Goal: Transaction & Acquisition: Purchase product/service

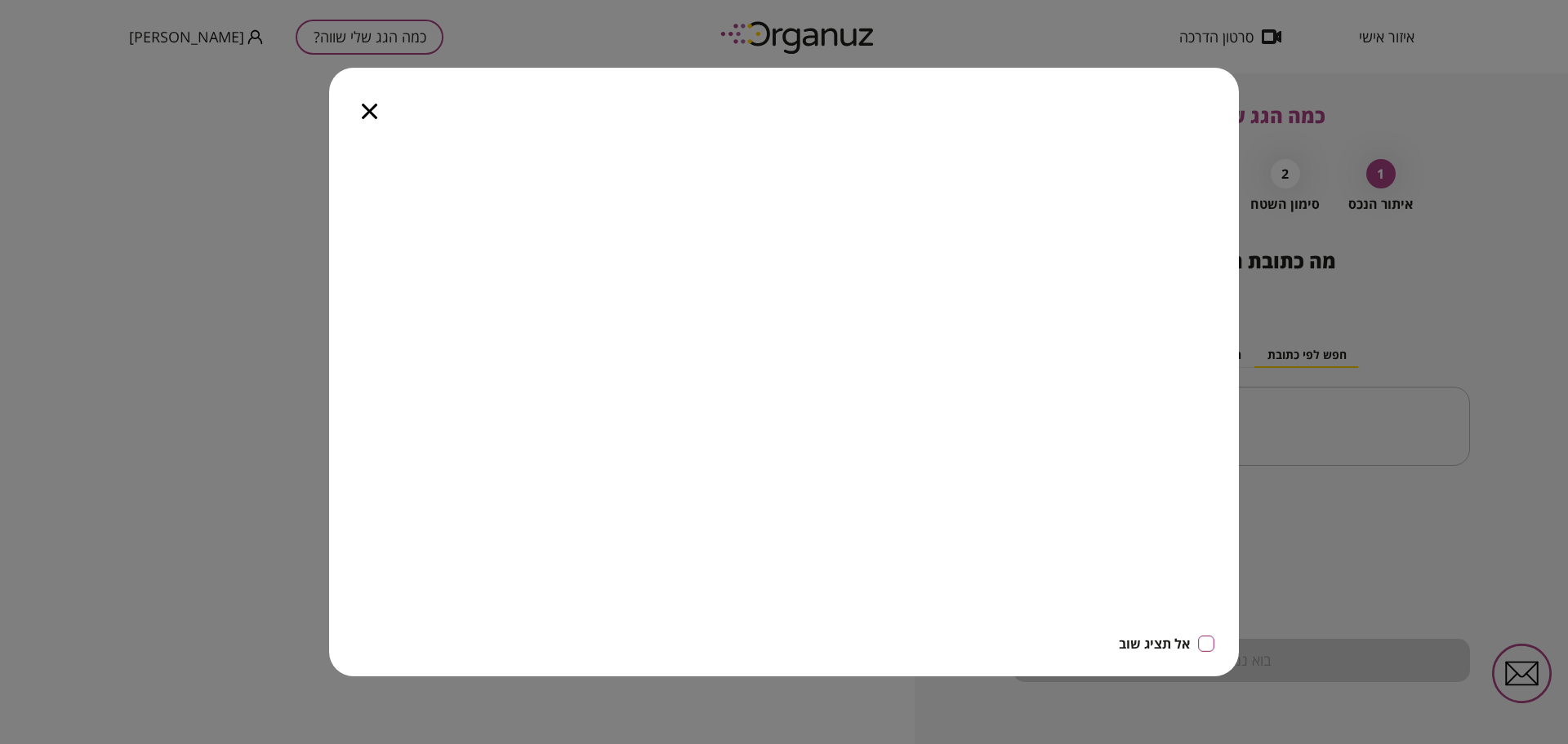
click at [365, 110] on icon "button" at bounding box center [369, 112] width 16 height 16
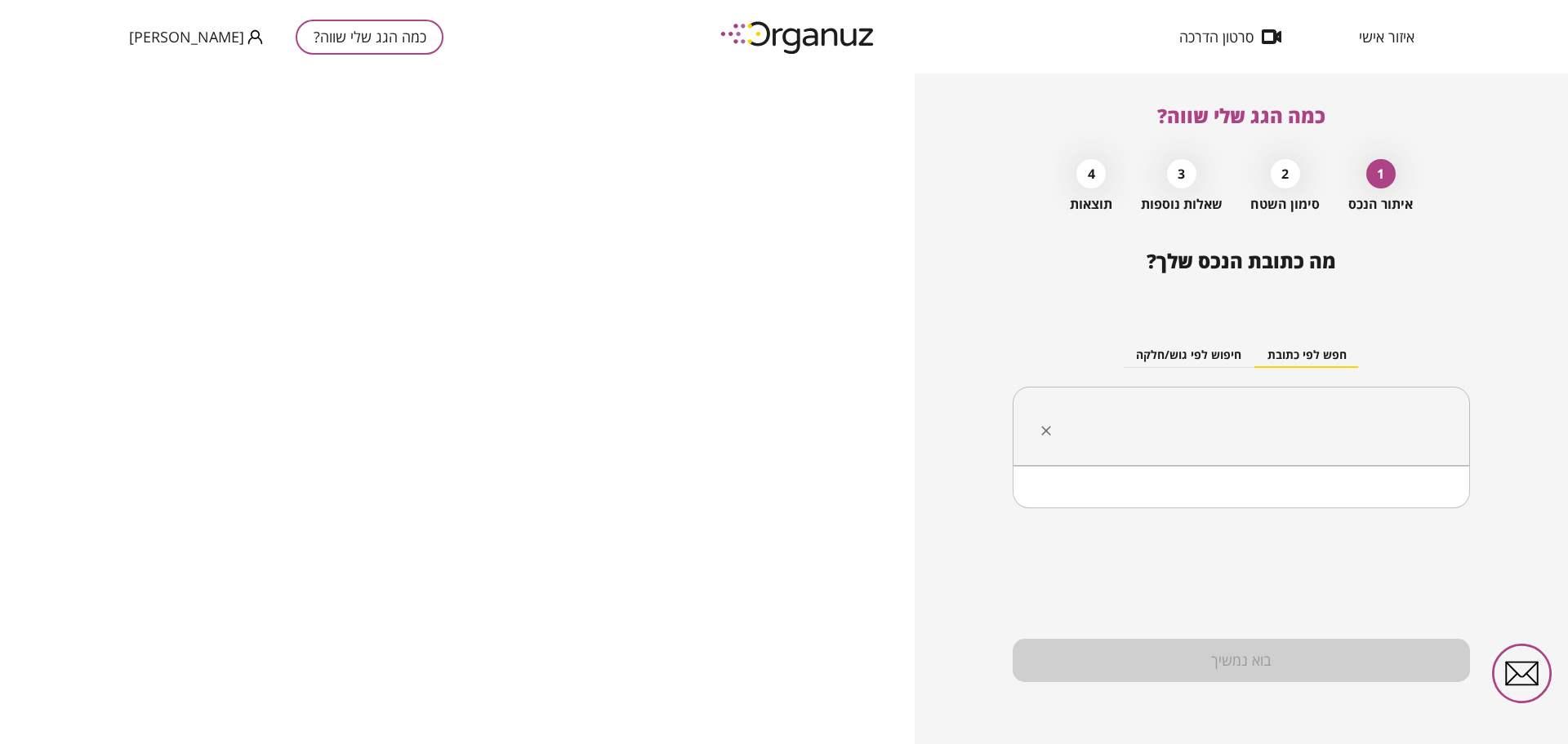
click at [1304, 421] on input "text" at bounding box center [1247, 427] width 405 height 41
paste input "**********"
click at [1394, 508] on li "מצפה [PERSON_NAME]"ב" at bounding box center [1240, 508] width 414 height 29
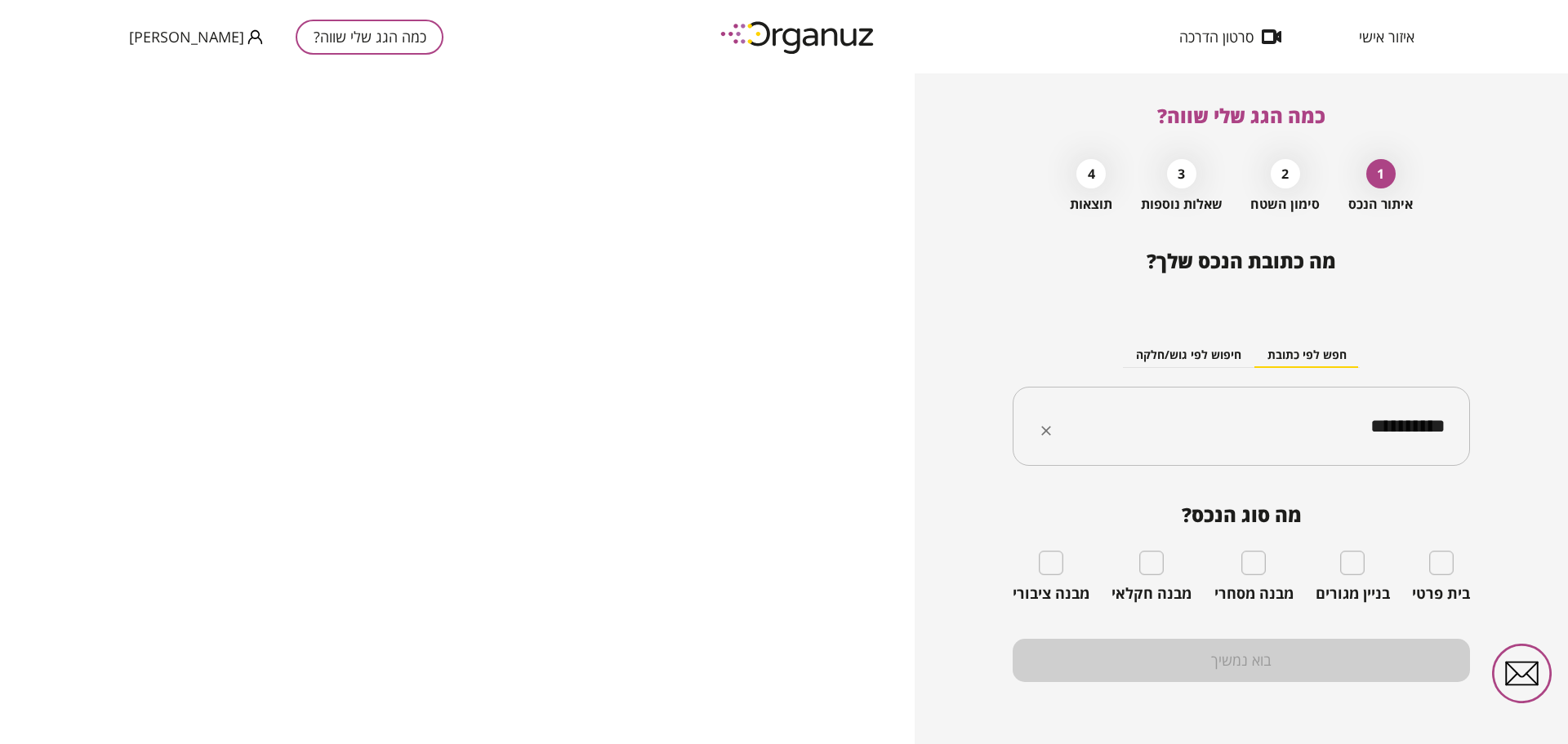
click at [1308, 425] on input "**********" at bounding box center [1247, 427] width 405 height 41
paste input "*****"
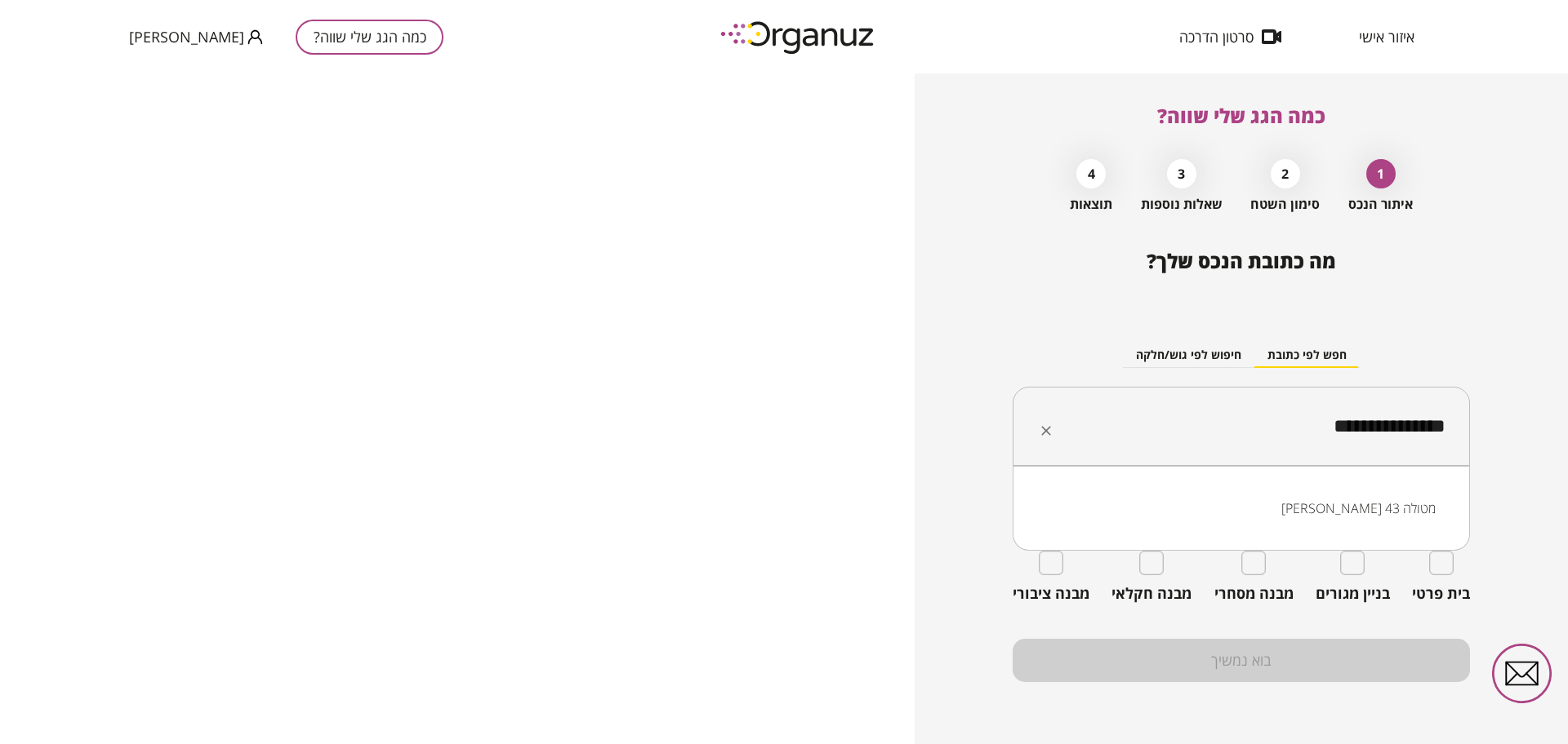
click at [1402, 514] on li "[PERSON_NAME] 43 מטולה" at bounding box center [1240, 508] width 414 height 29
click at [1328, 429] on input "**********" at bounding box center [1247, 427] width 405 height 41
paste input "****"
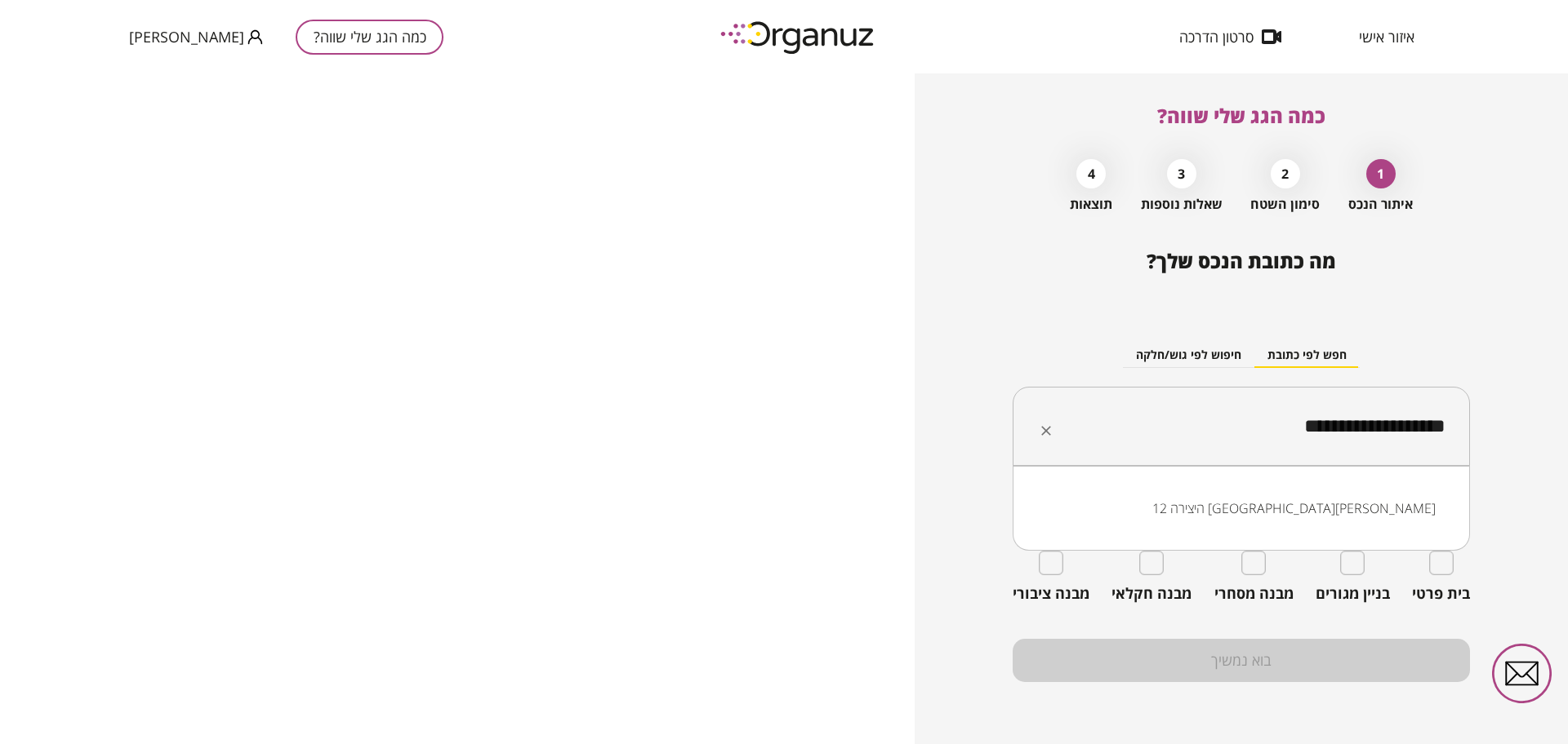
click at [1385, 502] on li "היצירה 12 [GEOGRAPHIC_DATA][PERSON_NAME]" at bounding box center [1240, 508] width 414 height 29
type input "**********"
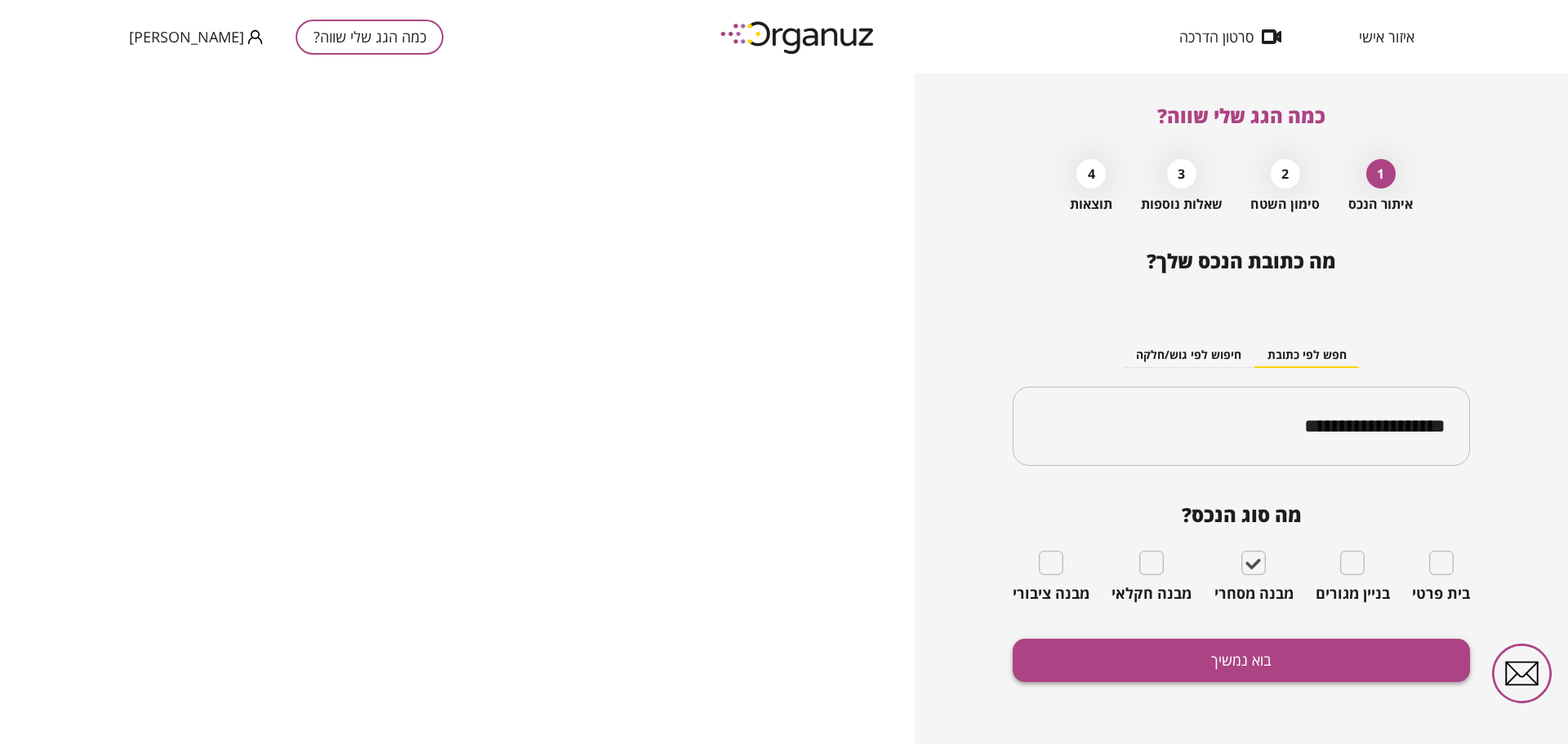
click at [1255, 649] on button "בוא נמשיך" at bounding box center [1241, 661] width 457 height 43
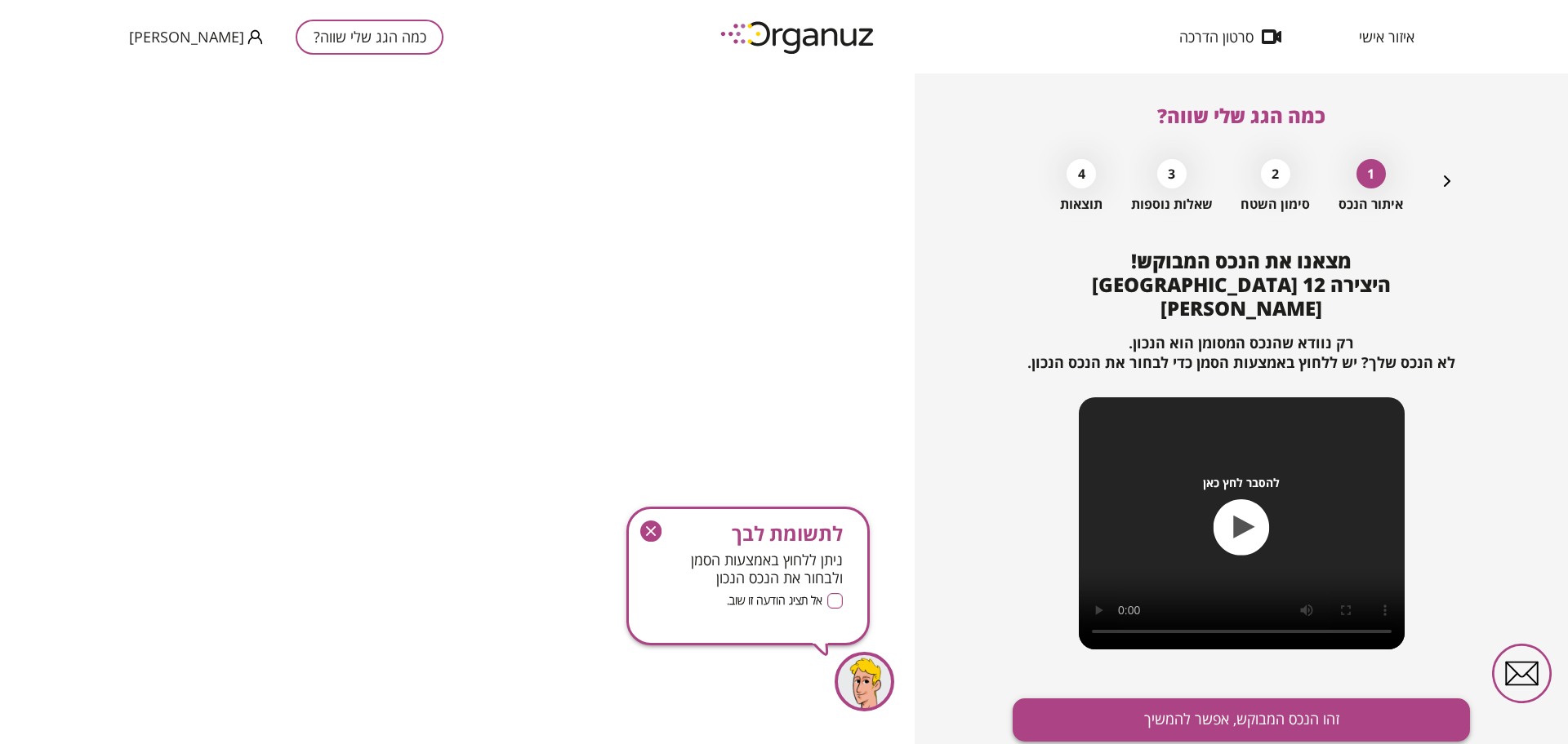
click at [1252, 699] on button "זהו הנכס המבוקש, אפשר להמשיך" at bounding box center [1241, 721] width 457 height 43
click at [1207, 699] on body "איזור אישי סרטון הדרכה כמה הגג שלי שווה? [PERSON_NAME] כמה הגג שלי שווה? 1 איתו…" at bounding box center [784, 372] width 1568 height 744
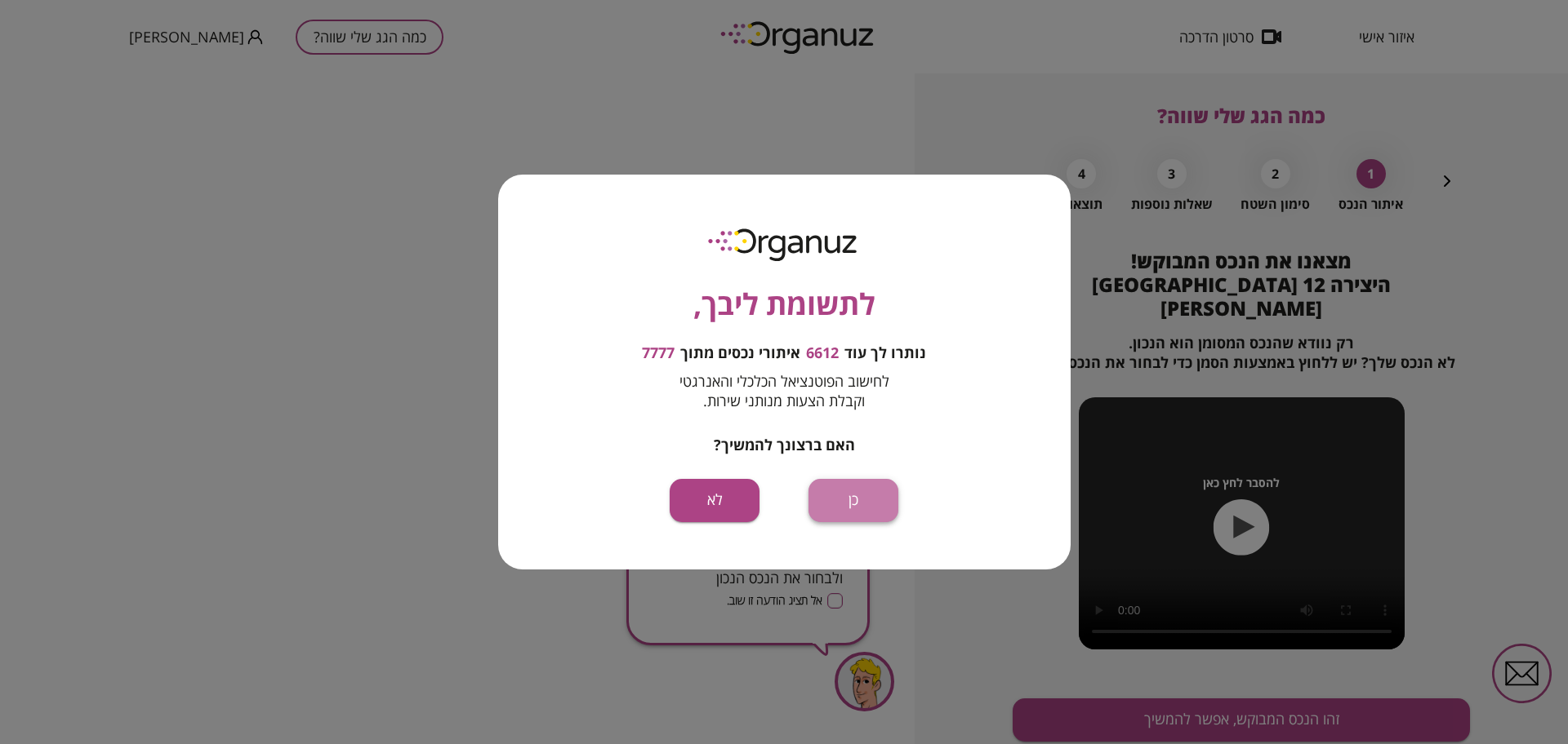
click at [847, 492] on button "כן" at bounding box center [853, 500] width 90 height 43
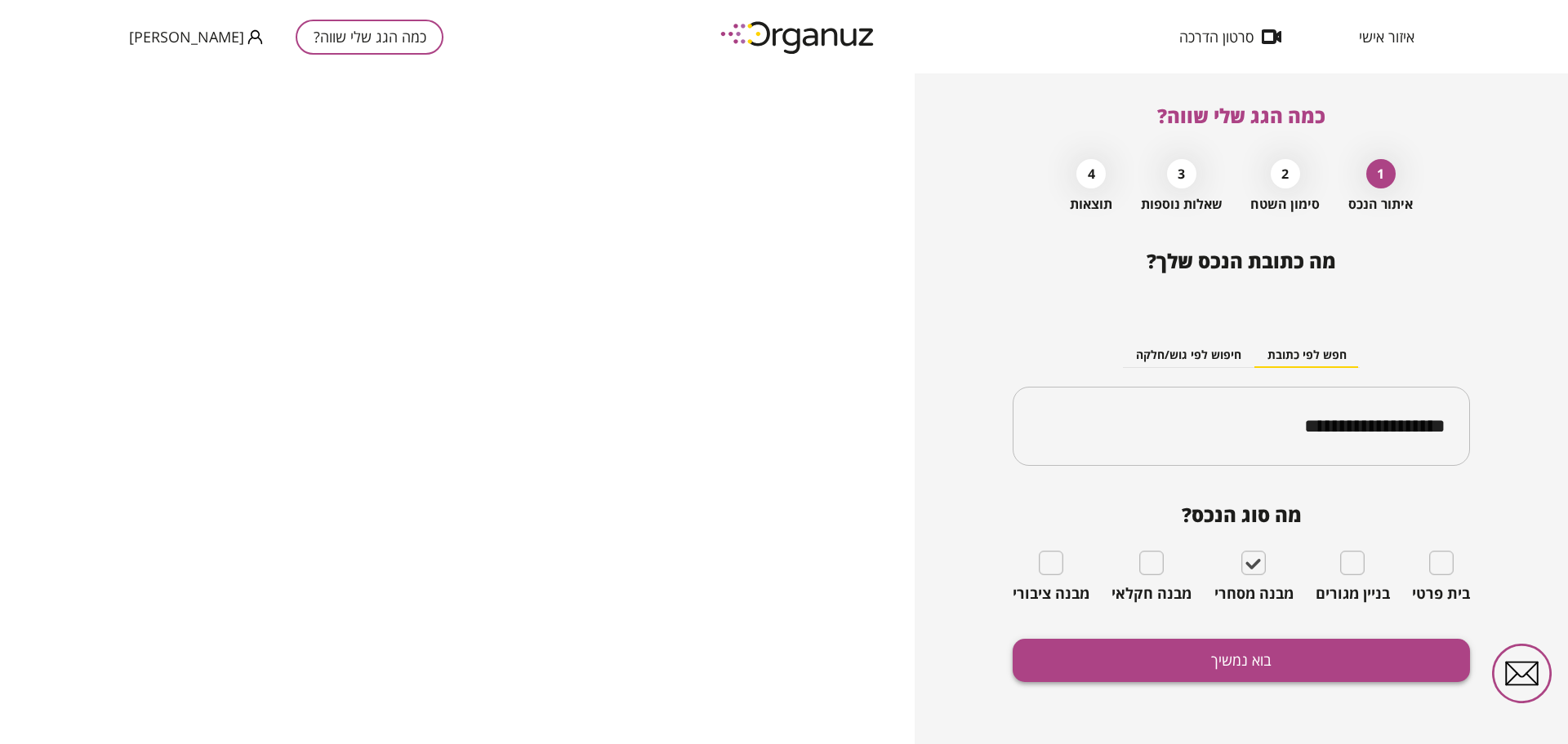
click at [1169, 650] on button "בוא נמשיך" at bounding box center [1241, 661] width 457 height 43
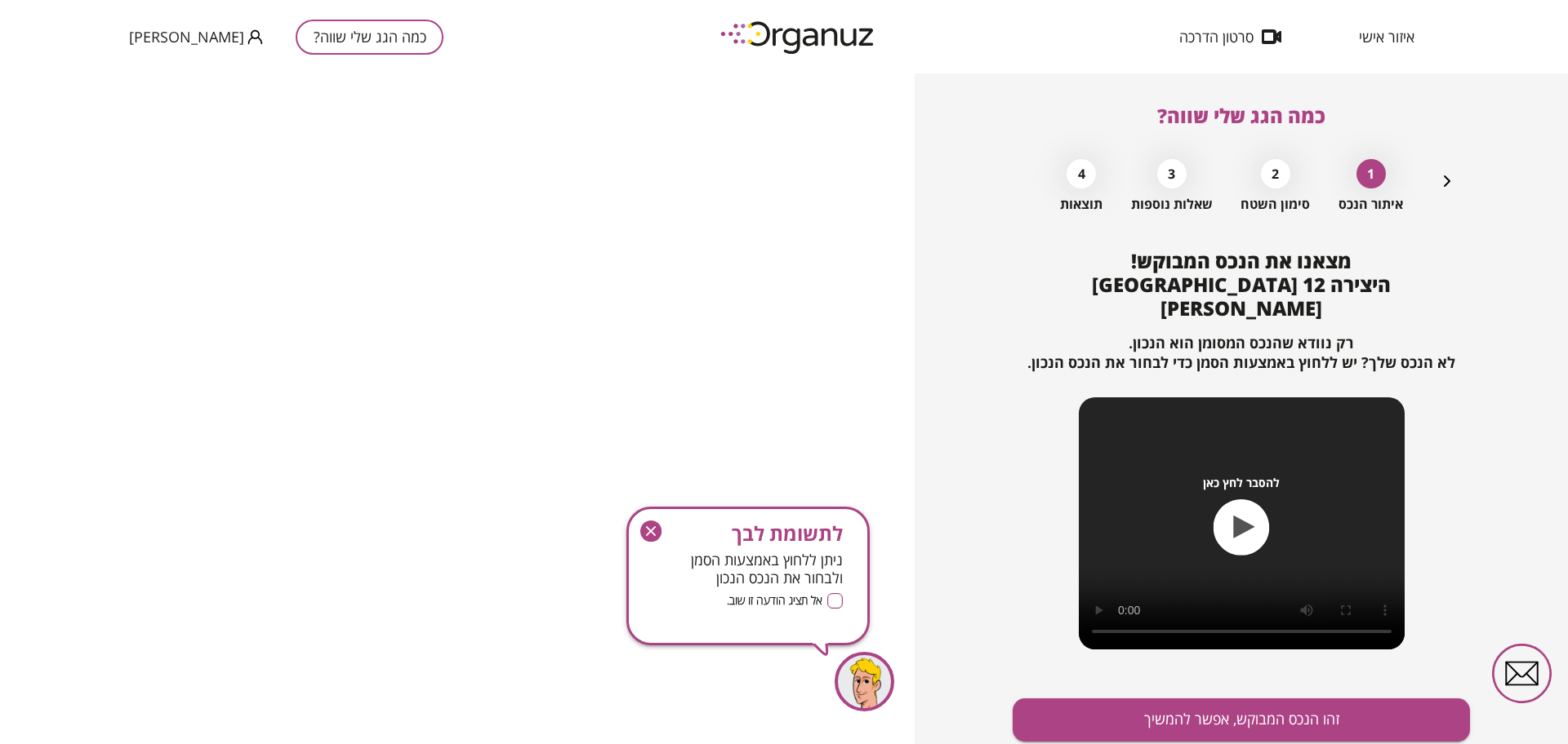
click at [1169, 655] on div "מצאנו את הנכס המבוקש! היצירה 12 פתח [PERSON_NAME] רק נוודא שהנכס המסומן הוא הנכ…" at bounding box center [1241, 527] width 457 height 554
click at [1172, 699] on button "זהו הנכס המבוקש, אפשר להמשיך" at bounding box center [1241, 721] width 457 height 43
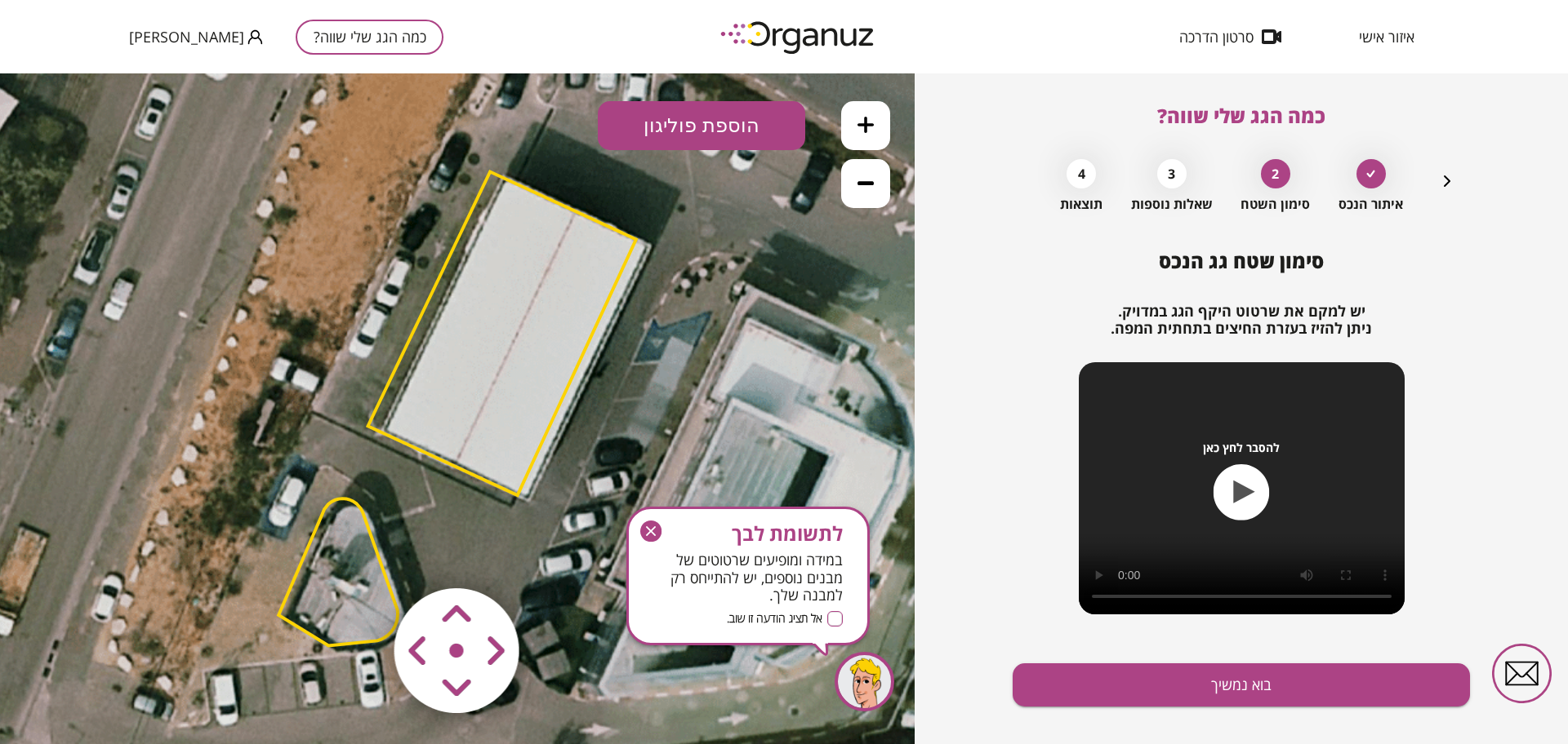
click at [531, 415] on polygon at bounding box center [501, 334] width 267 height 323
click at [531, 415] on polygon at bounding box center [500, 333] width 267 height 323
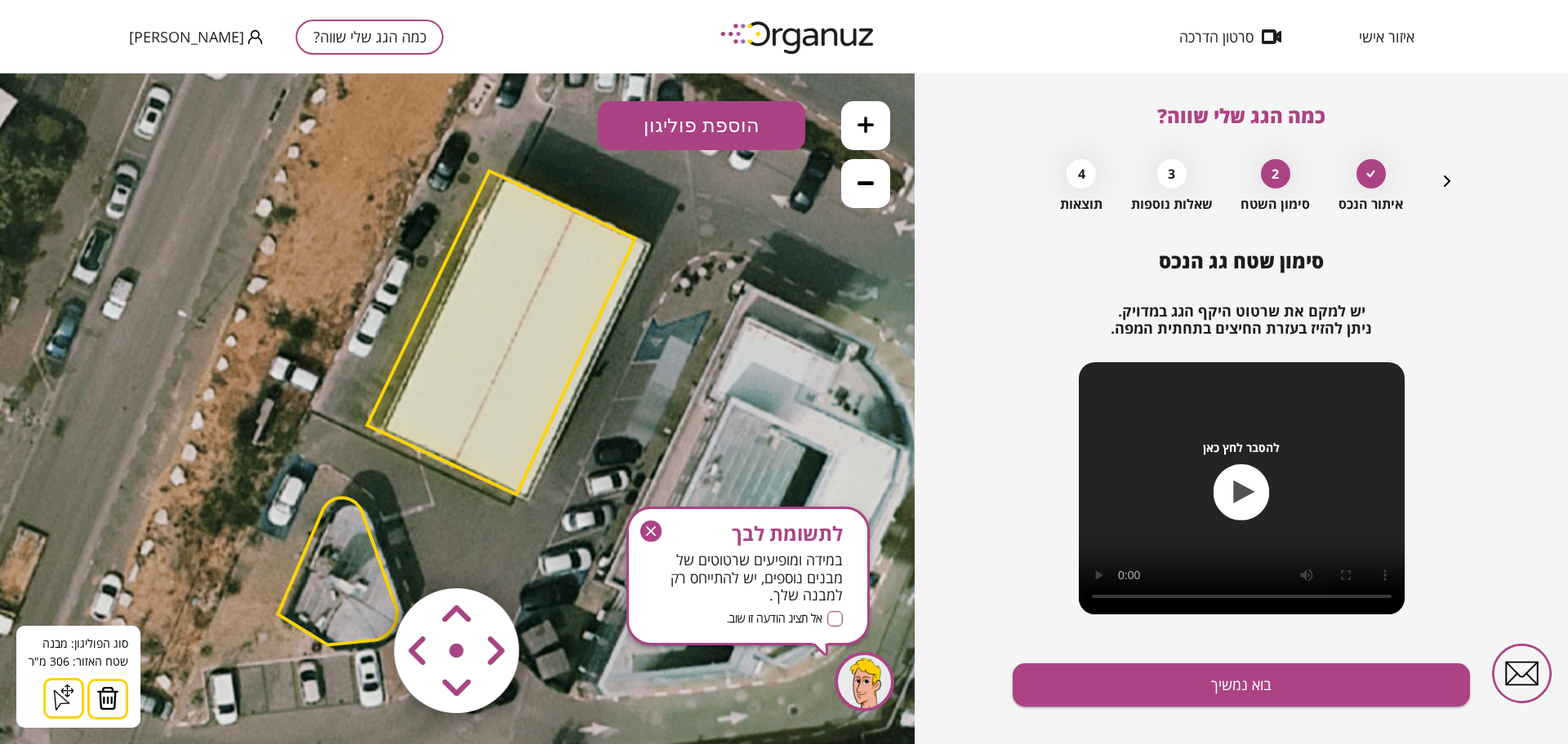
click at [360, 554] on area at bounding box center [360, 554] width 0 height 0
click at [0, 0] on icon "button" at bounding box center [0, 0] width 0 height 0
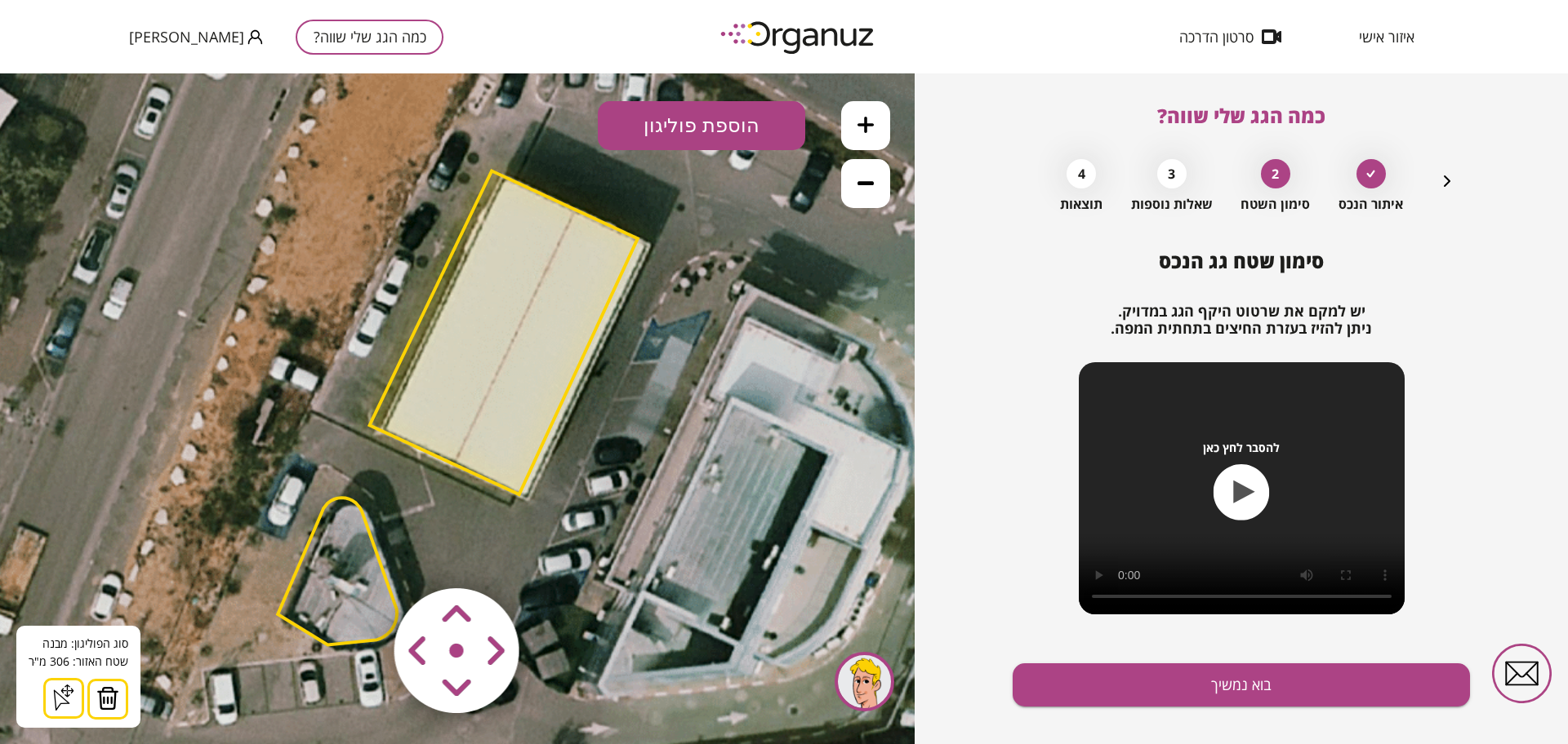
click at [360, 554] on area at bounding box center [360, 554] width 0 height 0
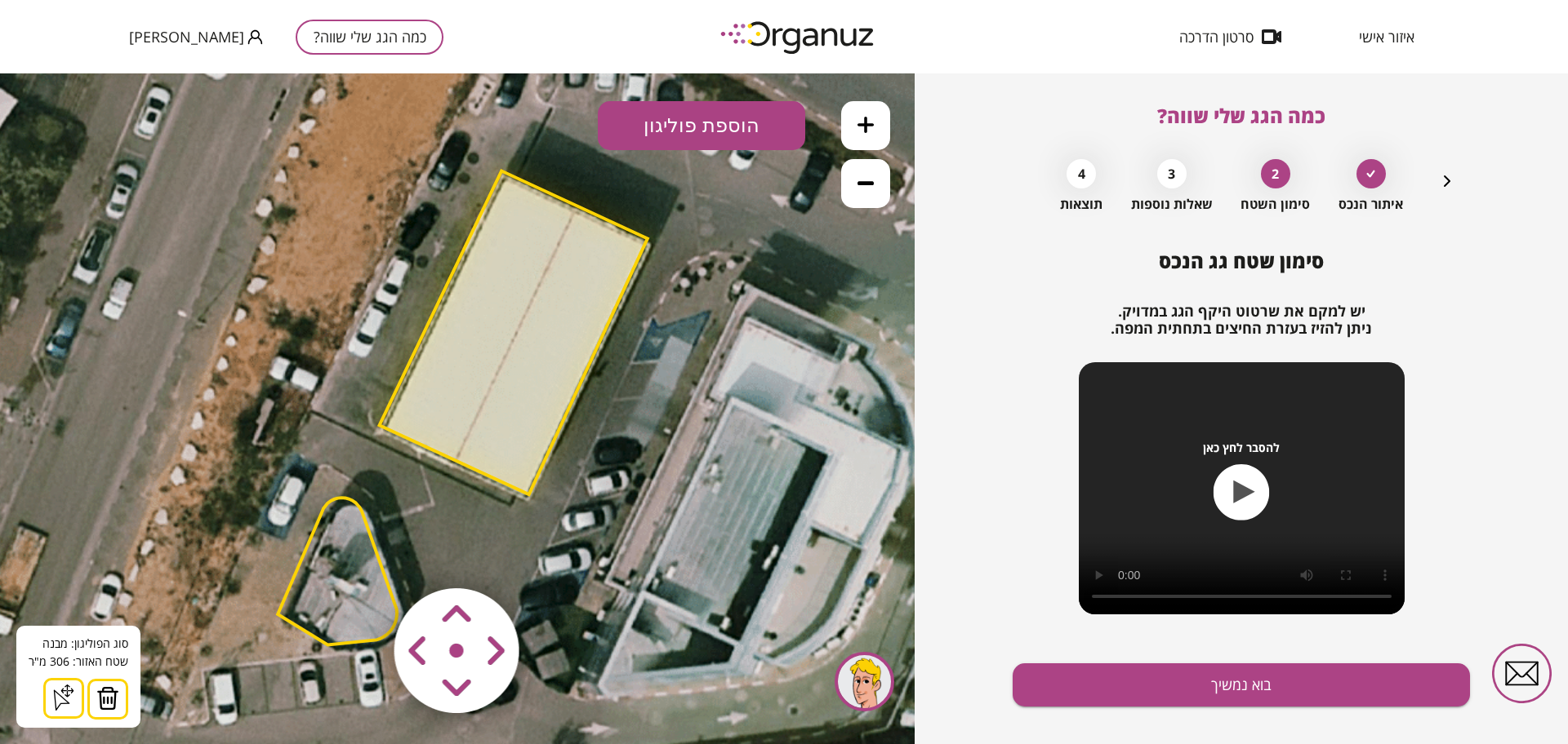
click at [360, 554] on area at bounding box center [360, 554] width 0 height 0
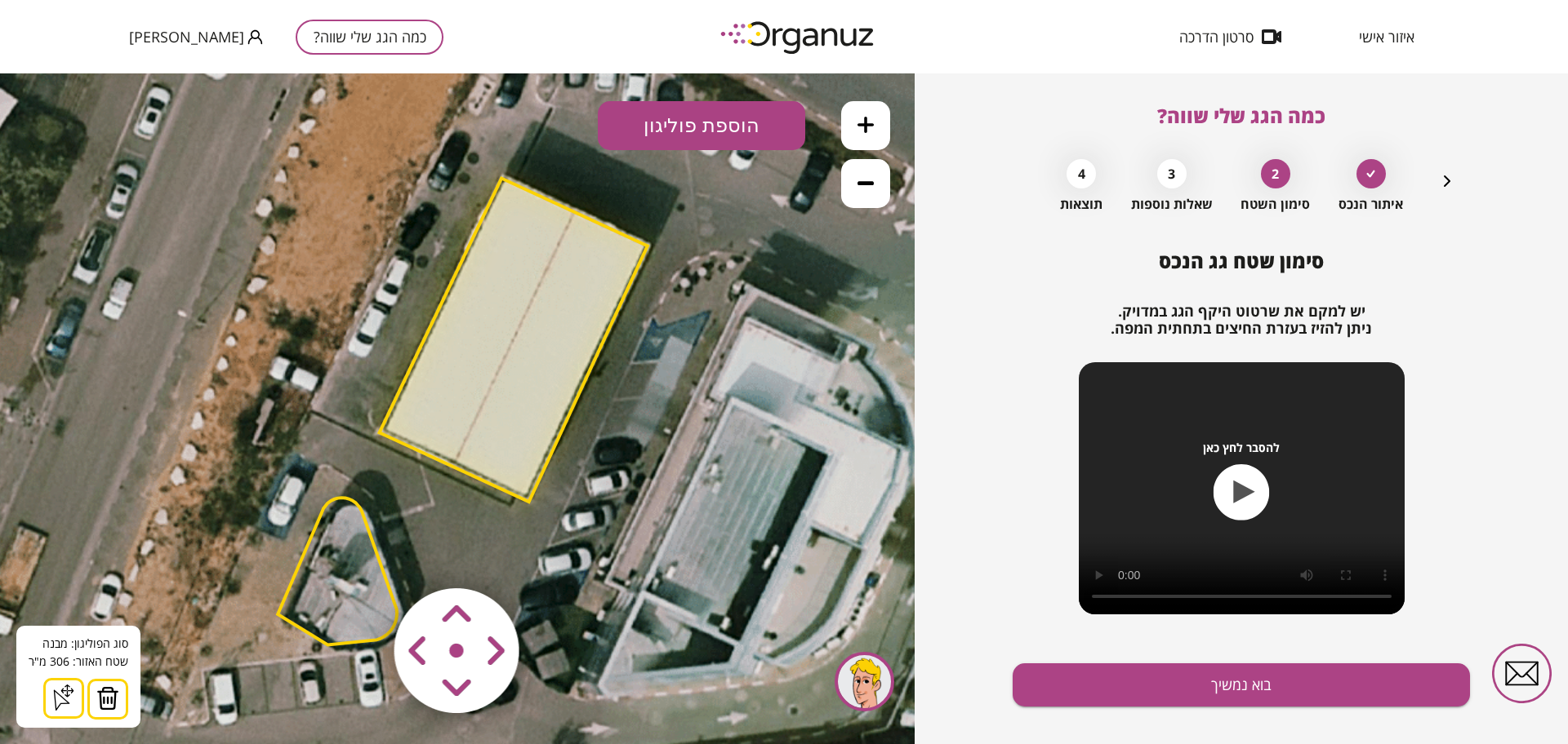
click at [360, 554] on area at bounding box center [360, 554] width 0 height 0
click at [486, 375] on polygon at bounding box center [513, 338] width 267 height 323
click at [1067, 674] on button "בוא נמשיך" at bounding box center [1241, 685] width 457 height 43
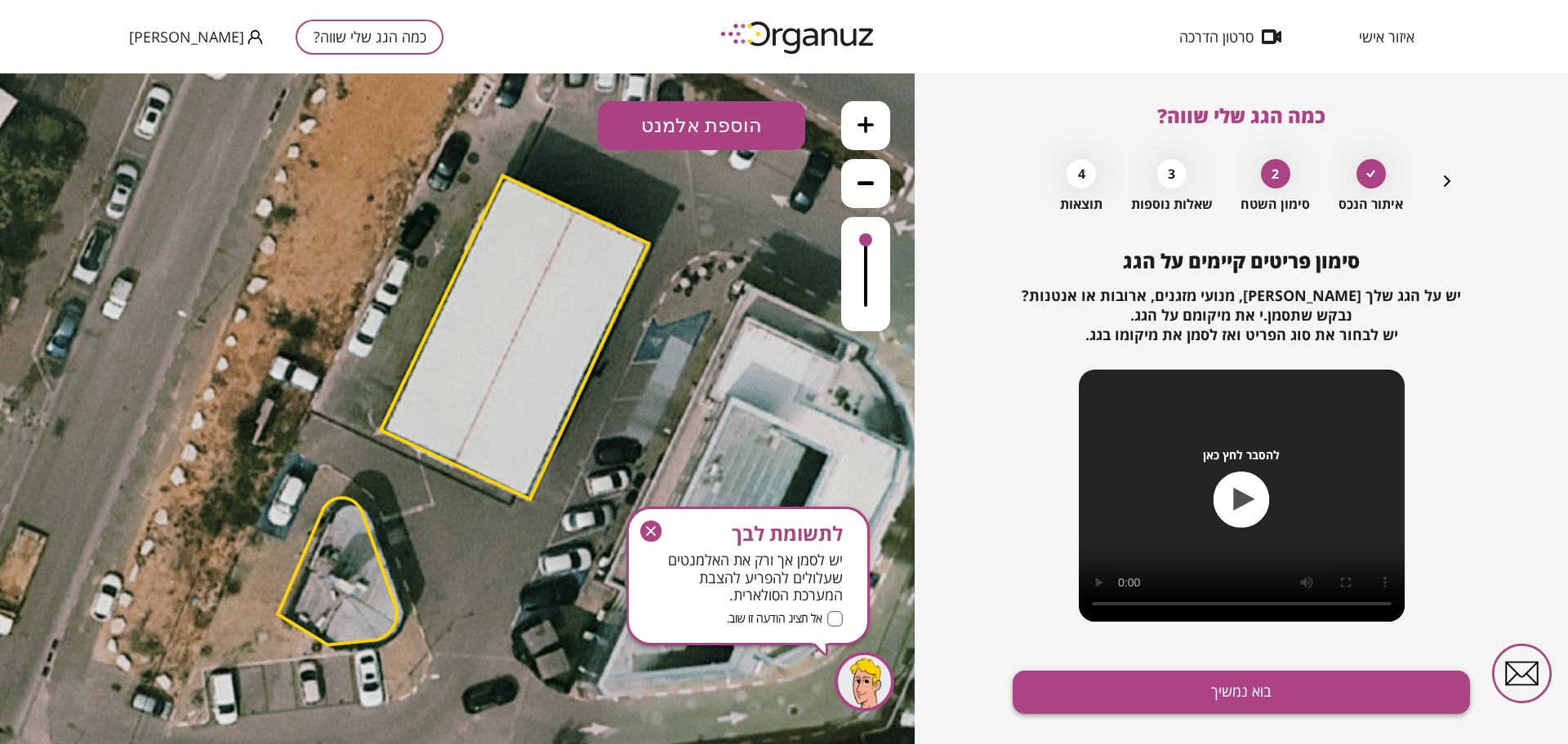
click at [1071, 683] on button "בוא נמשיך" at bounding box center [1241, 692] width 457 height 43
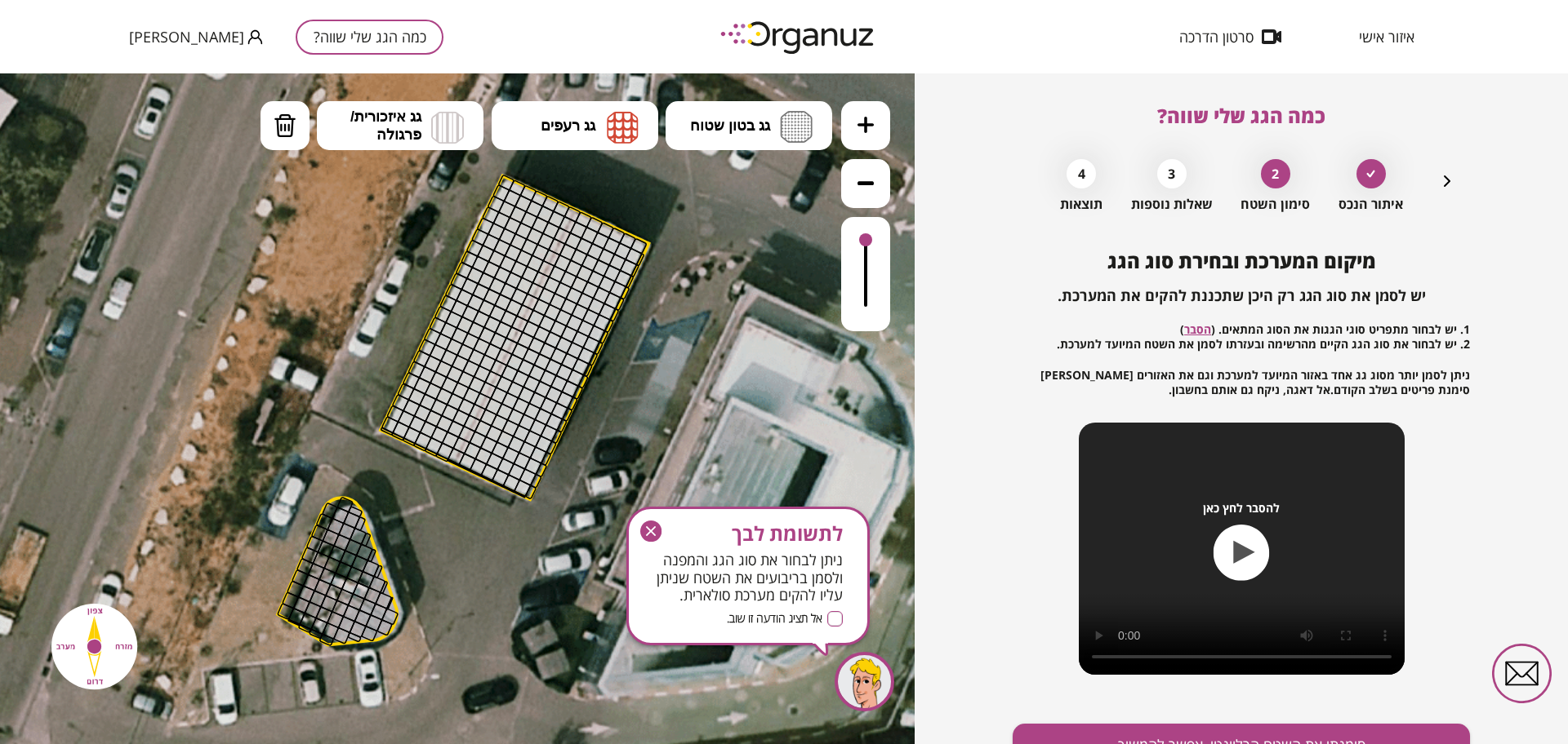
click at [875, 116] on button at bounding box center [866, 125] width 49 height 49
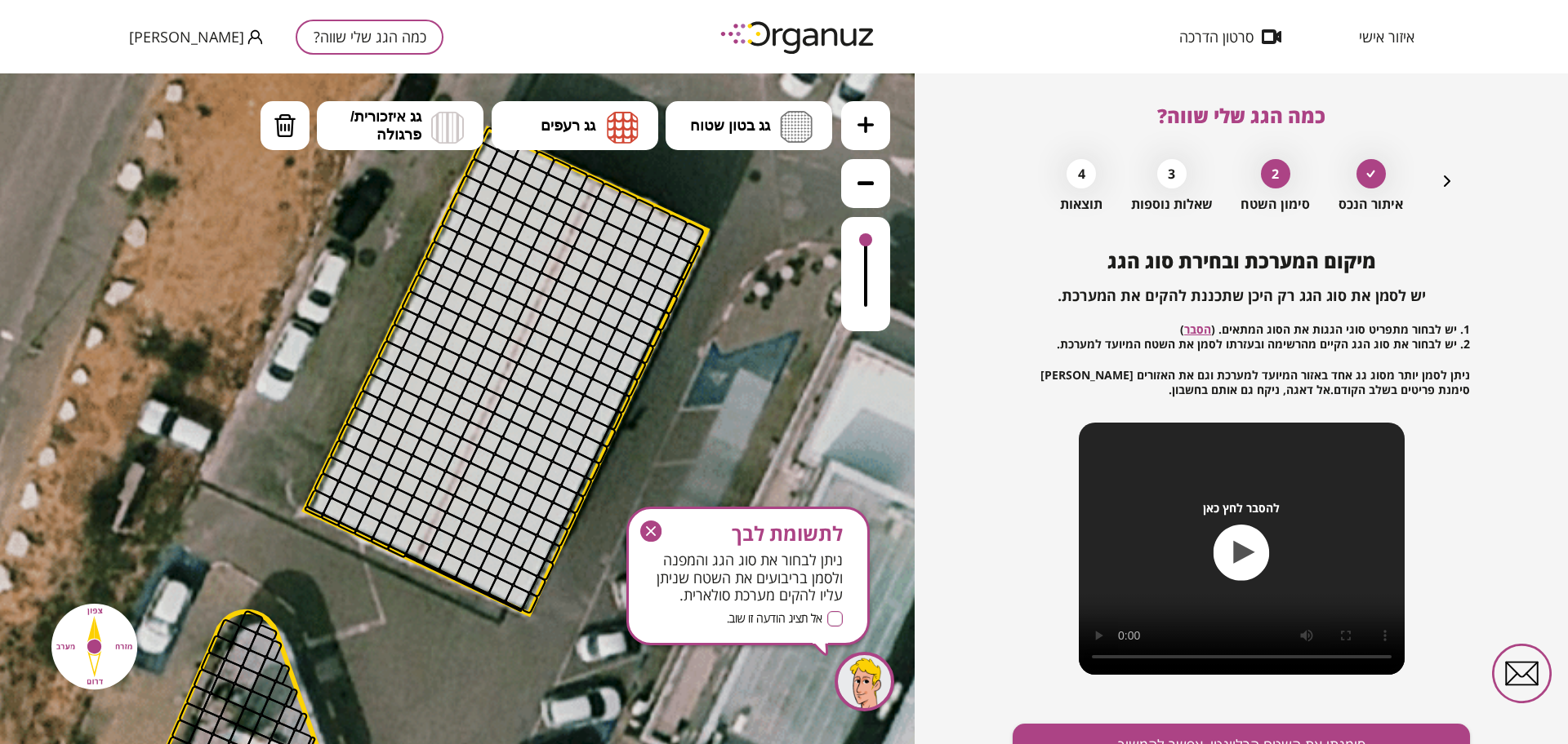
drag, startPoint x: 720, startPoint y: 338, endPoint x: 683, endPoint y: 407, distance: 78.3
click at [683, 407] on icon at bounding box center [426, 476] width 2205 height 2204
click at [406, 125] on span "גג איזכורית/ פרגולה" at bounding box center [386, 125] width 71 height 36
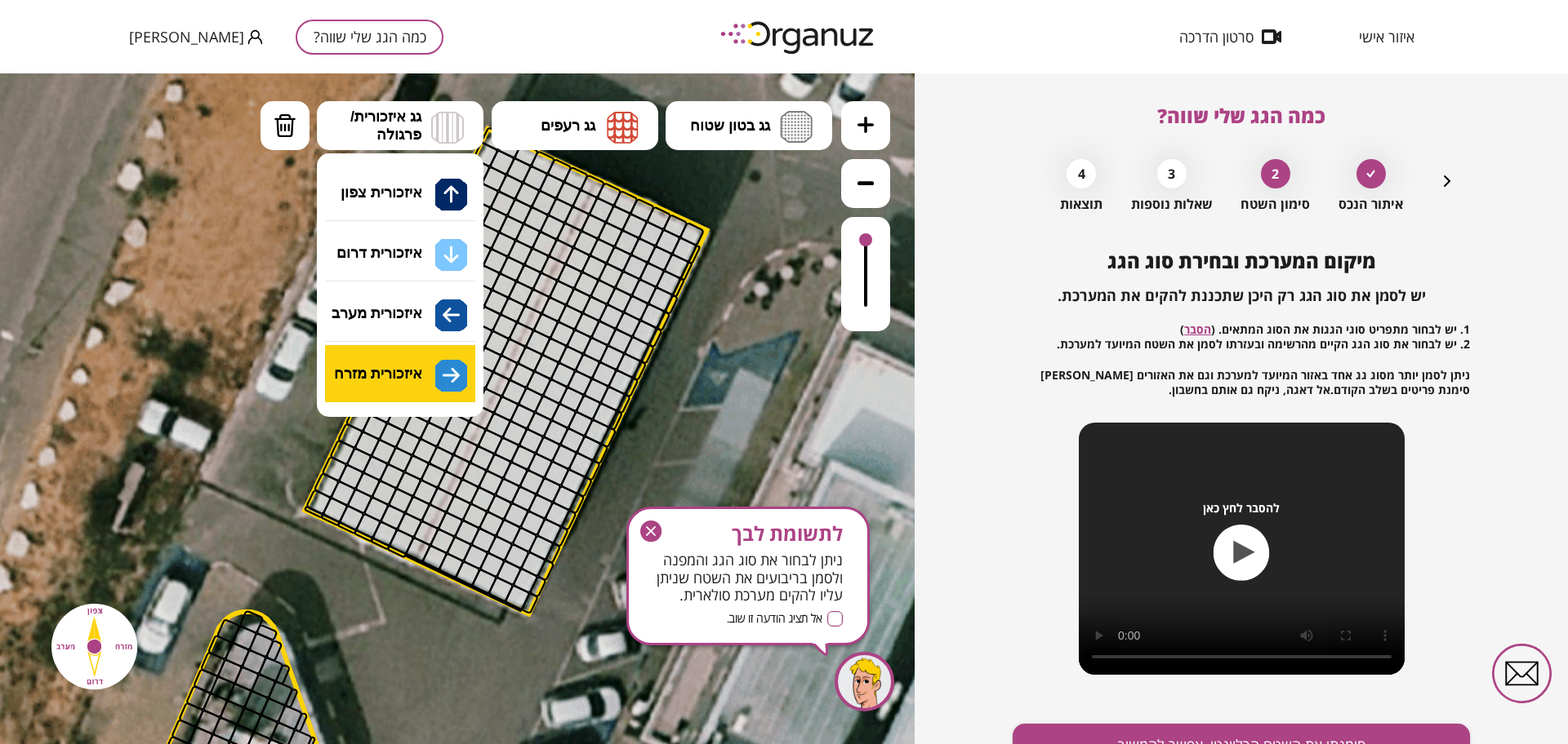
click at [446, 365] on div ".st0 { fill: #FFFFFF; } 0" at bounding box center [457, 408] width 915 height 671
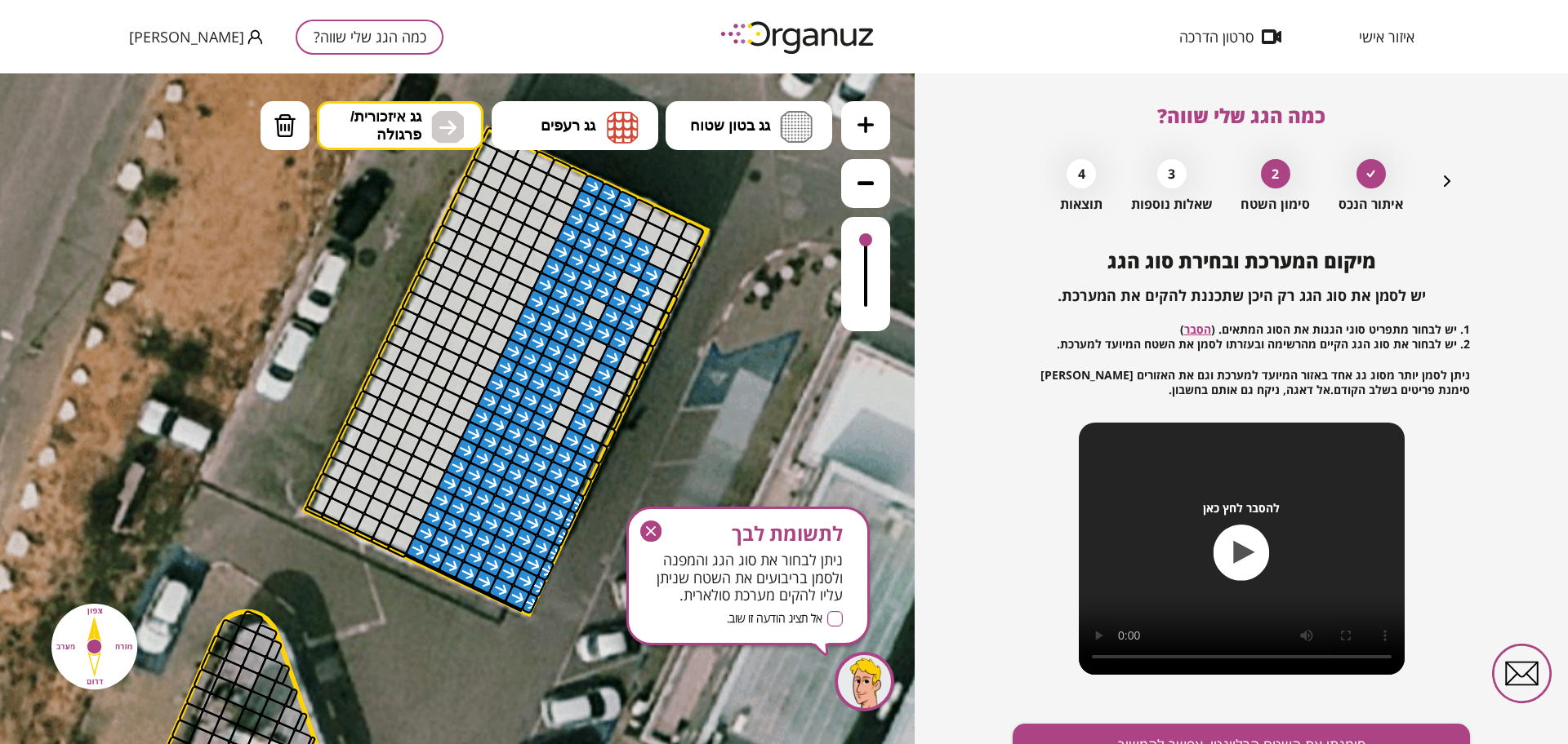
drag, startPoint x: 596, startPoint y: 191, endPoint x: 510, endPoint y: 508, distance: 328.5
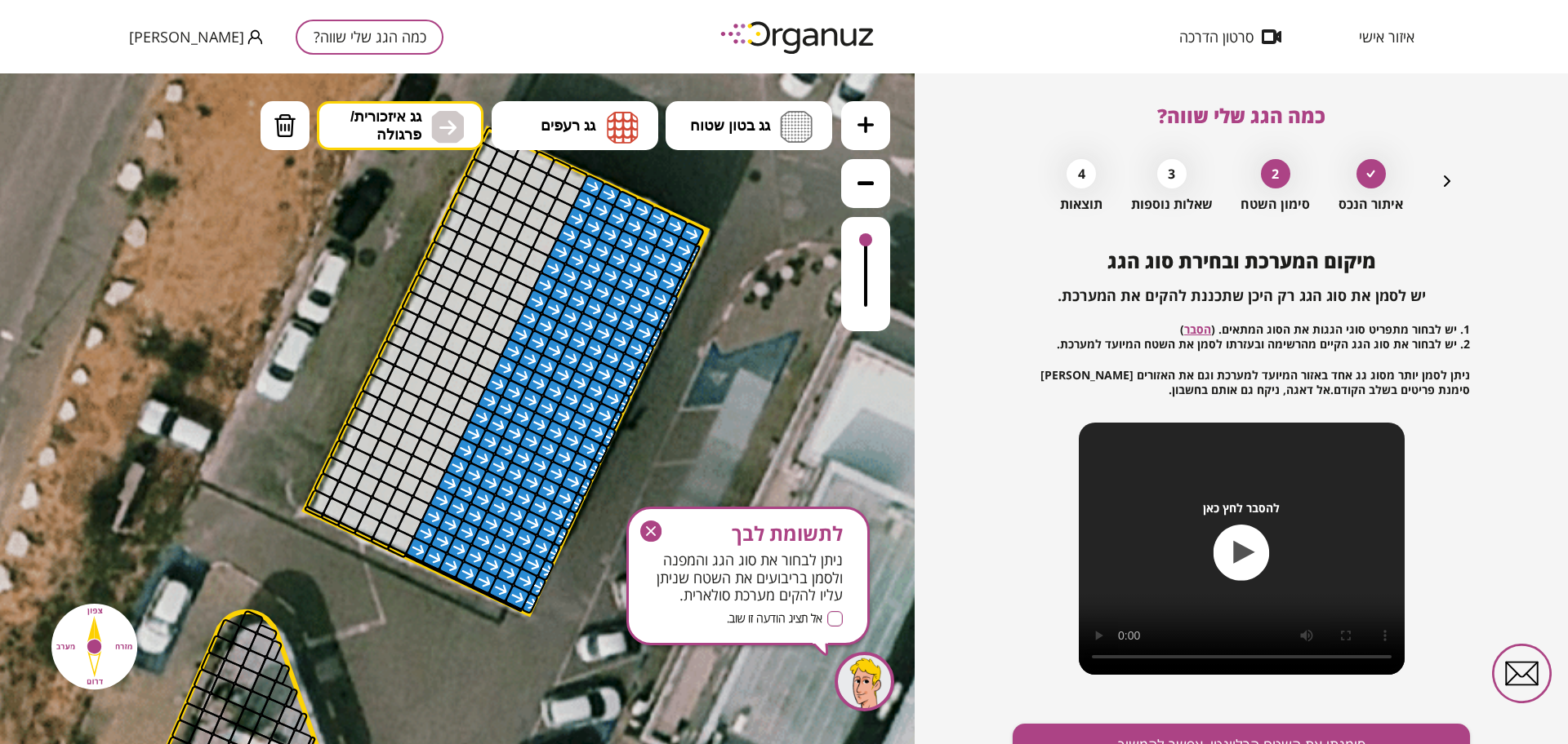
drag, startPoint x: 640, startPoint y: 375, endPoint x: 650, endPoint y: 216, distance: 159.3
click at [431, 138] on img at bounding box center [447, 126] width 32 height 32
click at [429, 316] on div ".st0 { fill: #FFFFFF; } 0" at bounding box center [457, 408] width 915 height 671
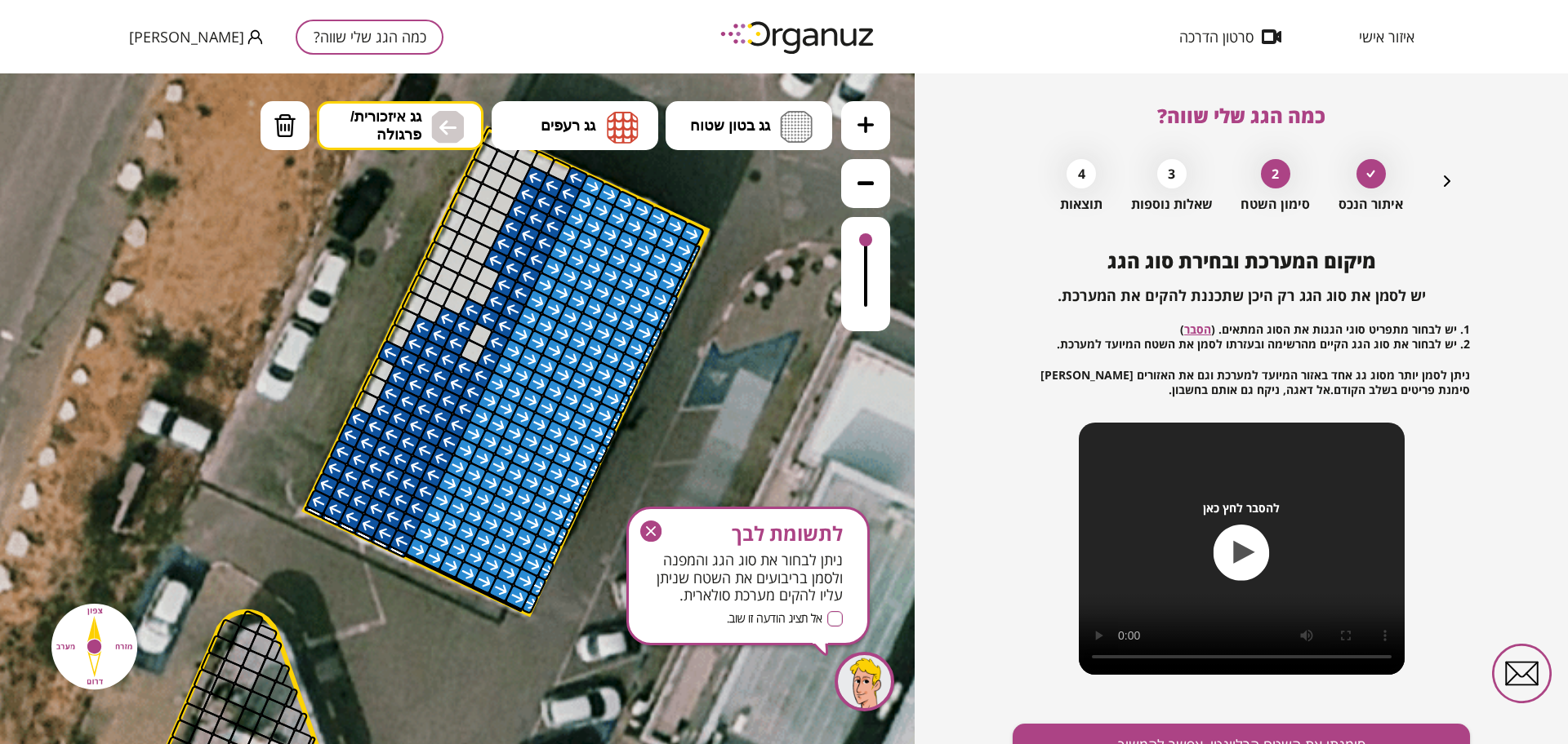
drag, startPoint x: 580, startPoint y: 180, endPoint x: 354, endPoint y: 310, distance: 260.7
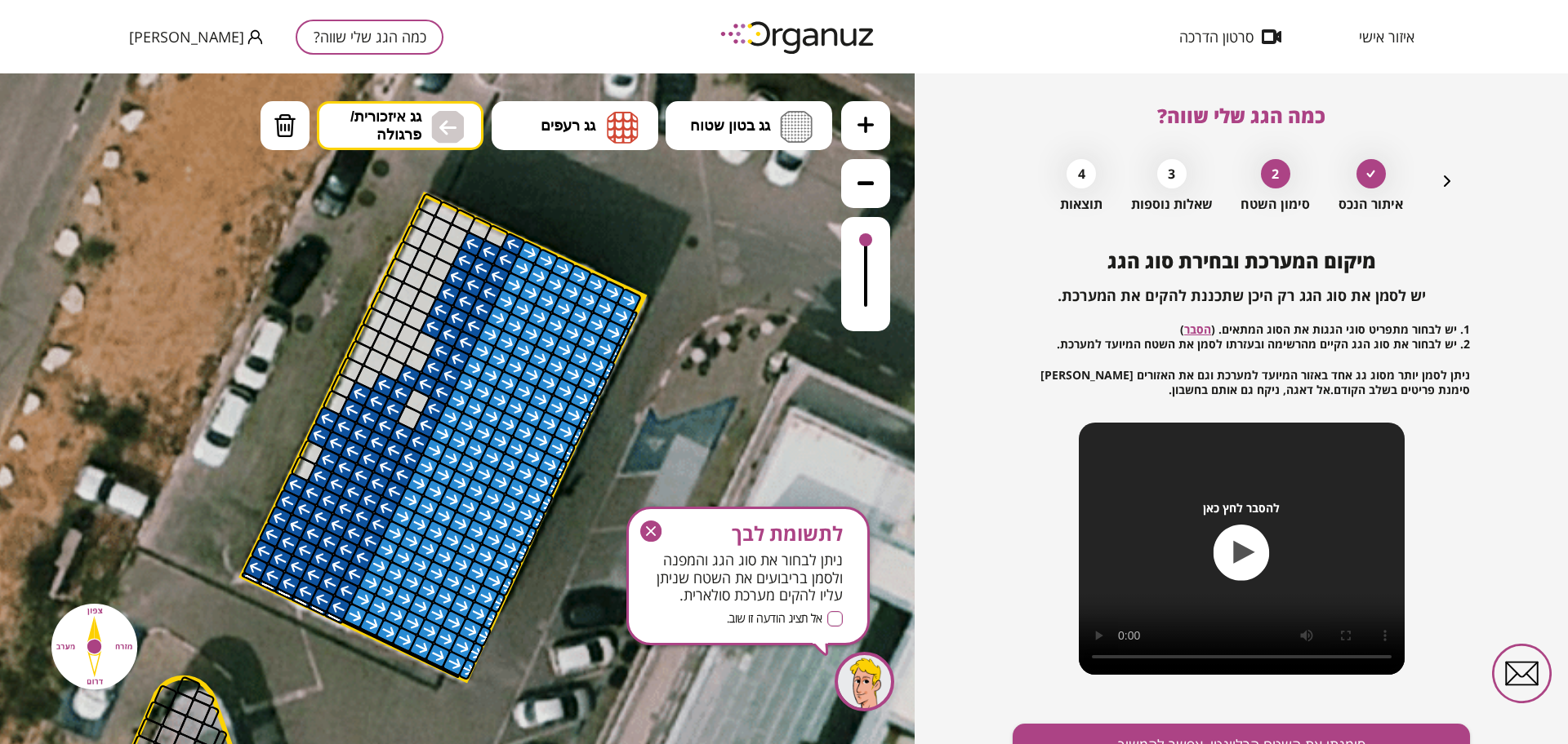
drag, startPoint x: 340, startPoint y: 284, endPoint x: 245, endPoint y: 390, distance: 142.3
click at [245, 390] on icon at bounding box center [363, 542] width 2205 height 2204
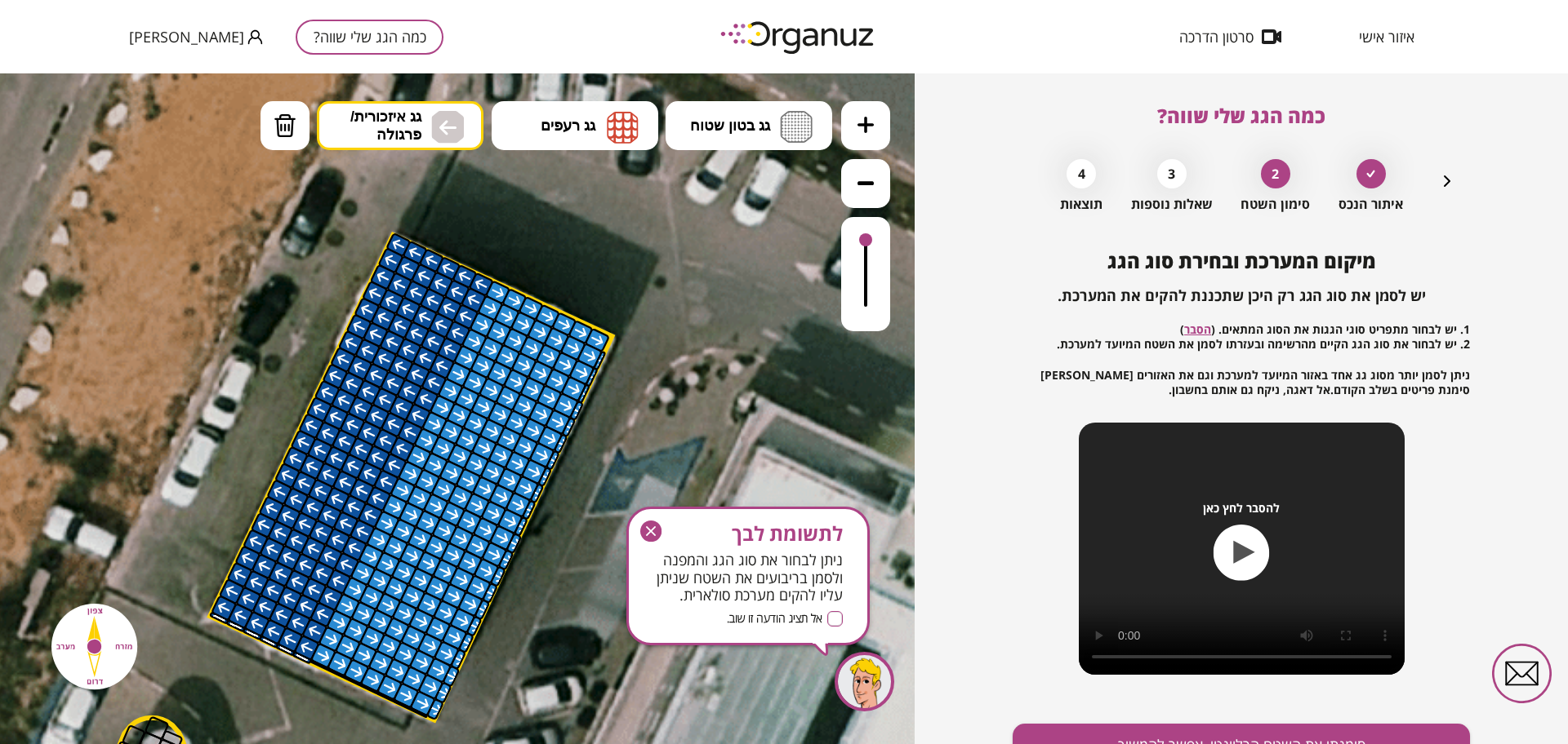
drag, startPoint x: 371, startPoint y: 467, endPoint x: 356, endPoint y: 359, distance: 109.0
click at [0, 0] on icon "button" at bounding box center [0, 0] width 0 height 0
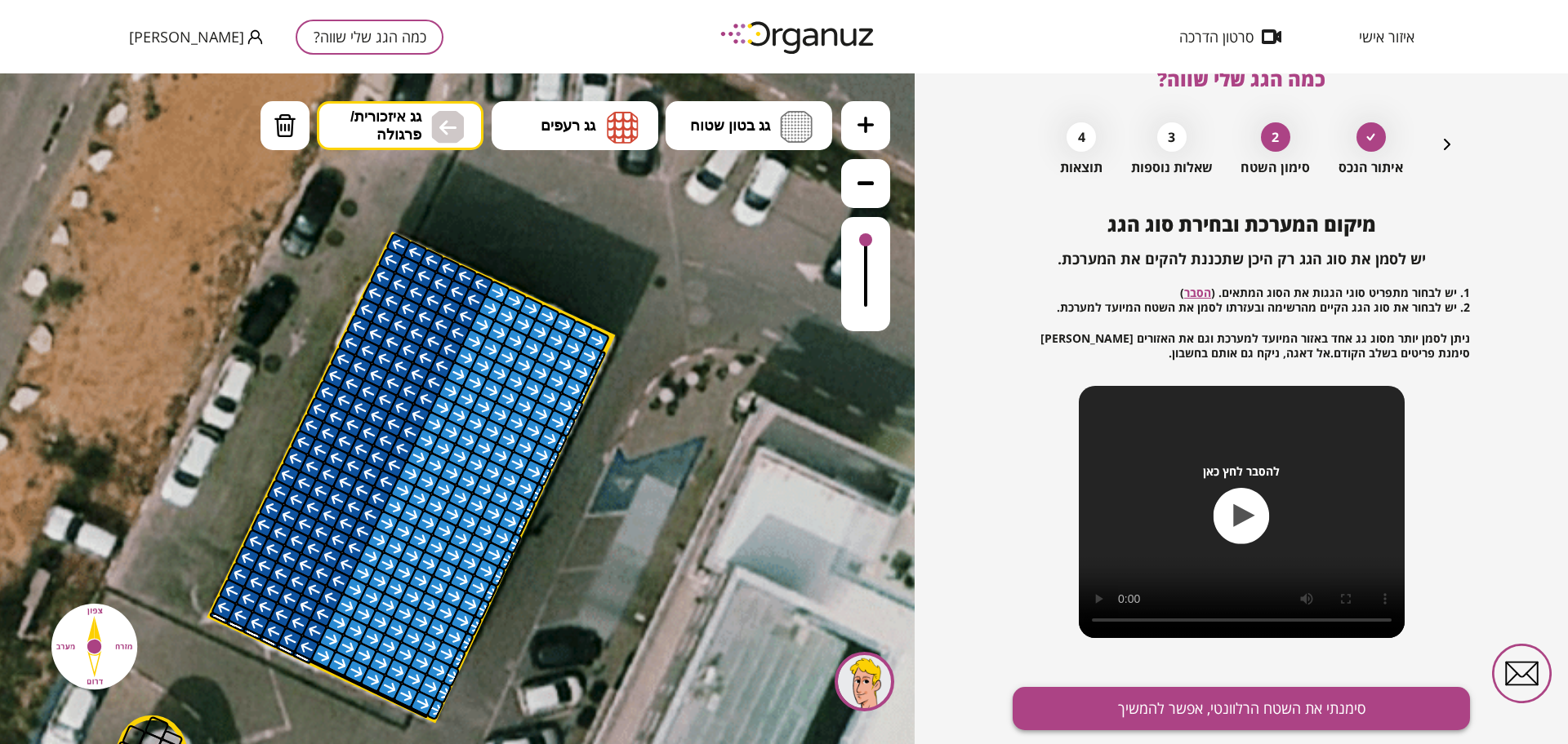
scroll to position [85, 0]
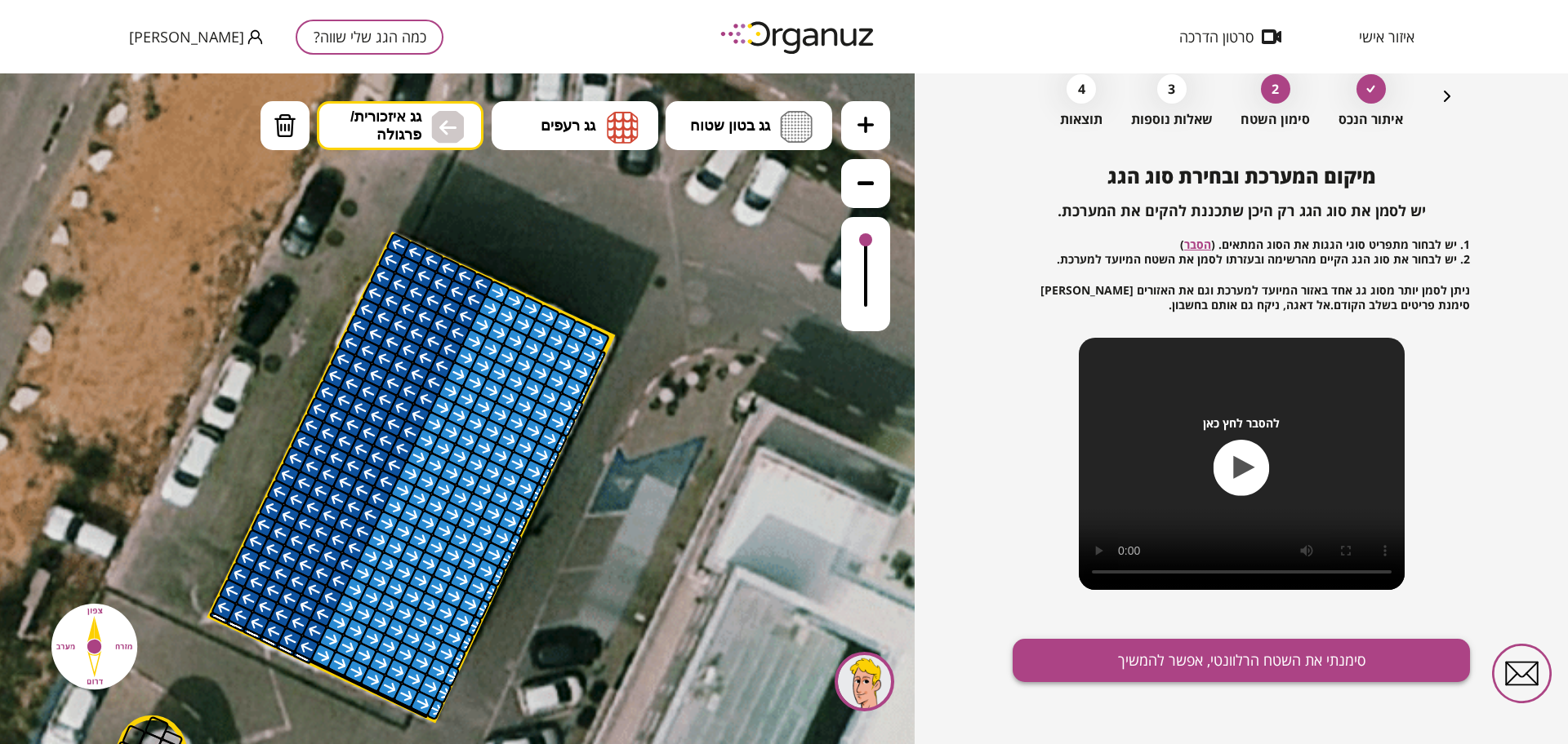
click at [1159, 668] on button "סימנתי את השטח הרלוונטי, אפשר להמשיך" at bounding box center [1241, 661] width 457 height 43
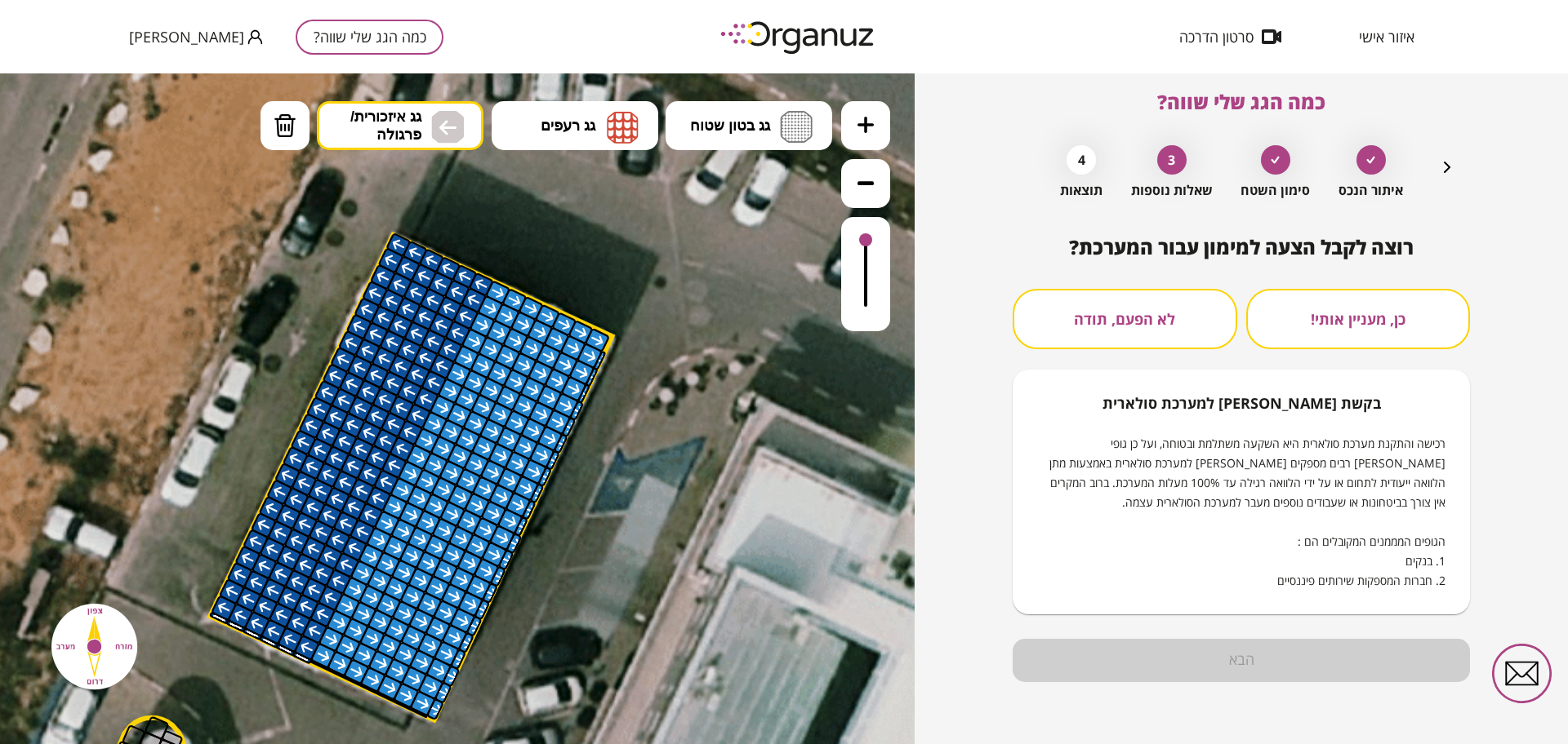
scroll to position [14, 0]
click at [1134, 307] on button "לא הפעם, תודה" at bounding box center [1124, 319] width 224 height 61
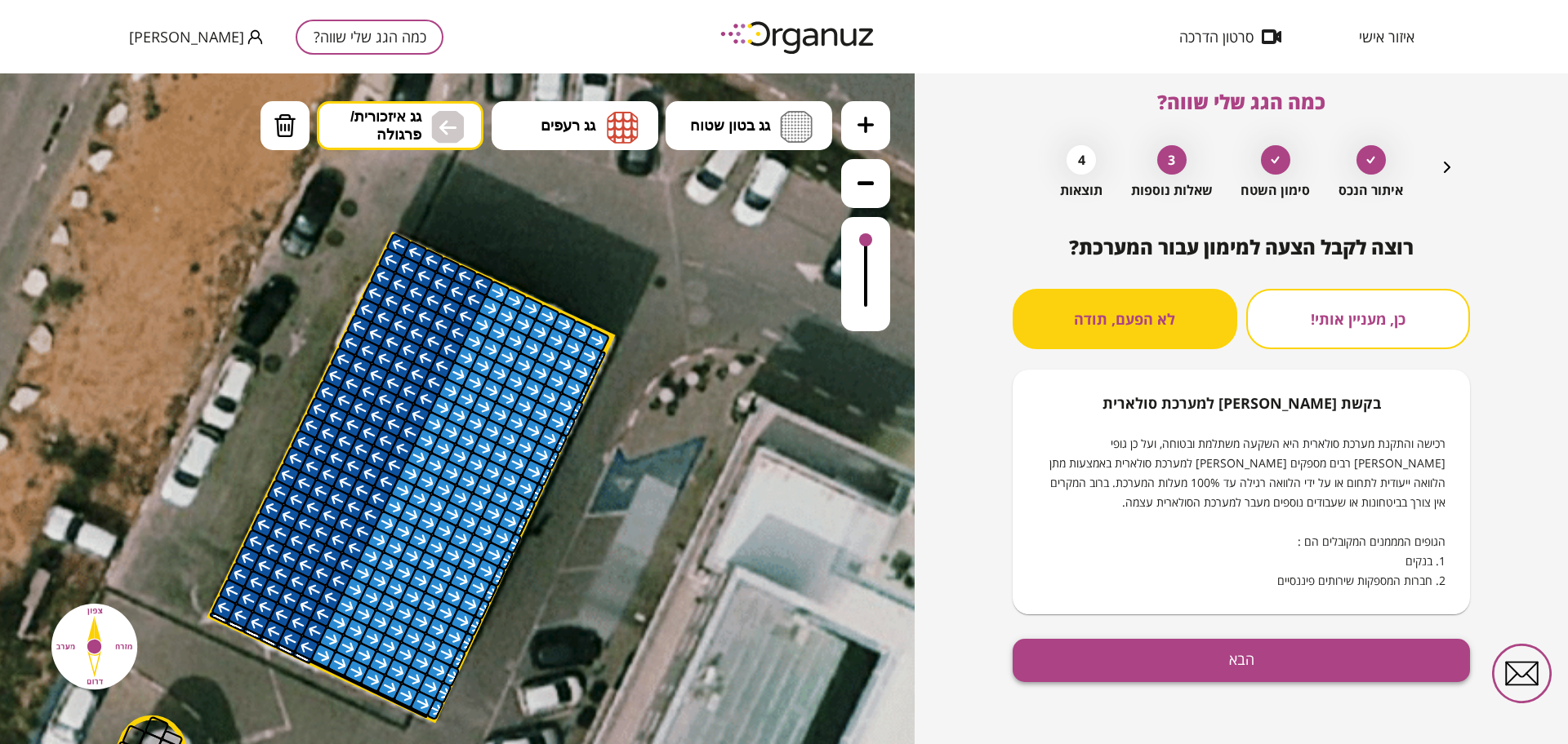
click at [1191, 671] on button "הבא" at bounding box center [1241, 661] width 457 height 43
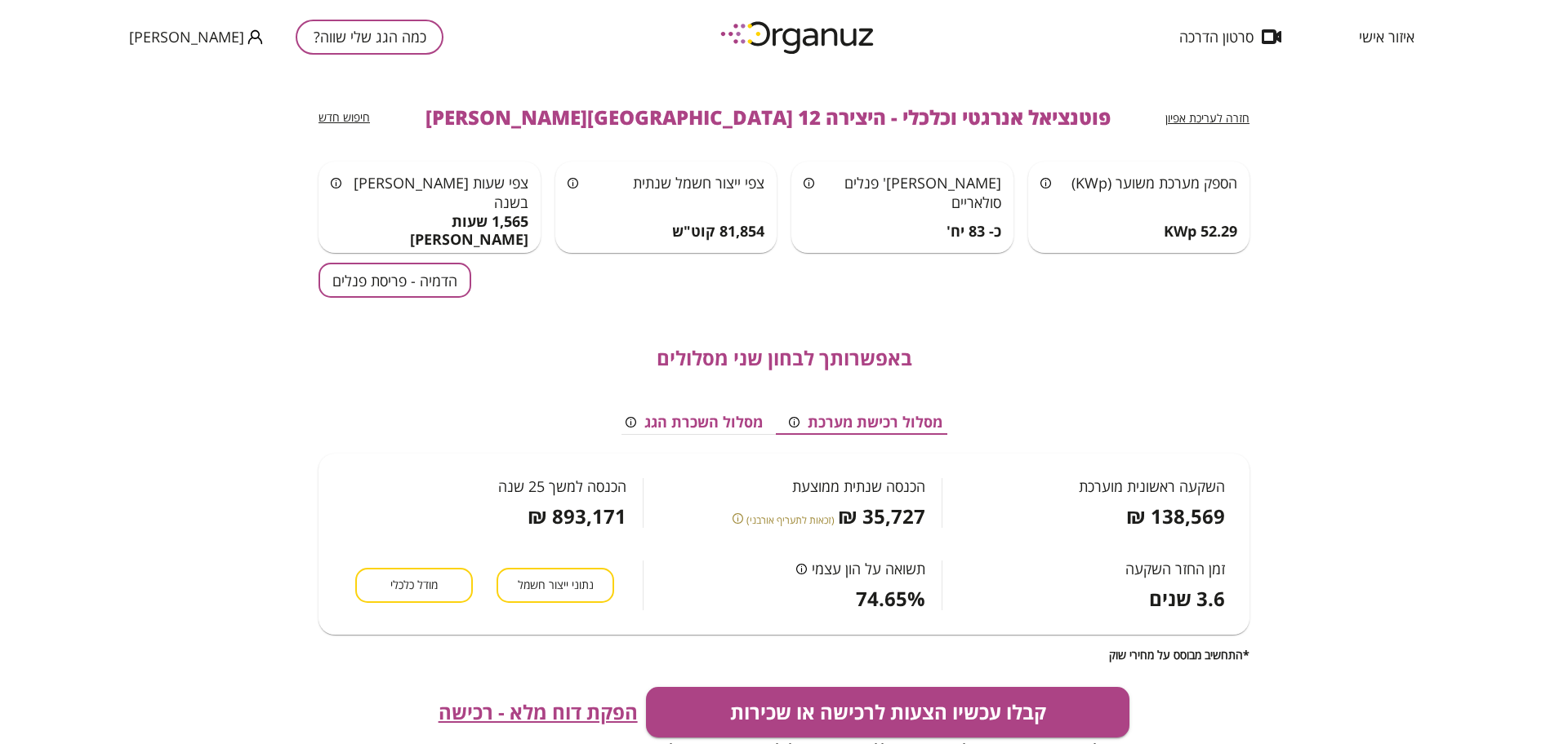
click at [372, 278] on button "הדמיה - פריסת פנלים" at bounding box center [395, 280] width 153 height 35
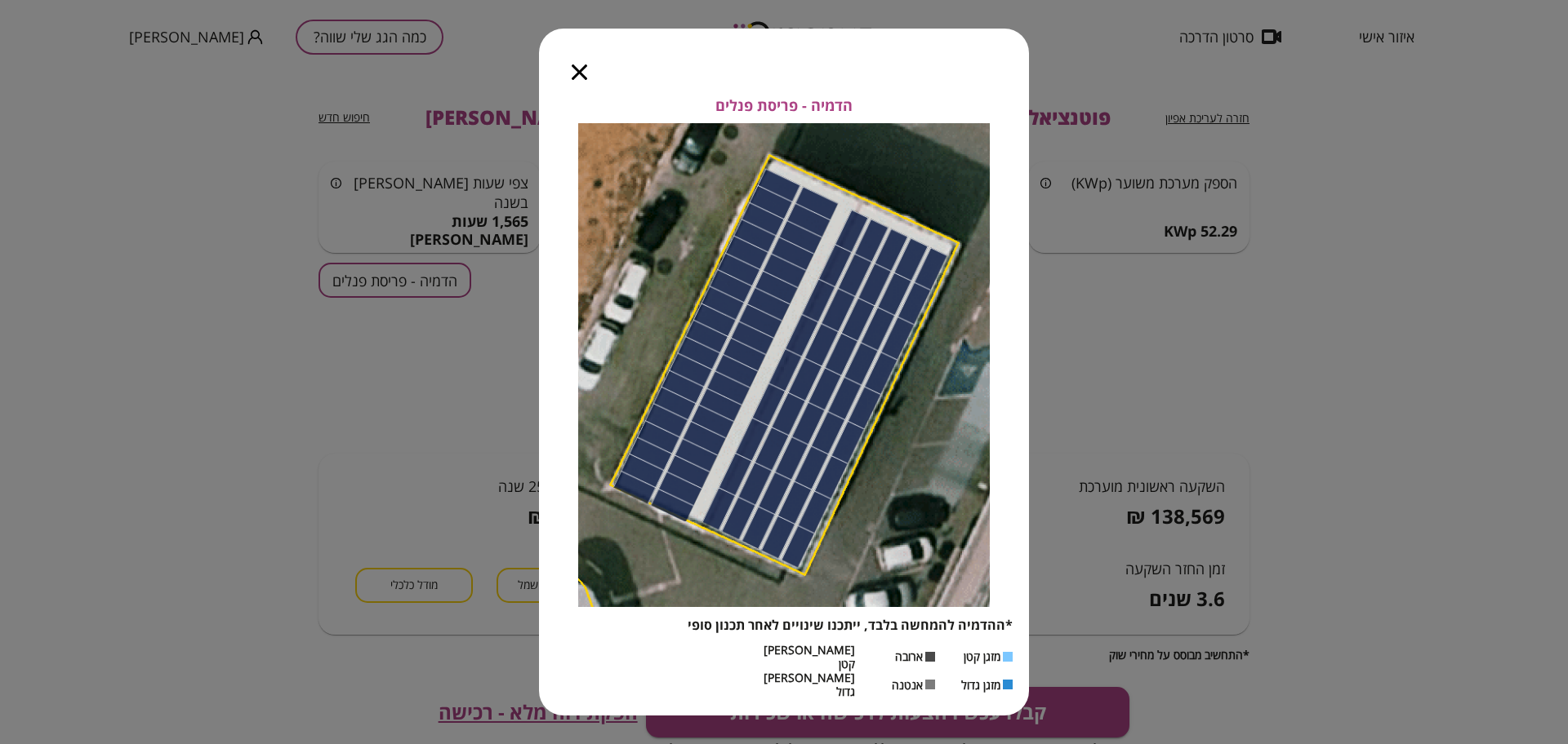
click at [581, 80] on icon "button" at bounding box center [580, 72] width 16 height 16
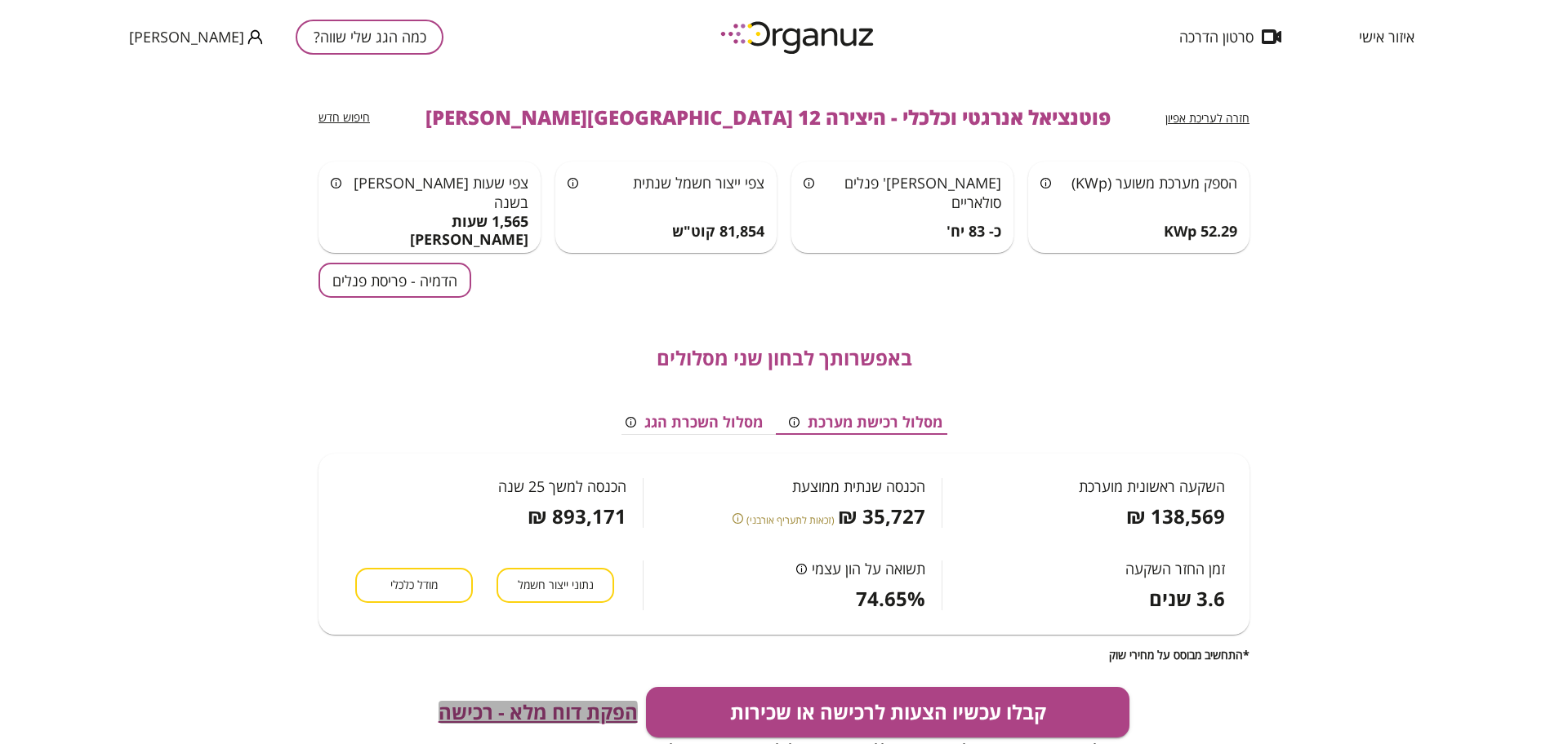
click at [520, 712] on span "הפקת דוח מלא - רכישה" at bounding box center [538, 712] width 199 height 23
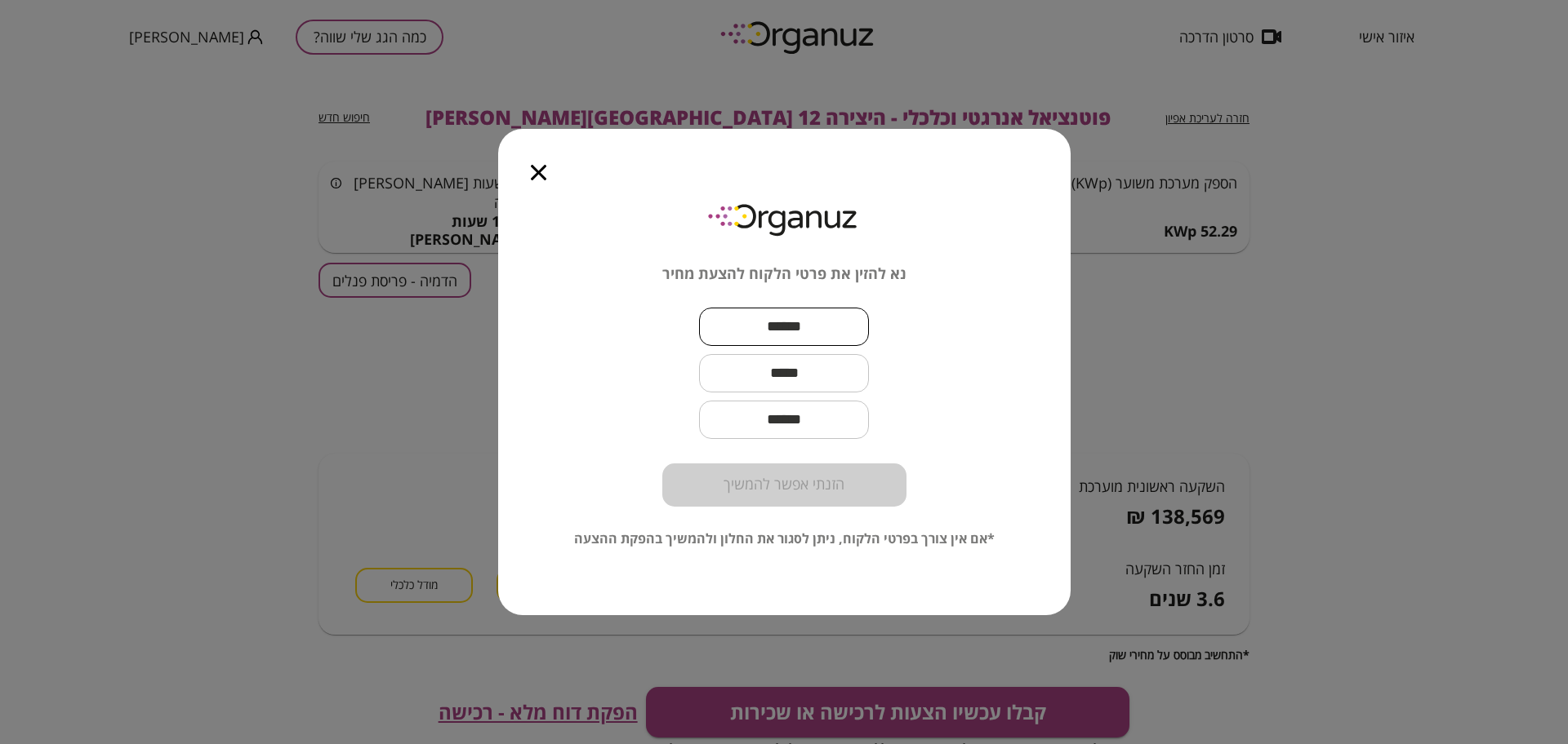
click at [794, 322] on input "text" at bounding box center [784, 326] width 169 height 48
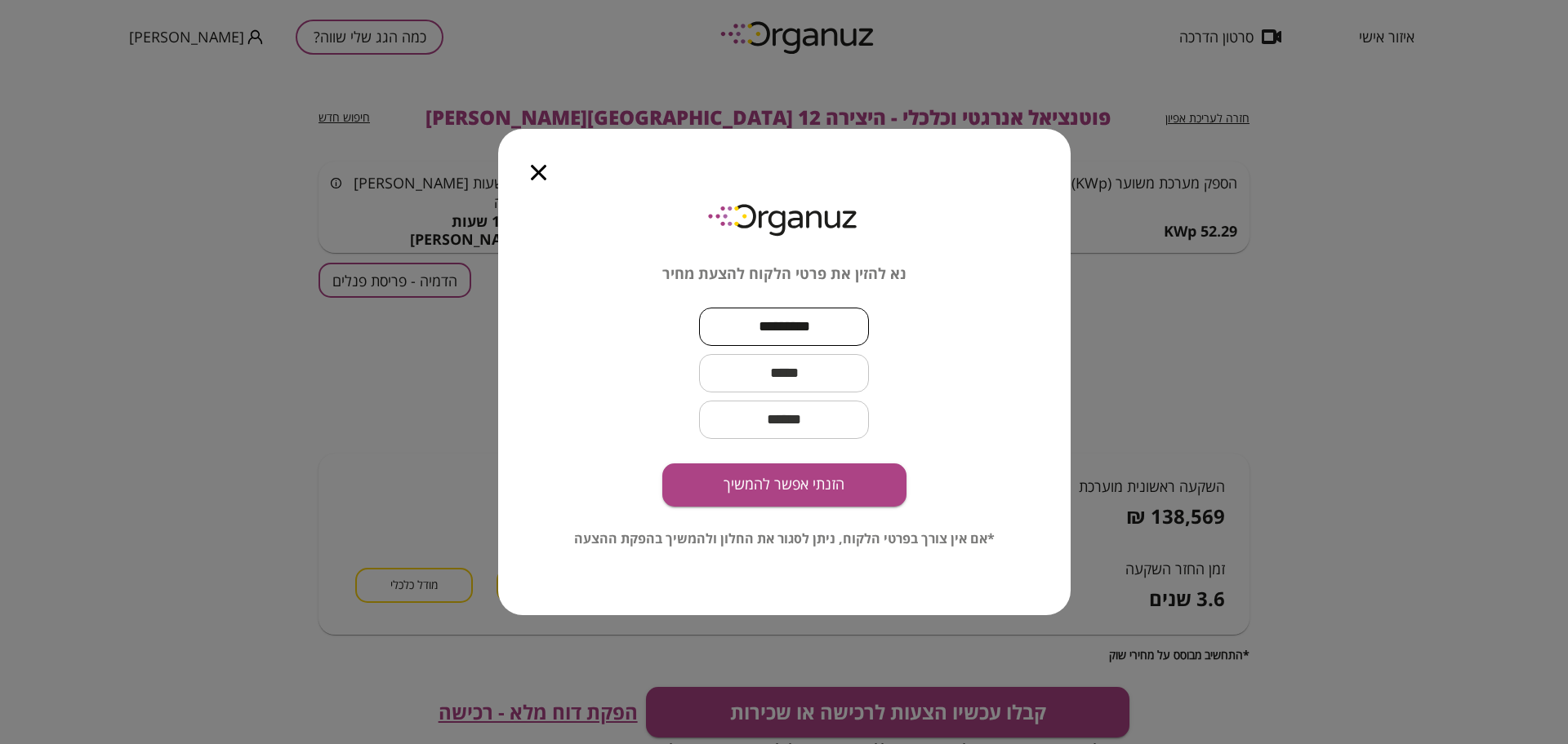
type input "*********"
click at [796, 355] on input "text" at bounding box center [784, 373] width 169 height 48
click at [767, 384] on input "text" at bounding box center [784, 373] width 169 height 48
paste input "**********"
type input "**********"
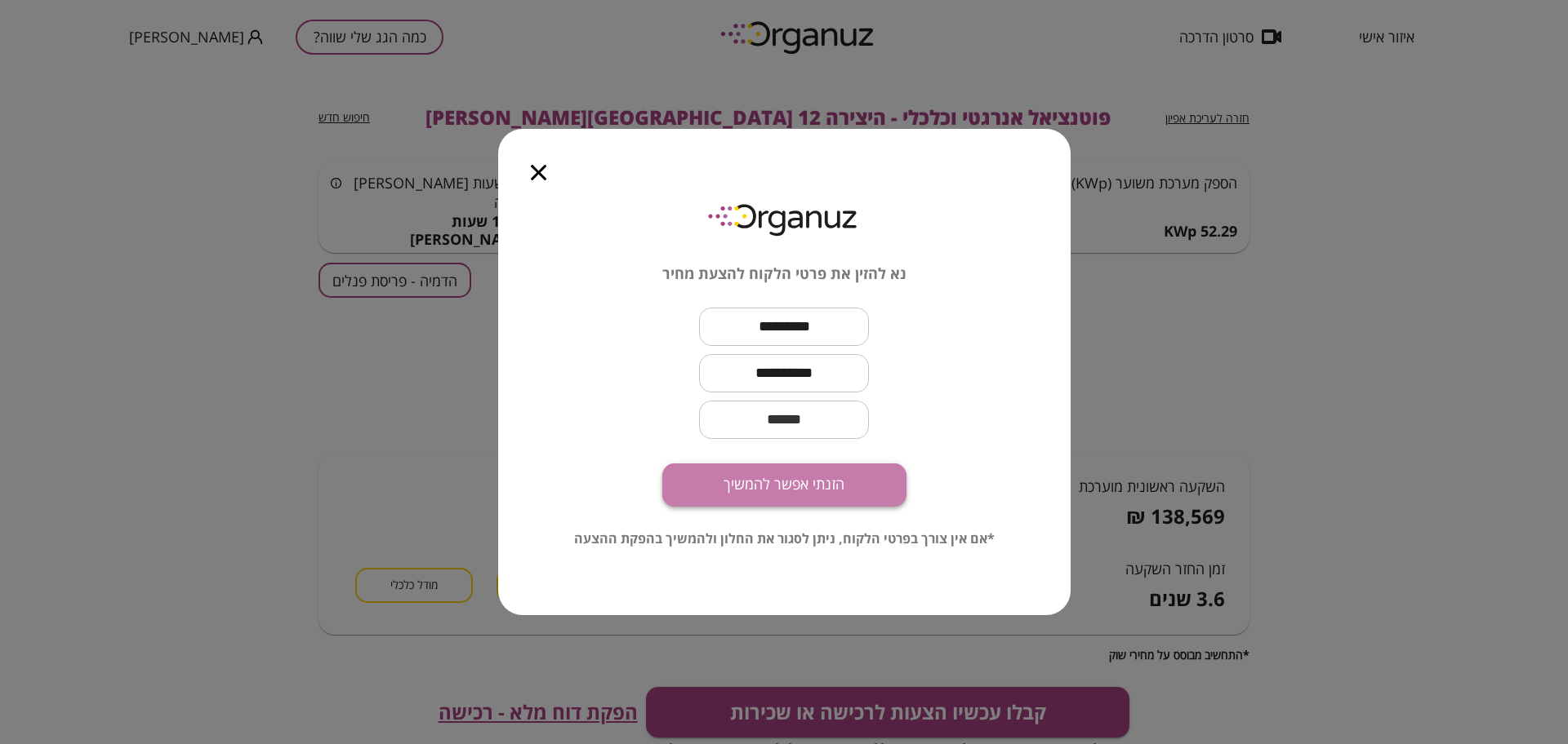
click at [869, 493] on button "הזנתי אפשר להמשיך" at bounding box center [784, 486] width 244 height 43
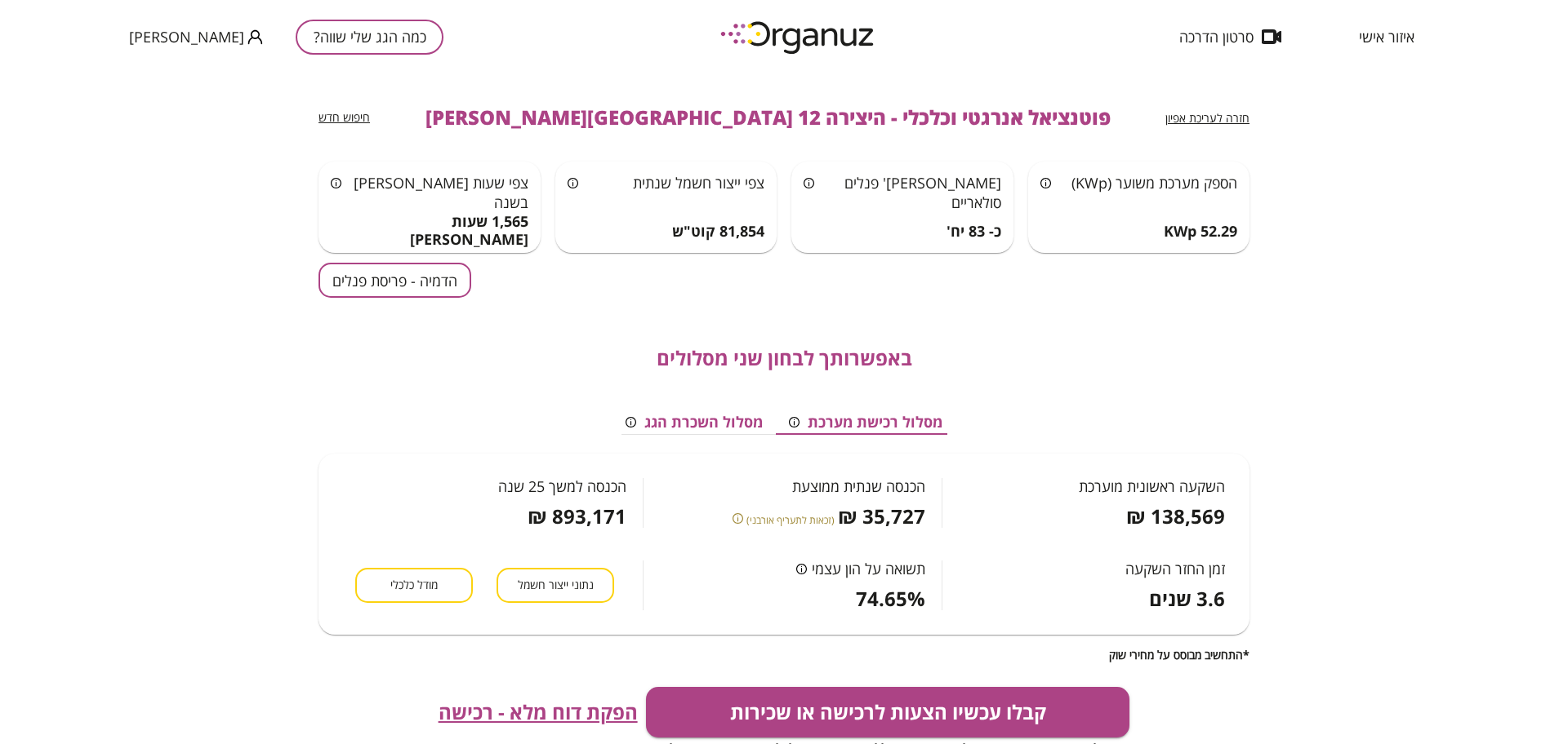
click at [415, 578] on span "מודל כלכלי" at bounding box center [413, 585] width 47 height 16
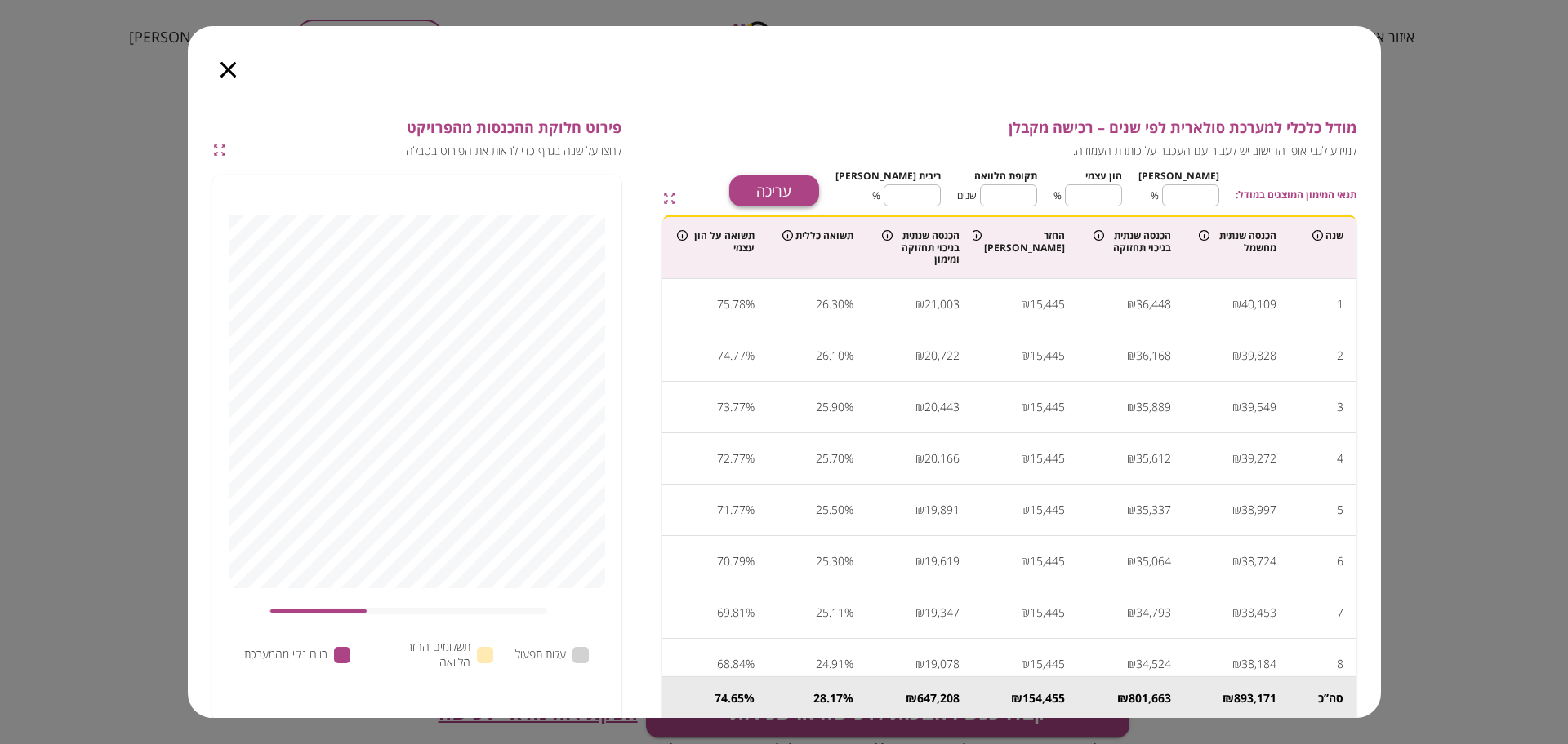
click at [805, 182] on button "עריכה" at bounding box center [774, 191] width 90 height 31
drag, startPoint x: 1028, startPoint y: 194, endPoint x: 1090, endPoint y: 197, distance: 62.1
click at [1072, 197] on div "[PERSON_NAME] ** ​ % הון עצמי ** ​ % תקופת הלוואה ** ​ שנים ריבית [PERSON_NAME]…" at bounding box center [1027, 185] width 384 height 42
click at [1028, 199] on input "**" at bounding box center [1008, 196] width 57 height 43
click at [1023, 194] on input "**" at bounding box center [1008, 196] width 57 height 43
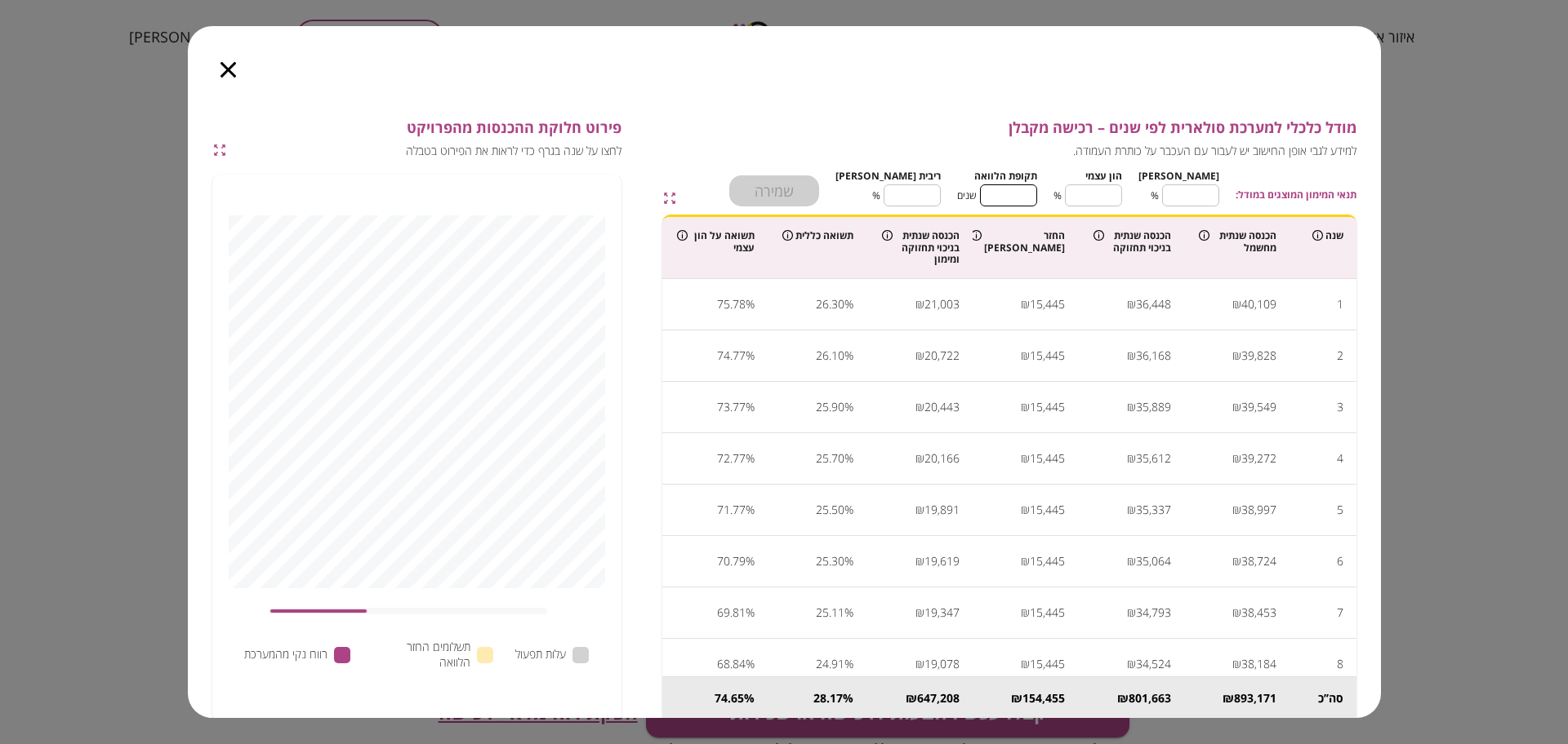
click at [1023, 194] on input "**" at bounding box center [1008, 196] width 57 height 43
type input "*"
drag, startPoint x: 1111, startPoint y: 192, endPoint x: 1167, endPoint y: 200, distance: 56.6
click at [1167, 200] on div "[PERSON_NAME] ** ​ % הון עצמי ** ​ % תקופת הלוואה * ​ שנים ריבית [PERSON_NAME] …" at bounding box center [1027, 185] width 384 height 42
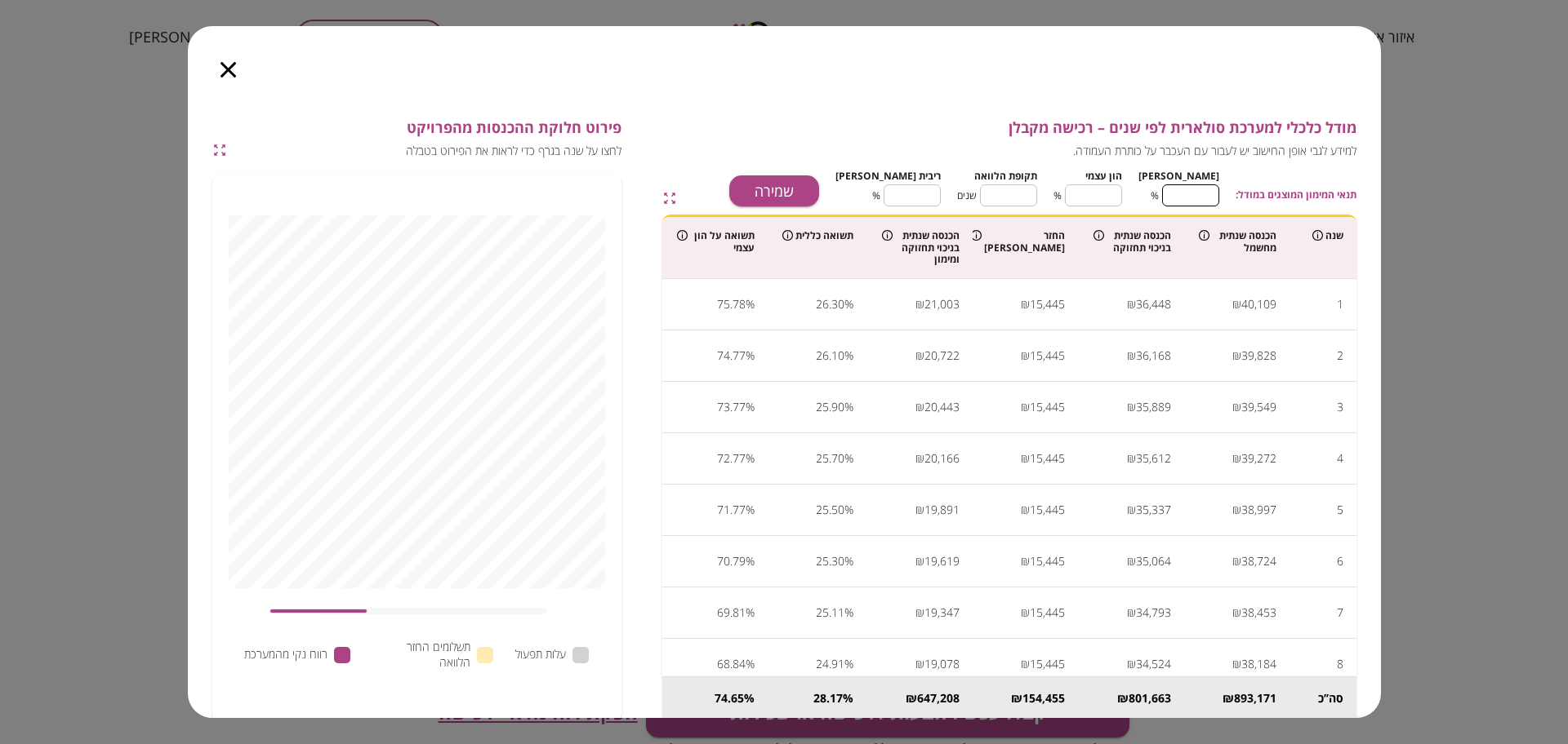
drag, startPoint x: 1195, startPoint y: 194, endPoint x: 1264, endPoint y: 203, distance: 69.6
click at [1259, 203] on div "תנאי המימון המוצגים במודל: [PERSON_NAME] ** ​ % הון עצמי ** ​ % תקופת הלוואה * …" at bounding box center [1087, 185] width 538 height 42
type input "*"
type input "**"
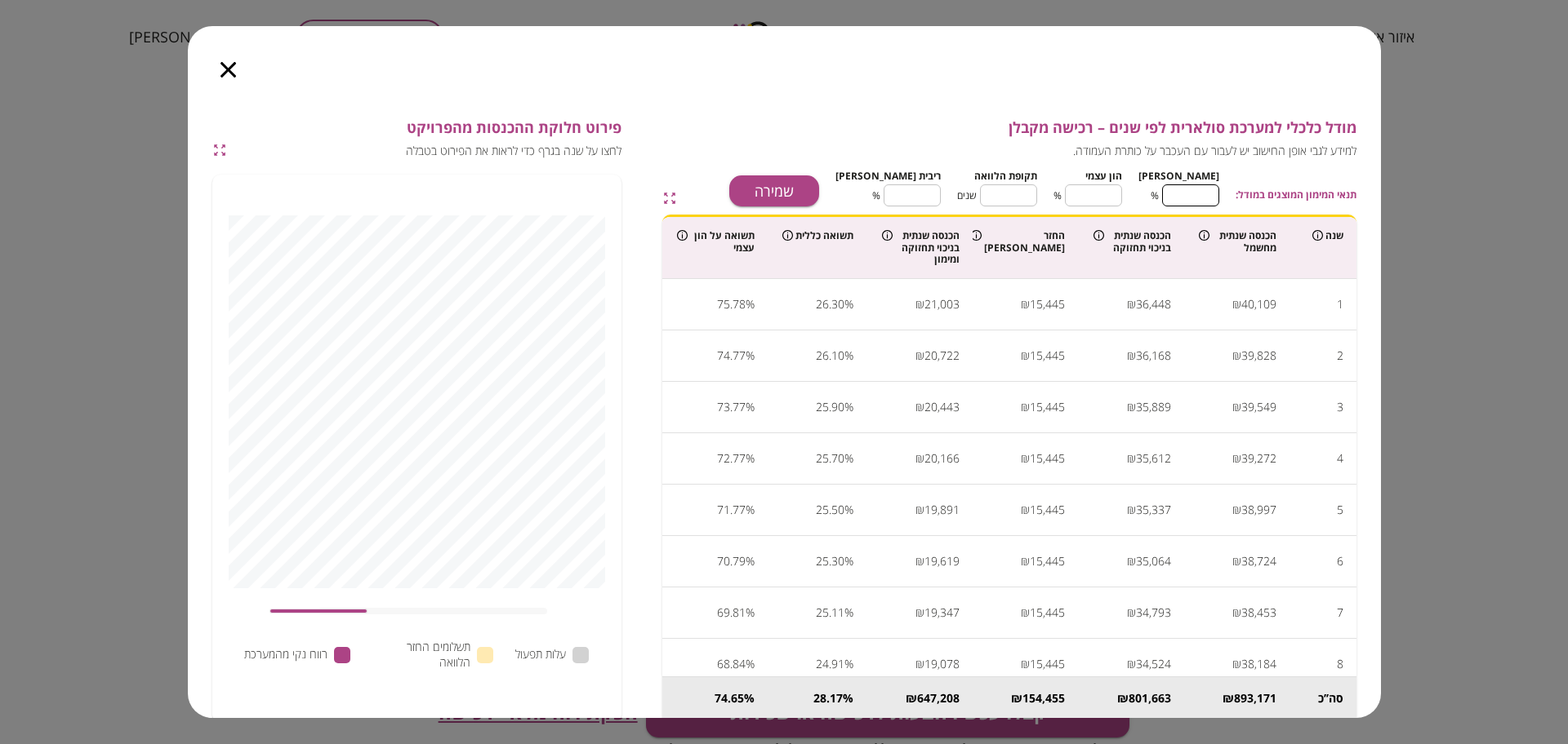
type input "**"
type input "***"
type input "*"
type input "***"
click at [819, 199] on button "שמירה" at bounding box center [774, 191] width 90 height 31
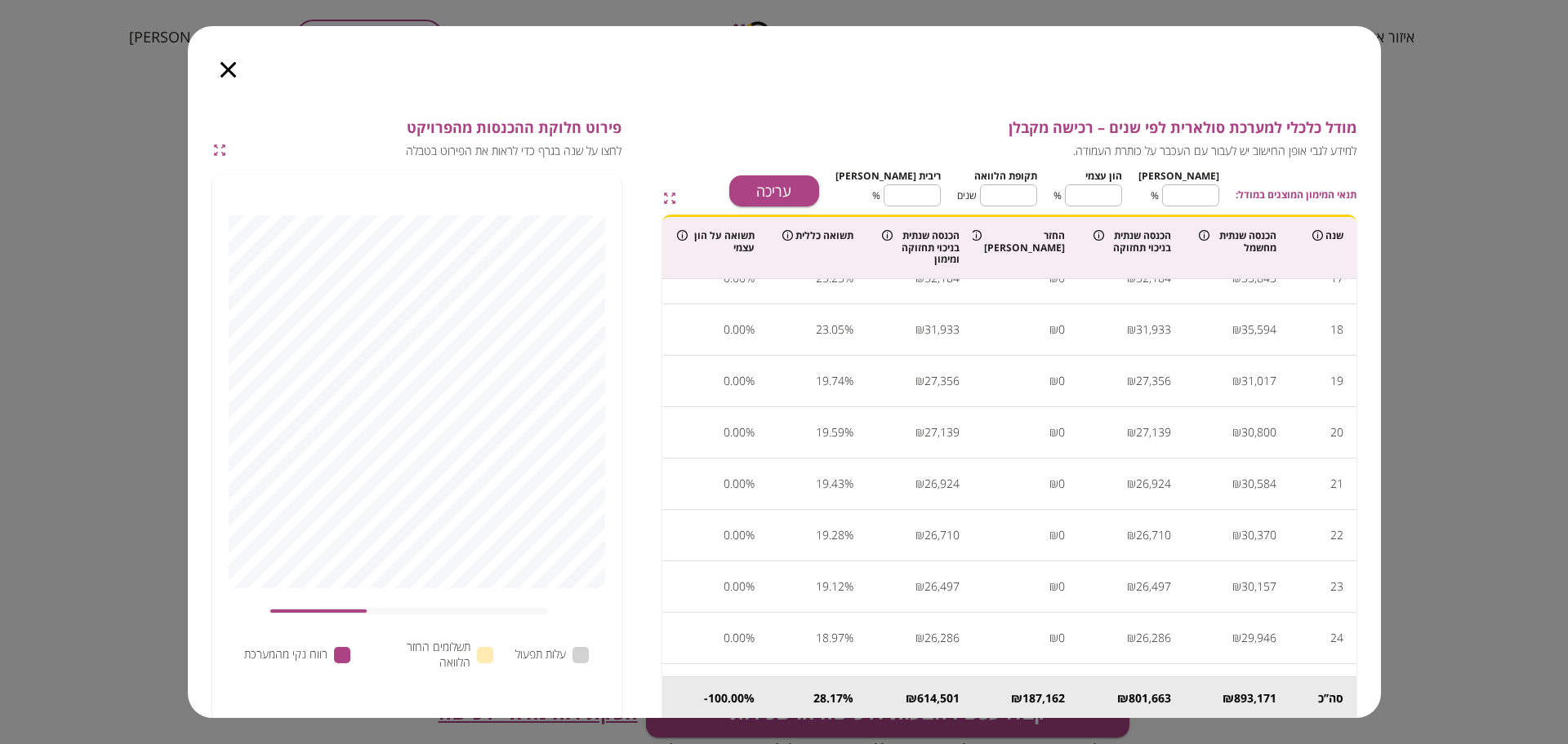
scroll to position [888, 0]
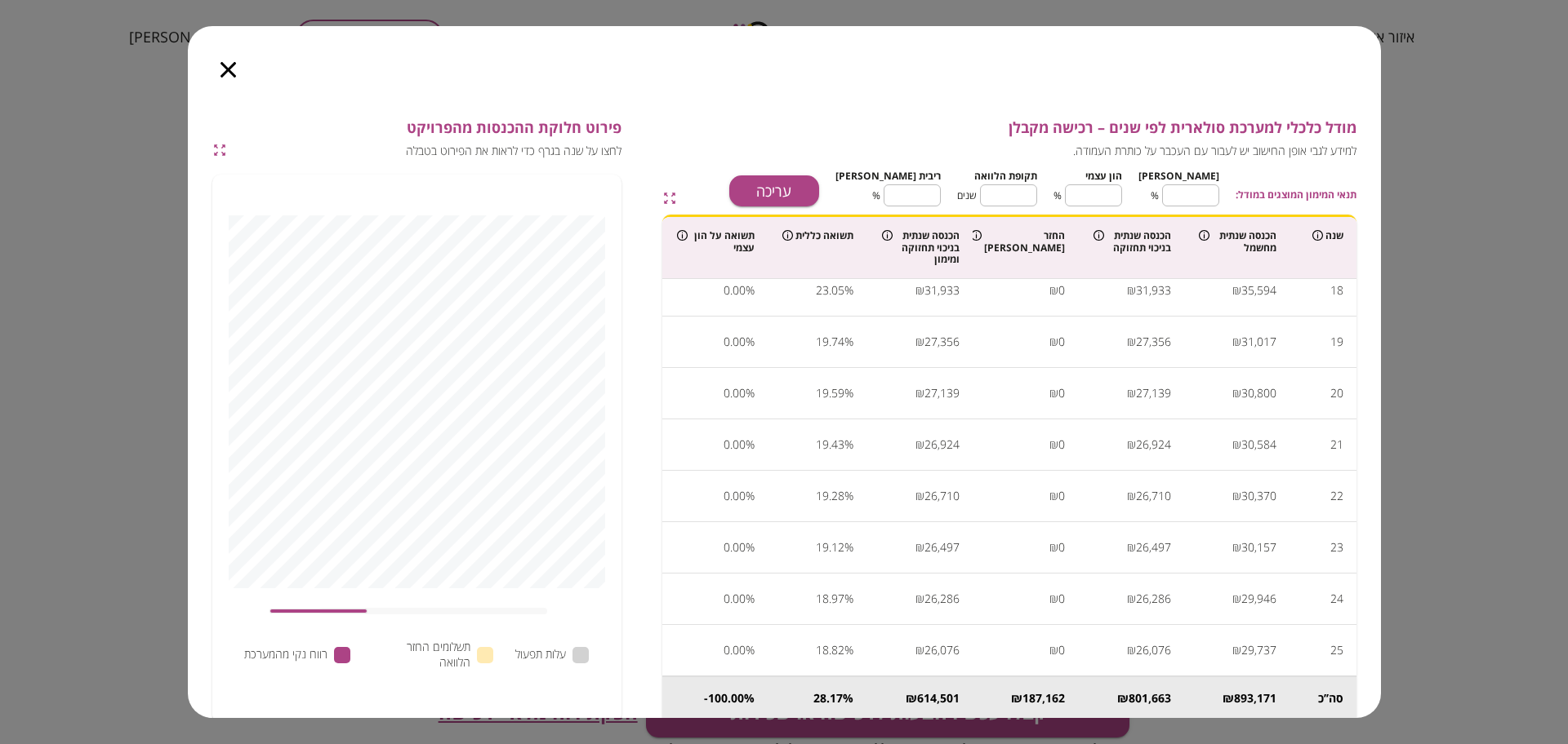
click at [223, 75] on icon "button" at bounding box center [228, 70] width 16 height 16
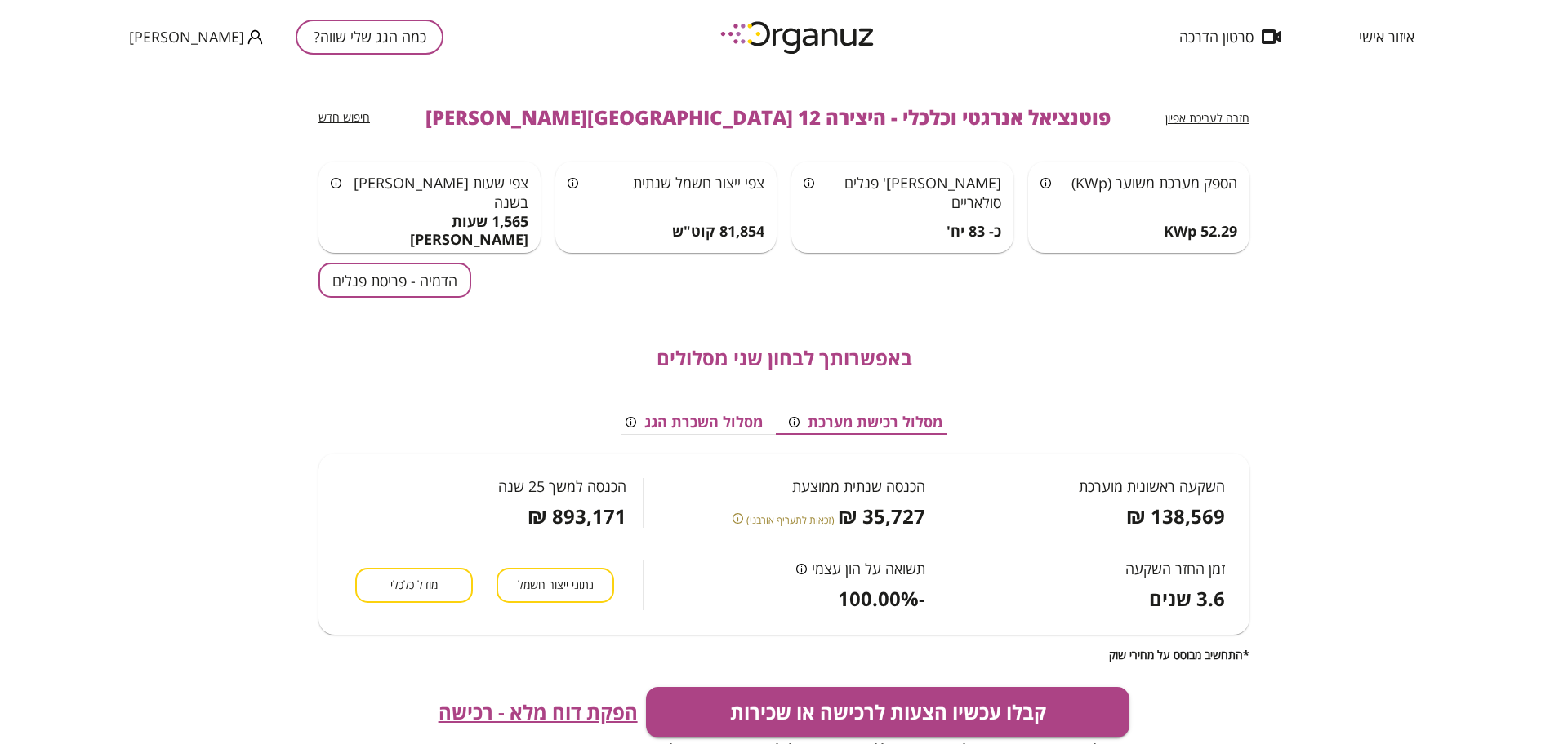
click at [503, 703] on span "הפקת דוח מלא - רכישה" at bounding box center [538, 712] width 199 height 23
click at [296, 37] on button "כמה הגג שלי שווה?" at bounding box center [369, 37] width 148 height 35
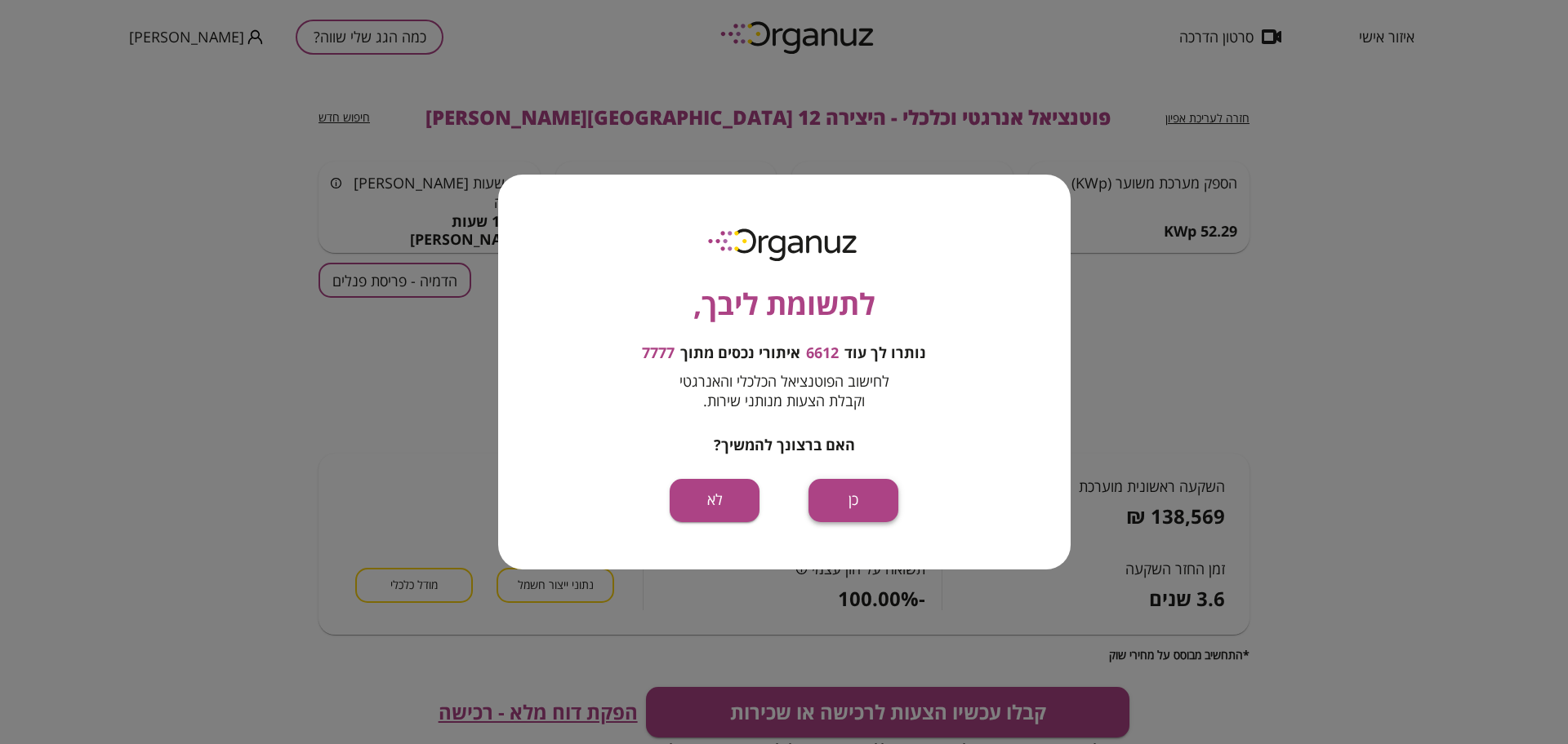
click at [823, 512] on button "כן" at bounding box center [853, 500] width 90 height 43
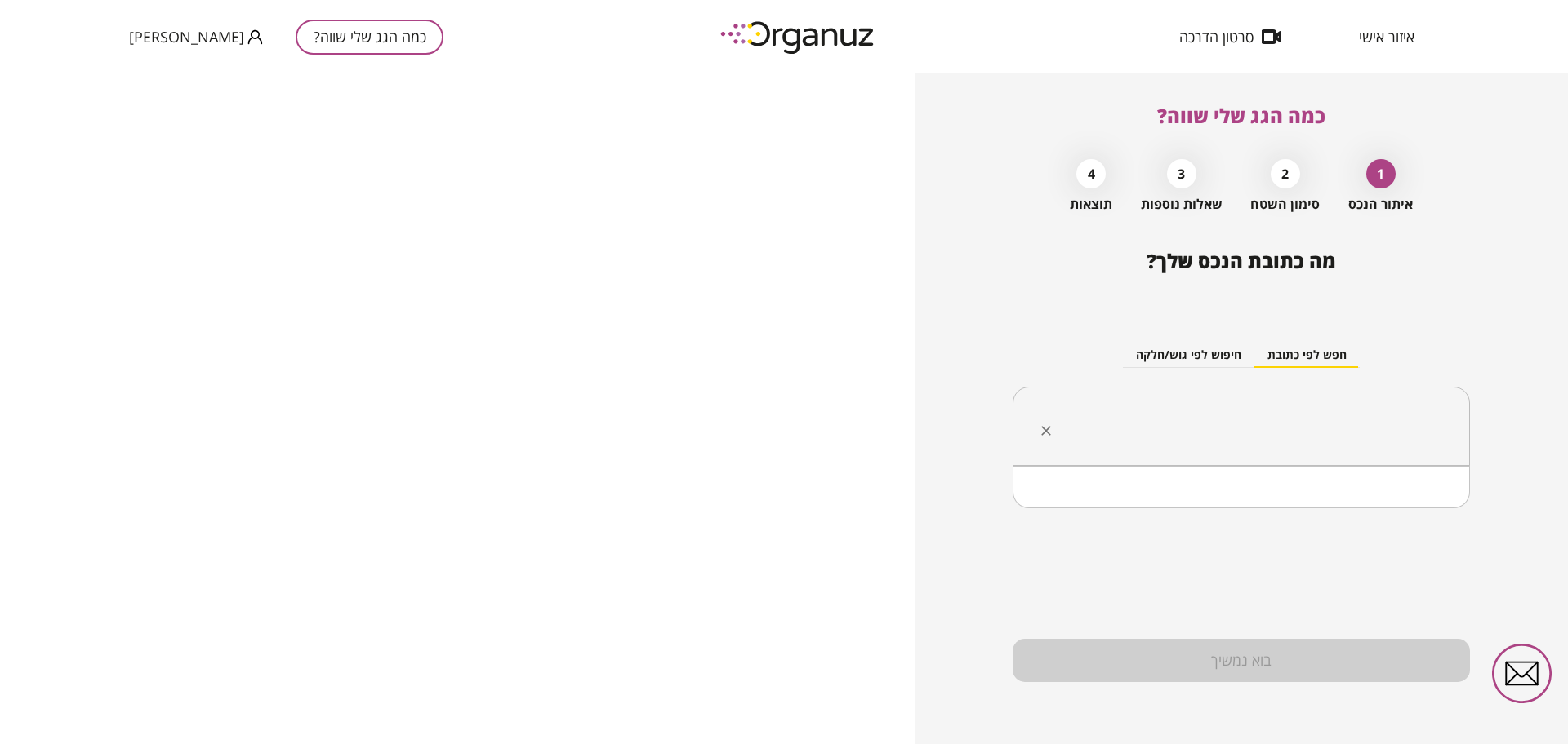
click at [1234, 407] on input "text" at bounding box center [1247, 427] width 405 height 41
paste input "********"
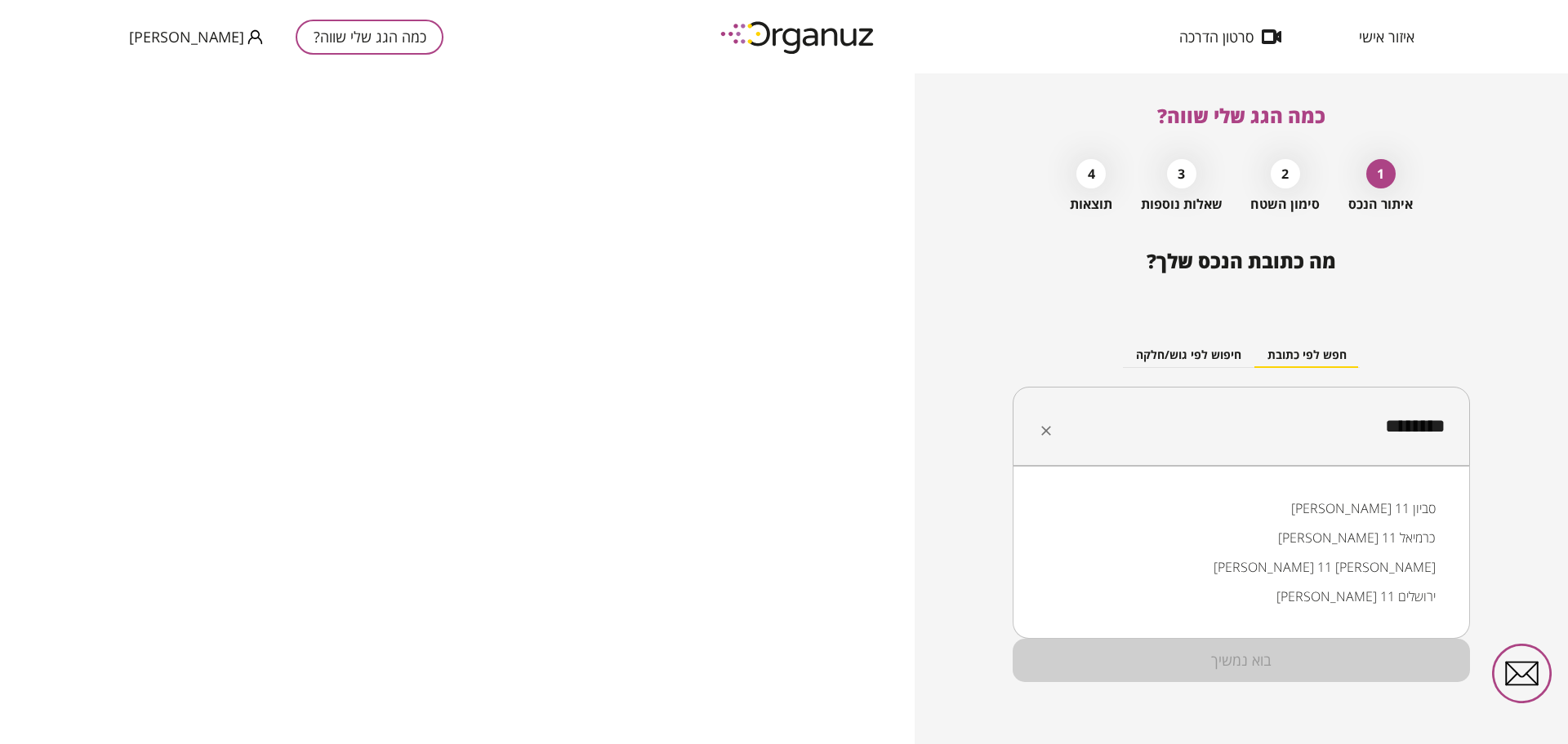
click at [1392, 532] on li "[PERSON_NAME] 11 כרמיאל" at bounding box center [1240, 537] width 414 height 29
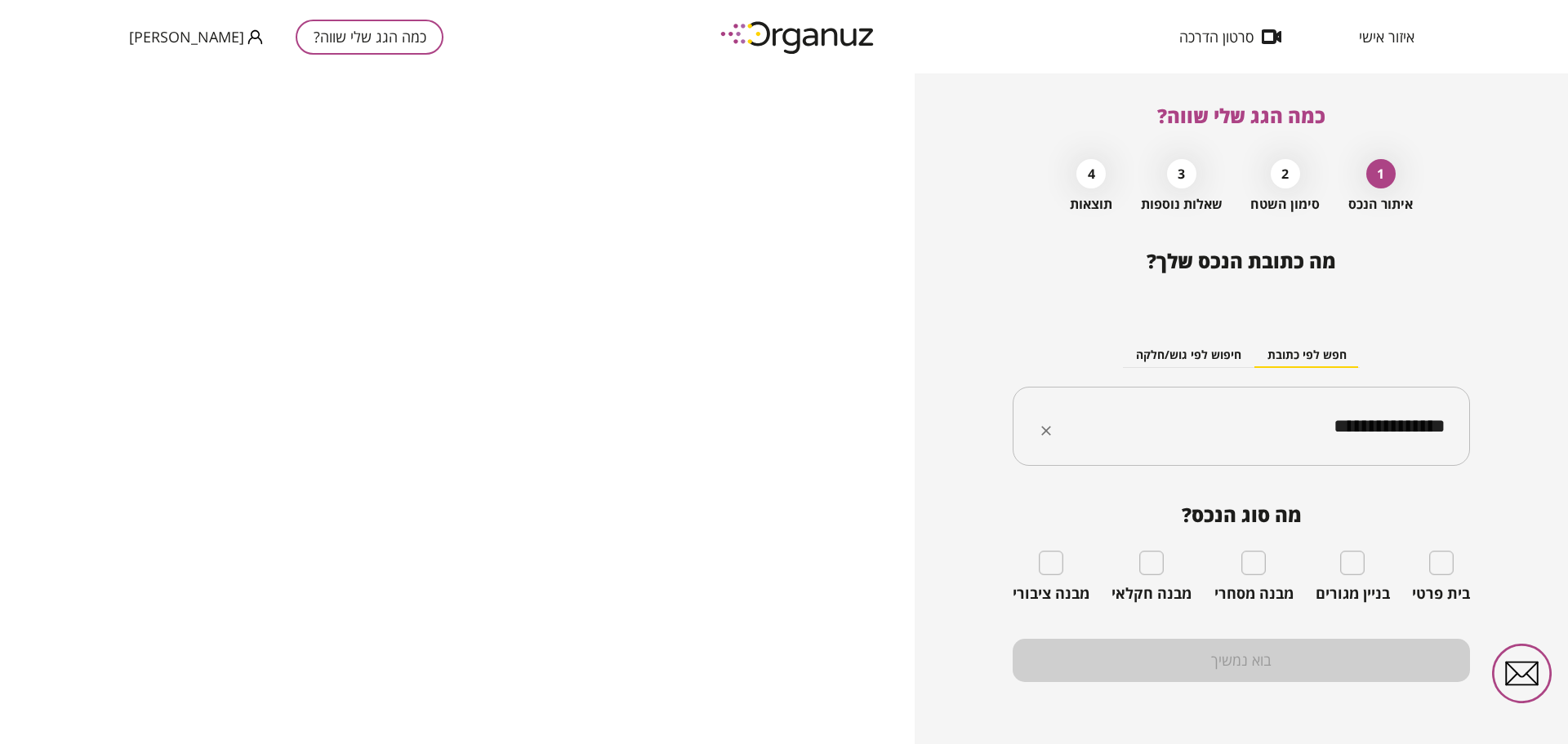
type input "**********"
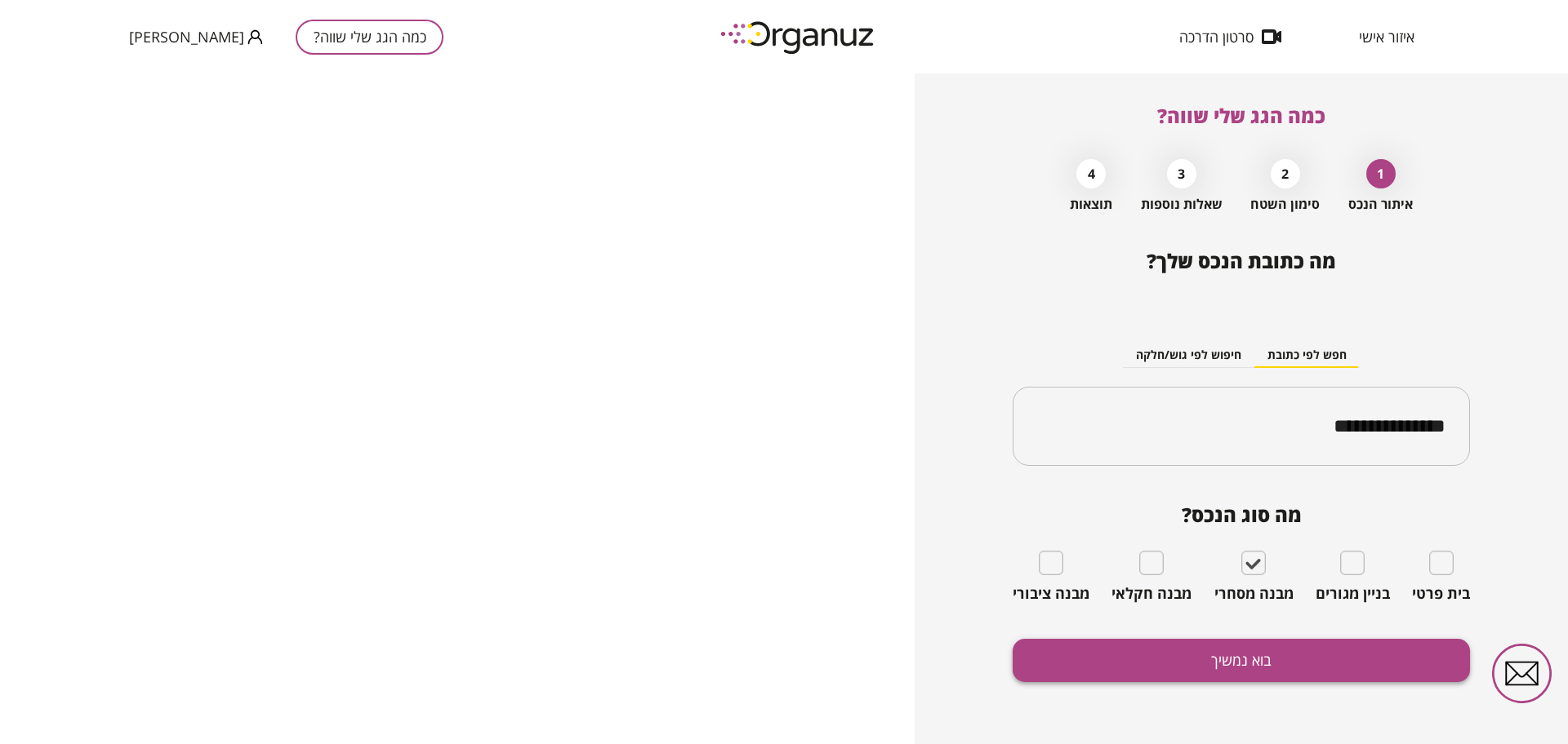
click at [1226, 662] on button "בוא נמשיך" at bounding box center [1241, 661] width 457 height 43
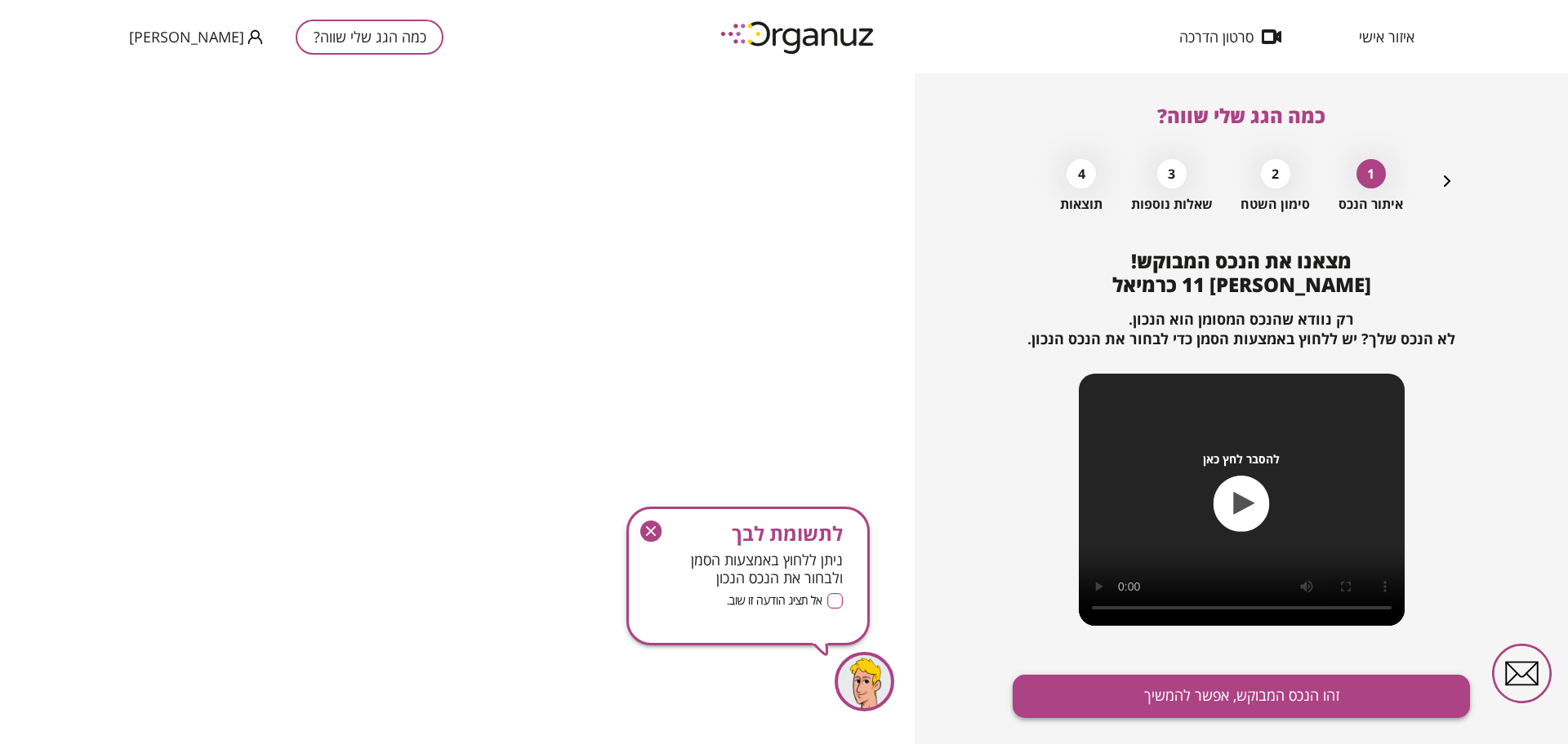
click at [1226, 691] on button "זהו הנכס המבוקש, אפשר להמשיך" at bounding box center [1241, 696] width 457 height 43
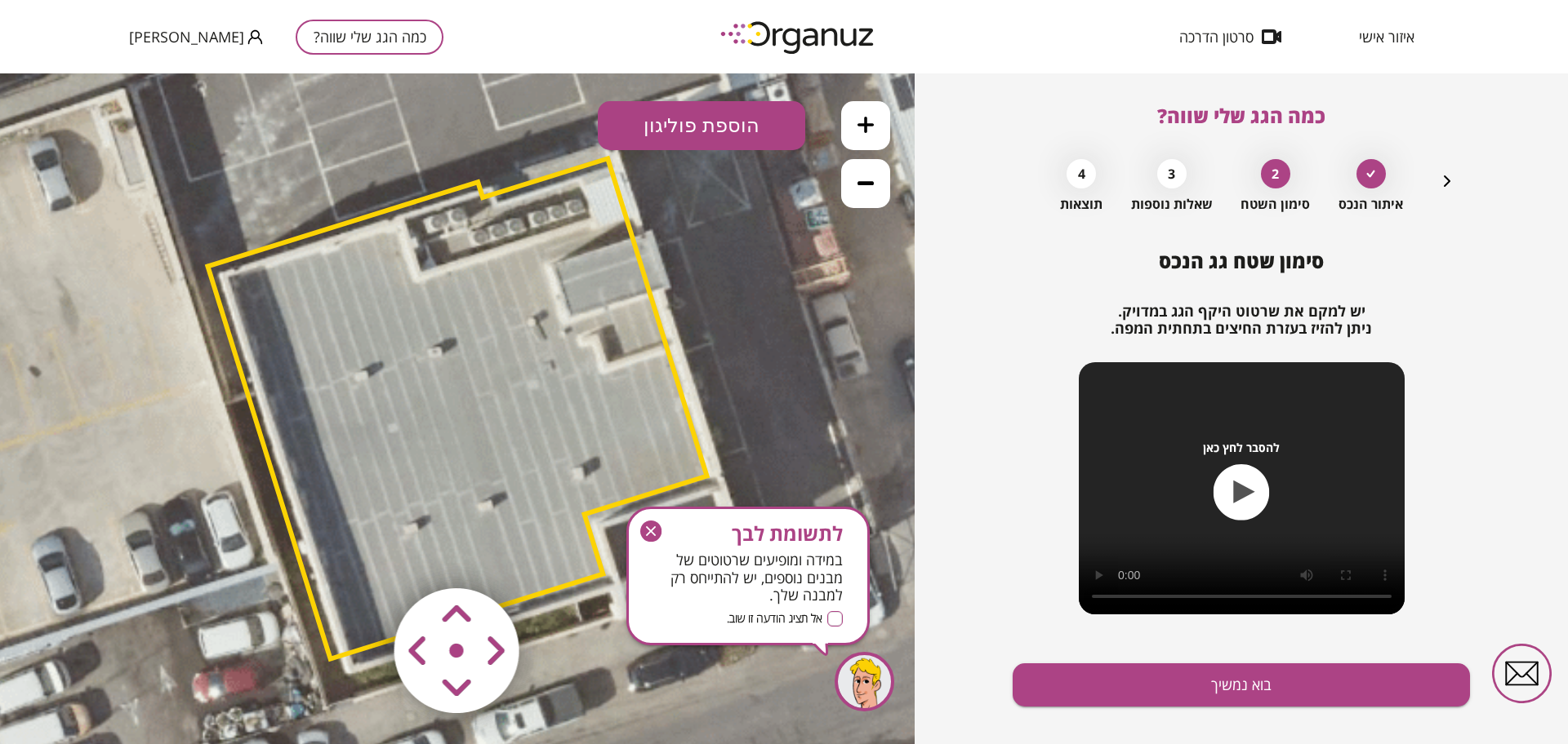
click at [650, 531] on icon "button" at bounding box center [650, 532] width 10 height 10
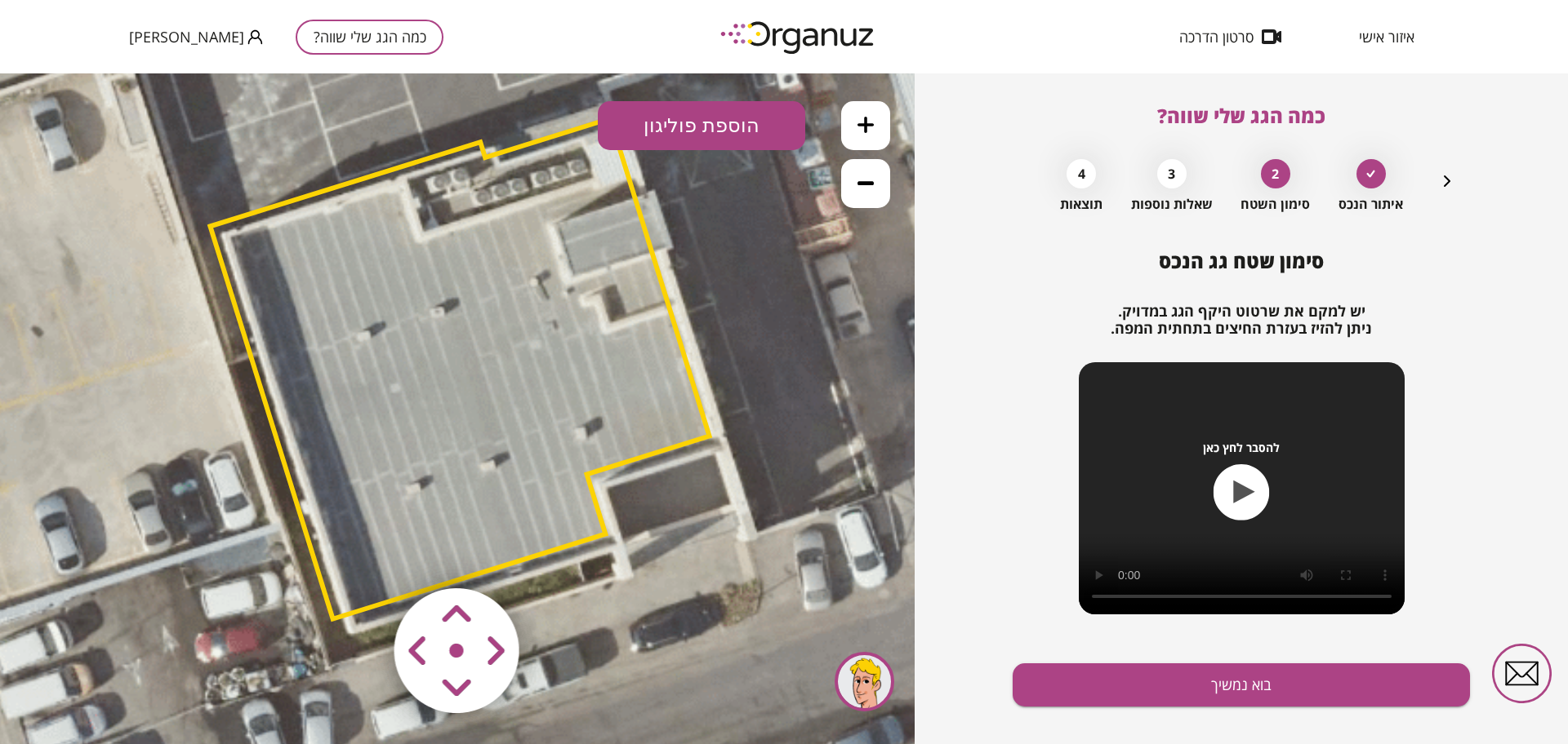
drag, startPoint x: 708, startPoint y: 538, endPoint x: 703, endPoint y: 525, distance: 13.9
click at [703, 525] on icon at bounding box center [453, 372] width 1544 height 1543
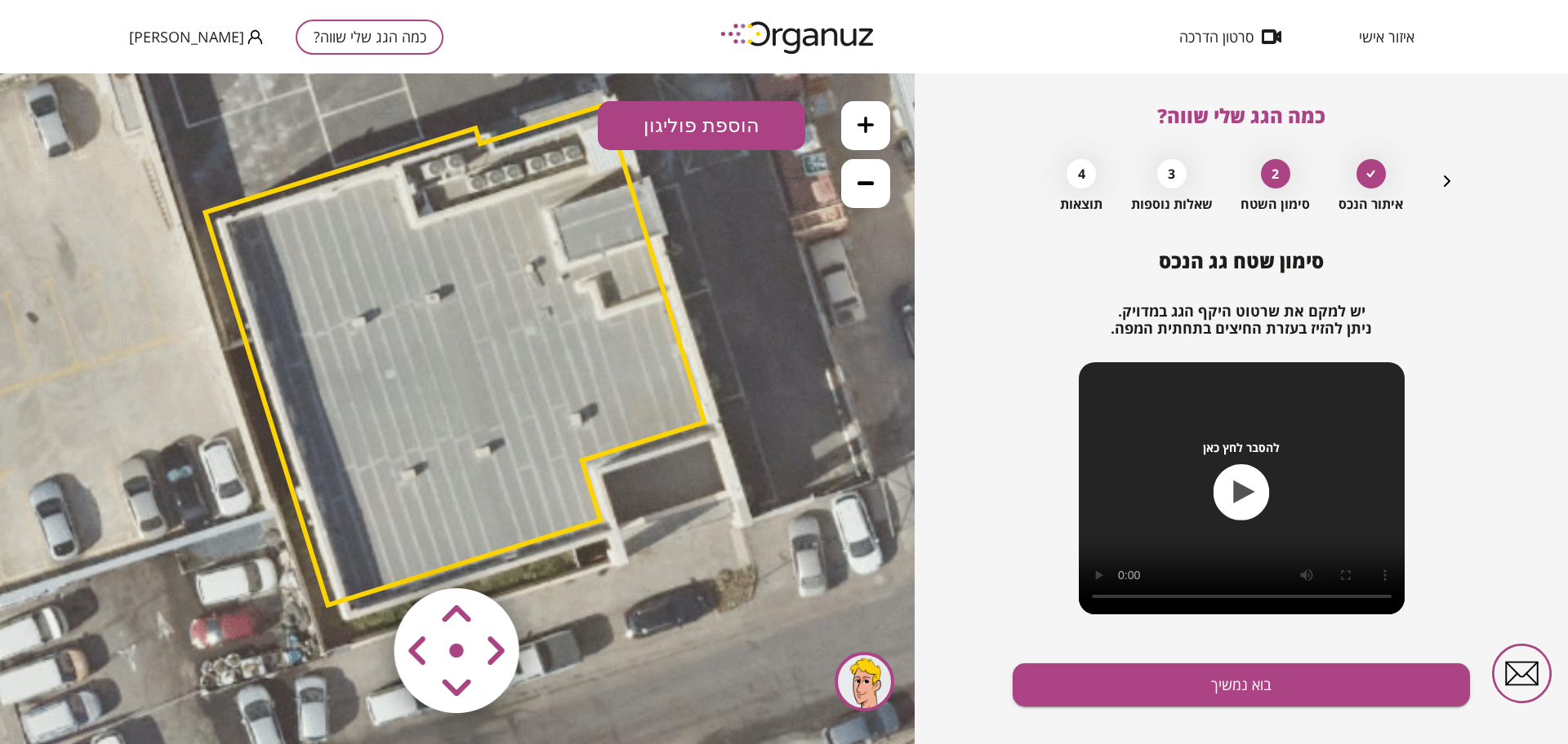
click at [360, 554] on area at bounding box center [360, 554] width 0 height 0
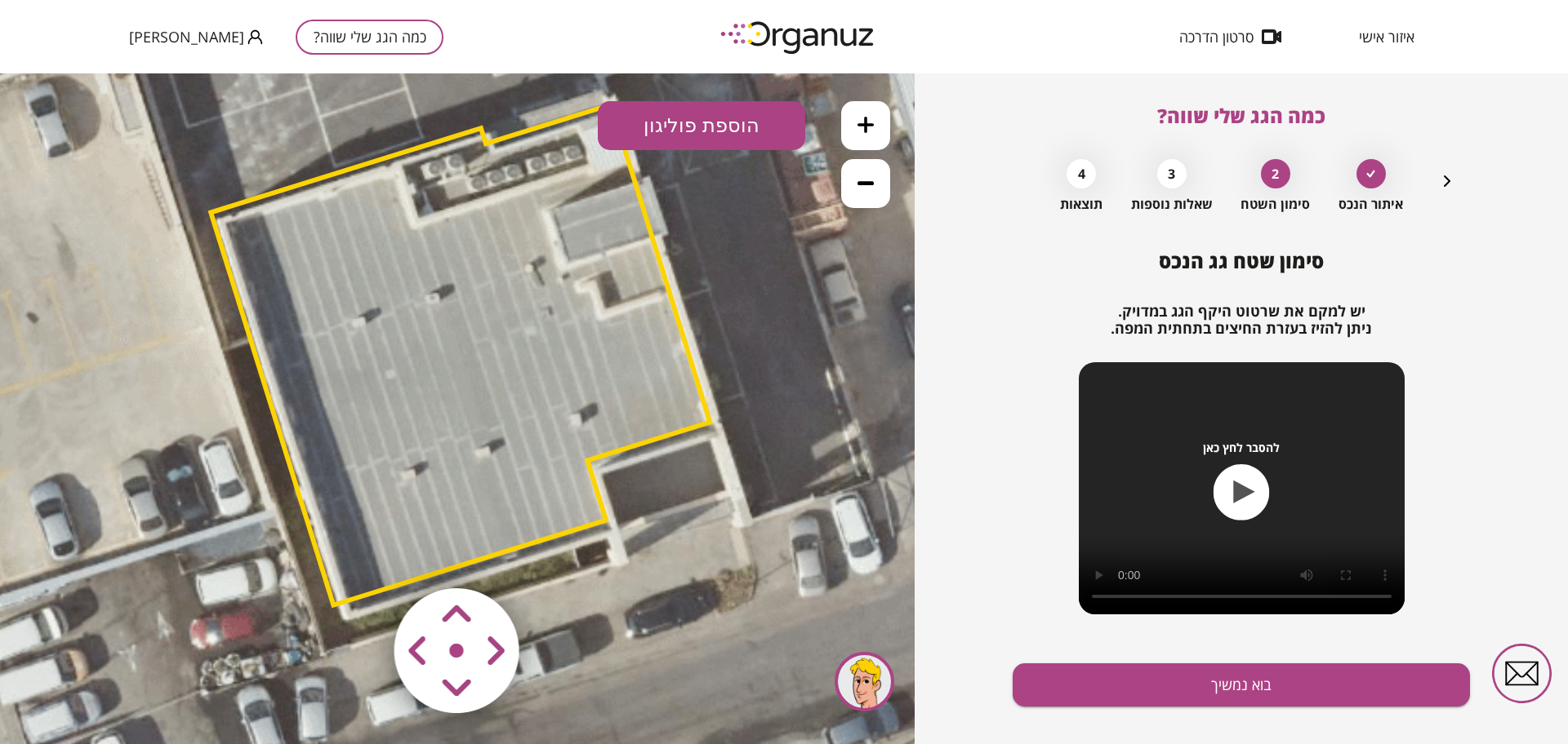
click at [360, 554] on area at bounding box center [360, 554] width 0 height 0
click at [484, 678] on img at bounding box center [457, 651] width 195 height 195
click at [360, 554] on area at bounding box center [360, 554] width 0 height 0
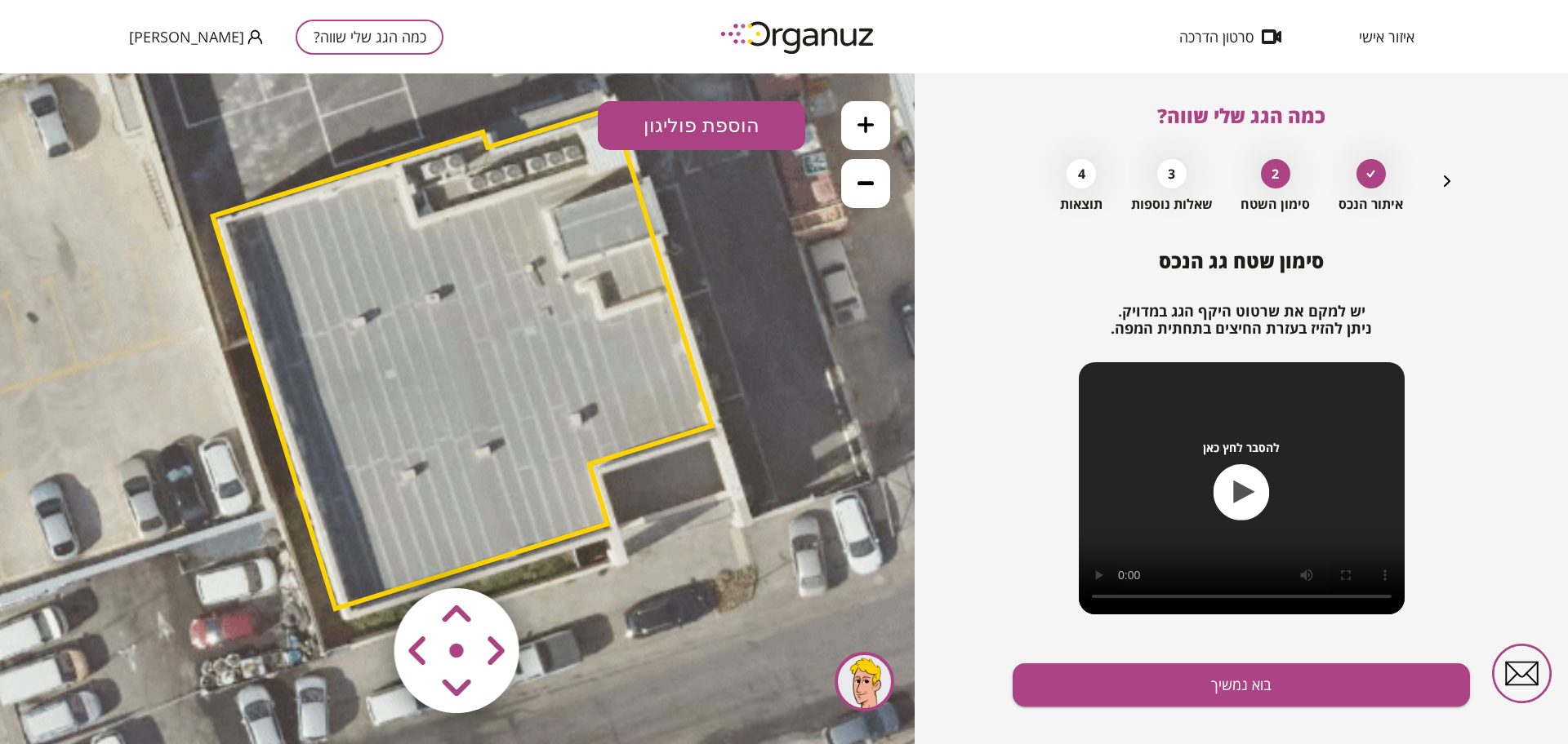
click at [360, 554] on area at bounding box center [360, 554] width 0 height 0
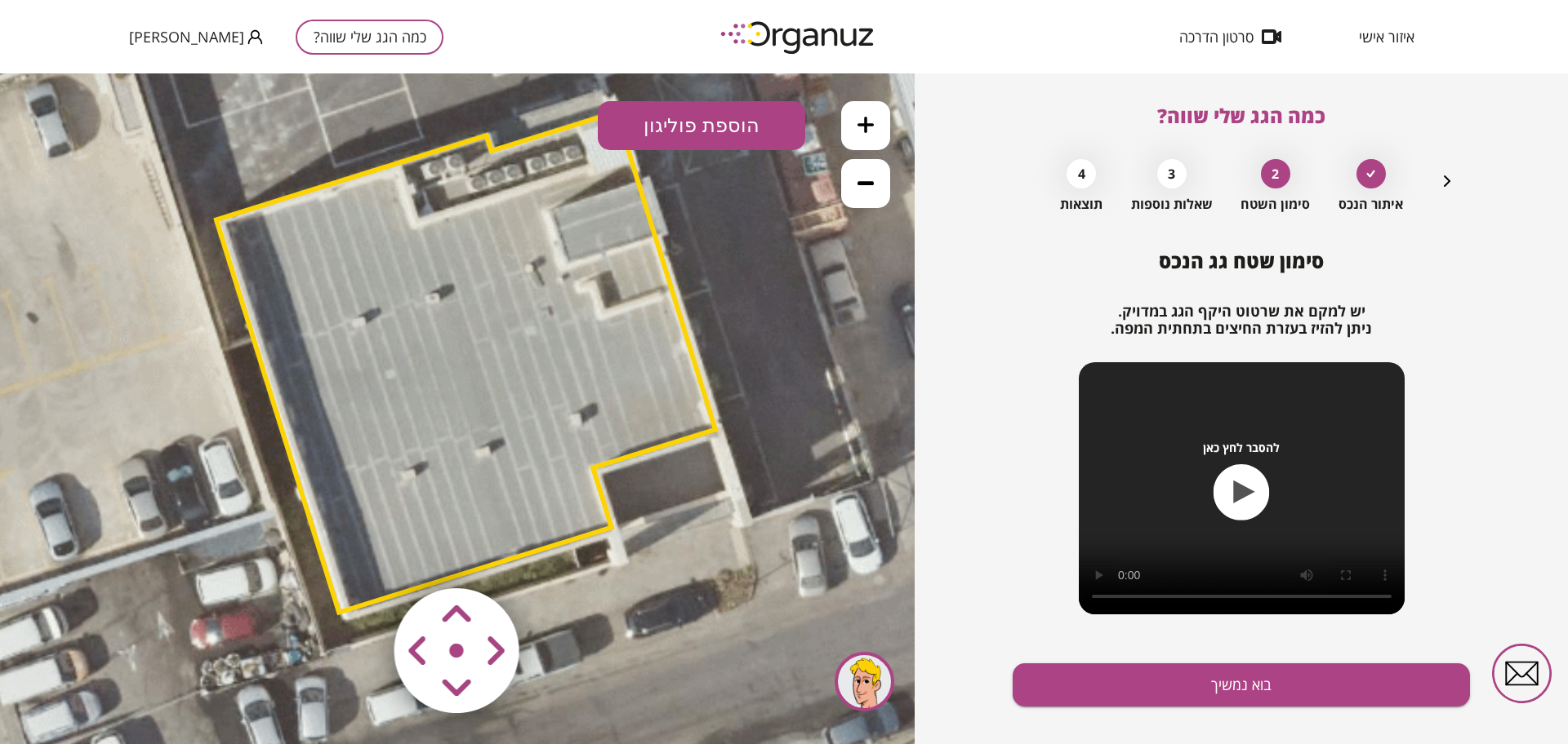
click at [360, 554] on area at bounding box center [360, 554] width 0 height 0
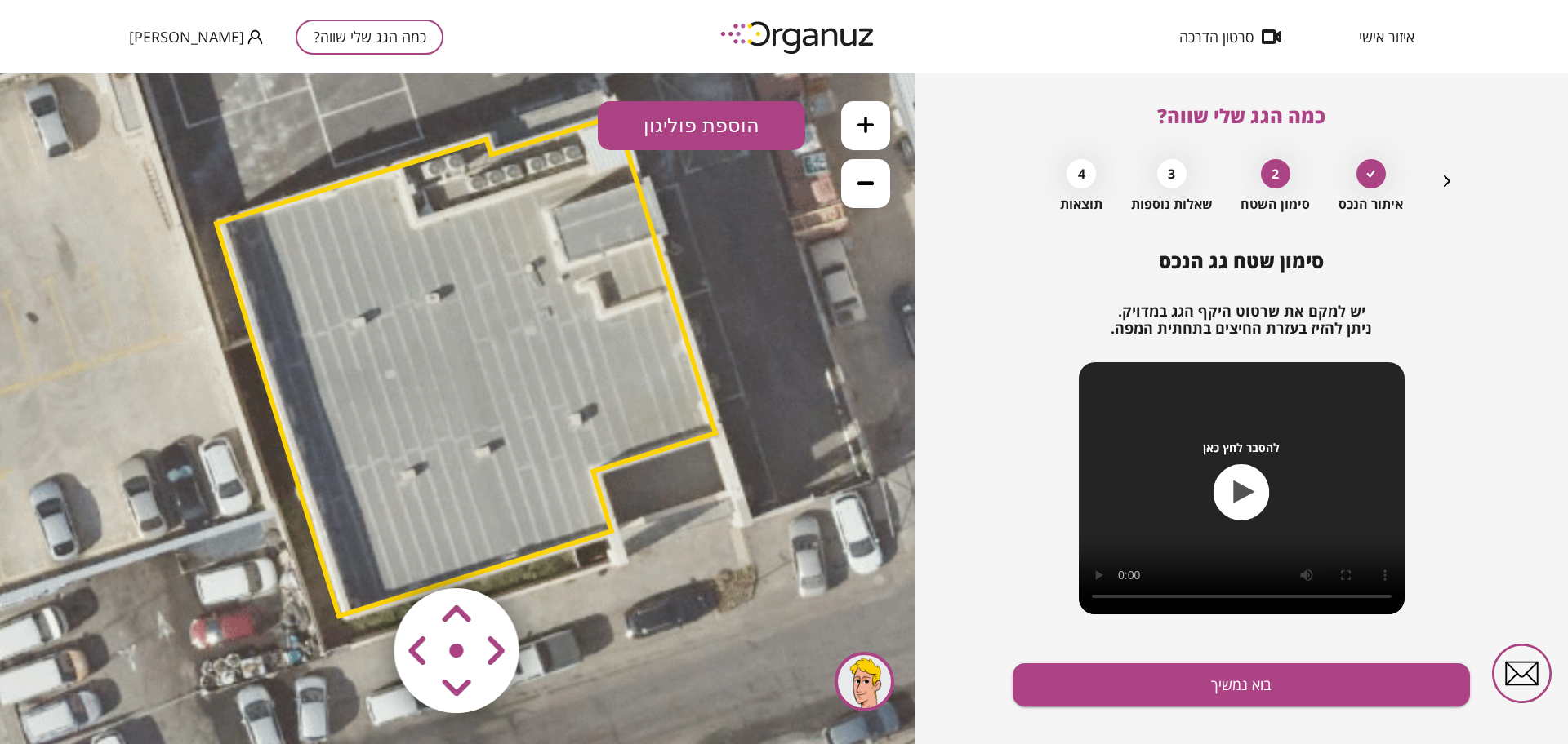
click at [360, 554] on area at bounding box center [360, 554] width 0 height 0
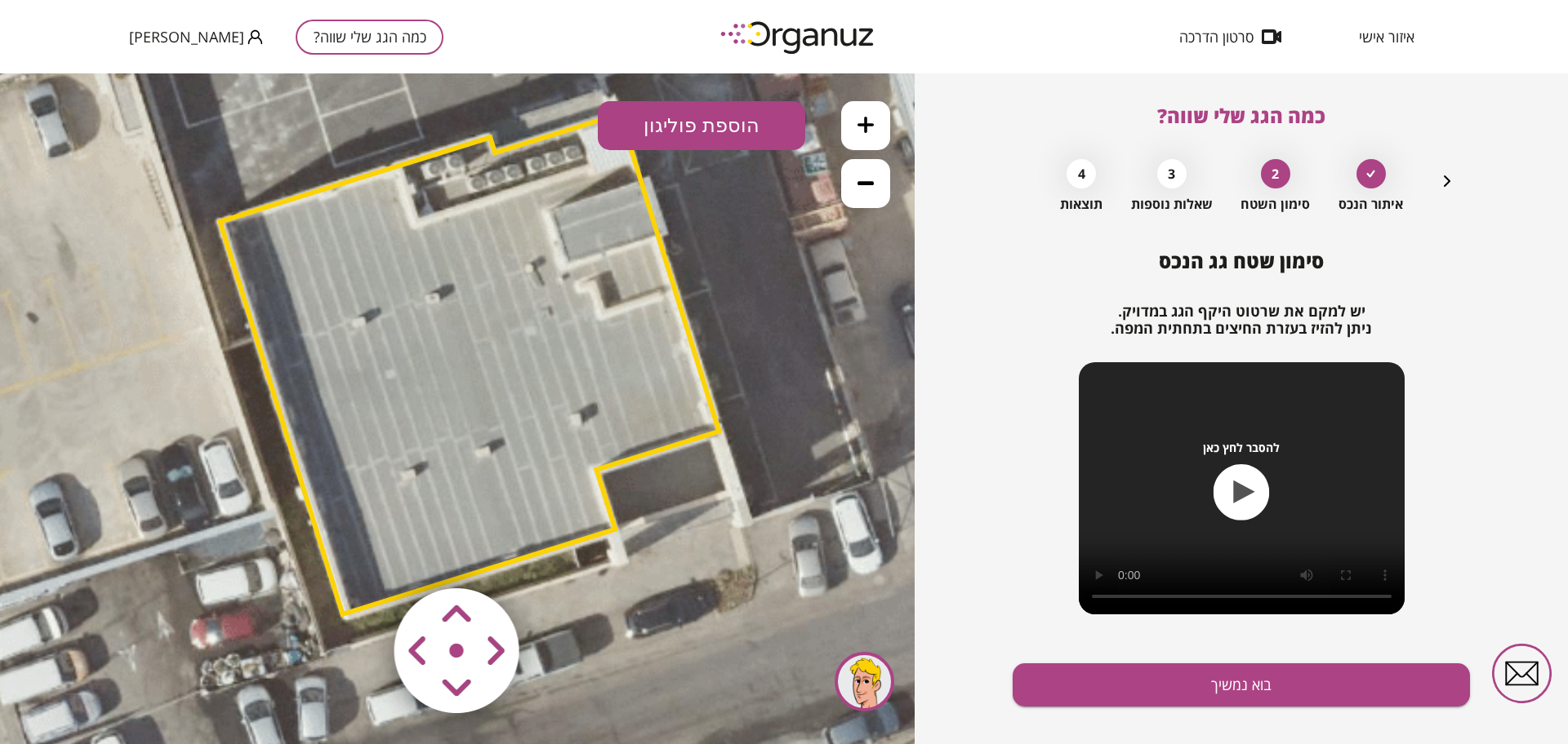
click at [360, 554] on area at bounding box center [360, 554] width 0 height 0
click at [1078, 674] on button "בוא נמשיך" at bounding box center [1241, 685] width 457 height 43
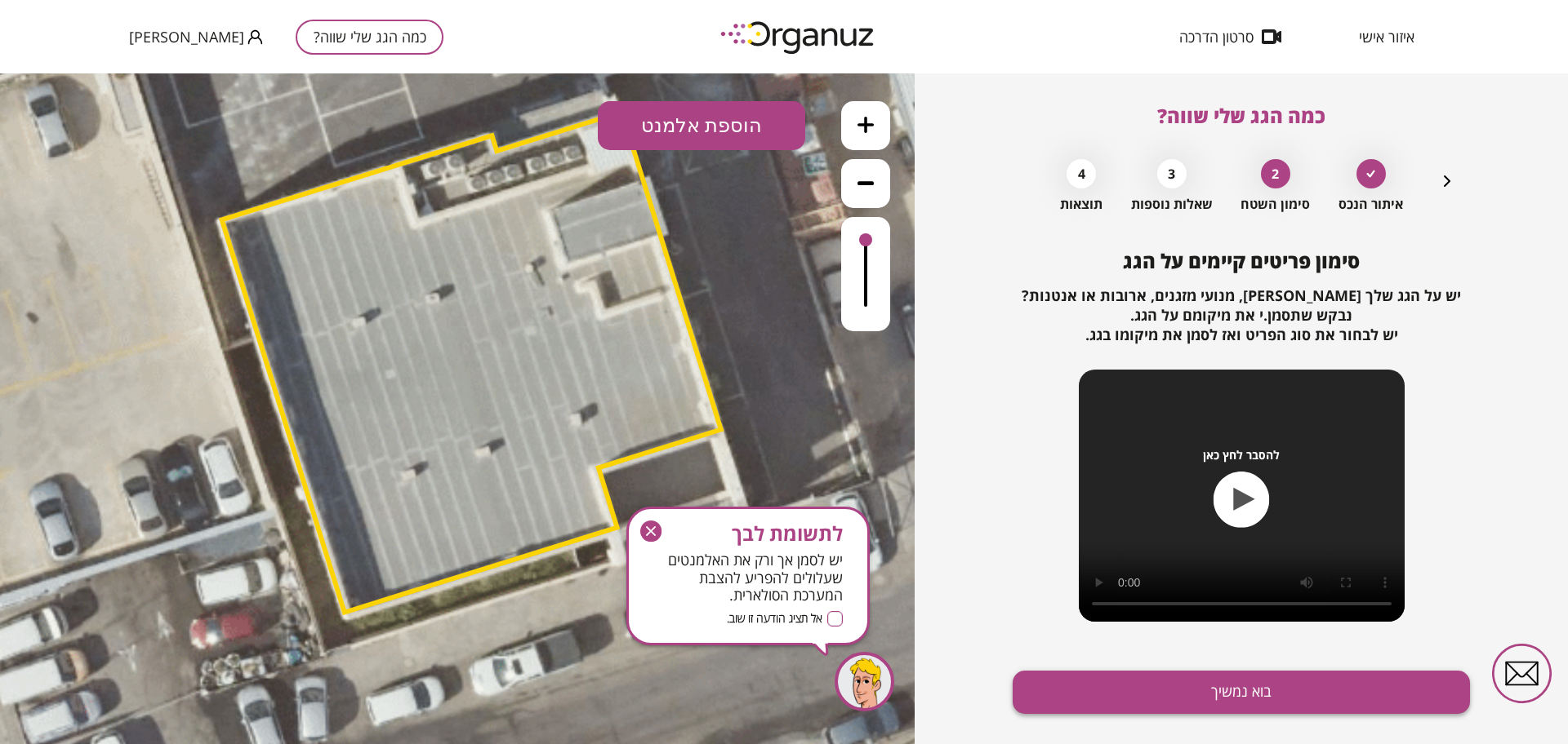
click at [1131, 678] on button "בוא נמשיך" at bounding box center [1241, 692] width 457 height 43
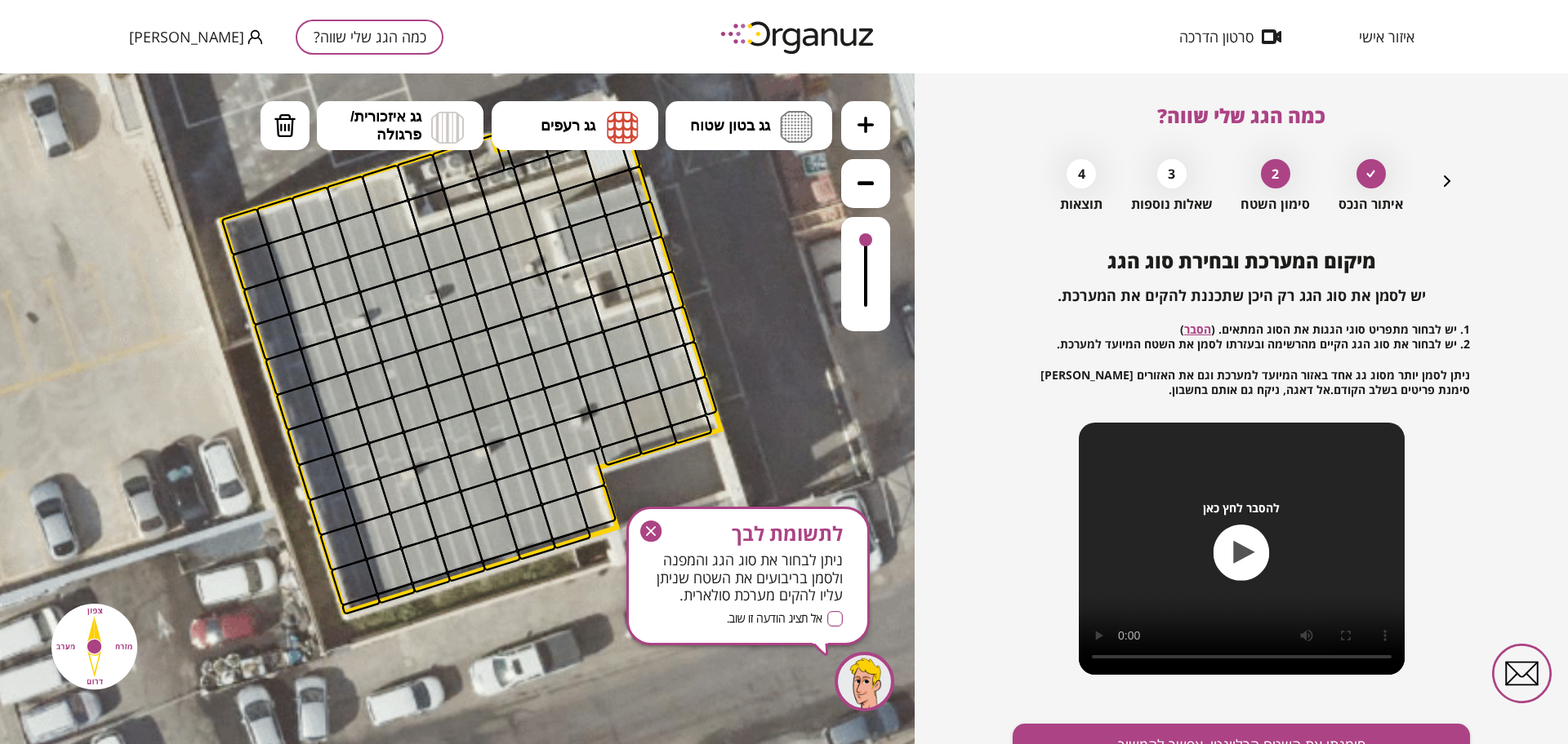
click at [758, 100] on icon at bounding box center [449, 357] width 1544 height 1543
click at [773, 128] on button "גג בטון שטוח" at bounding box center [748, 125] width 166 height 49
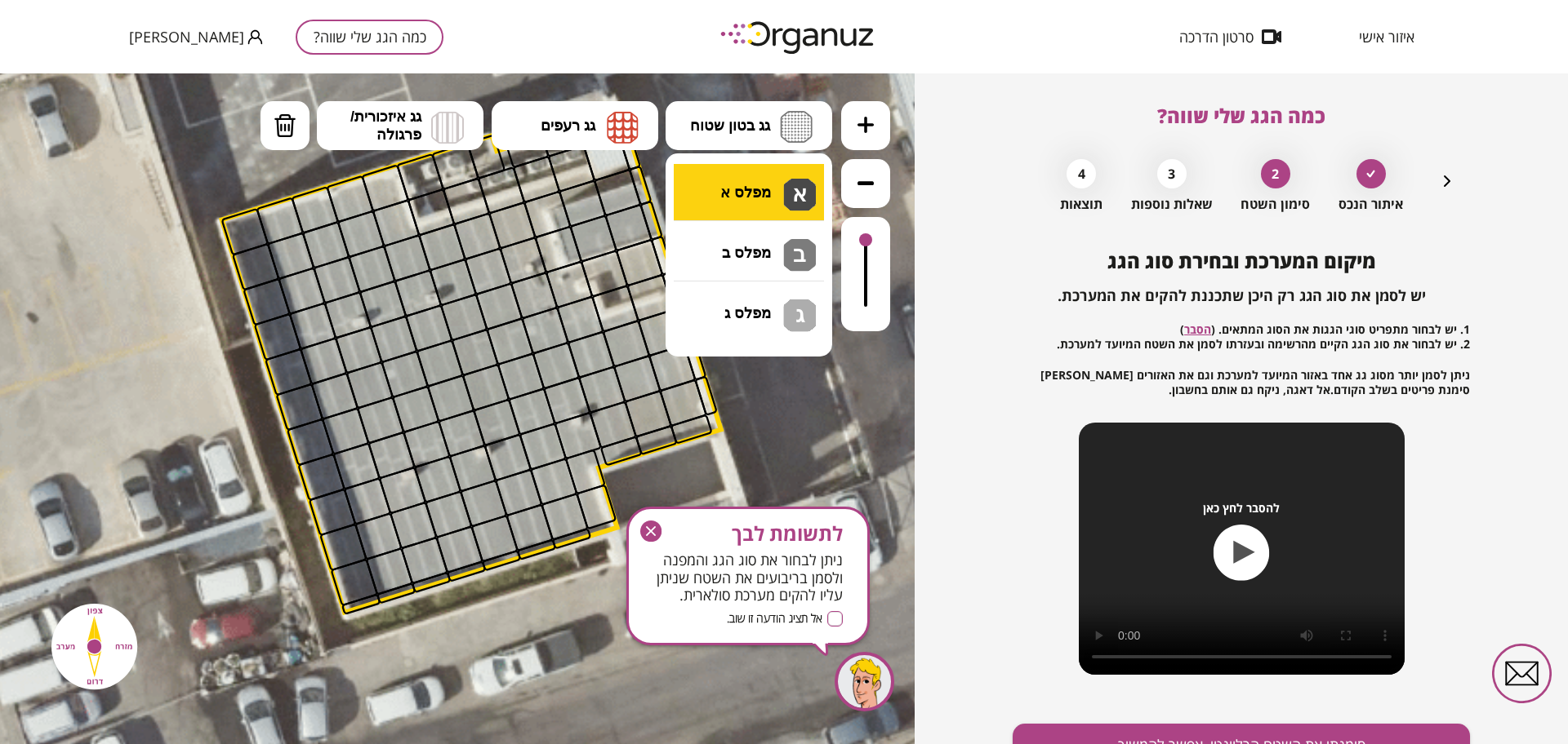
click at [760, 188] on div ".st0 { fill: #FFFFFF; } 10" at bounding box center [457, 408] width 915 height 671
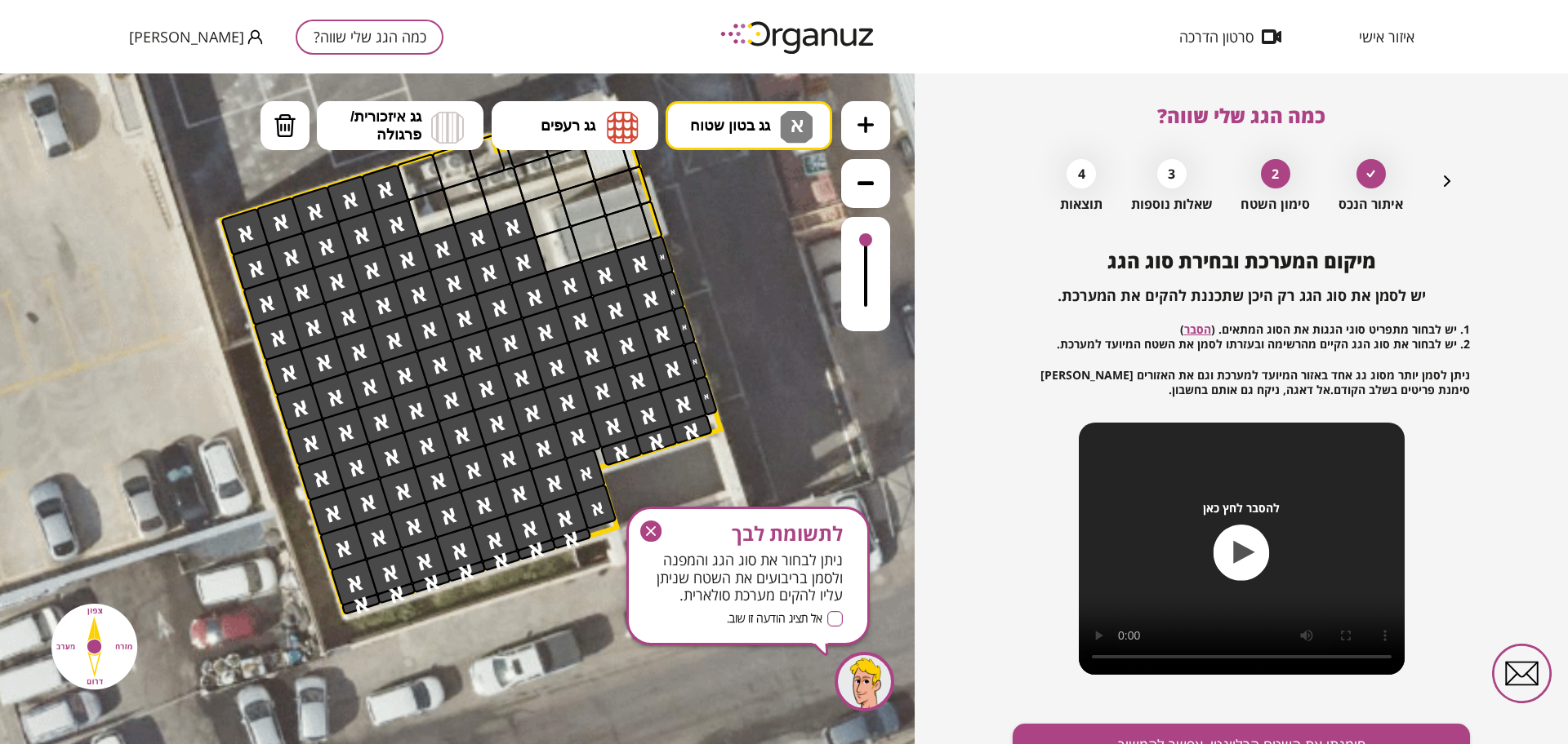
drag, startPoint x: 229, startPoint y: 220, endPoint x: 705, endPoint y: 336, distance: 489.9
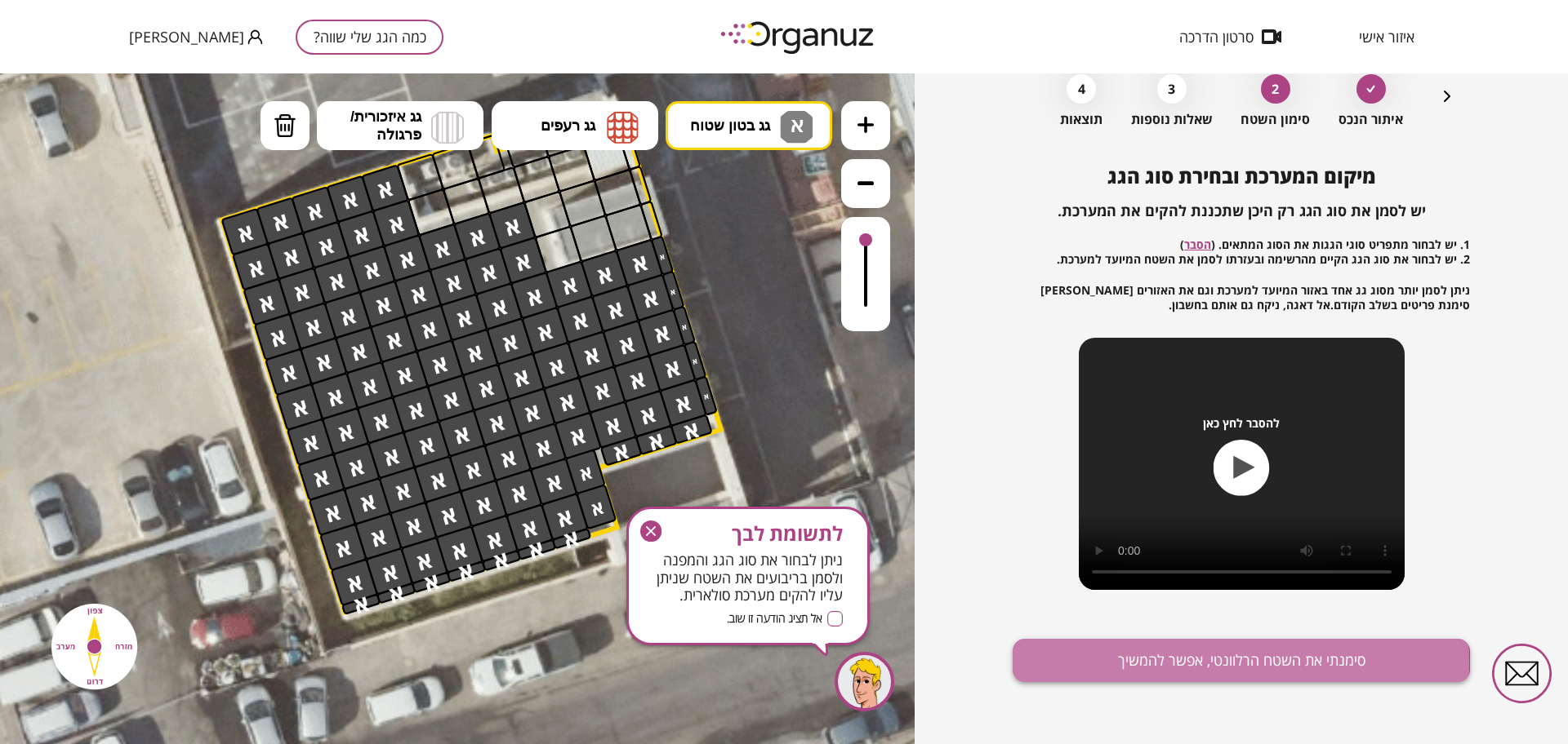
click at [1112, 662] on button "סימנתי את השטח הרלוונטי, אפשר להמשיך" at bounding box center [1241, 661] width 457 height 43
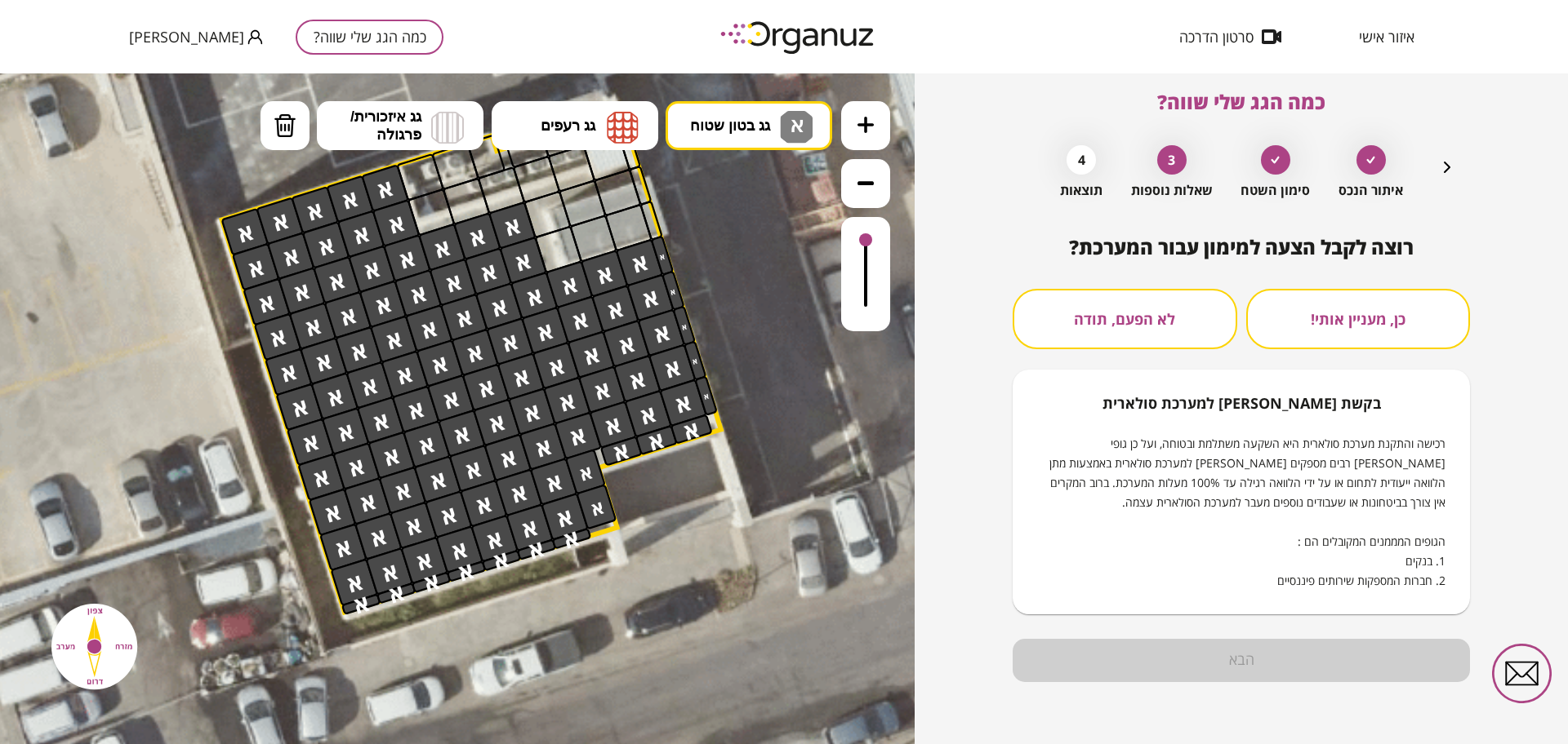
click at [1086, 316] on button "לא הפעם, תודה" at bounding box center [1124, 319] width 224 height 61
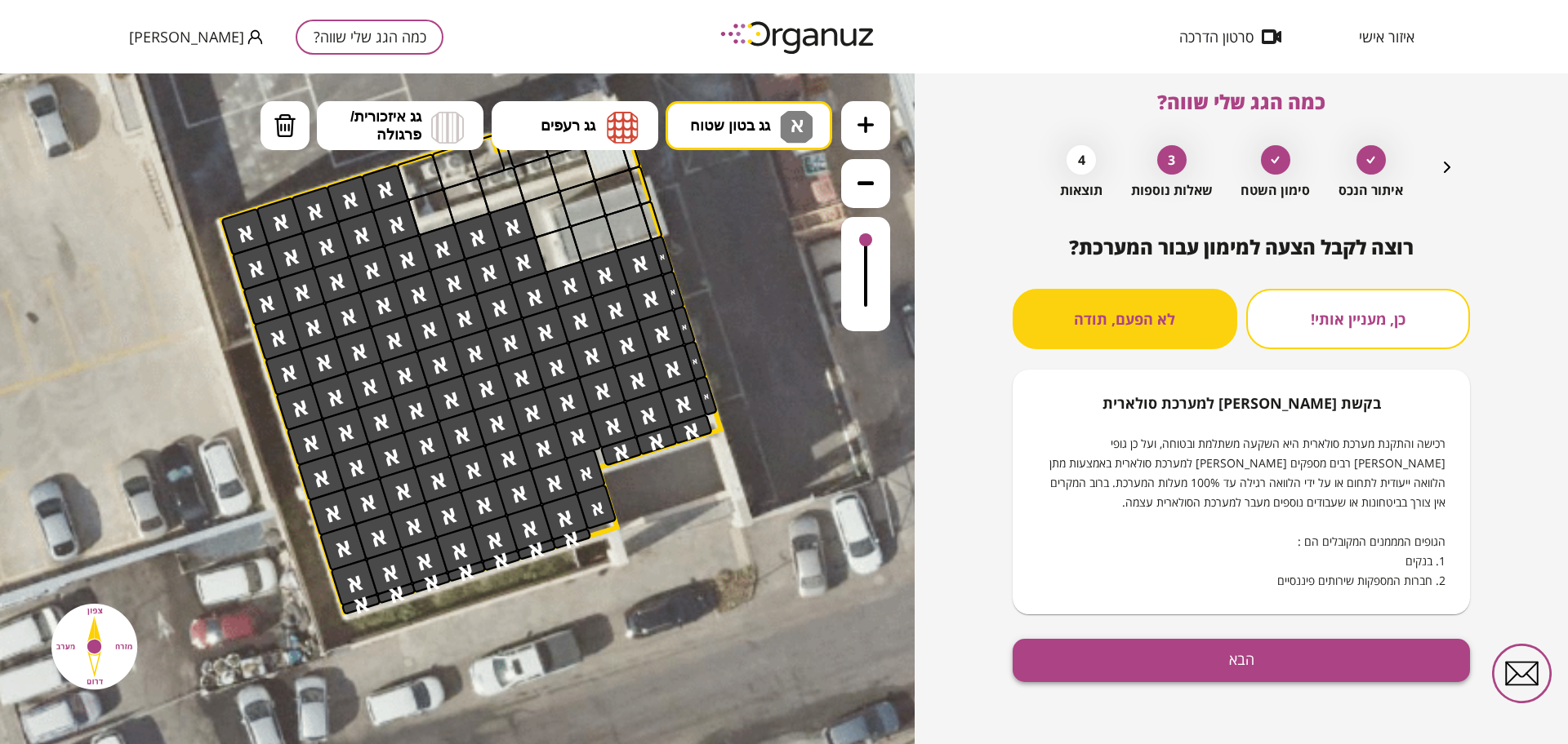
click at [1148, 667] on button "הבא" at bounding box center [1241, 661] width 457 height 43
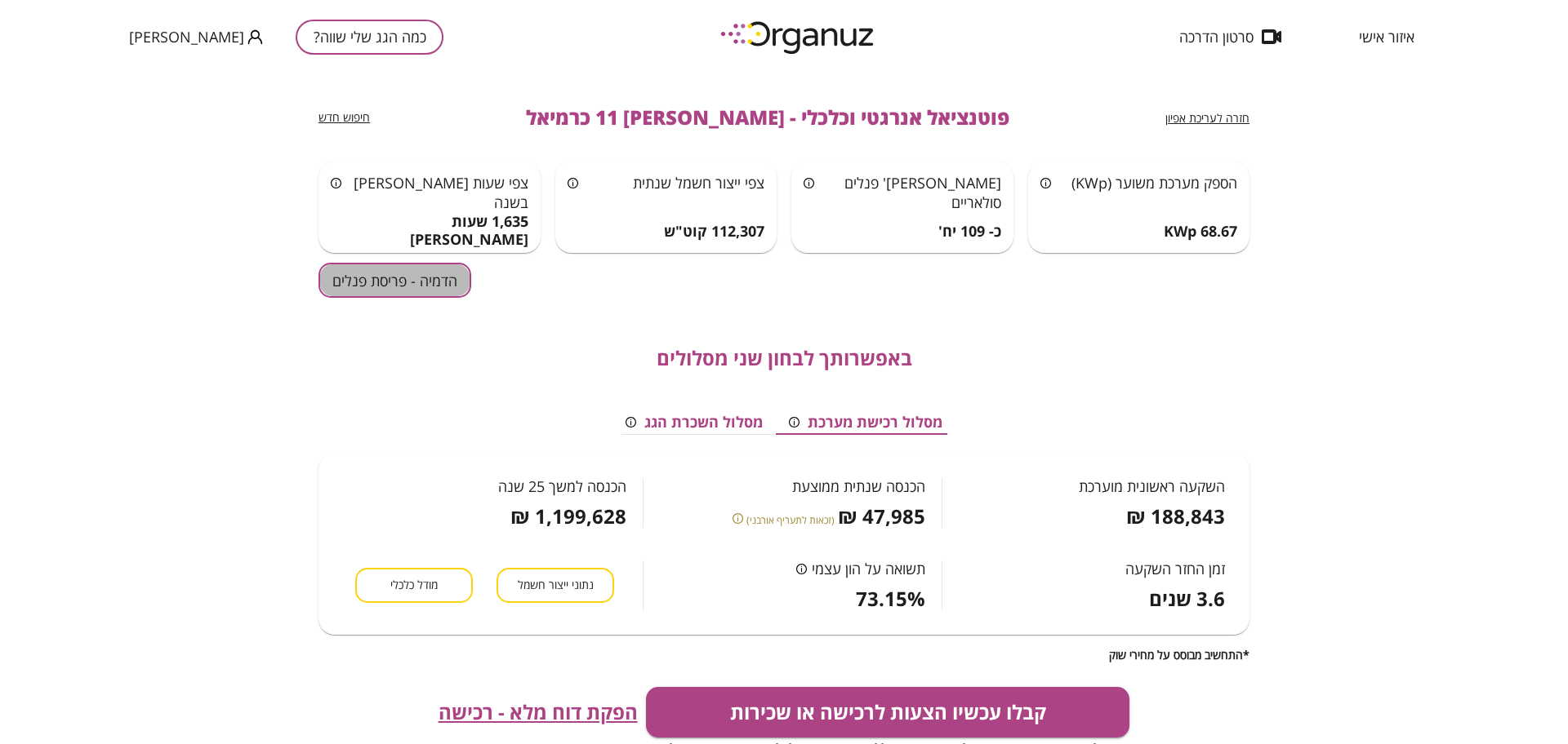
click at [413, 274] on button "הדמיה - פריסת פנלים" at bounding box center [395, 280] width 153 height 35
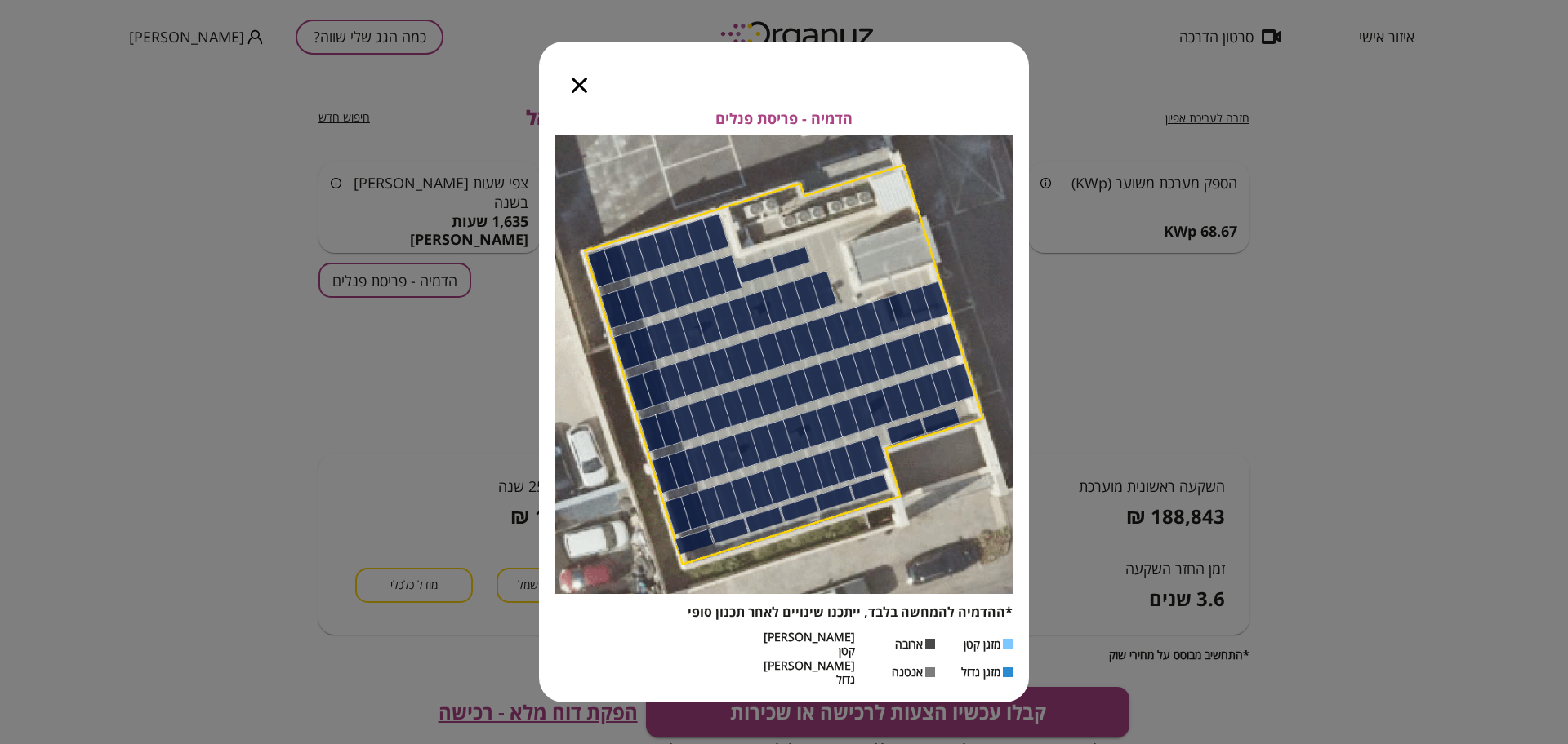
click at [573, 93] on icon "button" at bounding box center [580, 85] width 16 height 16
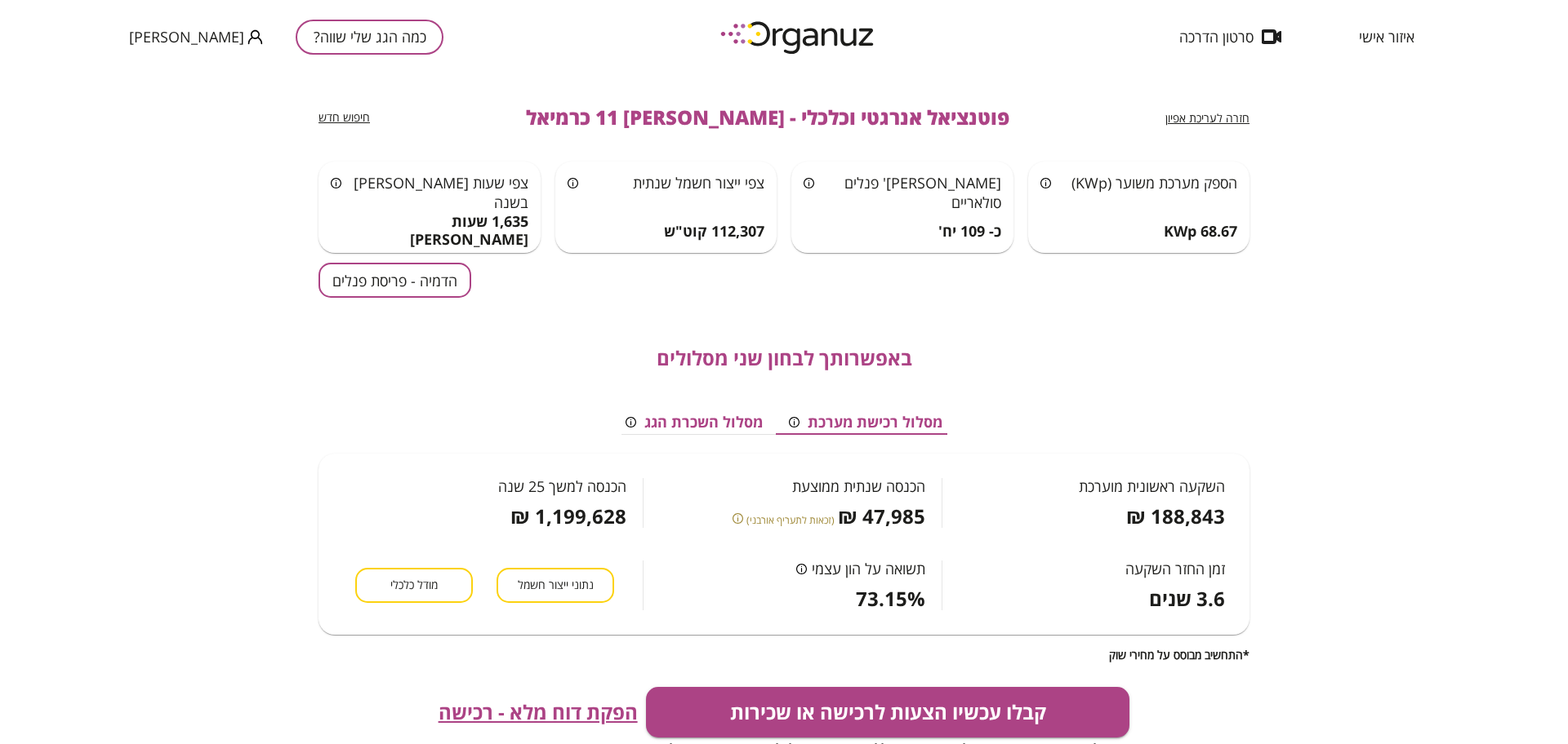
click at [1191, 111] on span "חזרה לעריכת אפיון" at bounding box center [1208, 118] width 84 height 16
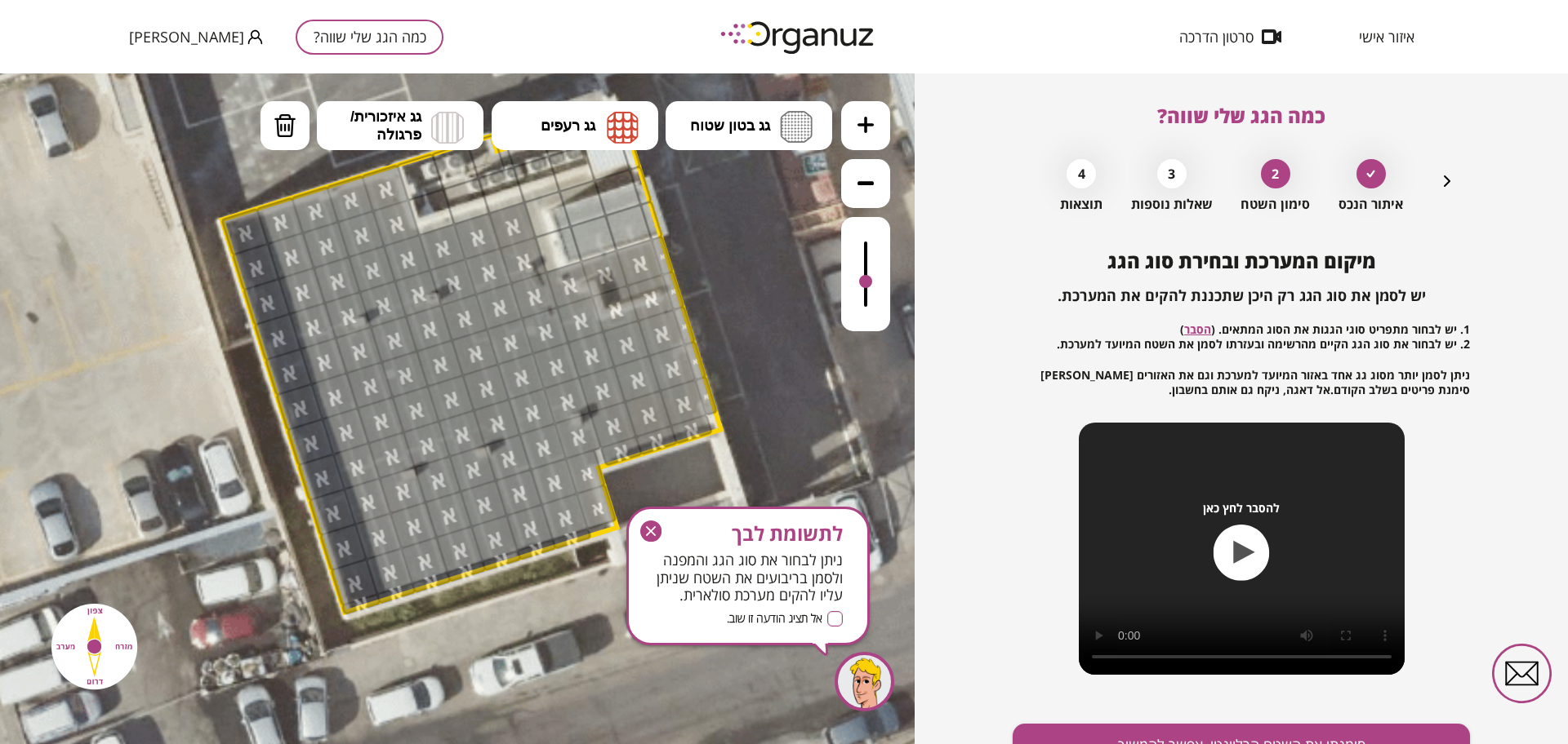
drag, startPoint x: 865, startPoint y: 238, endPoint x: 870, endPoint y: 283, distance: 45.3
click at [870, 283] on div at bounding box center [865, 281] width 13 height 13
click at [290, 130] on img at bounding box center [284, 125] width 23 height 24
click at [602, 270] on div at bounding box center [603, 273] width 48 height 48
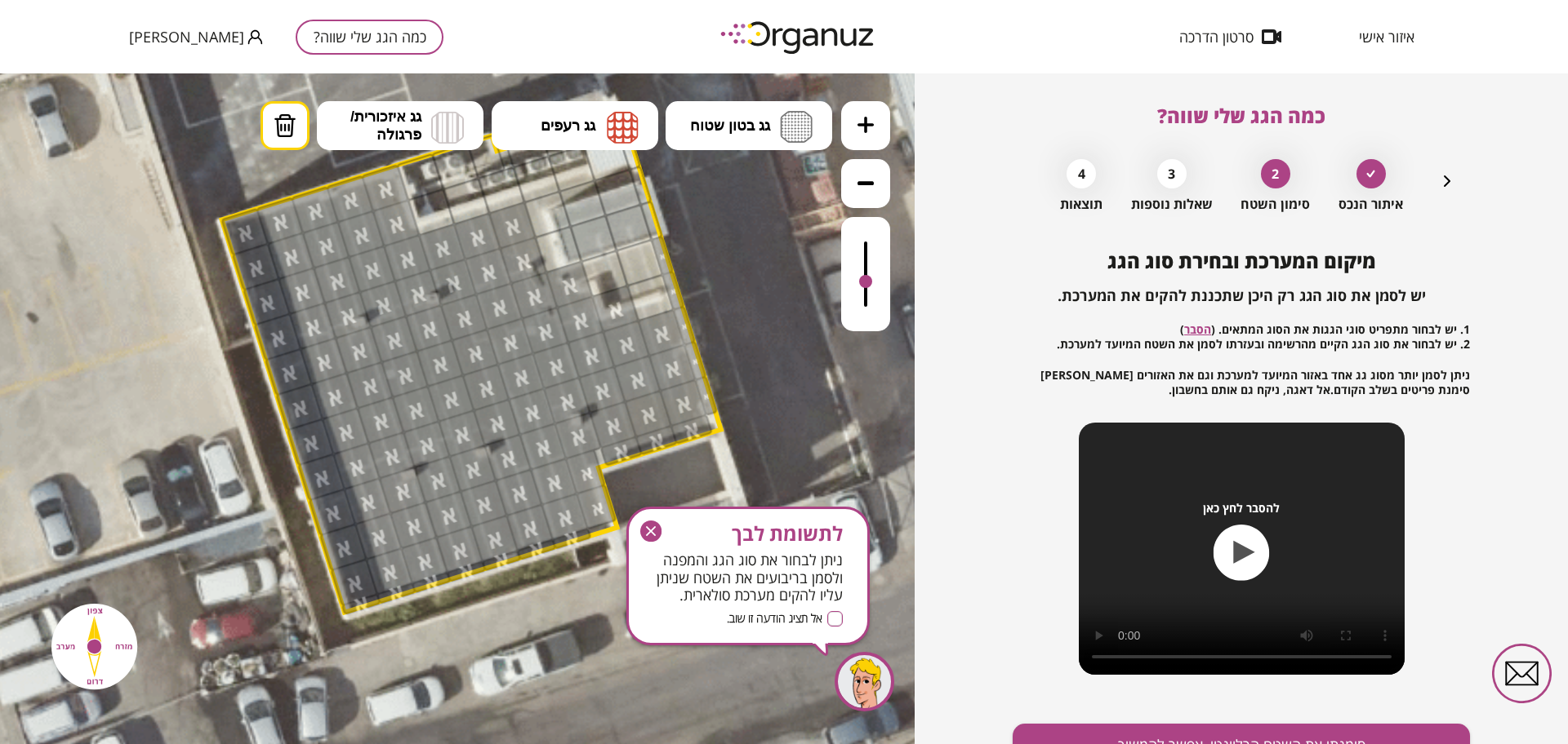
click at [616, 293] on div at bounding box center [615, 308] width 48 height 48
click at [650, 527] on icon "button" at bounding box center [651, 532] width 22 height 22
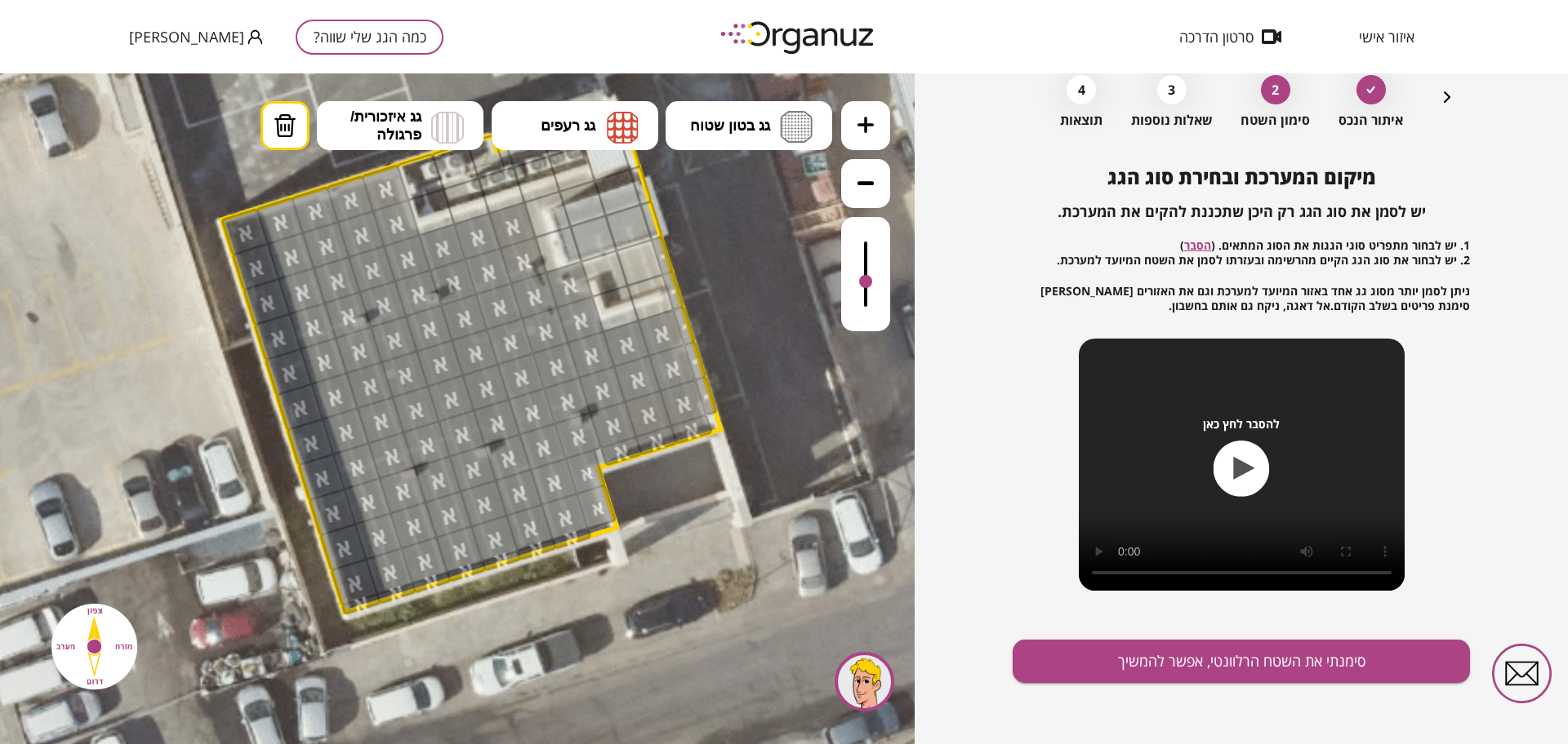
scroll to position [85, 0]
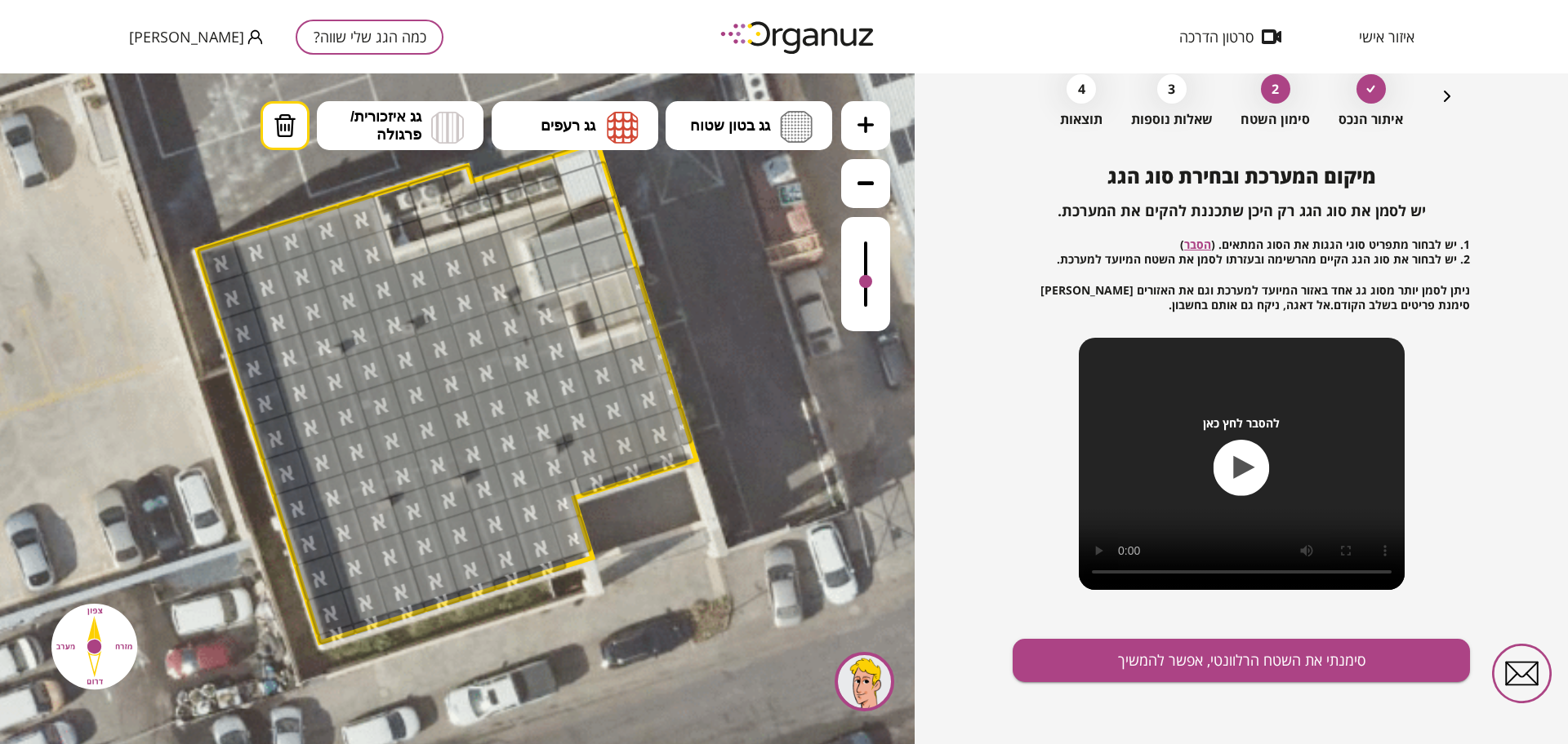
drag, startPoint x: 811, startPoint y: 339, endPoint x: 786, endPoint y: 369, distance: 39.1
click at [786, 369] on icon at bounding box center [424, 388] width 1544 height 1543
click at [1092, 651] on button "סימנתי את השטח הרלוונטי, אפשר להמשיך" at bounding box center [1241, 661] width 457 height 43
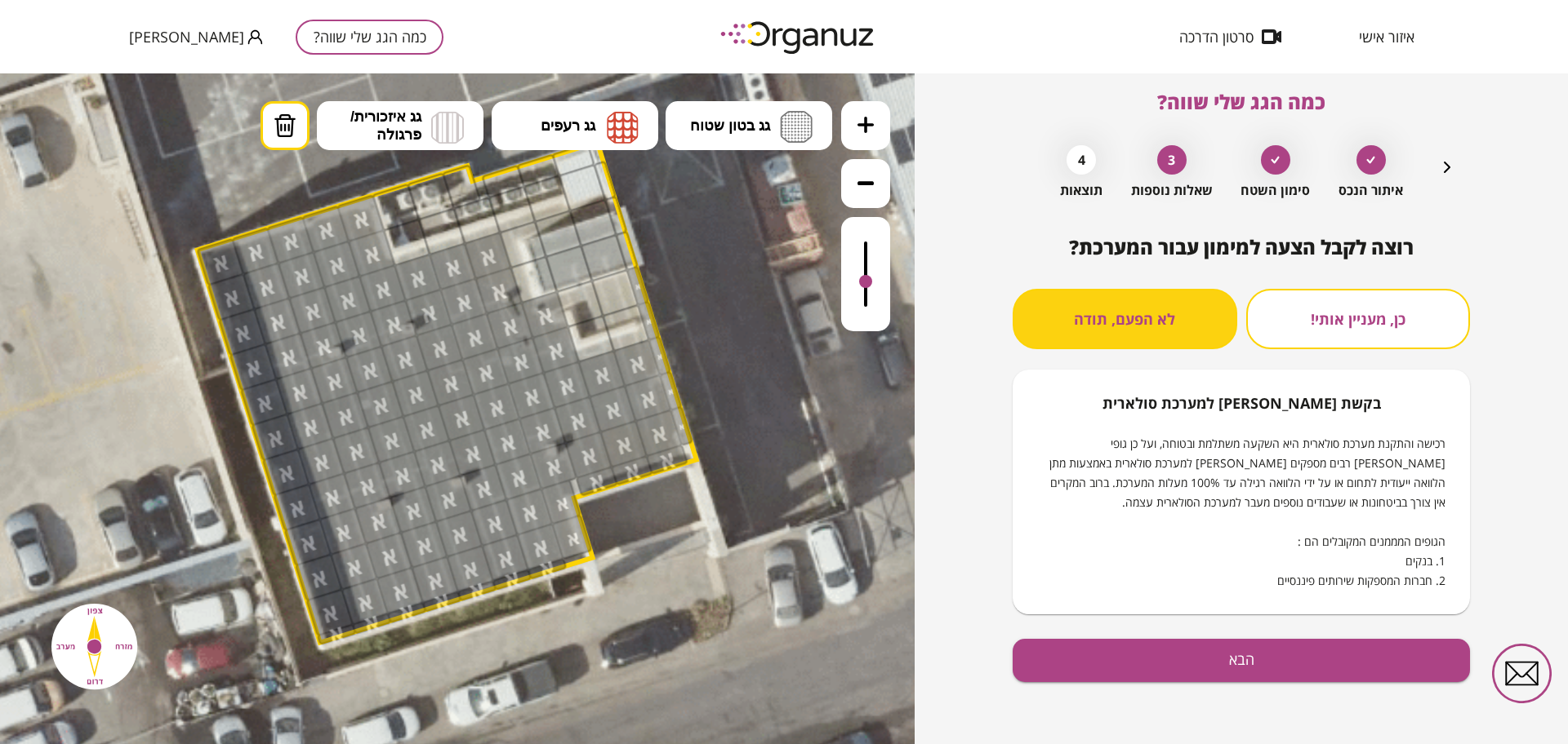
scroll to position [14, 0]
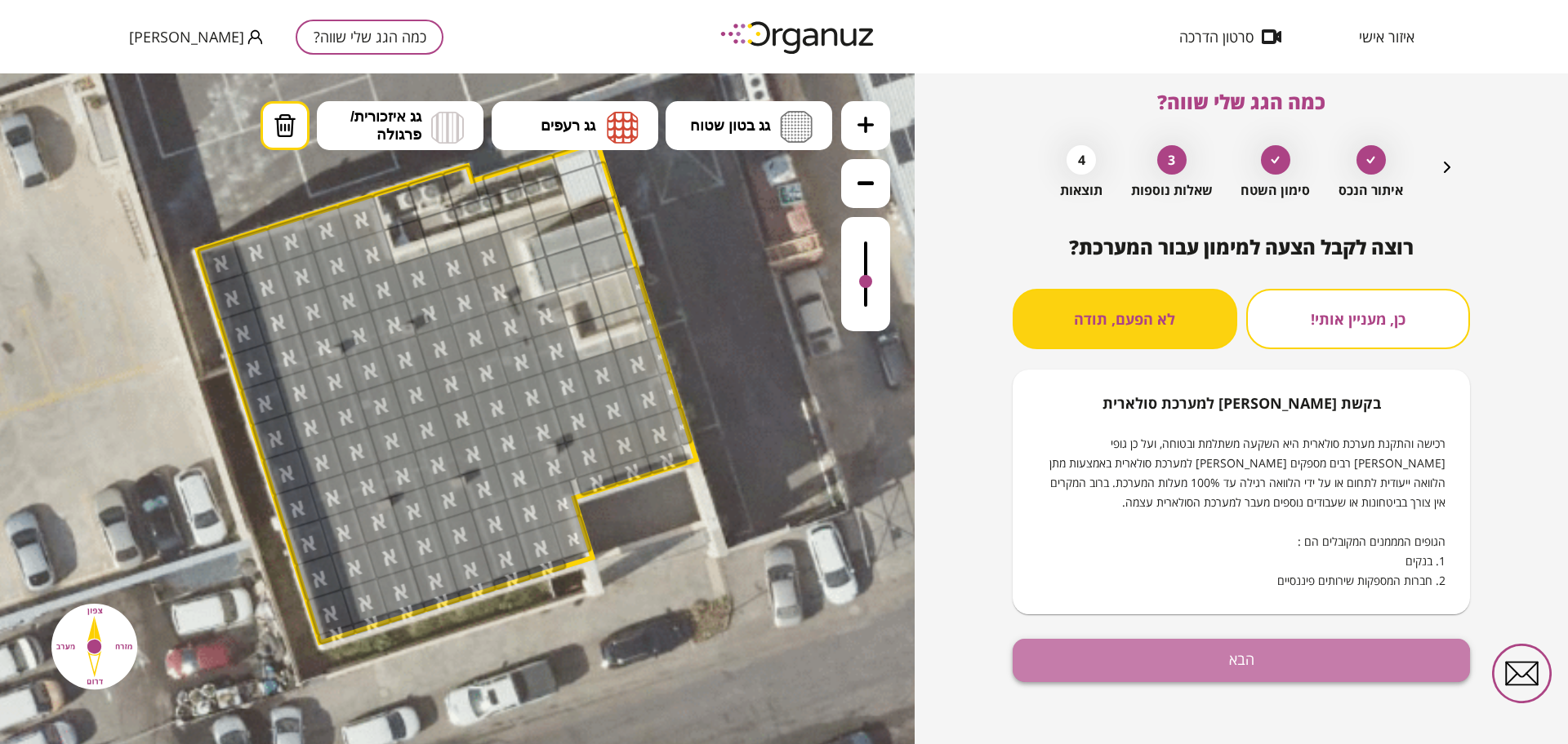
click at [1151, 674] on button "הבא" at bounding box center [1241, 661] width 457 height 43
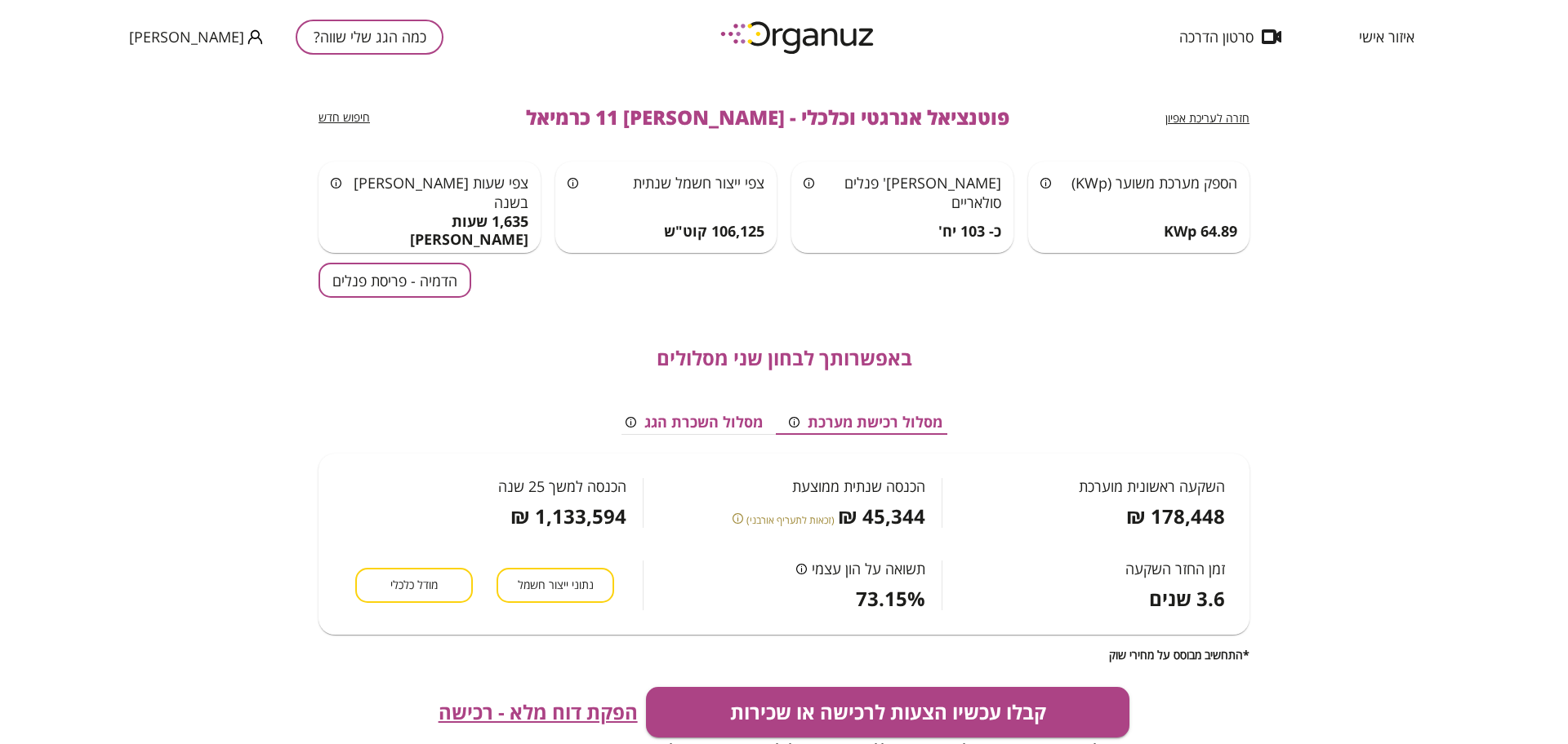
click at [395, 289] on button "הדמיה - פריסת פנלים" at bounding box center [395, 280] width 153 height 35
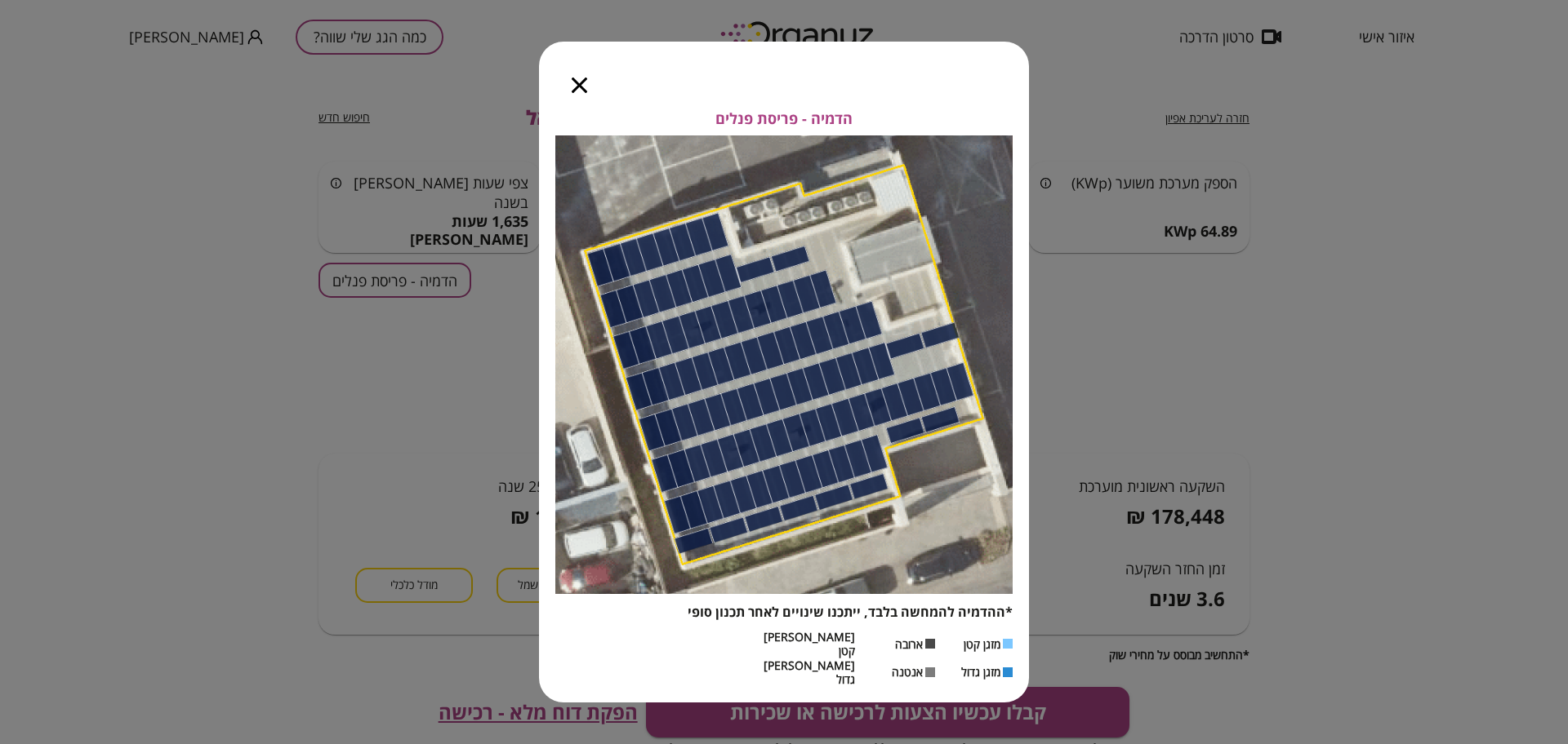
click at [583, 93] on icon "button" at bounding box center [580, 85] width 16 height 16
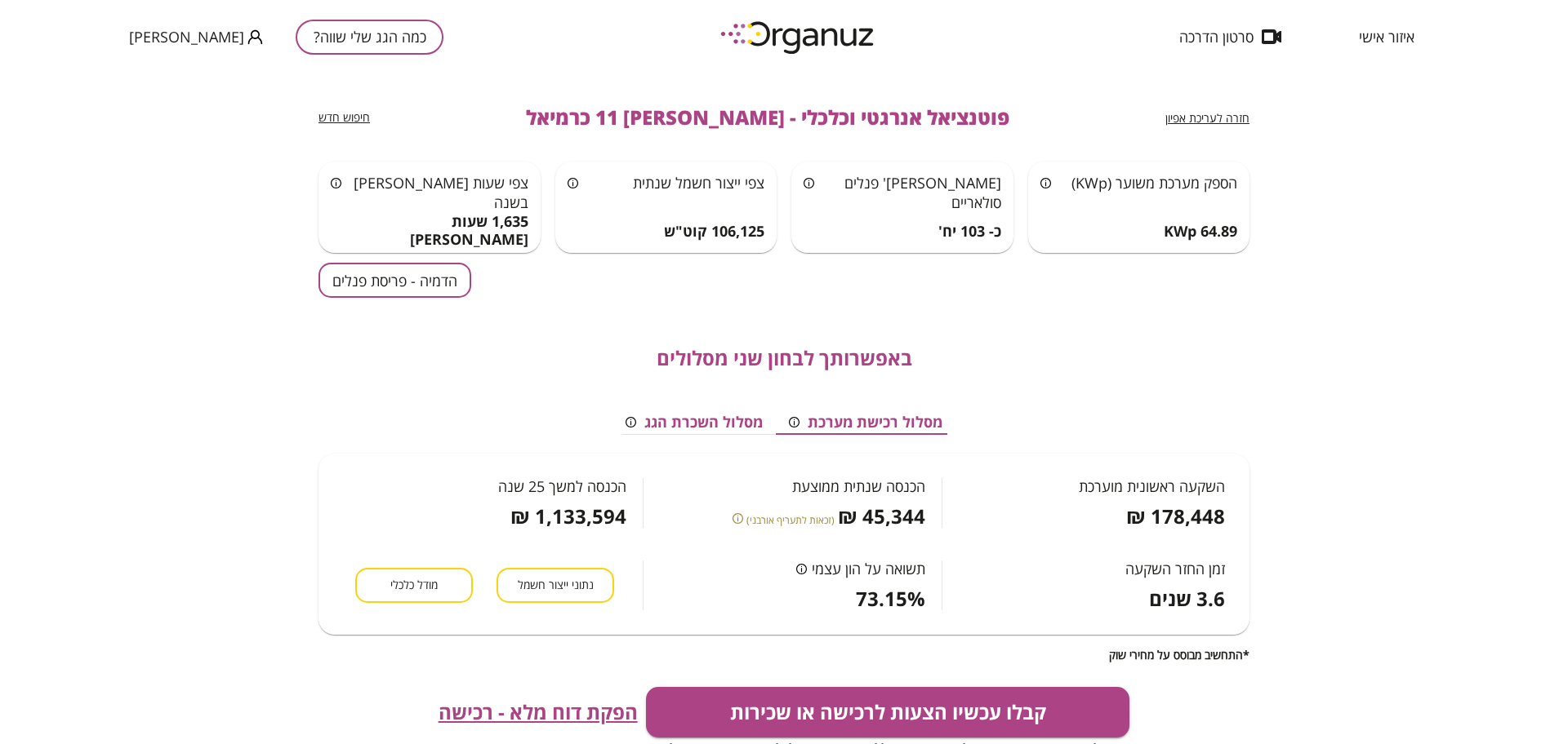
click at [1216, 119] on span "חזרה לעריכת אפיון" at bounding box center [1208, 118] width 84 height 16
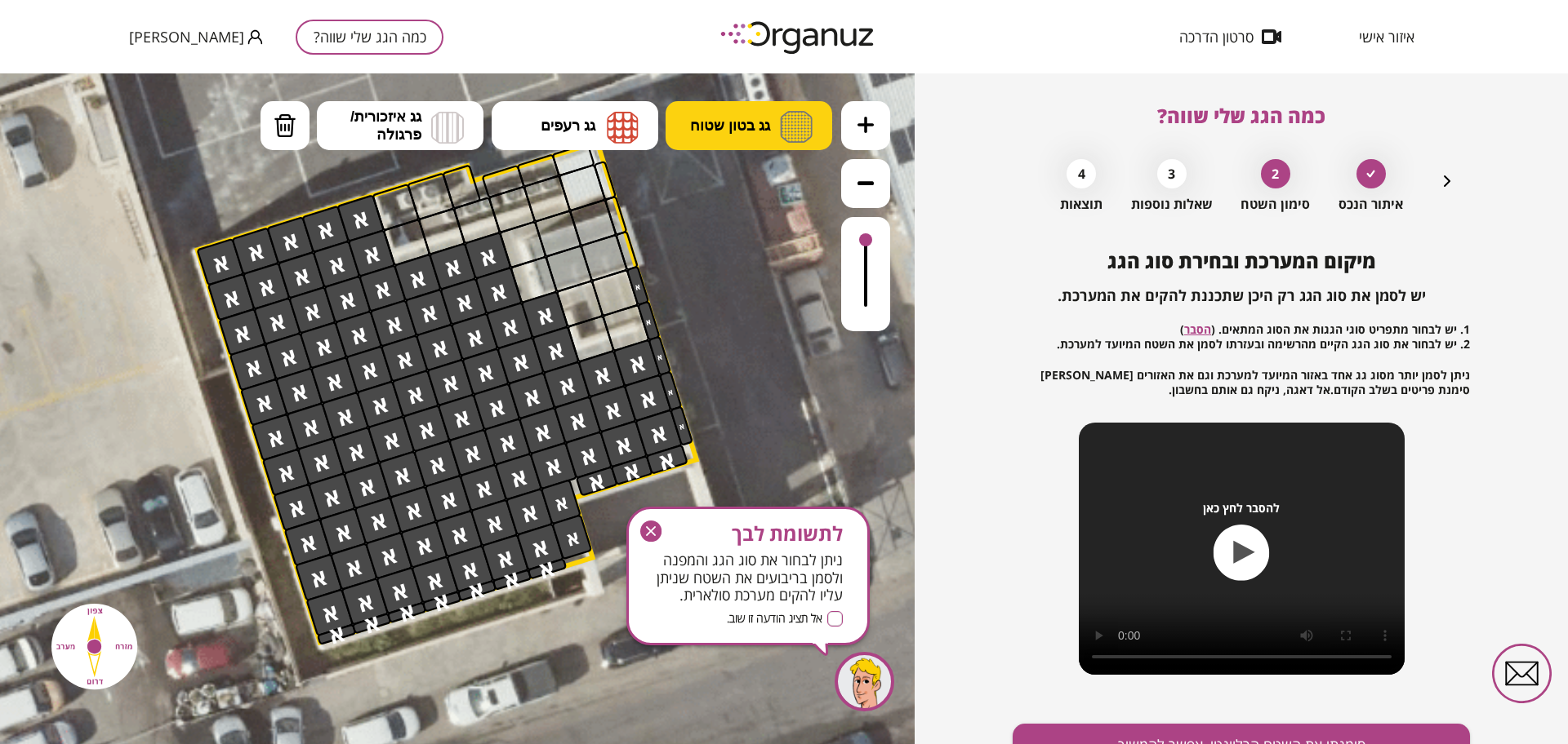
click at [793, 129] on img at bounding box center [795, 126] width 32 height 32
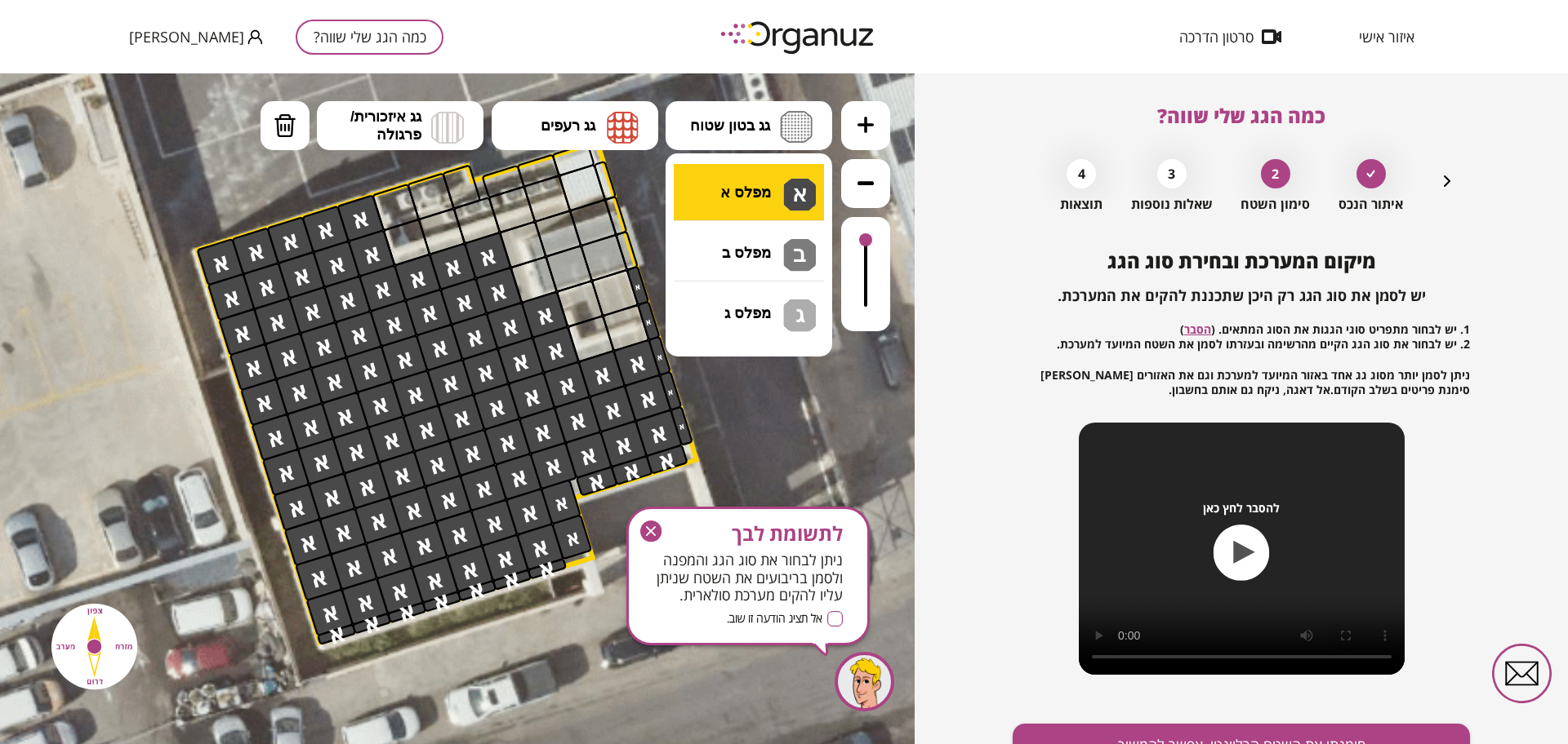
click at [777, 194] on div ".st0 { fill: #FFFFFF; } 10" at bounding box center [457, 408] width 915 height 671
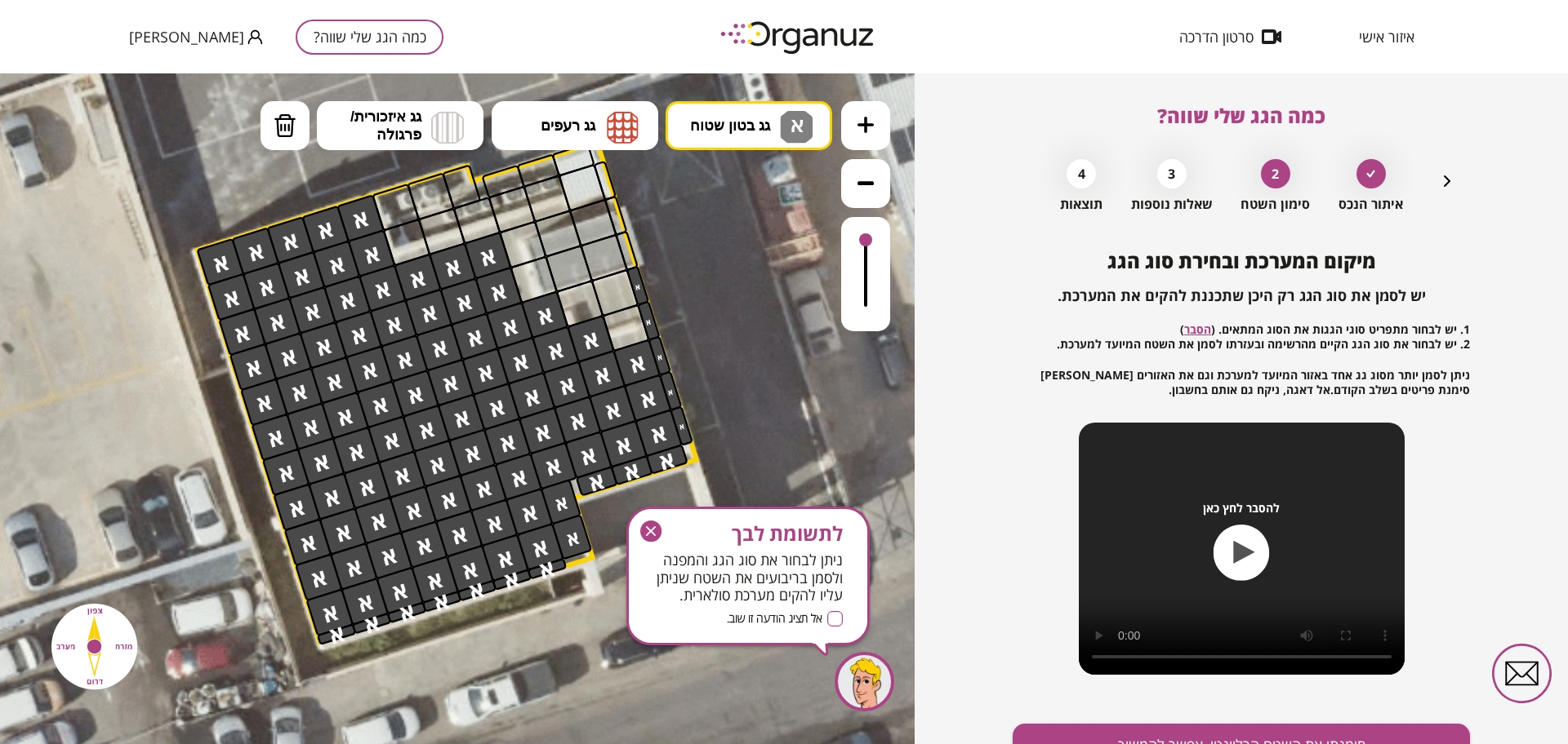
click at [599, 349] on div at bounding box center [591, 339] width 48 height 48
click at [640, 336] on div at bounding box center [625, 327] width 48 height 48
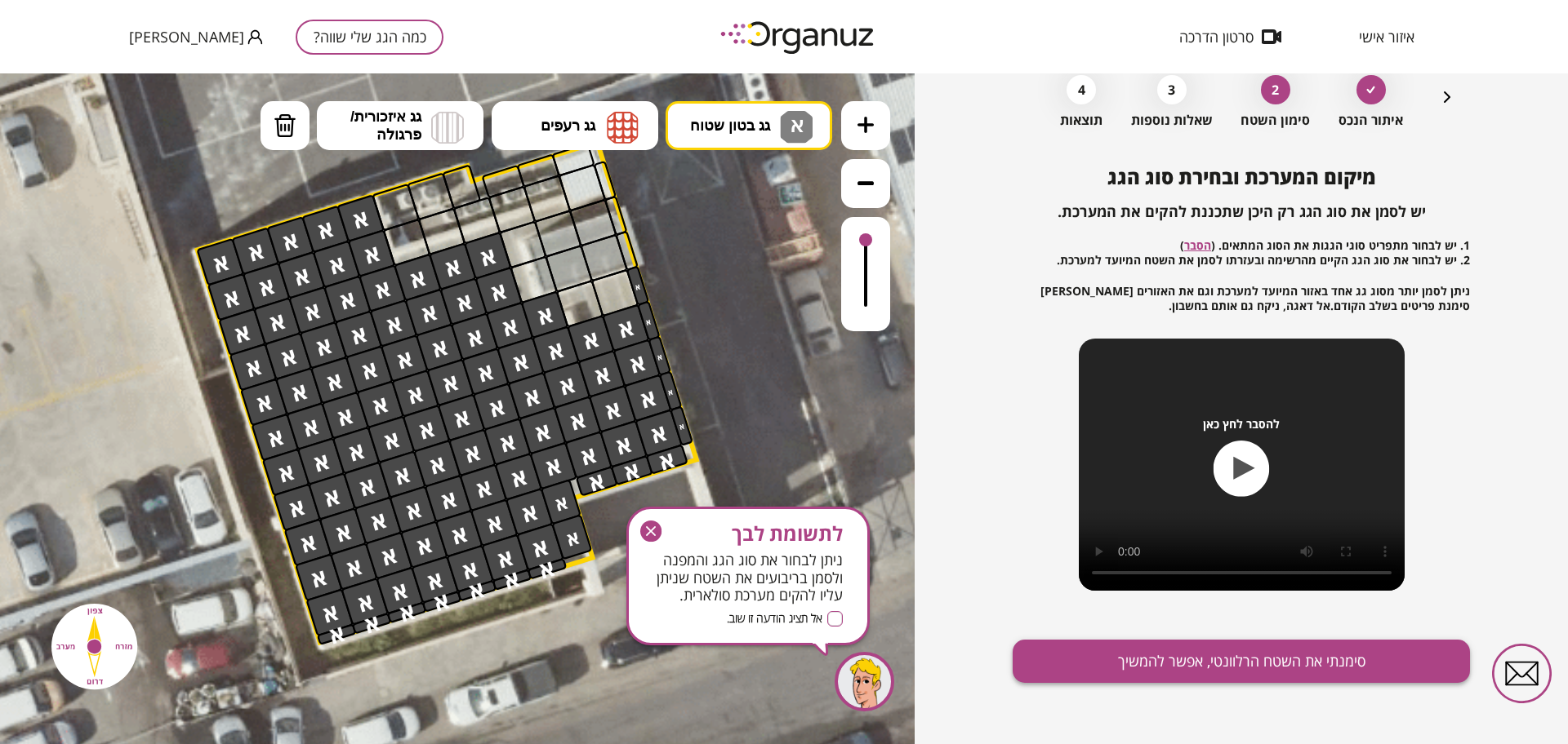
scroll to position [85, 0]
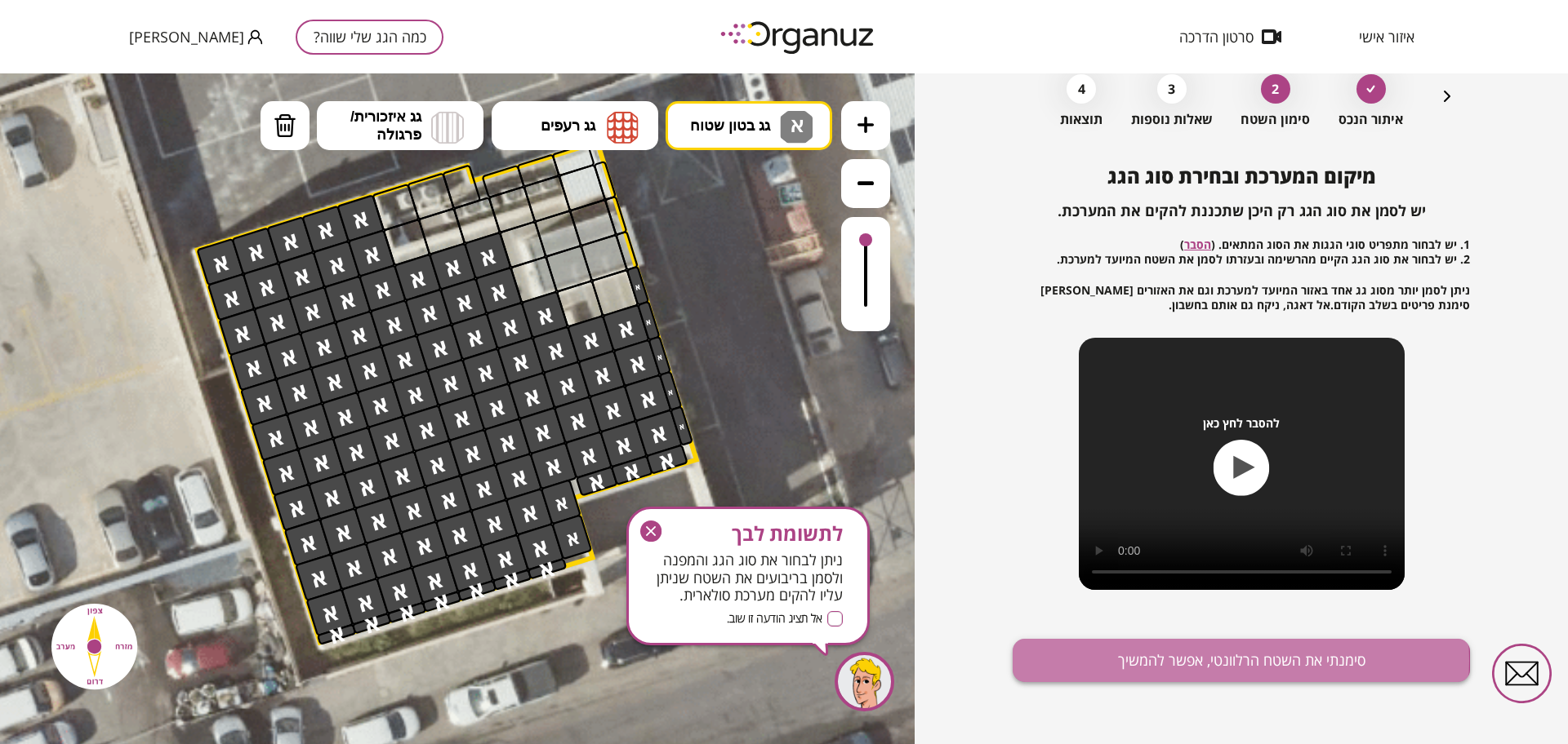
click at [1192, 661] on button "סימנתי את השטח הרלוונטי, אפשר להמשיך" at bounding box center [1241, 661] width 457 height 43
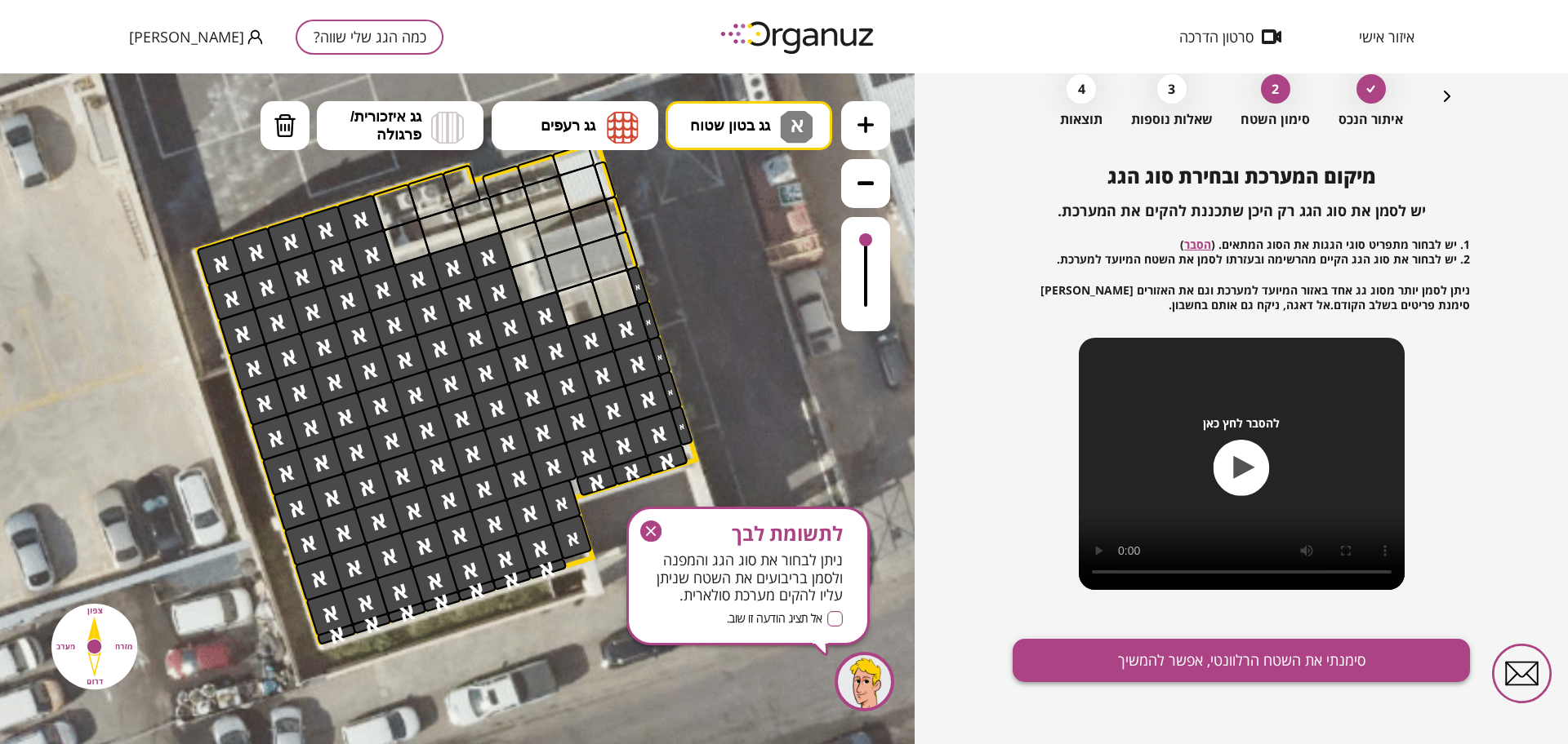
scroll to position [14, 0]
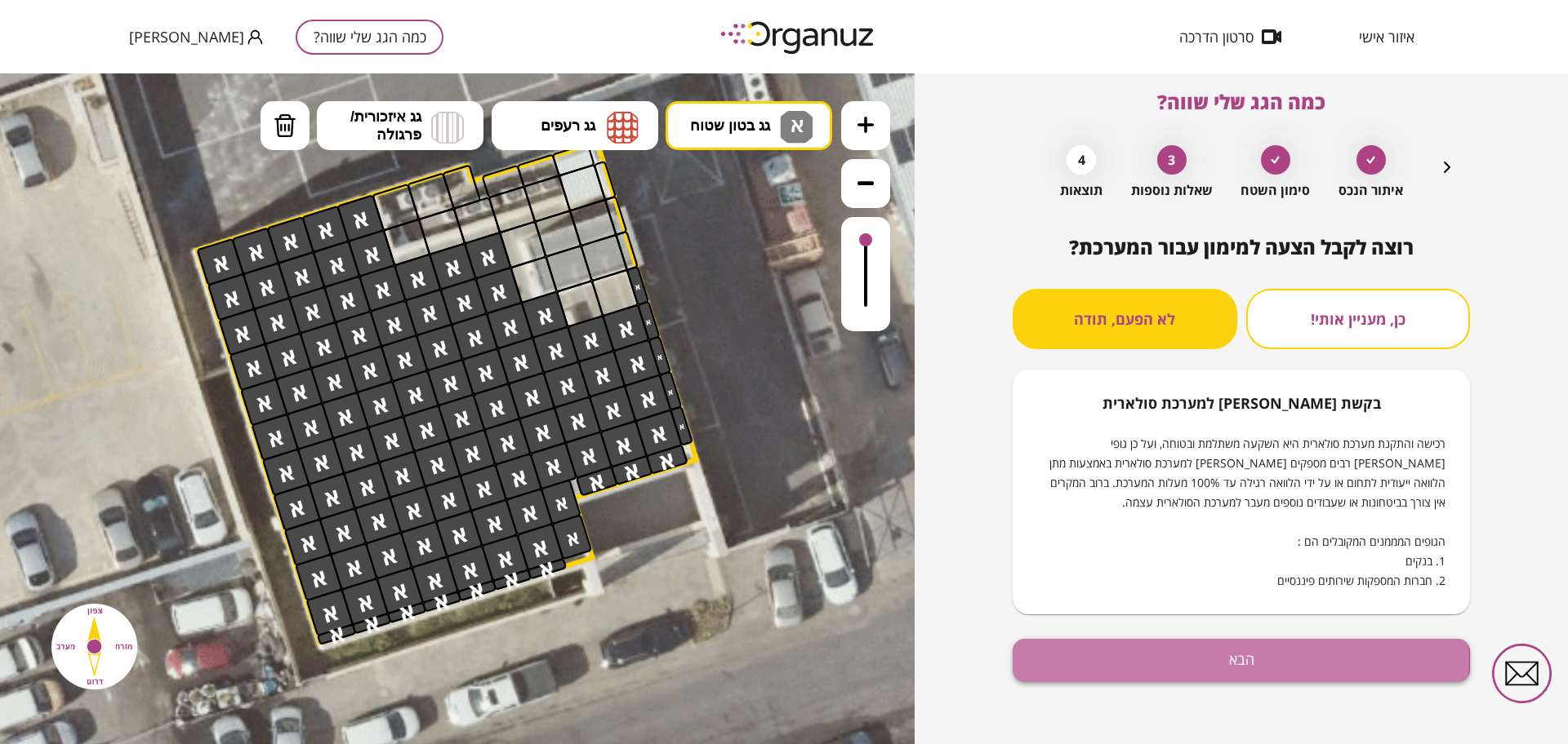
click at [1180, 660] on button "הבא" at bounding box center [1241, 661] width 457 height 43
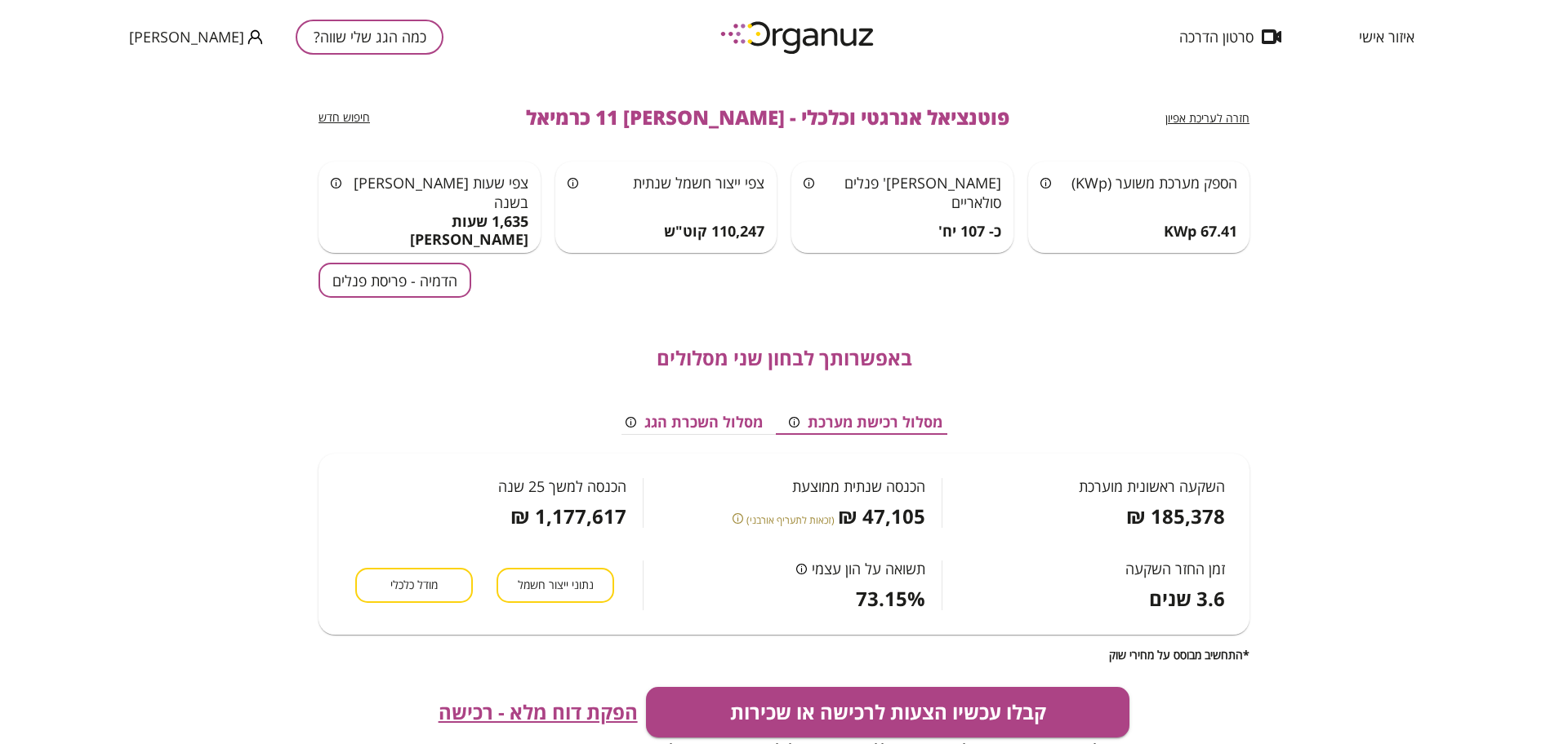
click at [420, 267] on button "הדמיה - פריסת פנלים" at bounding box center [395, 280] width 153 height 35
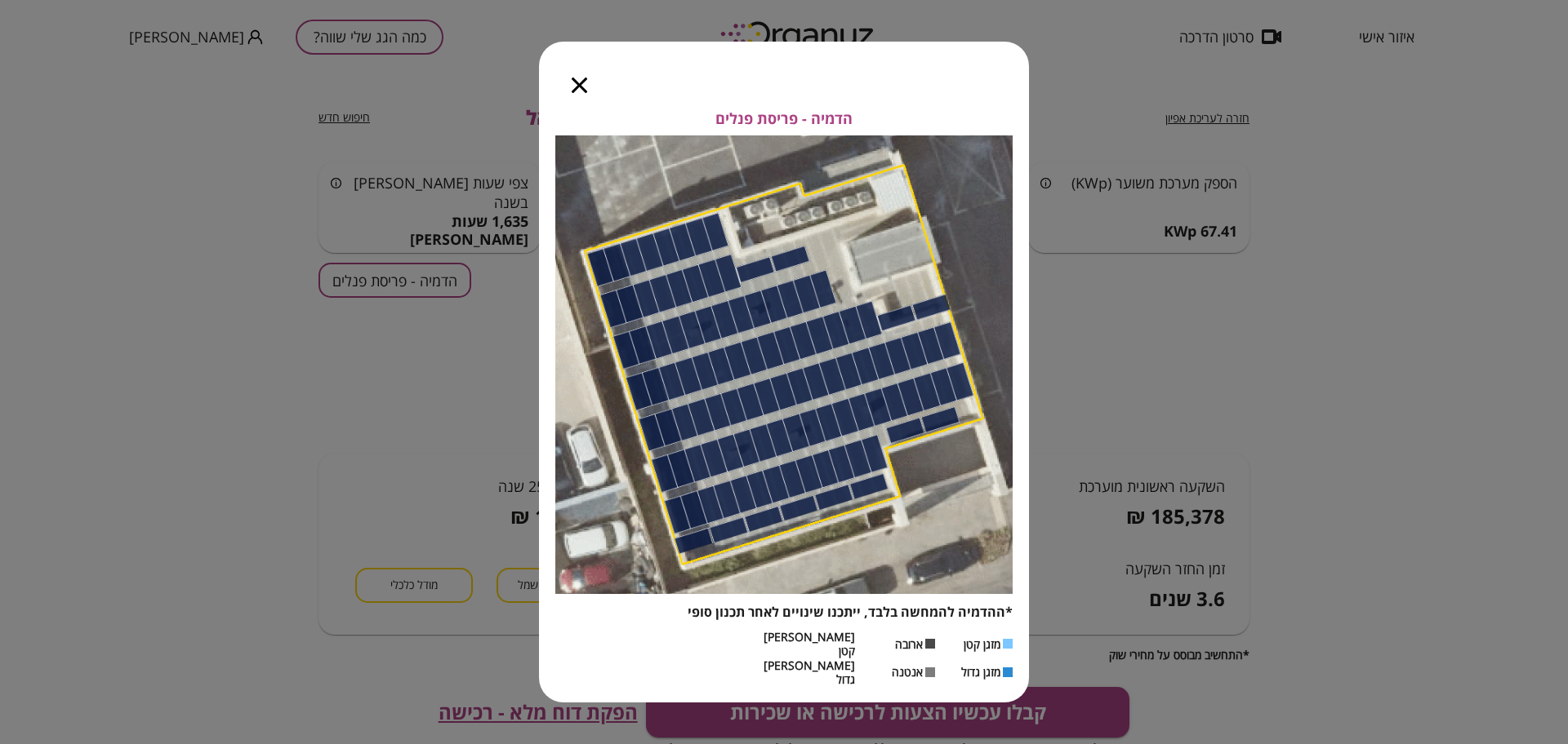
click at [594, 104] on div at bounding box center [579, 76] width 81 height 69
click at [568, 94] on div at bounding box center [579, 76] width 81 height 69
click at [588, 95] on div at bounding box center [579, 76] width 81 height 69
click at [574, 93] on icon "button" at bounding box center [580, 85] width 16 height 16
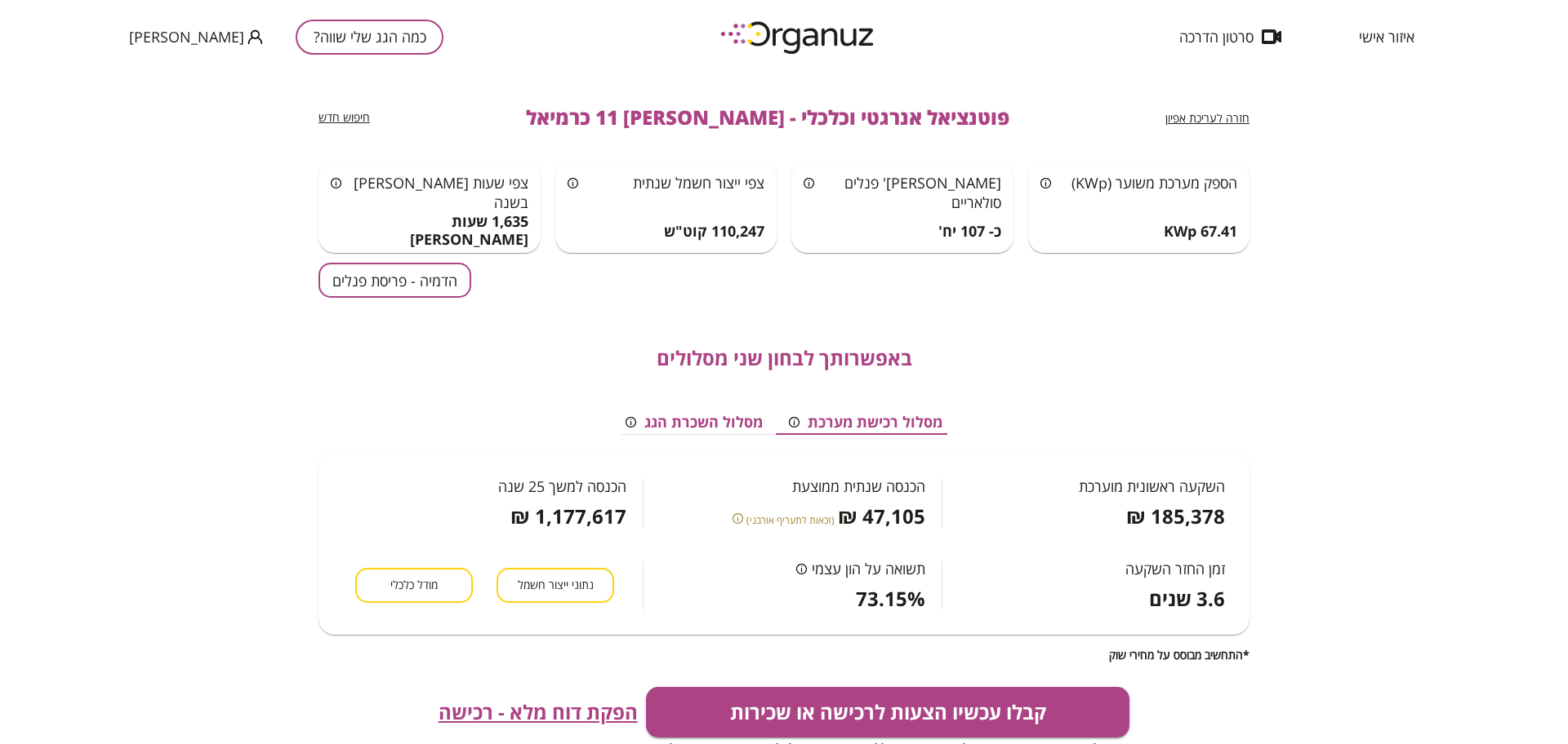
click at [1482, 135] on div "חזרה לעריכת אפיון פוטנציאל אנרגטי וכלכלי - [PERSON_NAME] 11 כרמיאל חיפוש חדש הס…" at bounding box center [784, 408] width 1568 height 671
click at [298, 41] on button "כמה הגג שלי שווה?" at bounding box center [369, 37] width 148 height 35
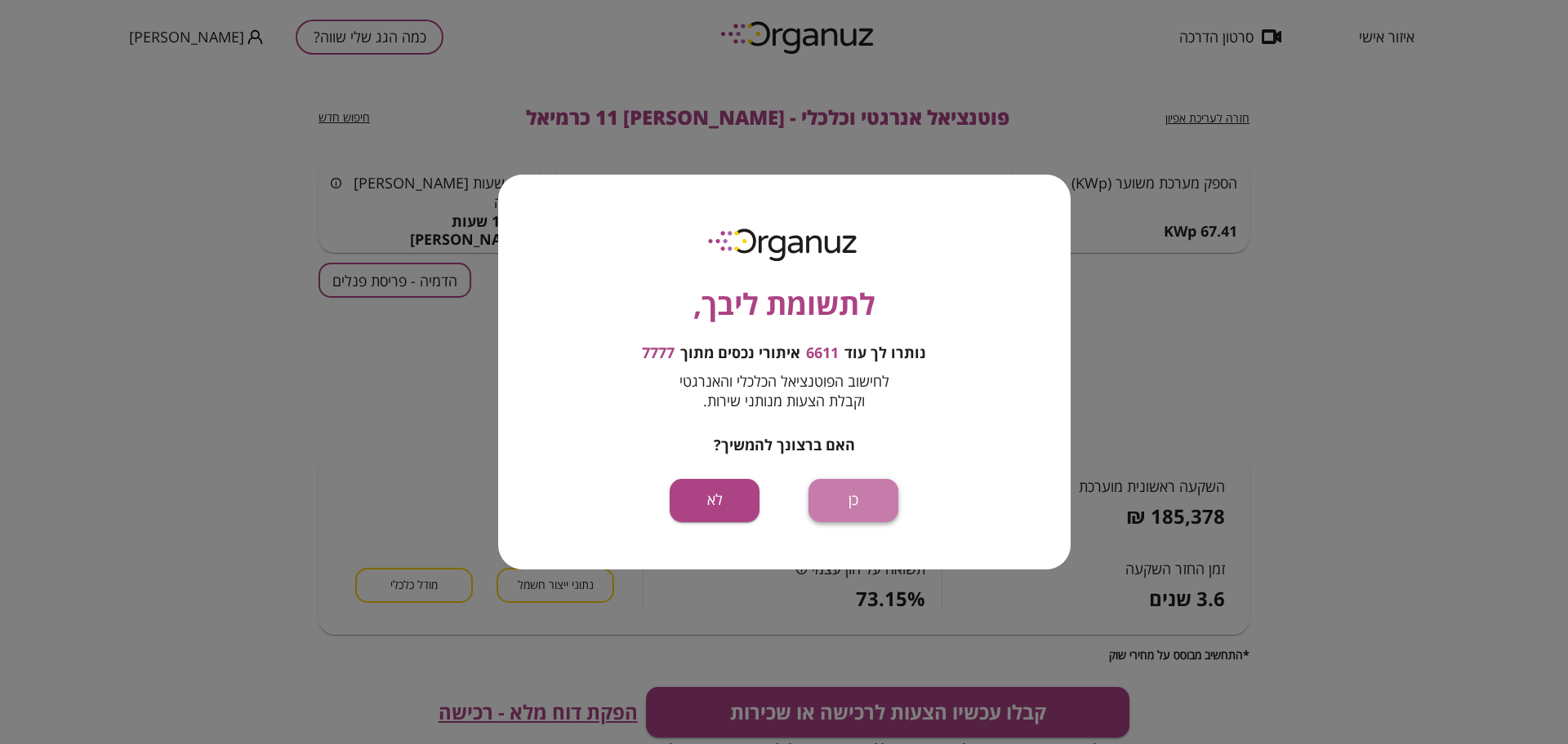
click at [812, 498] on button "כן" at bounding box center [853, 500] width 90 height 43
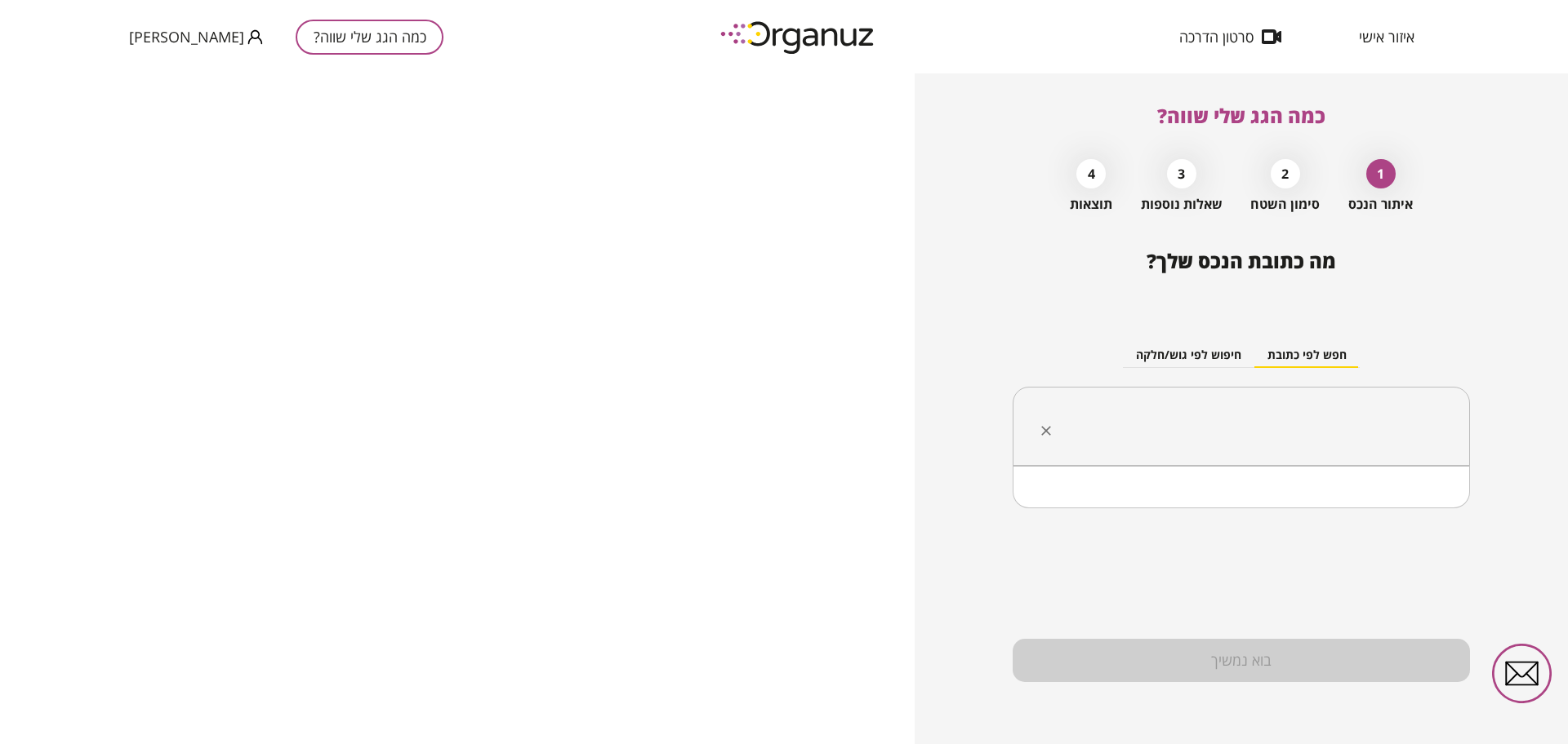
click at [1248, 410] on input "text" at bounding box center [1247, 427] width 405 height 41
paste input "**********"
drag, startPoint x: 1567, startPoint y: 174, endPoint x: 1552, endPoint y: 199, distance: 29.2
click at [1567, 174] on div "**********" at bounding box center [1241, 408] width 653 height 671
click at [1334, 429] on input "**********" at bounding box center [1247, 427] width 405 height 41
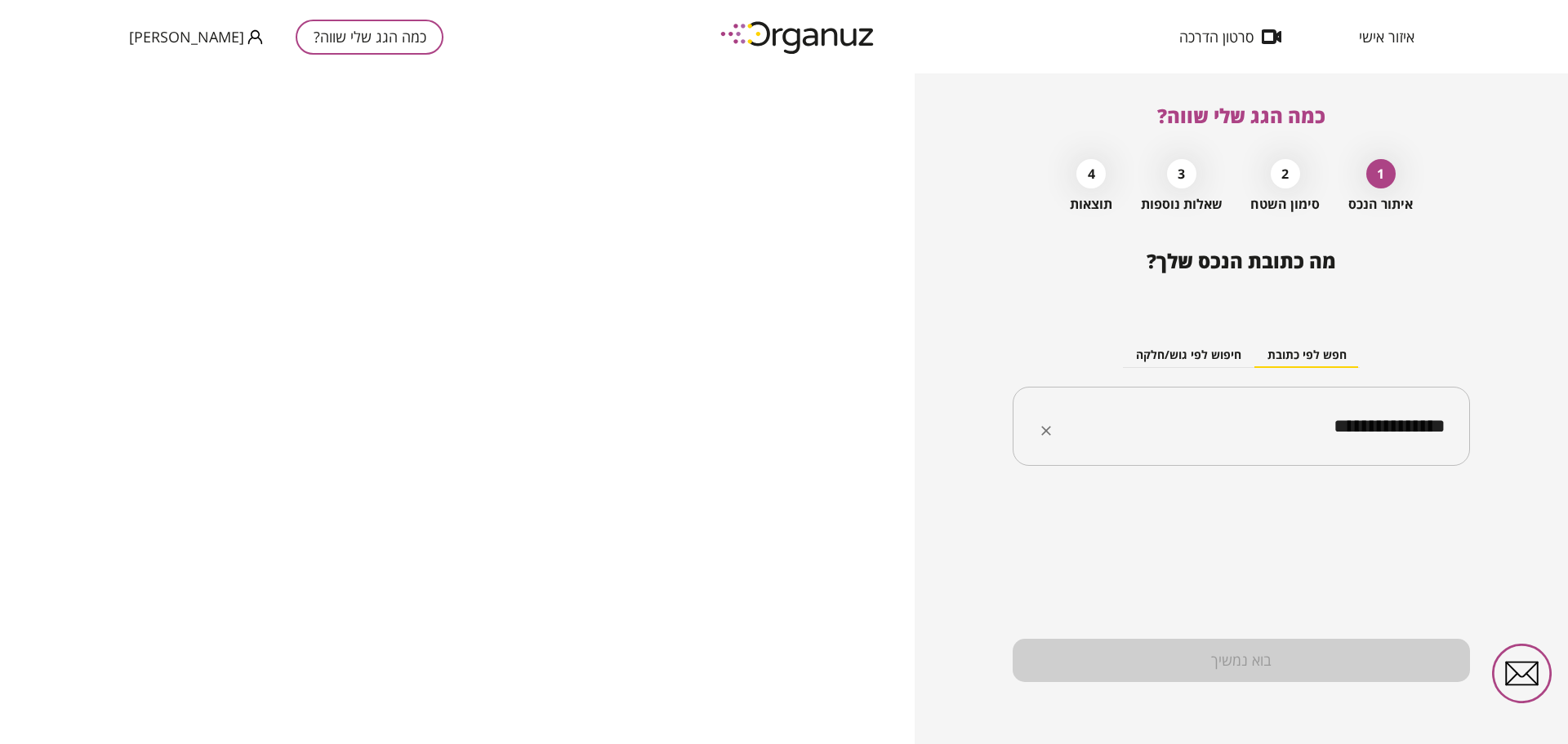
click at [1334, 429] on input "**********" at bounding box center [1247, 427] width 405 height 41
paste input "text"
type input "**********"
paste input "**********"
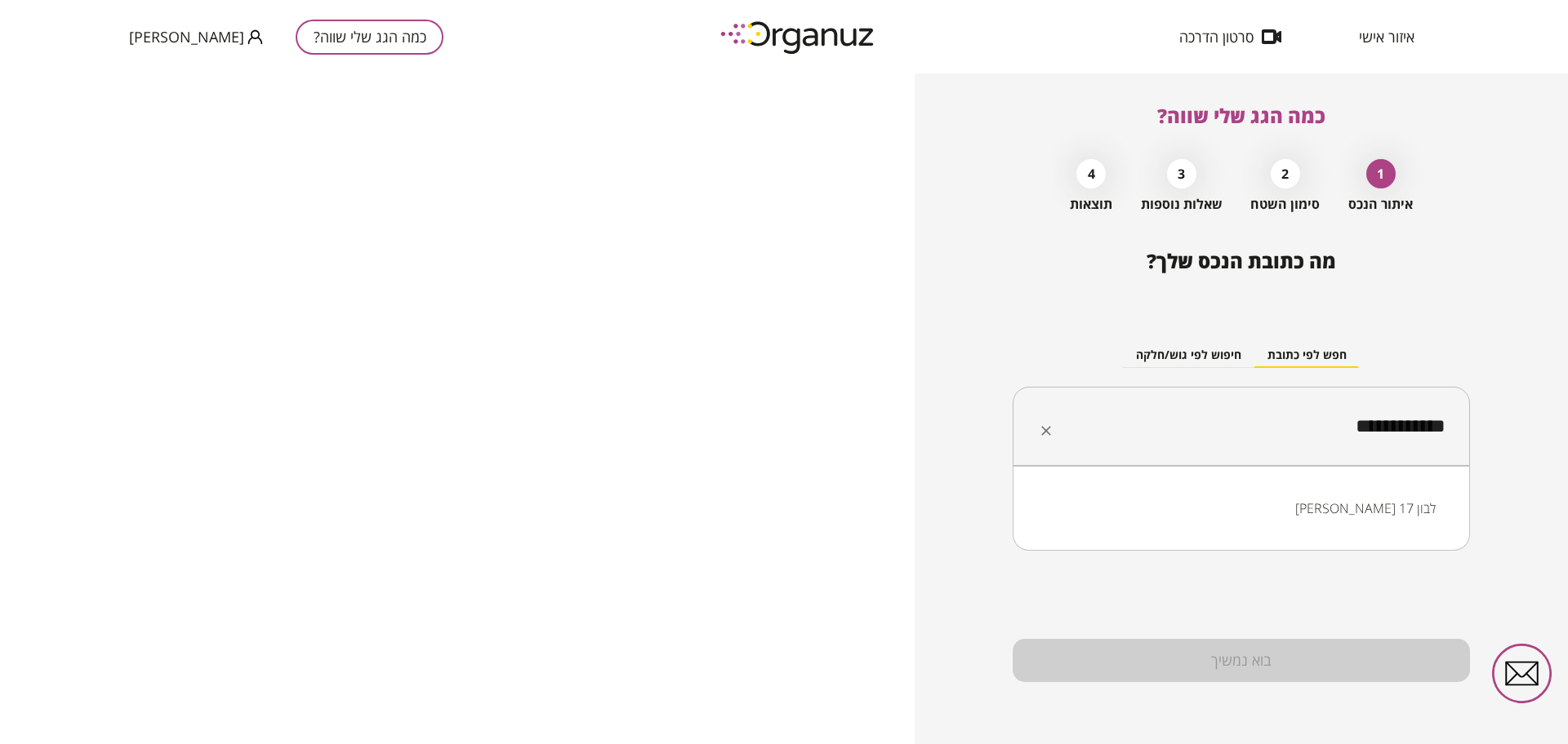
type input "**********"
click at [1340, 425] on input "**********" at bounding box center [1247, 427] width 405 height 41
click at [1372, 507] on li "[PERSON_NAME] 17 לבון" at bounding box center [1240, 508] width 414 height 29
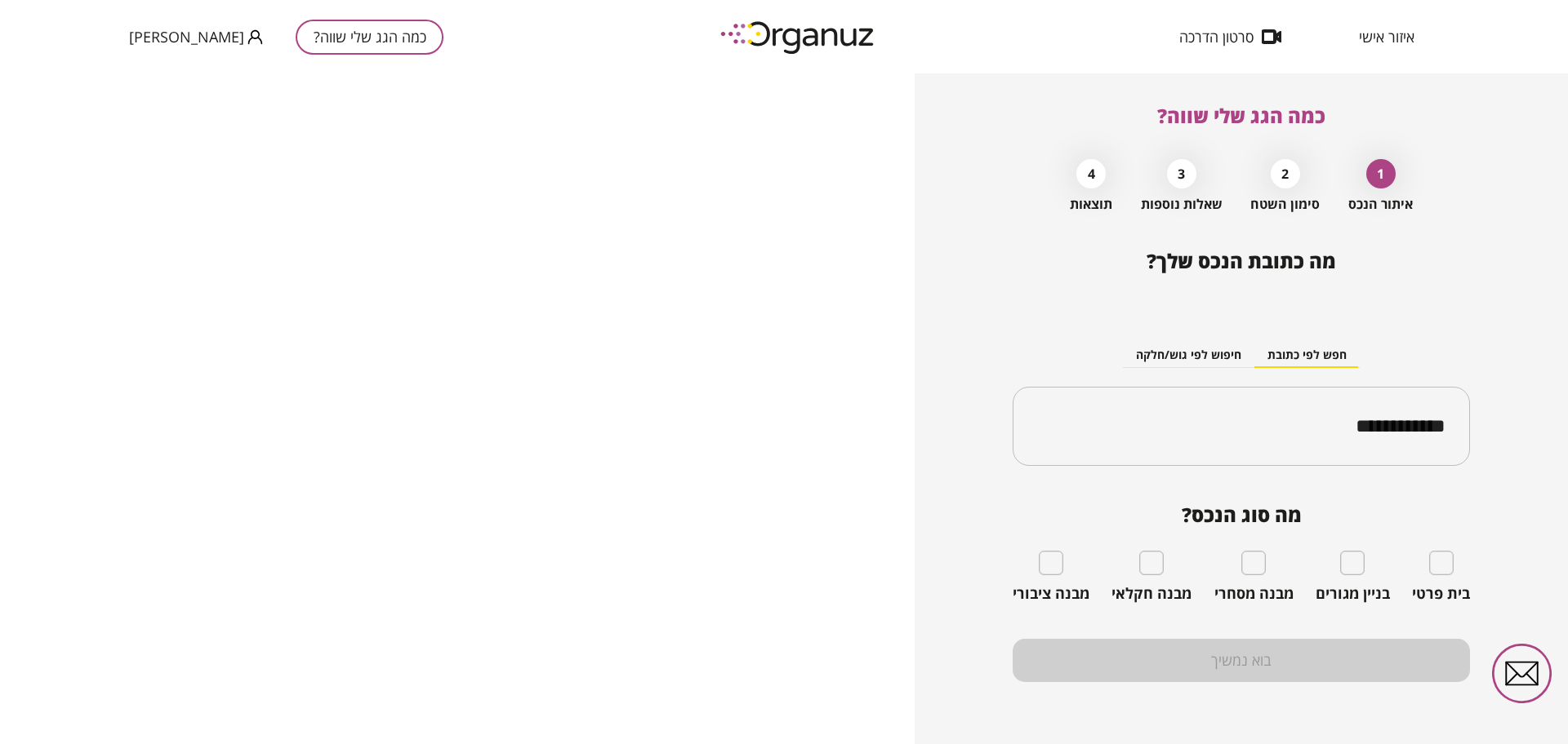
click at [1534, 291] on div "**********" at bounding box center [1241, 408] width 653 height 671
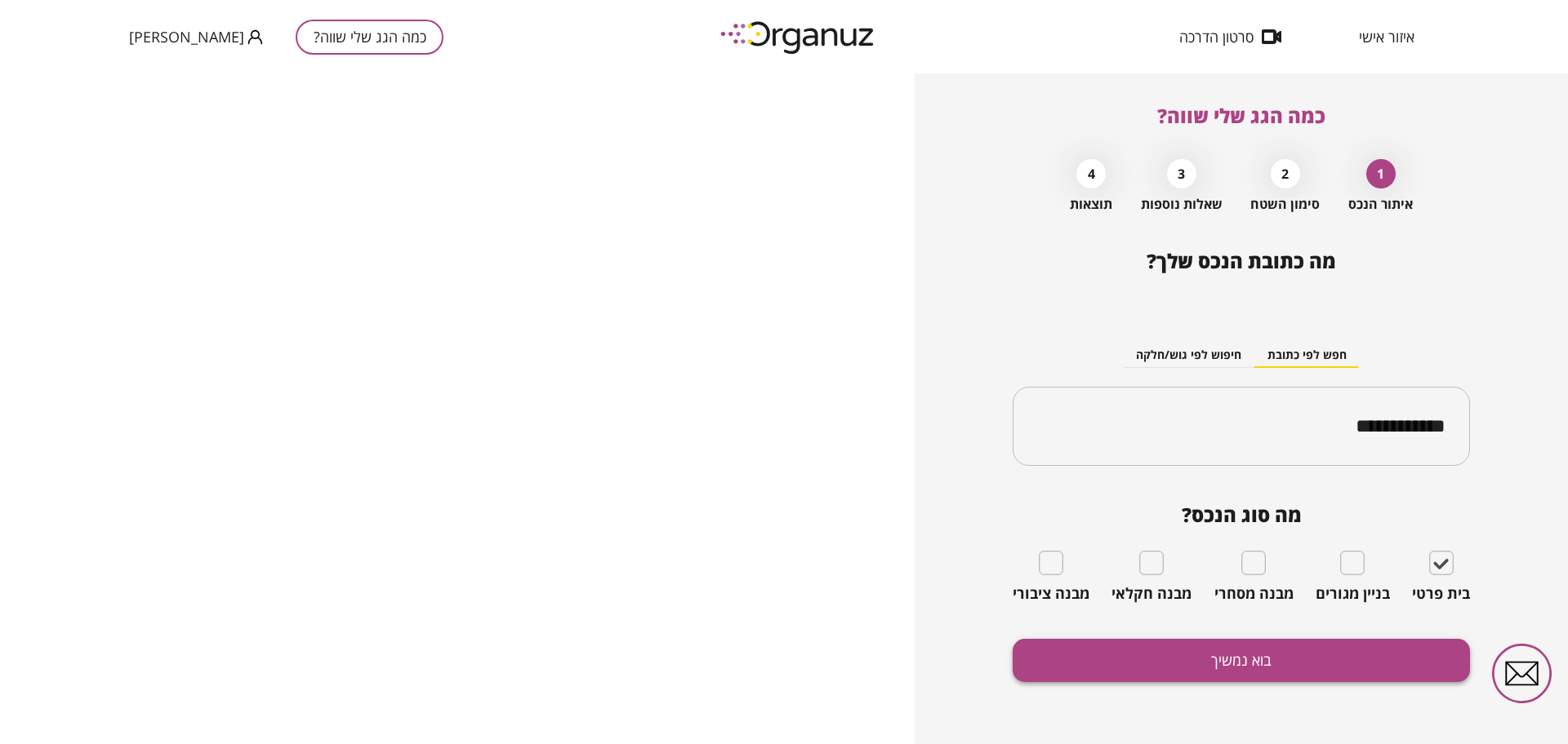
click at [1358, 667] on button "בוא נמשיך" at bounding box center [1241, 661] width 457 height 43
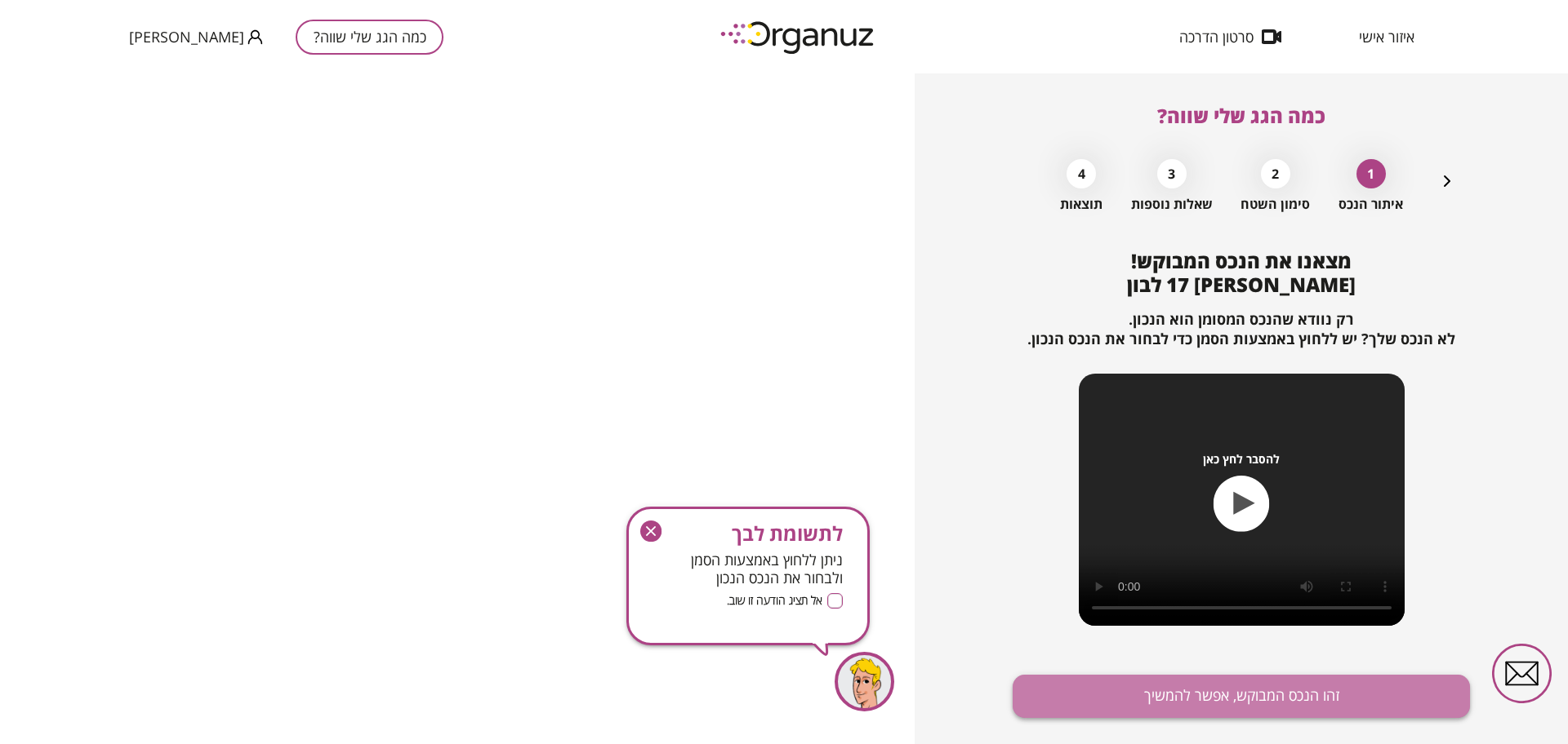
click at [1345, 687] on button "זהו הנכס המבוקש, אפשר להמשיך" at bounding box center [1241, 696] width 457 height 43
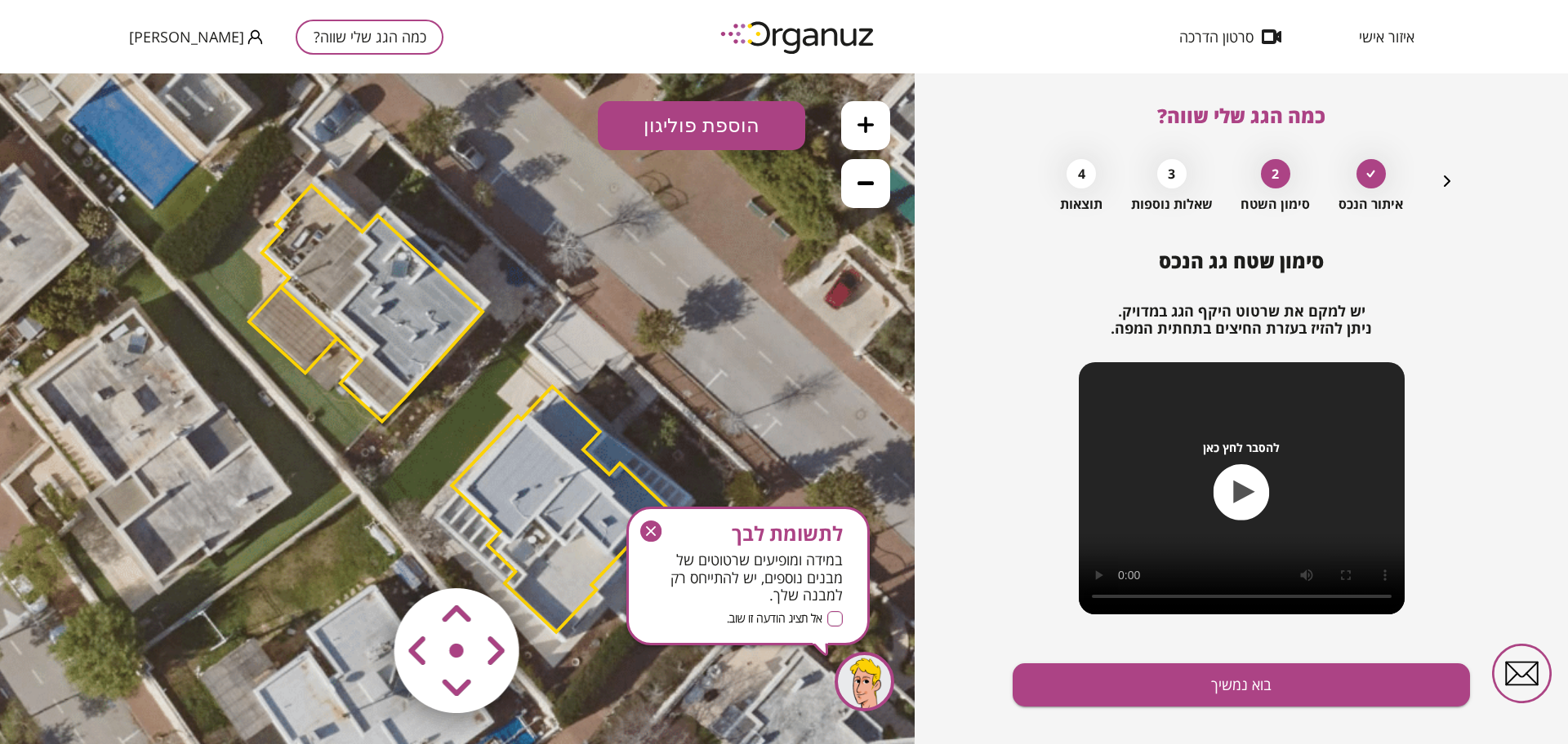
click at [863, 132] on icon at bounding box center [865, 124] width 17 height 17
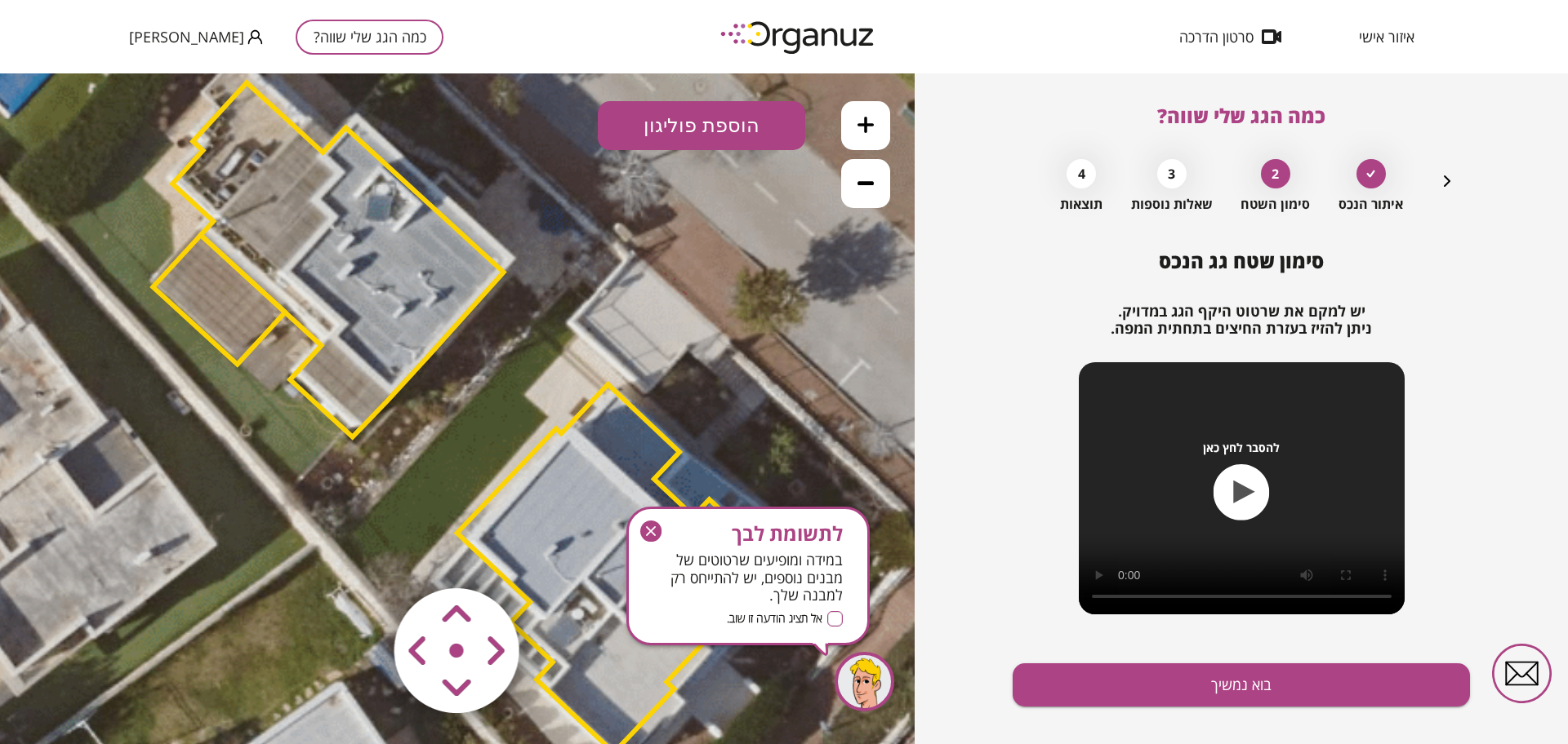
drag, startPoint x: 560, startPoint y: 257, endPoint x: 624, endPoint y: 341, distance: 105.6
click at [624, 341] on icon at bounding box center [466, 414] width 2039 height 2038
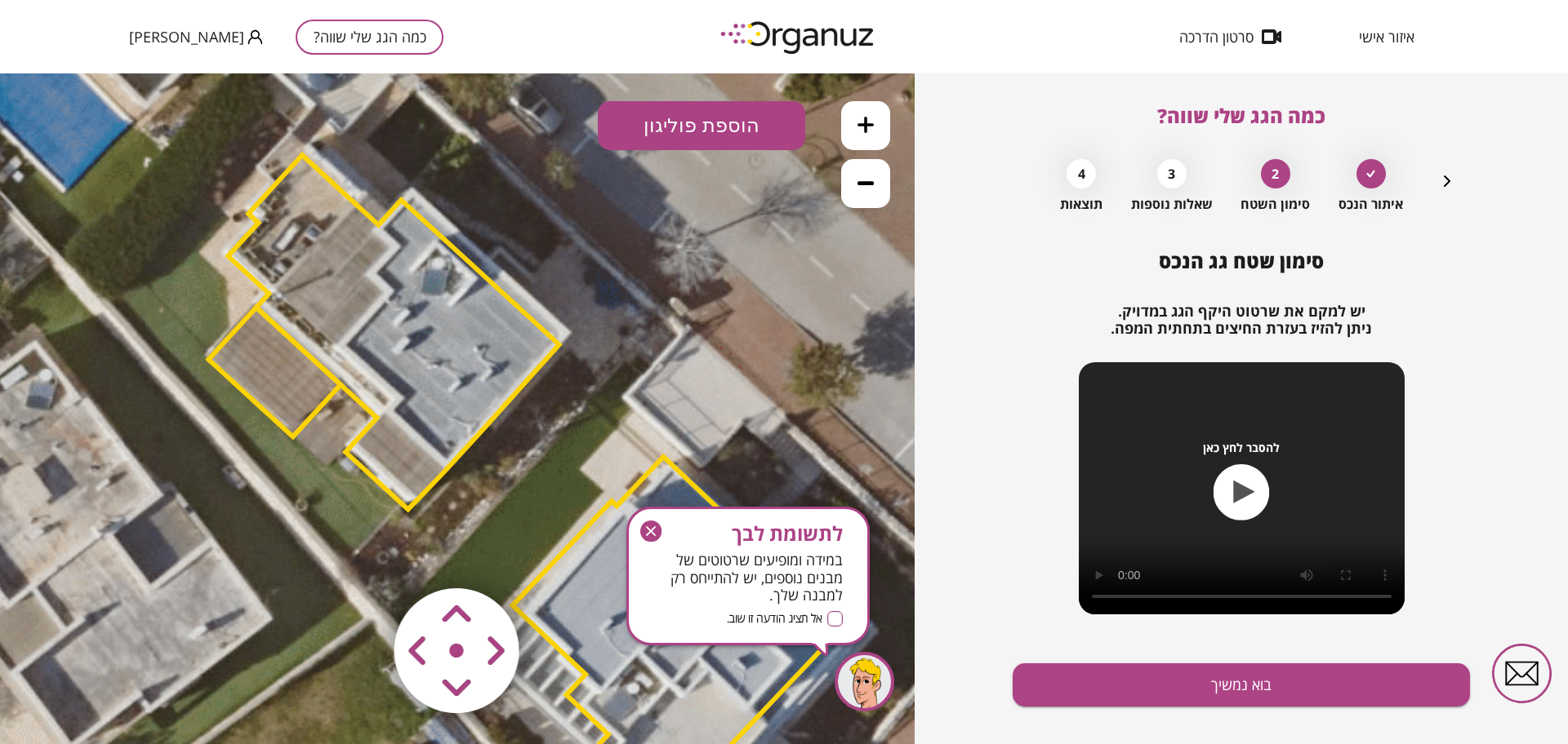
click at [360, 554] on area at bounding box center [360, 554] width 0 height 0
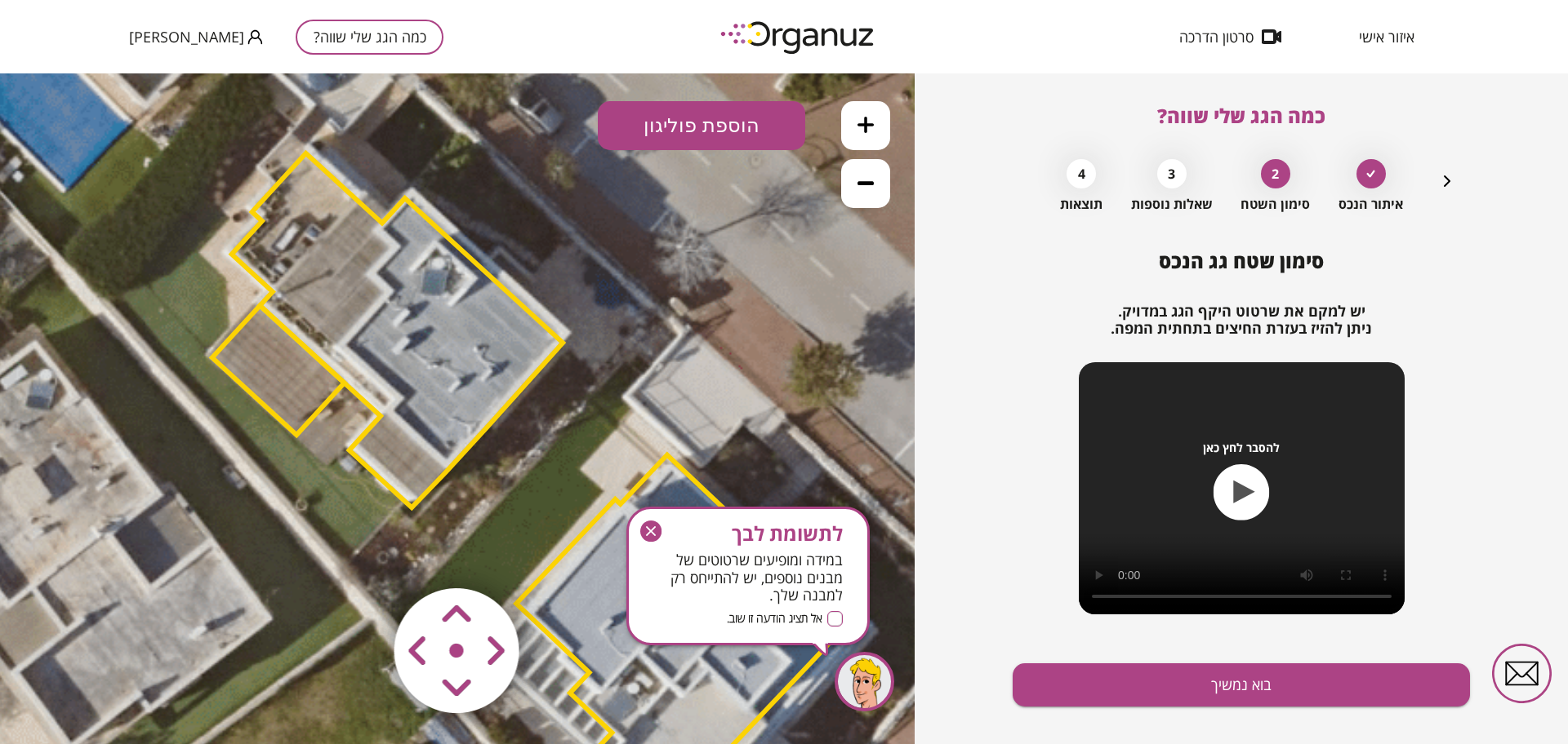
click at [360, 554] on area at bounding box center [360, 554] width 0 height 0
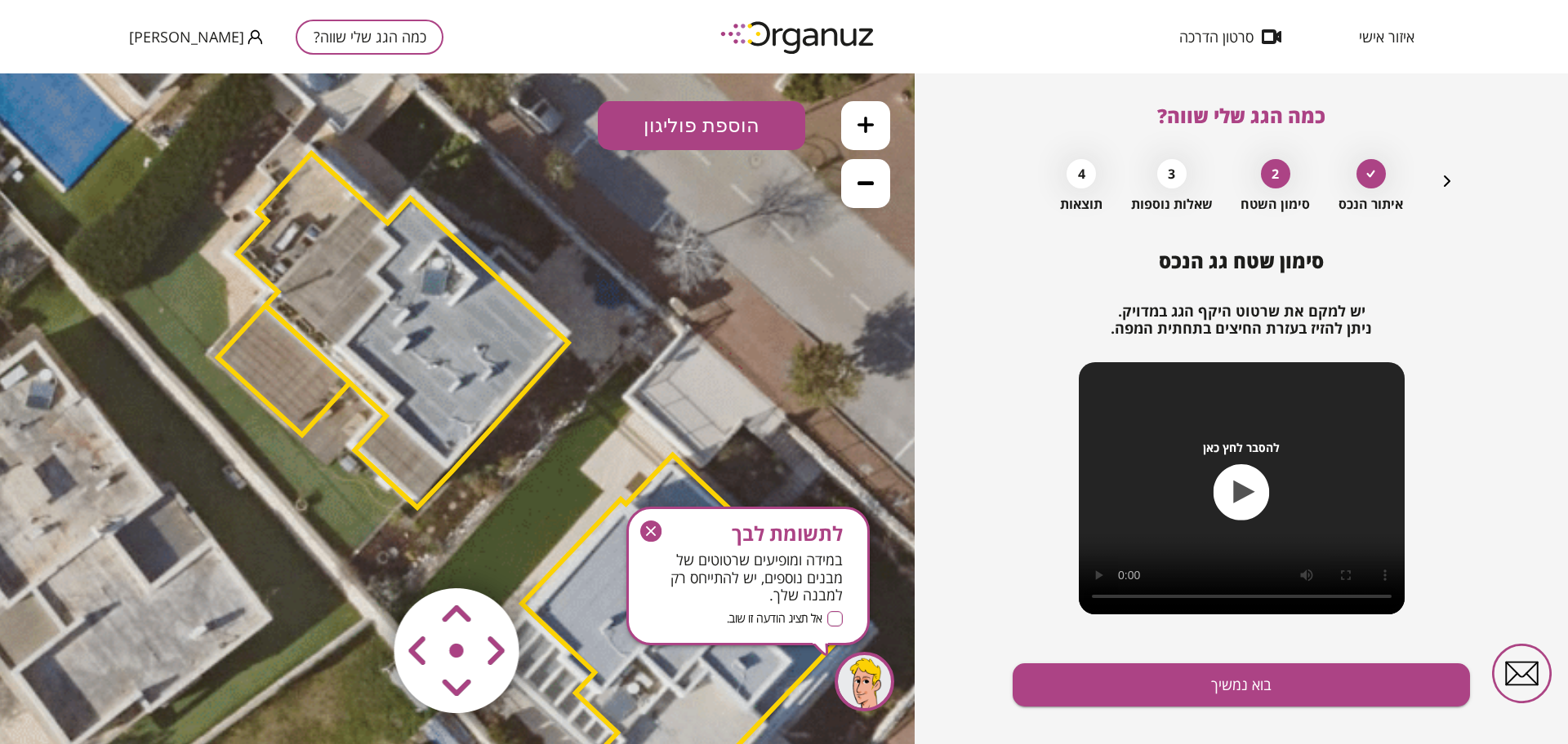
click at [360, 554] on area at bounding box center [360, 554] width 0 height 0
click at [423, 302] on polygon at bounding box center [406, 331] width 331 height 354
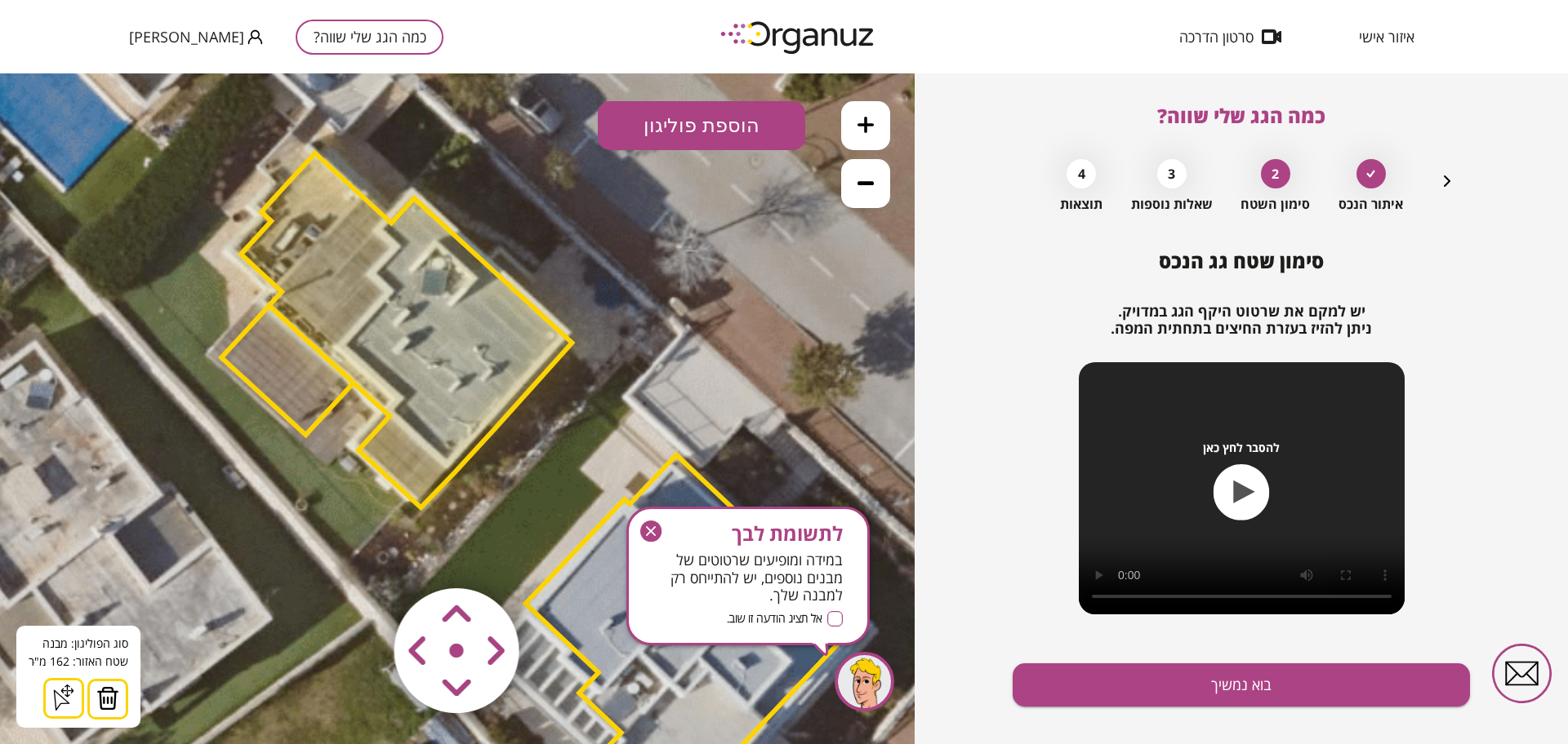
click at [360, 554] on area at bounding box center [360, 554] width 0 height 0
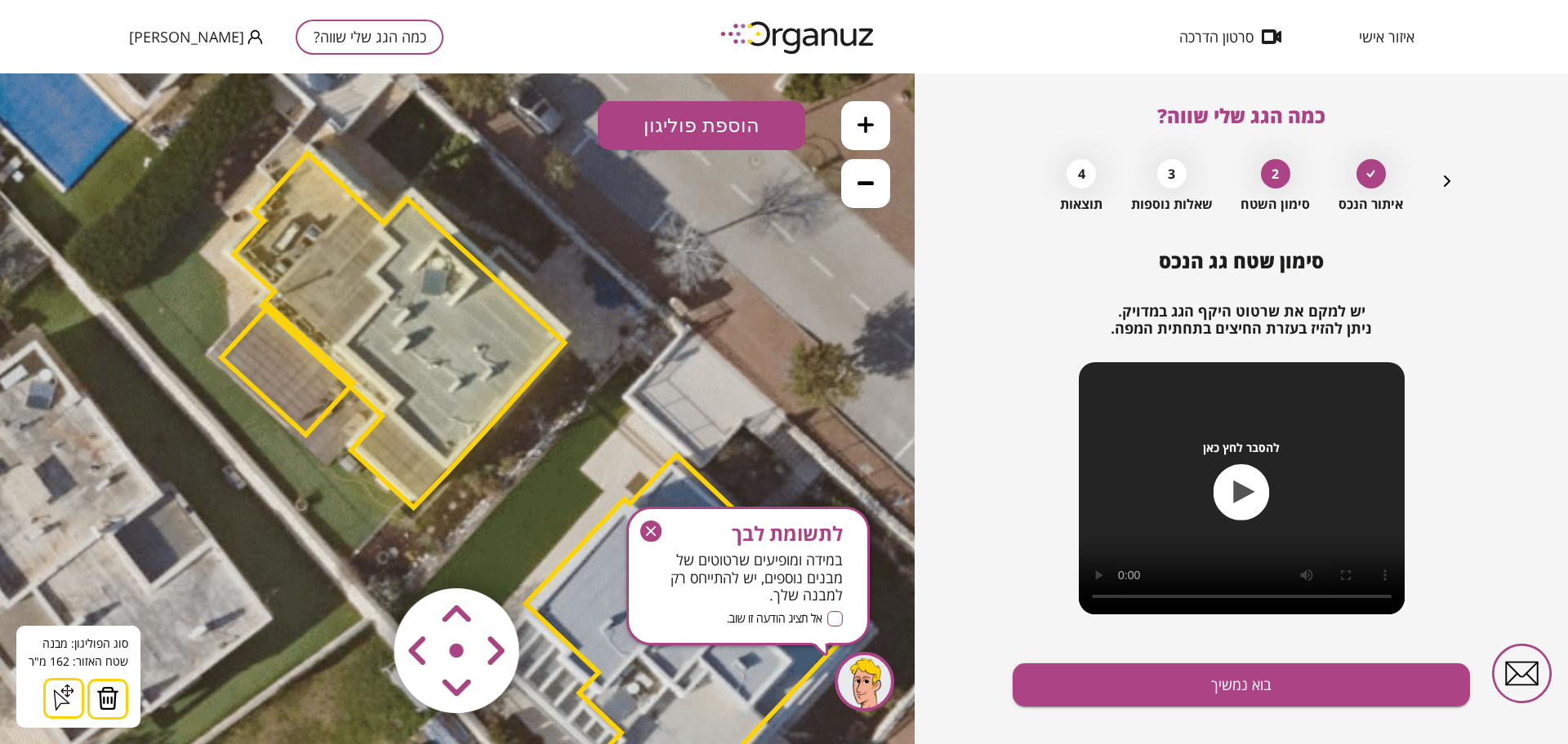
click at [360, 554] on area at bounding box center [360, 554] width 0 height 0
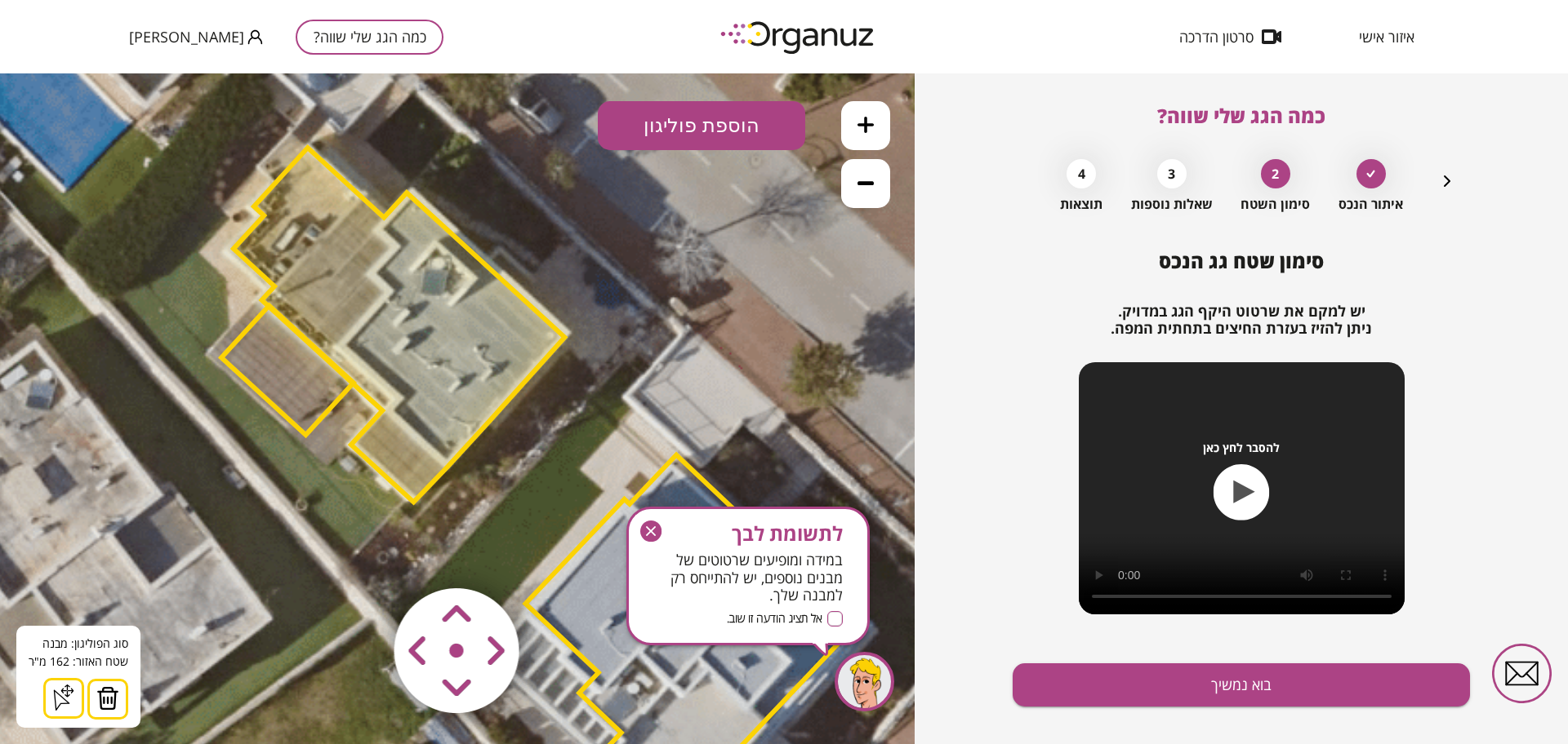
click at [360, 554] on area at bounding box center [360, 554] width 0 height 0
click at [650, 528] on icon "button" at bounding box center [651, 532] width 22 height 22
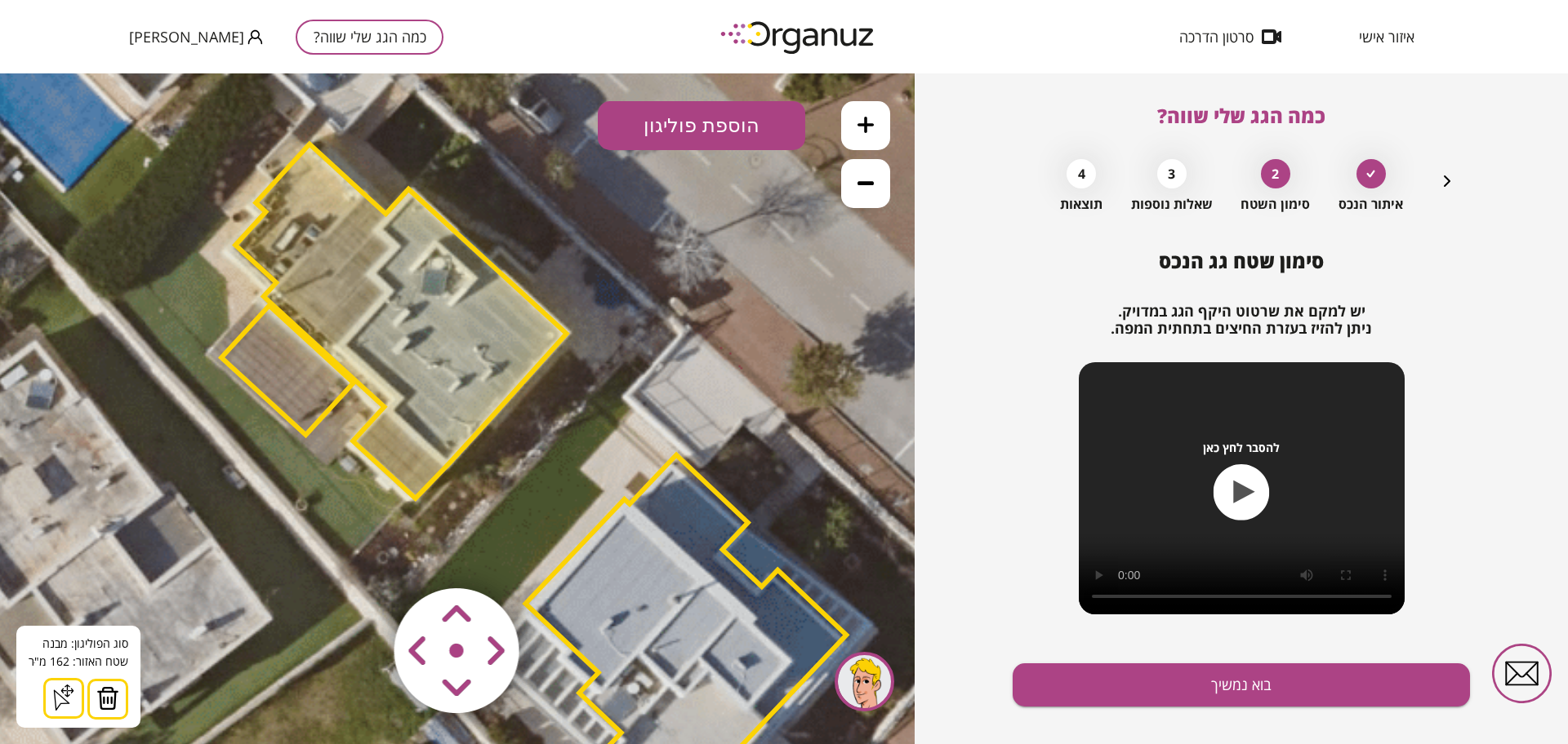
click at [321, 406] on polygon at bounding box center [287, 371] width 132 height 129
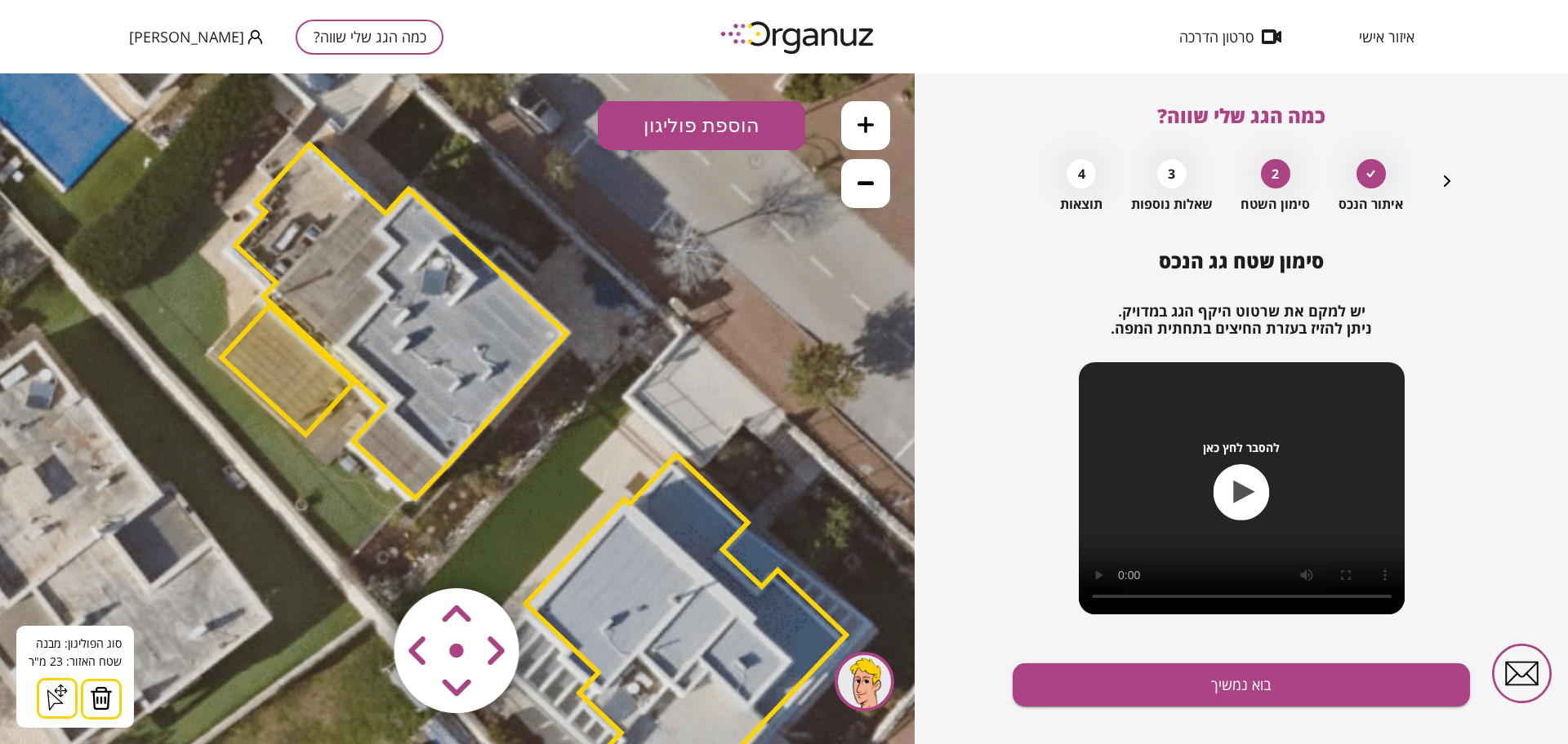
click at [104, 689] on img at bounding box center [101, 698] width 23 height 24
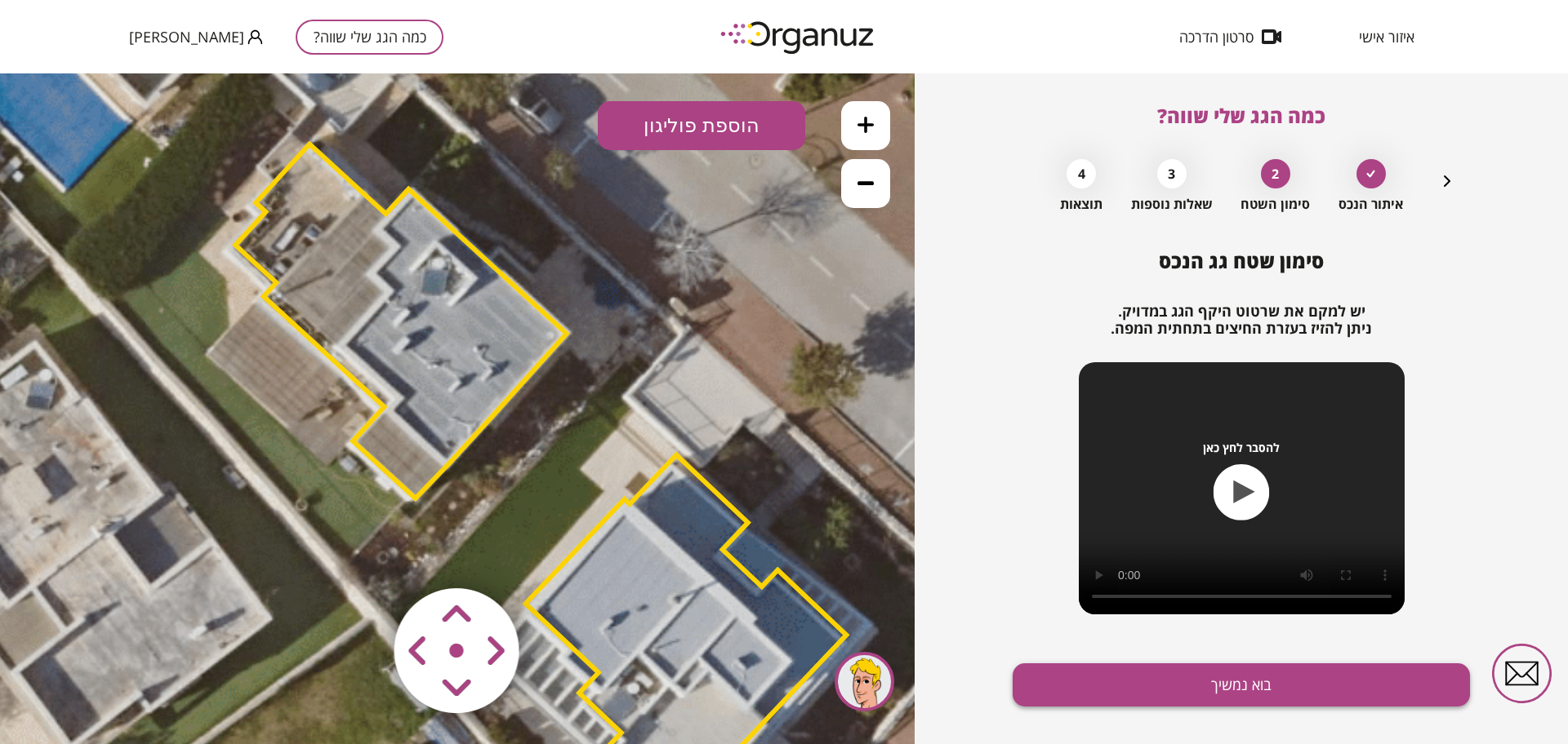
click at [1262, 679] on button "בוא נמשיך" at bounding box center [1241, 685] width 457 height 43
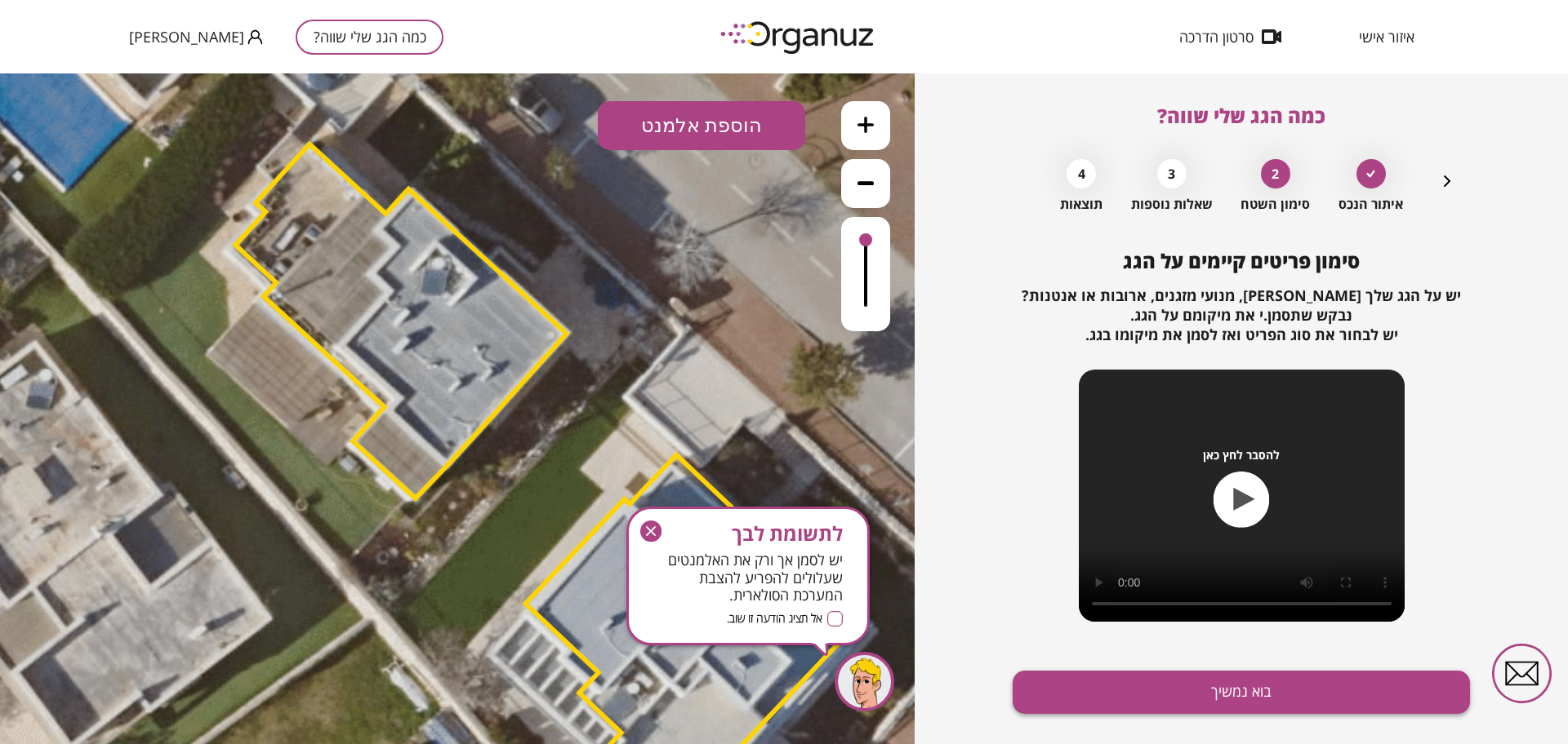
click at [1250, 695] on button "בוא נמשיך" at bounding box center [1241, 692] width 457 height 43
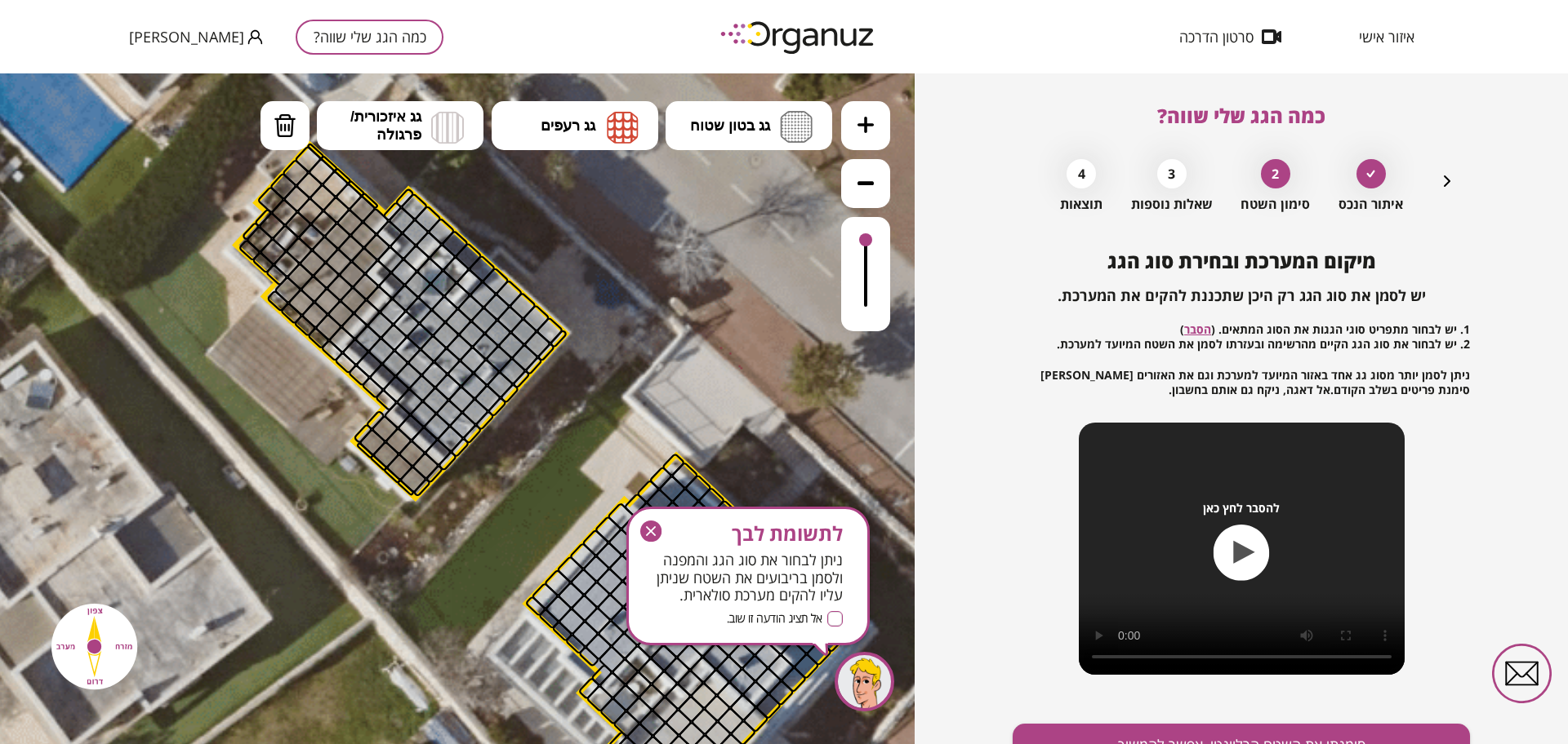
click at [1438, 183] on icon "button" at bounding box center [1447, 181] width 20 height 20
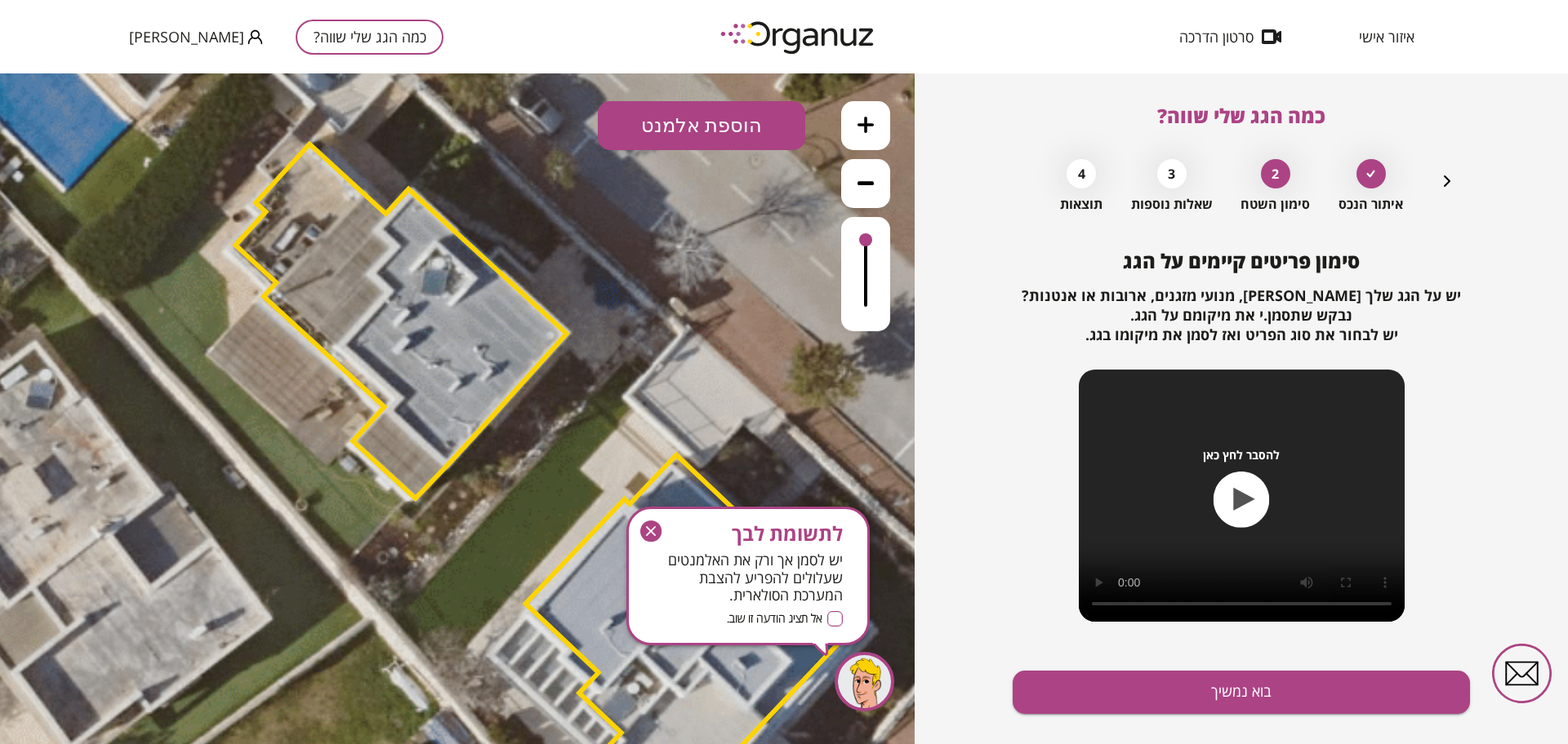
click at [1440, 189] on icon "button" at bounding box center [1447, 181] width 20 height 20
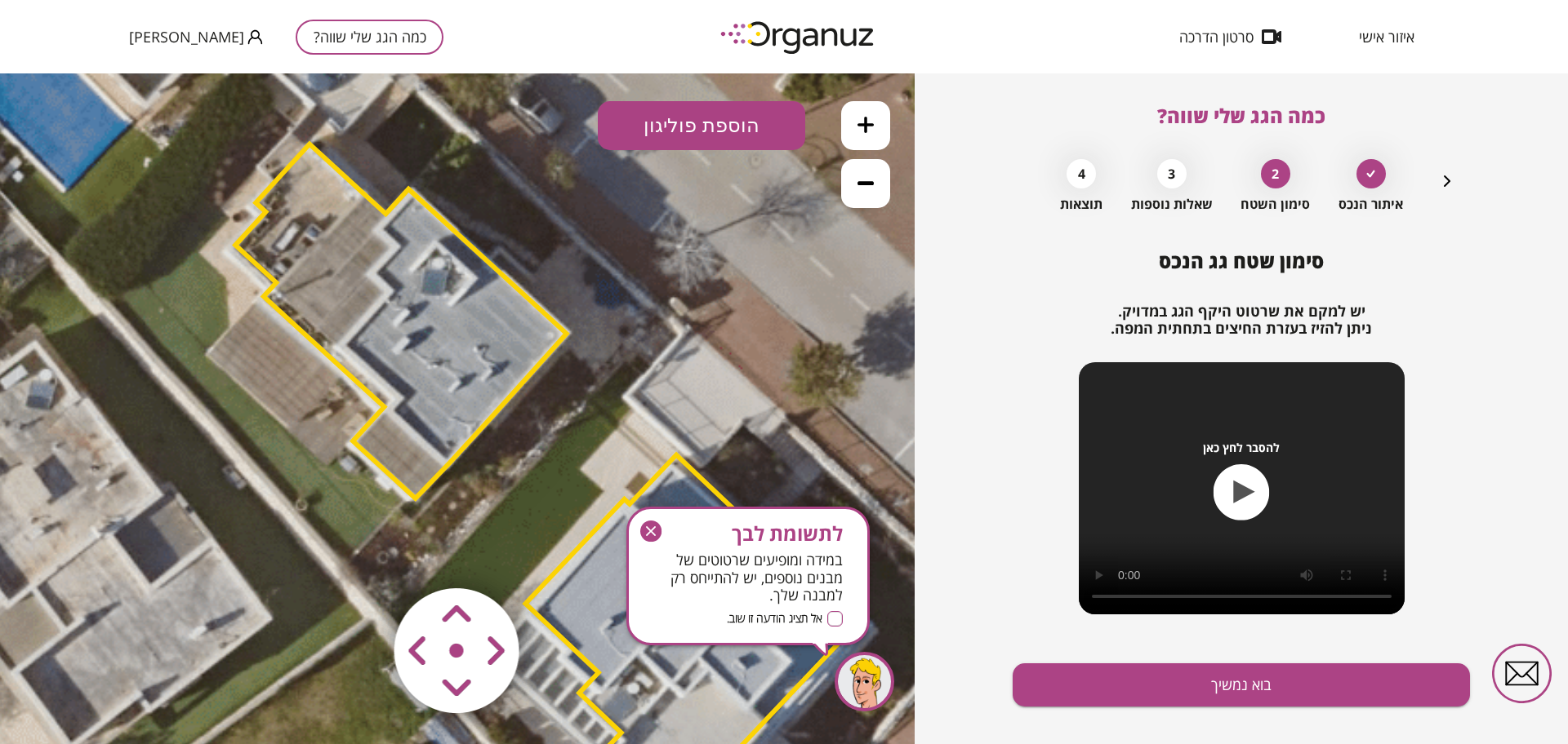
click at [642, 125] on button "הוספת פוליגון" at bounding box center [701, 125] width 208 height 49
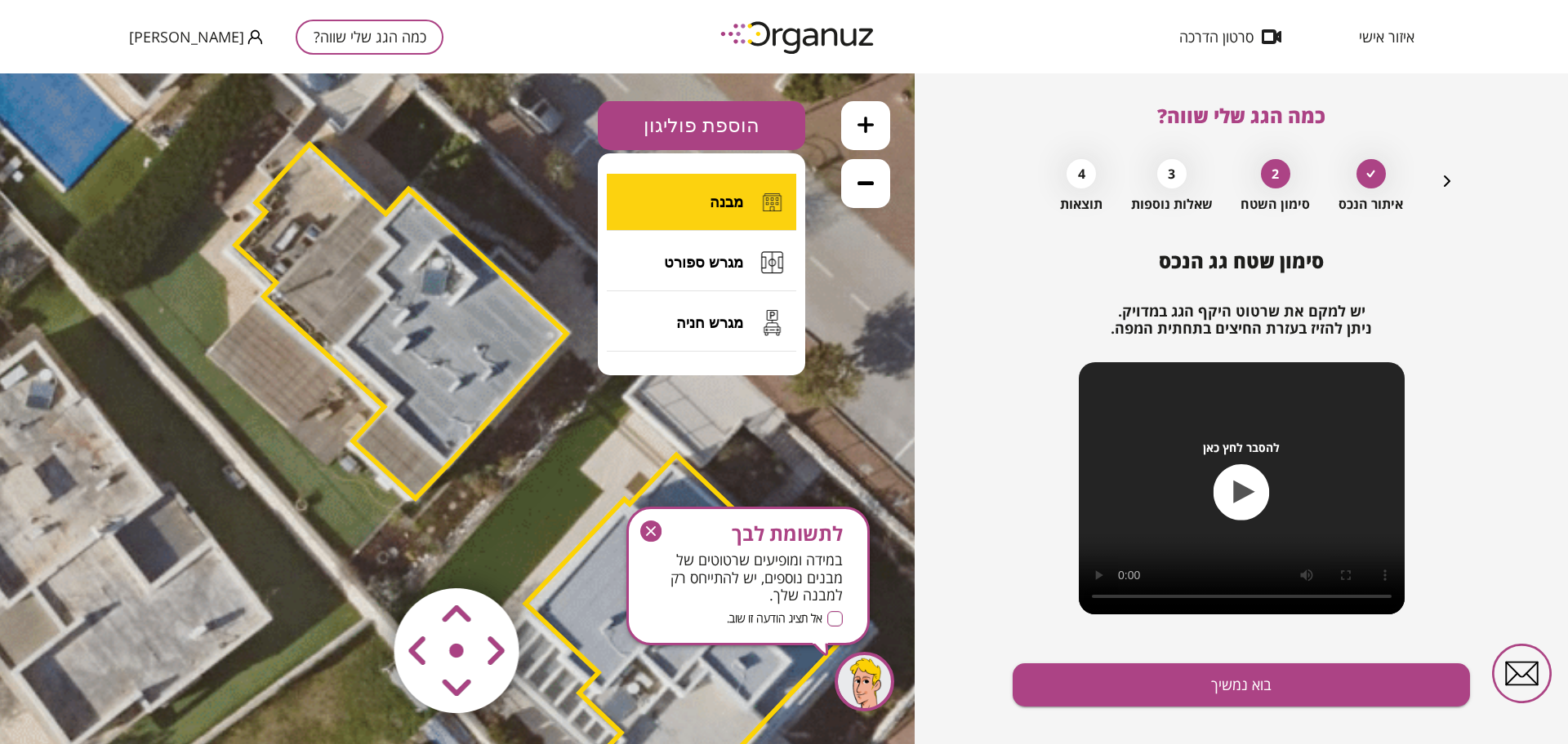
click at [693, 209] on button "מבנה" at bounding box center [700, 203] width 189 height 57
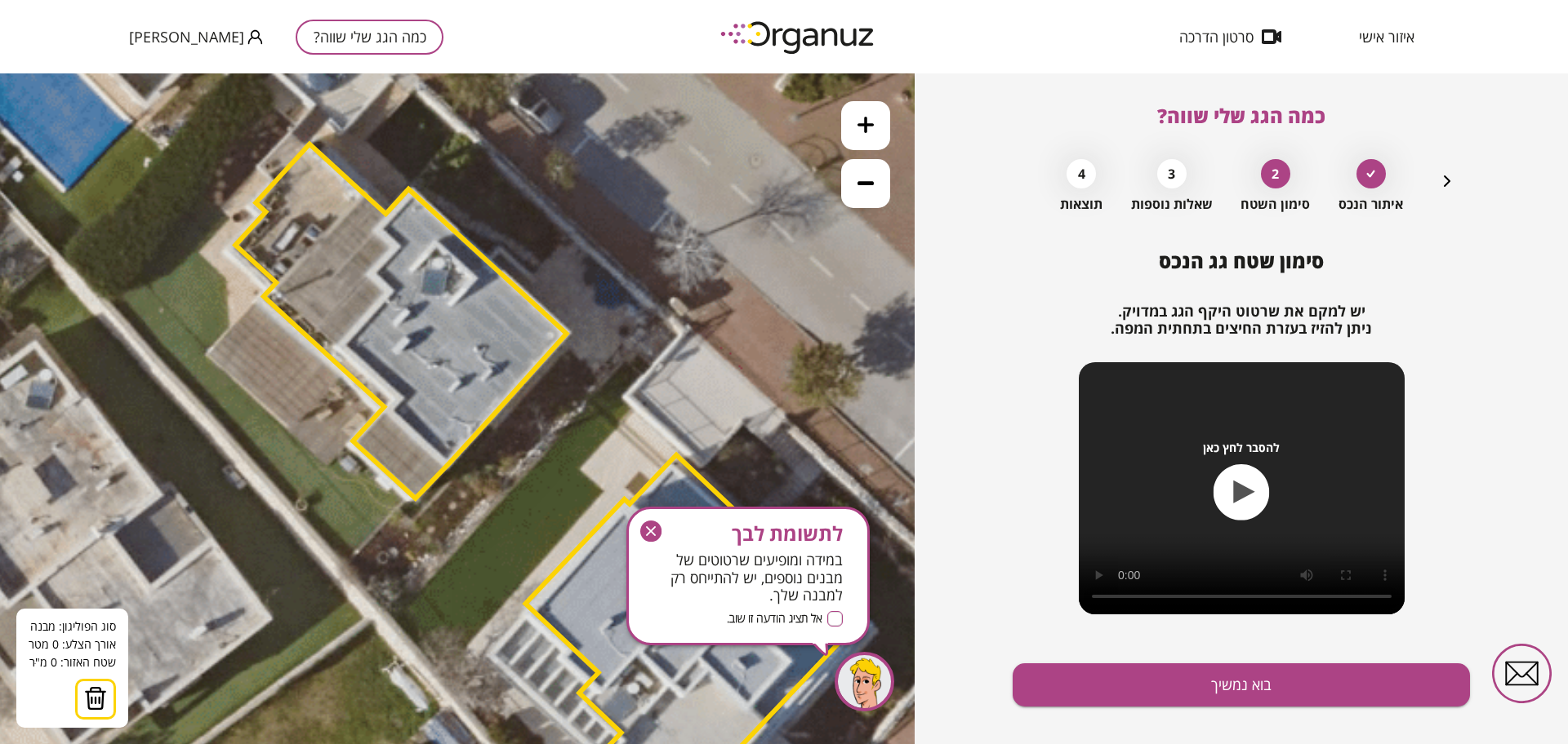
click at [260, 297] on icon at bounding box center [521, 488] width 2039 height 2038
click at [205, 354] on icon at bounding box center [521, 488] width 2039 height 2038
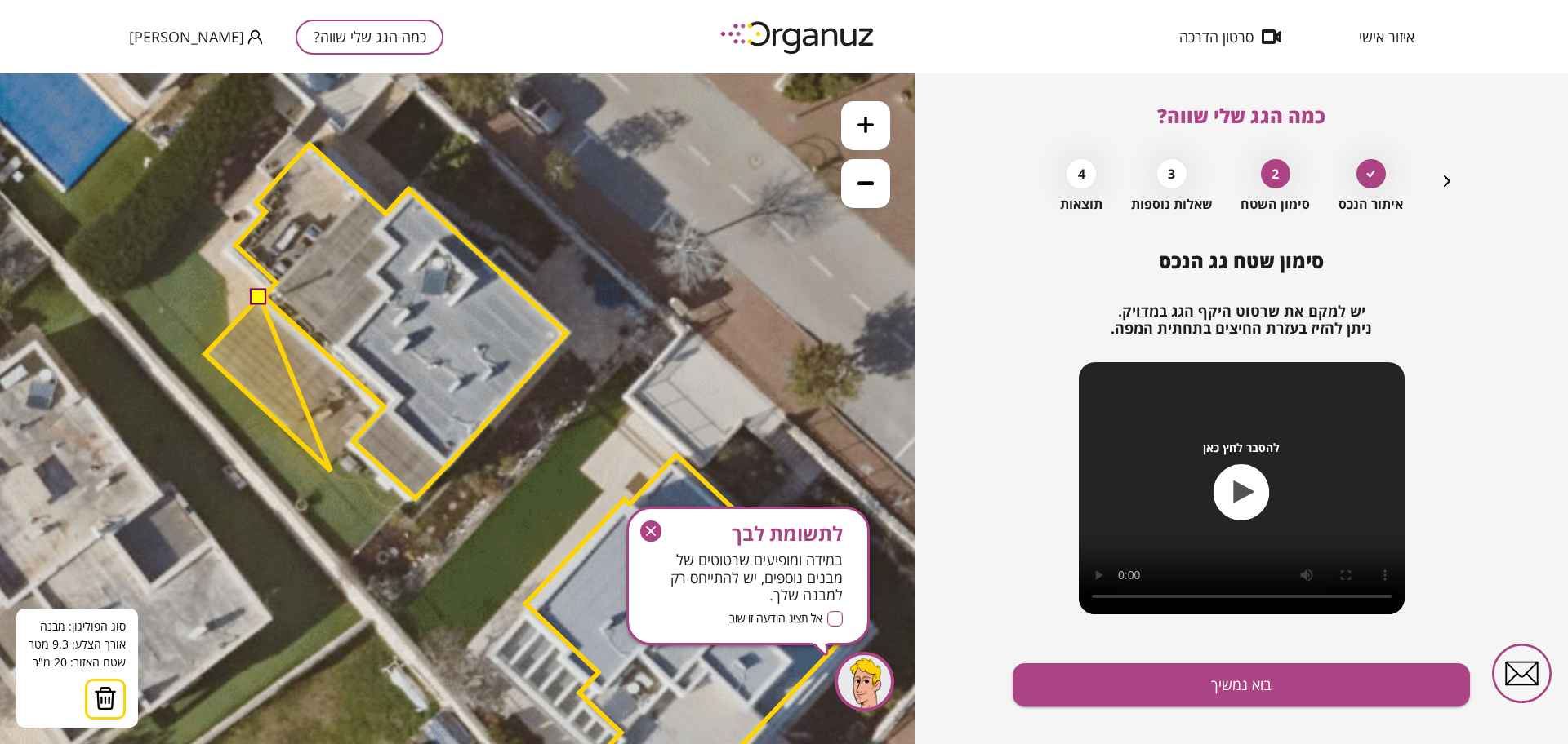
click at [331, 471] on polygon at bounding box center [267, 384] width 125 height 174
click at [356, 444] on polygon at bounding box center [279, 384] width 150 height 174
click at [363, 427] on polygon at bounding box center [284, 384] width 159 height 174
click at [376, 420] on polygon at bounding box center [290, 384] width 171 height 174
click at [386, 407] on polygon at bounding box center [295, 384] width 181 height 174
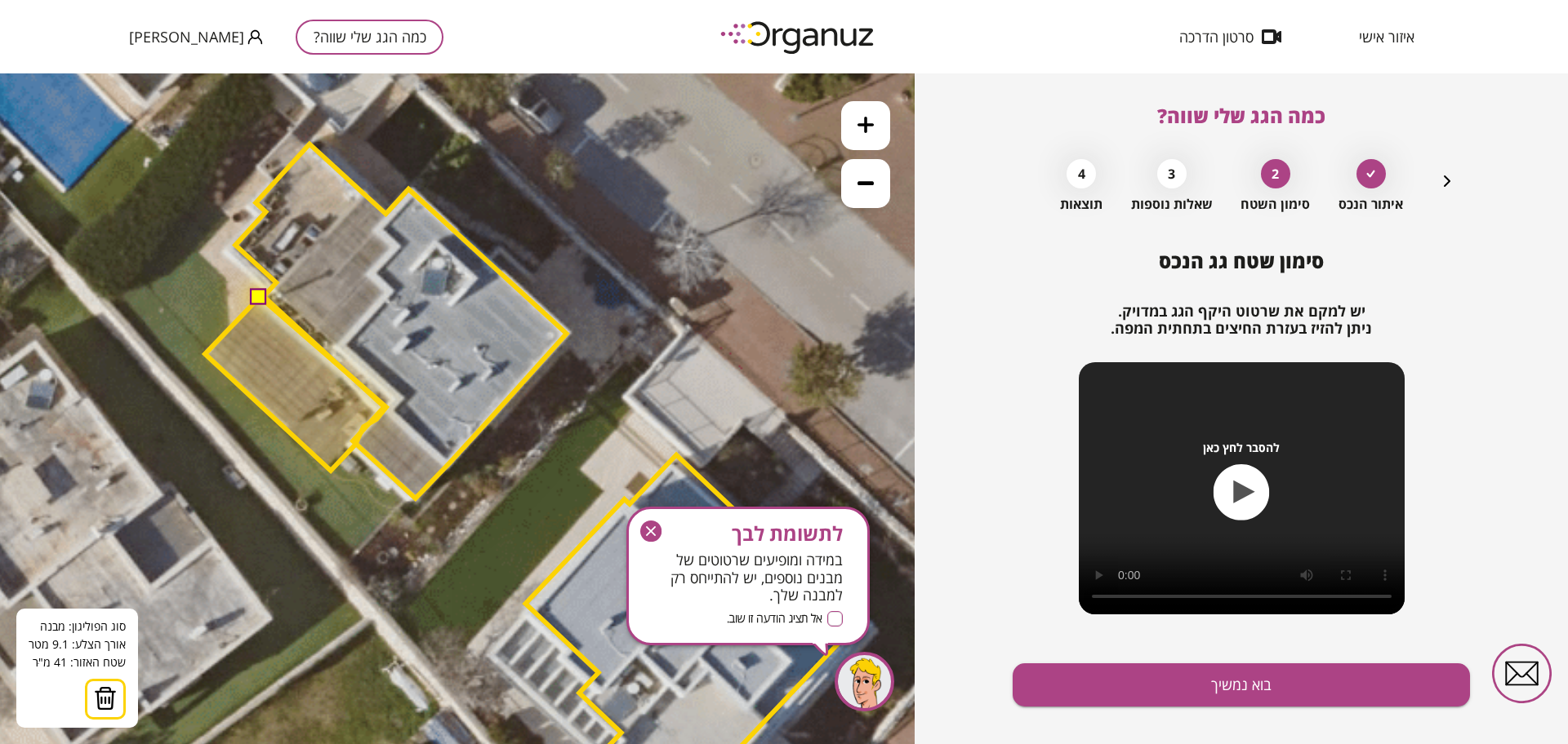
click at [263, 297] on button at bounding box center [259, 296] width 17 height 17
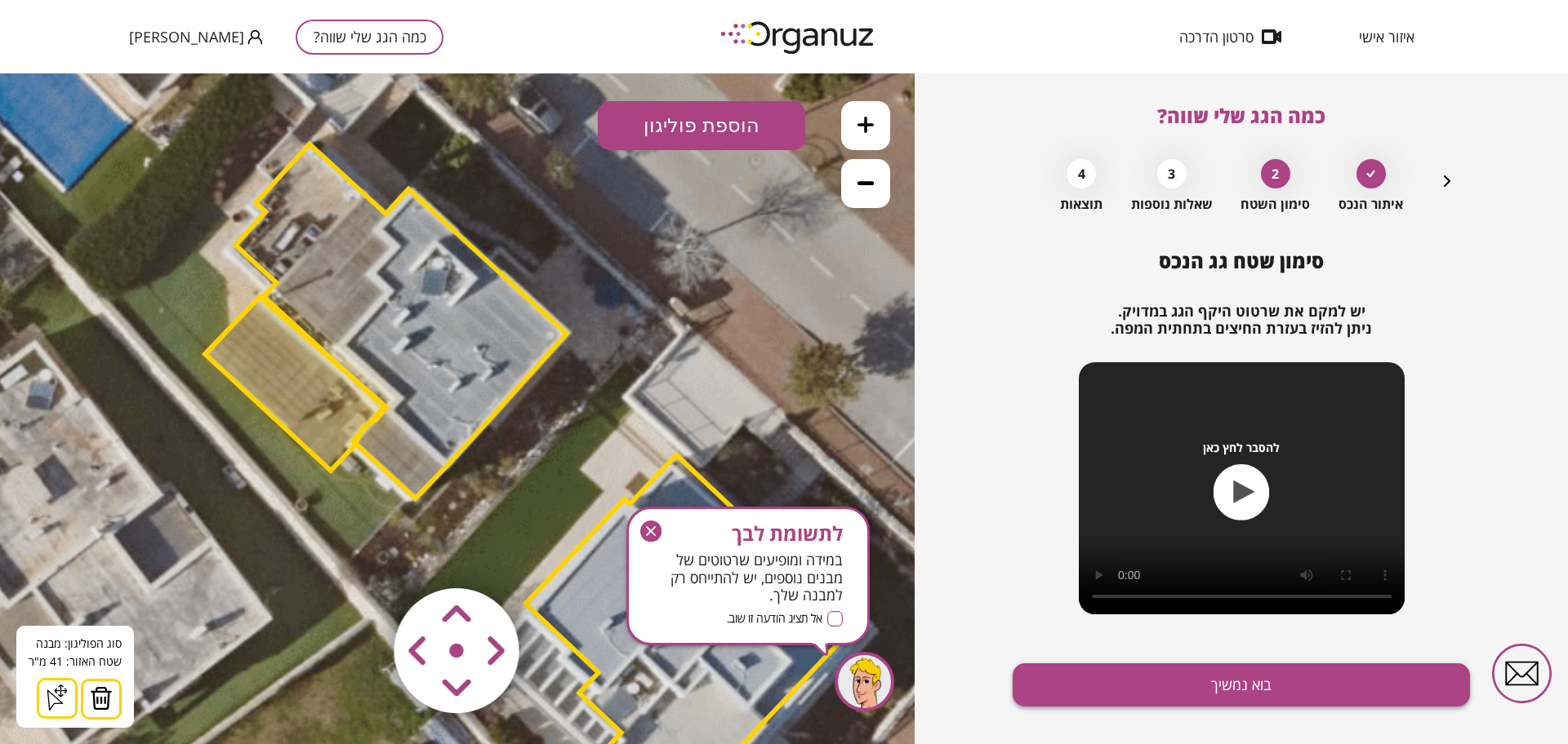
click at [1146, 675] on button "בוא נמשיך" at bounding box center [1241, 685] width 457 height 43
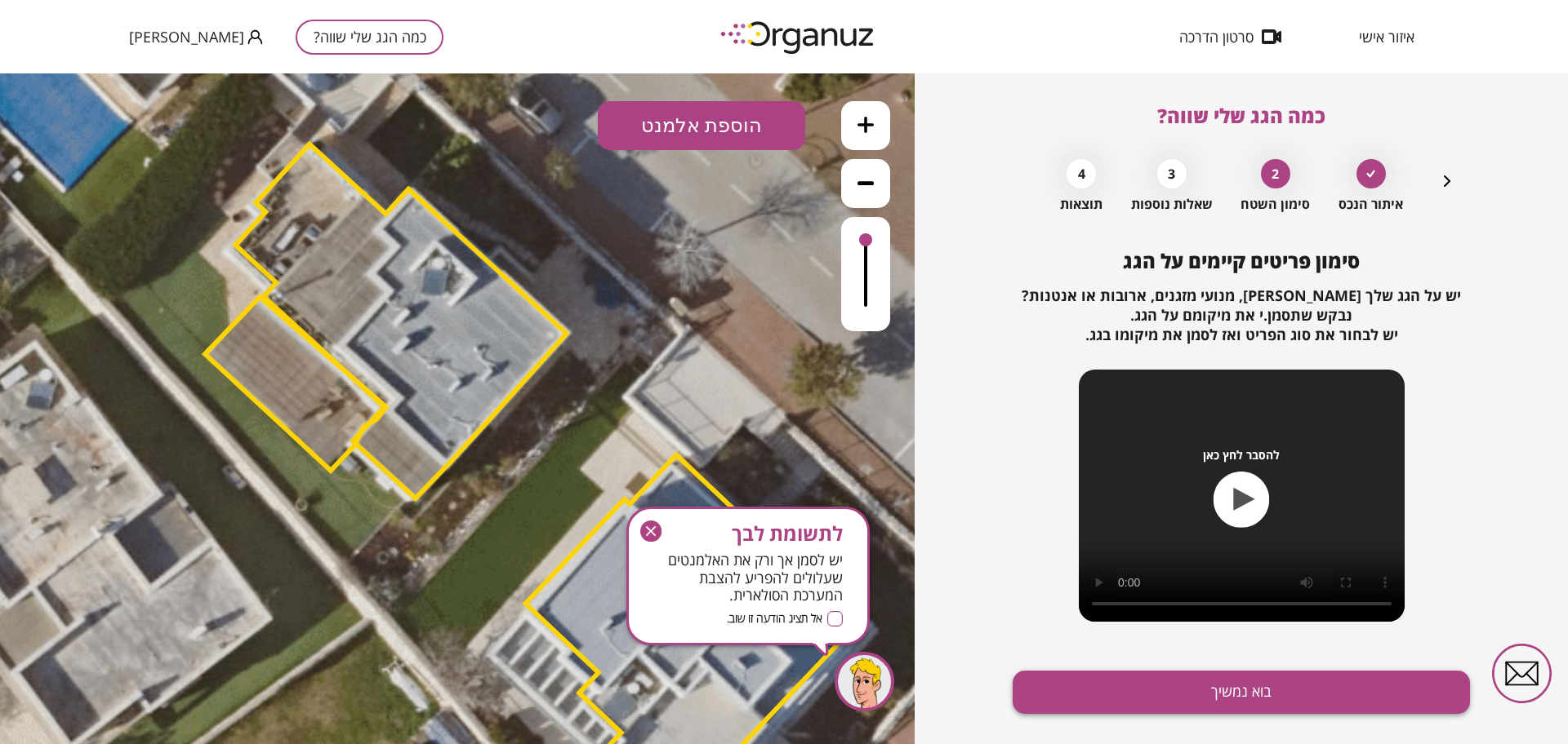
click at [1148, 694] on button "בוא נמשיך" at bounding box center [1241, 692] width 457 height 43
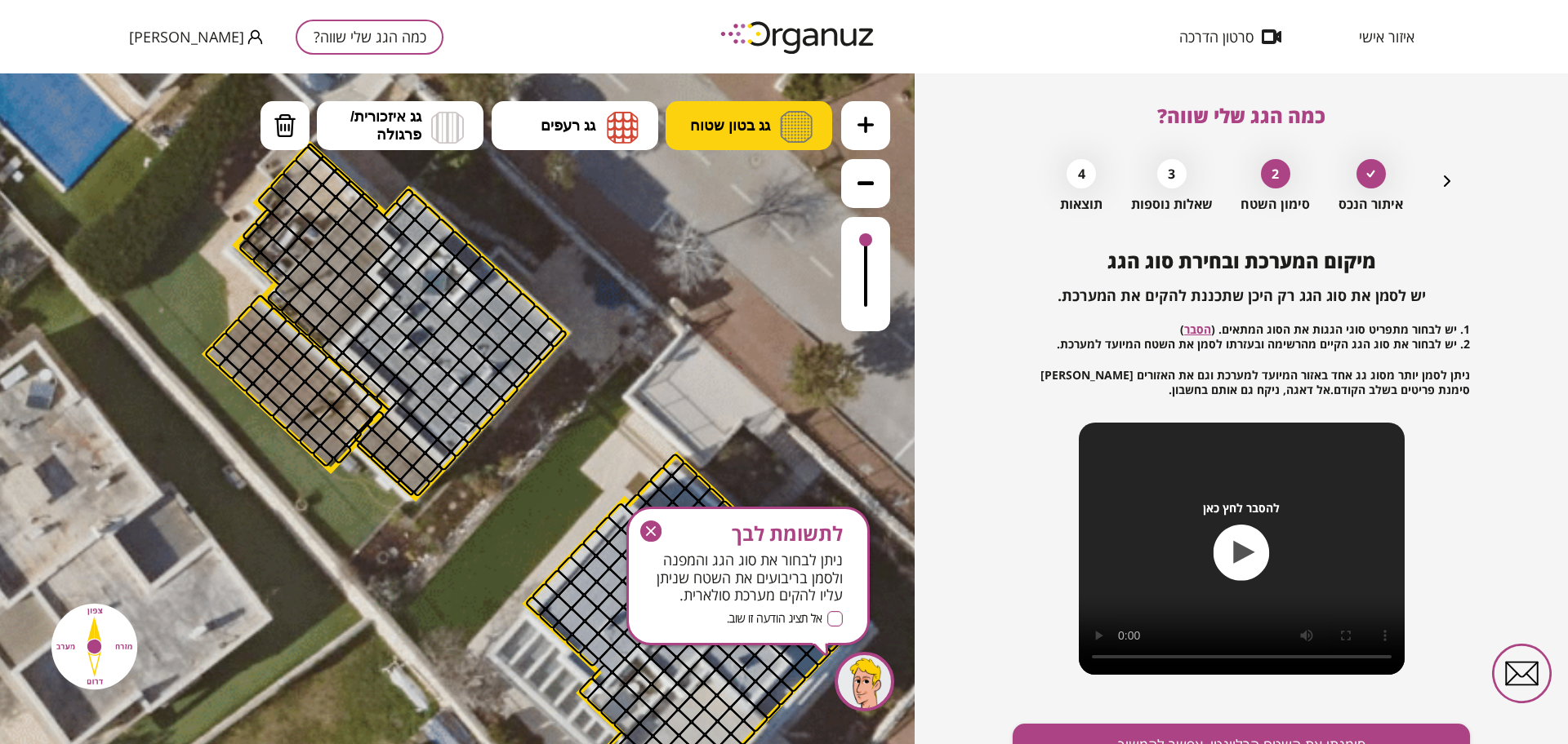
click at [783, 116] on img at bounding box center [795, 126] width 32 height 32
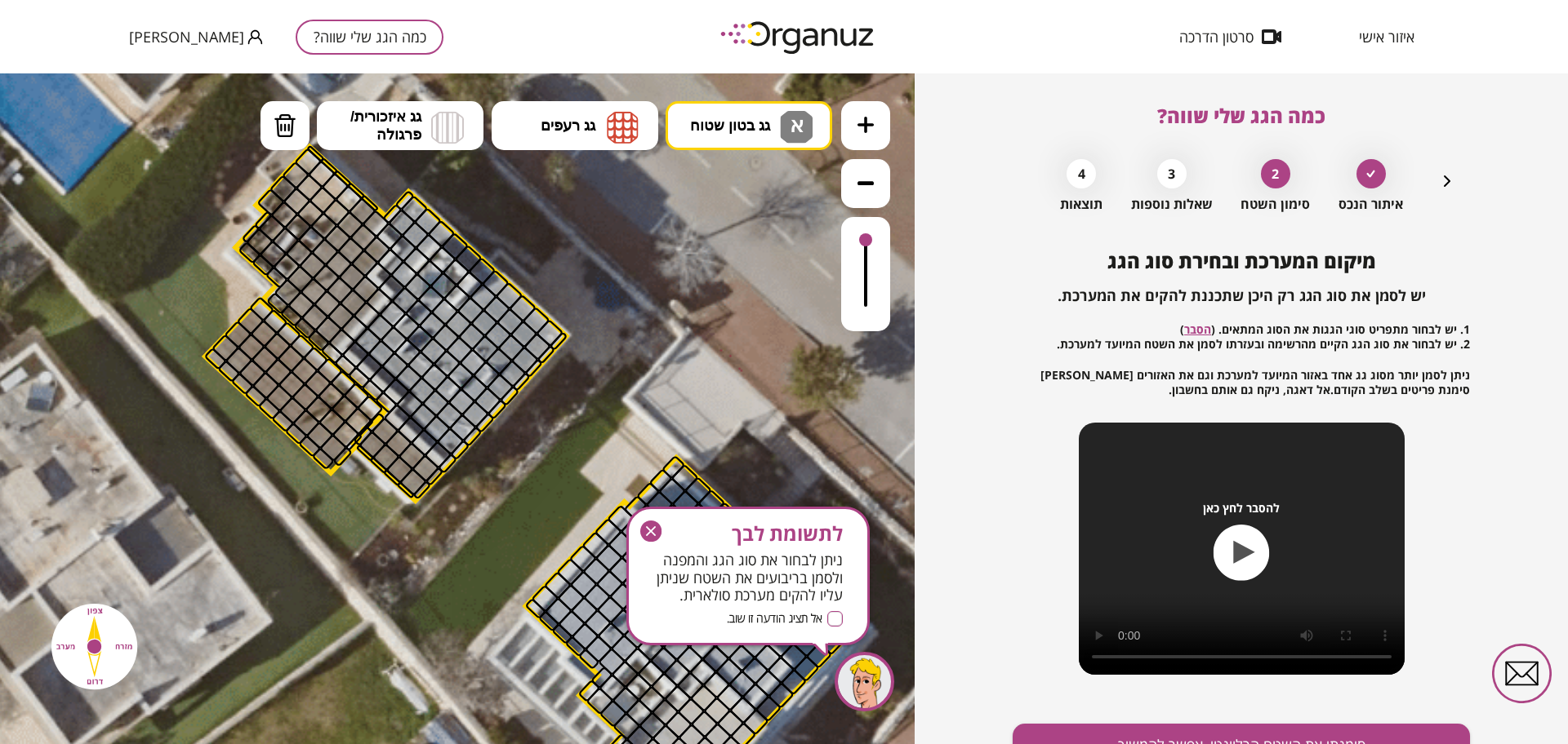
click at [766, 175] on div ".st0 { fill: #FFFFFF; } 41" at bounding box center [457, 408] width 915 height 671
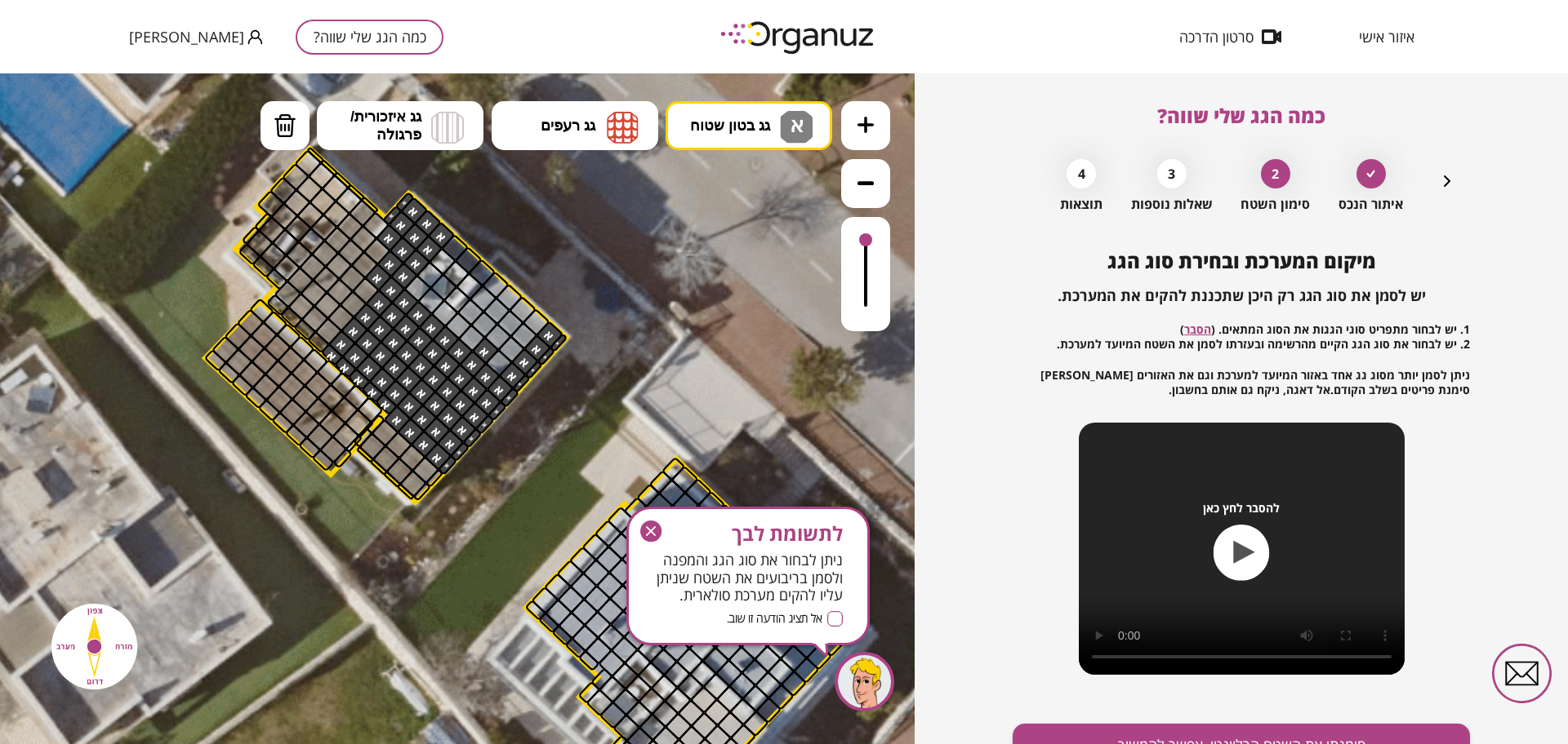
drag, startPoint x: 543, startPoint y: 336, endPoint x: 435, endPoint y: 226, distance: 154.2
drag, startPoint x: 448, startPoint y: 239, endPoint x: 521, endPoint y: 351, distance: 133.7
click at [650, 529] on icon "button" at bounding box center [651, 532] width 22 height 22
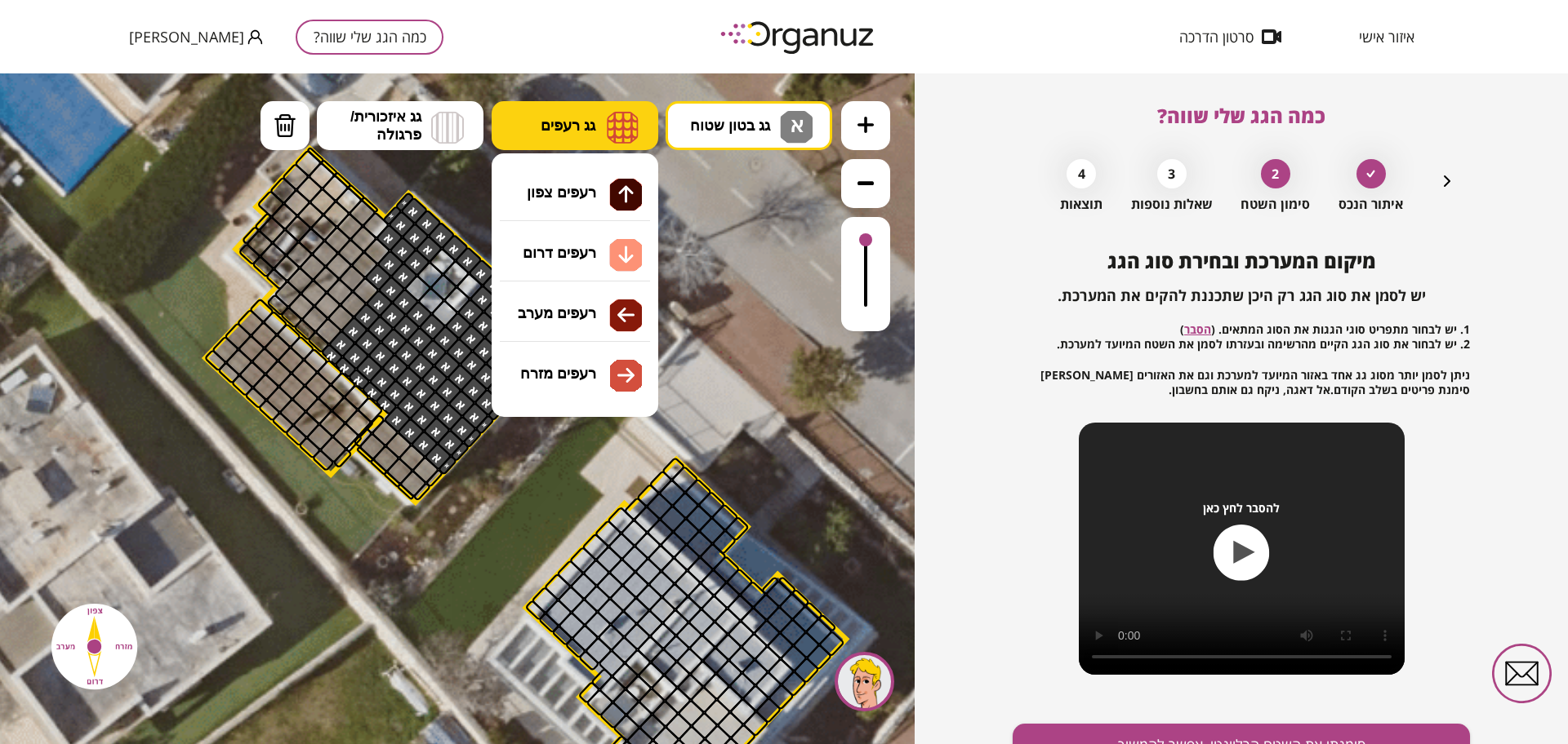
click at [545, 116] on button "גג רעפים" at bounding box center [575, 125] width 166 height 49
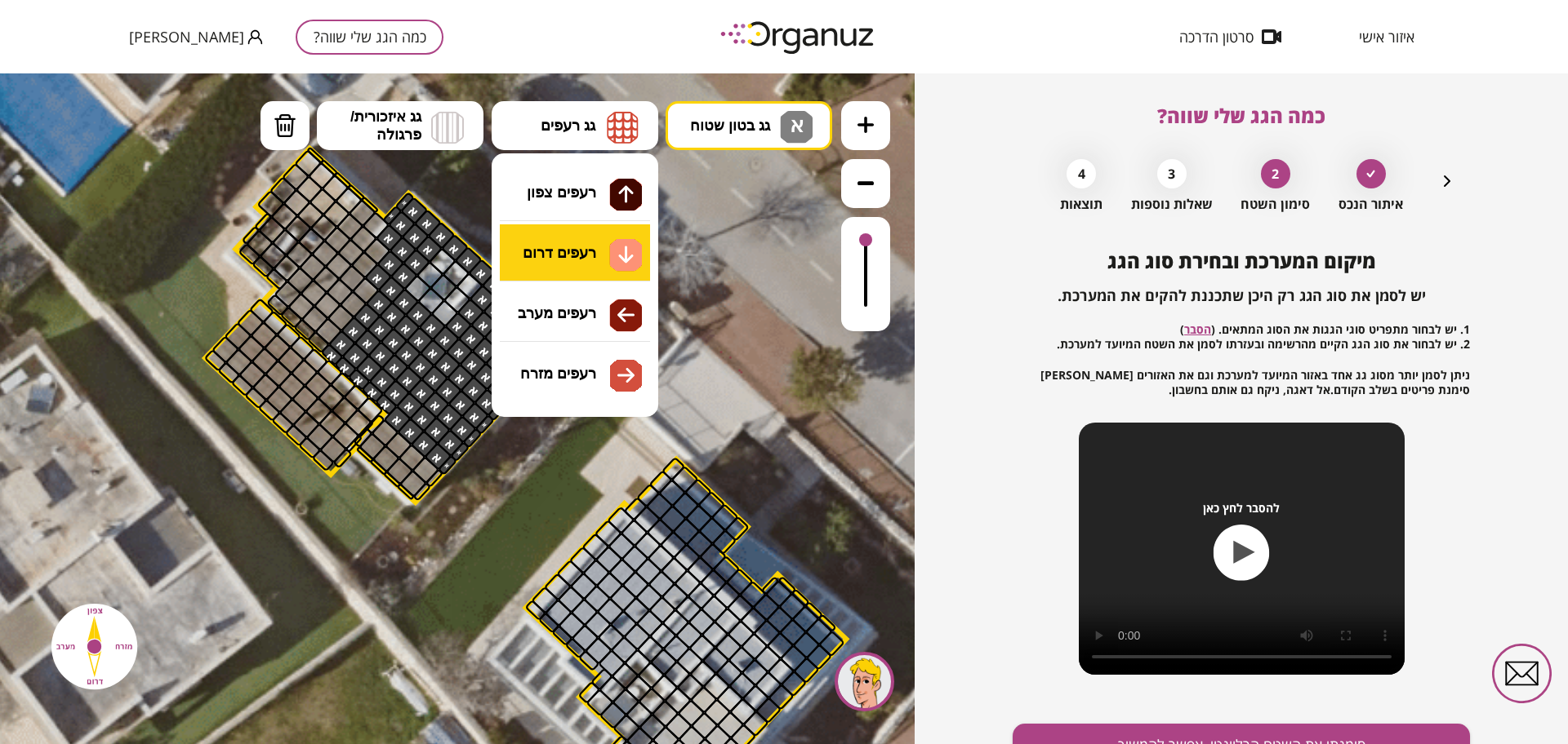
click at [588, 249] on div ".st0 { fill: #FFFFFF; } 41" at bounding box center [457, 408] width 915 height 671
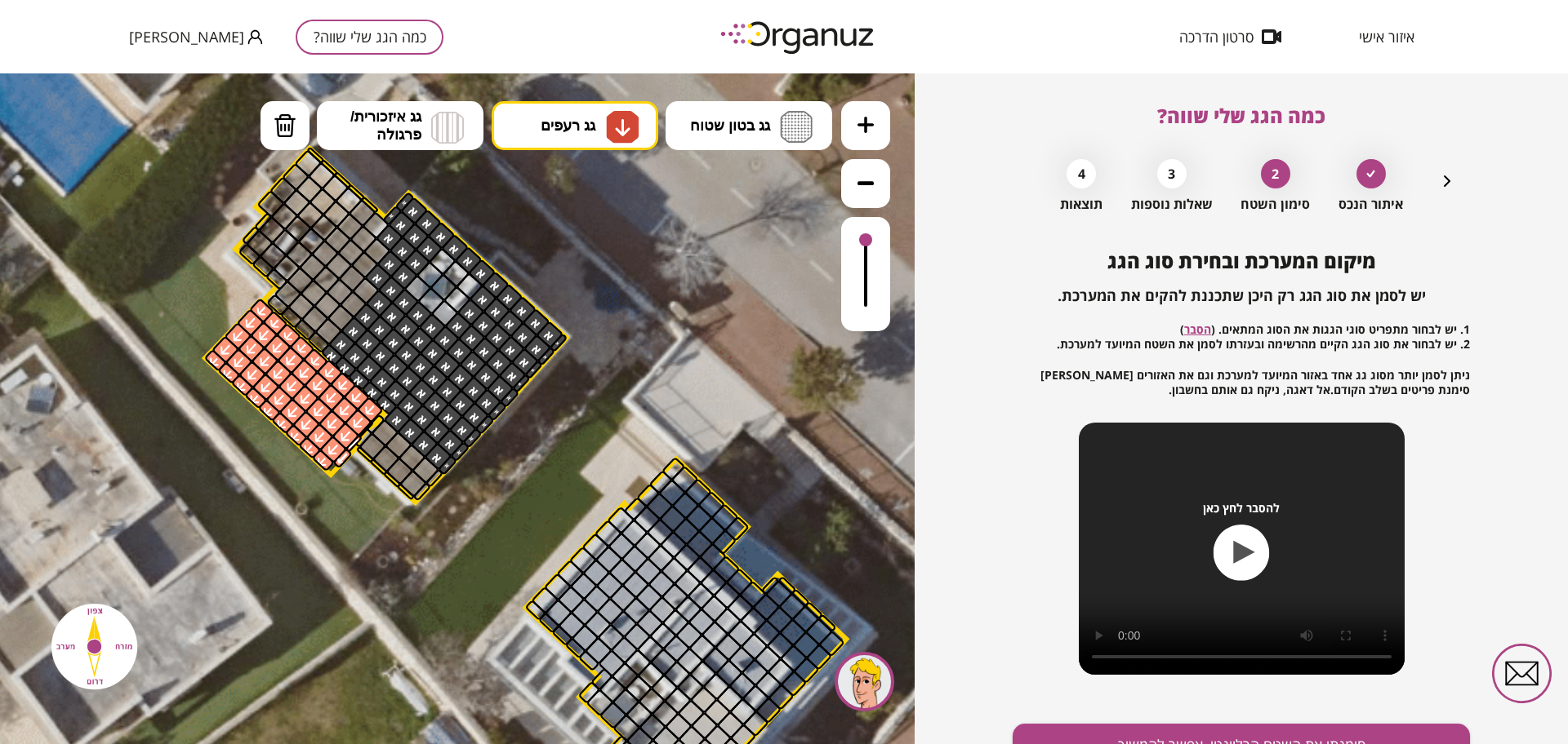
drag, startPoint x: 365, startPoint y: 410, endPoint x: 268, endPoint y: 365, distance: 106.9
drag, startPoint x: 365, startPoint y: 430, endPoint x: 356, endPoint y: 417, distance: 15.8
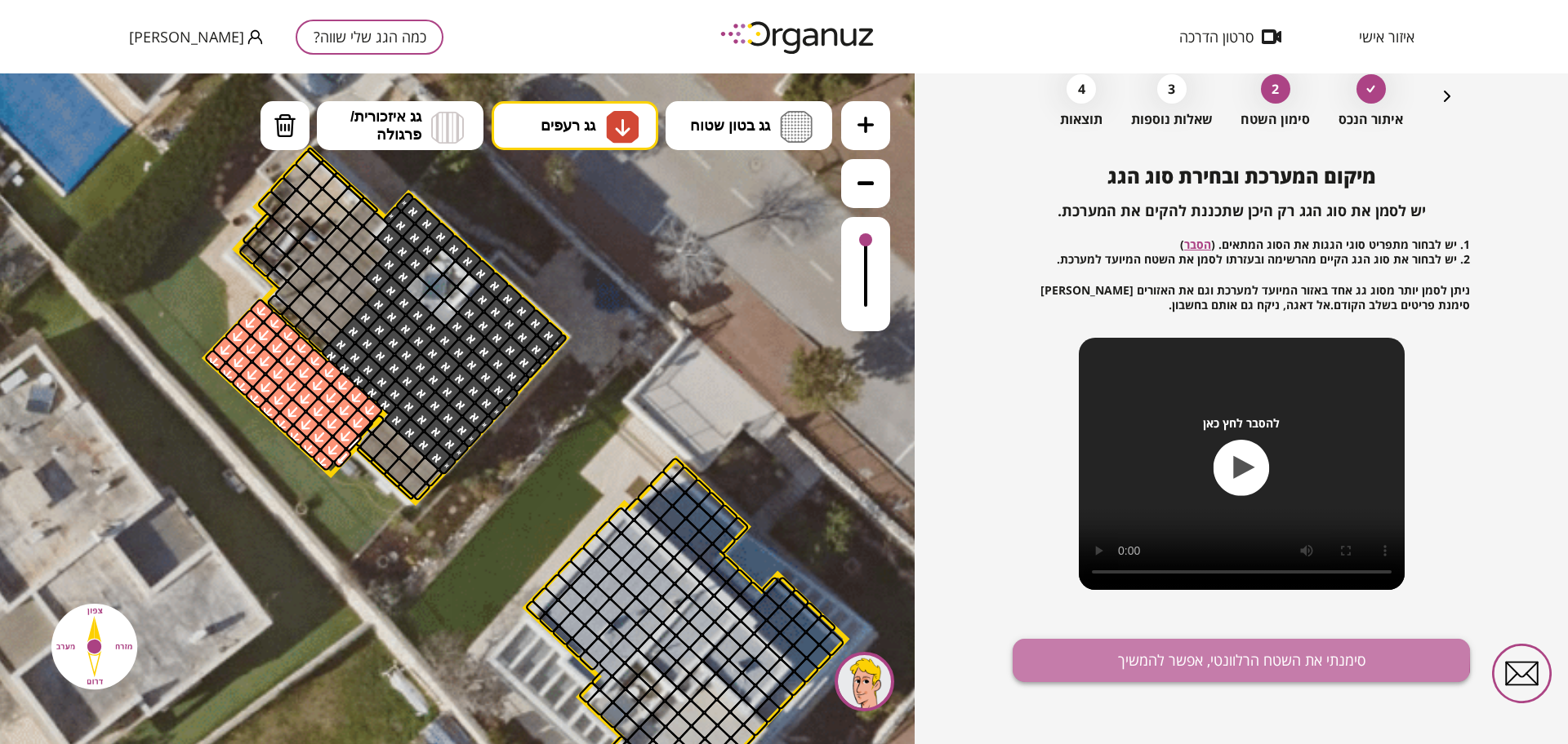
click at [1149, 654] on button "סימנתי את השטח הרלוונטי, אפשר להמשיך" at bounding box center [1241, 661] width 457 height 43
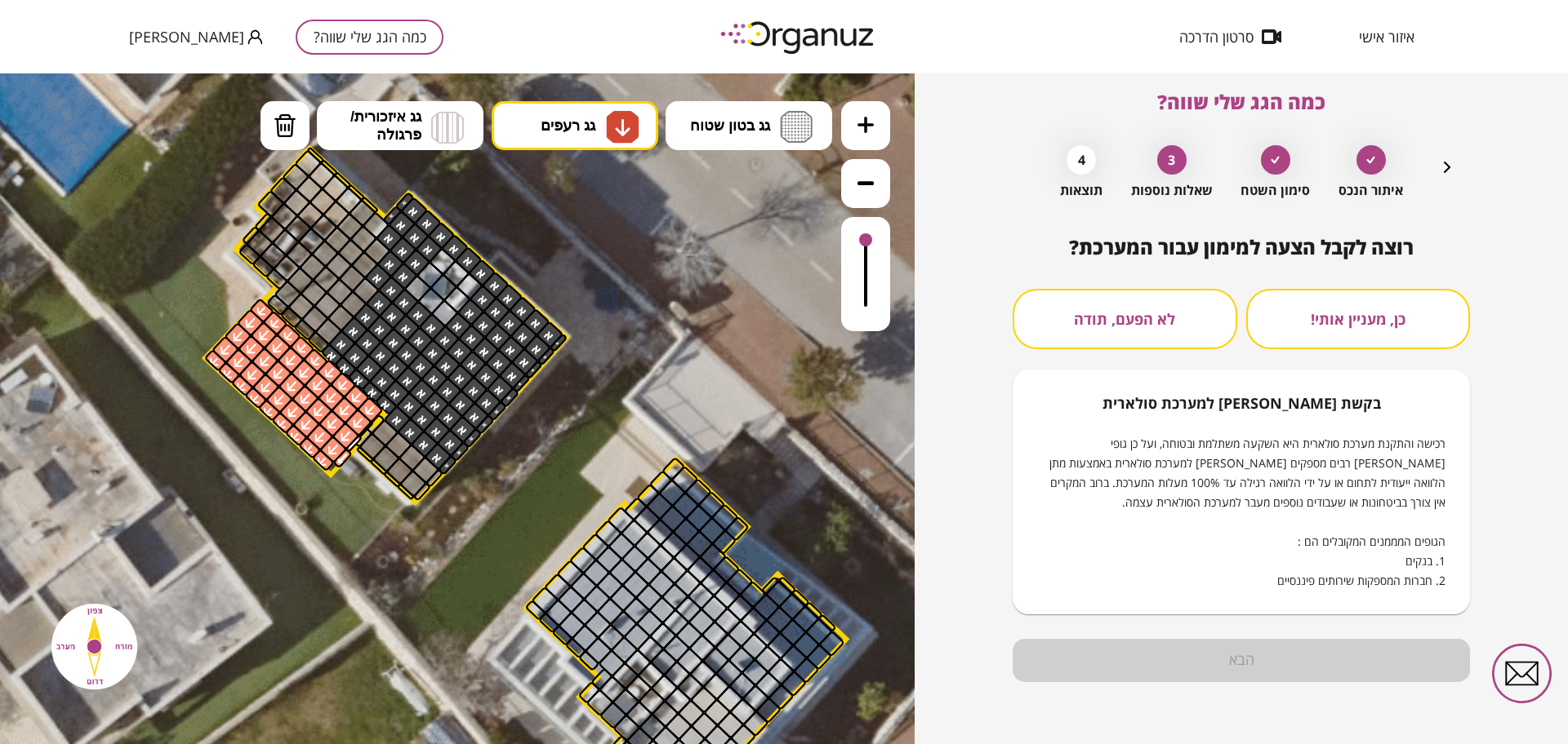
click at [1082, 326] on button "לא הפעם, תודה" at bounding box center [1124, 319] width 224 height 61
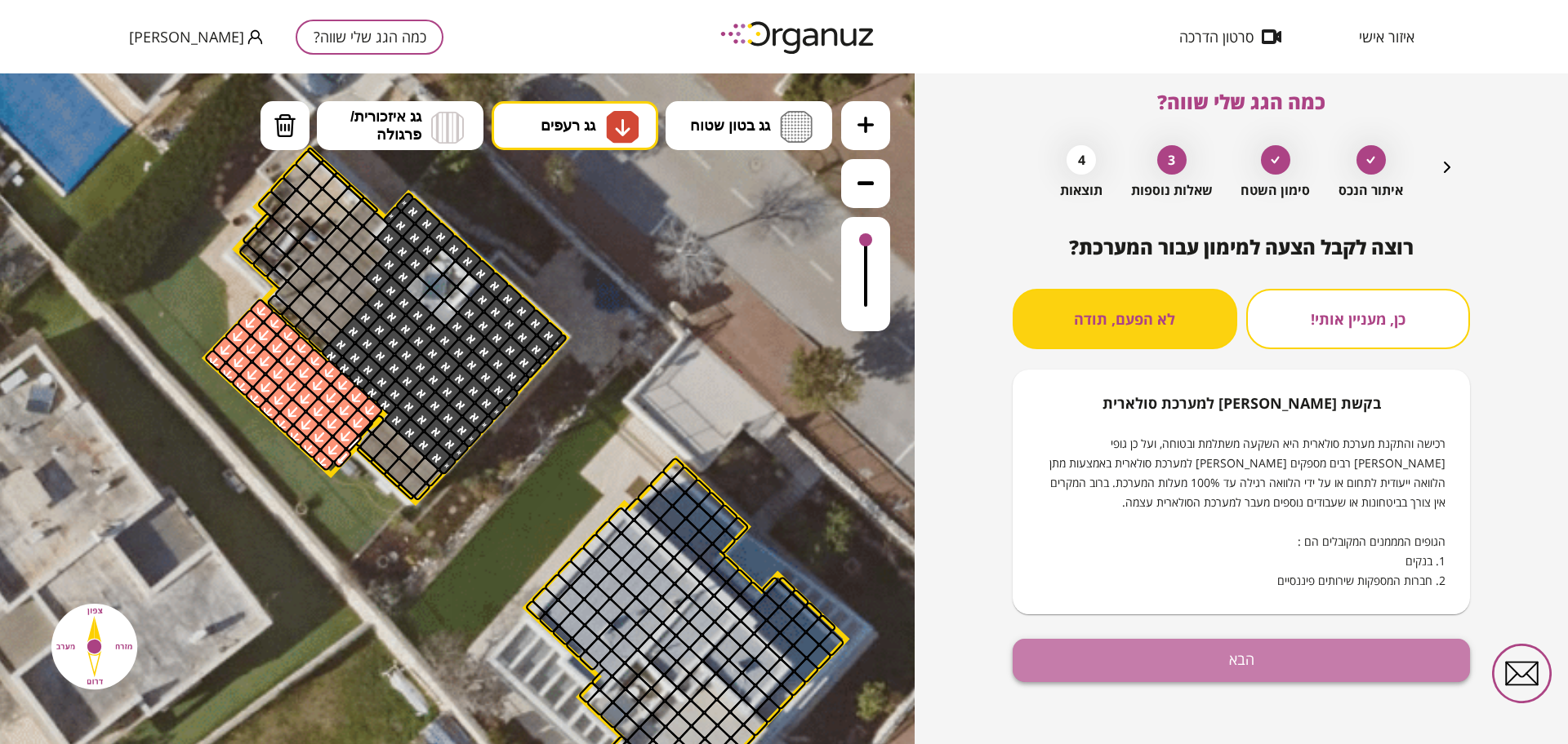
click at [1211, 644] on button "הבא" at bounding box center [1241, 661] width 457 height 43
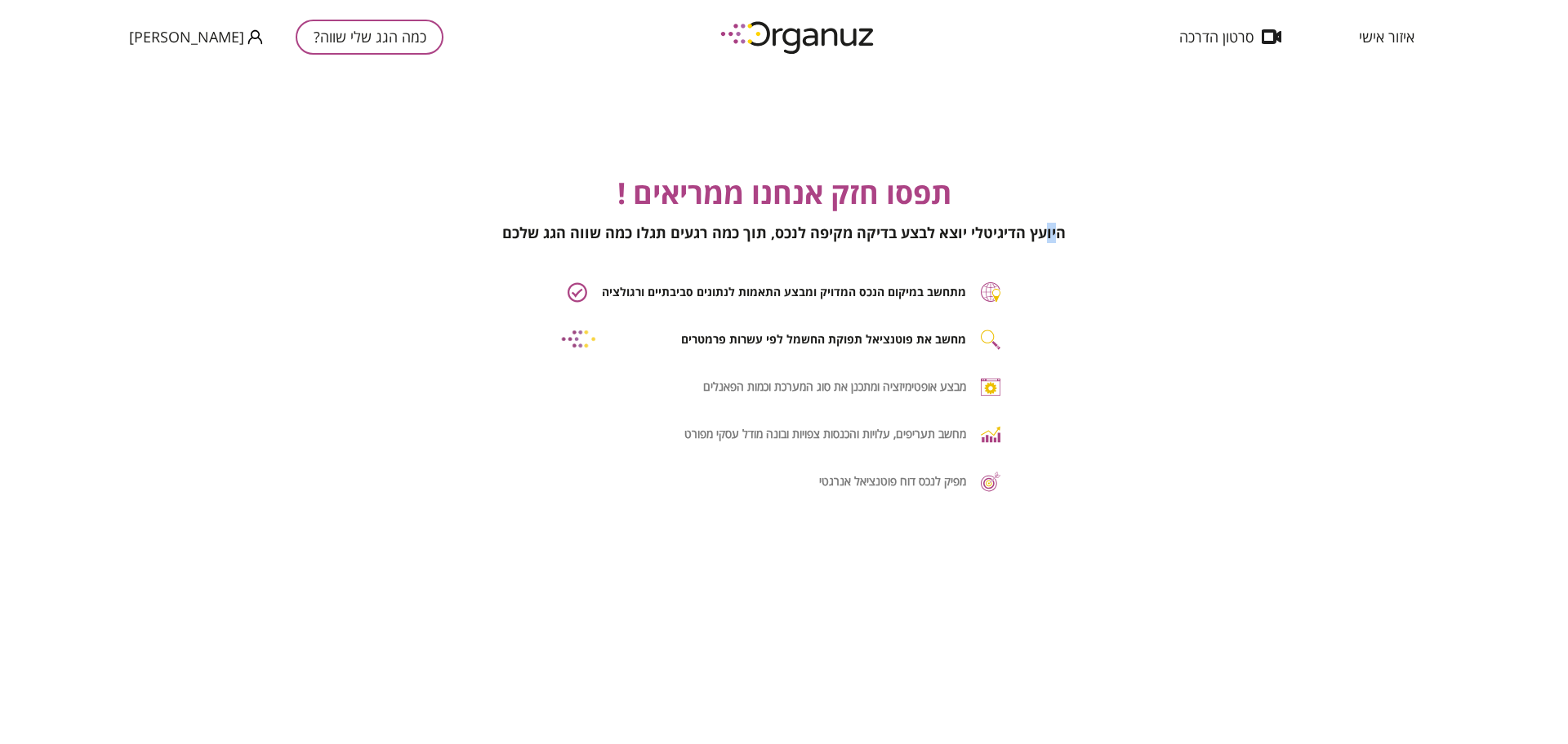
drag, startPoint x: 1058, startPoint y: 224, endPoint x: 1045, endPoint y: 225, distance: 13.0
click at [1045, 225] on span "היועץ הדיגיטלי יוצא לבצע בדיקה מקיפה לנכס, תוך כמה רגעים תגלו כמה שווה הגג שלכם" at bounding box center [784, 233] width 563 height 20
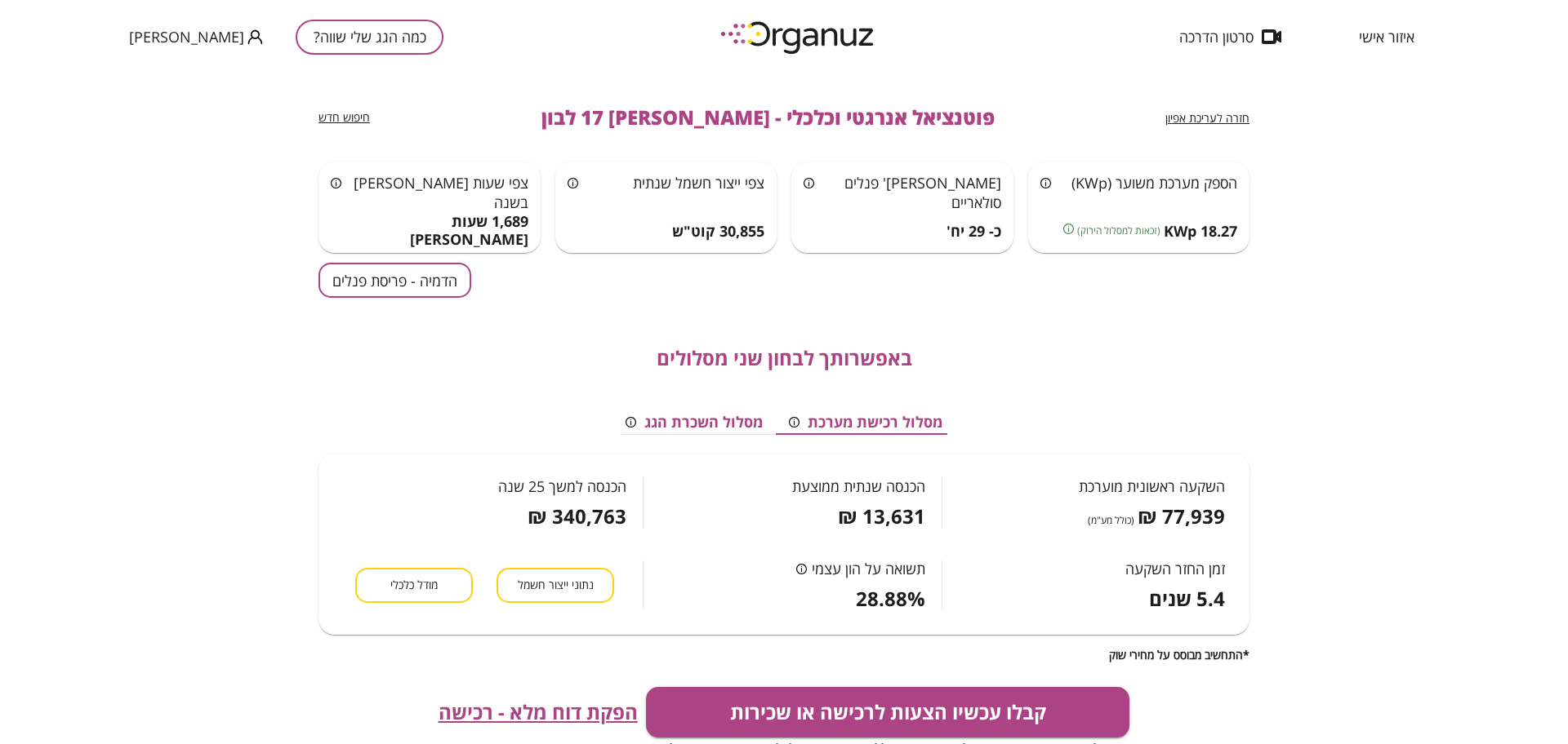
click at [394, 274] on button "הדמיה - פריסת פנלים" at bounding box center [395, 280] width 153 height 35
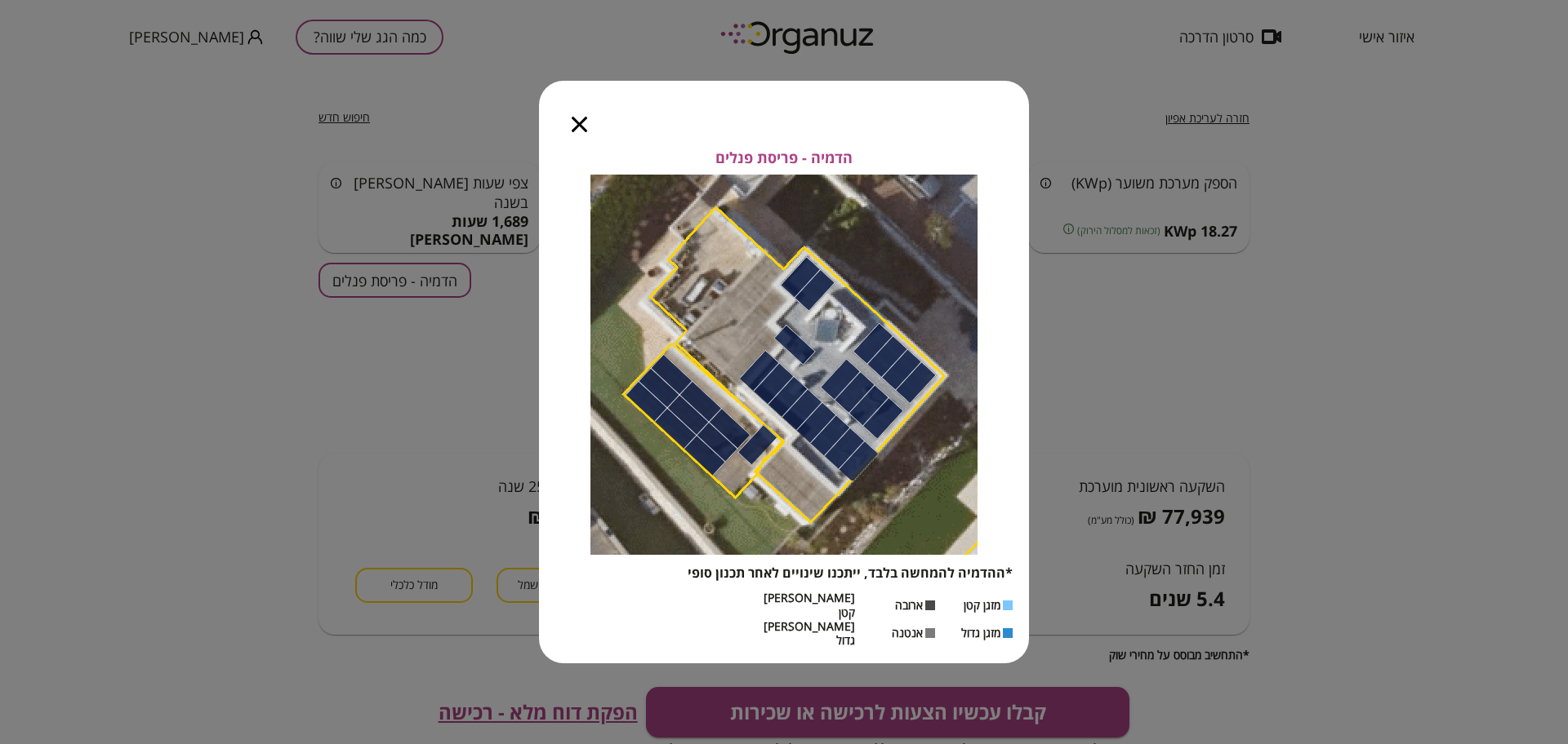
click at [582, 132] on icon "button" at bounding box center [580, 124] width 16 height 16
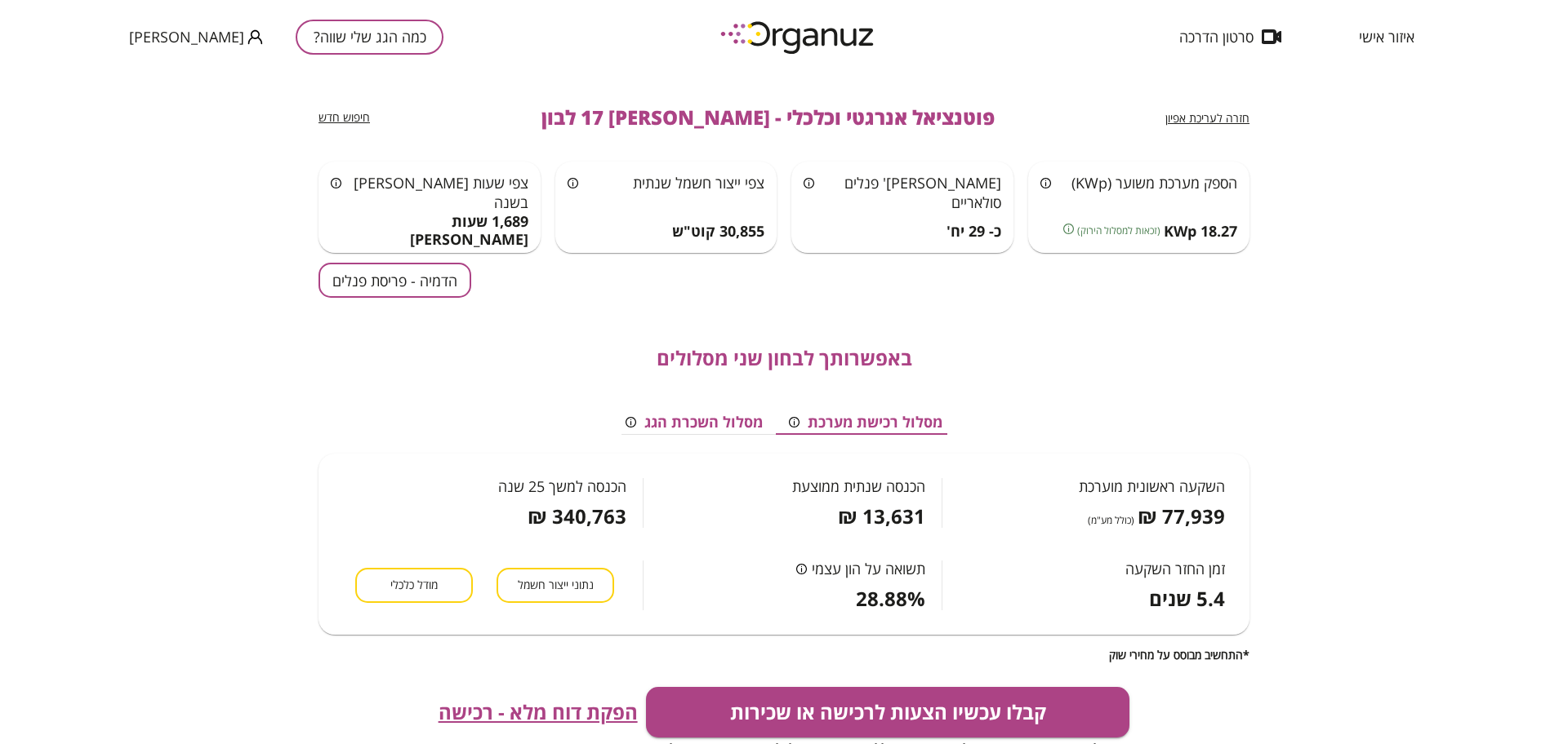
click at [1167, 116] on span "חזרה לעריכת אפיון" at bounding box center [1208, 118] width 84 height 16
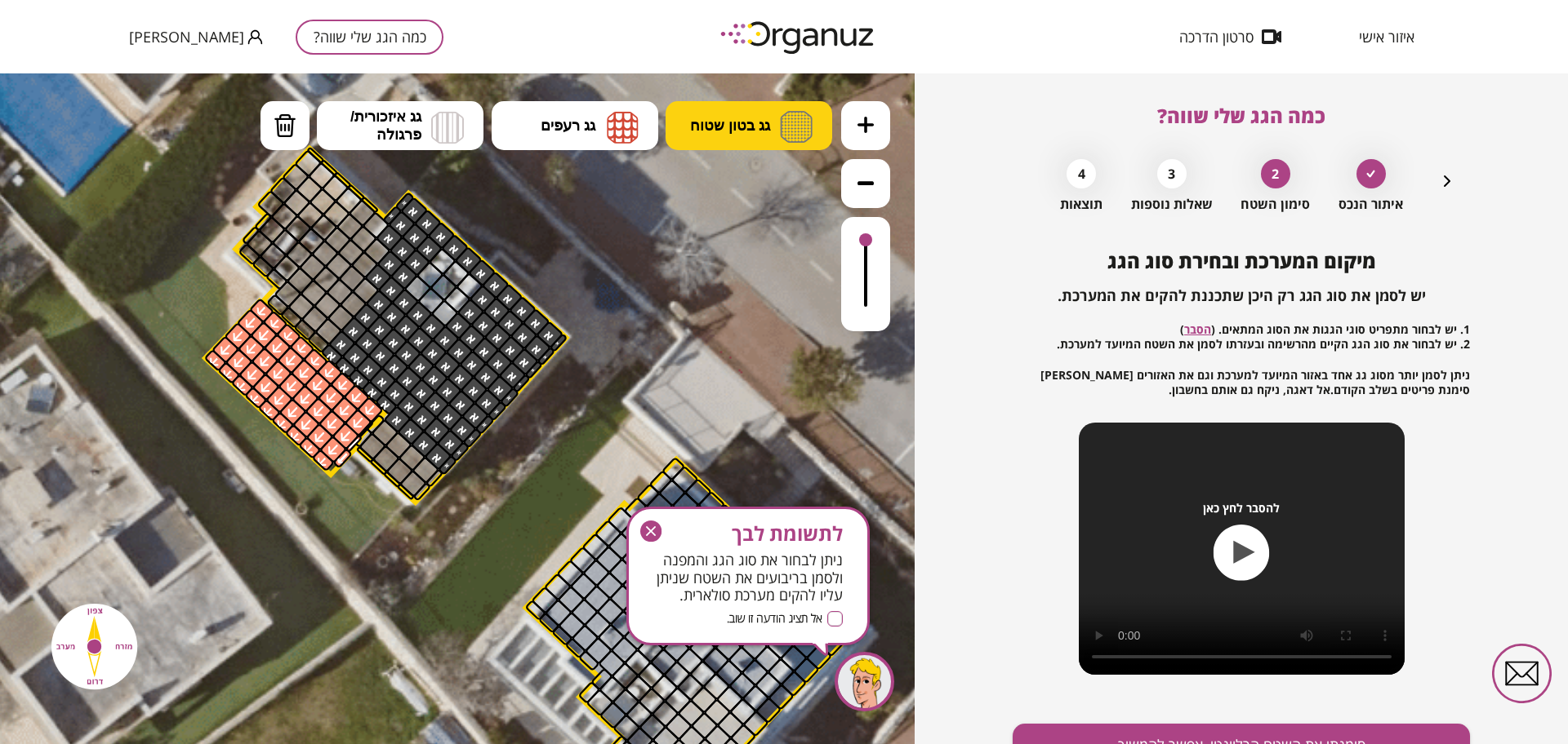
click at [675, 119] on button "גג בטון שטוח" at bounding box center [748, 125] width 166 height 49
click at [748, 200] on div ".st0 { fill: #FFFFFF; } 10" at bounding box center [457, 408] width 915 height 671
click at [445, 309] on div at bounding box center [444, 313] width 28 height 28
drag, startPoint x: 1105, startPoint y: 657, endPoint x: 1108, endPoint y: 675, distance: 18.2
click at [1105, 658] on div "להסבר לחץ כאן" at bounding box center [1241, 549] width 326 height 253
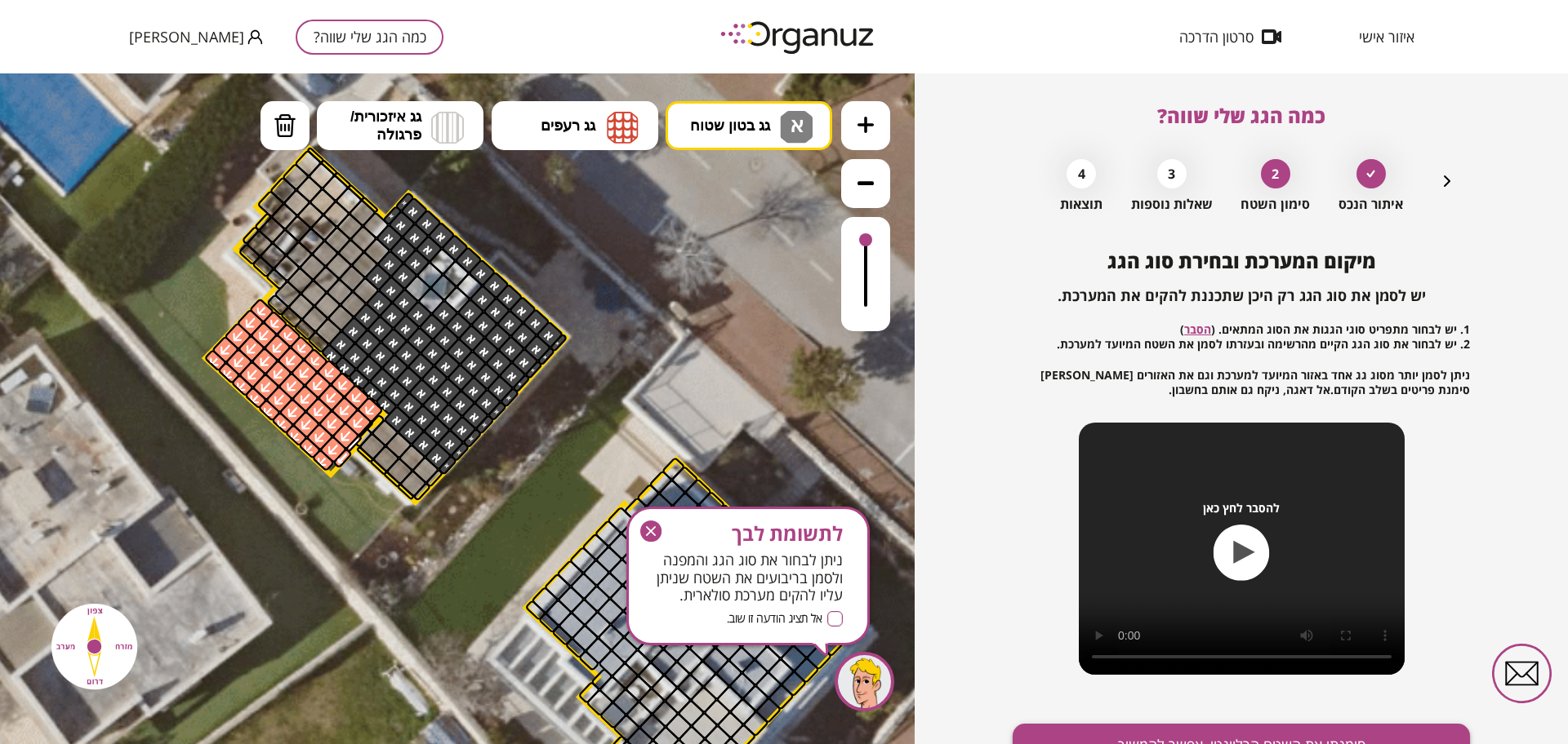
click at [1099, 739] on button "סימנתי את השטח הרלוונטי, אפשר להמשיך" at bounding box center [1241, 745] width 457 height 43
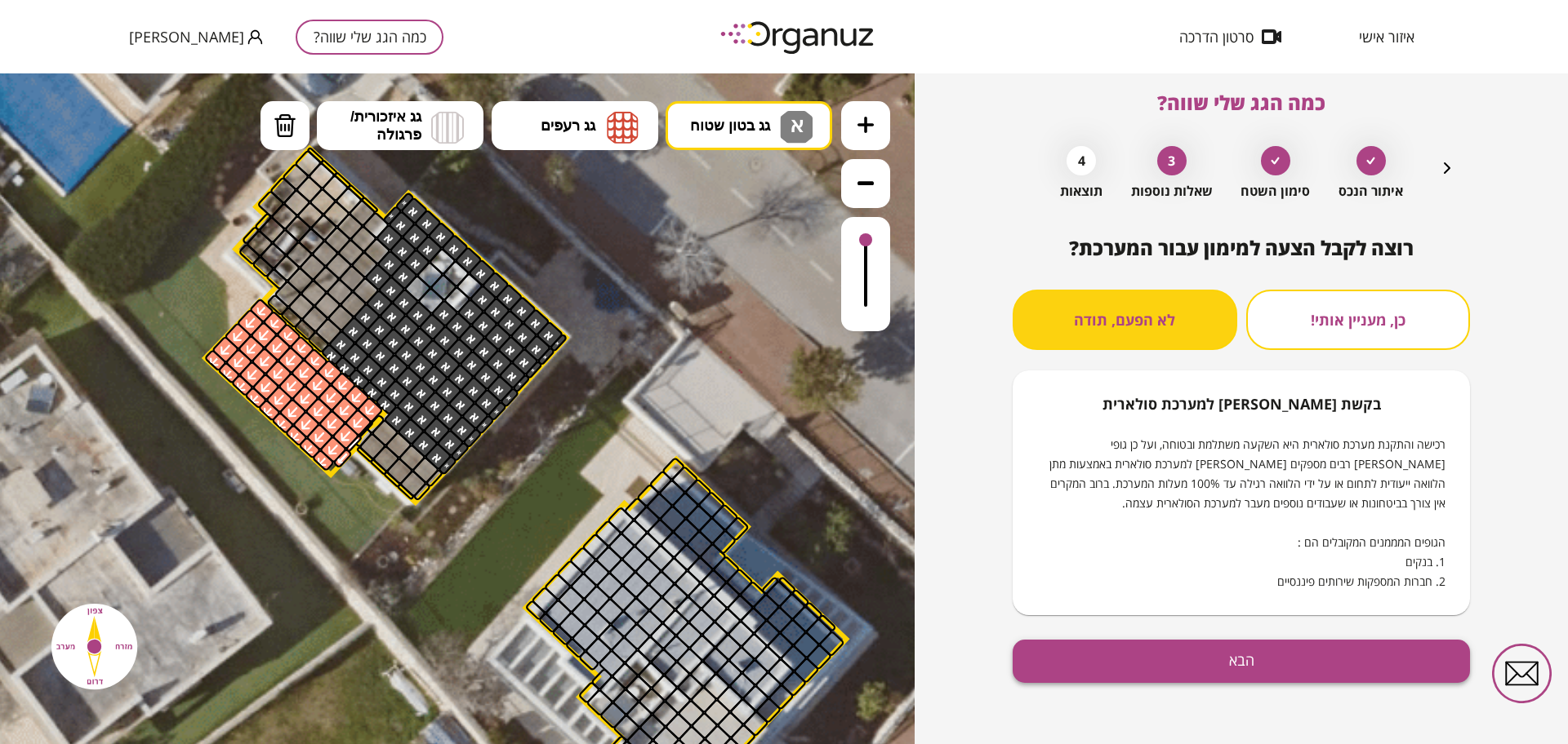
scroll to position [14, 0]
click at [1108, 661] on button "הבא" at bounding box center [1241, 661] width 457 height 43
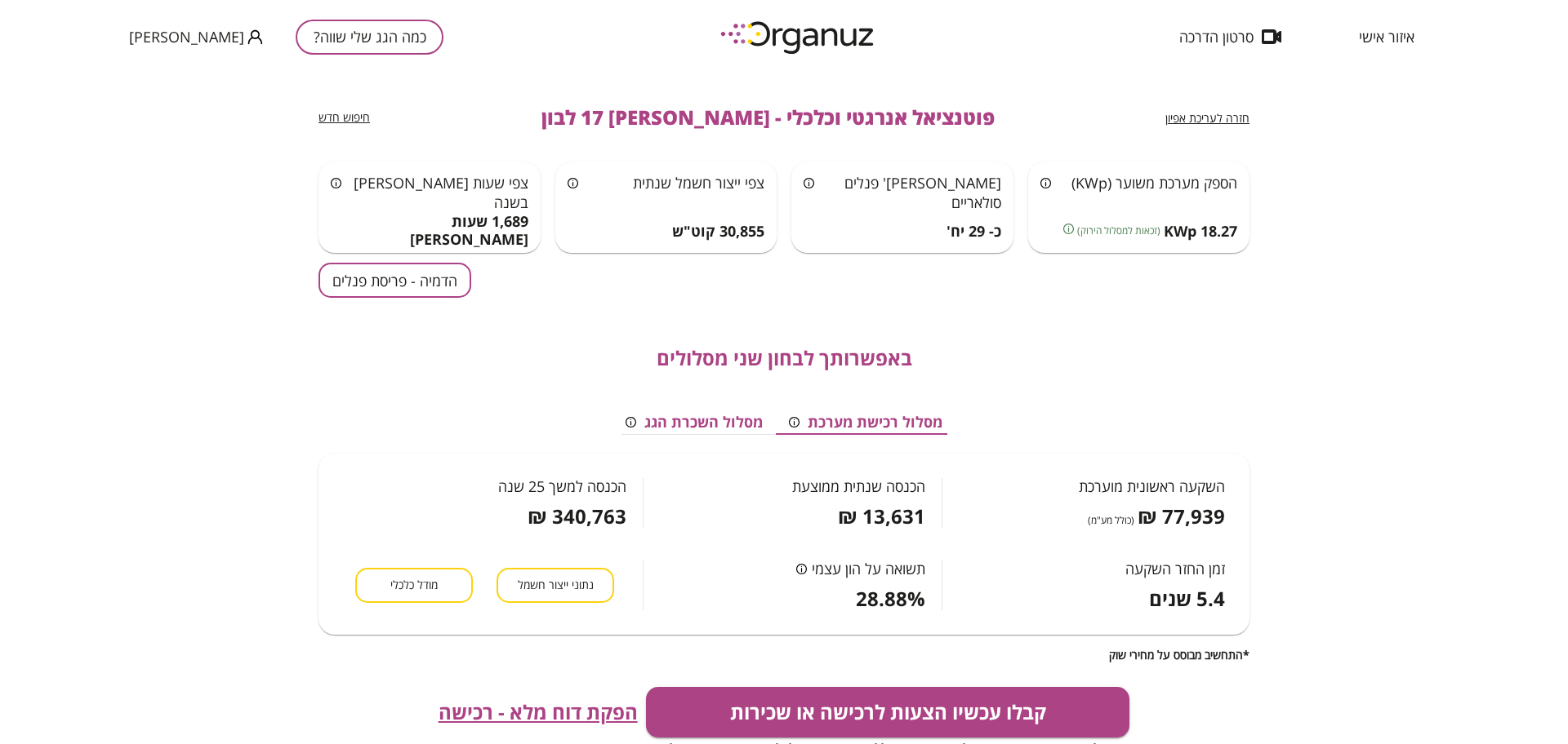
click at [1382, 42] on span "איזור אישי" at bounding box center [1386, 36] width 56 height 17
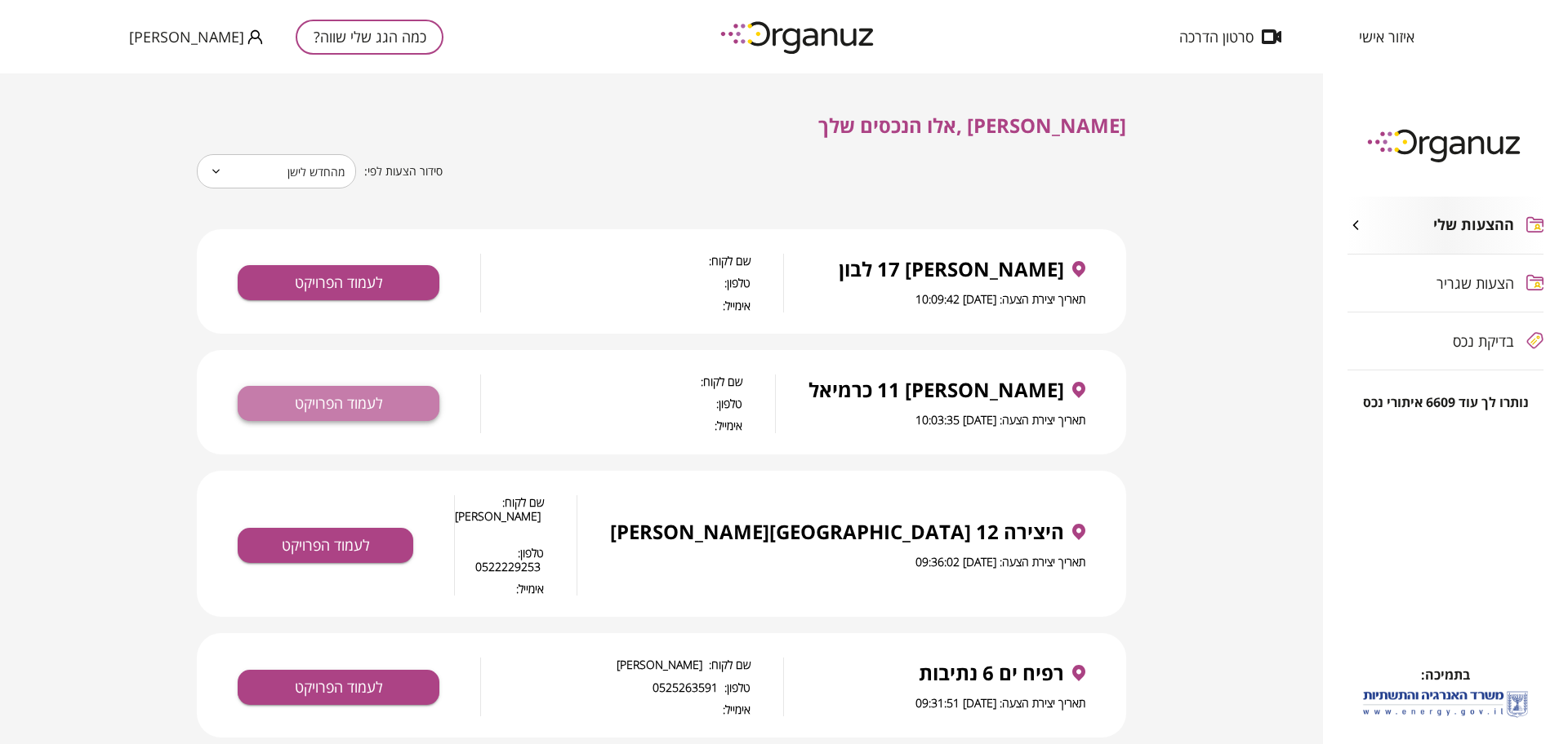
click at [333, 395] on button "לעמוד הפרויקט" at bounding box center [339, 403] width 202 height 35
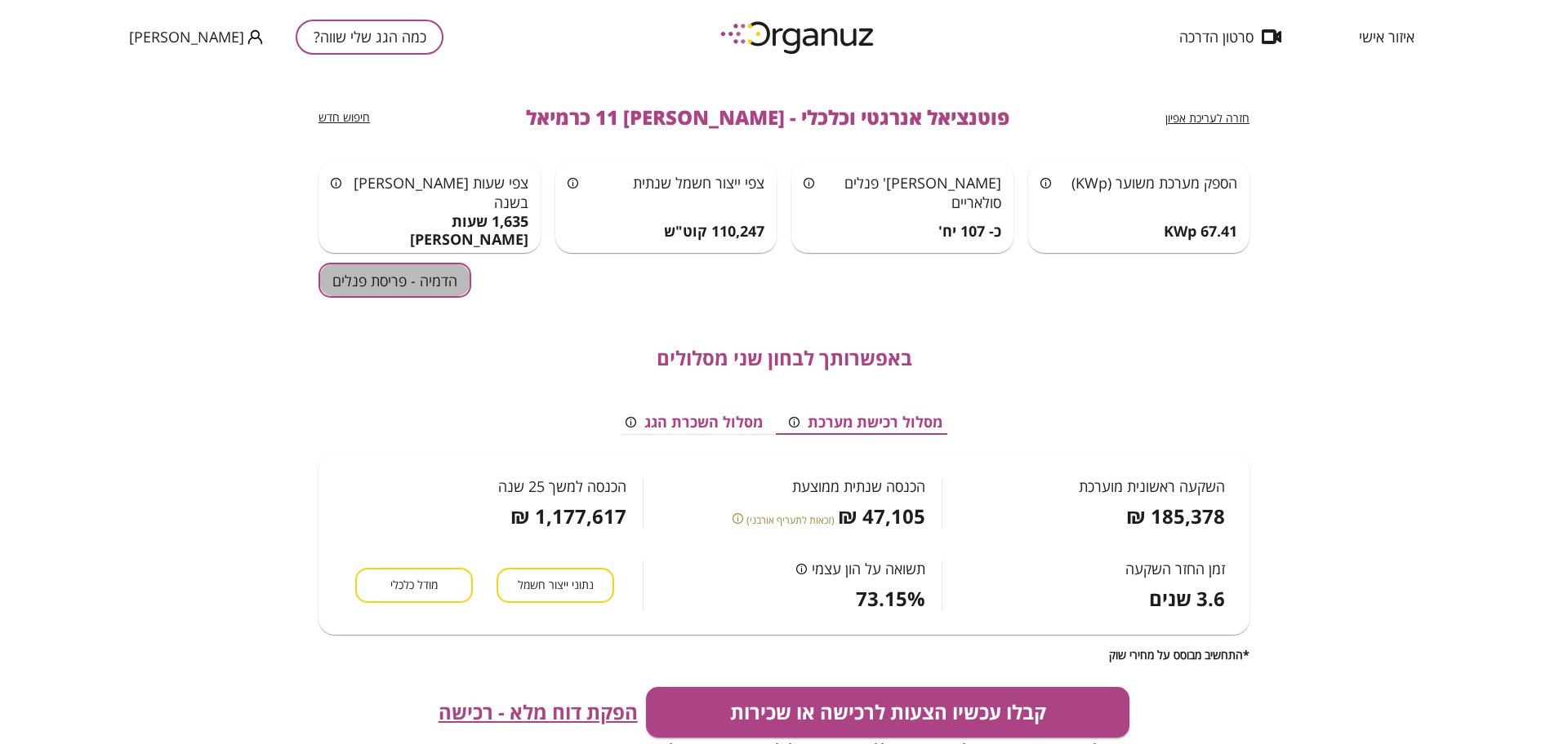
click at [360, 287] on button "הדמיה - פריסת פנלים" at bounding box center [395, 280] width 153 height 35
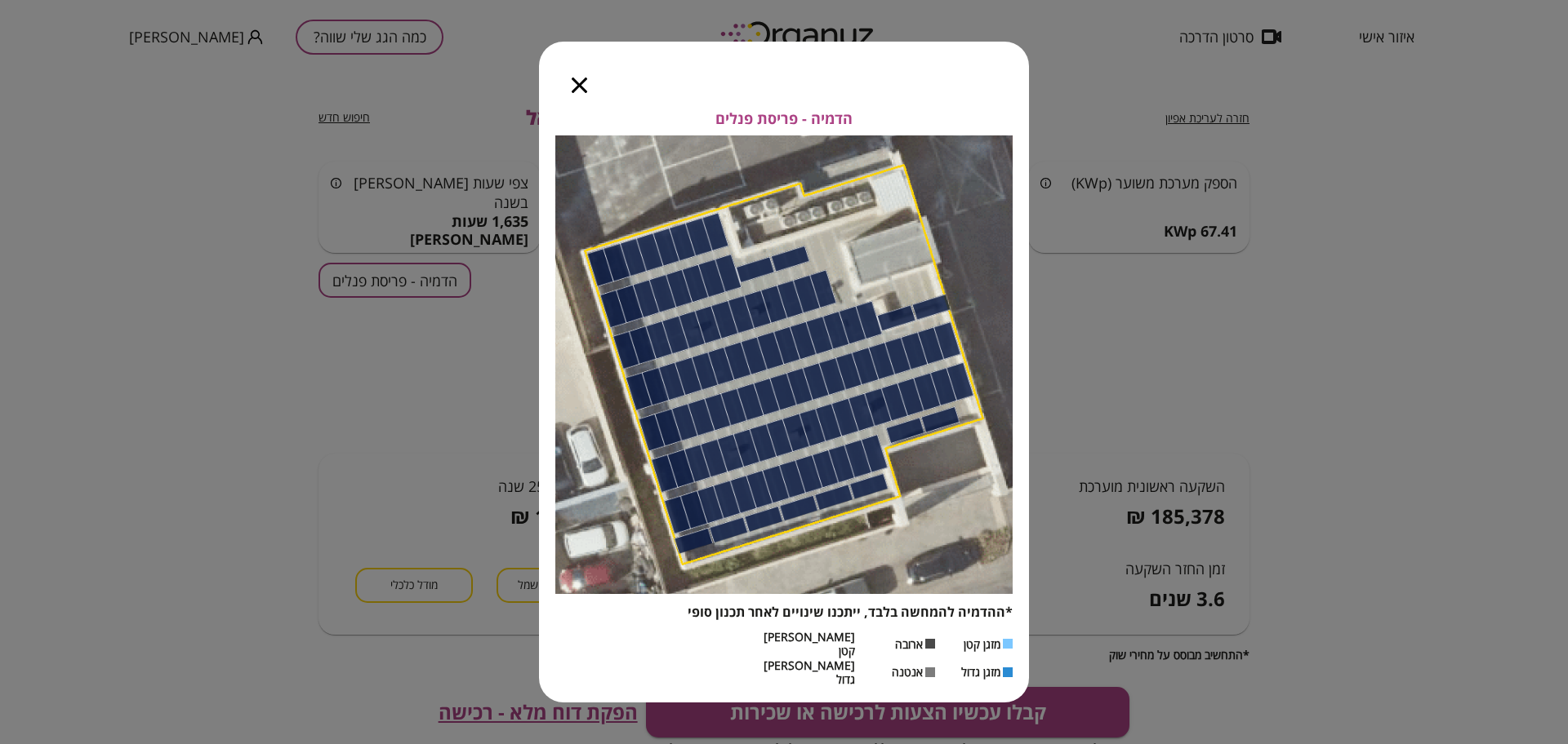
click at [574, 93] on icon "button" at bounding box center [580, 85] width 16 height 16
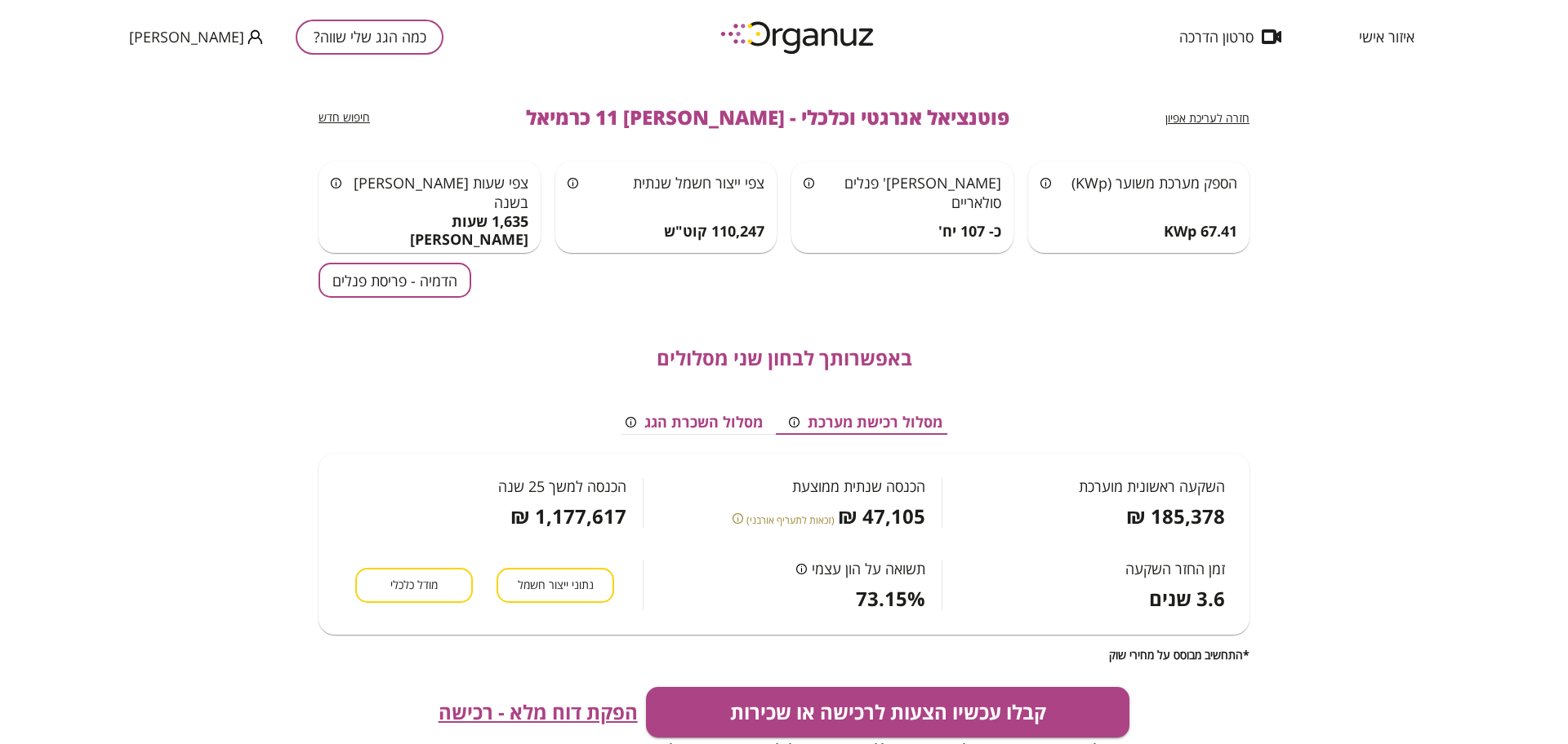
click at [1211, 117] on span "חזרה לעריכת אפיון" at bounding box center [1208, 118] width 84 height 16
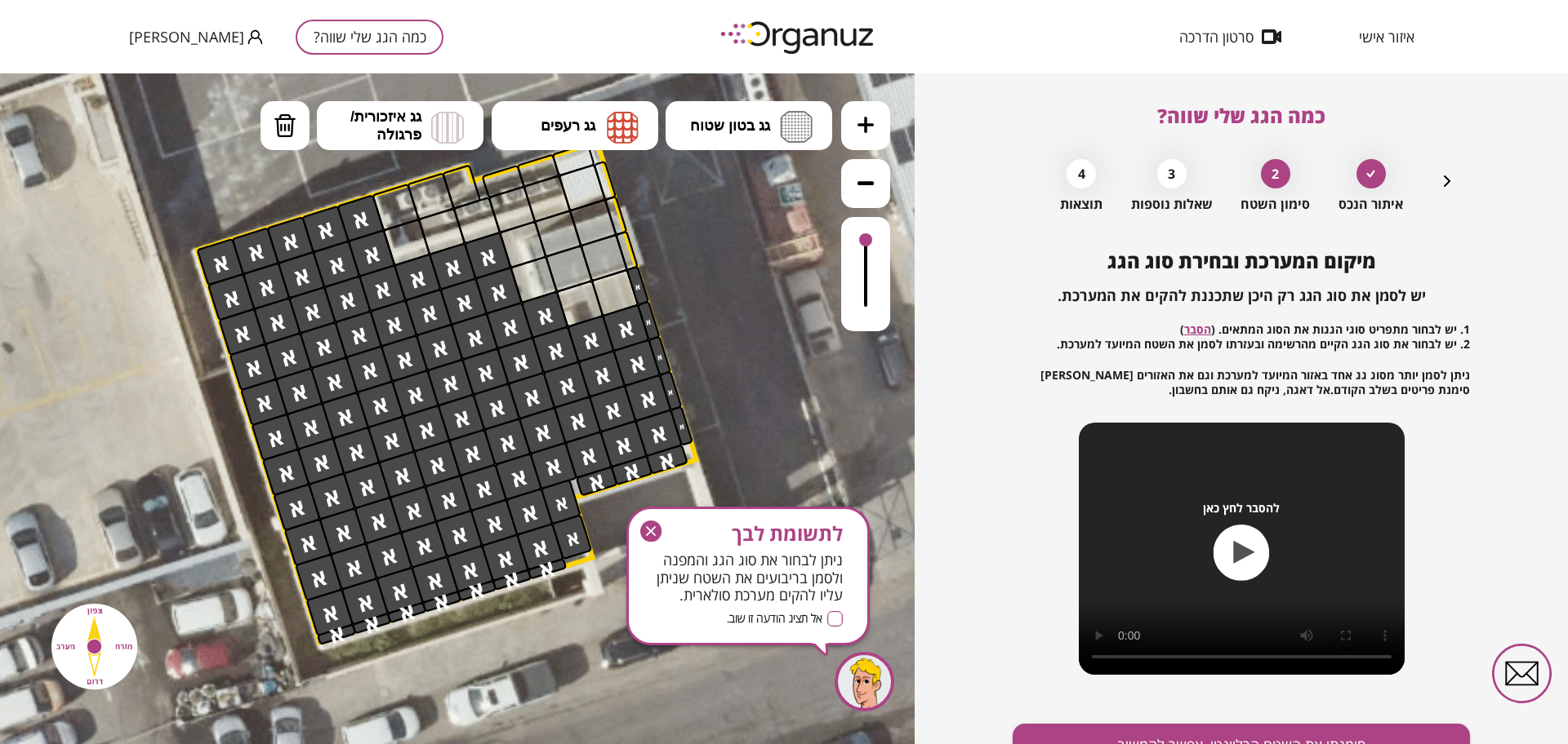
click at [641, 528] on icon "button" at bounding box center [651, 532] width 23 height 23
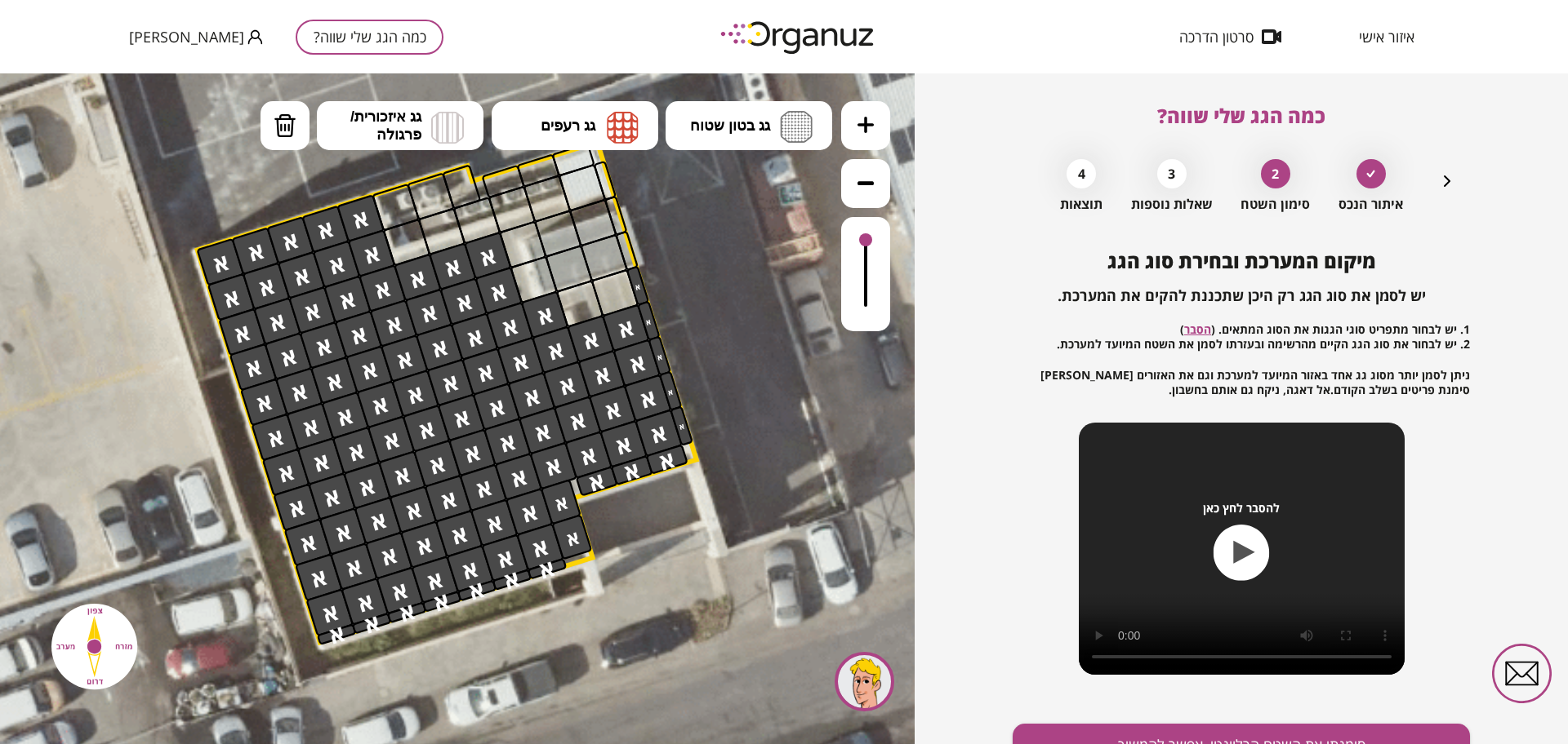
click at [866, 180] on icon at bounding box center [865, 182] width 17 height 17
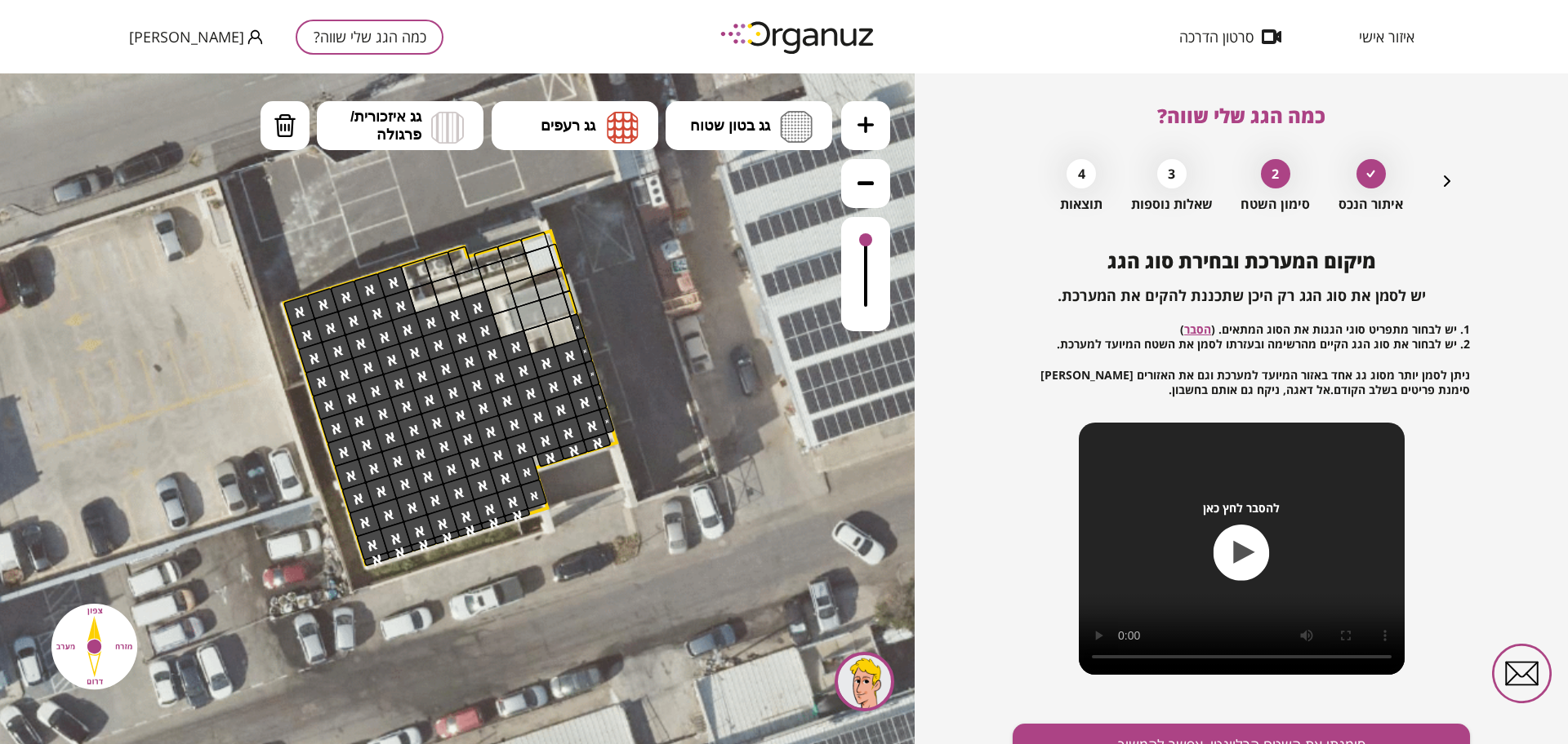
click at [866, 180] on icon at bounding box center [865, 182] width 17 height 17
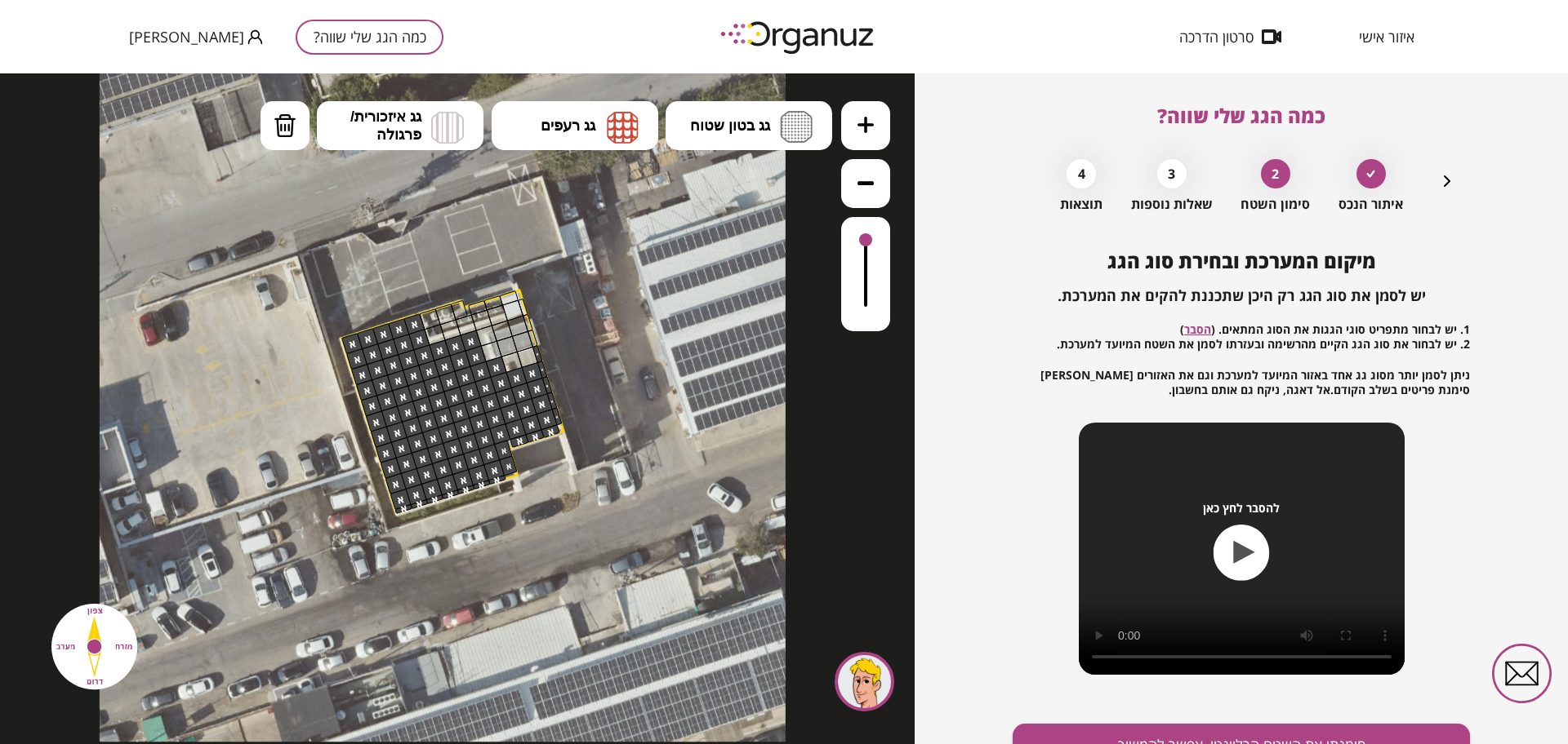
click at [1443, 181] on icon "button" at bounding box center [1447, 181] width 20 height 20
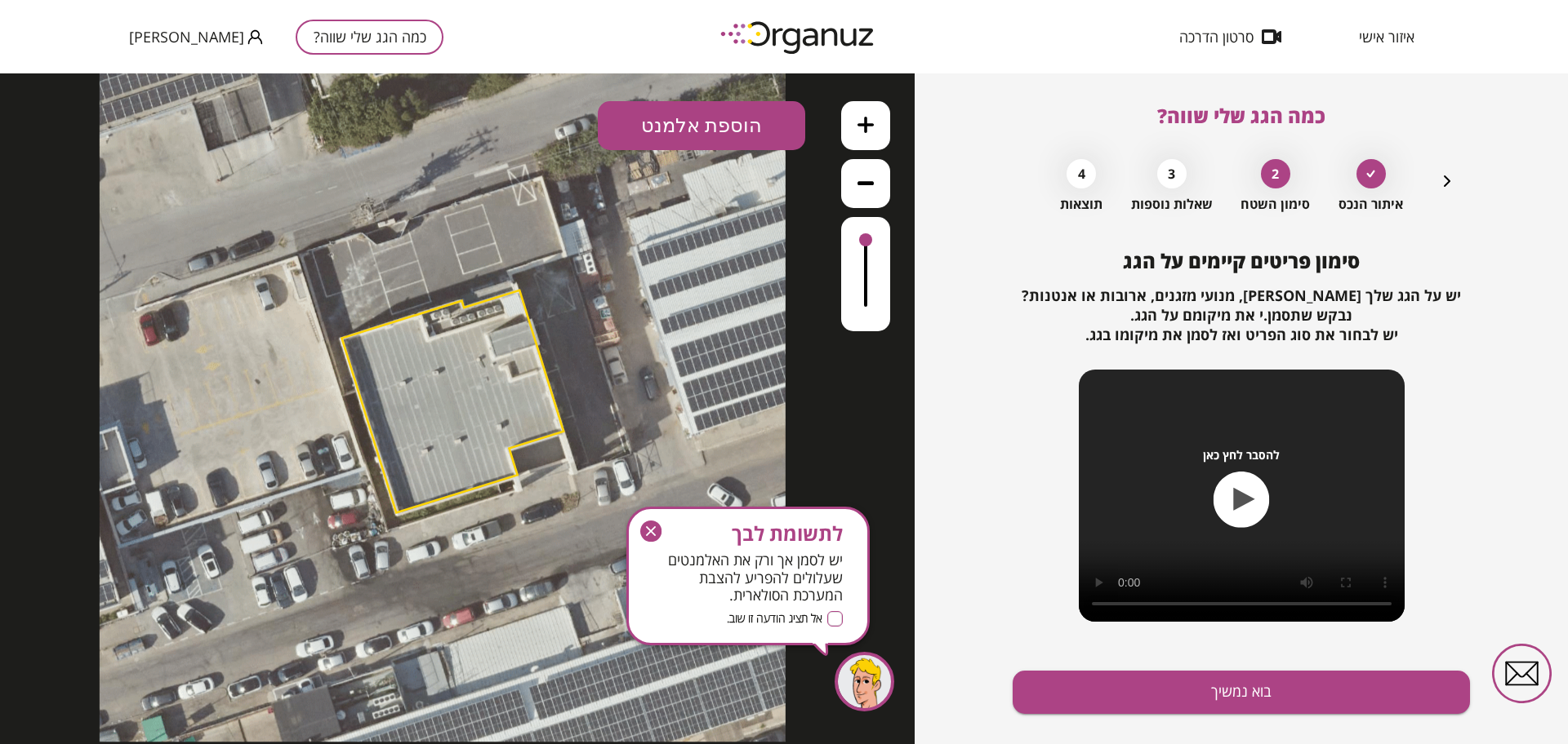
click at [461, 385] on polygon at bounding box center [452, 402] width 222 height 223
click at [1446, 179] on icon "button" at bounding box center [1447, 181] width 7 height 12
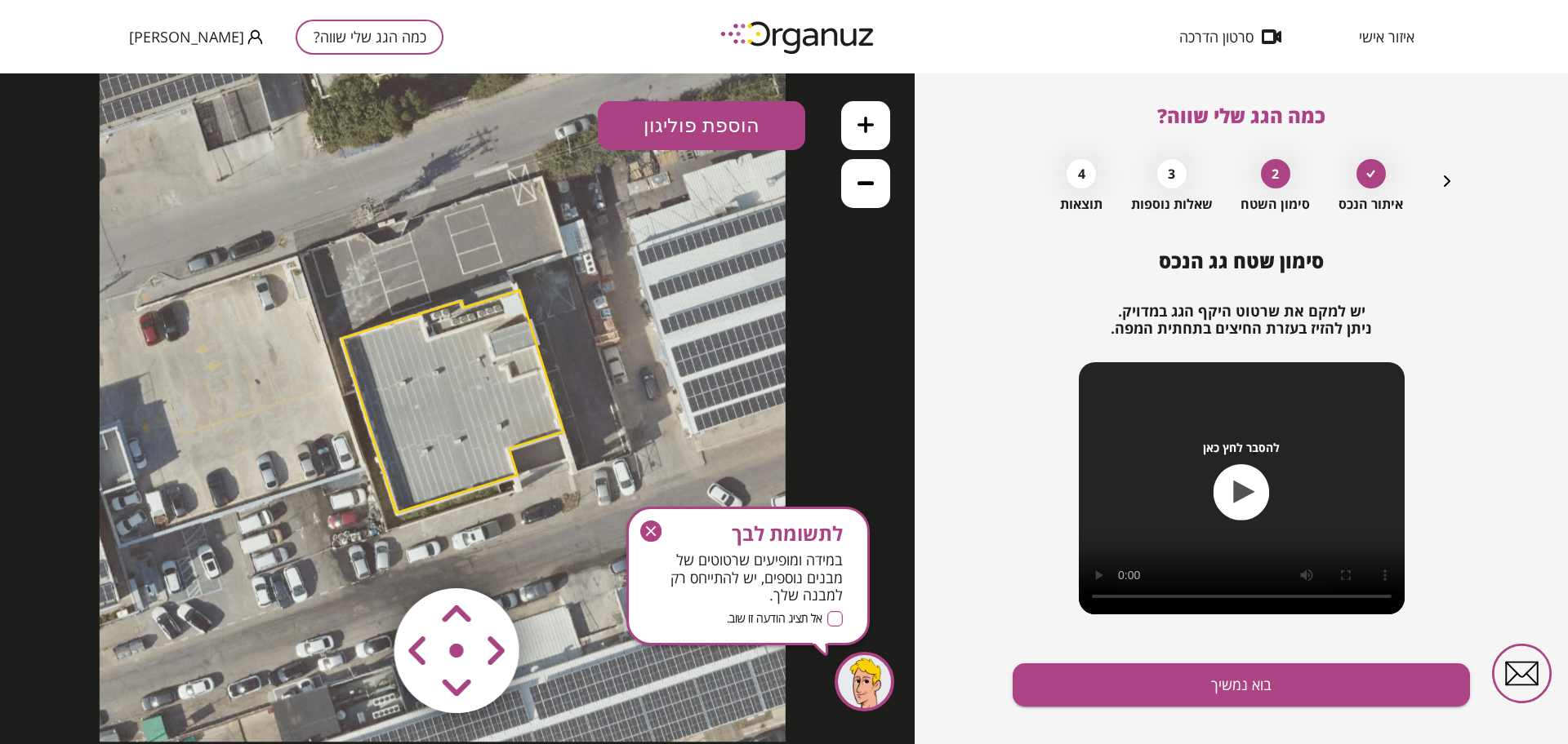
click at [516, 384] on polygon at bounding box center [452, 402] width 222 height 223
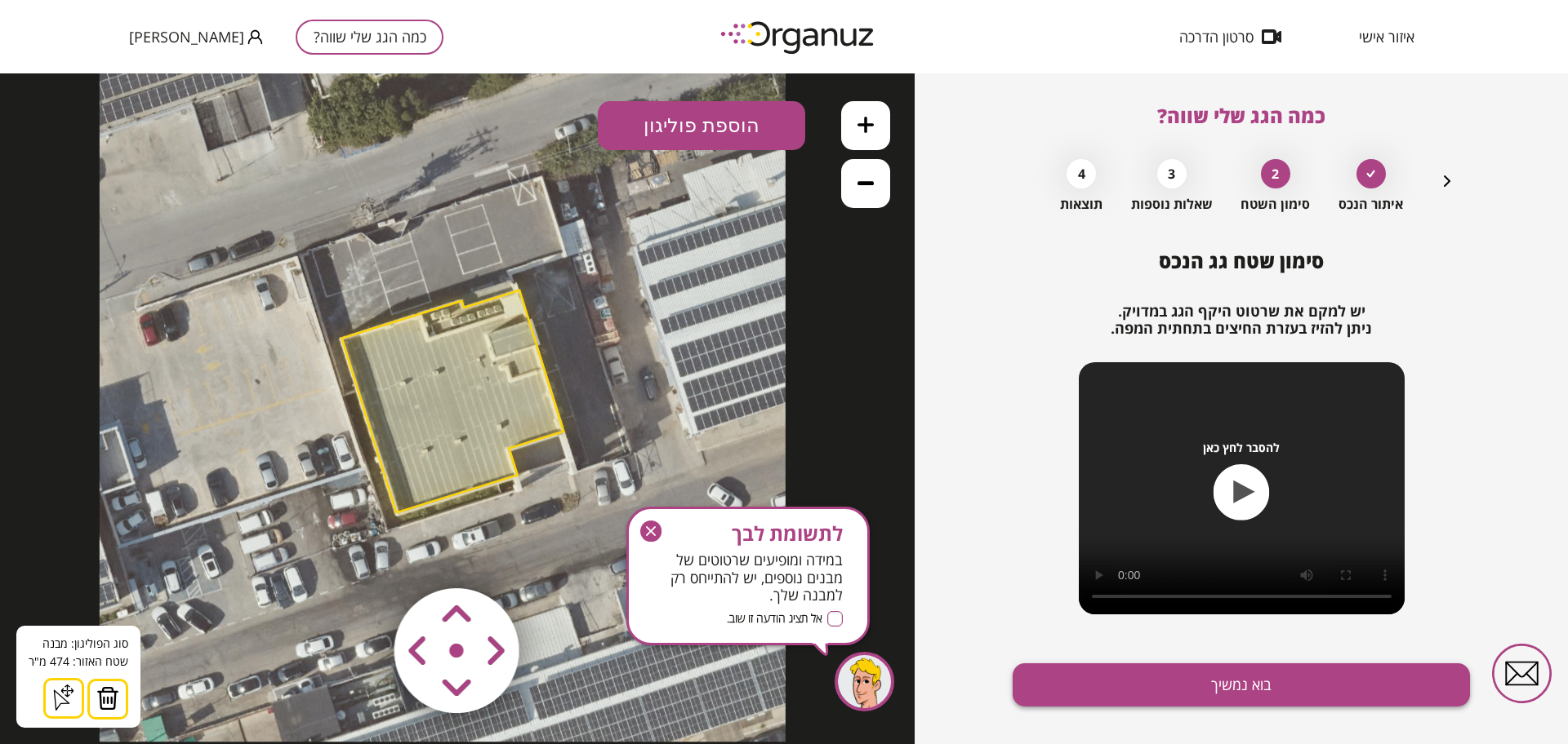
click at [1278, 668] on button "בוא נמשיך" at bounding box center [1241, 685] width 457 height 43
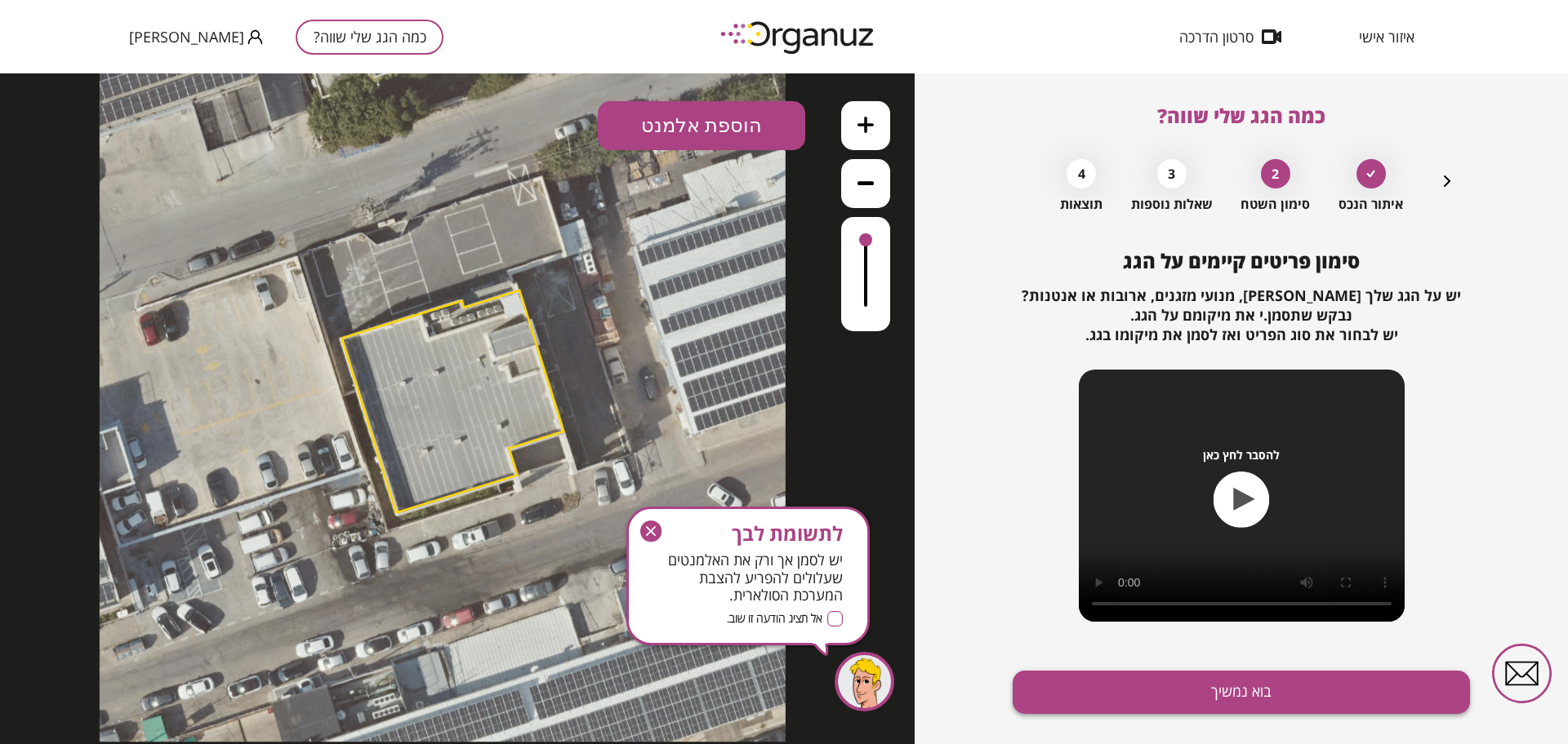
click at [1274, 697] on button "בוא נמשיך" at bounding box center [1241, 692] width 457 height 43
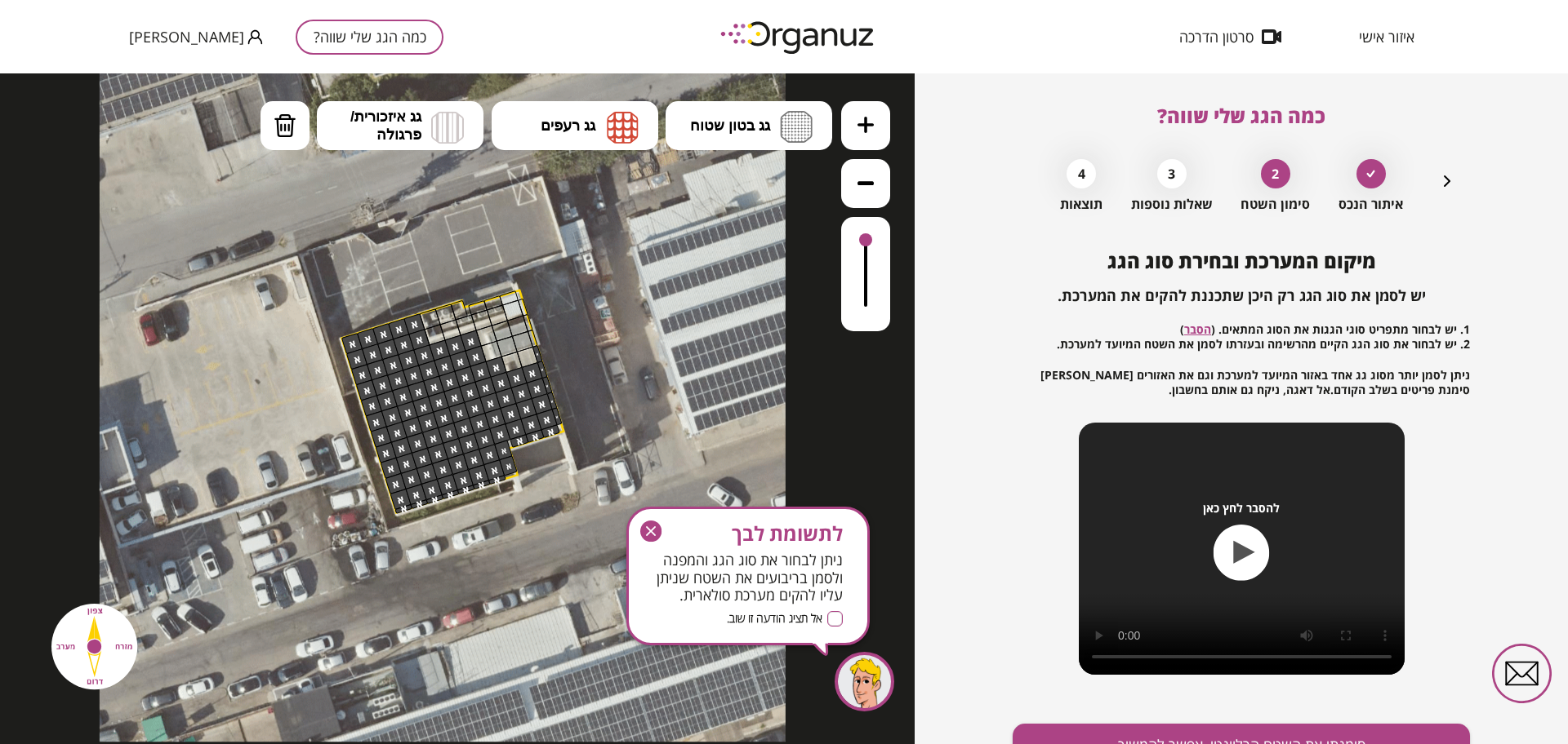
drag, startPoint x: 647, startPoint y: 530, endPoint x: 701, endPoint y: 459, distance: 89.2
click at [647, 529] on g "button" at bounding box center [651, 532] width 22 height 22
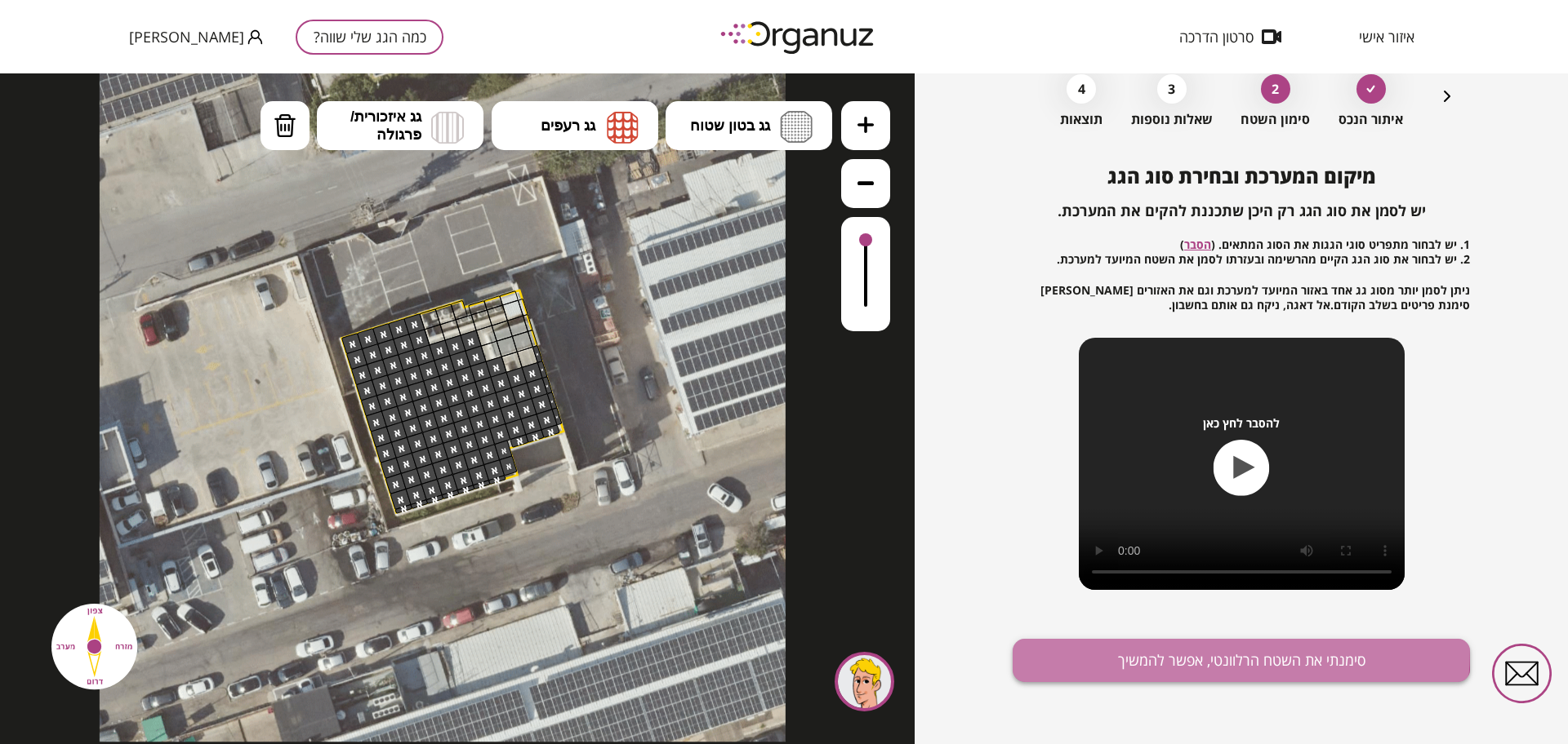
click at [1112, 649] on button "סימנתי את השטח הרלוונטי, אפשר להמשיך" at bounding box center [1241, 661] width 457 height 43
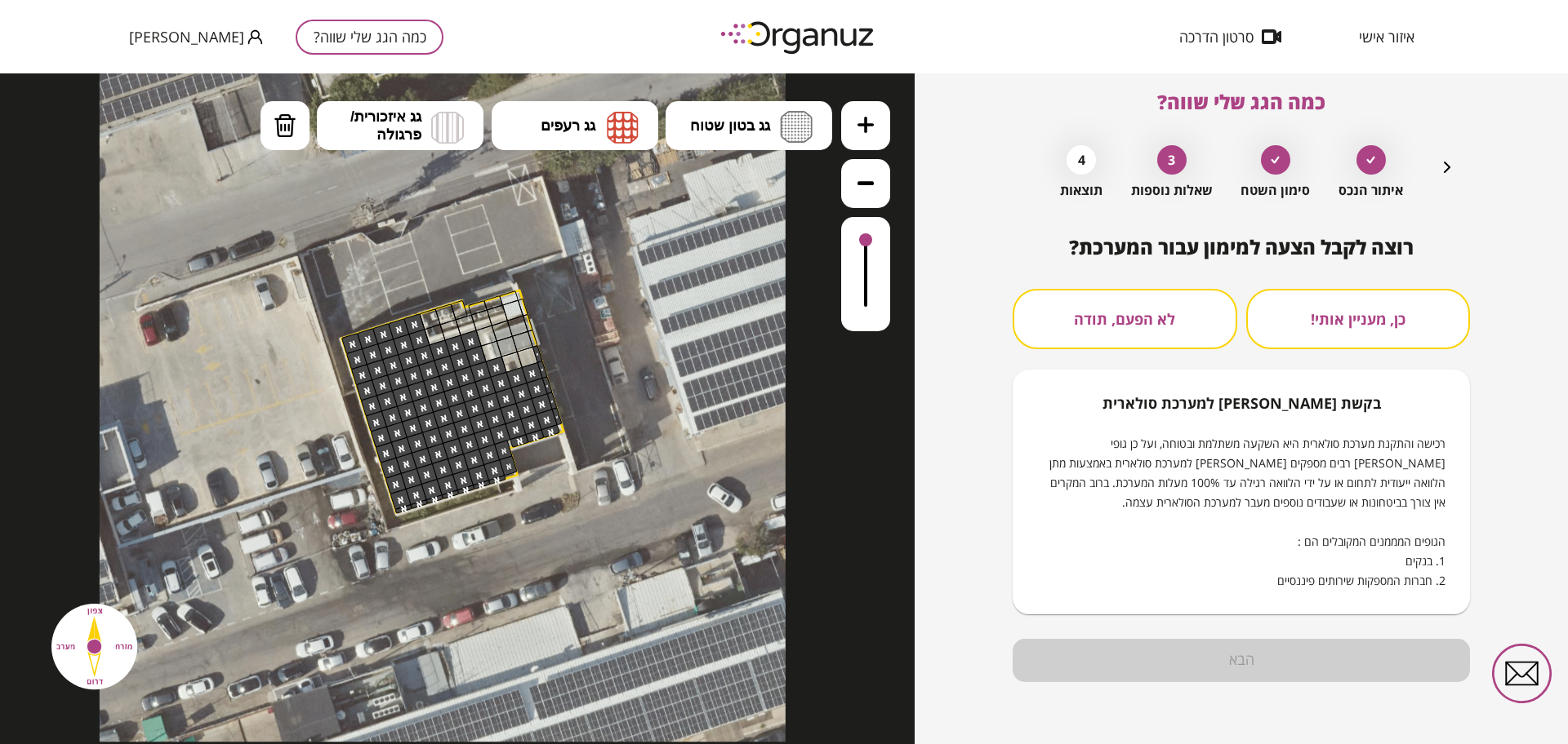
click at [1111, 347] on button "לא הפעם, תודה" at bounding box center [1124, 319] width 224 height 61
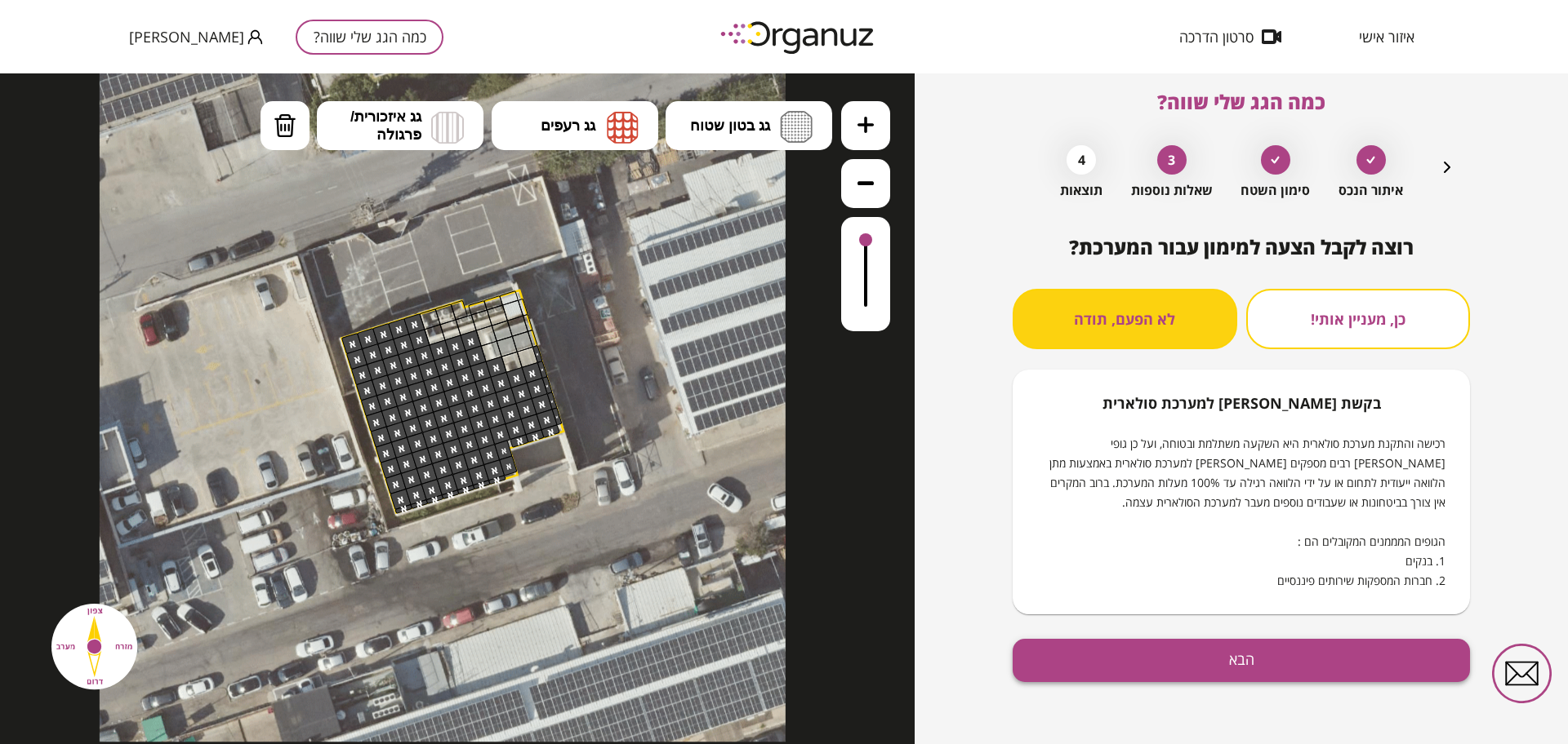
click at [1179, 670] on button "הבא" at bounding box center [1241, 661] width 457 height 43
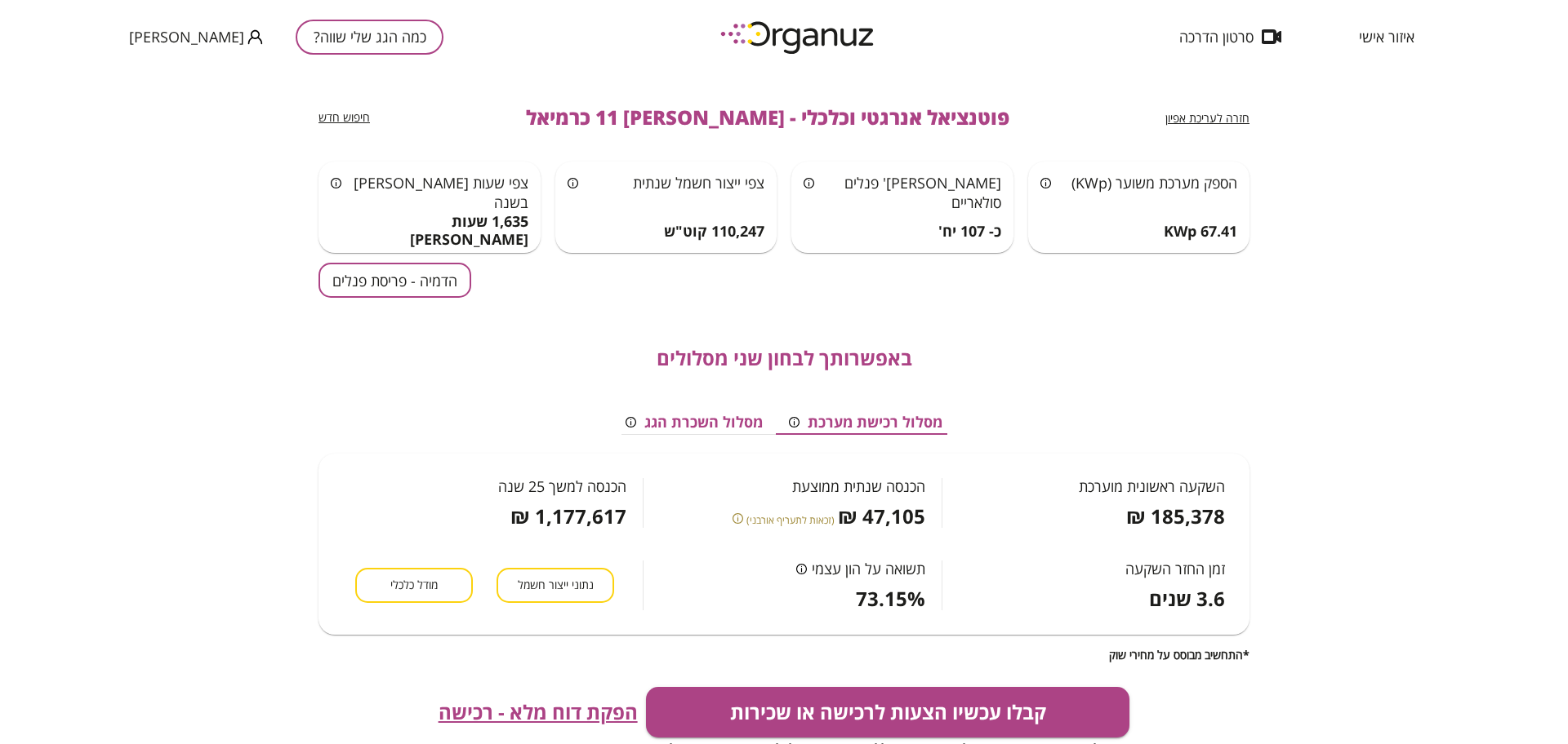
click at [352, 582] on div "נתוני ייצור חשמל מודל כלכלי" at bounding box center [493, 569] width 300 height 82
click at [378, 582] on button "מודל כלכלי" at bounding box center [414, 585] width 118 height 35
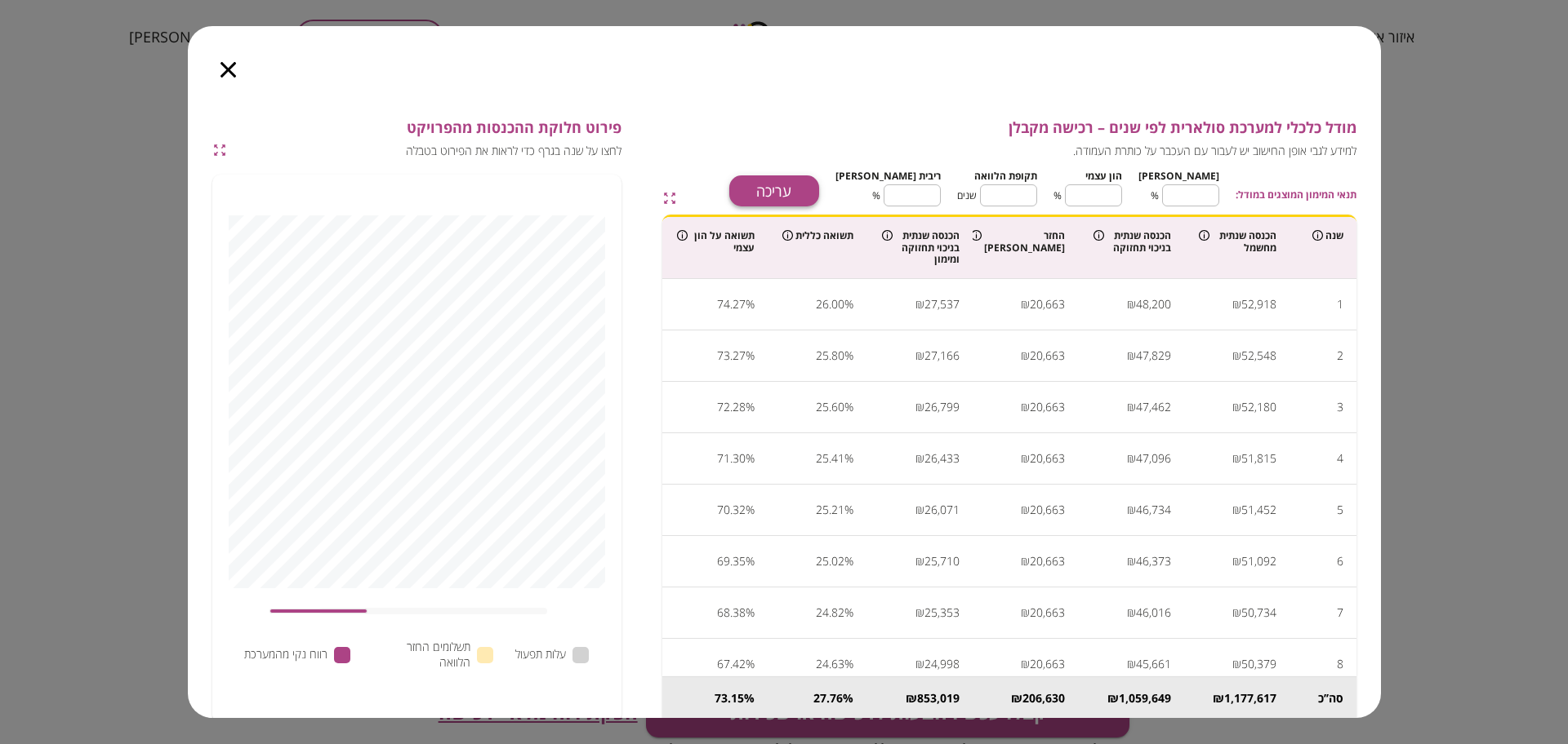
click at [819, 180] on button "עריכה" at bounding box center [774, 191] width 90 height 31
click at [1207, 201] on input "**" at bounding box center [1190, 196] width 57 height 43
type input "*"
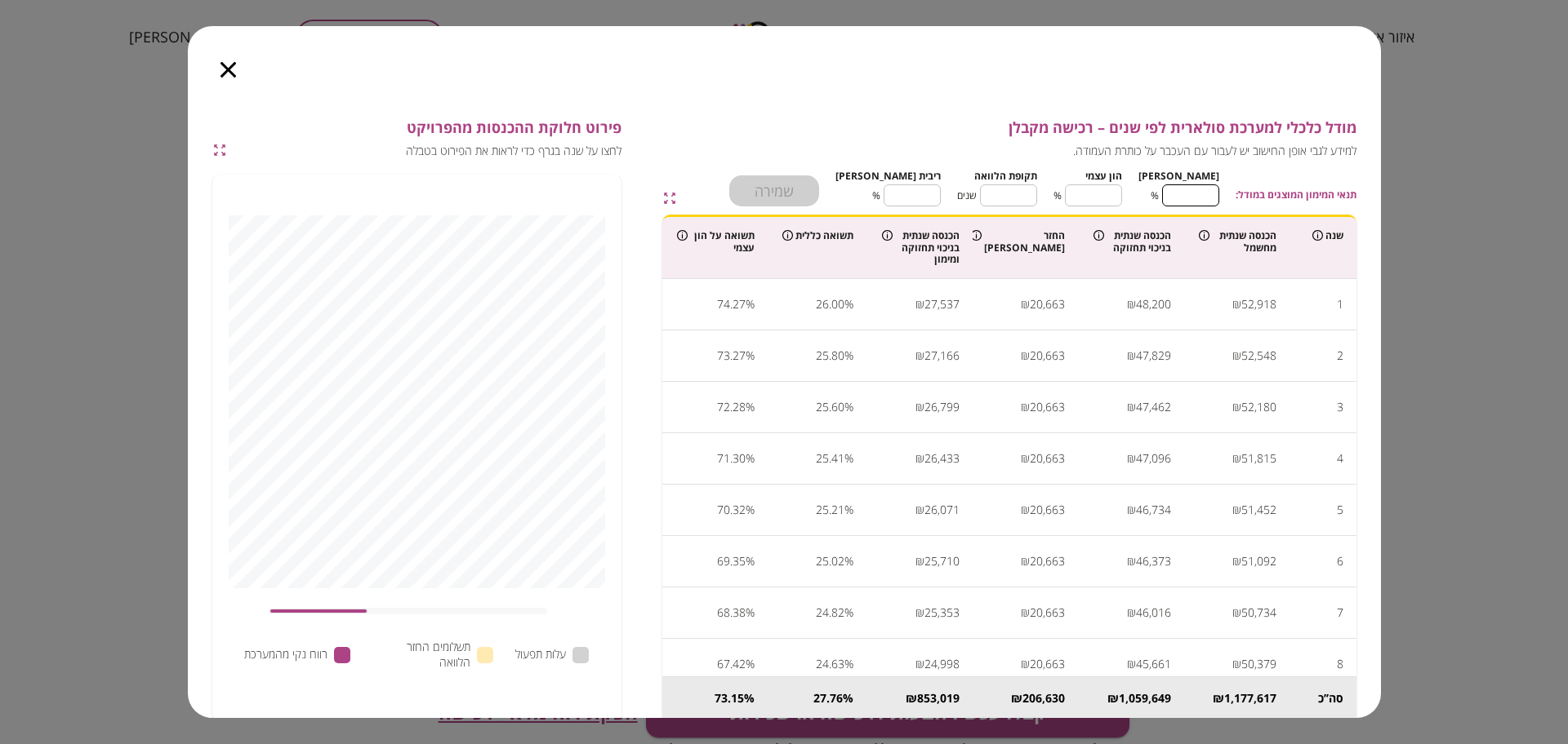
type input "***"
type input "*"
click at [1033, 197] on input "**" at bounding box center [1008, 196] width 57 height 43
type input "*"
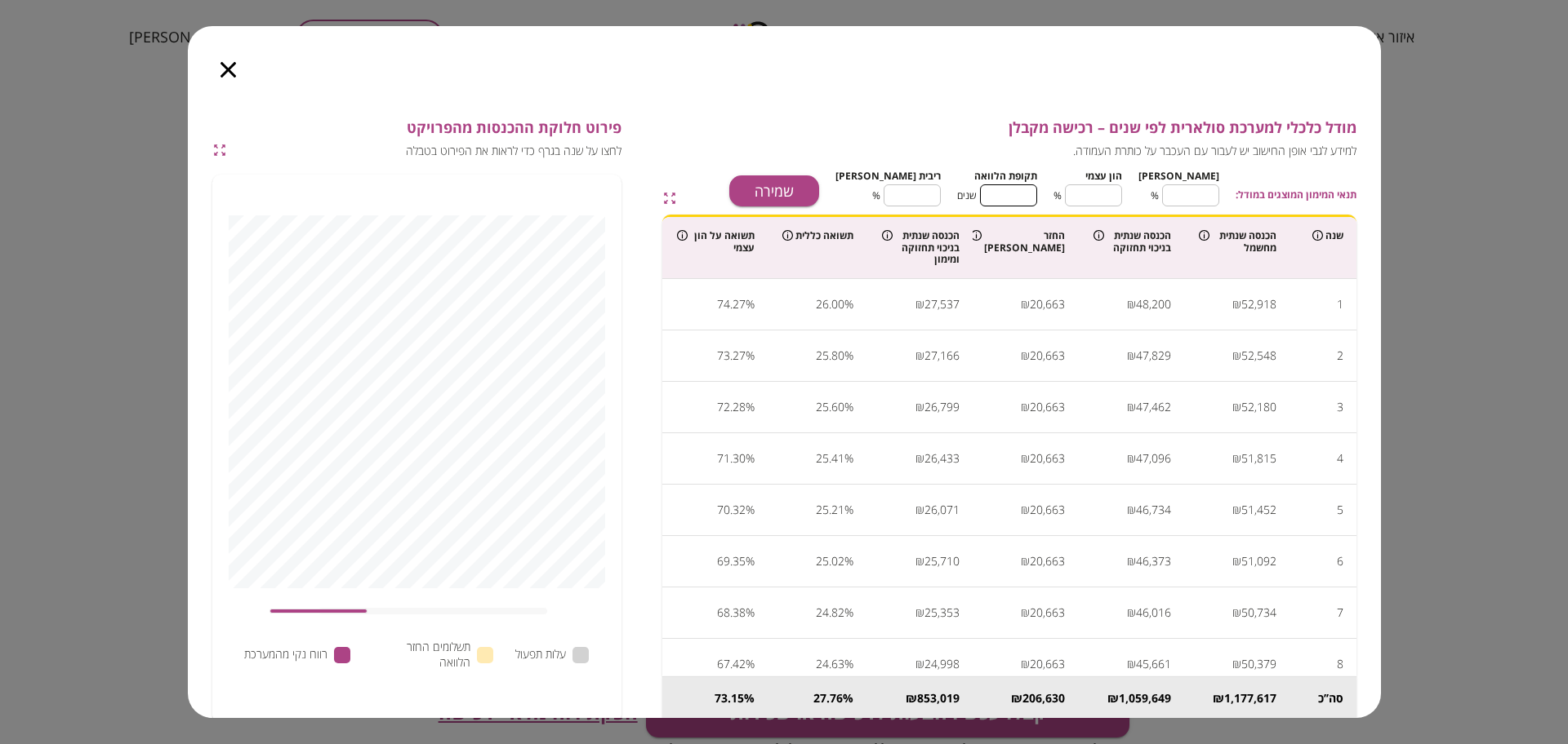
click at [938, 186] on input "****" at bounding box center [912, 196] width 57 height 43
click at [819, 202] on button "שמירה" at bounding box center [774, 191] width 90 height 31
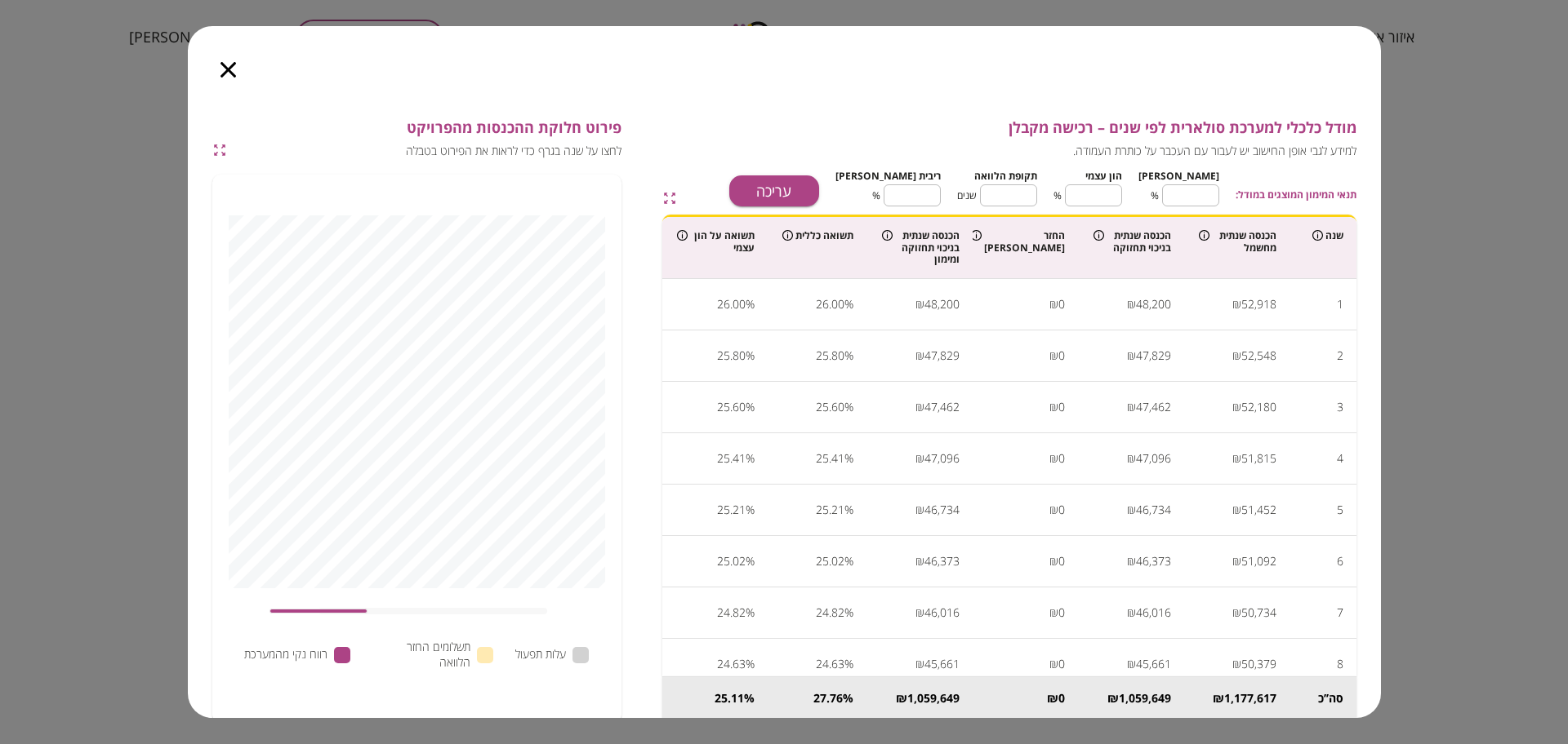
type input "****"
click at [233, 71] on icon "button" at bounding box center [228, 70] width 16 height 16
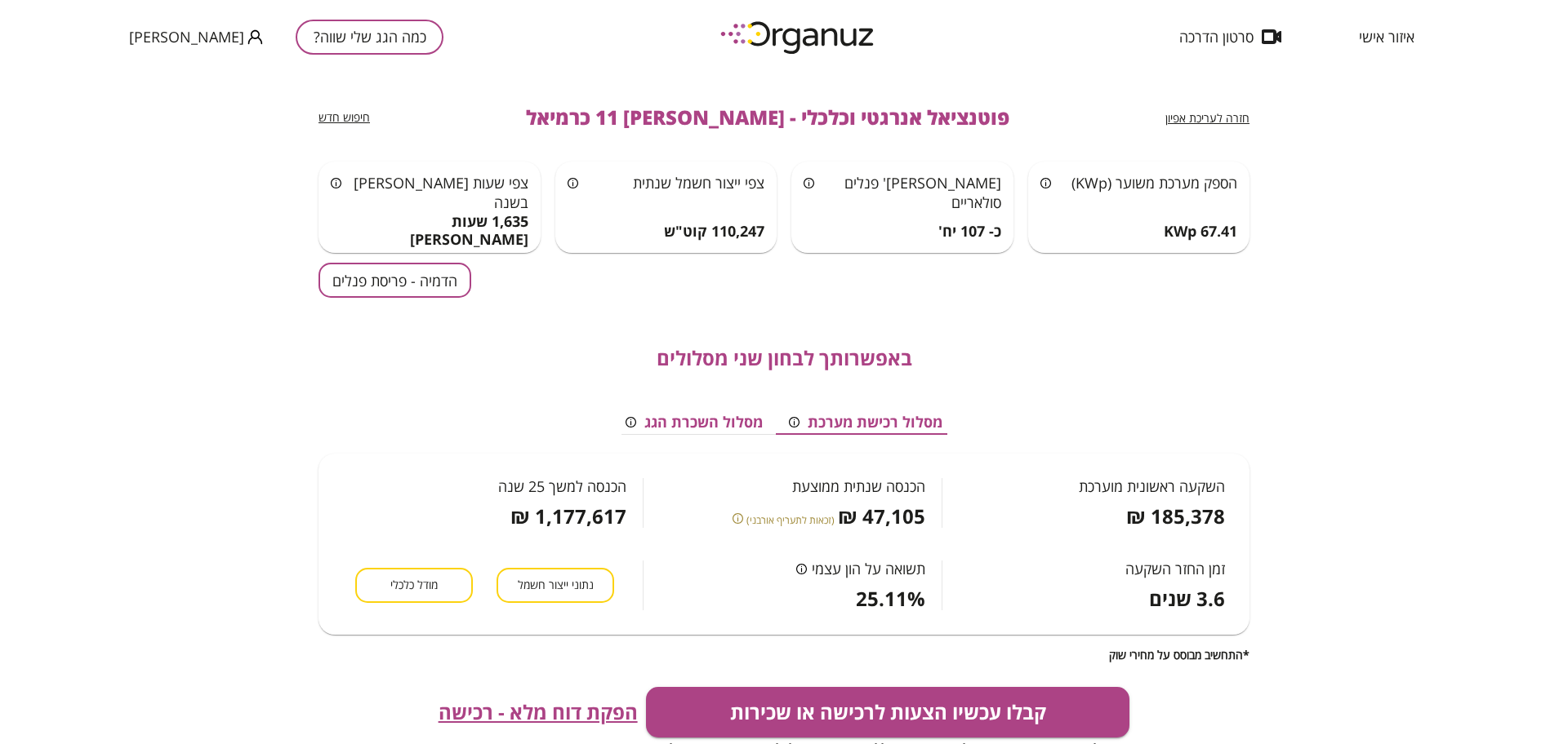
click at [579, 703] on span "הפקת דוח מלא - רכישה" at bounding box center [538, 712] width 199 height 23
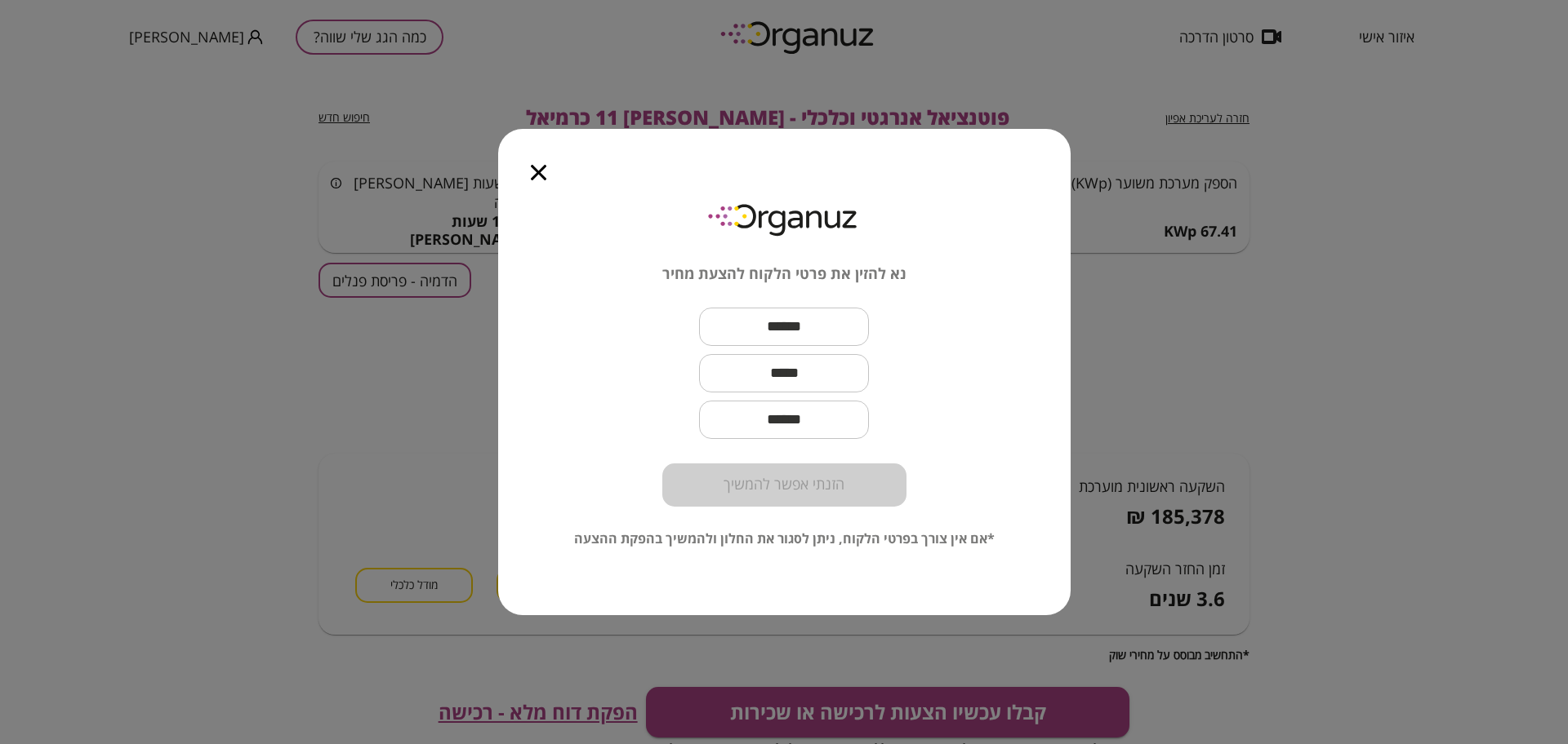
click at [770, 336] on input "text" at bounding box center [784, 326] width 169 height 48
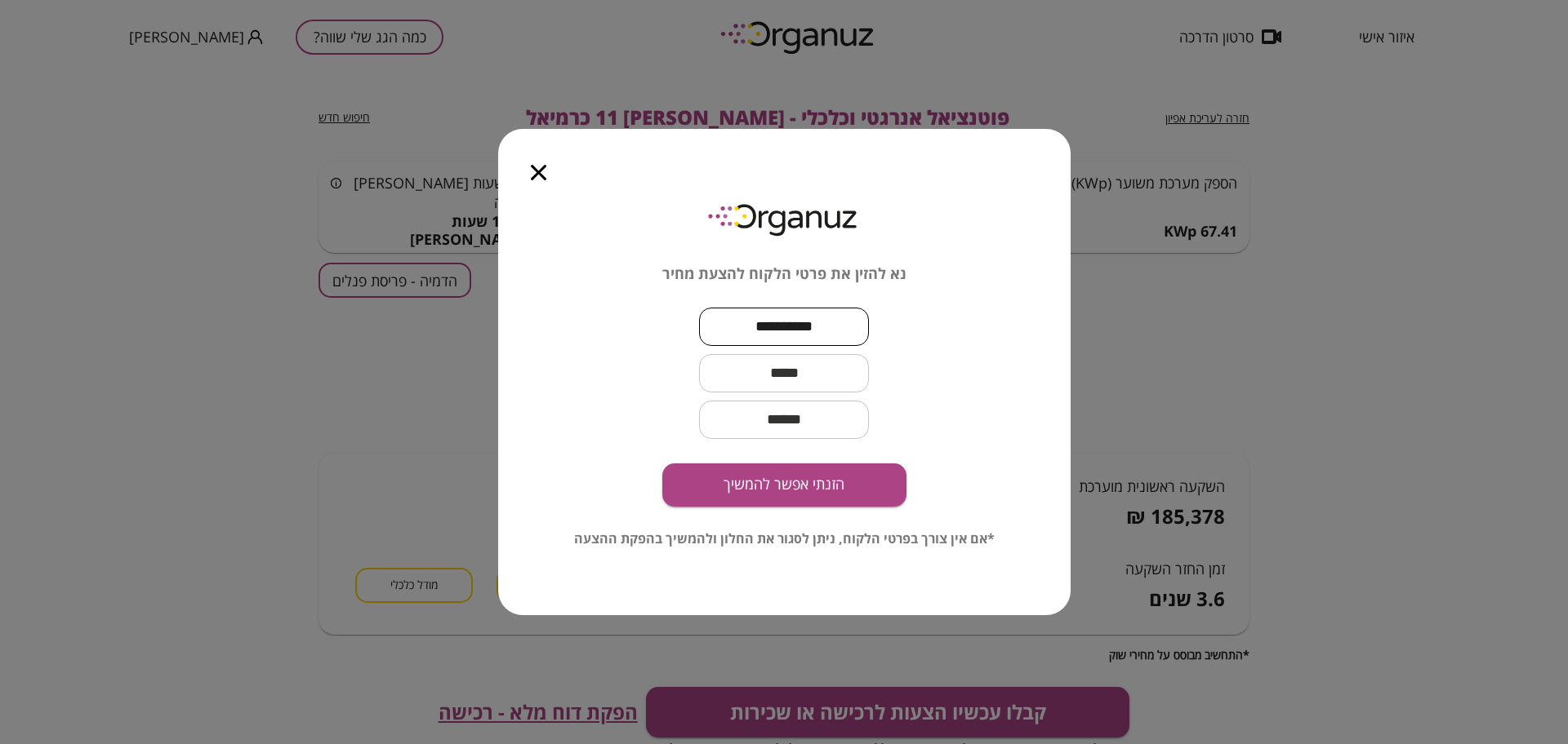
type input "*********"
click at [783, 375] on input "text" at bounding box center [784, 373] width 169 height 48
type input "**********"
click at [785, 474] on button "הזנתי אפשר להמשיך" at bounding box center [784, 486] width 244 height 43
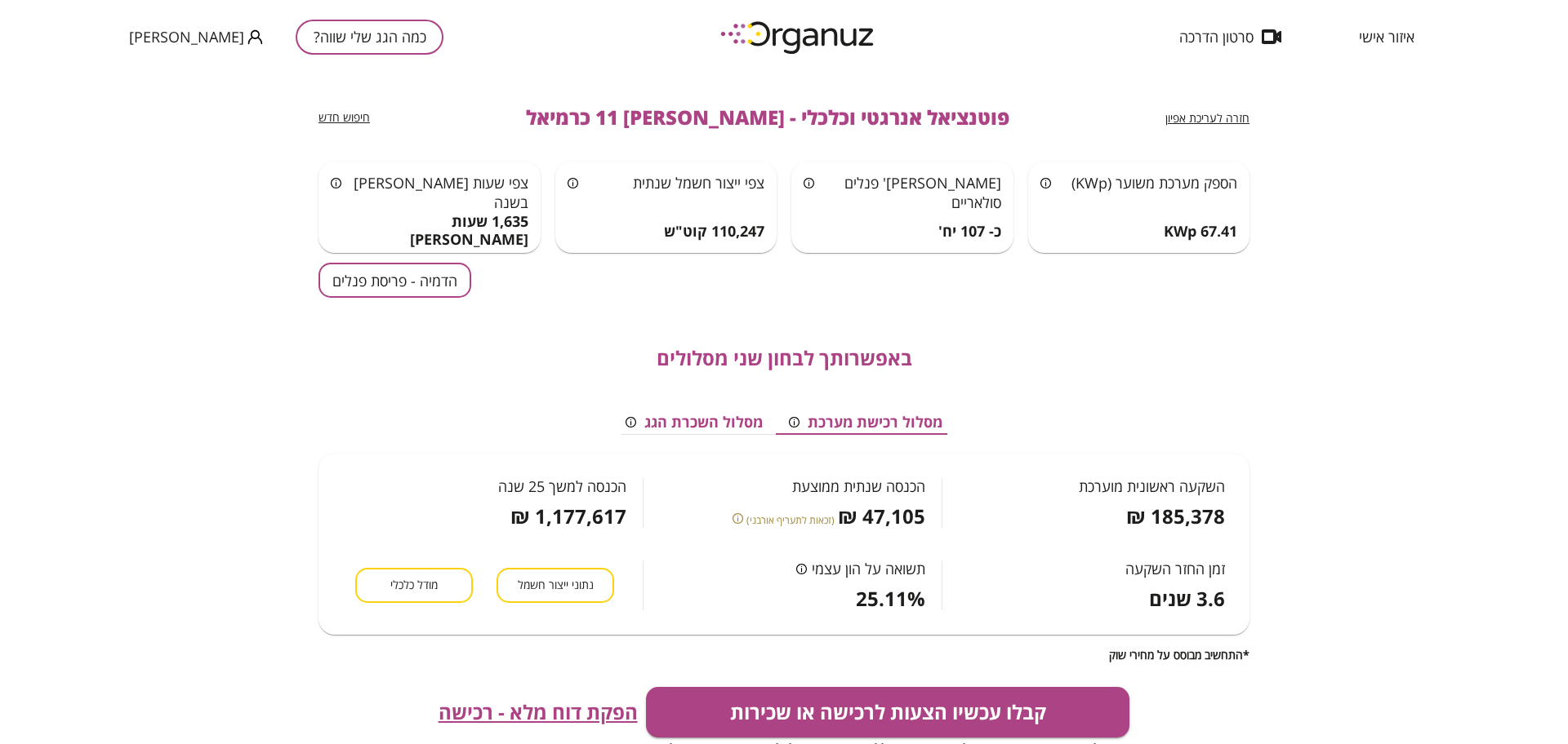
click at [1381, 38] on span "איזור אישי" at bounding box center [1386, 36] width 56 height 17
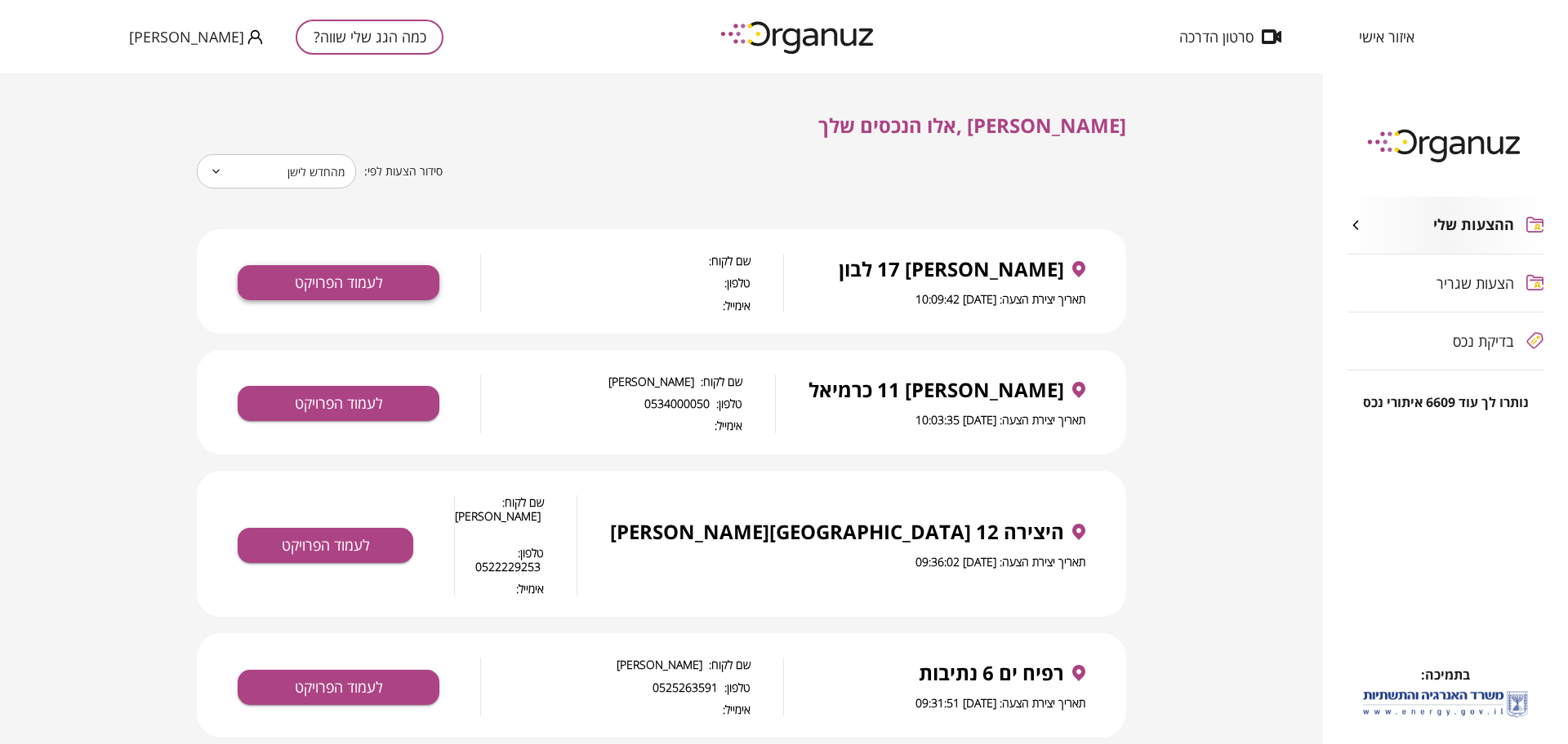
click at [386, 282] on button "לעמוד הפרויקט" at bounding box center [339, 283] width 202 height 35
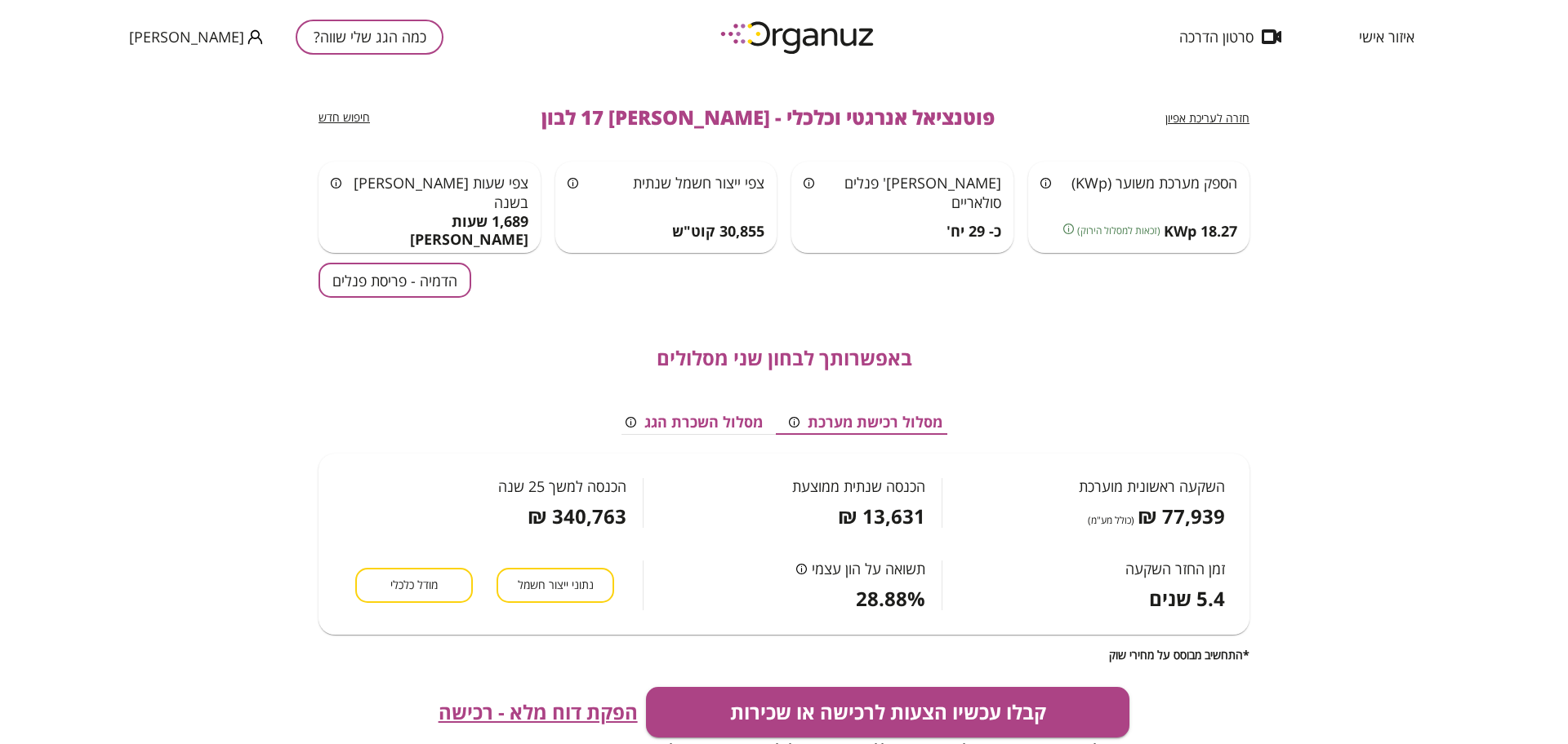
click at [356, 280] on button "הדמיה - פריסת פנלים" at bounding box center [395, 280] width 153 height 35
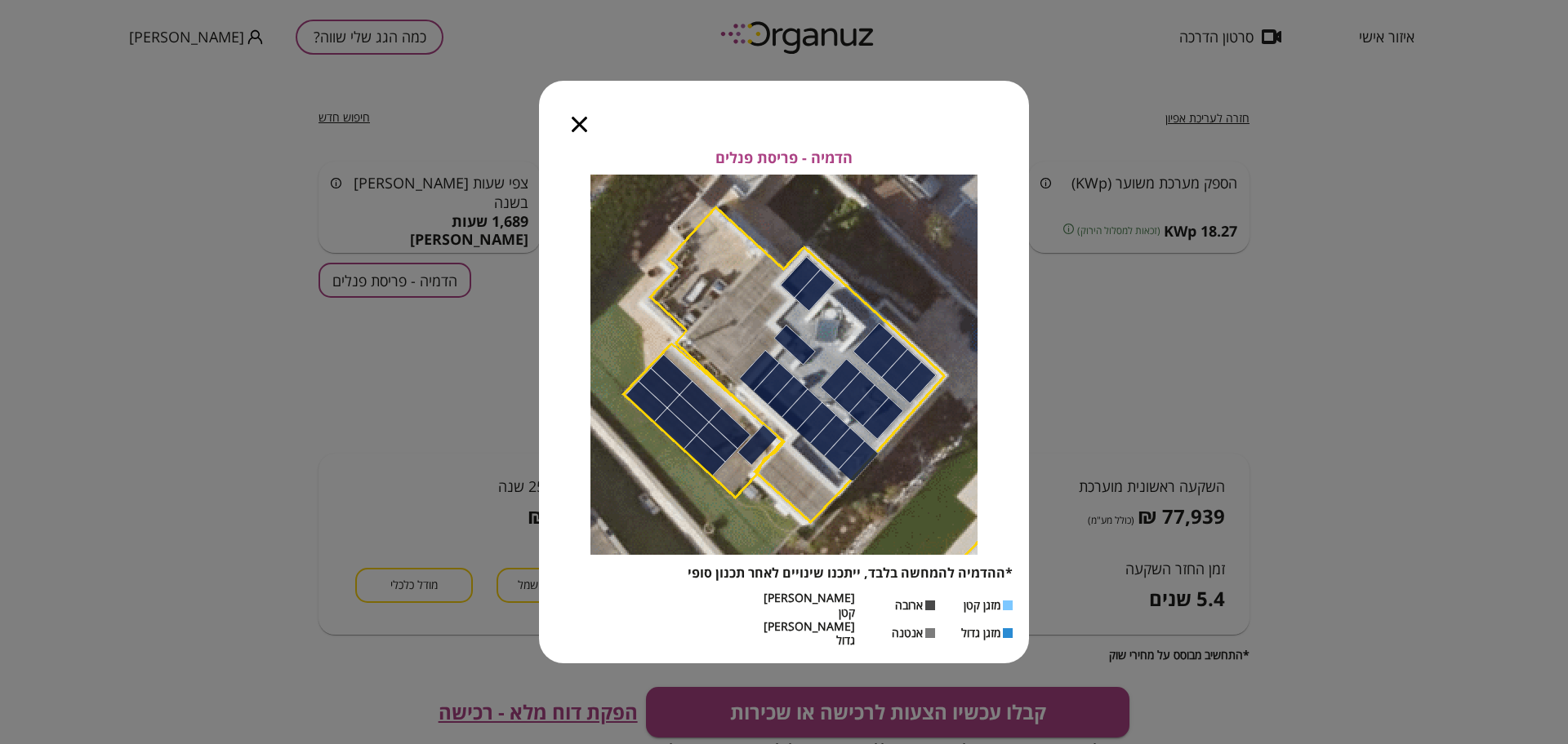
click at [578, 132] on icon "button" at bounding box center [580, 124] width 16 height 16
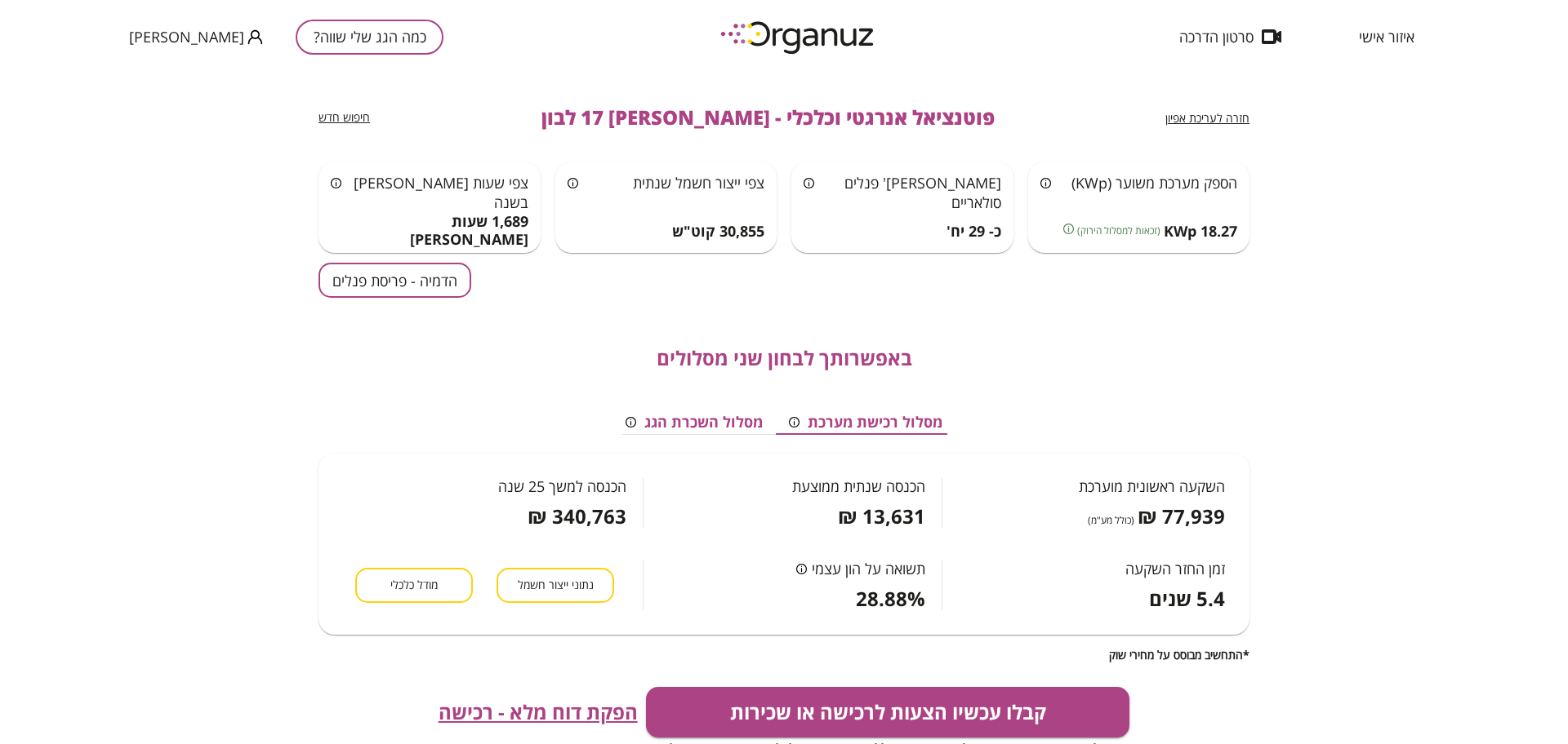
click at [1232, 120] on span "חזרה לעריכת אפיון" at bounding box center [1208, 118] width 84 height 16
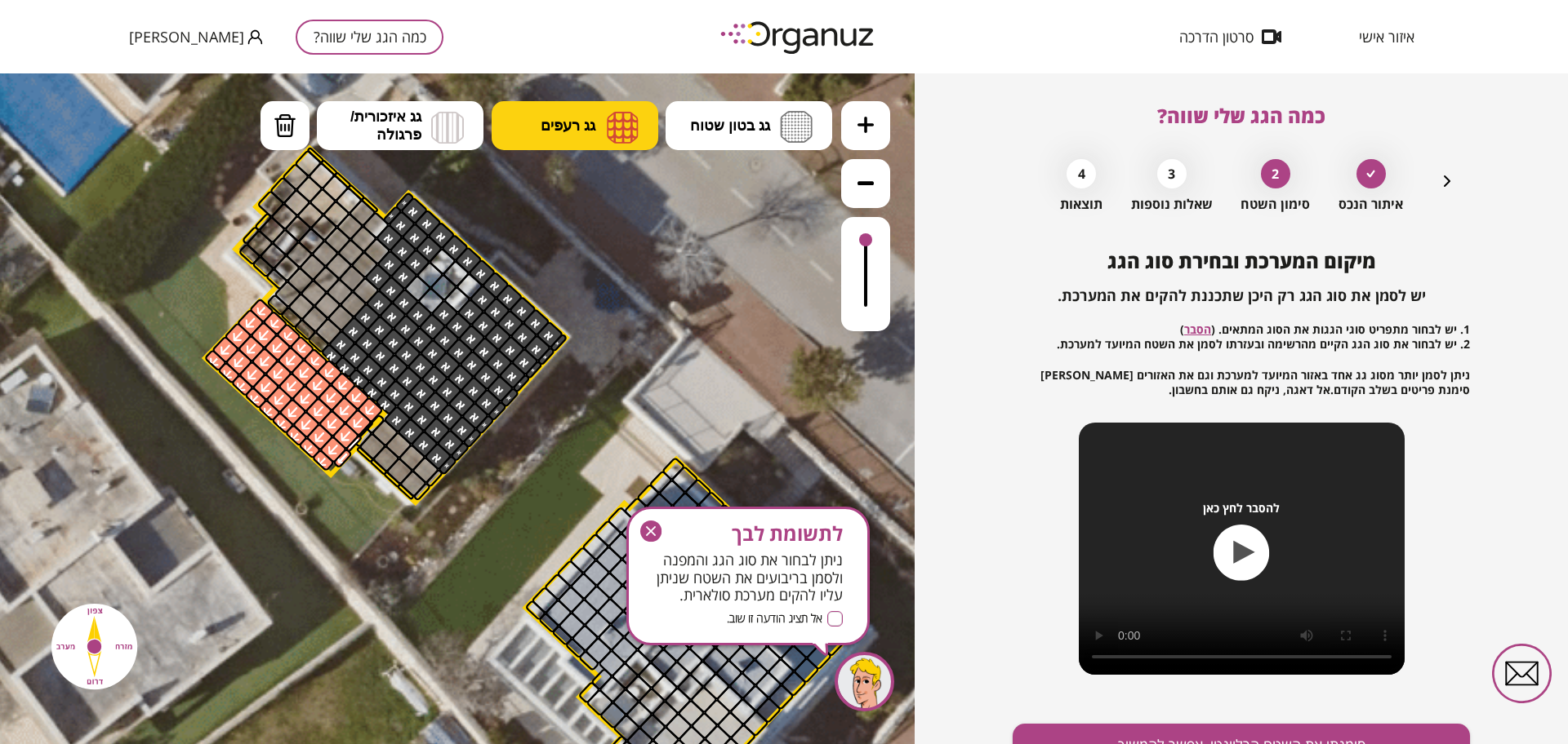
click at [595, 130] on span "גג רעפים" at bounding box center [568, 125] width 55 height 18
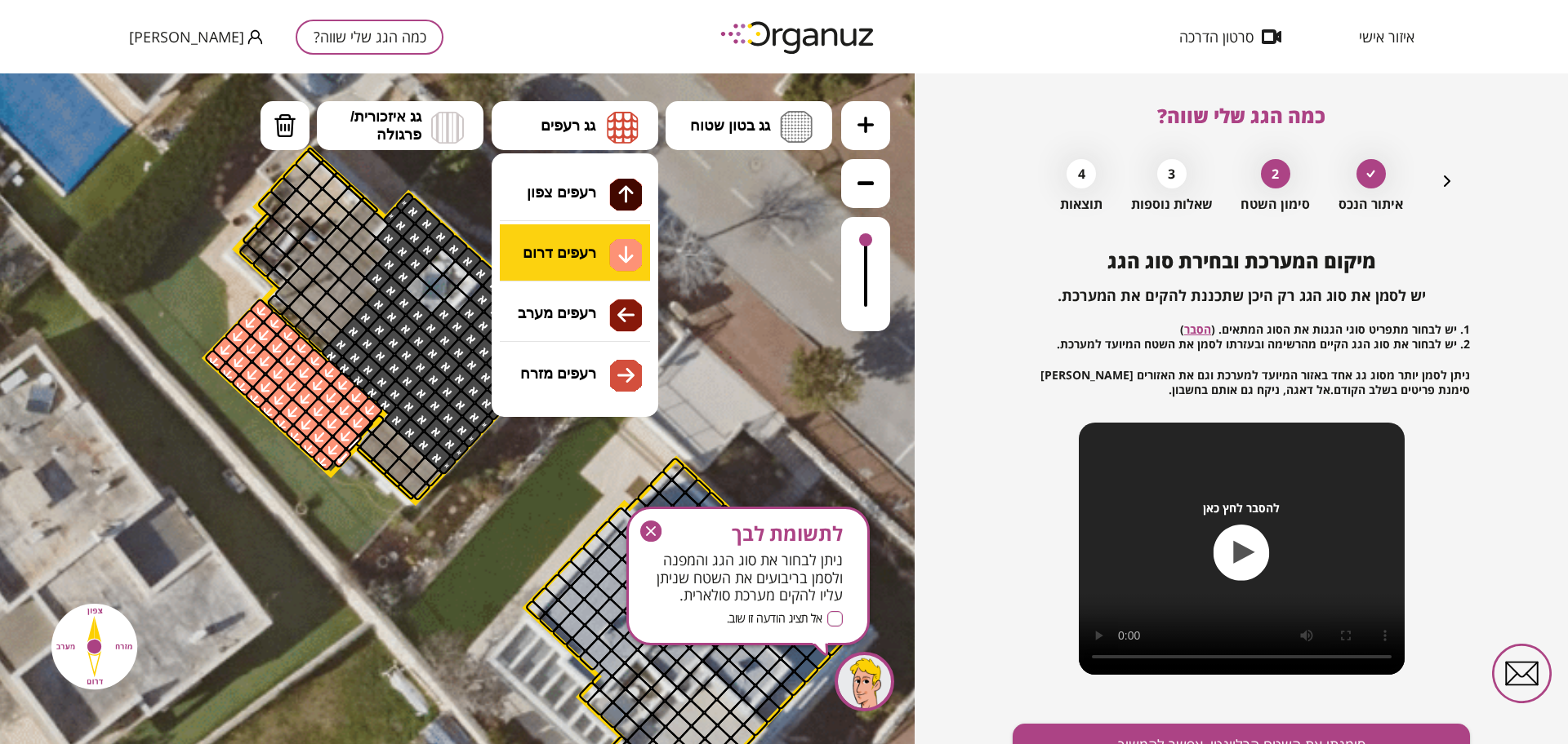
click at [573, 248] on div ".st0 { fill: #FFFFFF; } 10" at bounding box center [457, 408] width 915 height 671
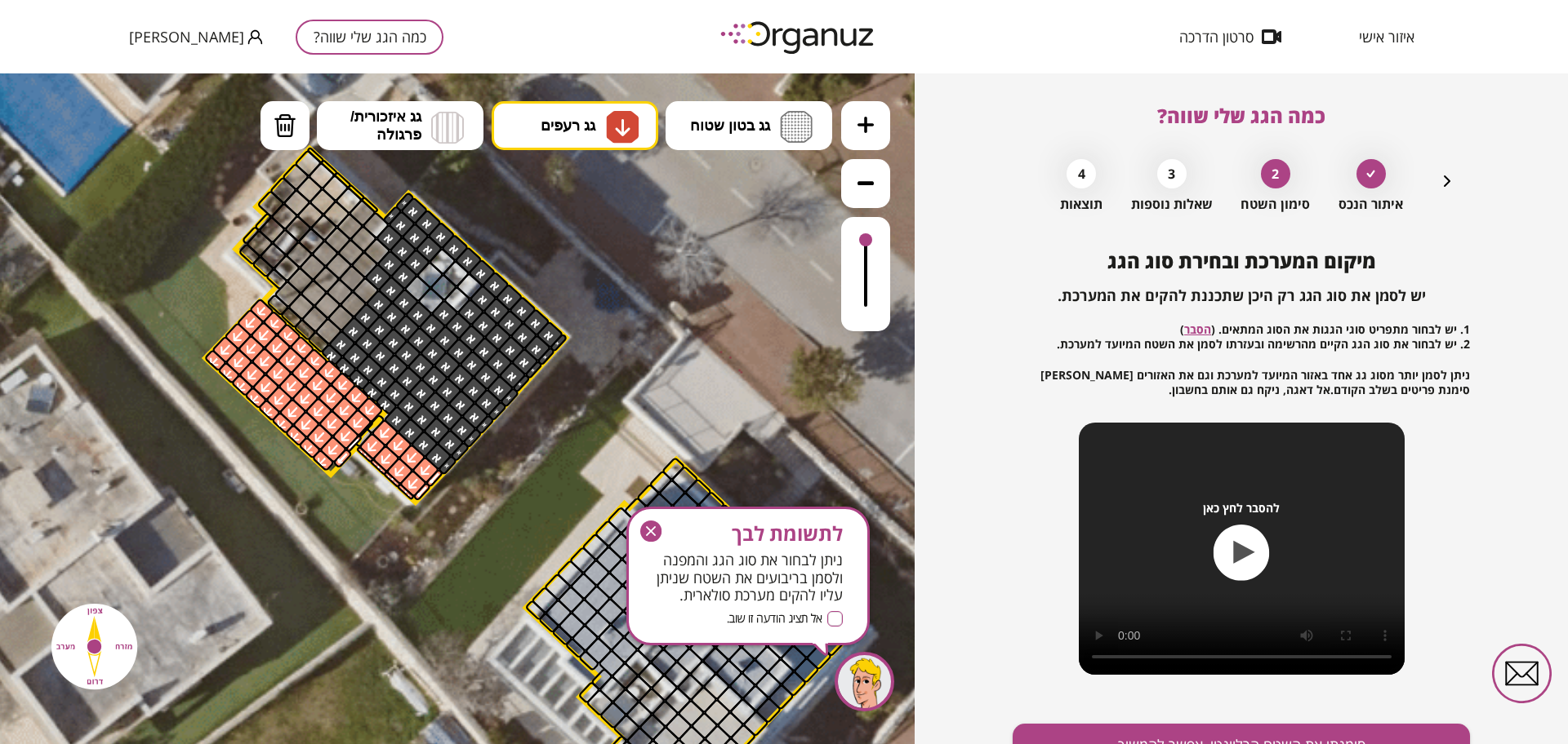
drag, startPoint x: 378, startPoint y: 433, endPoint x: 434, endPoint y: 479, distance: 72.5
click at [636, 533] on div "לתשומת לבך ניתן לבחור את סוג הגג והמפנה ולסמן בריבועים את השטח שניתן עליו להקים…" at bounding box center [747, 577] width 243 height 139
drag, startPoint x: 651, startPoint y: 530, endPoint x: 878, endPoint y: 548, distance: 227.7
click at [651, 530] on icon "button" at bounding box center [650, 532] width 10 height 10
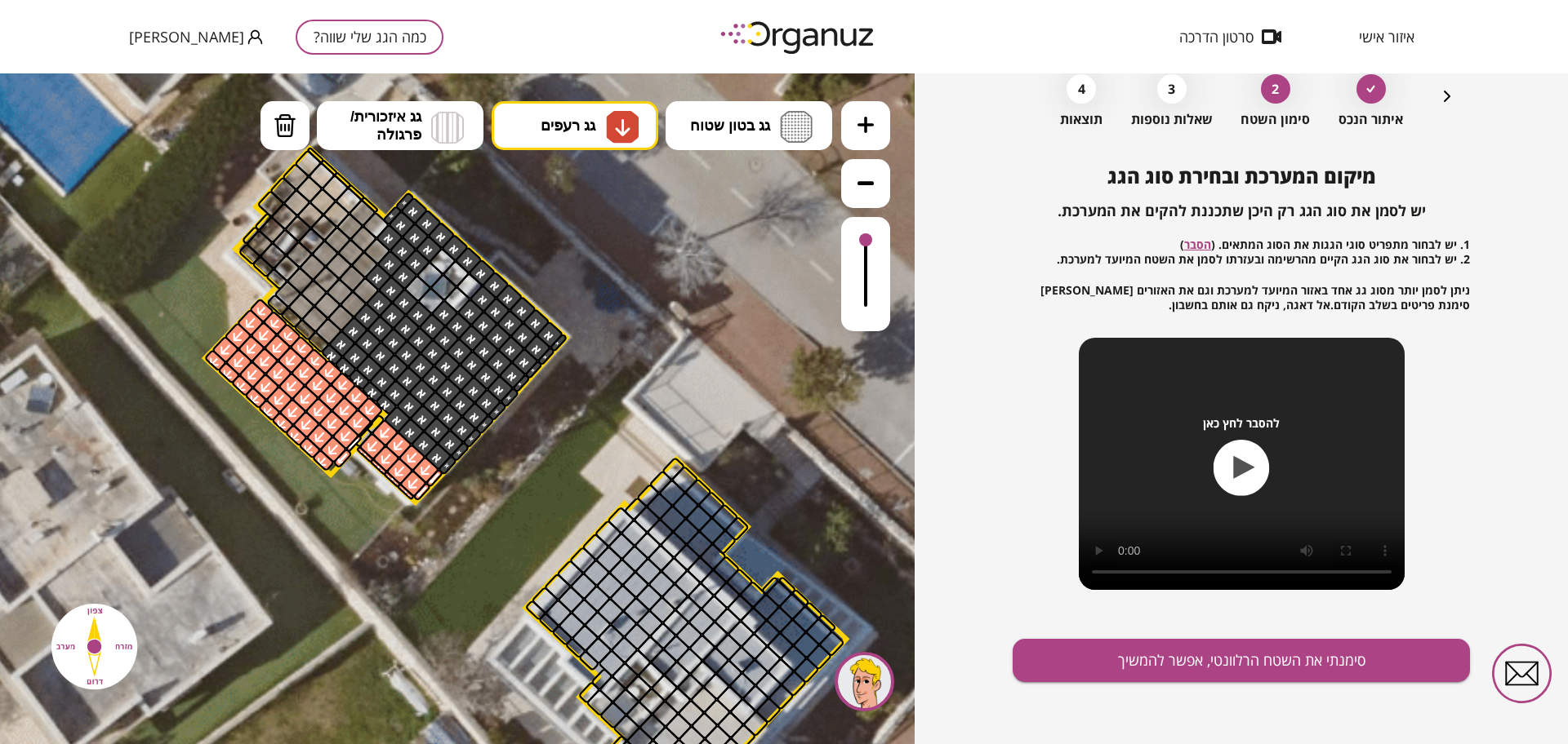
click at [1197, 682] on div "מיקום המערכת ובחירת סוג הגג יש לסמן את סוג הגג רק היכן שתכננת להקים את המערכת. …" at bounding box center [1241, 454] width 457 height 580
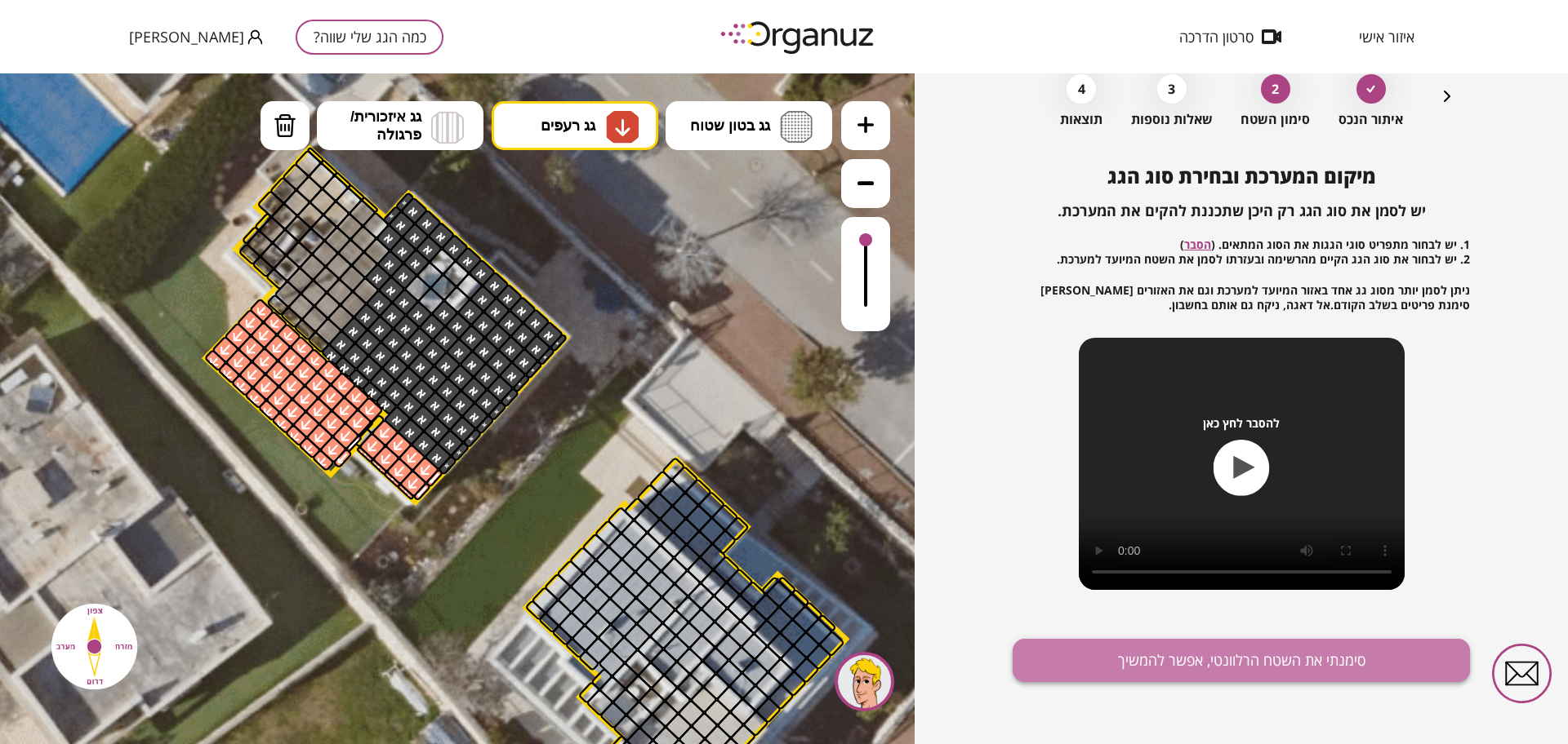
click at [1195, 671] on button "סימנתי את השטח הרלוונטי, אפשר להמשיך" at bounding box center [1241, 661] width 457 height 43
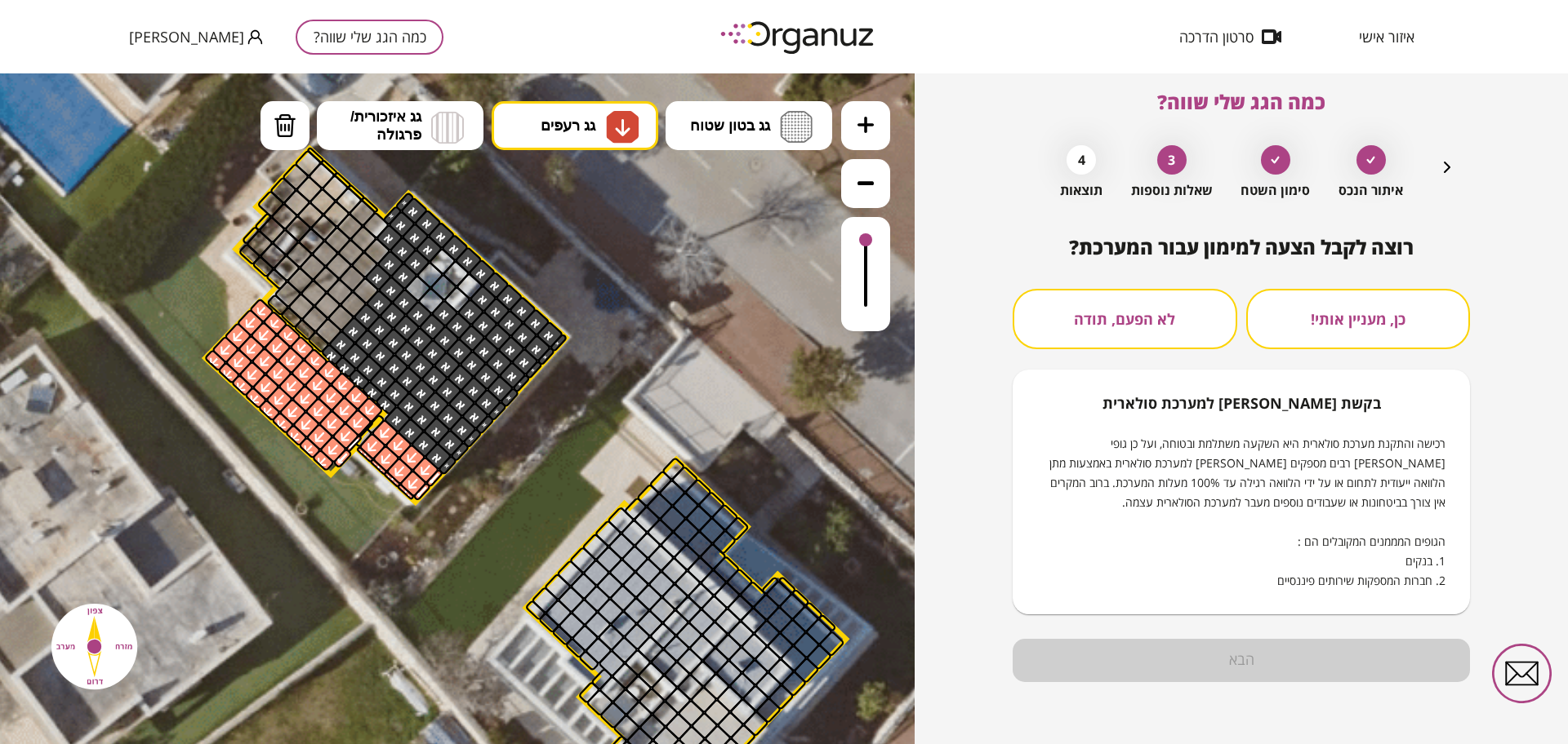
click at [1165, 328] on button "לא הפעם, תודה" at bounding box center [1124, 319] width 224 height 61
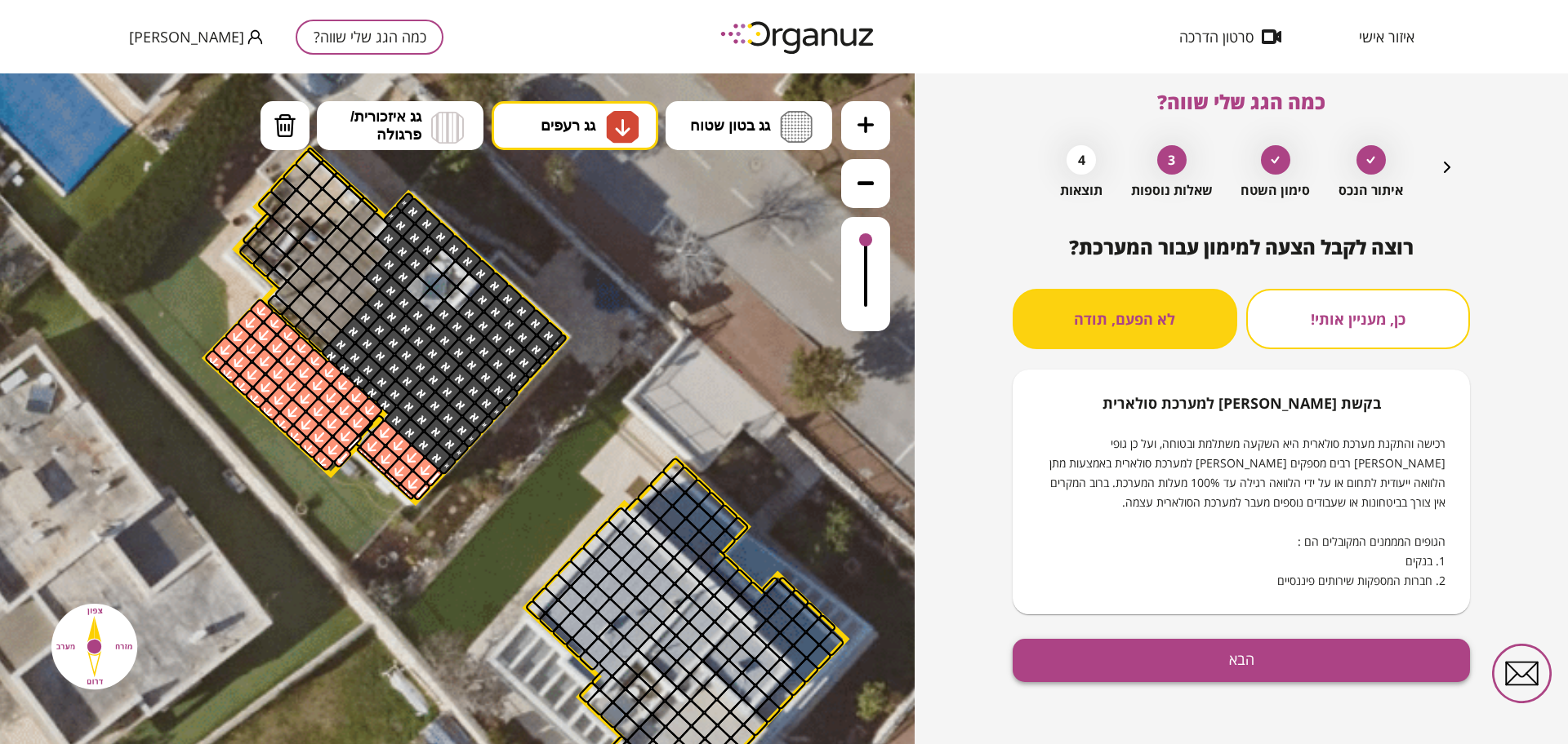
click at [1255, 654] on button "הבא" at bounding box center [1241, 661] width 457 height 43
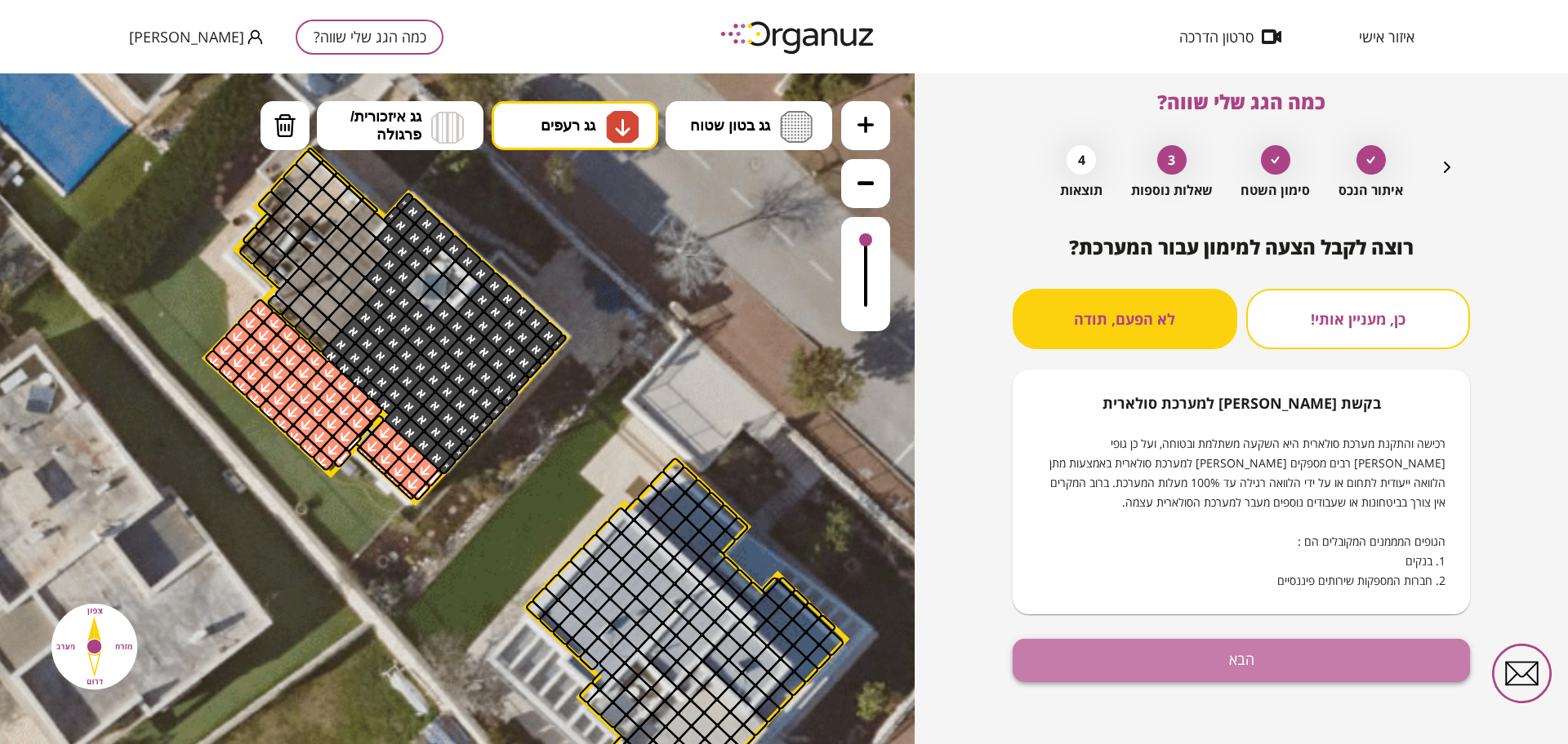
click at [1255, 653] on button "הבא" at bounding box center [1241, 661] width 457 height 43
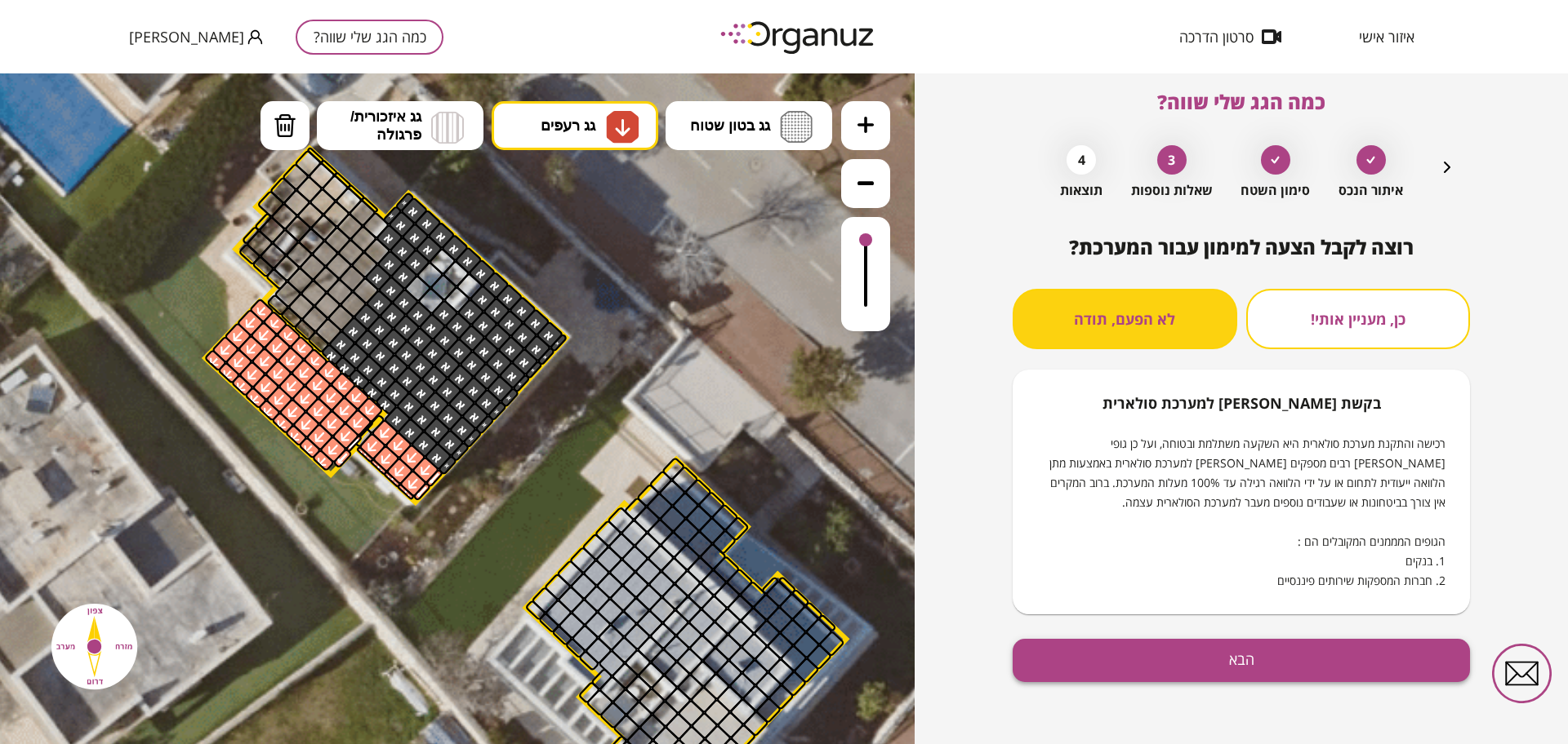
click at [1364, 660] on button "הבא" at bounding box center [1241, 661] width 457 height 43
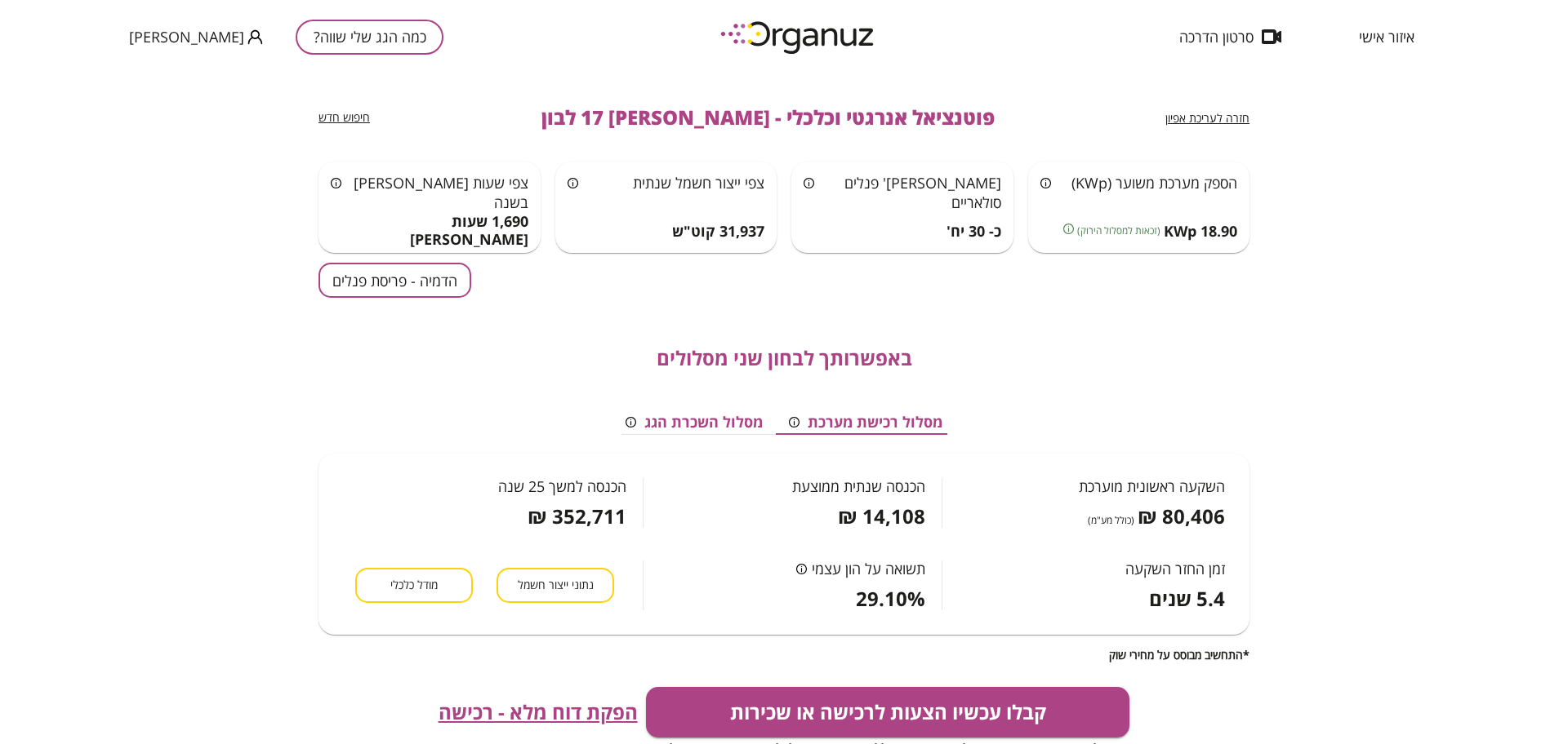
click at [350, 285] on button "הדמיה - פריסת פנלים" at bounding box center [395, 280] width 153 height 35
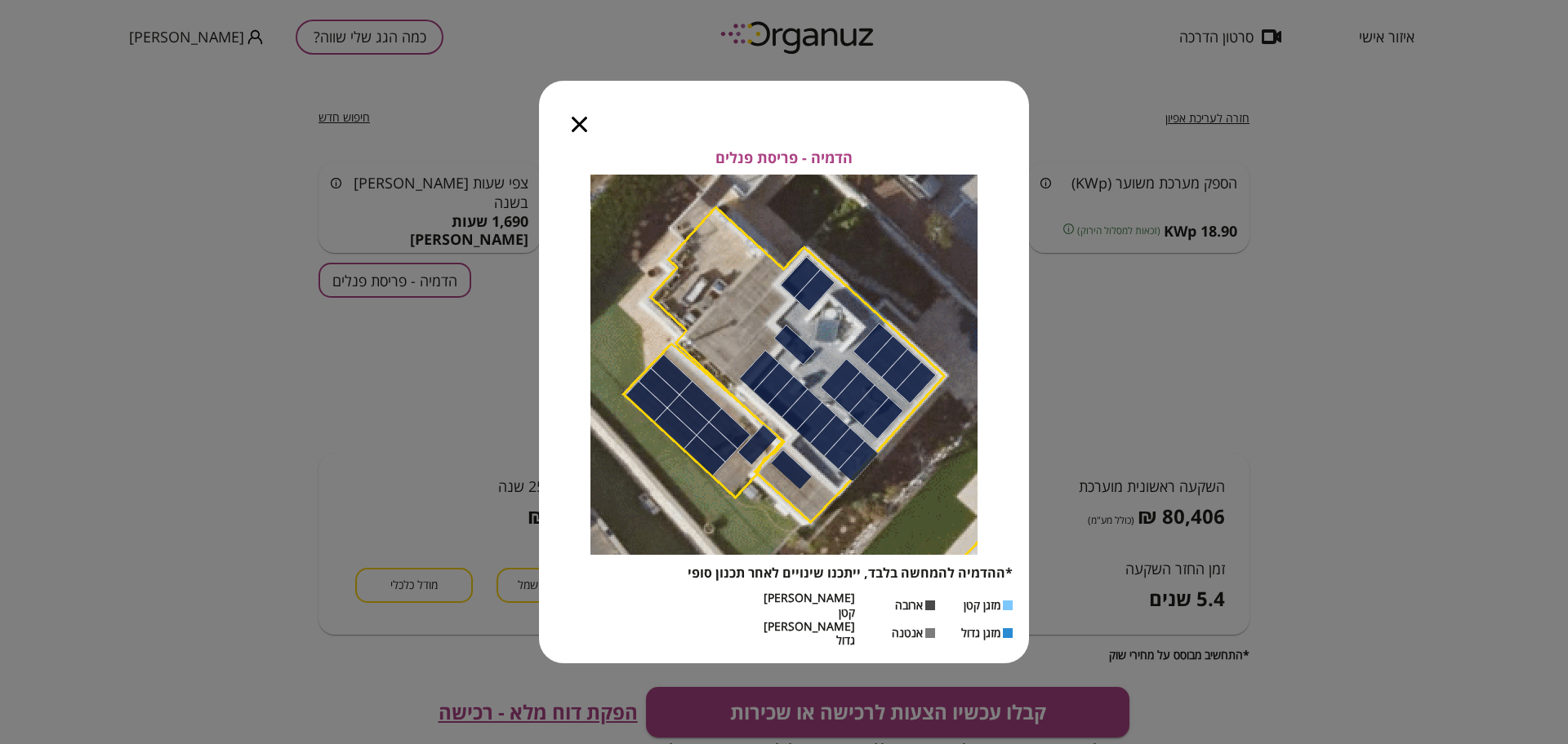
click at [578, 132] on icon "button" at bounding box center [580, 124] width 16 height 16
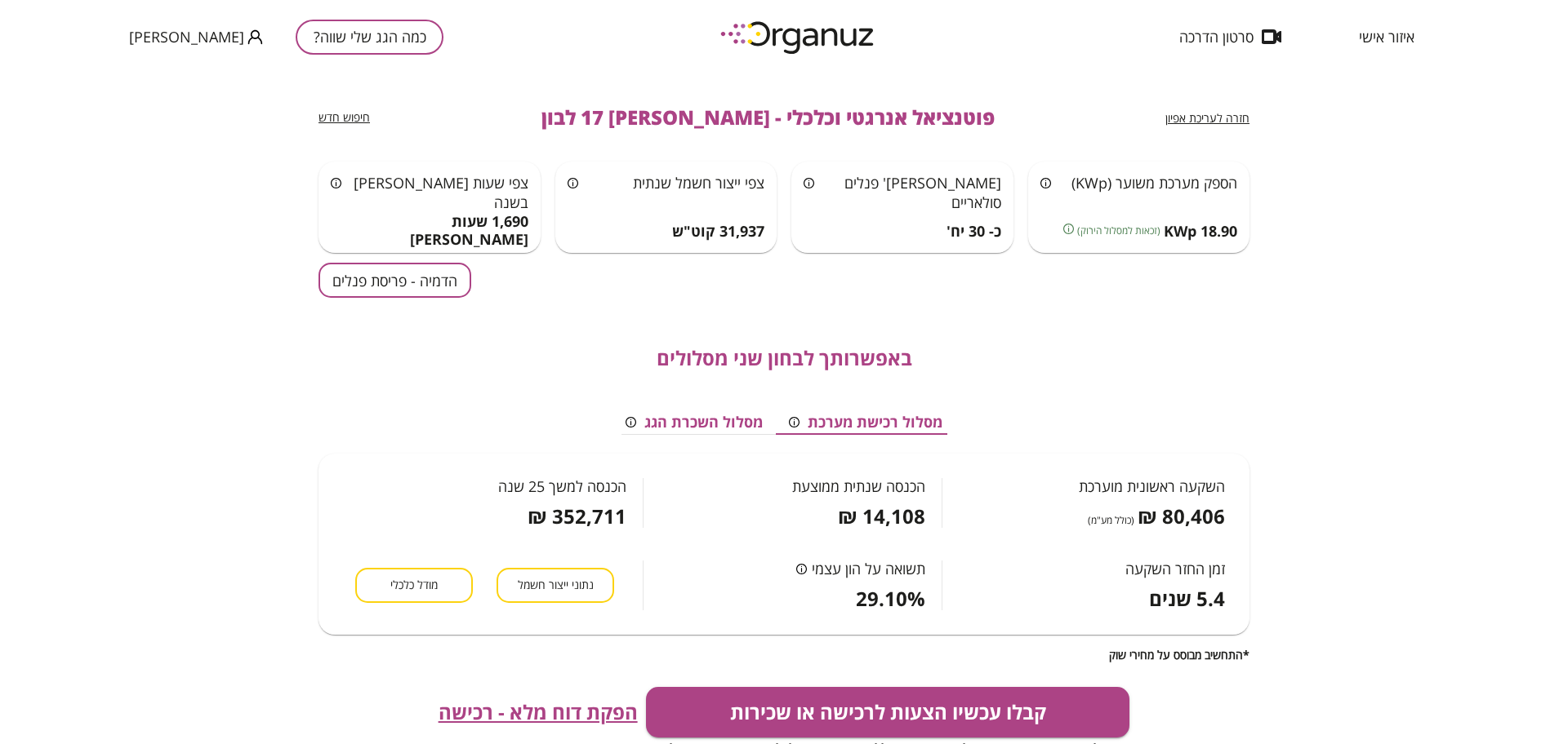
click at [862, 115] on span "פוטנציאל אנרגטי וכלכלי - [PERSON_NAME] 17 לבון" at bounding box center [768, 116] width 453 height 23
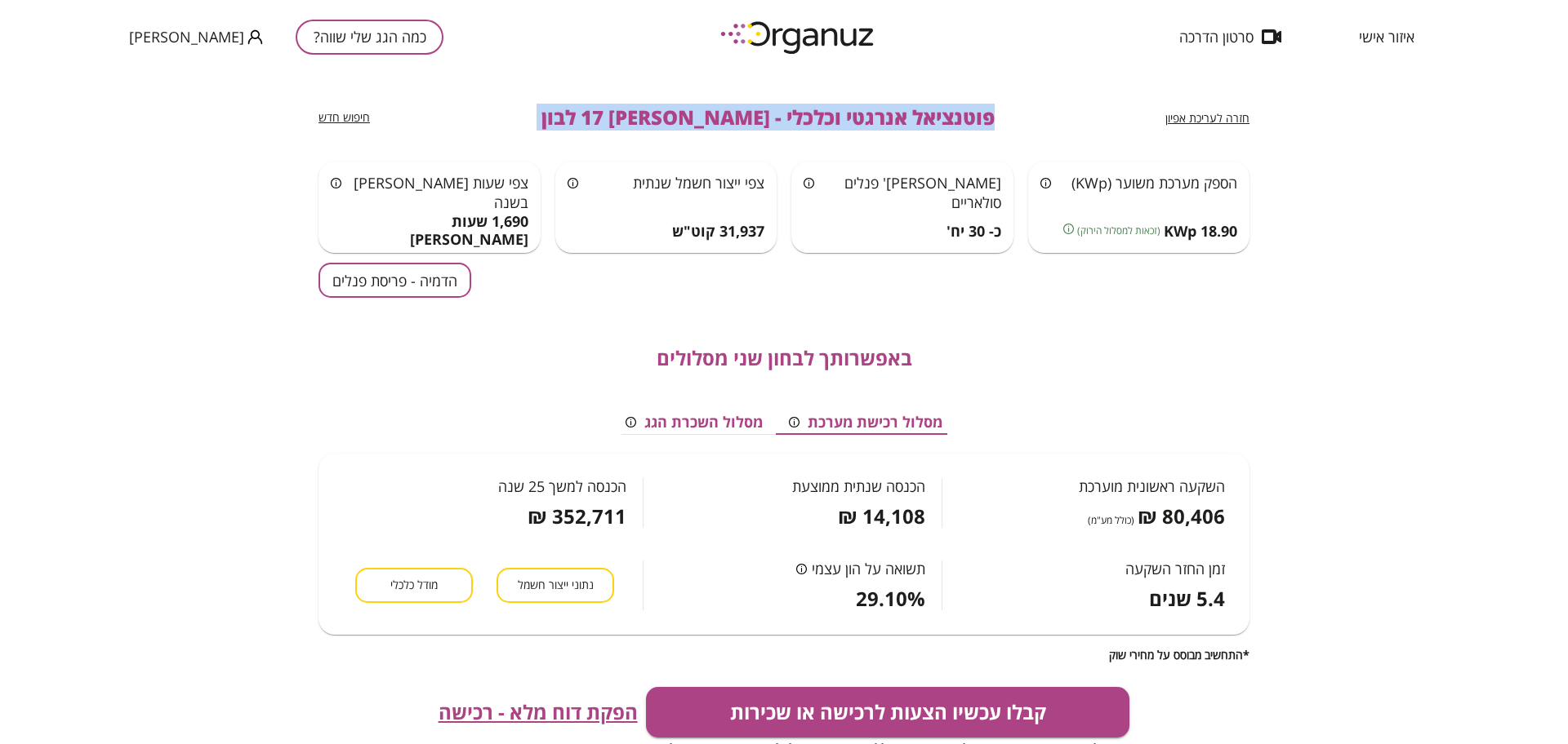
click at [862, 115] on span "פוטנציאל אנרגטי וכלכלי - [PERSON_NAME] 17 לבון" at bounding box center [768, 116] width 453 height 23
click at [980, 95] on div "חזרה לעריכת אפיון פוטנציאל אנרגטי וכלכלי - [PERSON_NAME] 17 לבון חיפוש חדש" at bounding box center [784, 117] width 930 height 88
drag, startPoint x: 932, startPoint y: 121, endPoint x: 587, endPoint y: 125, distance: 345.0
click at [587, 128] on div "חזרה לעריכת אפיון פוטנציאל אנרגטי וכלכלי - [PERSON_NAME] 17 לבון חיפוש חדש" at bounding box center [784, 117] width 930 height 88
click at [641, 111] on span "פוטנציאל אנרגטי וכלכלי - [PERSON_NAME] 17 לבון" at bounding box center [768, 116] width 453 height 23
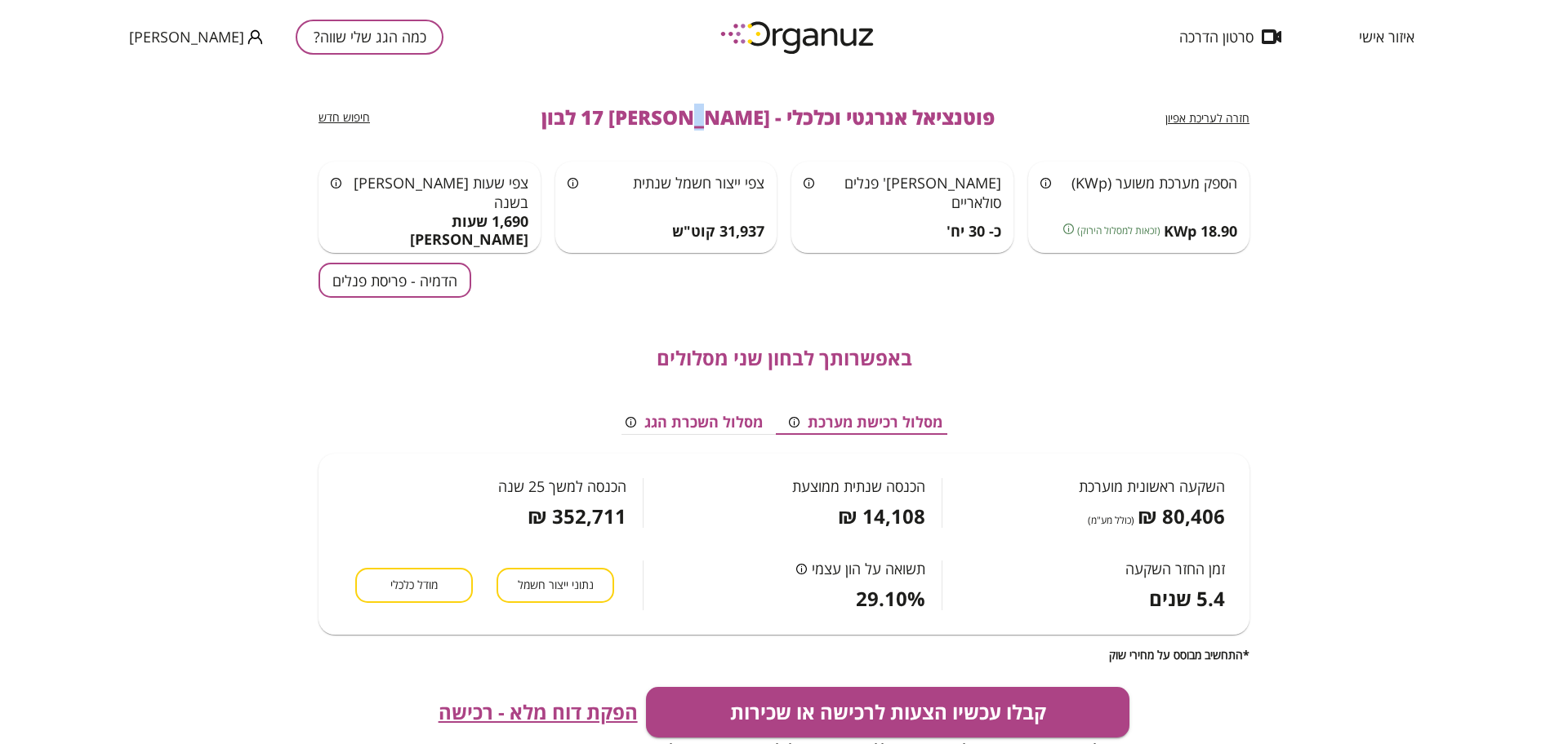
click at [641, 111] on span "פוטנציאל אנרגטי וכלכלי - [PERSON_NAME] 17 לבון" at bounding box center [768, 116] width 453 height 23
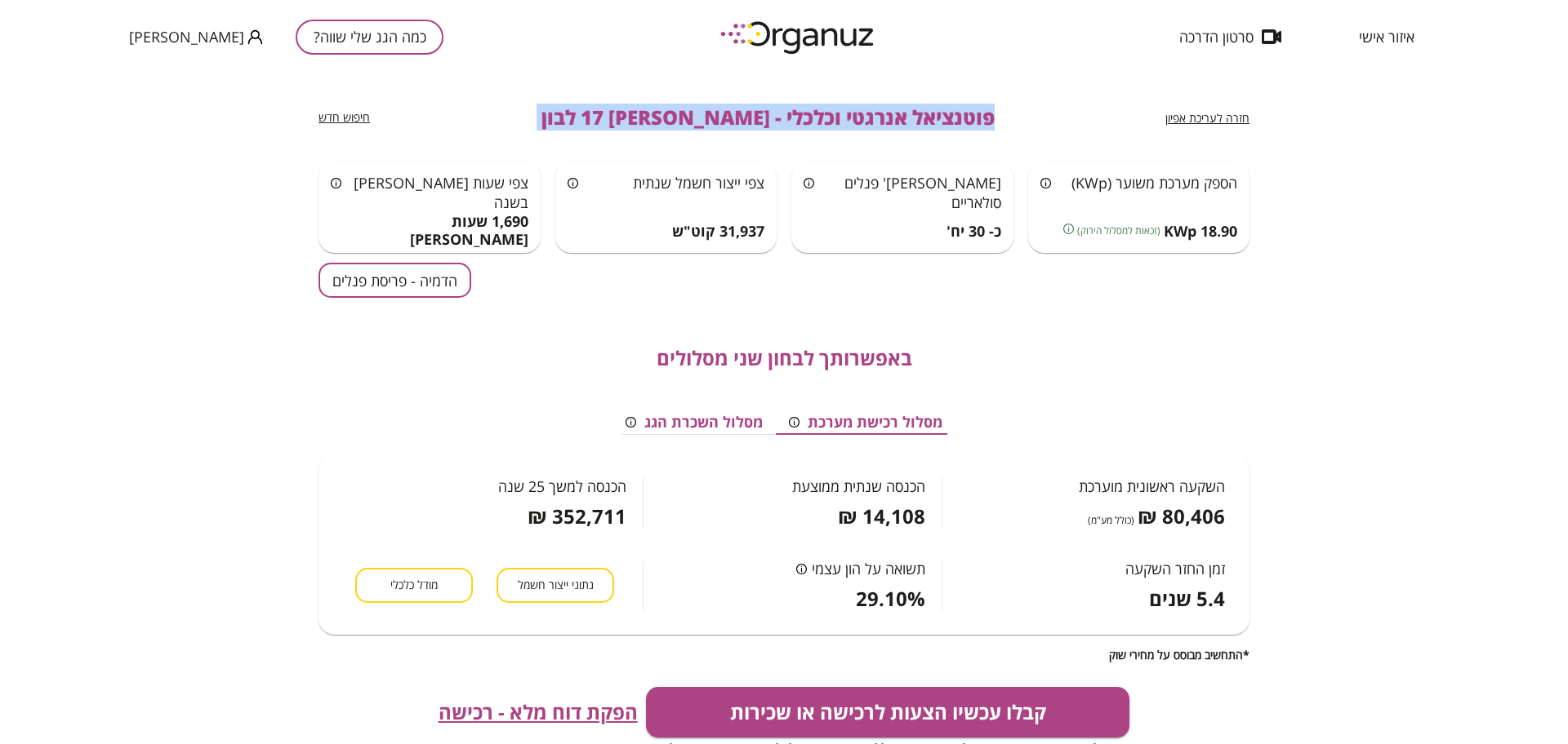
click at [641, 111] on span "פוטנציאל אנרגטי וכלכלי - [PERSON_NAME] 17 לבון" at bounding box center [768, 116] width 453 height 23
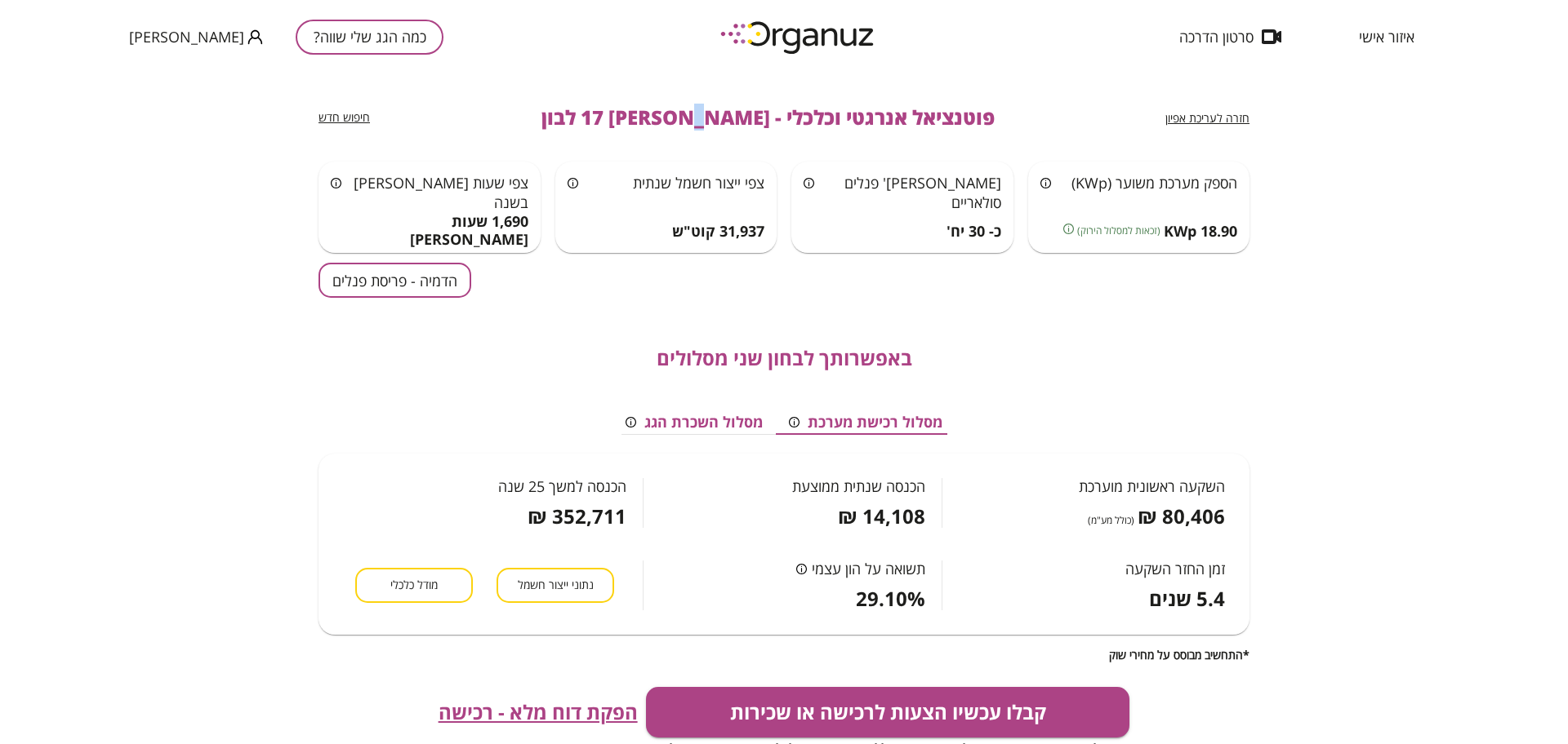
click at [641, 111] on span "פוטנציאל אנרגטי וכלכלי - [PERSON_NAME] 17 לבון" at bounding box center [768, 116] width 453 height 23
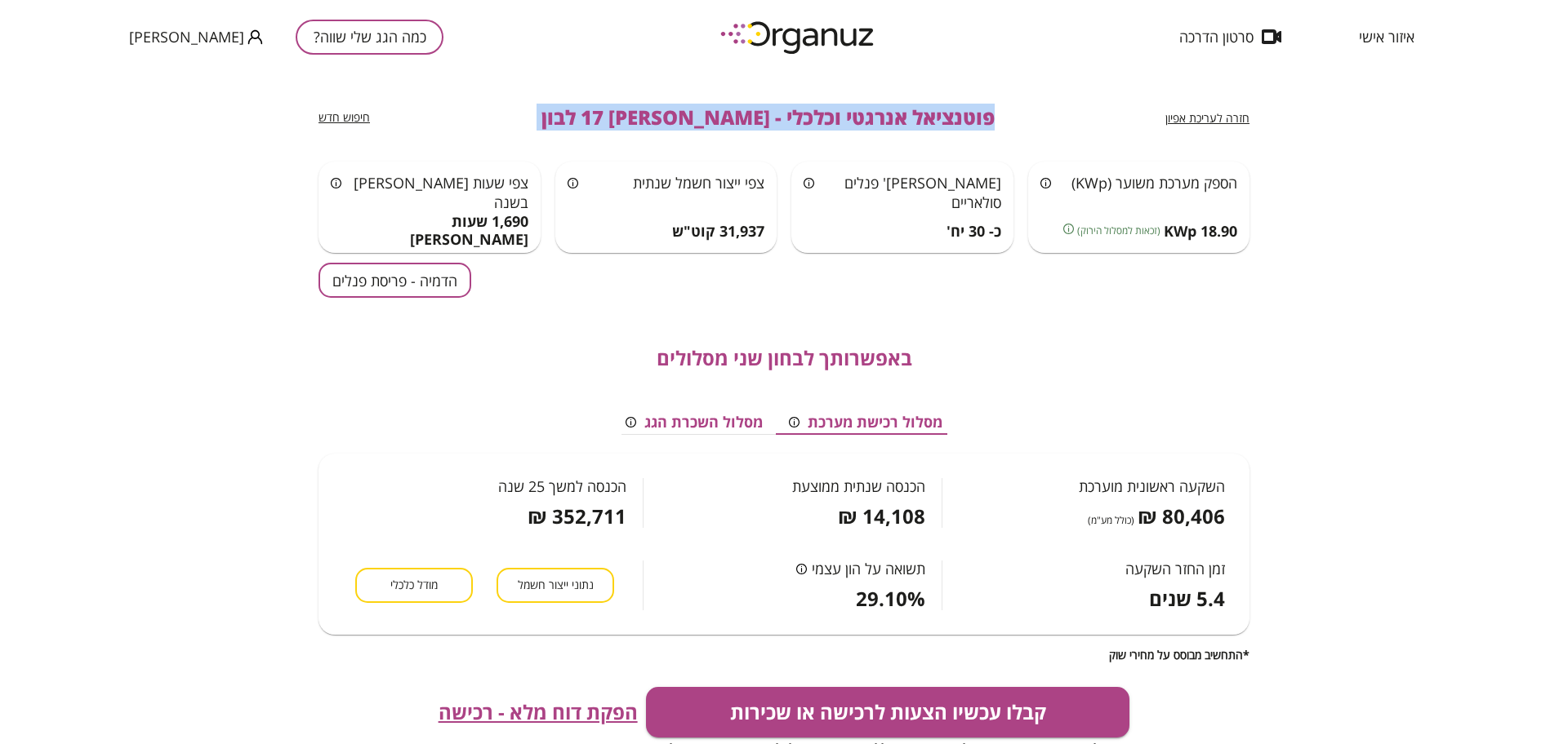
click at [641, 111] on span "פוטנציאל אנרגטי וכלכלי - [PERSON_NAME] 17 לבון" at bounding box center [768, 116] width 453 height 23
click at [662, 116] on span "פוטנציאל אנרגטי וכלכלי - [PERSON_NAME] 17 לבון" at bounding box center [768, 116] width 453 height 23
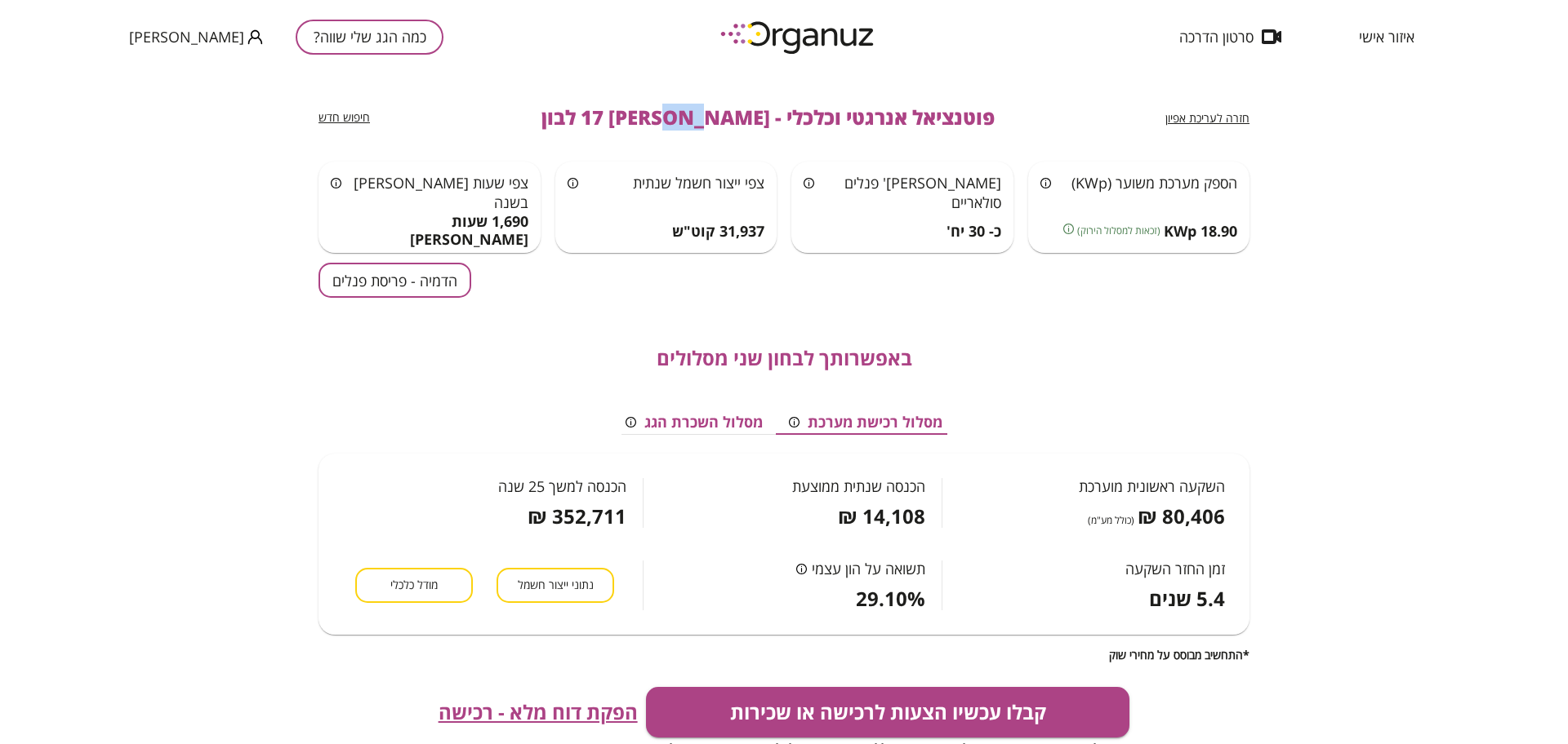
click at [662, 116] on span "פוטנציאל אנרגטי וכלכלי - [PERSON_NAME] 17 לבון" at bounding box center [768, 116] width 453 height 23
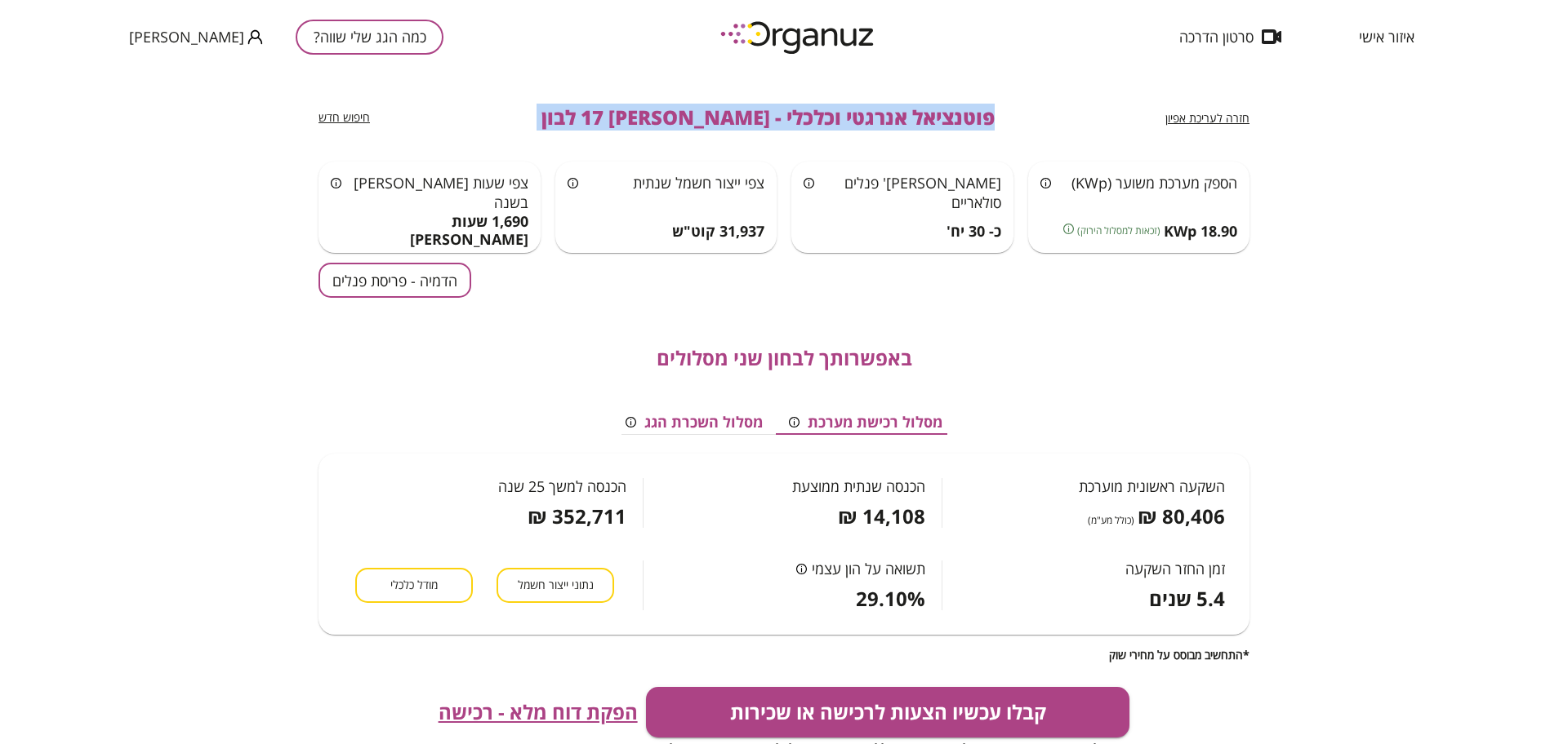
click at [662, 116] on span "פוטנציאל אנרגטי וכלכלי - [PERSON_NAME] 17 לבון" at bounding box center [768, 116] width 453 height 23
click at [1005, 83] on div "חזרה לעריכת אפיון פוטנציאל אנרגטי וכלכלי - [PERSON_NAME] 17 לבון חיפוש חדש" at bounding box center [784, 117] width 930 height 88
drag, startPoint x: 935, startPoint y: 114, endPoint x: 592, endPoint y: 116, distance: 343.0
click at [592, 116] on div "חזרה לעריכת אפיון פוטנציאל אנרגטי וכלכלי - [PERSON_NAME] 17 לבון חיפוש חדש" at bounding box center [784, 117] width 930 height 88
click at [400, 272] on button "הדמיה - פריסת פנלים" at bounding box center [395, 280] width 153 height 35
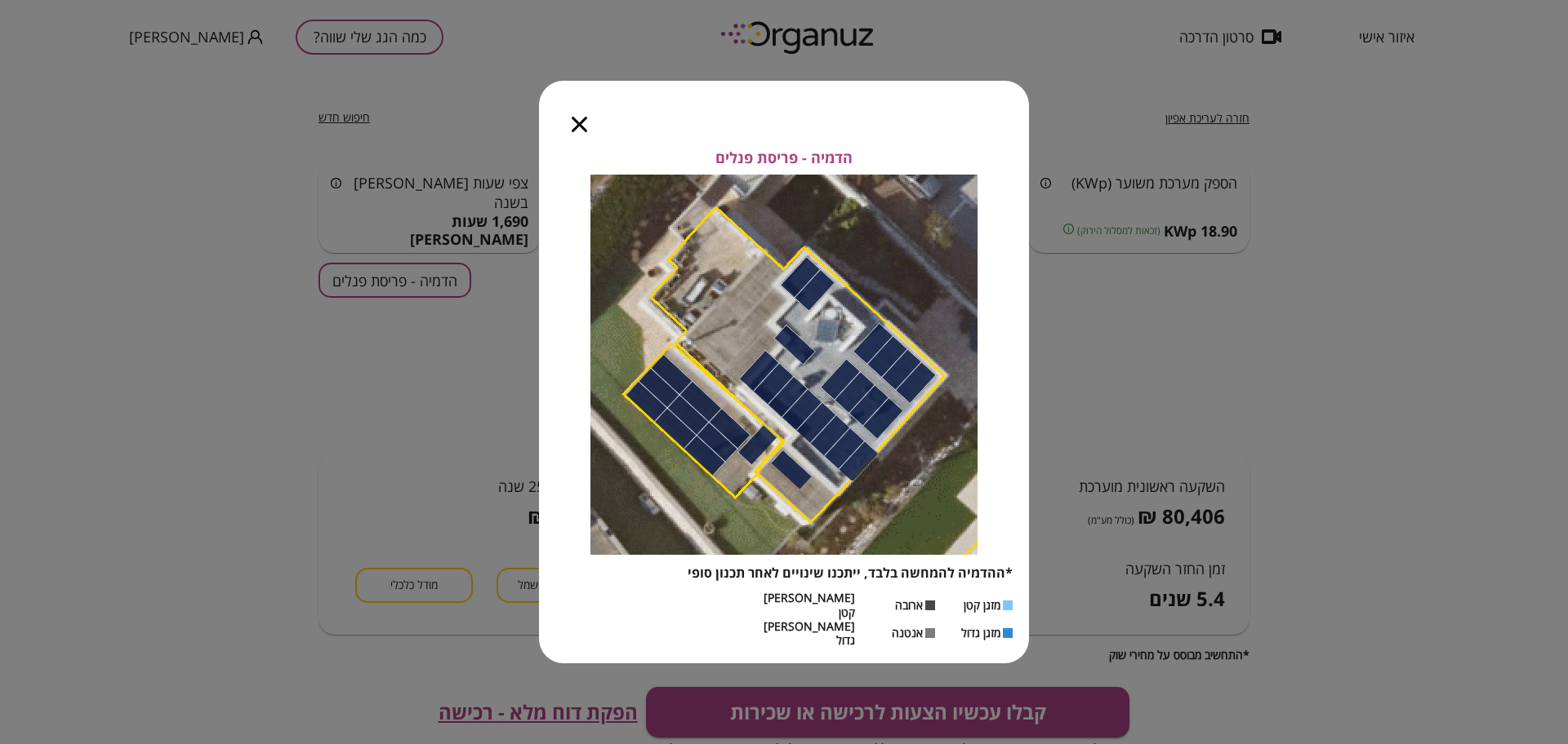
click at [578, 132] on icon "button" at bounding box center [580, 124] width 16 height 16
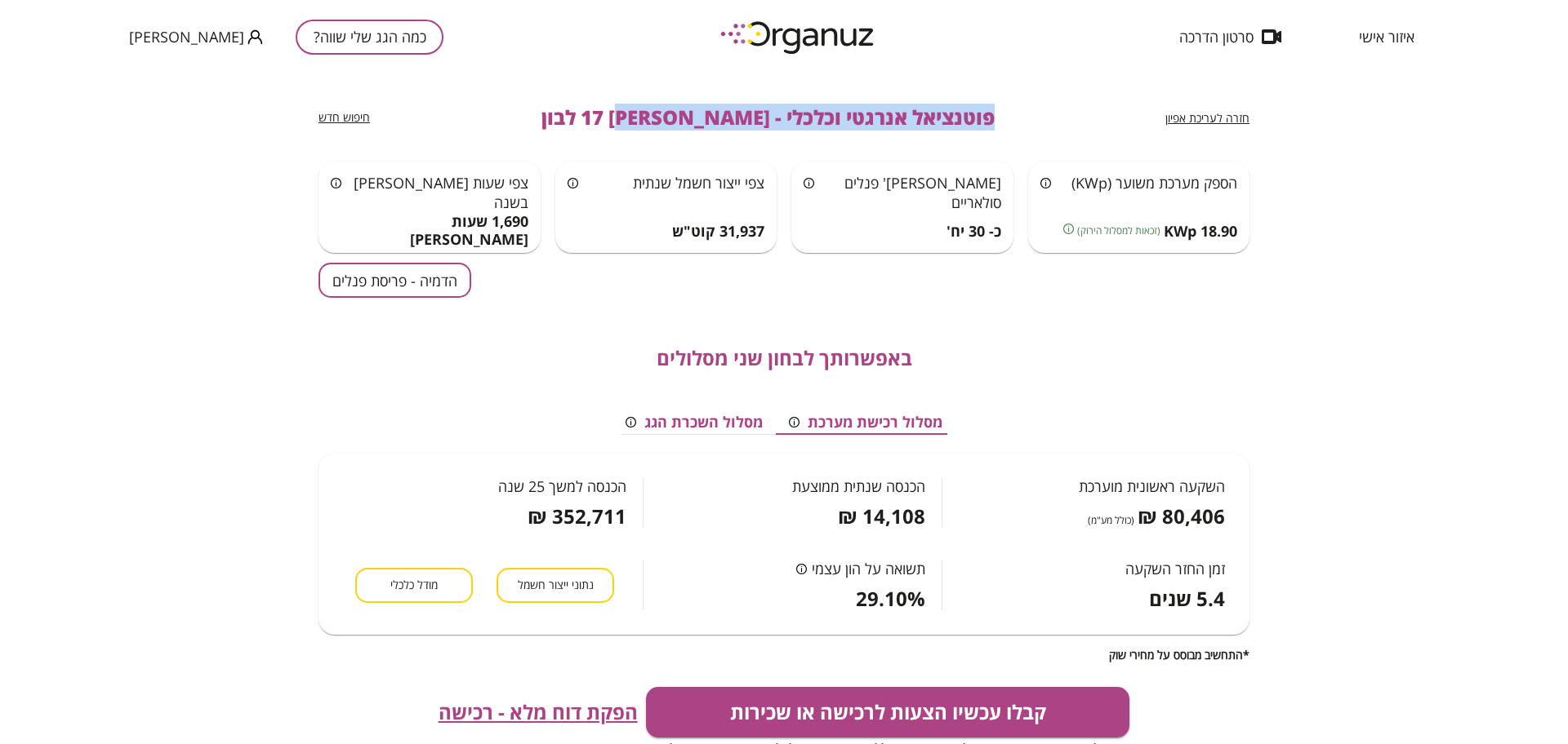
click at [822, 78] on div "חזרה לעריכת אפיון פוטנציאל אנרגטי וכלכלי - [PERSON_NAME] 17 לבון חיפוש חדש" at bounding box center [784, 117] width 930 height 88
drag, startPoint x: 933, startPoint y: 115, endPoint x: 593, endPoint y: 131, distance: 340.4
click at [593, 131] on div "חזרה לעריכת אפיון פוטנציאל אנרגטי וכלכלי - [PERSON_NAME] 17 לבון חיפוש חדש" at bounding box center [784, 117] width 930 height 88
click at [578, 93] on div "חזרה לעריכת אפיון פוטנציאל אנרגטי וכלכלי - [PERSON_NAME] 17 לבון חיפוש חדש" at bounding box center [784, 117] width 930 height 88
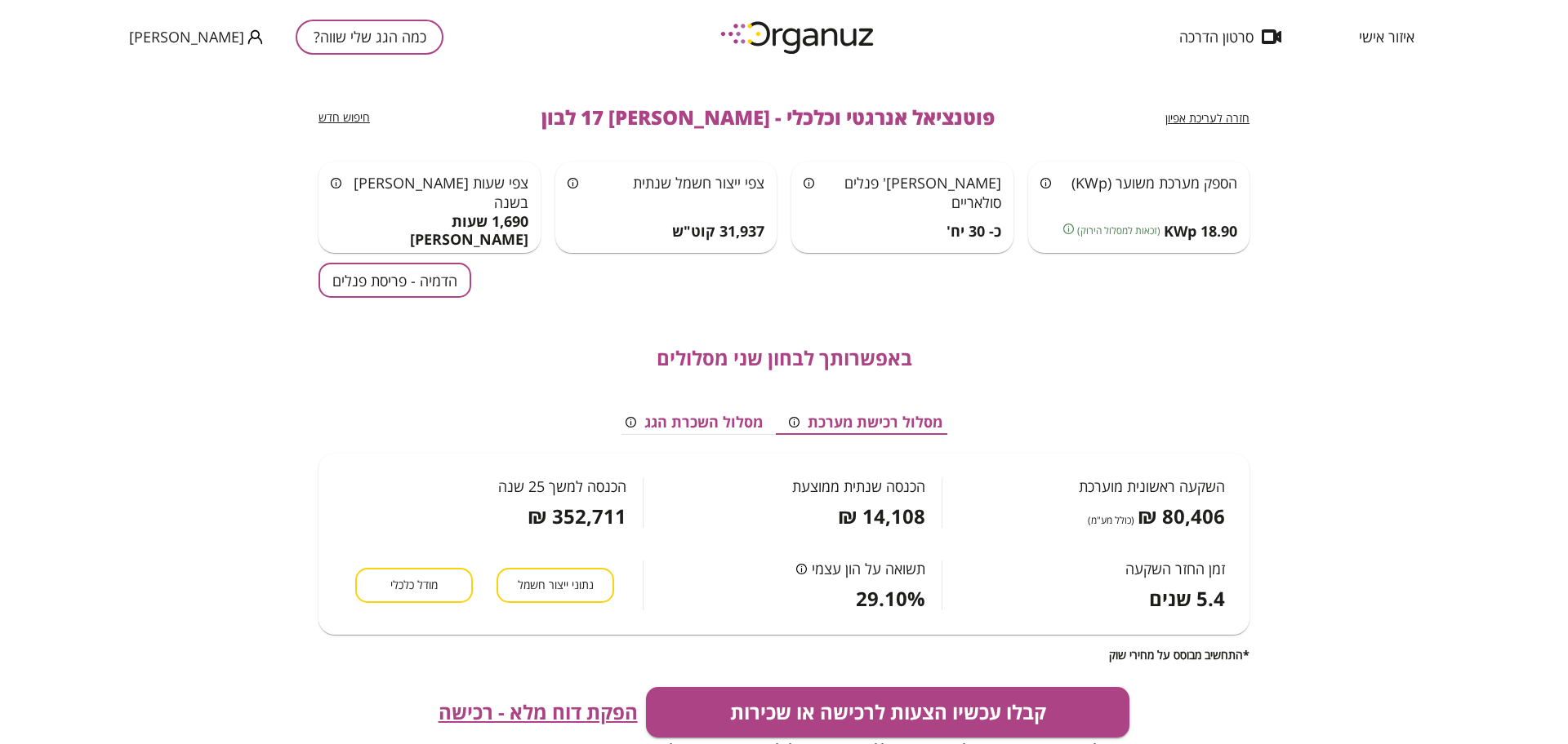
click at [363, 298] on div "באפשרותך לבחון שני מסלולים מסלול רכישת מערכת מסלול השכרת הגג השקעה ראשונית מוער…" at bounding box center [784, 480] width 930 height 364
click at [373, 270] on button "הדמיה - פריסת פנלים" at bounding box center [395, 280] width 153 height 35
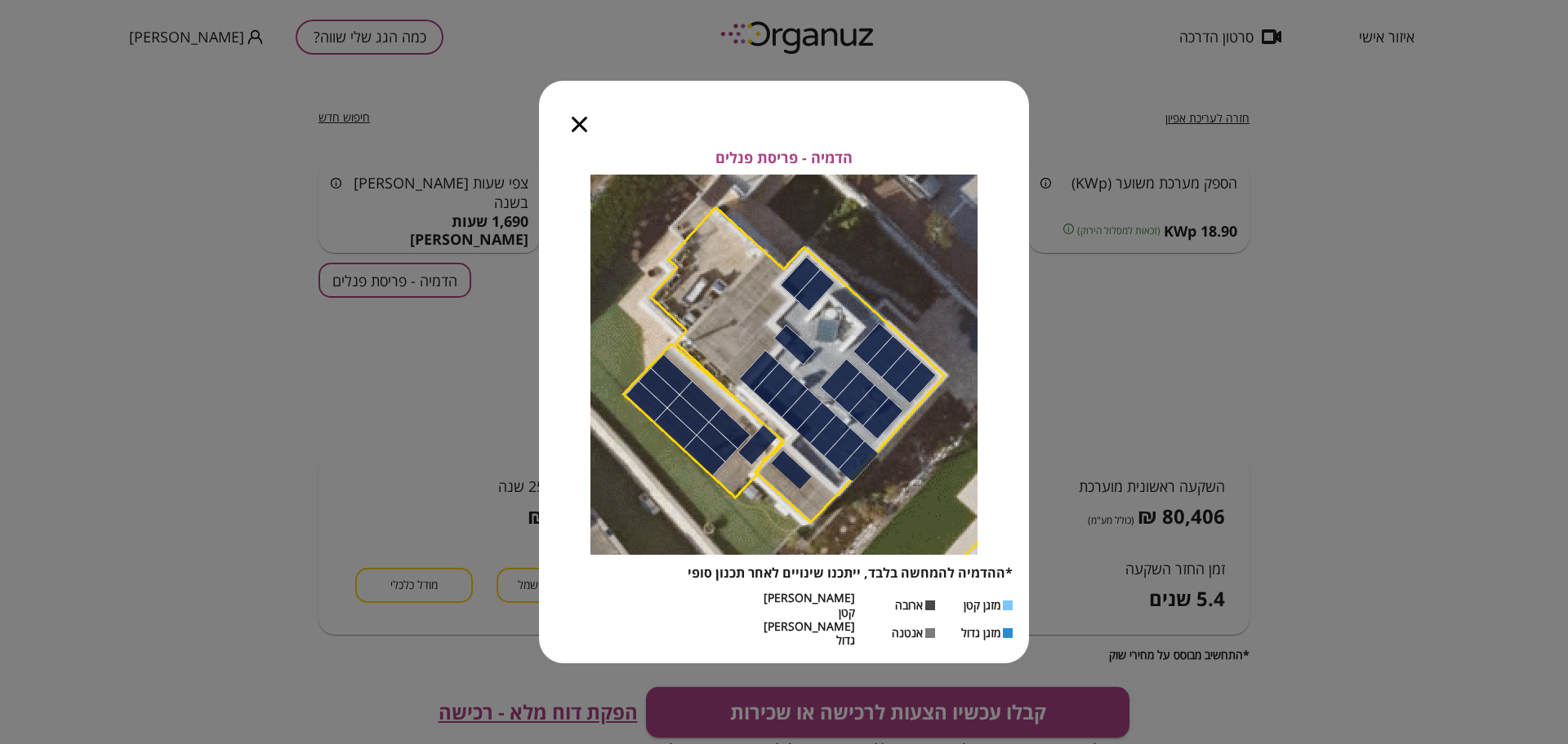
click at [581, 132] on icon "button" at bounding box center [580, 124] width 16 height 16
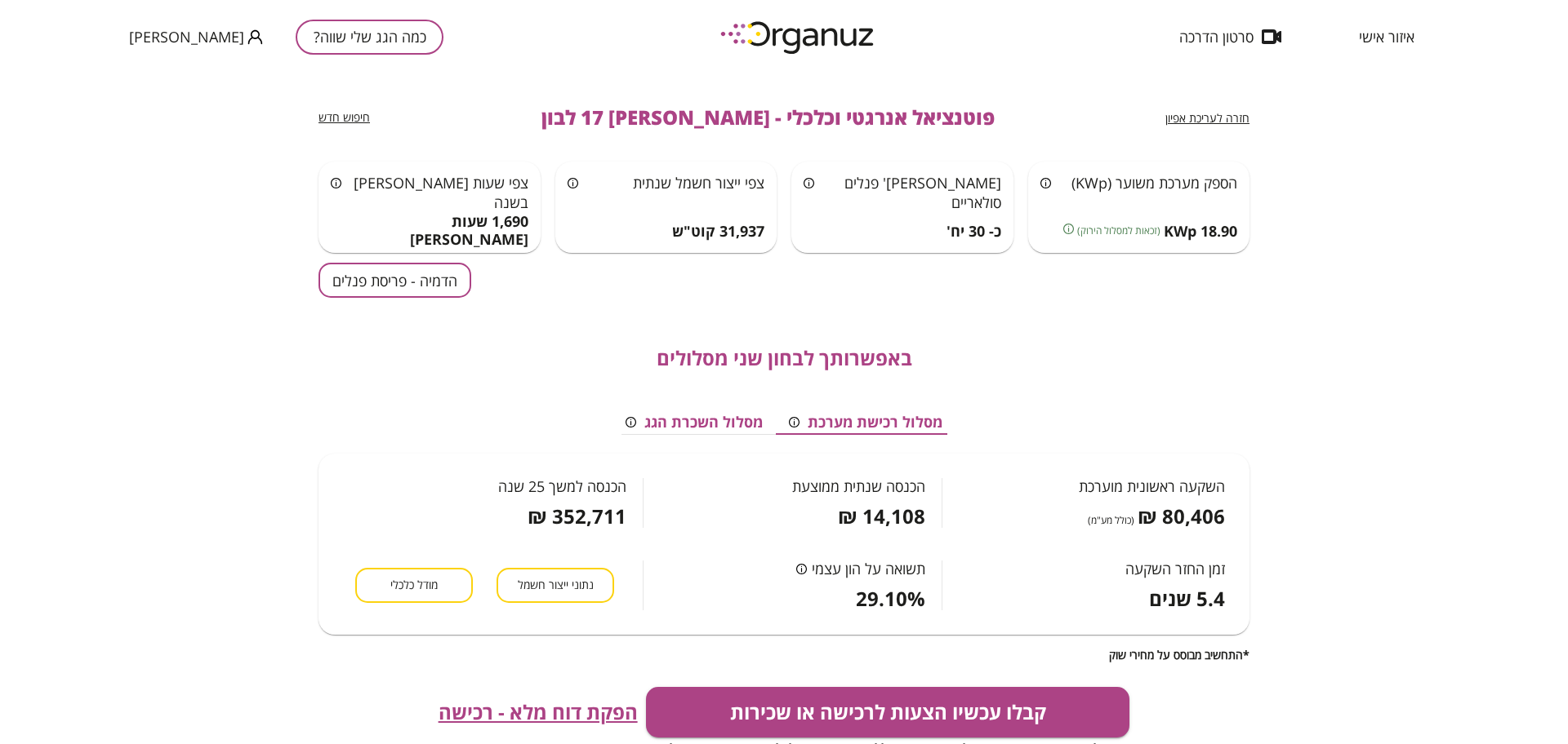
click at [1193, 111] on span "חזרה לעריכת אפיון" at bounding box center [1208, 118] width 84 height 16
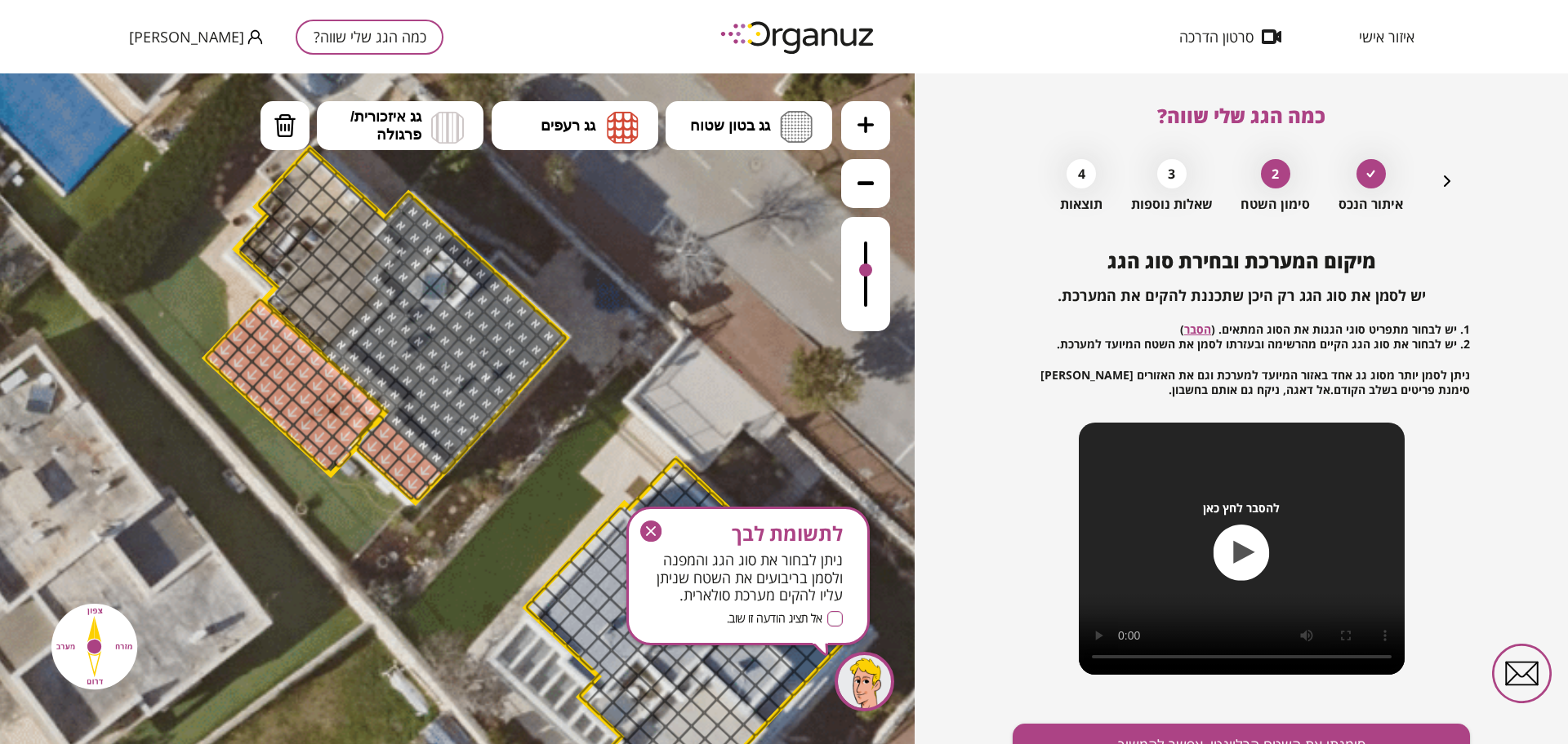
drag, startPoint x: 865, startPoint y: 242, endPoint x: 843, endPoint y: 224, distance: 28.4
click at [847, 237] on div at bounding box center [866, 274] width 49 height 115
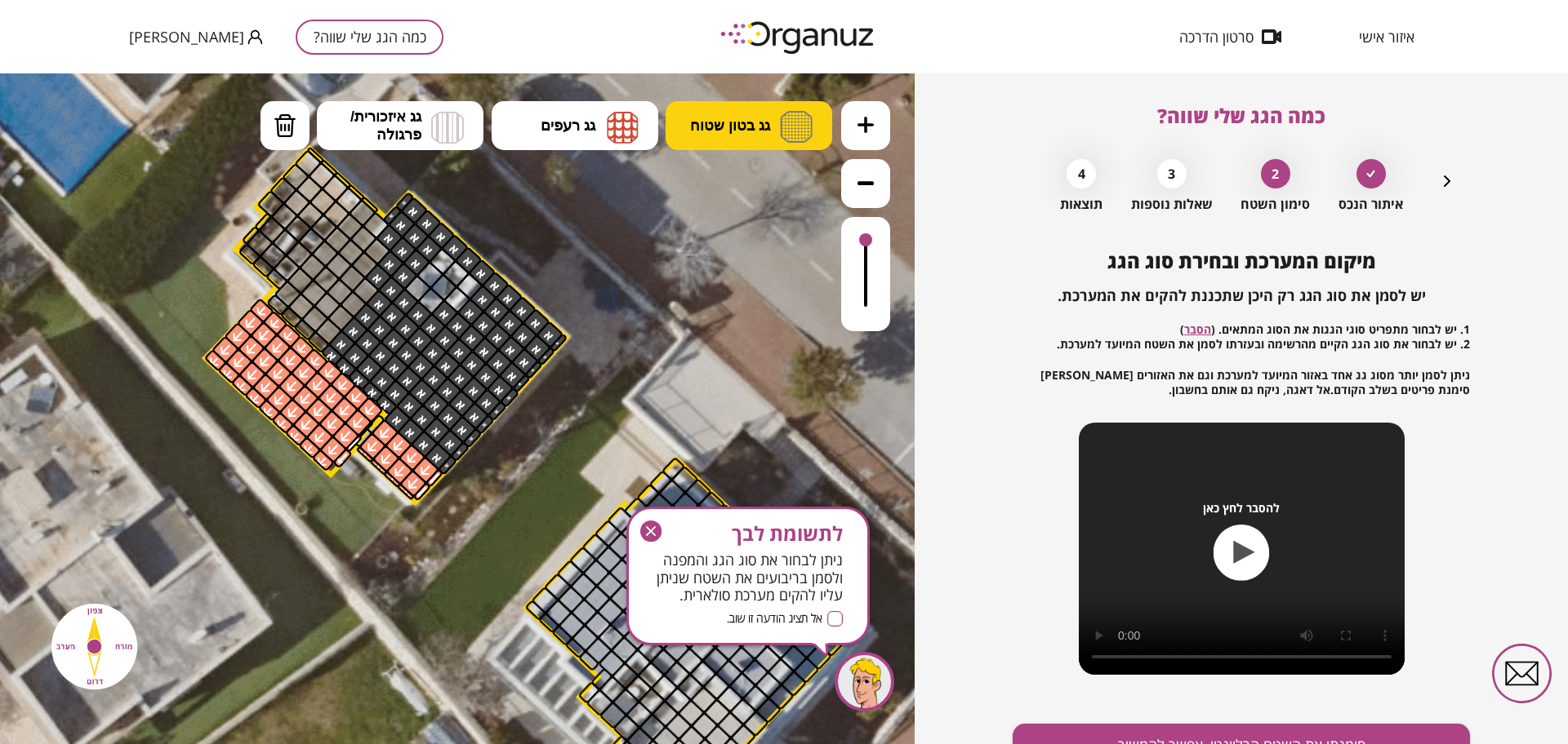
click at [797, 132] on img at bounding box center [795, 126] width 32 height 32
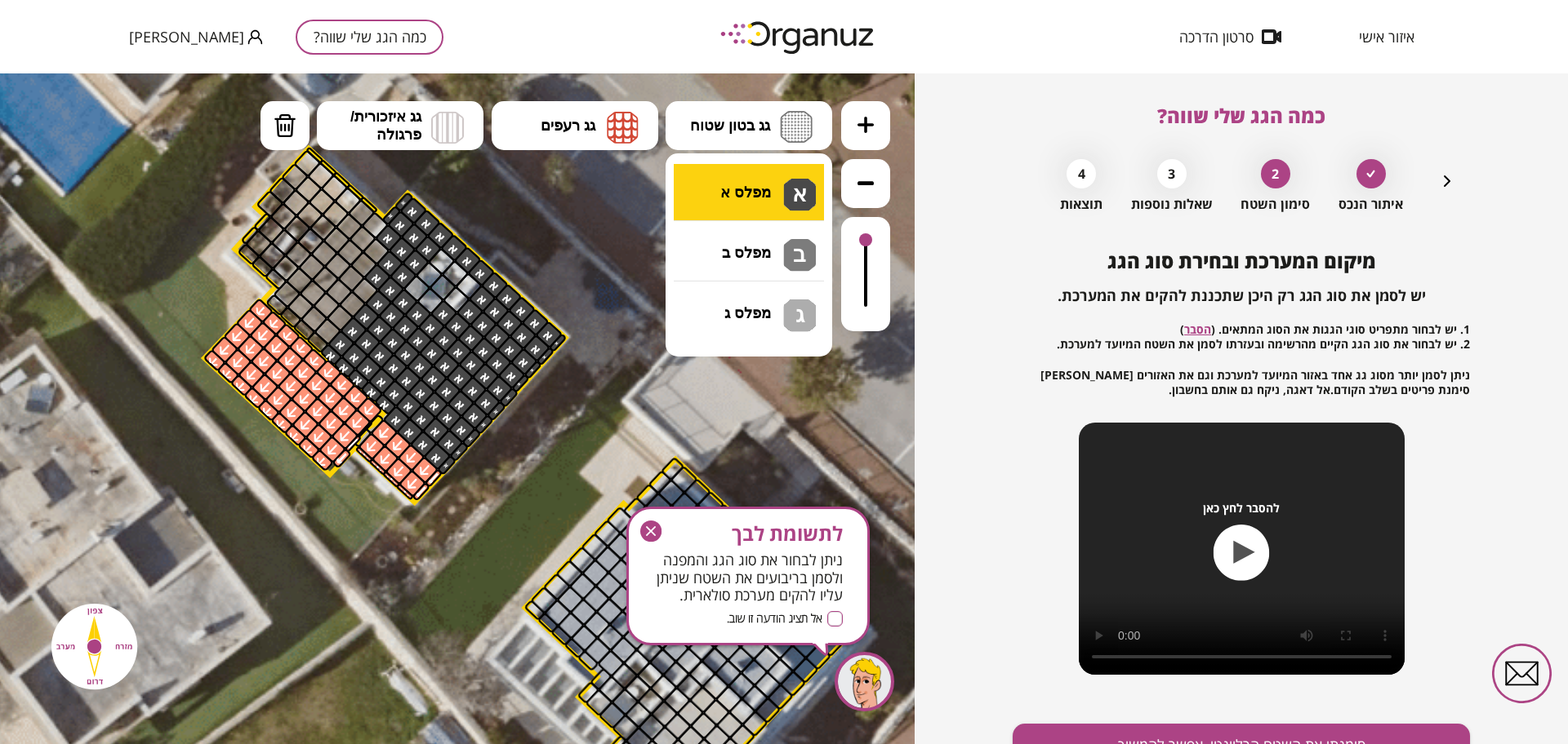
click at [760, 209] on div ".st0 { fill: #FFFFFF; } 10" at bounding box center [457, 408] width 915 height 671
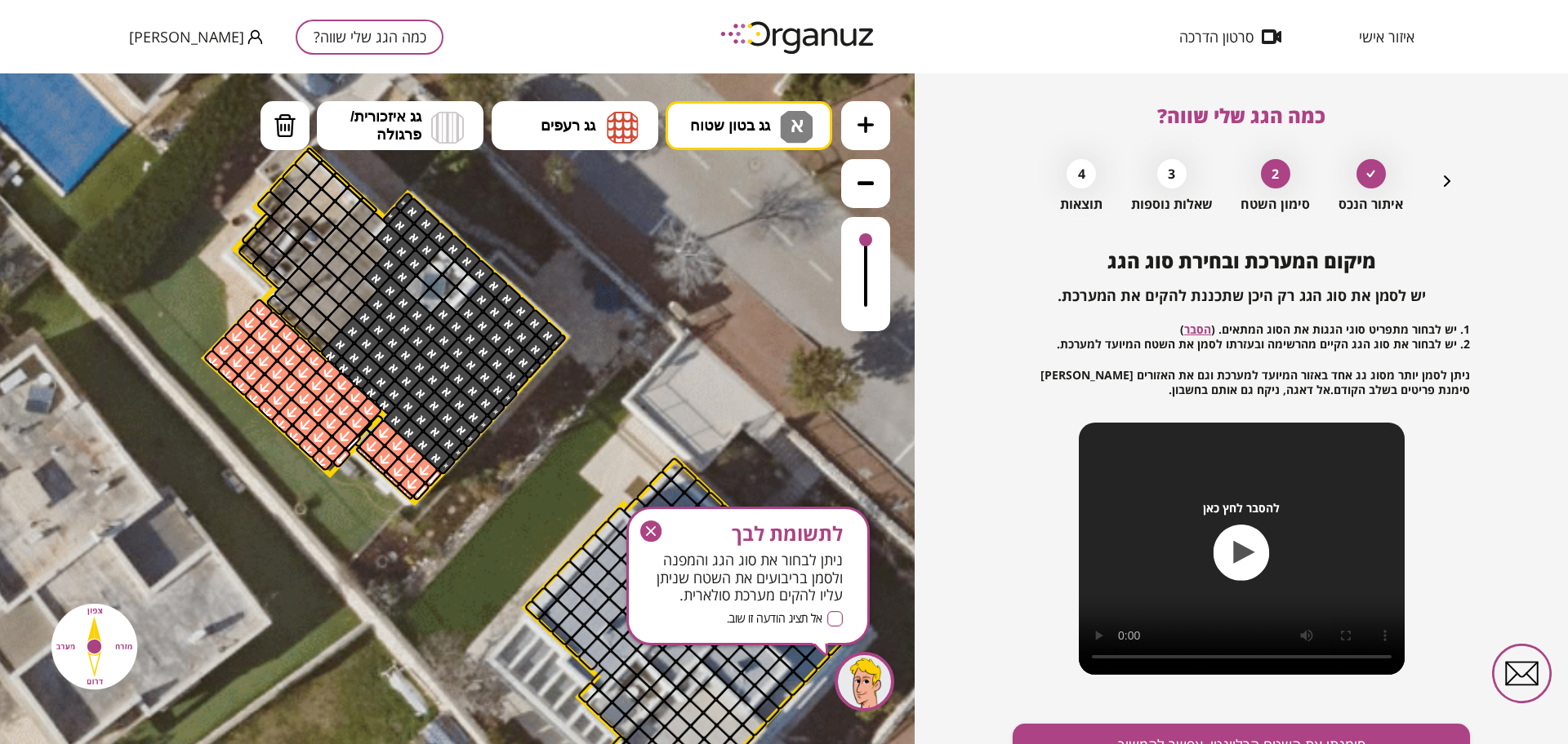
click at [421, 301] on div at bounding box center [430, 301] width 28 height 28
click at [405, 283] on div at bounding box center [403, 276] width 28 height 28
click at [405, 291] on div at bounding box center [404, 302] width 28 height 28
click at [414, 292] on div at bounding box center [416, 288] width 28 height 28
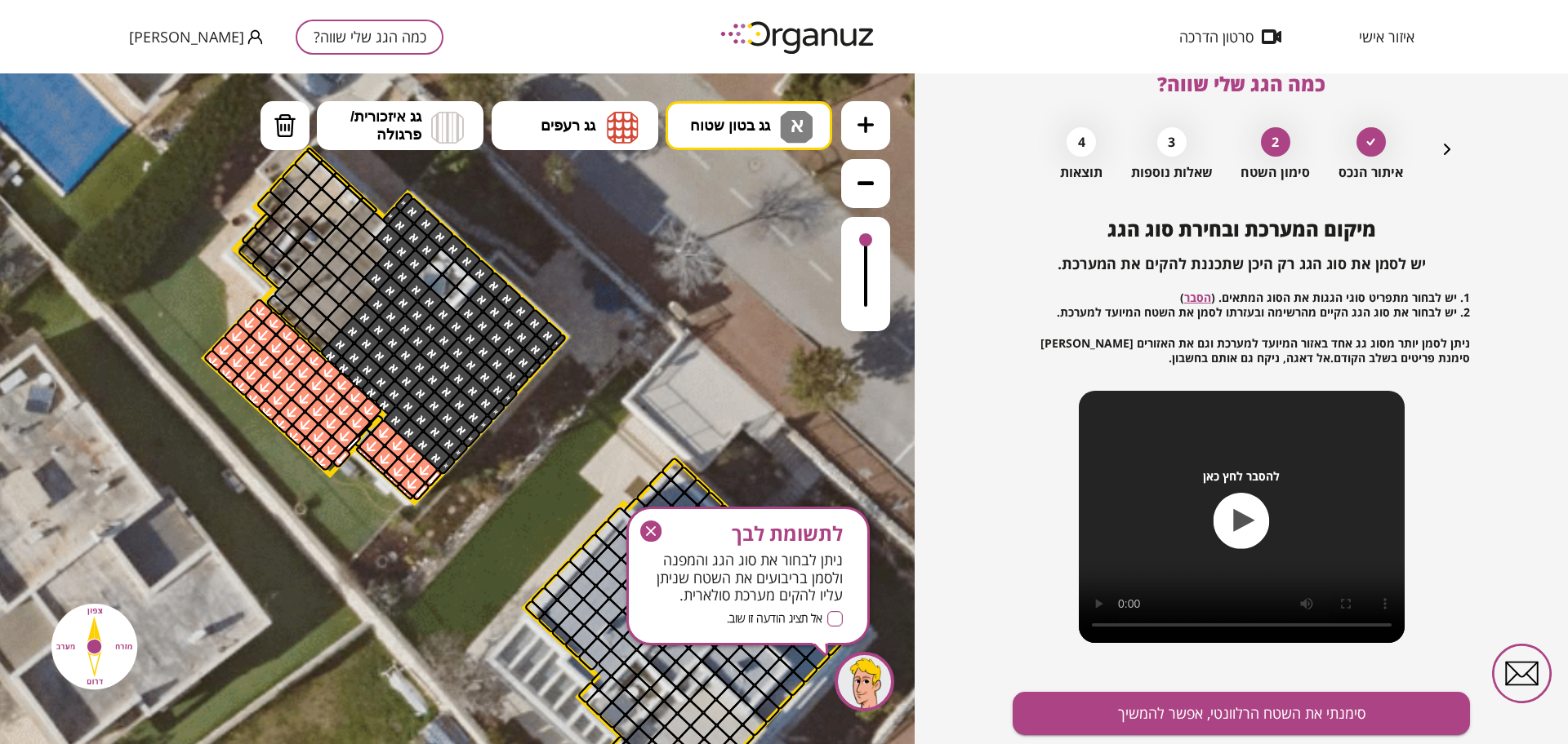
scroll to position [85, 0]
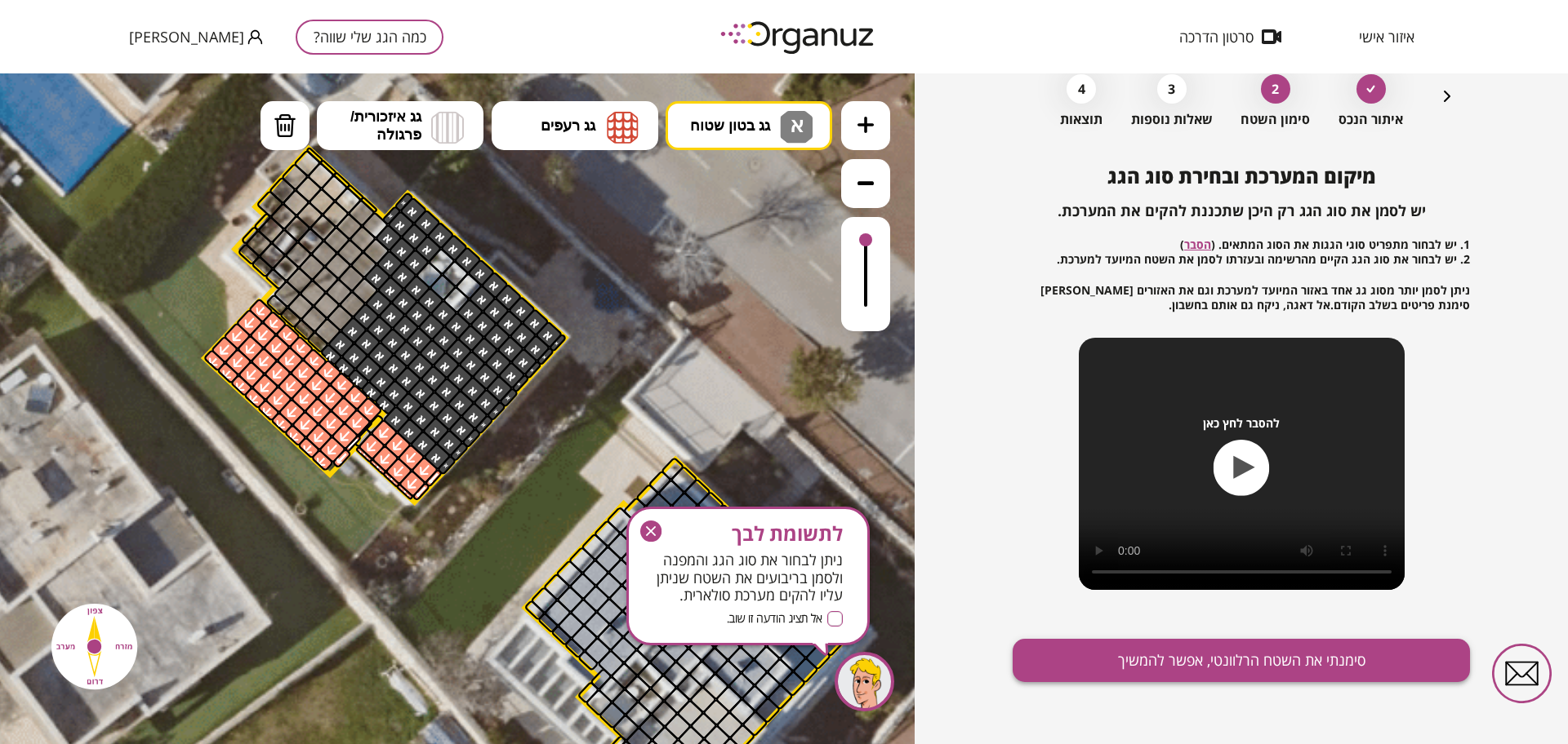
click at [1160, 644] on button "סימנתי את השטח הרלוונטי, אפשר להמשיך" at bounding box center [1241, 661] width 457 height 43
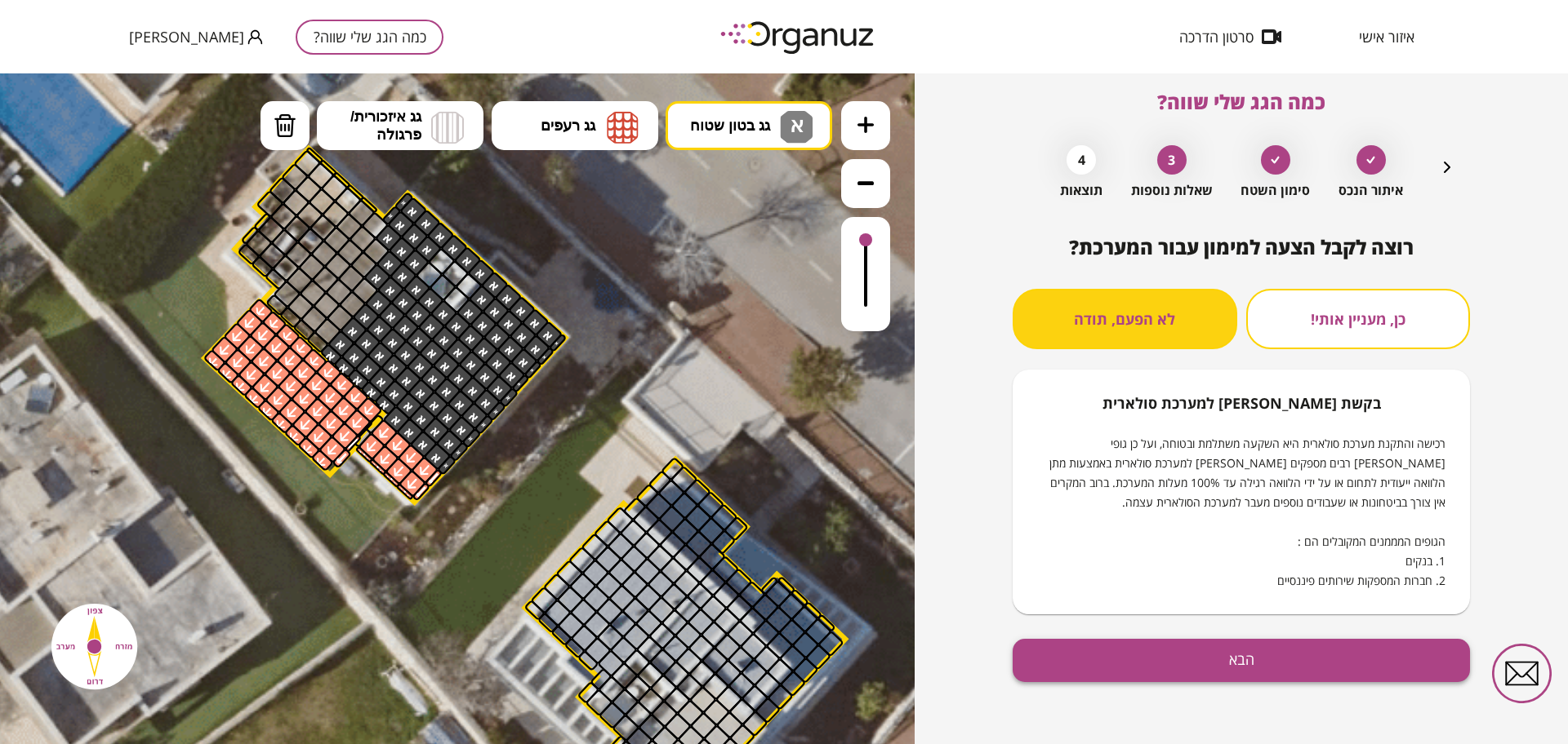
click at [1158, 657] on button "הבא" at bounding box center [1241, 661] width 457 height 43
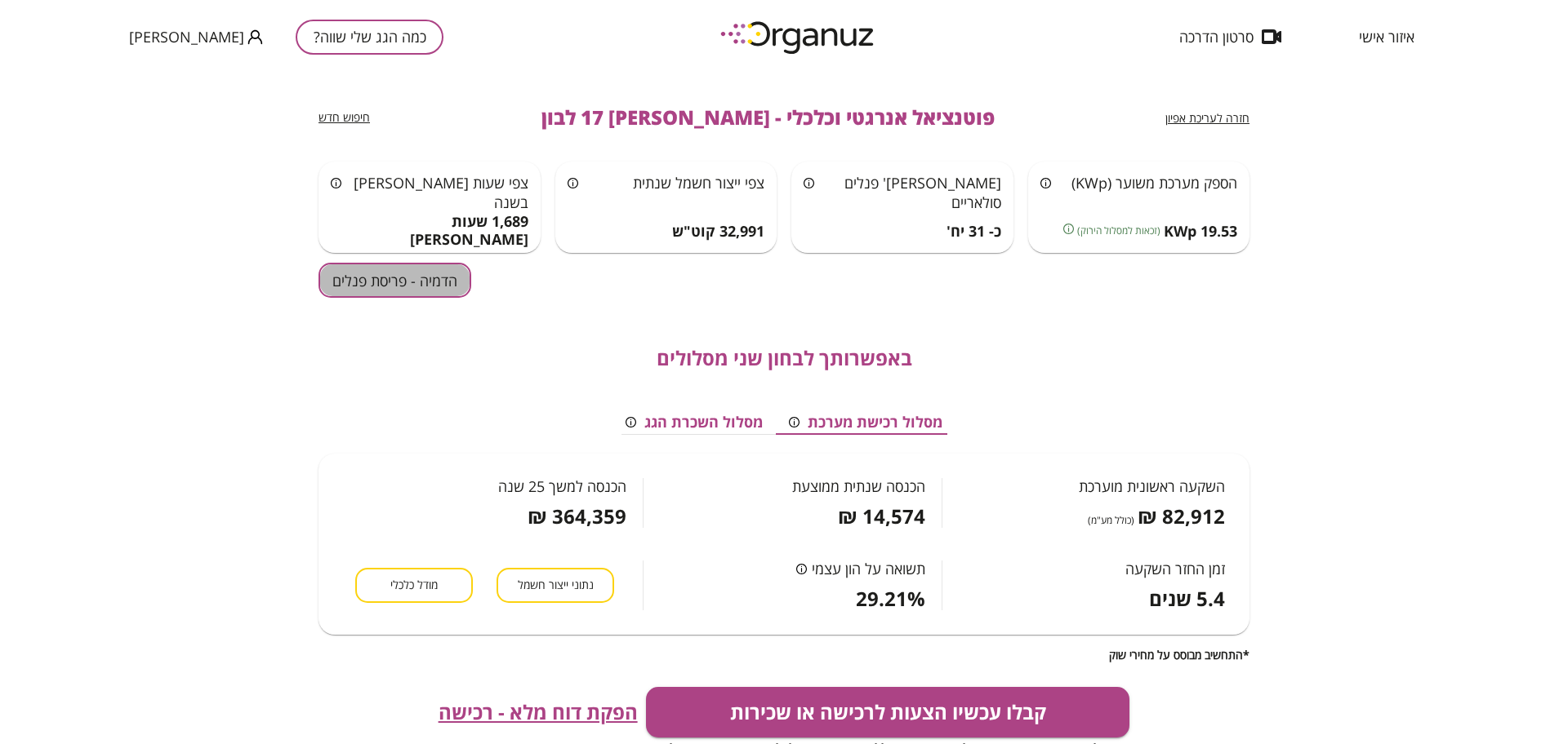
click at [332, 284] on button "הדמיה - פריסת פנלים" at bounding box center [395, 280] width 153 height 35
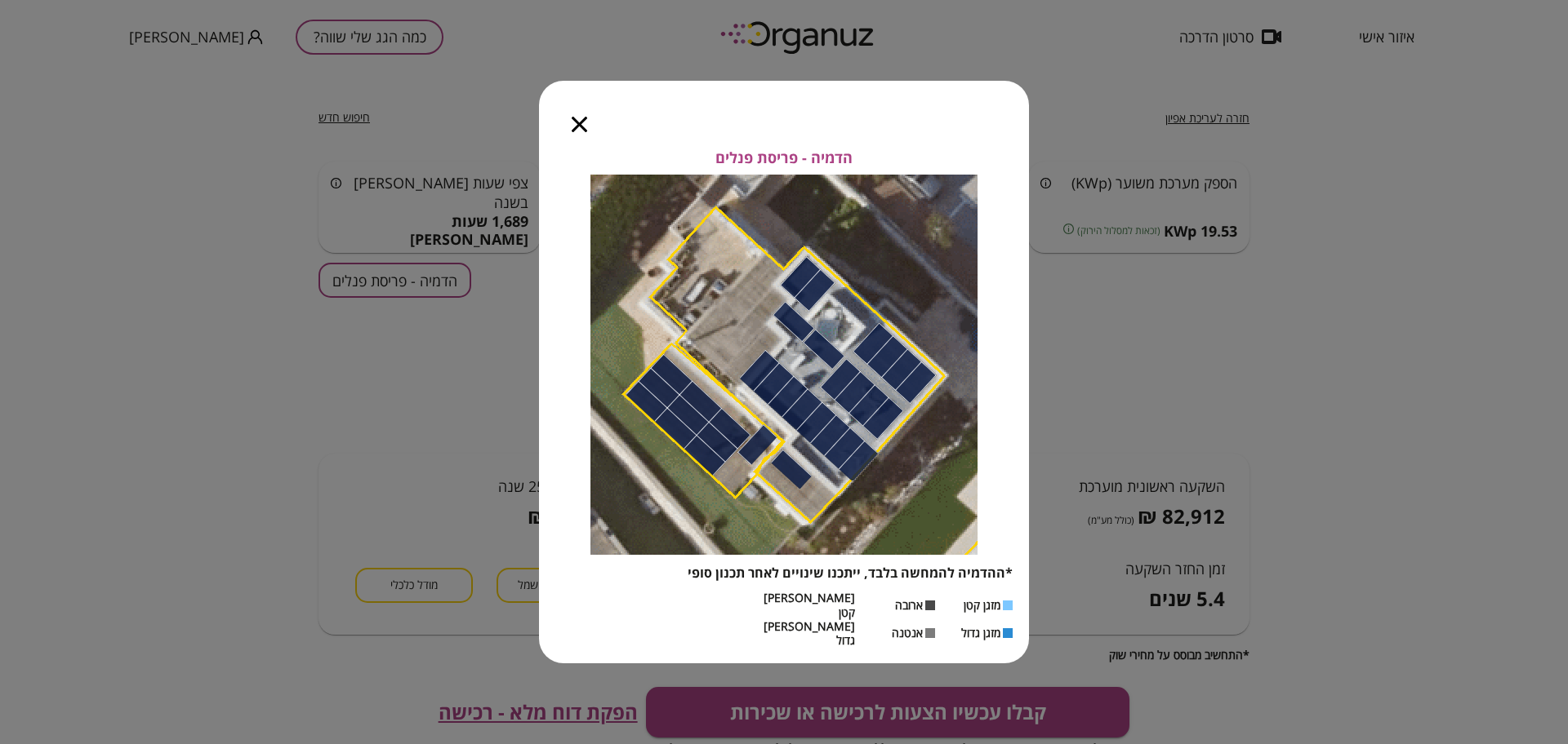
click at [576, 132] on icon "button" at bounding box center [580, 124] width 16 height 16
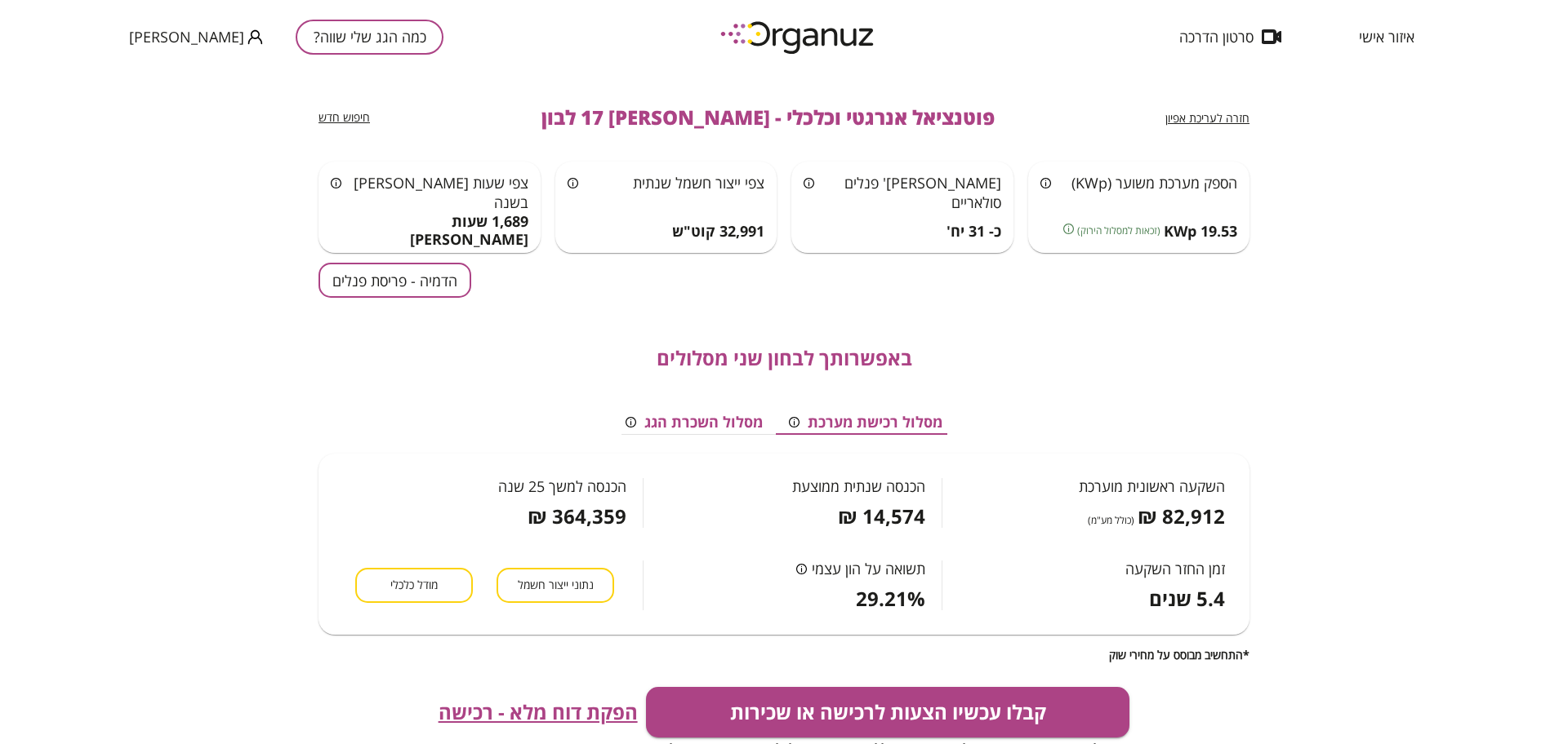
click at [1230, 117] on span "חזרה לעריכת אפיון" at bounding box center [1208, 118] width 84 height 16
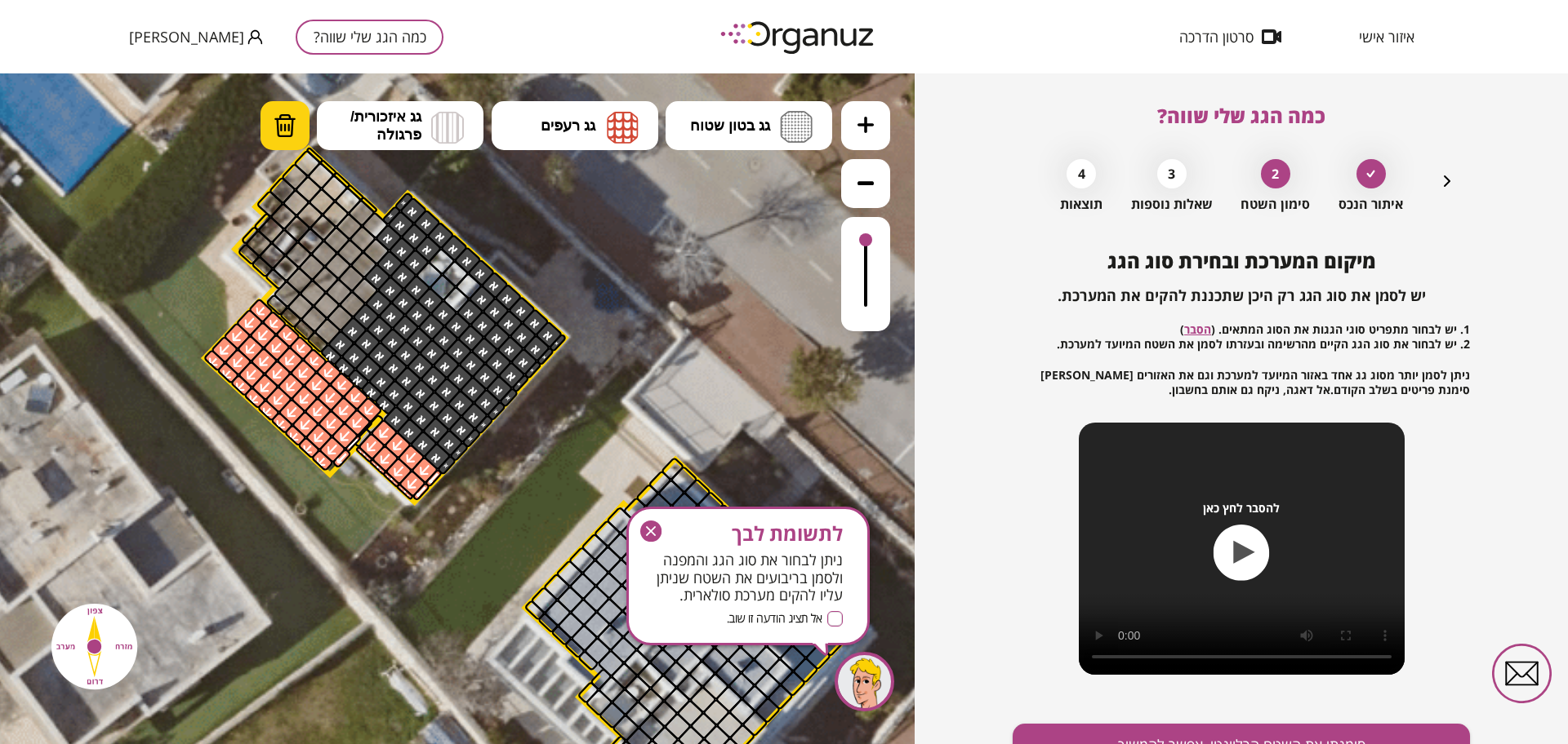
click at [309, 125] on button "מחיקה" at bounding box center [285, 125] width 49 height 49
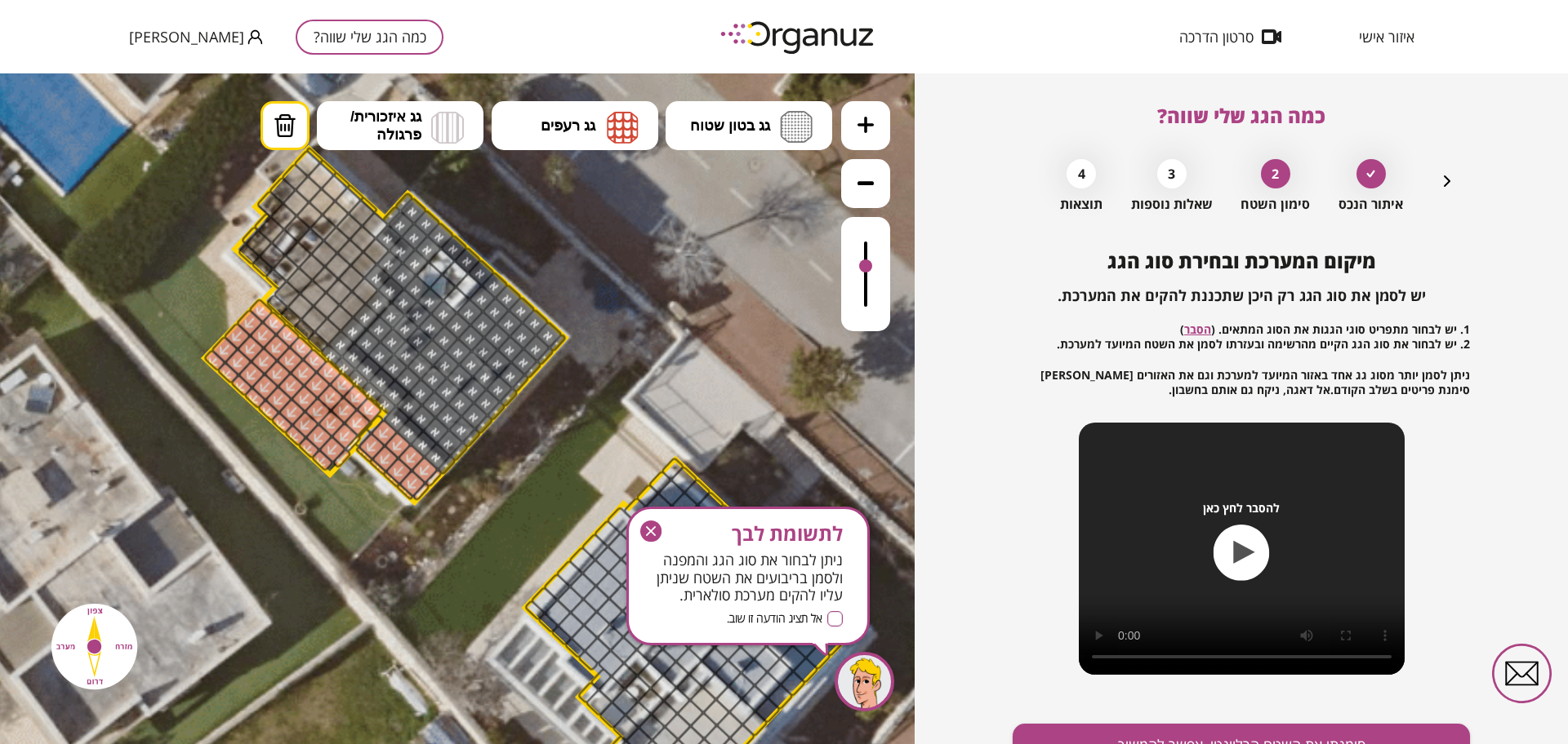
drag, startPoint x: 859, startPoint y: 238, endPoint x: 860, endPoint y: 275, distance: 37.0
click at [860, 272] on div at bounding box center [865, 265] width 13 height 13
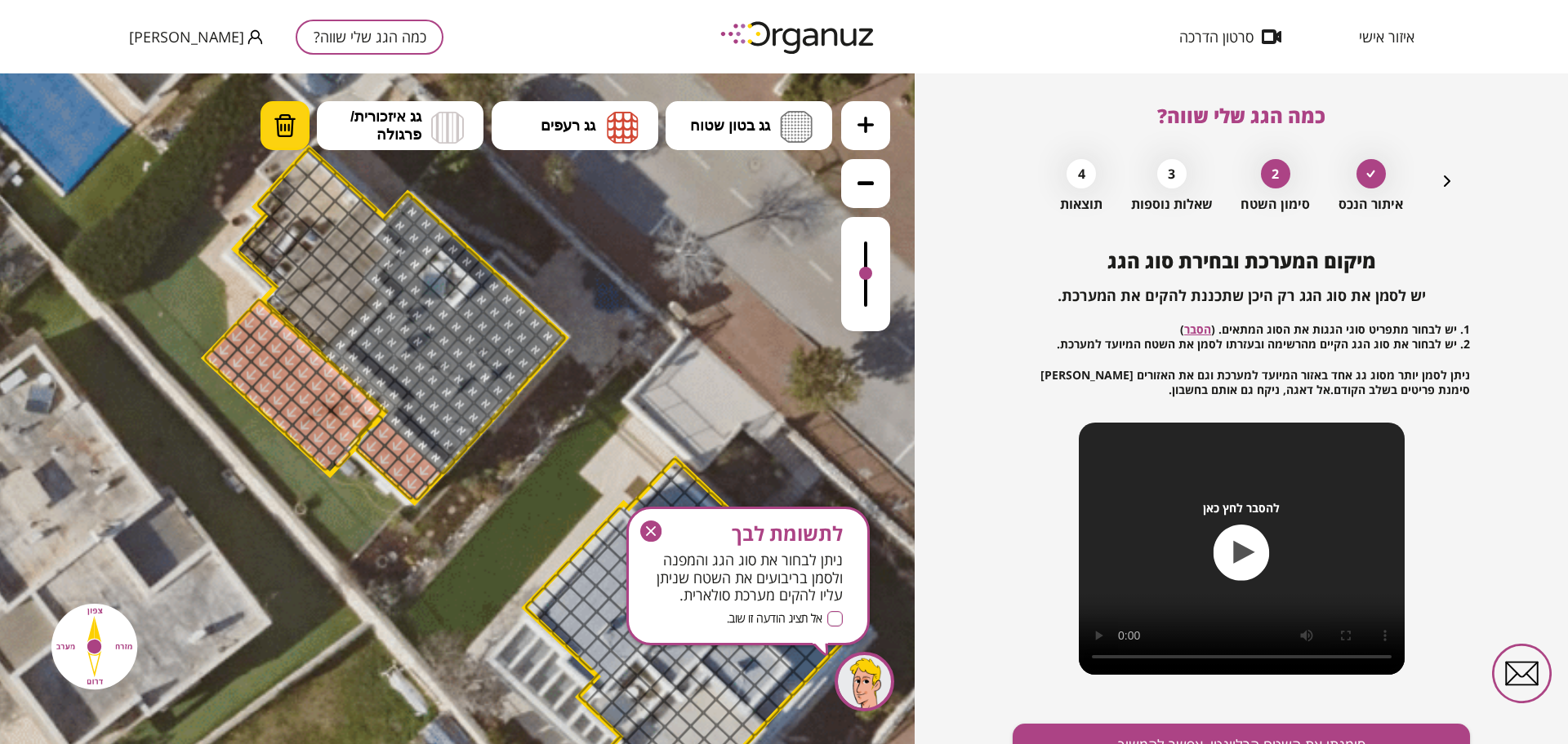
click at [287, 133] on img at bounding box center [284, 125] width 23 height 24
click at [418, 291] on div at bounding box center [416, 288] width 28 height 28
click at [428, 302] on div at bounding box center [430, 301] width 28 height 28
click at [442, 309] on div at bounding box center [444, 313] width 28 height 28
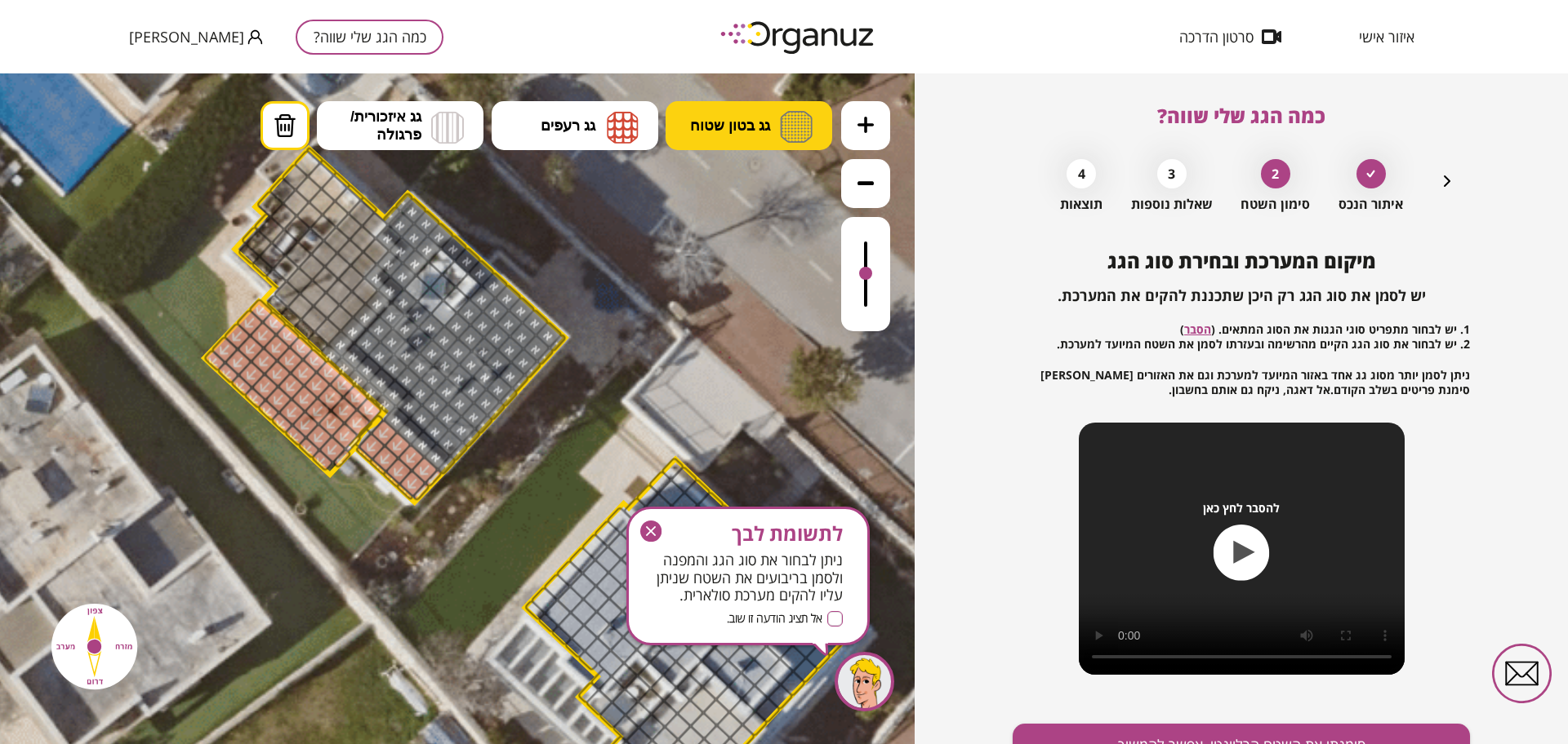
click at [719, 122] on span "גג בטון שטוח" at bounding box center [730, 125] width 80 height 18
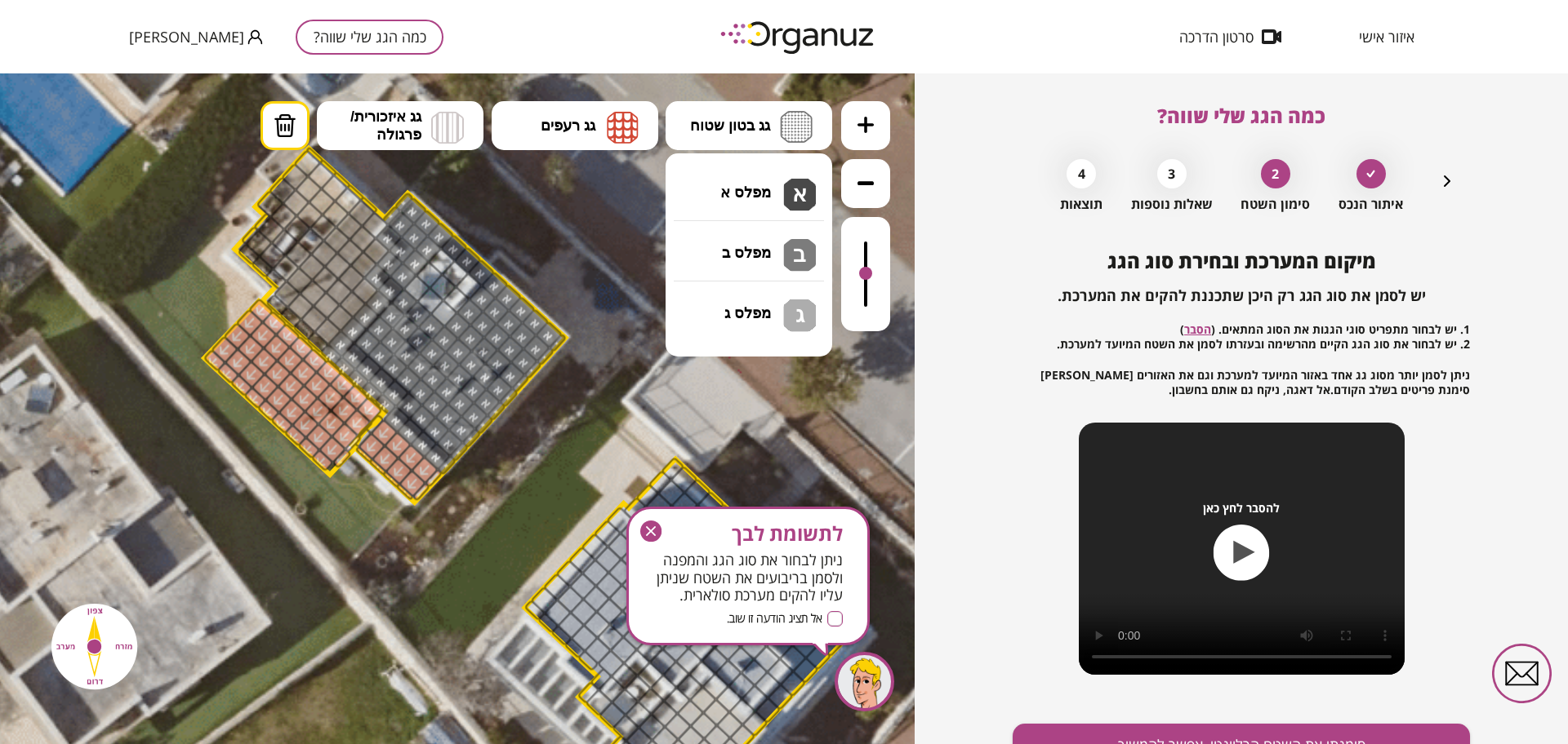
click at [737, 190] on div ".st0 { fill: #FFFFFF; } 10" at bounding box center [457, 408] width 915 height 671
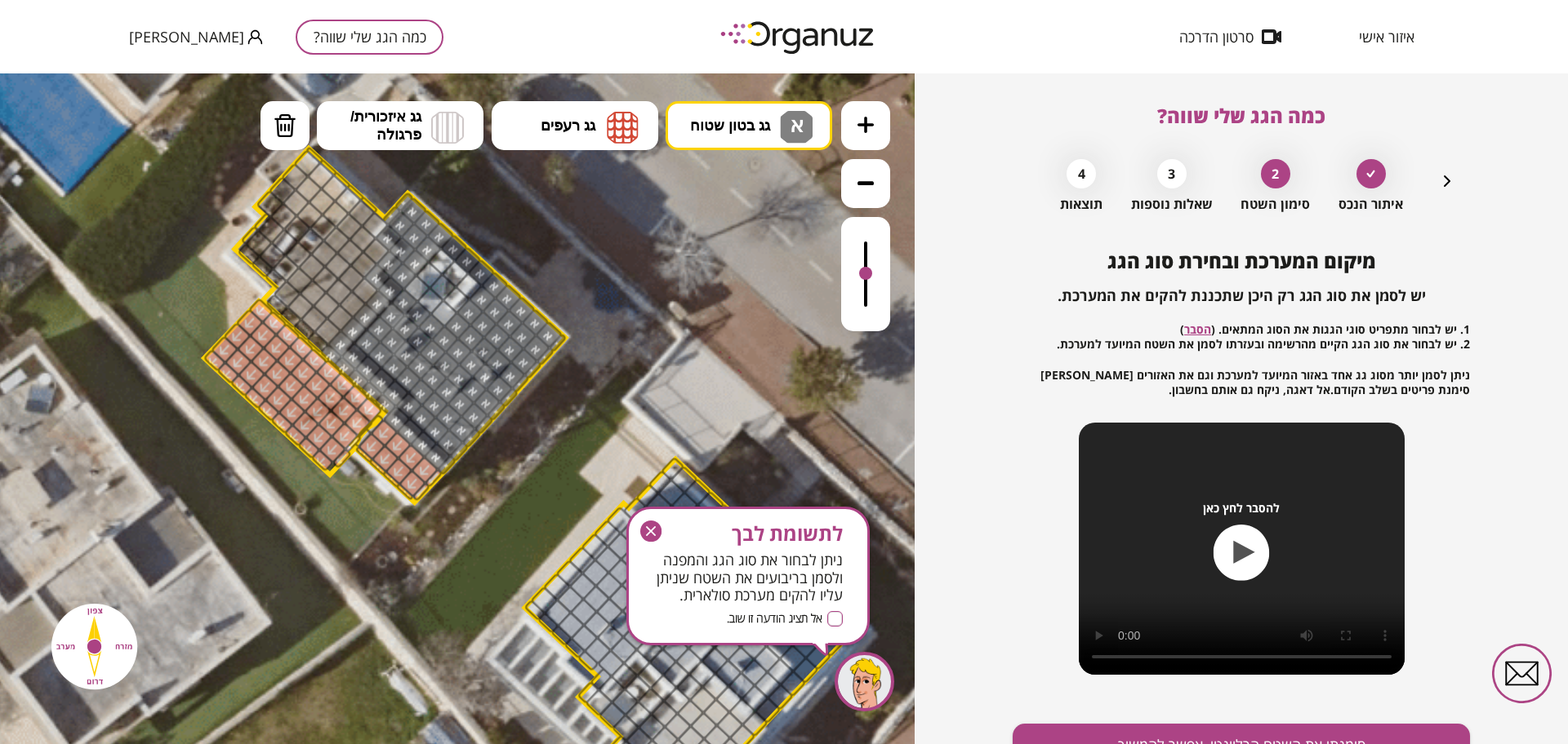
click at [365, 294] on div at bounding box center [364, 291] width 28 height 28
click at [356, 303] on div at bounding box center [352, 304] width 28 height 28
click at [646, 532] on icon "button" at bounding box center [651, 532] width 22 height 22
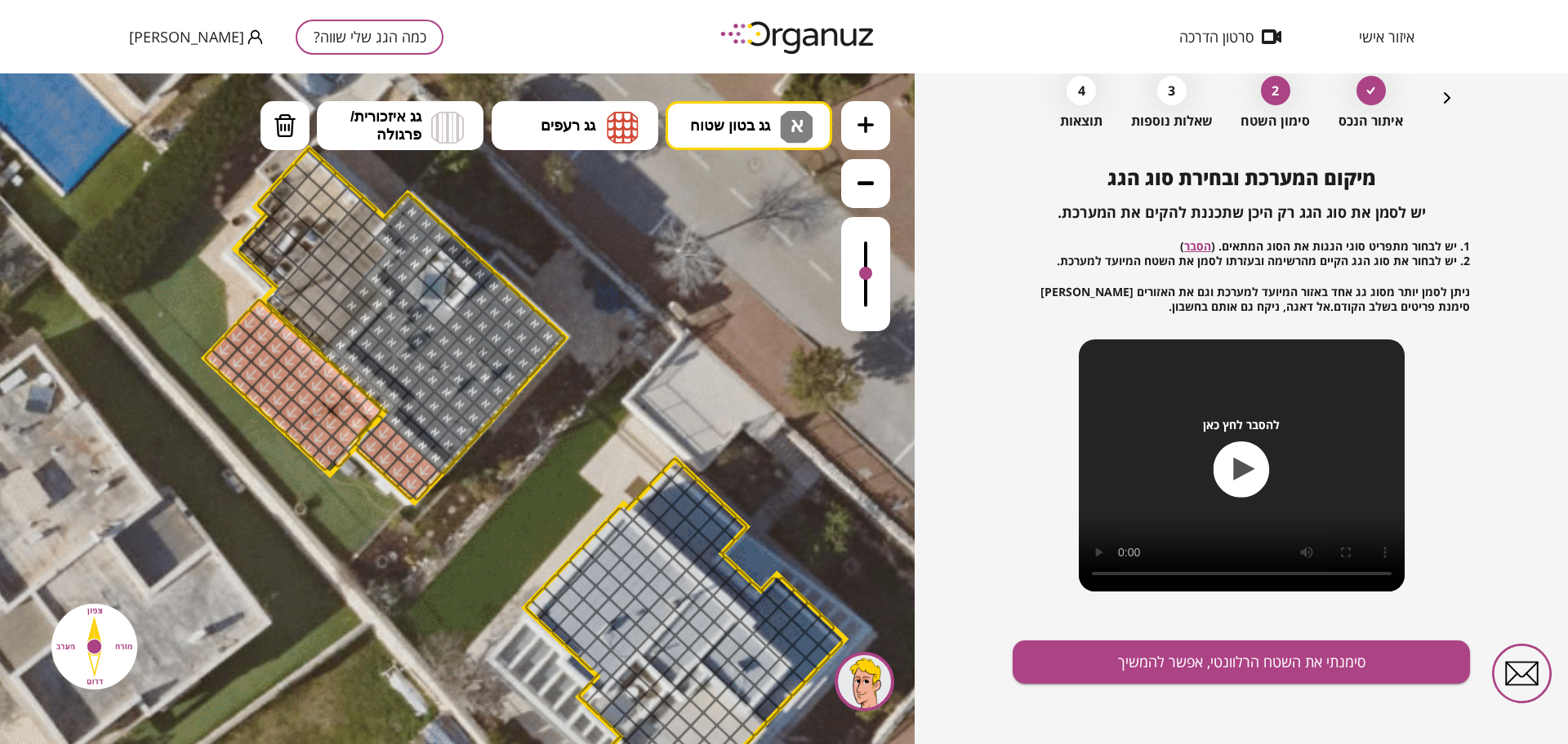
scroll to position [85, 0]
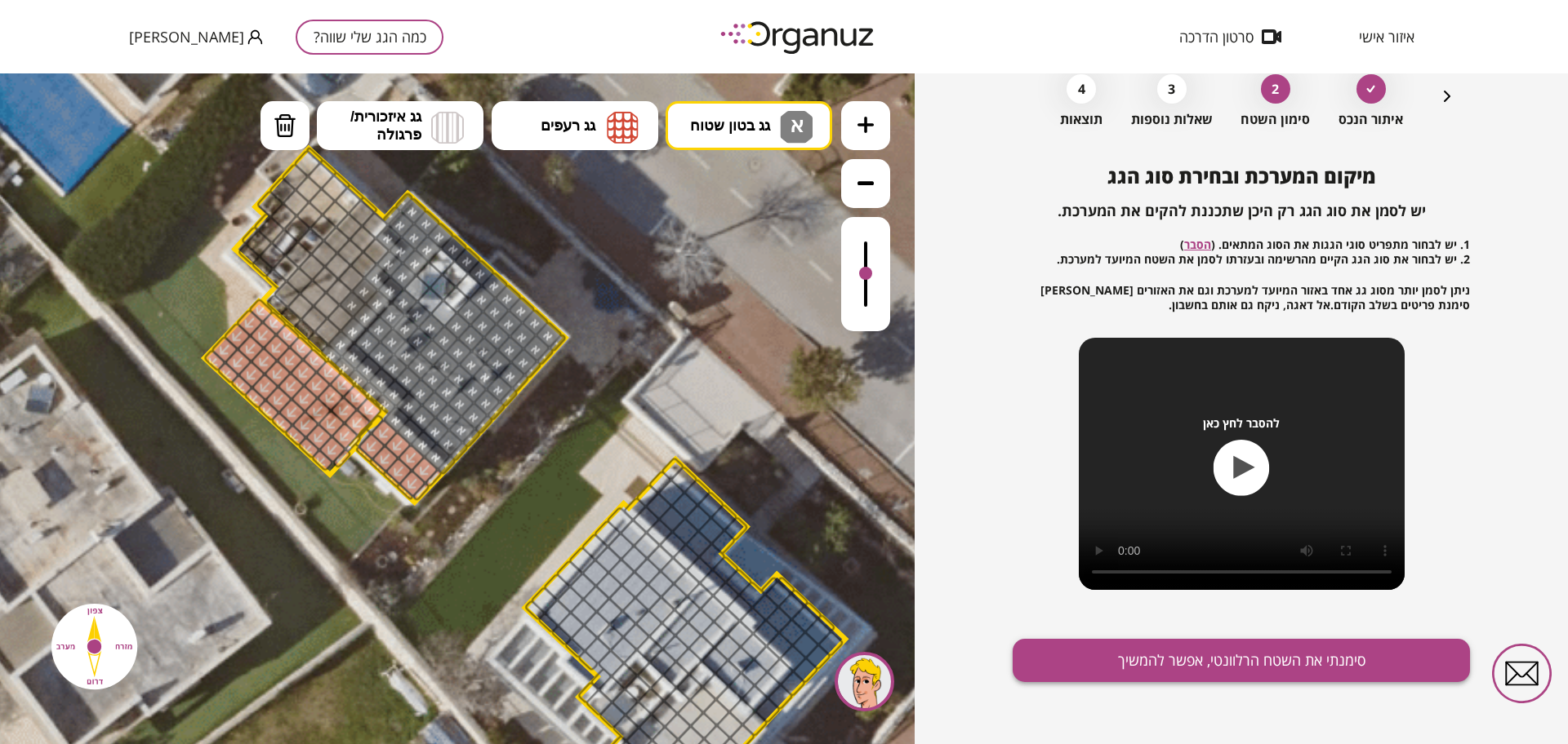
click at [1068, 646] on button "סימנתי את השטח הרלוונטי, אפשר להמשיך" at bounding box center [1241, 661] width 457 height 43
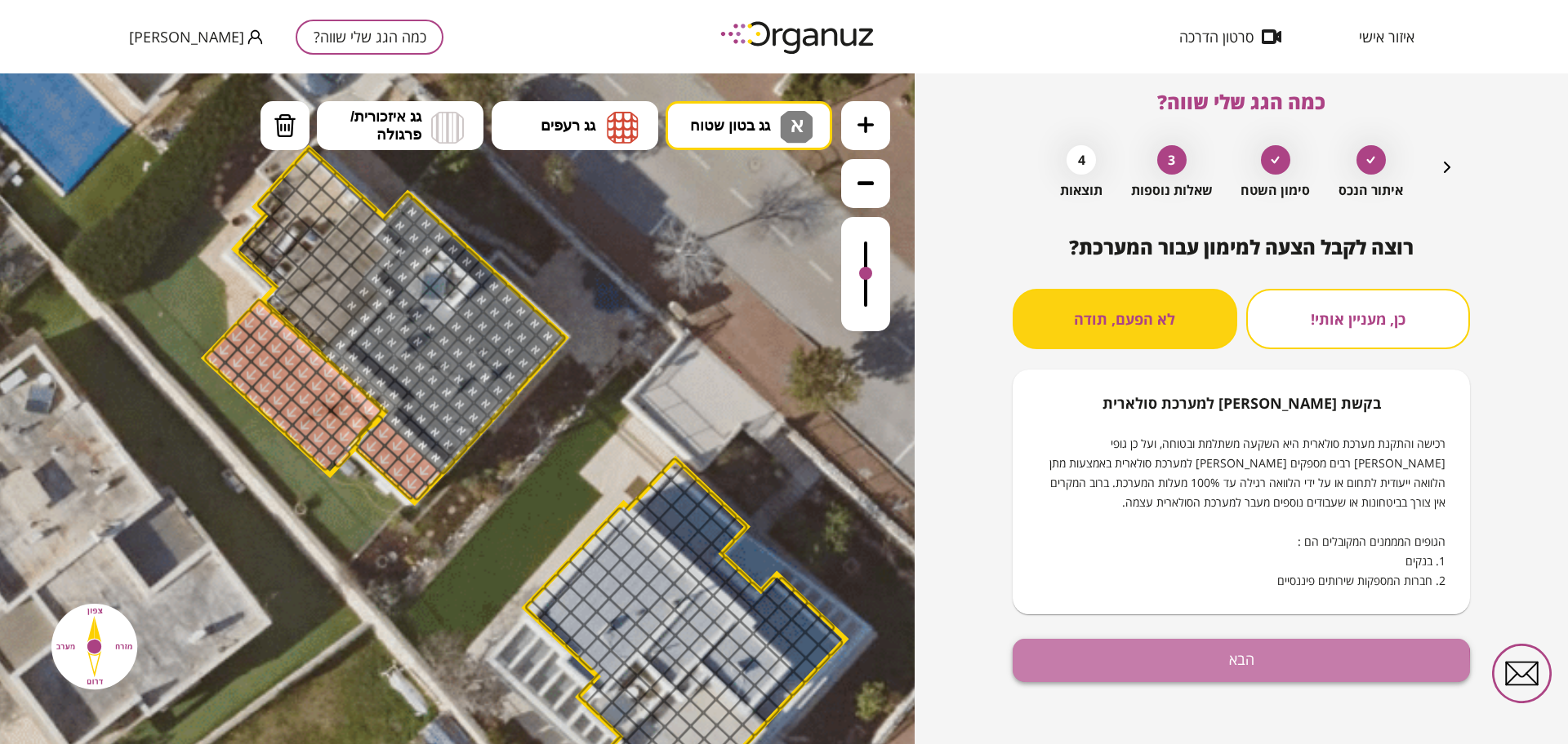
click at [1112, 670] on button "הבא" at bounding box center [1241, 661] width 457 height 43
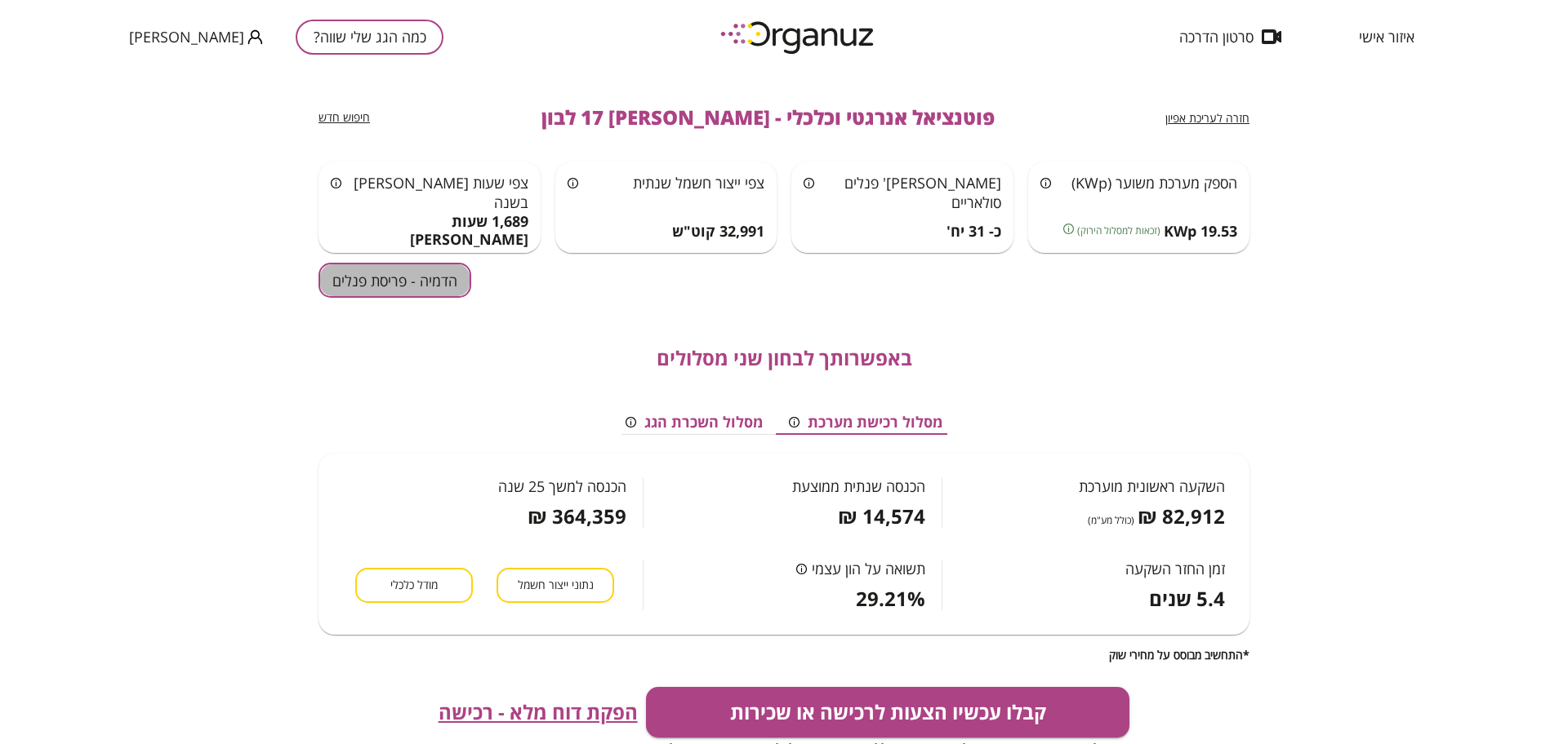
click at [409, 293] on button "הדמיה - פריסת פנלים" at bounding box center [395, 280] width 153 height 35
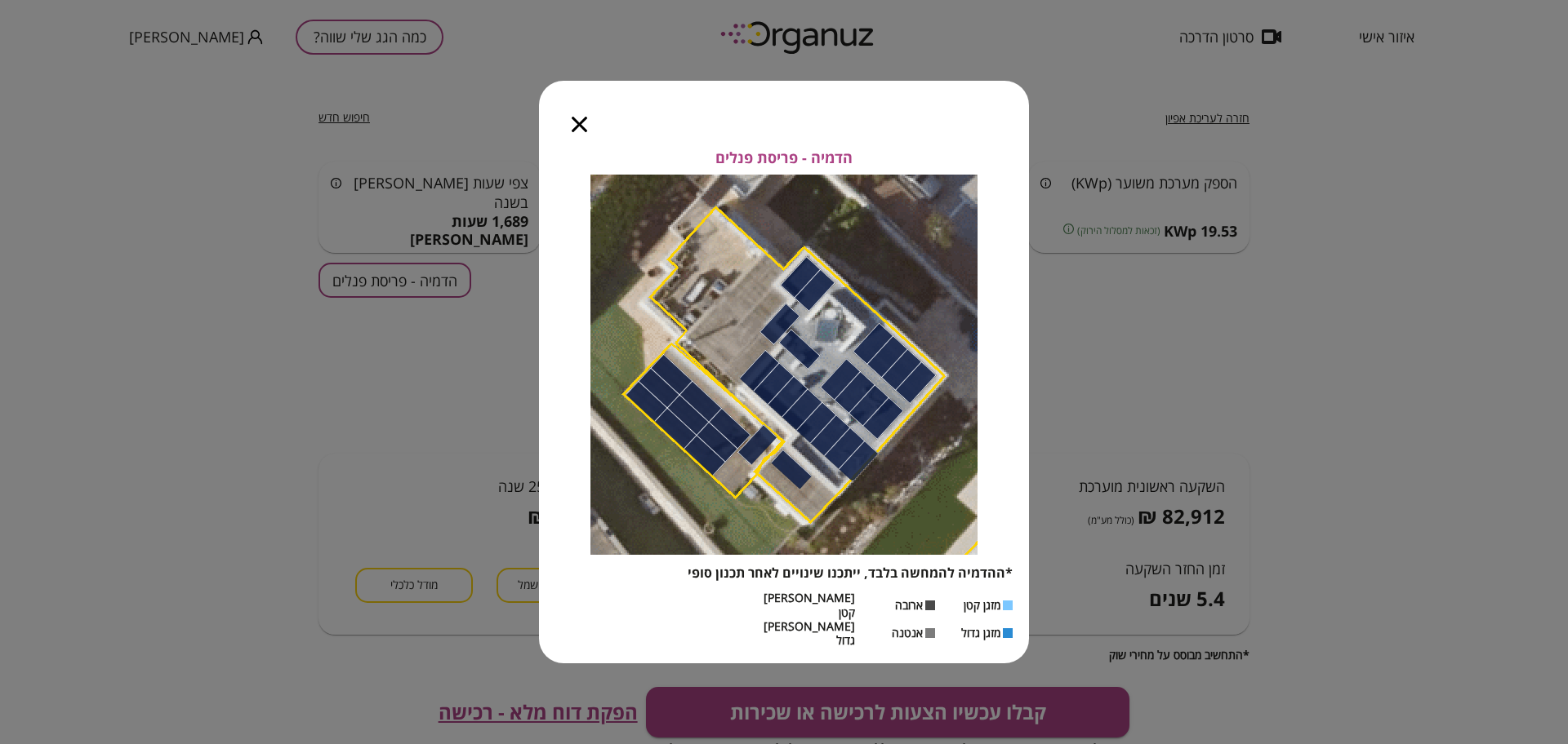
click at [587, 132] on icon "button" at bounding box center [580, 124] width 16 height 16
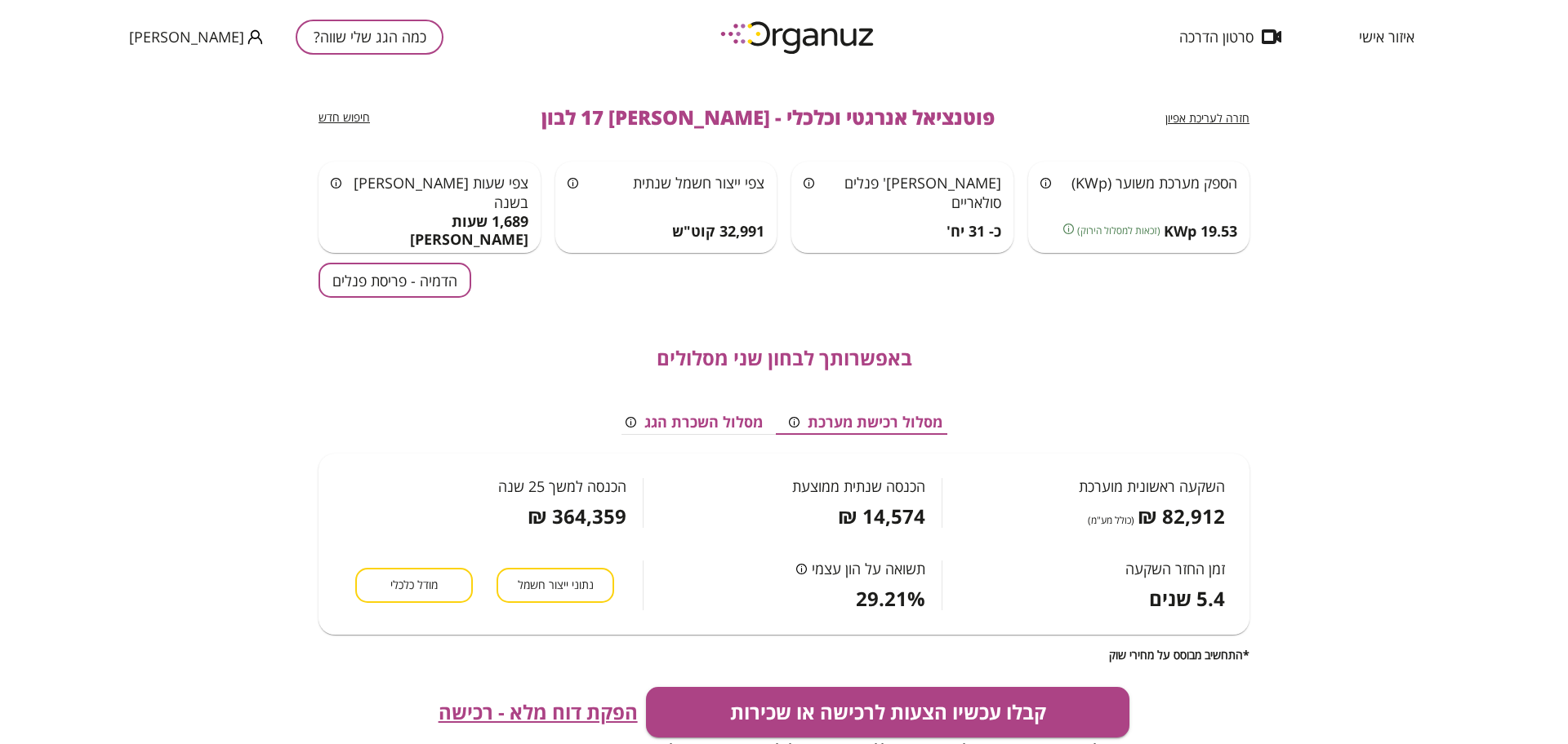
click at [1197, 124] on span "חזרה לעריכת אפיון" at bounding box center [1208, 118] width 84 height 16
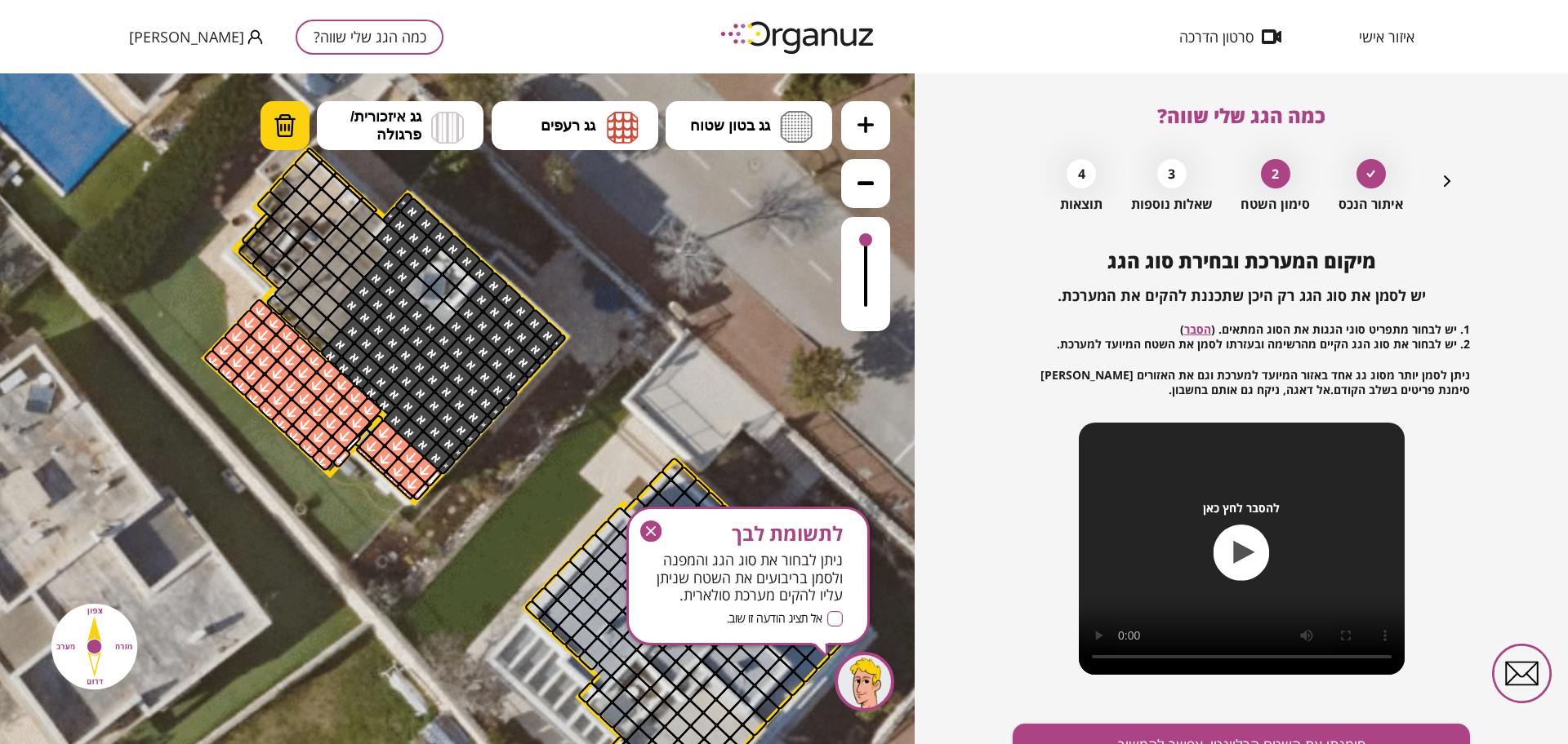
click at [287, 134] on img at bounding box center [284, 125] width 23 height 24
click at [352, 298] on div at bounding box center [352, 304] width 28 height 28
click at [369, 277] on div at bounding box center [377, 276] width 28 height 28
click at [350, 287] on div at bounding box center [351, 278] width 28 height 28
click at [357, 288] on div at bounding box center [364, 291] width 28 height 28
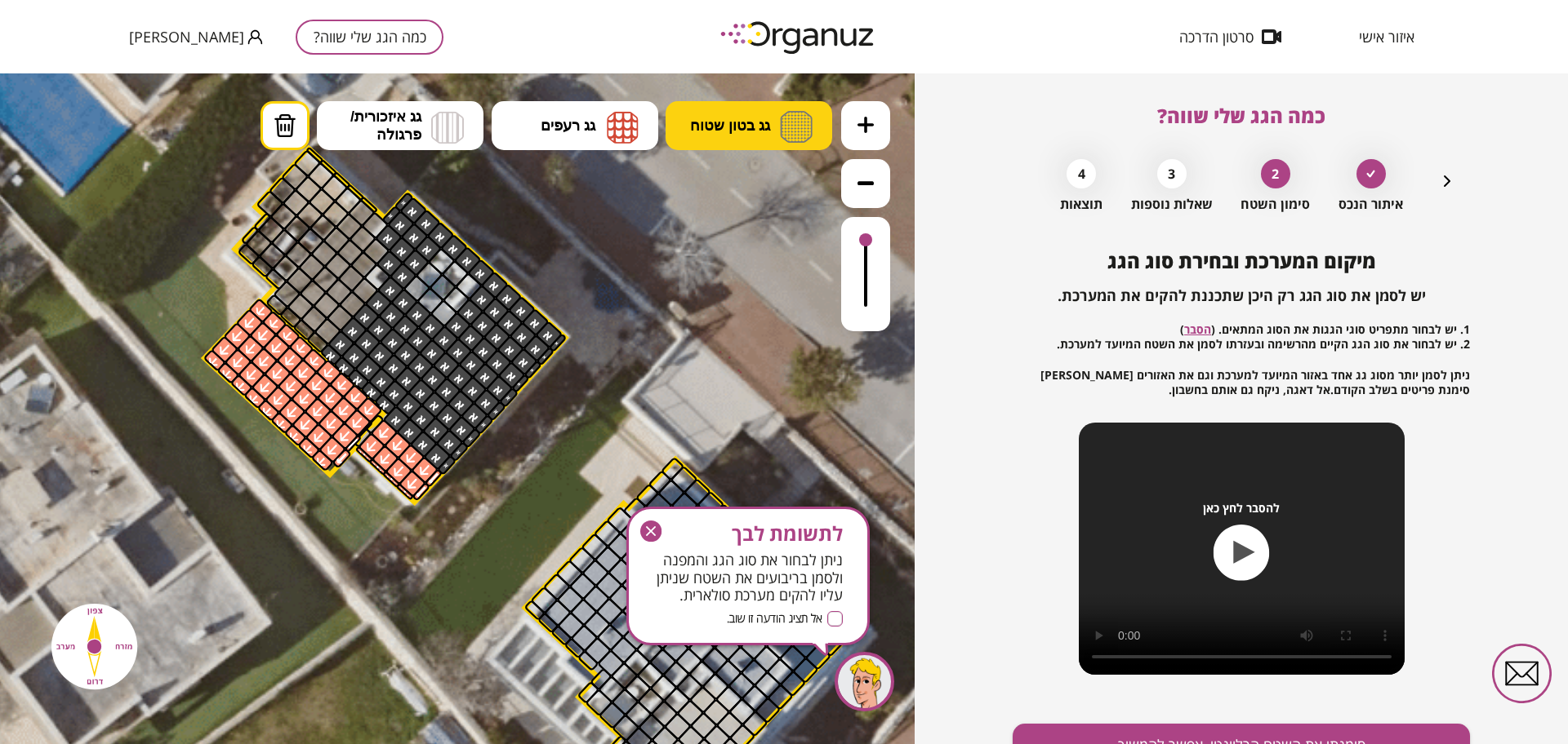
click at [690, 111] on button "גג בטון שטוח" at bounding box center [748, 125] width 166 height 49
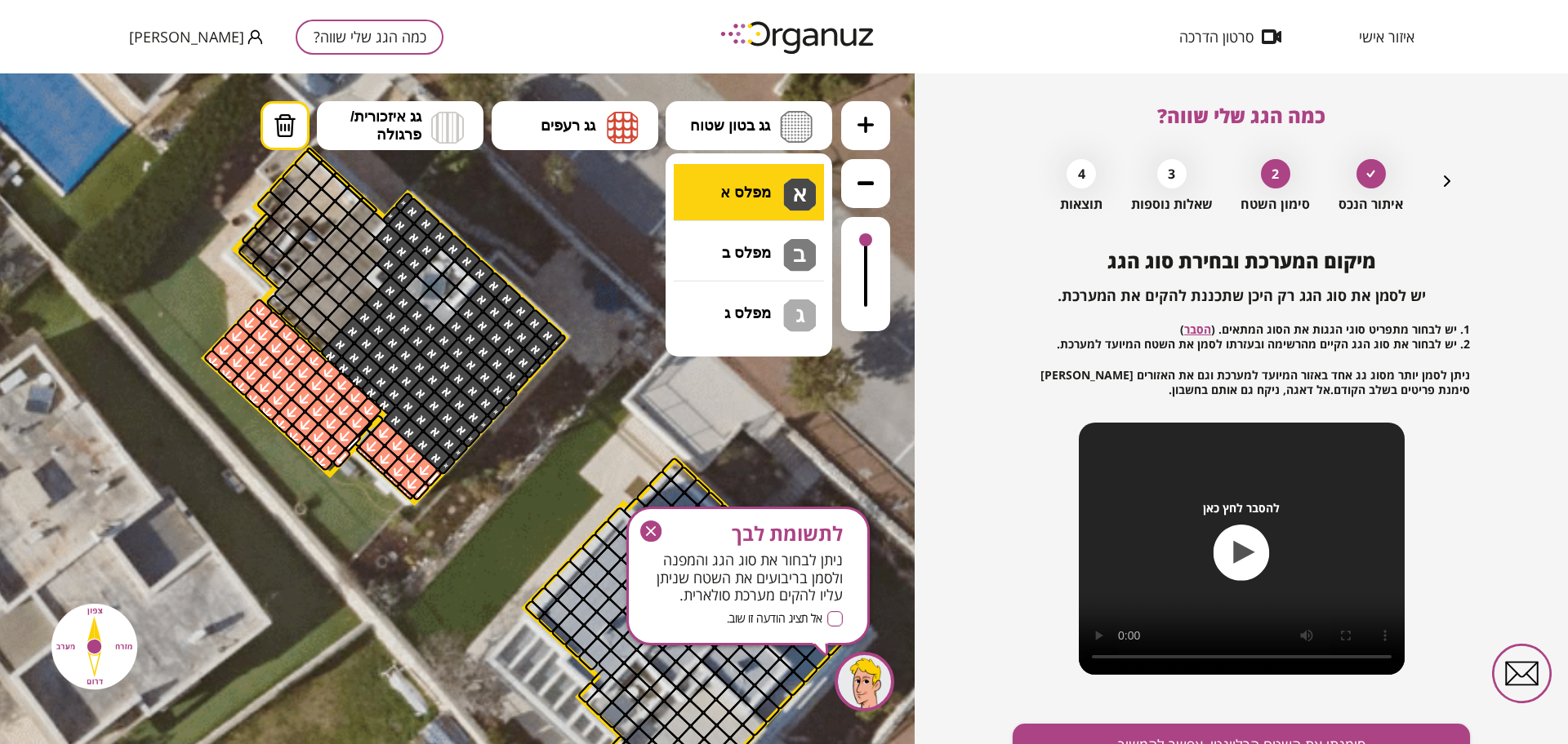
click at [710, 194] on div ".st0 { fill: #FFFFFF; } 10" at bounding box center [457, 408] width 915 height 671
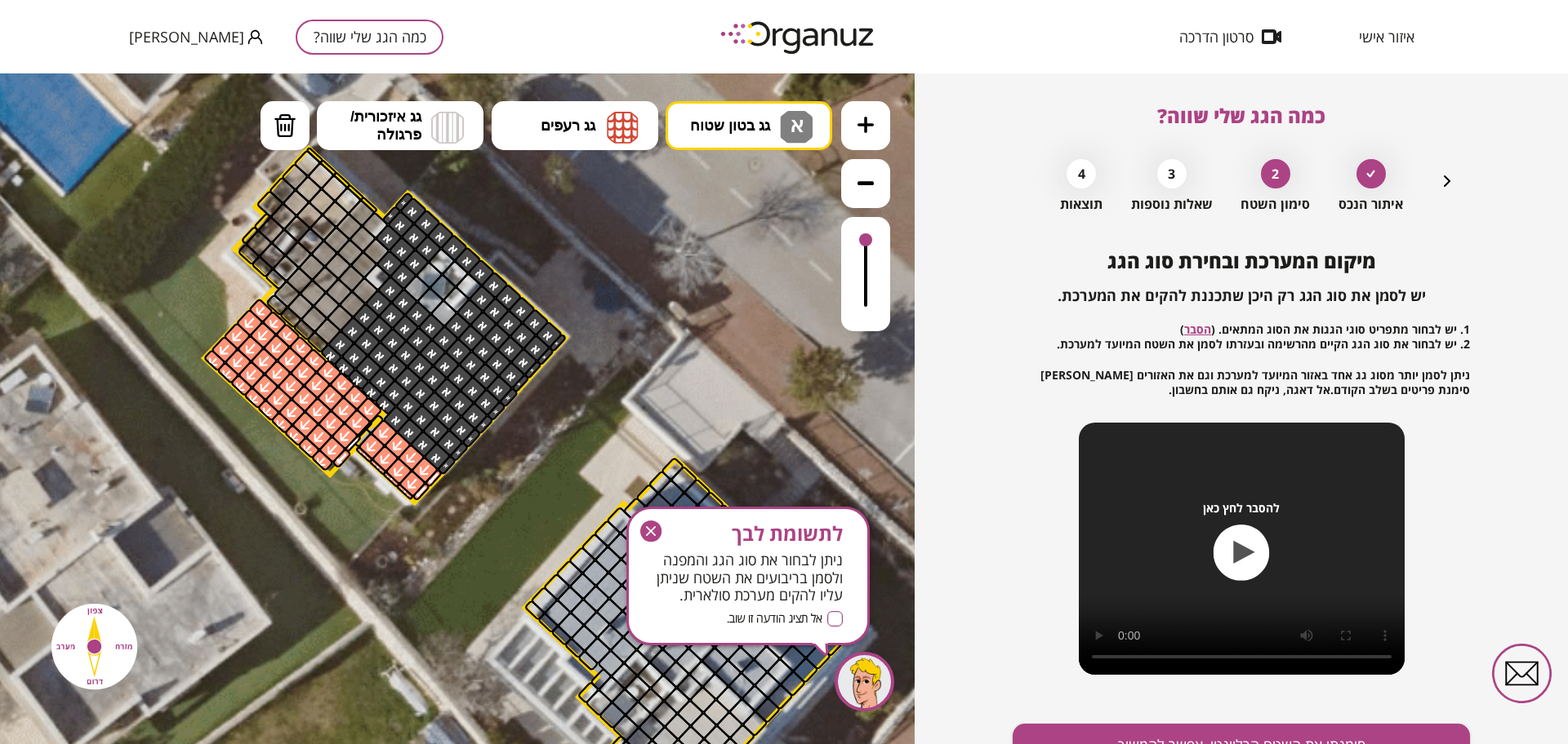
click at [385, 267] on div at bounding box center [389, 263] width 28 height 28
click at [377, 274] on div at bounding box center [377, 276] width 28 height 28
click at [1449, 181] on icon "button" at bounding box center [1447, 181] width 20 height 20
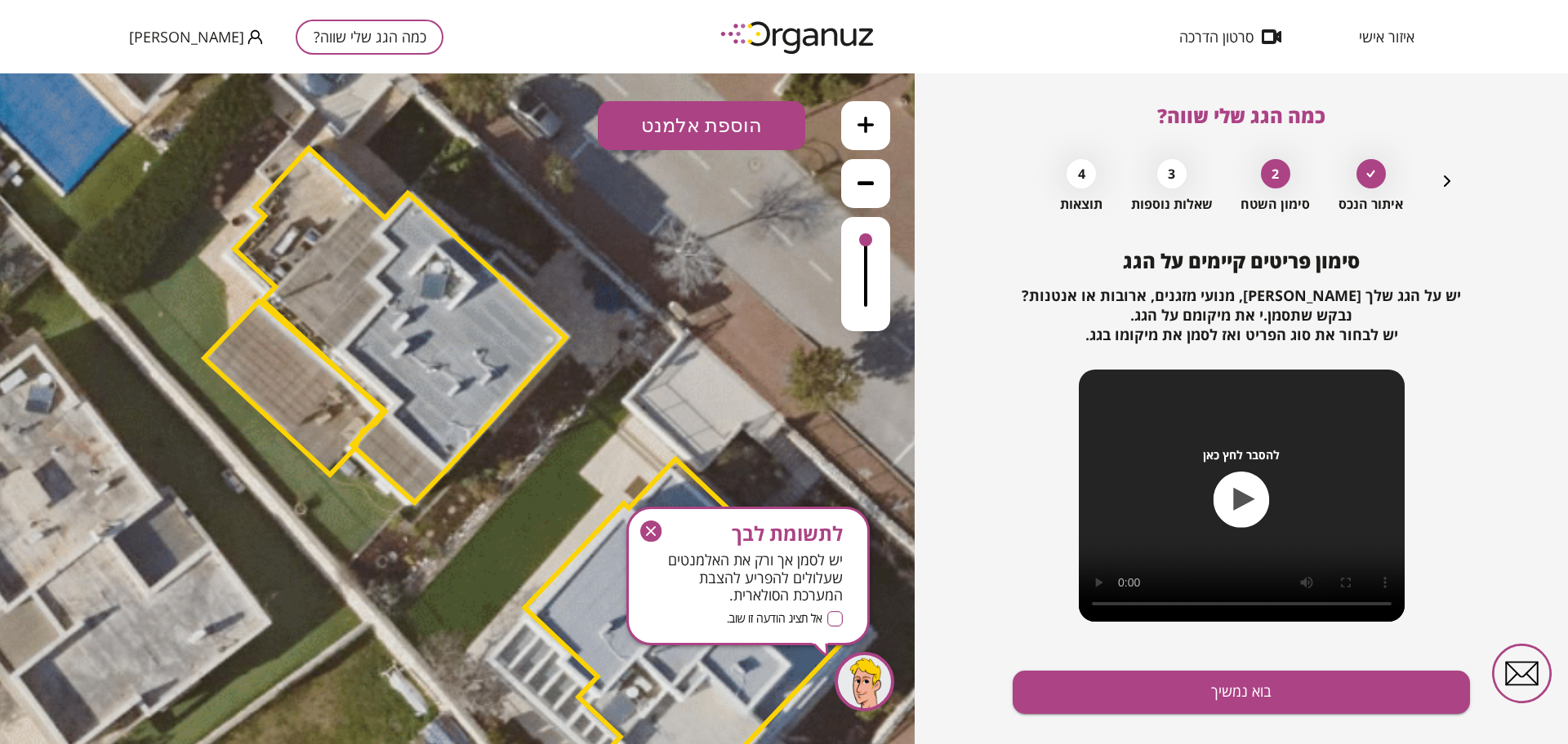
click at [392, 308] on polygon at bounding box center [400, 326] width 331 height 354
drag, startPoint x: 1437, startPoint y: 179, endPoint x: 1407, endPoint y: 181, distance: 30.1
click at [1437, 179] on icon "button" at bounding box center [1447, 181] width 20 height 20
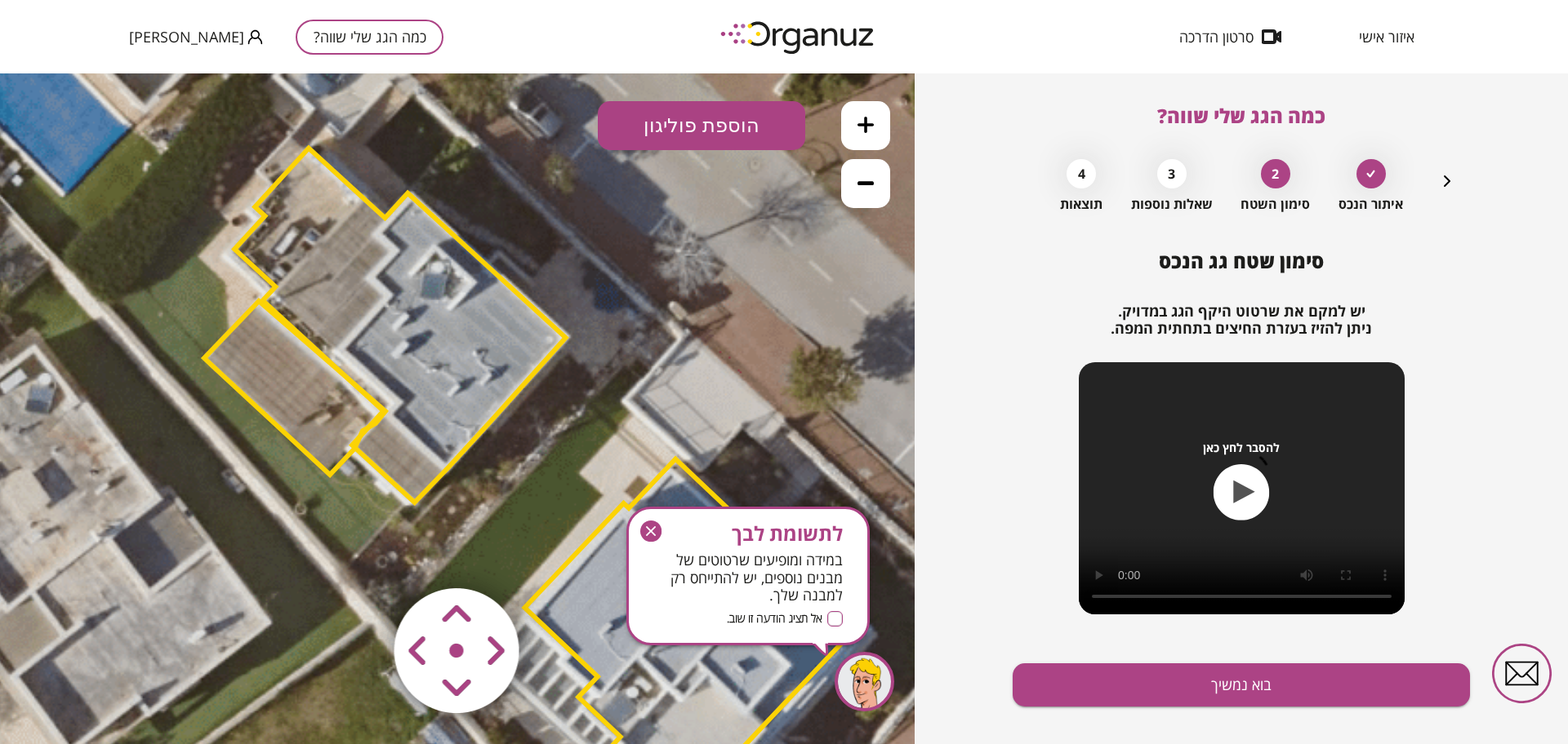
click at [489, 326] on polygon at bounding box center [400, 326] width 331 height 354
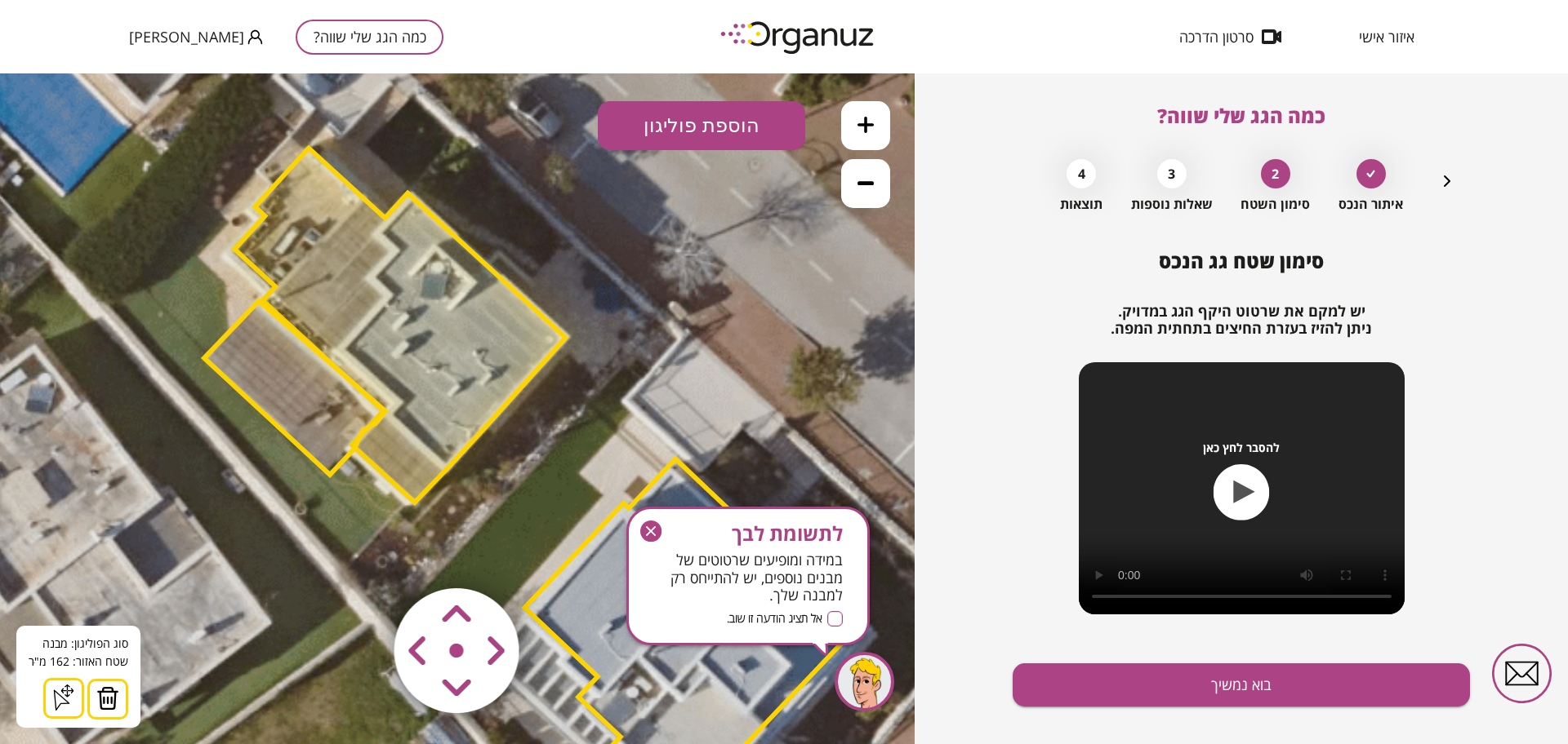
click at [96, 697] on img at bounding box center [107, 698] width 23 height 24
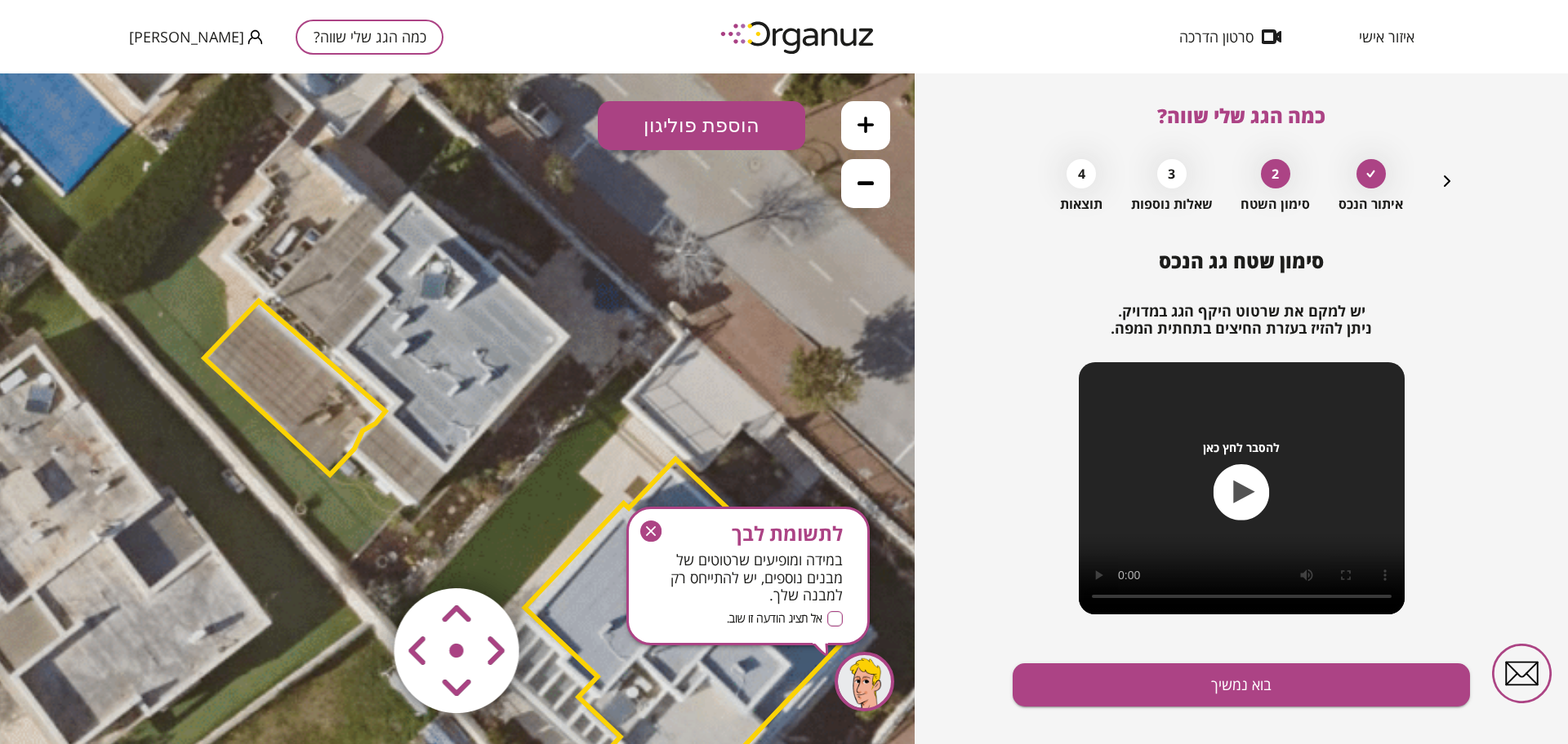
click at [705, 129] on button "הוספת פוליגון" at bounding box center [701, 125] width 208 height 49
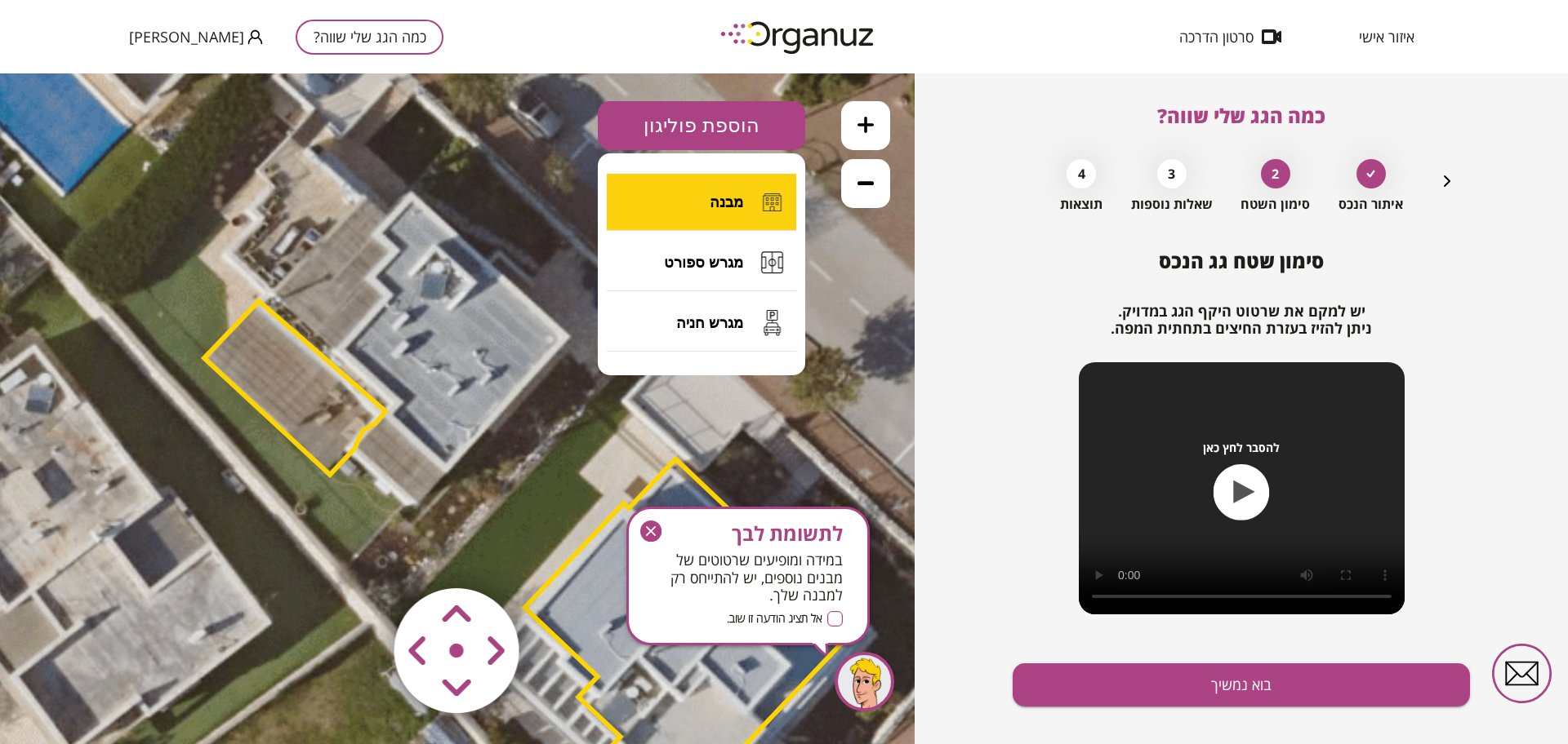
click at [712, 194] on span "מבנה" at bounding box center [726, 203] width 33 height 18
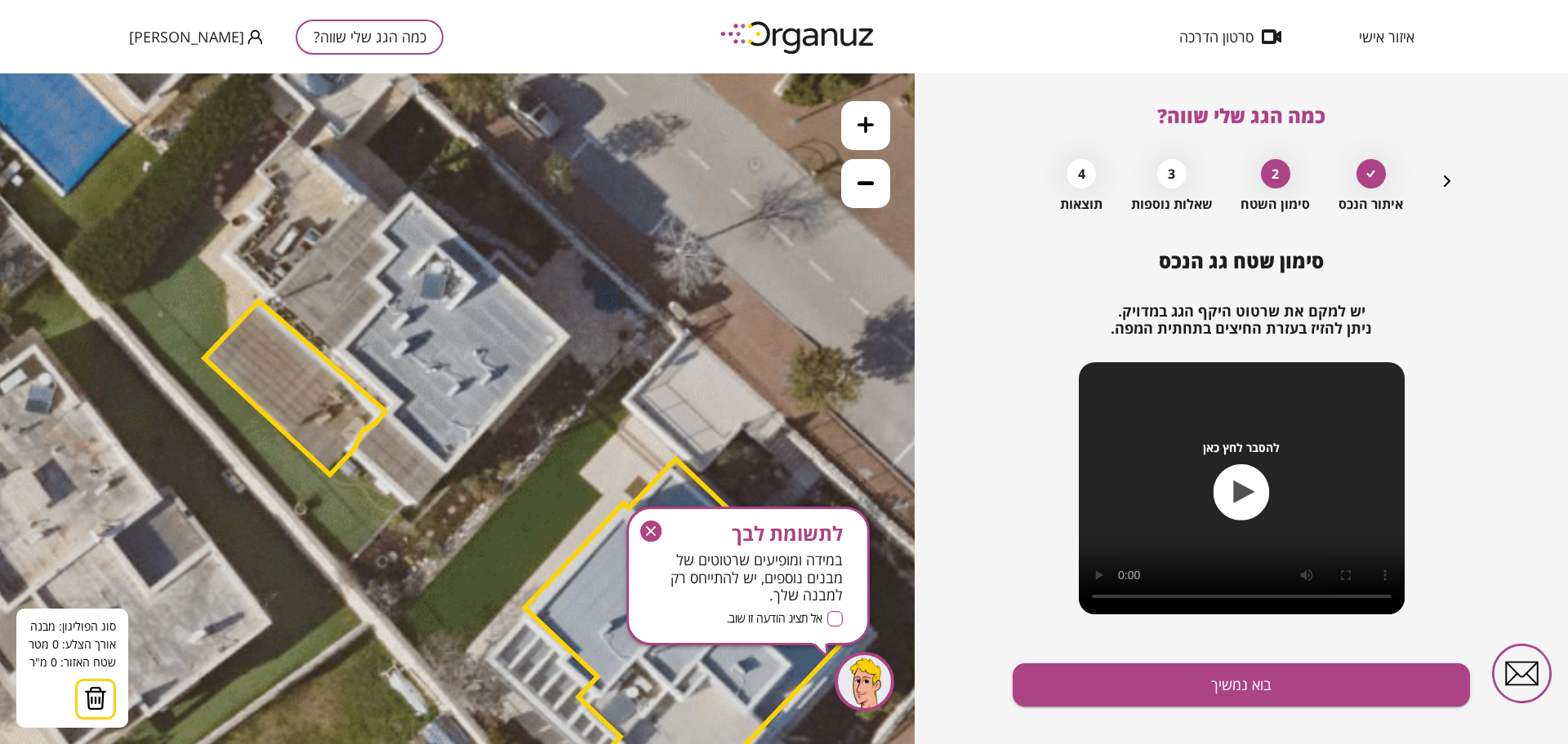
click at [409, 192] on icon at bounding box center [521, 492] width 2039 height 2038
click at [371, 232] on icon at bounding box center [521, 492] width 2039 height 2038
click at [391, 251] on polygon at bounding box center [390, 221] width 37 height 59
click at [364, 277] on polygon at bounding box center [387, 234] width 45 height 85
click at [384, 297] on polygon at bounding box center [387, 244] width 45 height 105
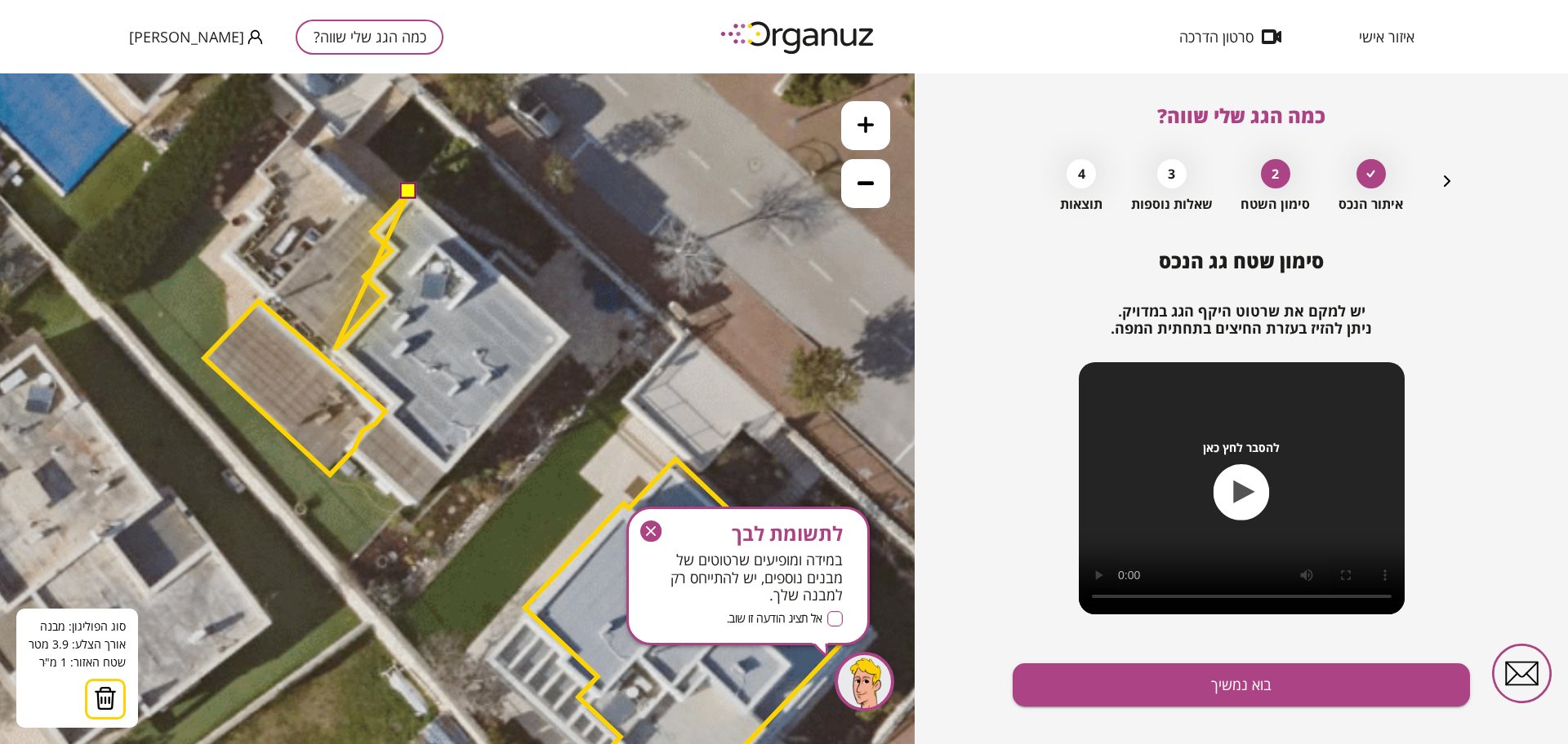
click at [336, 349] on polygon at bounding box center [372, 270] width 74 height 158
click at [395, 404] on polygon at bounding box center [372, 299] width 74 height 213
click at [384, 410] on polygon at bounding box center [372, 301] width 74 height 218
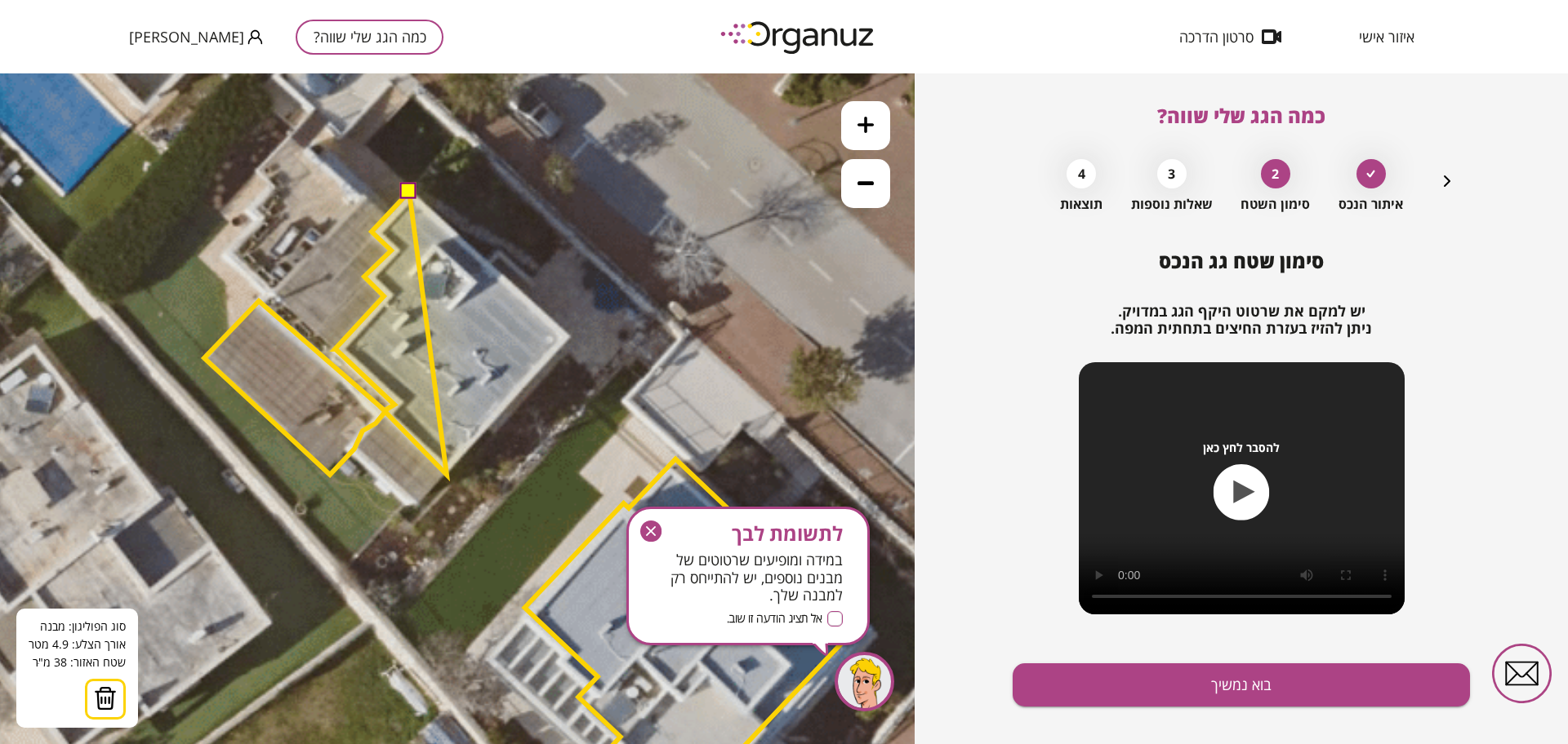
click at [447, 475] on polygon at bounding box center [391, 333] width 112 height 283
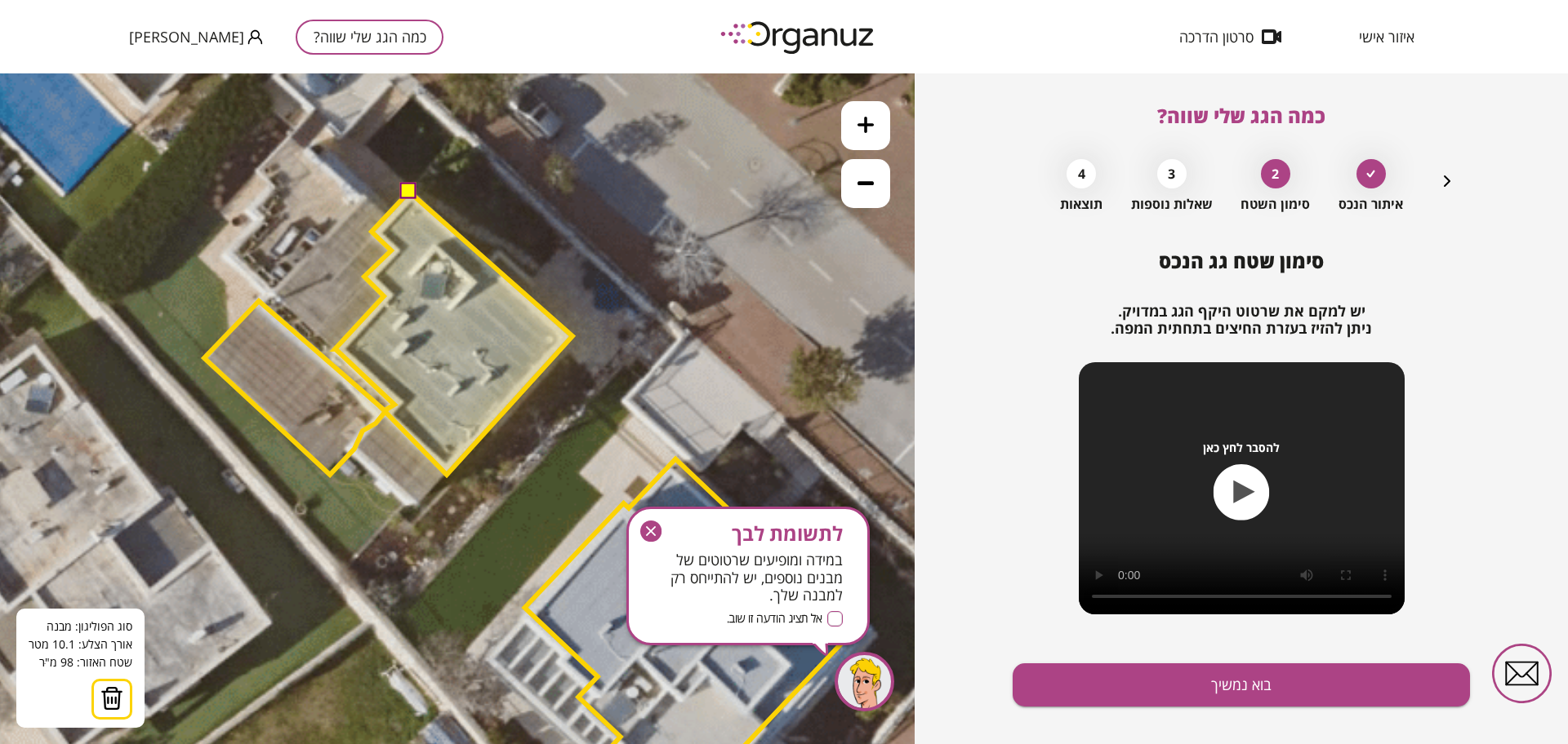
click at [572, 336] on polygon at bounding box center [453, 333] width 238 height 283
click at [417, 196] on polygon at bounding box center [452, 333] width 238 height 283
click at [410, 191] on button at bounding box center [407, 191] width 17 height 17
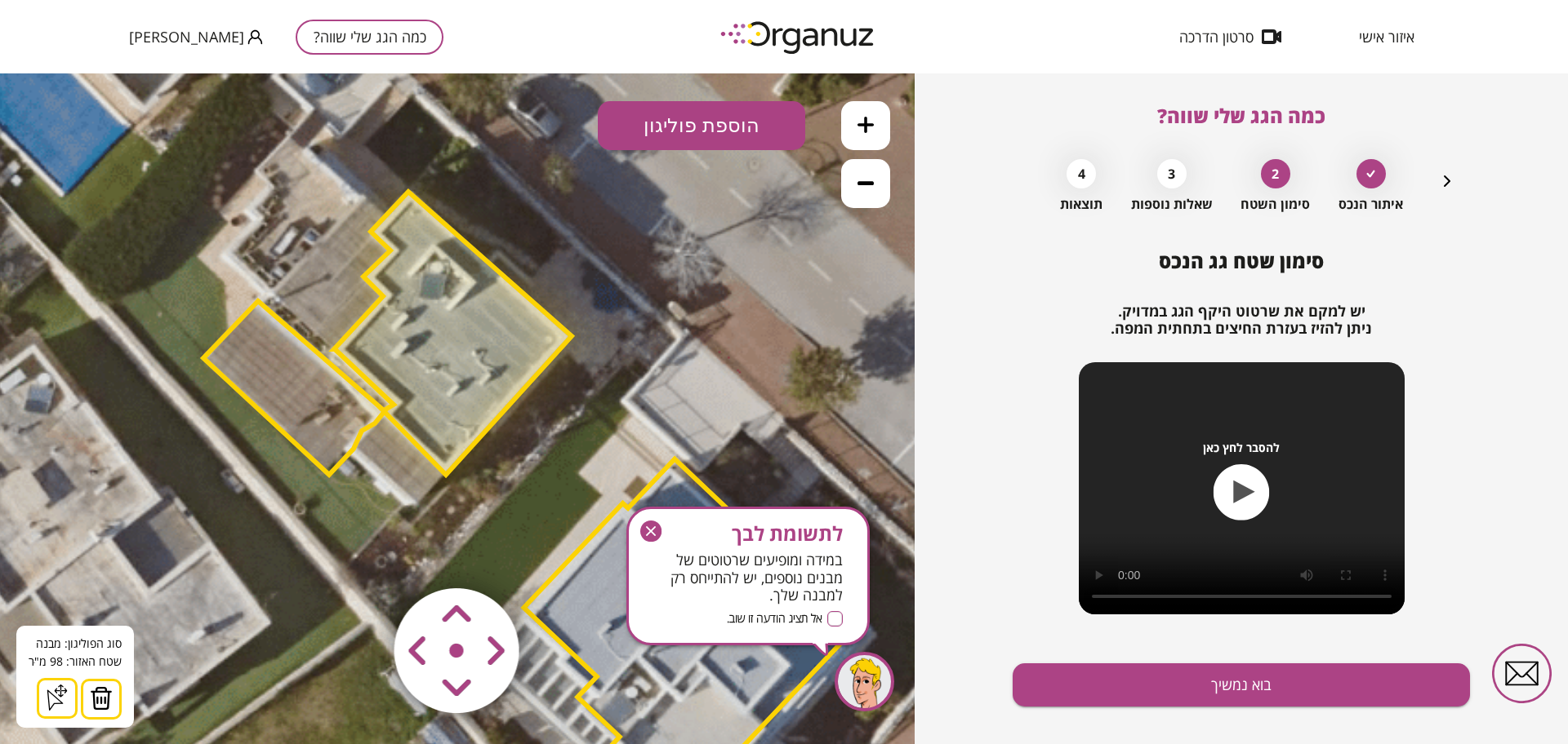
click at [717, 108] on button "הוספת פוליגון" at bounding box center [701, 125] width 208 height 49
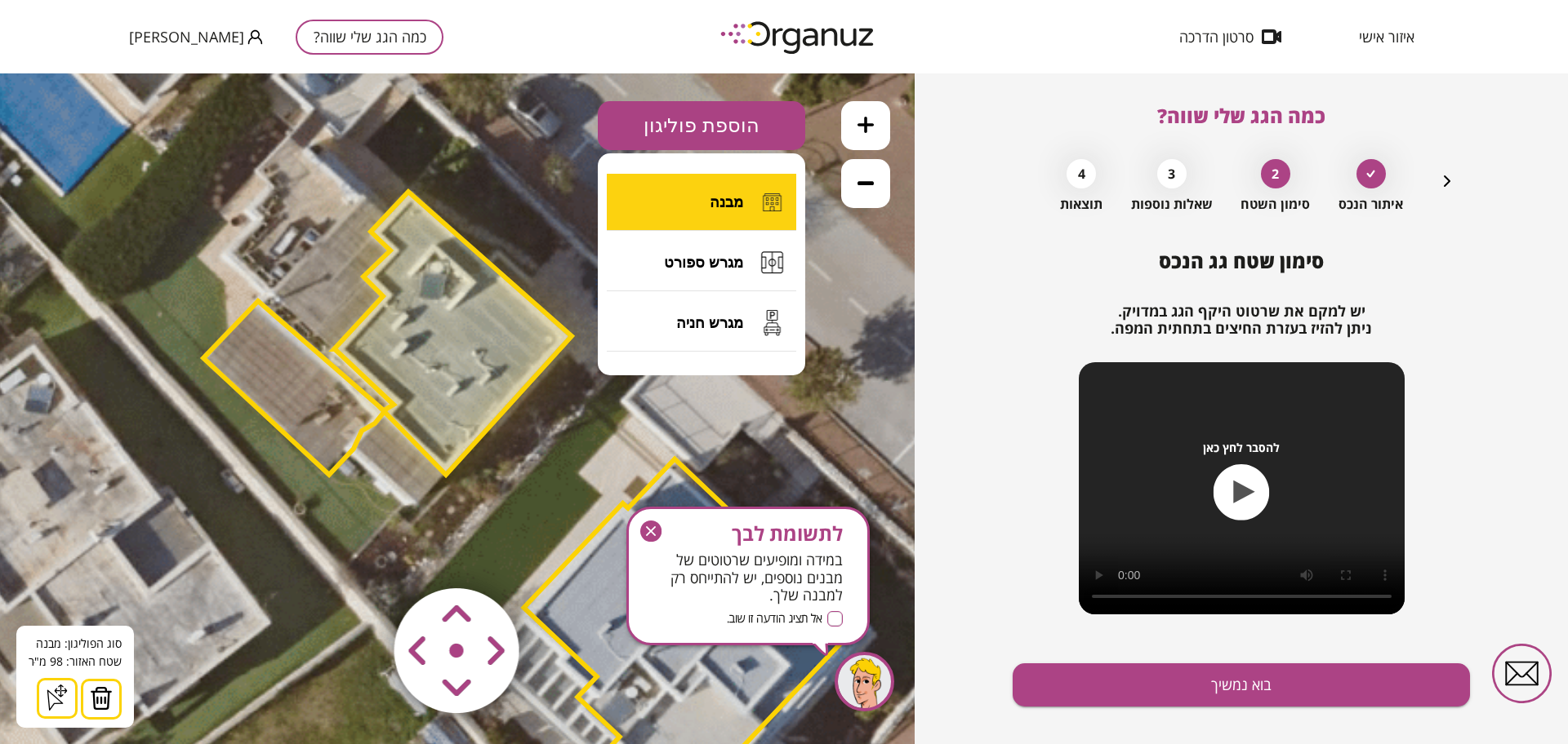
click at [729, 201] on span "מבנה" at bounding box center [726, 203] width 33 height 18
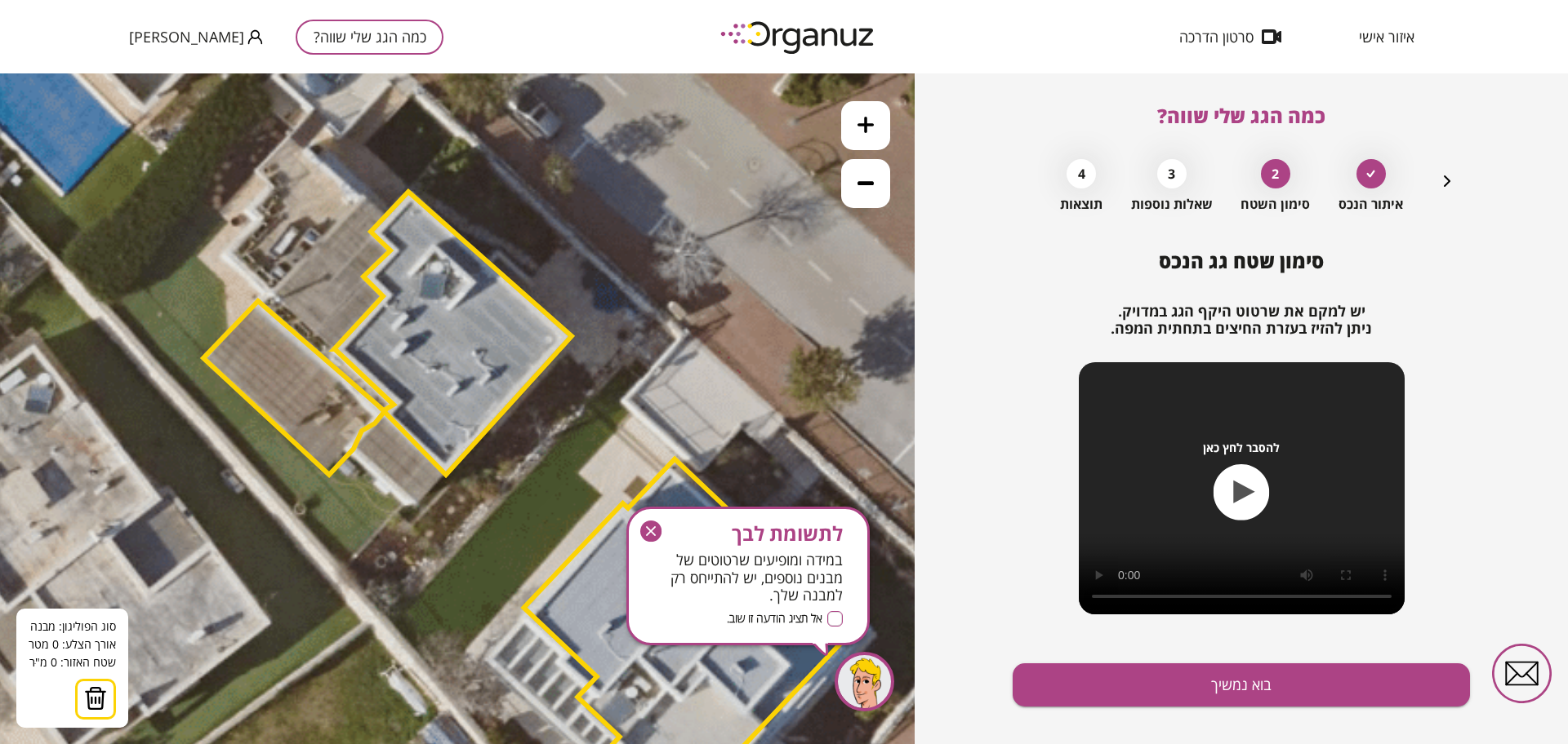
click at [96, 697] on img at bounding box center [95, 698] width 23 height 24
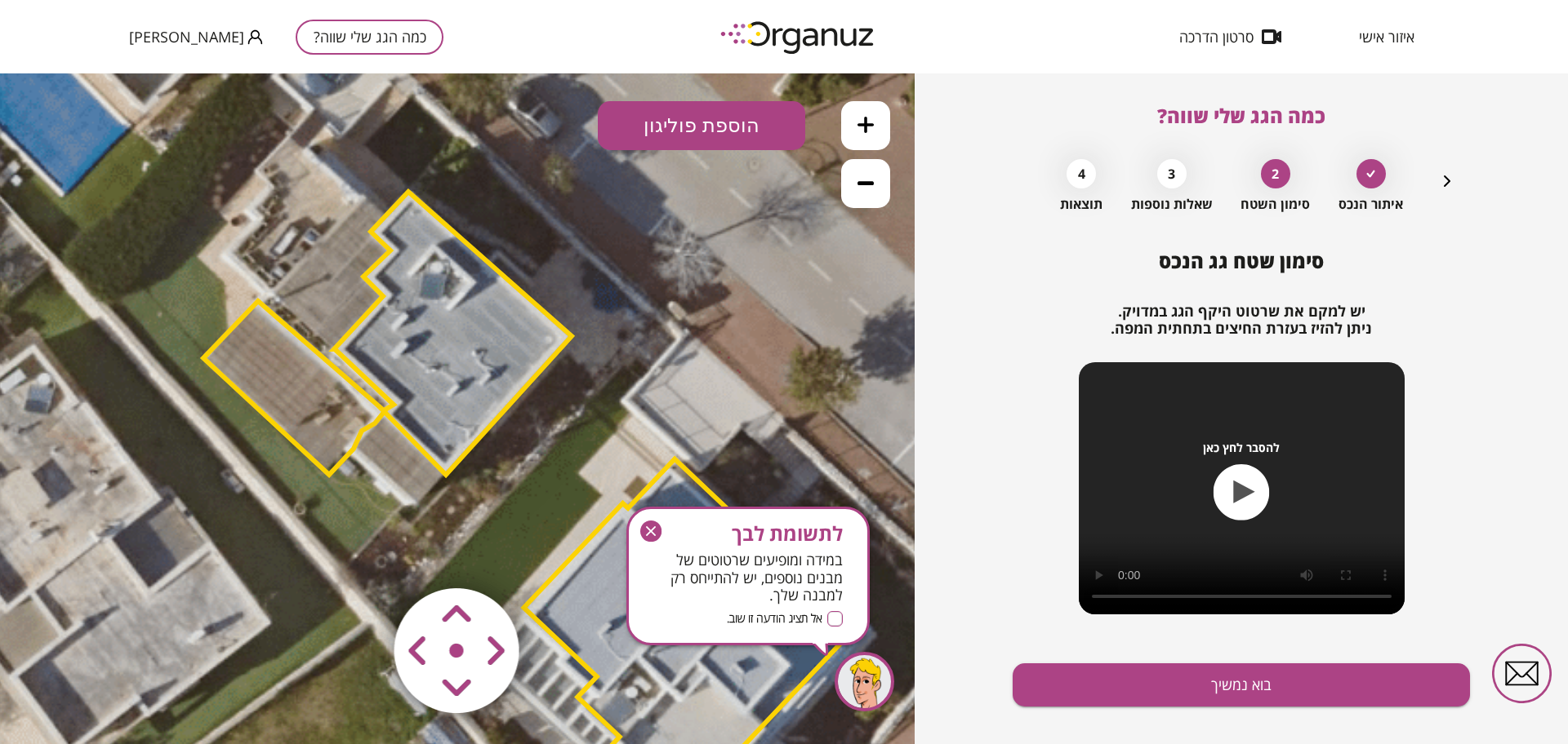
click at [263, 386] on polygon at bounding box center [294, 389] width 181 height 174
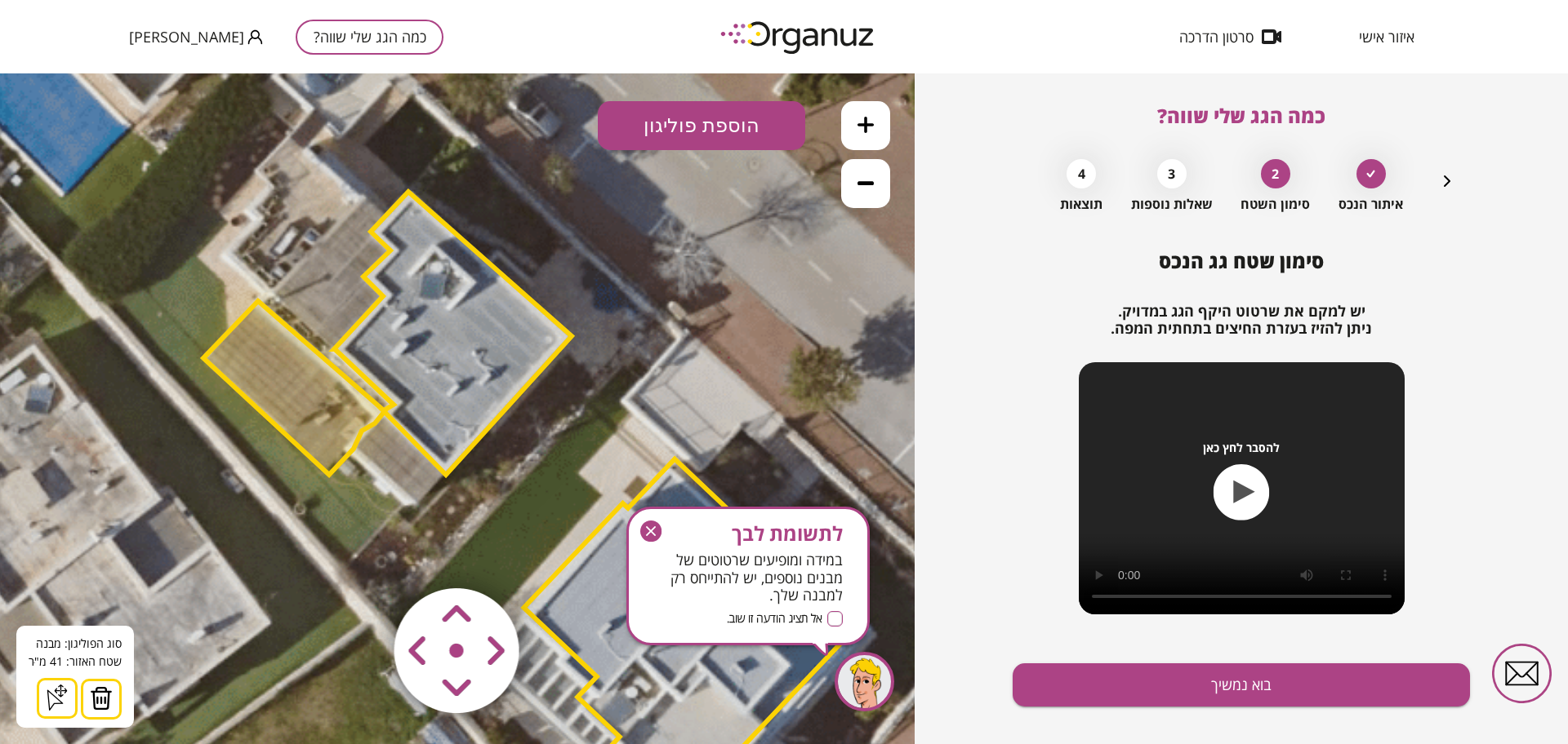
drag, startPoint x: 94, startPoint y: 694, endPoint x: 119, endPoint y: 658, distance: 43.8
click at [95, 691] on img at bounding box center [101, 698] width 23 height 24
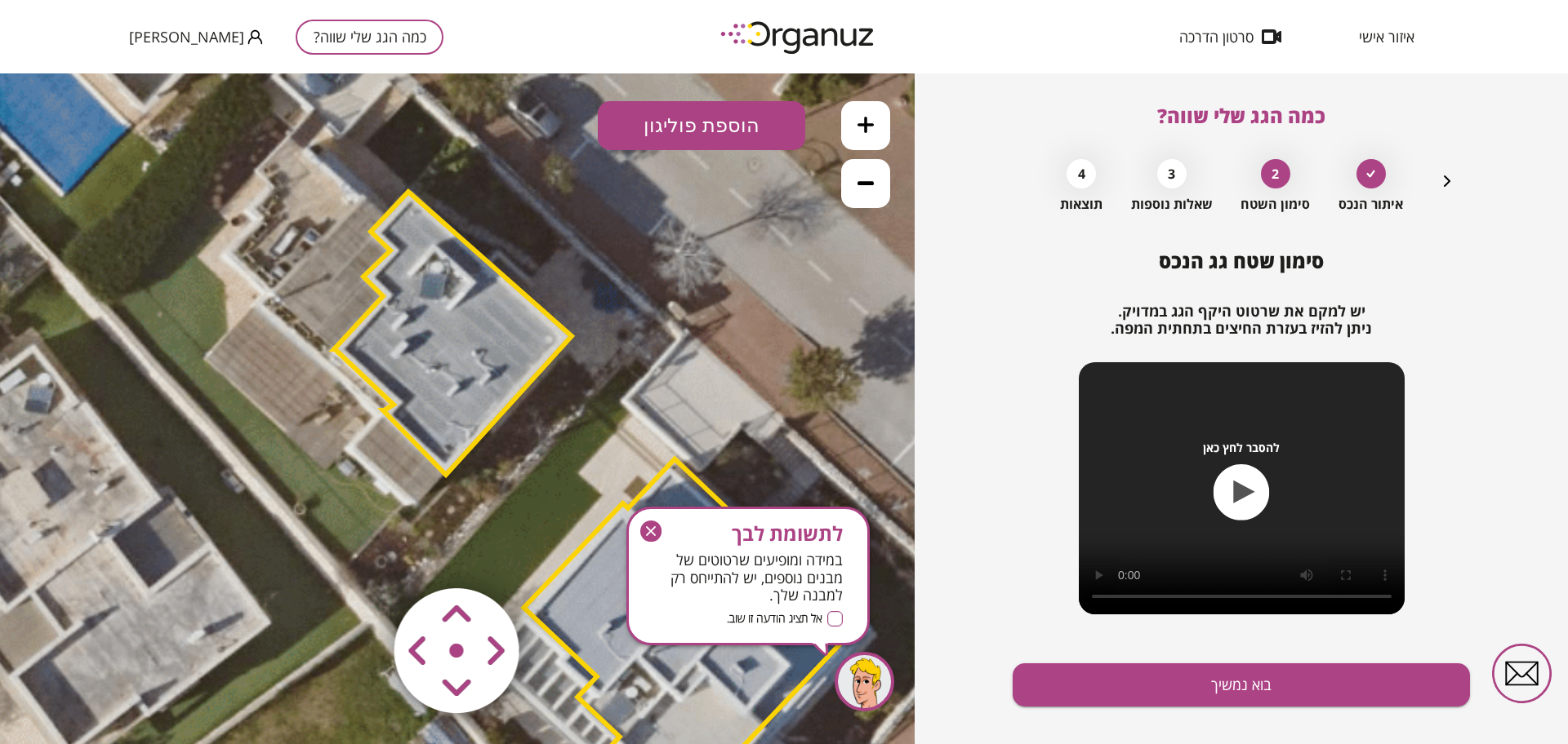
click at [651, 119] on button "הוספת פוליגון" at bounding box center [701, 125] width 208 height 49
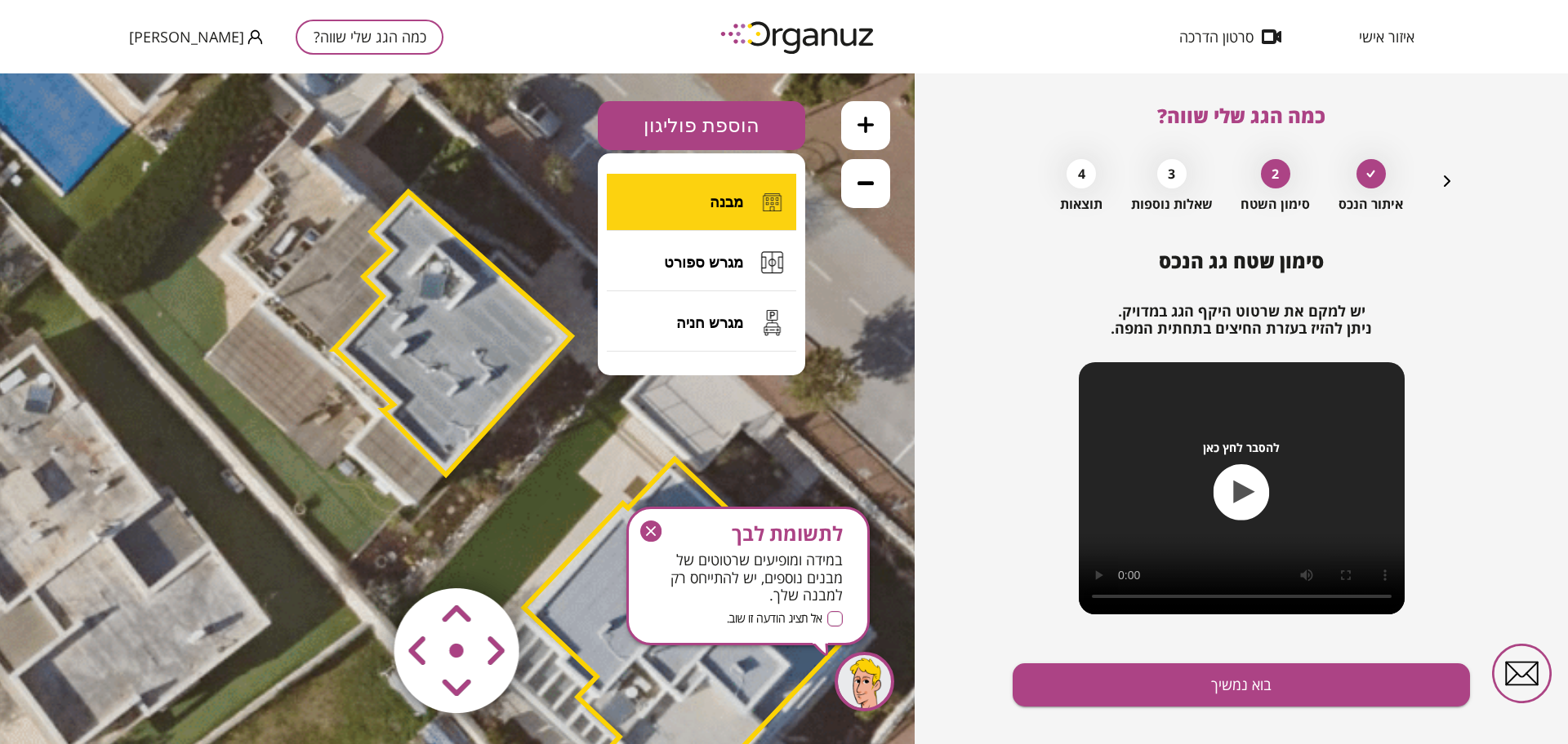
click at [689, 209] on button "מבנה" at bounding box center [700, 203] width 189 height 57
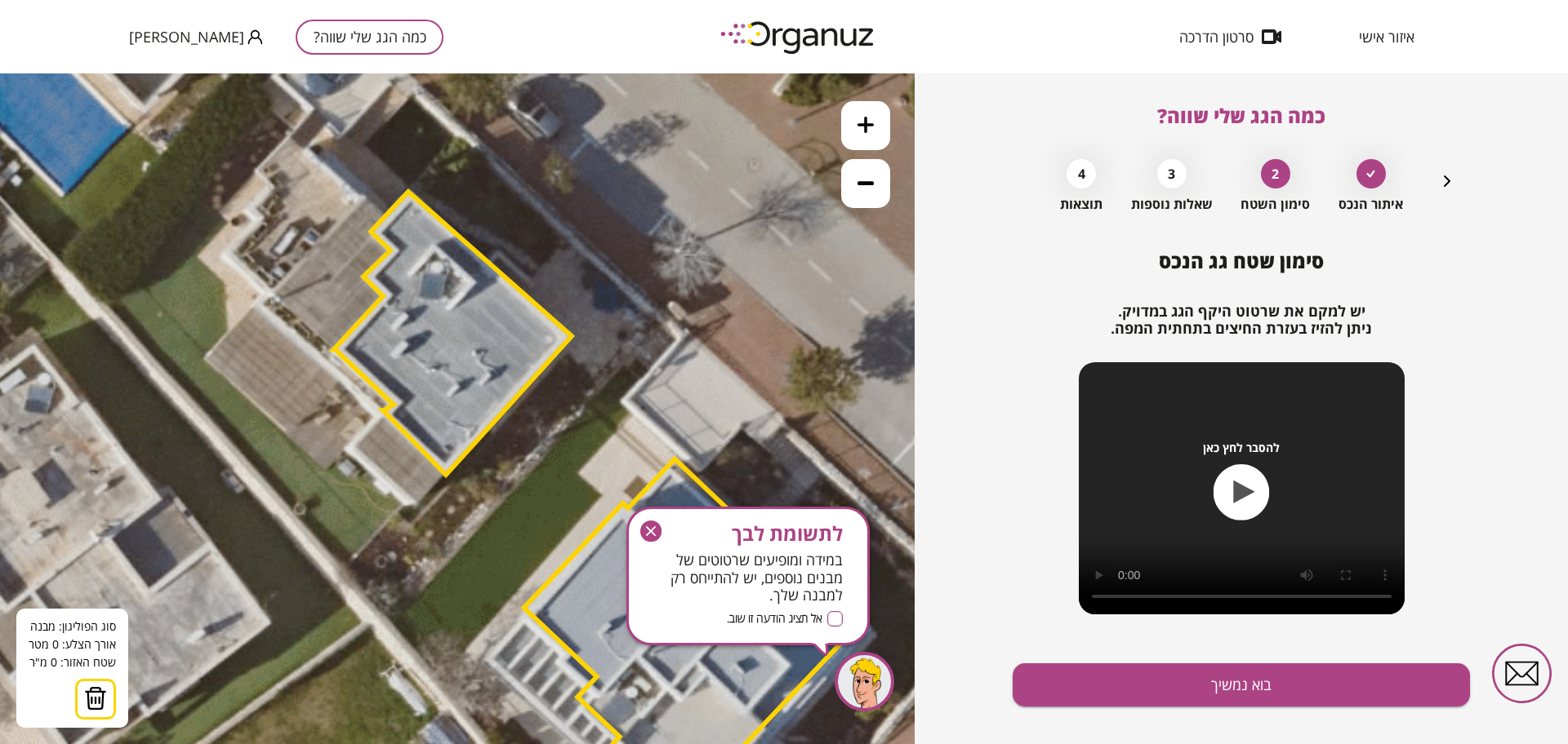
click at [258, 302] on icon at bounding box center [520, 492] width 2039 height 2038
click at [379, 414] on icon at bounding box center [520, 494] width 2039 height 2038
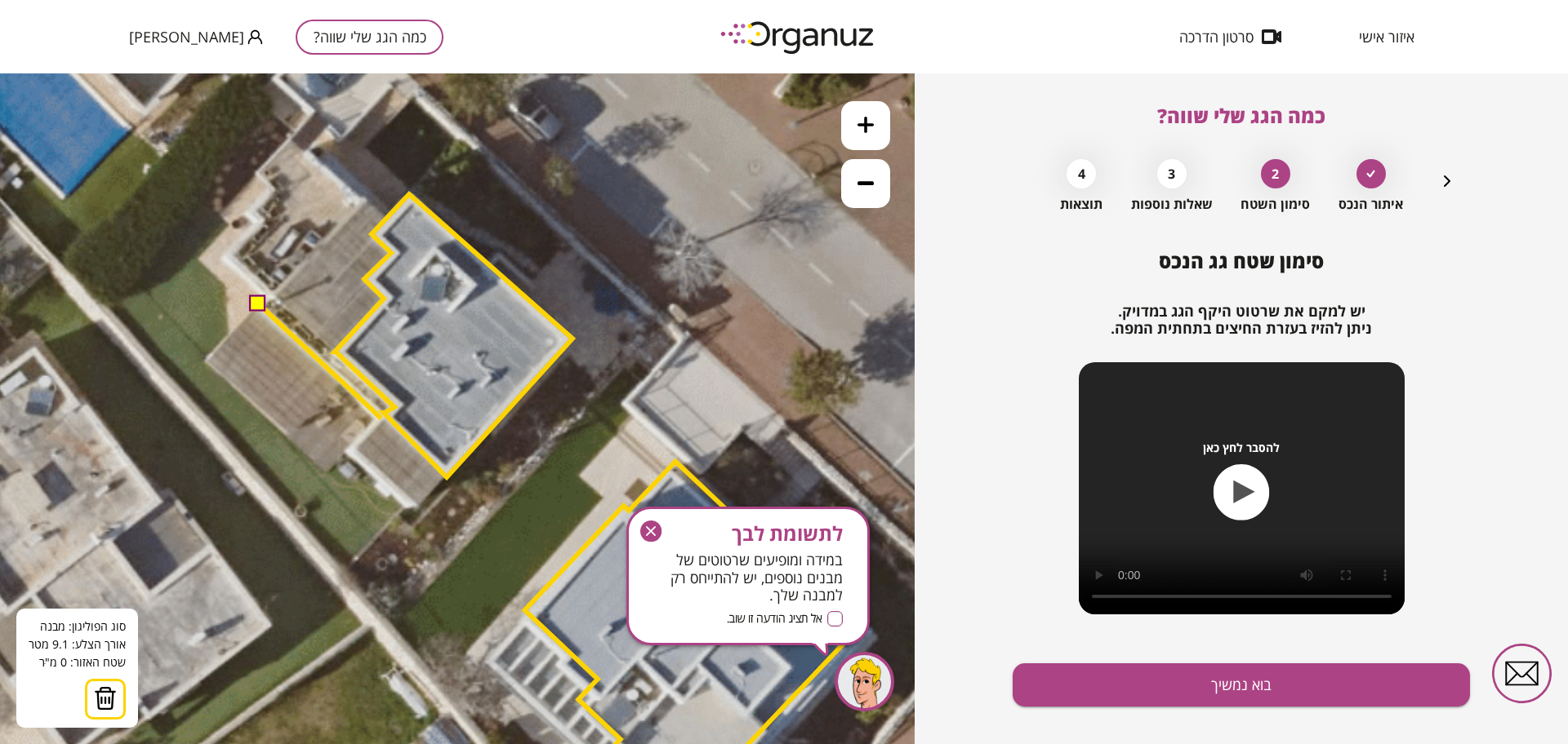
click at [381, 419] on icon at bounding box center [521, 495] width 2039 height 2038
click at [326, 479] on polygon at bounding box center [319, 391] width 123 height 174
click at [324, 477] on polygon at bounding box center [319, 390] width 123 height 174
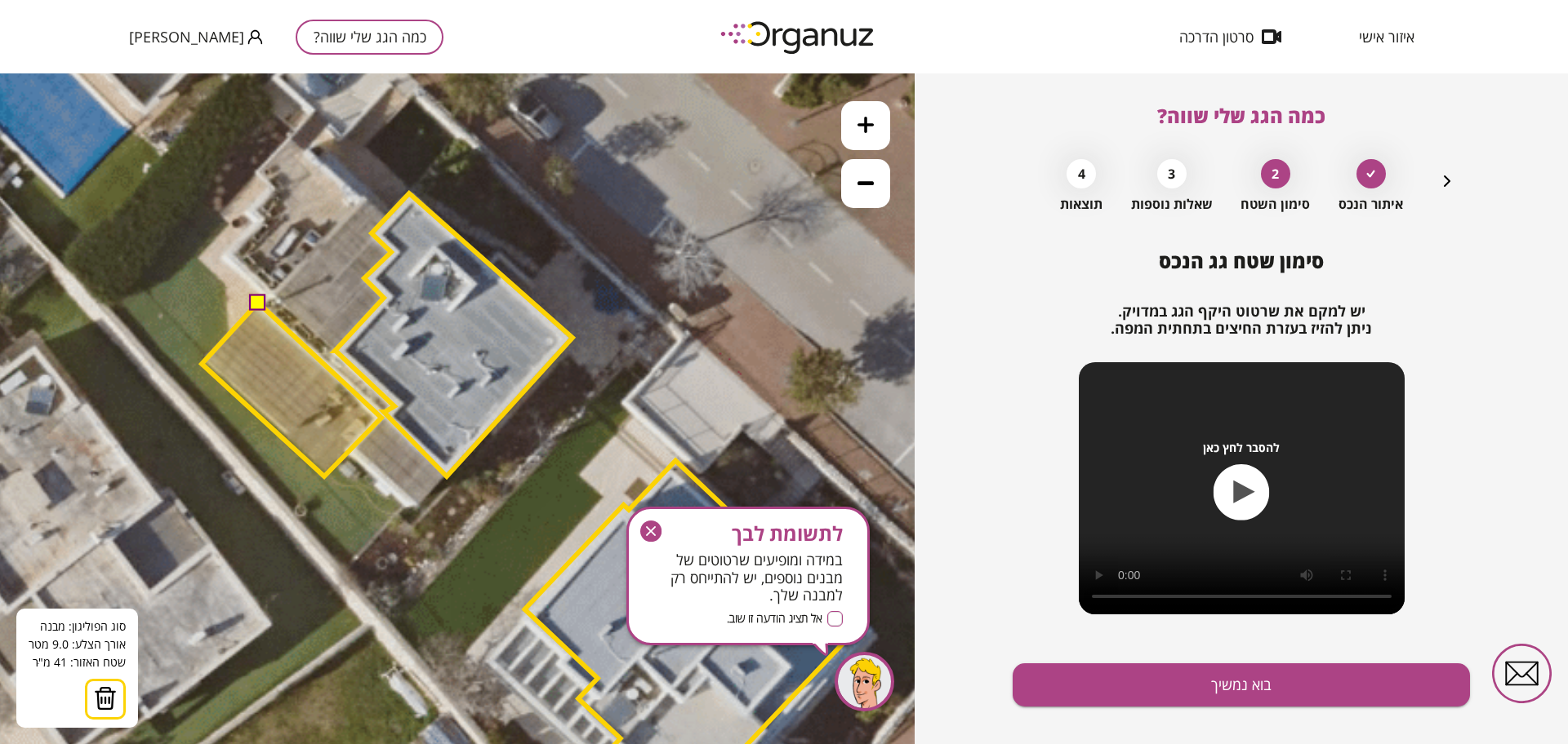
click at [202, 364] on polygon at bounding box center [291, 390] width 179 height 174
click at [258, 307] on button at bounding box center [257, 302] width 17 height 17
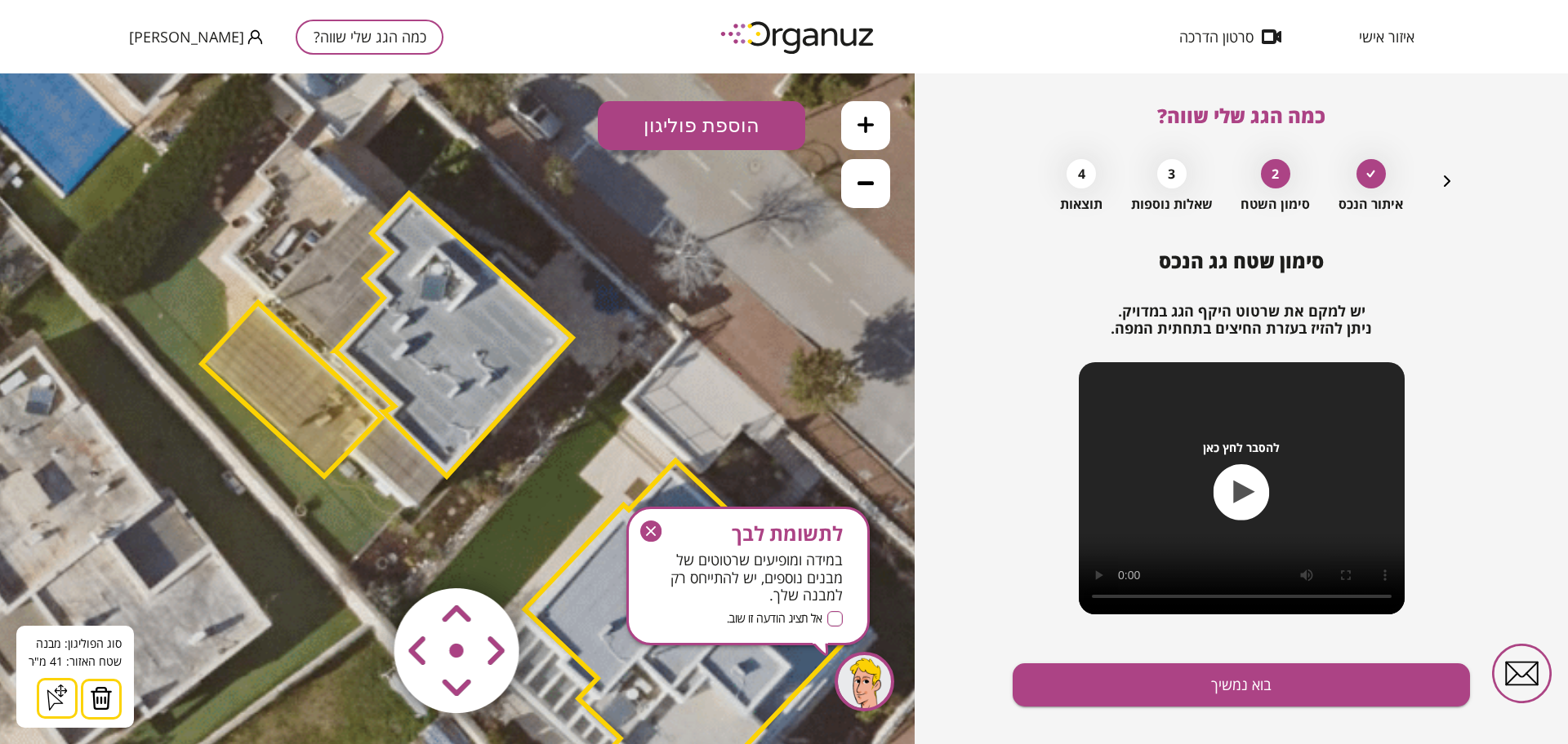
click at [678, 112] on button "הוספת פוליגון" at bounding box center [701, 125] width 208 height 49
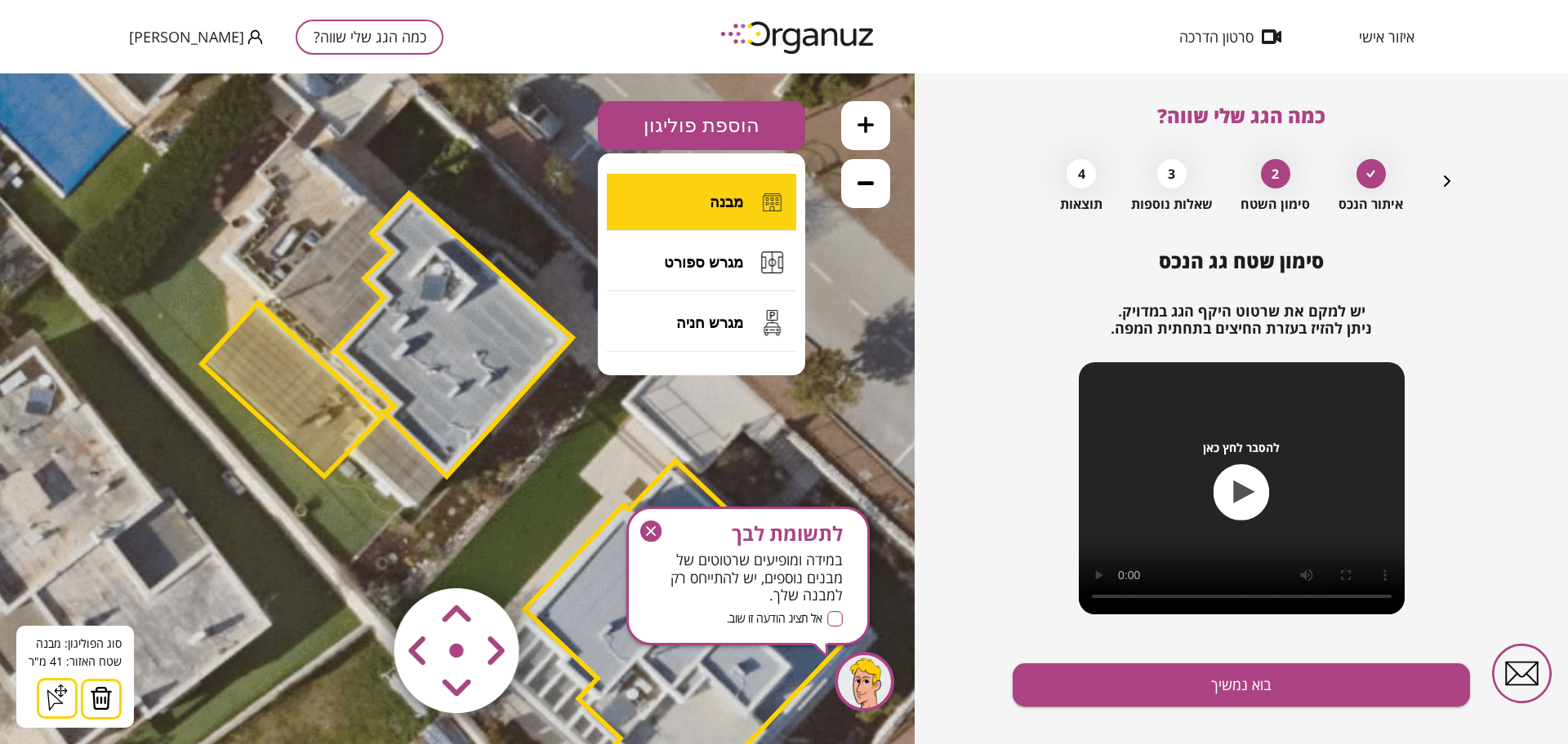
click at [685, 209] on button "מבנה" at bounding box center [700, 203] width 189 height 57
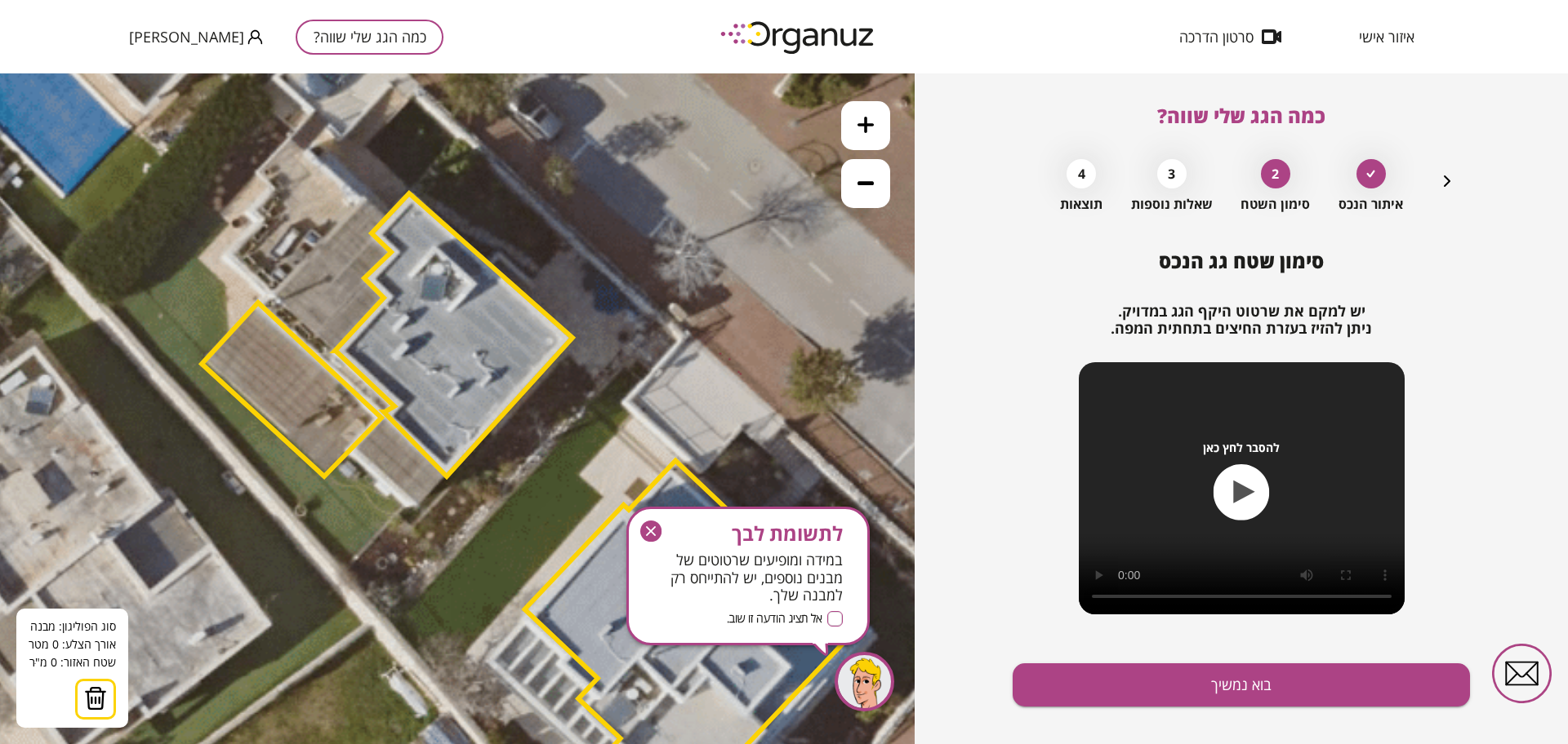
click at [390, 420] on polygon at bounding box center [453, 335] width 238 height 283
click at [353, 459] on icon at bounding box center [521, 494] width 2039 height 2038
click at [421, 513] on polygon at bounding box center [387, 466] width 69 height 95
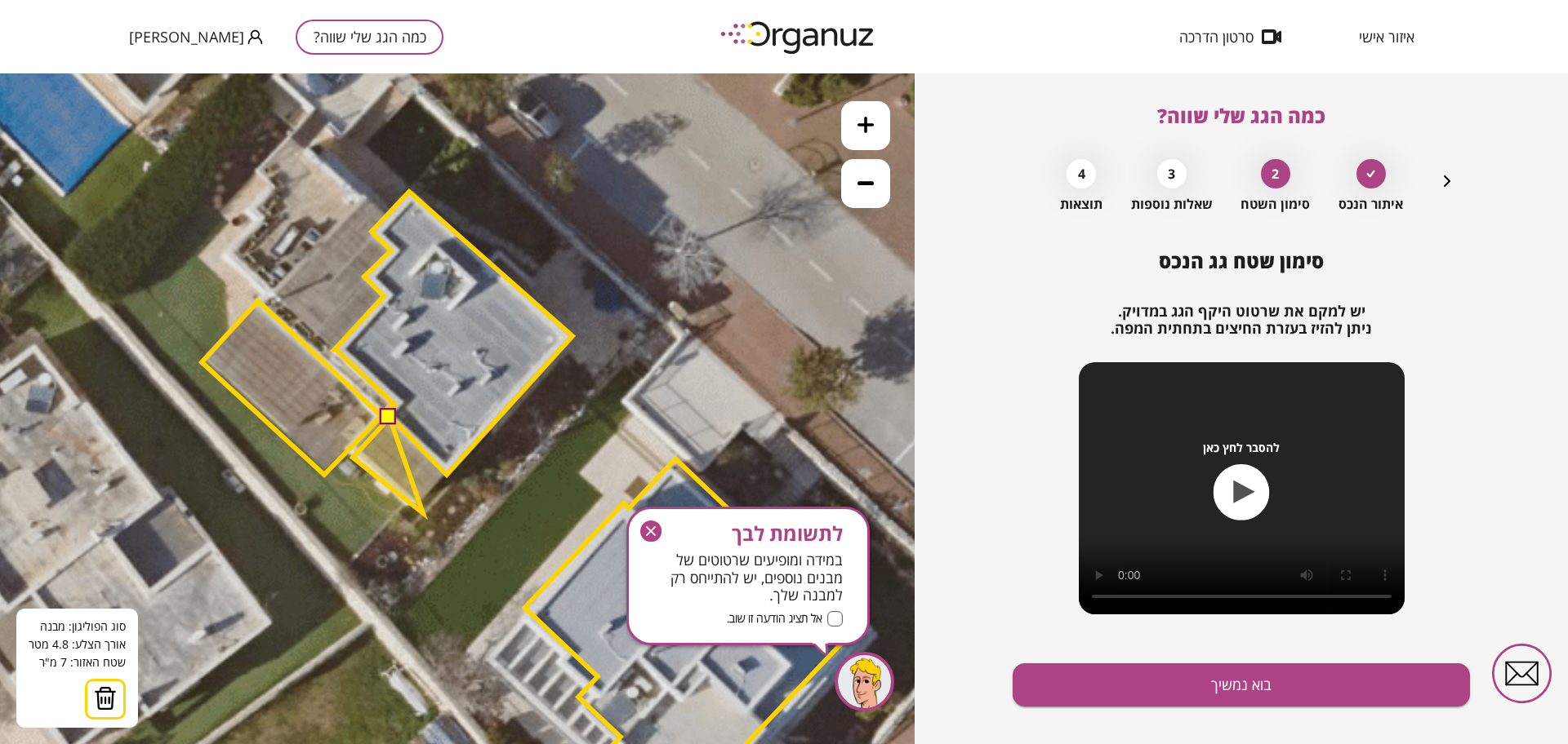
click at [423, 513] on polygon at bounding box center [388, 466] width 71 height 96
click at [453, 473] on polygon at bounding box center [403, 465] width 101 height 95
click at [388, 421] on button at bounding box center [388, 417] width 17 height 17
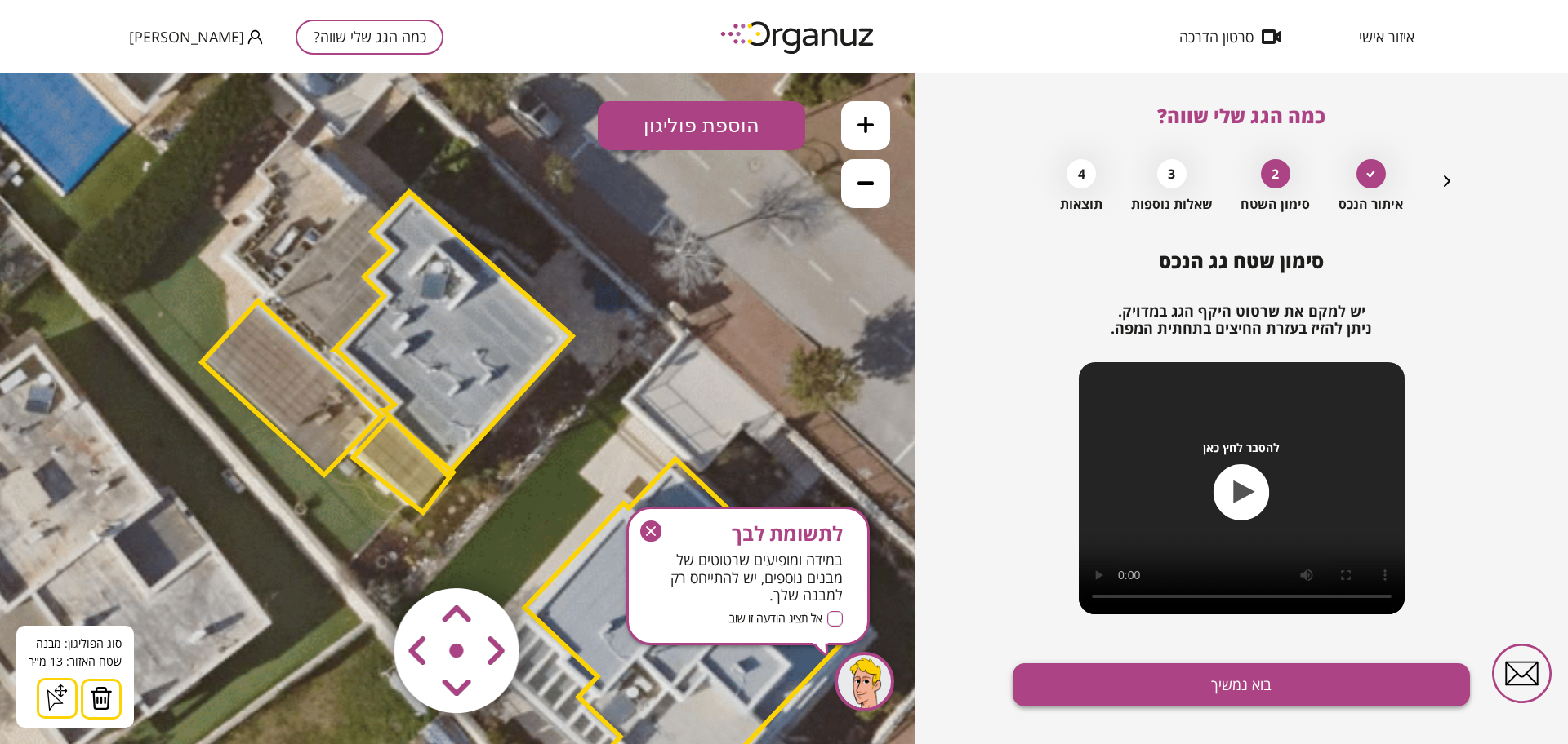
click at [1218, 688] on button "בוא נמשיך" at bounding box center [1241, 685] width 457 height 43
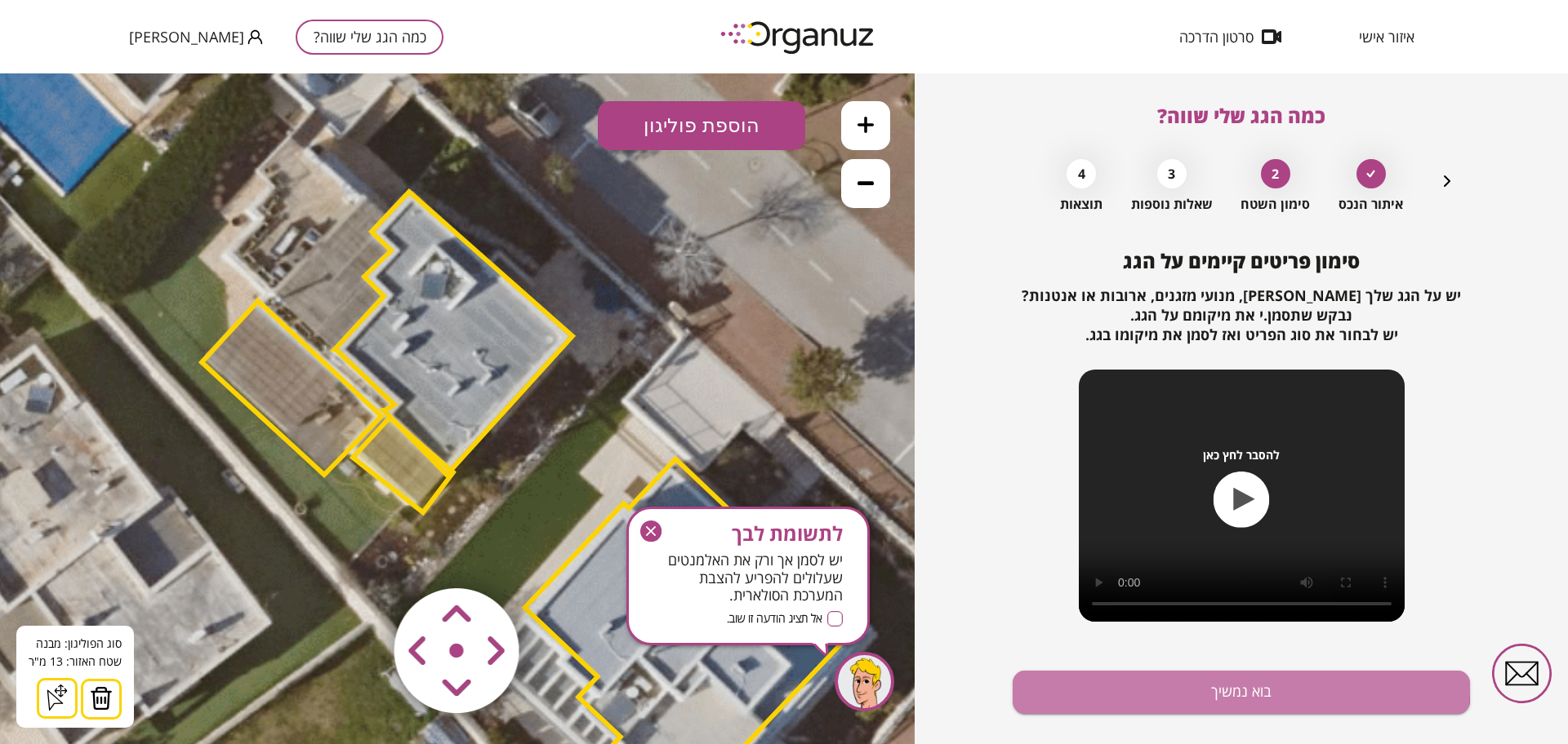
click at [1218, 687] on button "בוא נמשיך" at bounding box center [1241, 692] width 457 height 43
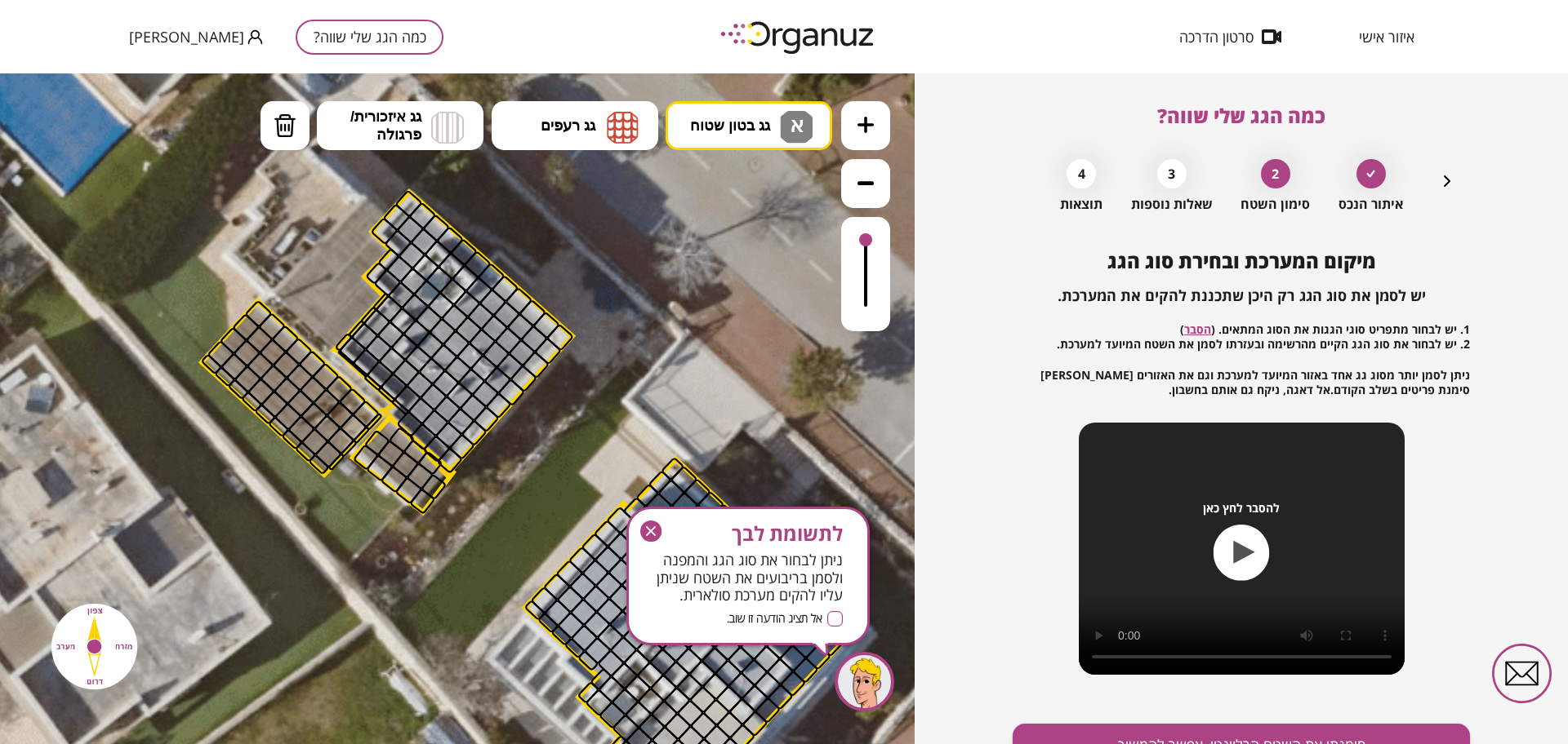
click at [1443, 179] on icon "button" at bounding box center [1447, 181] width 20 height 20
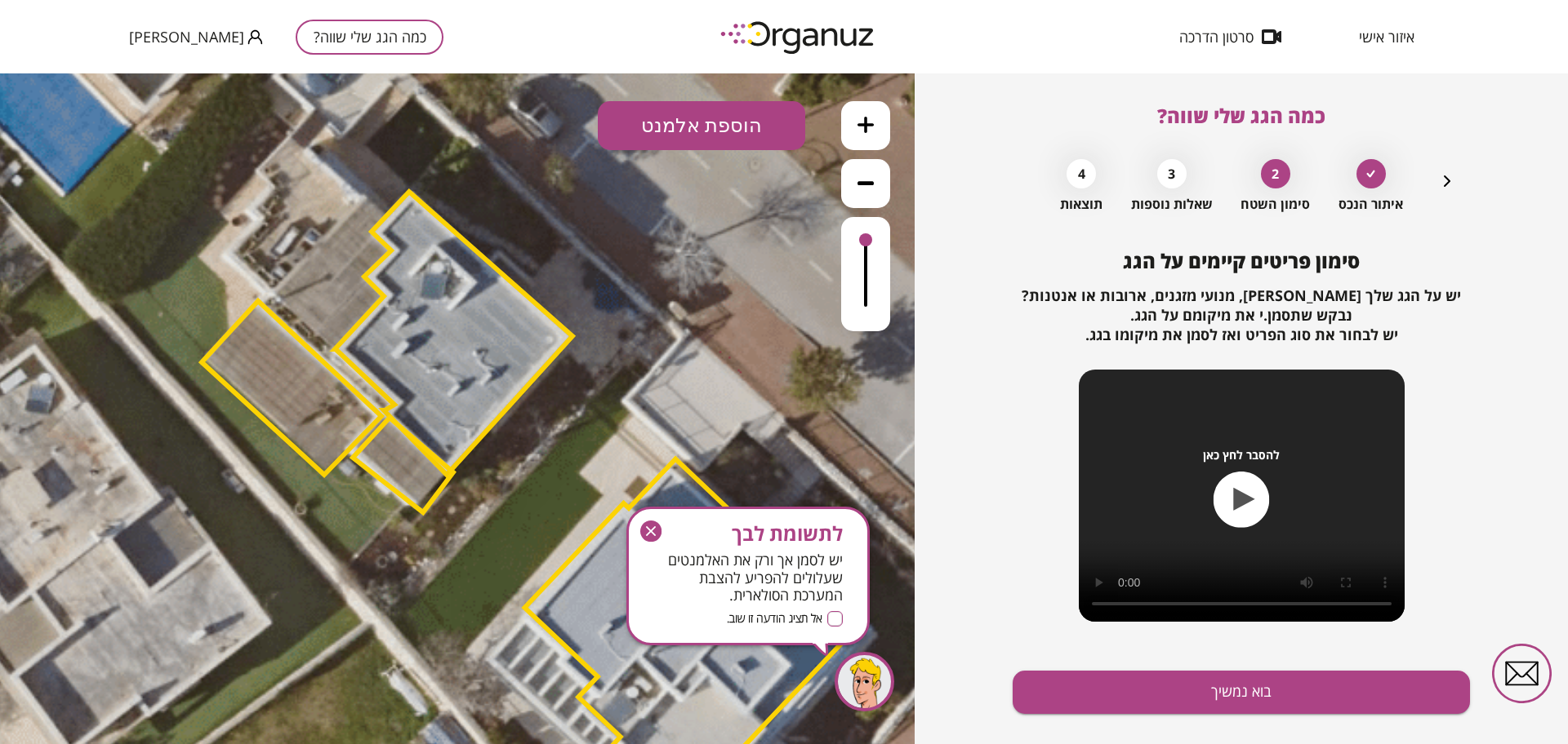
click at [1447, 181] on icon "button" at bounding box center [1447, 181] width 7 height 12
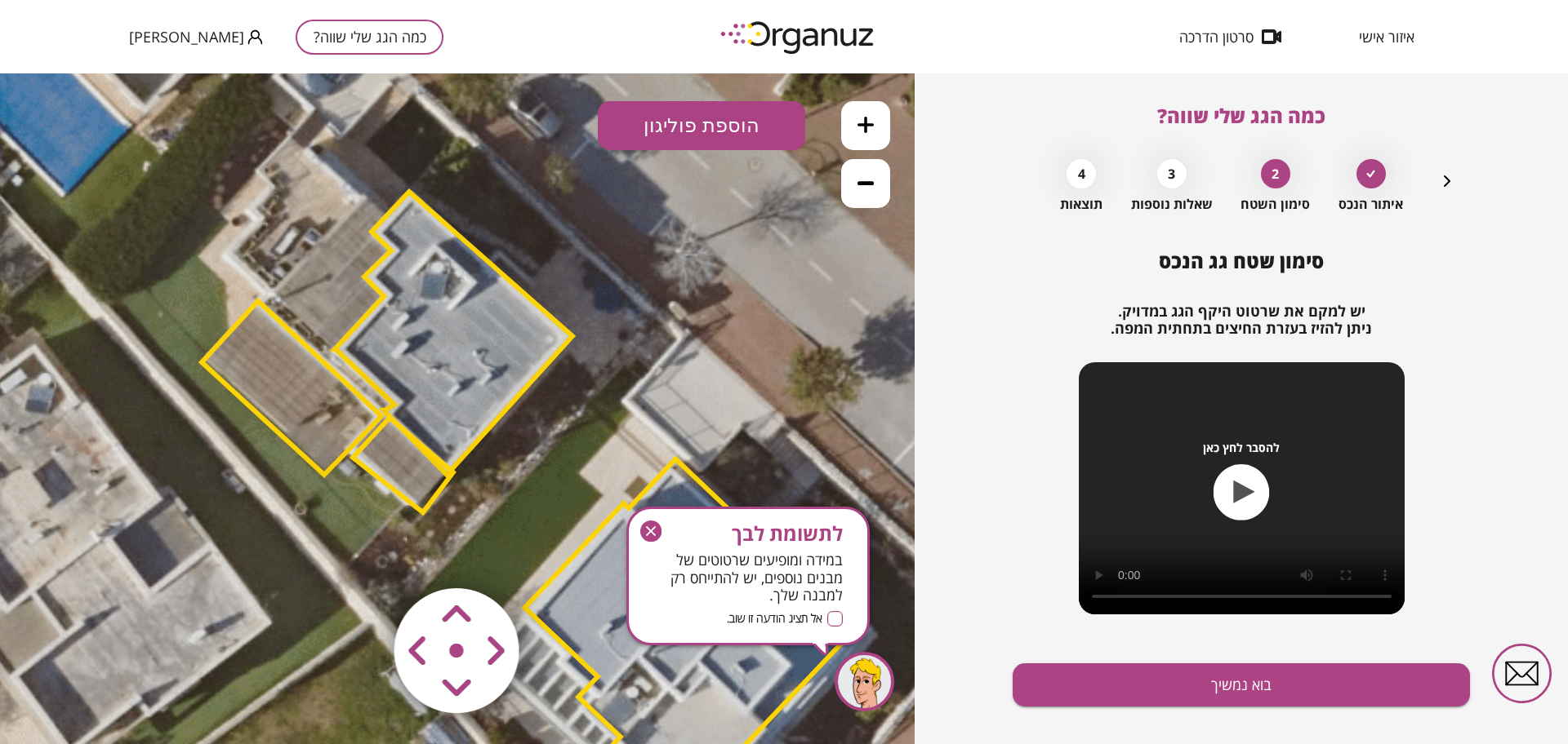
click at [423, 478] on polygon at bounding box center [403, 465] width 101 height 95
click at [423, 478] on polygon at bounding box center [403, 464] width 101 height 95
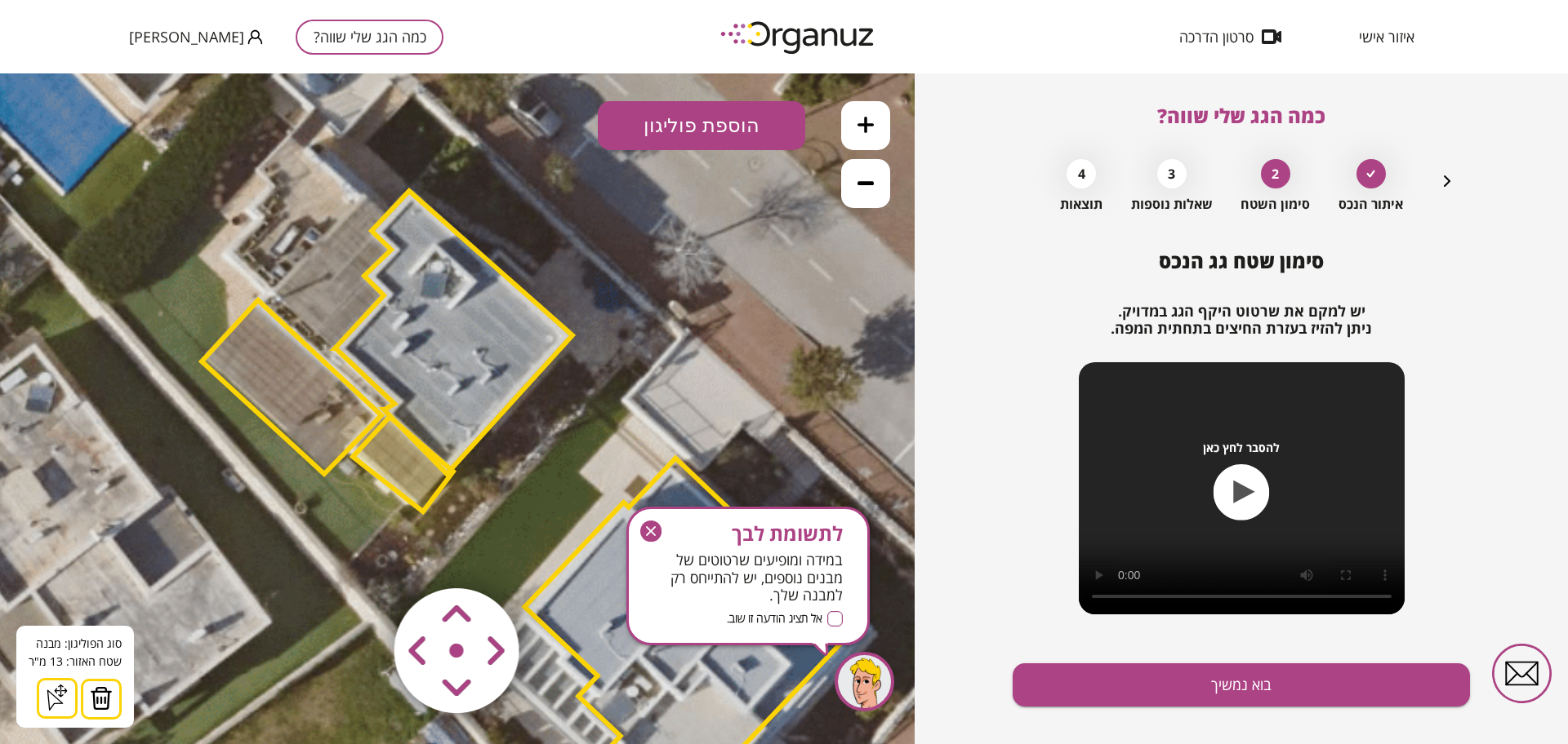
drag, startPoint x: 98, startPoint y: 697, endPoint x: 101, endPoint y: 685, distance: 12.4
click at [100, 696] on img at bounding box center [101, 698] width 23 height 24
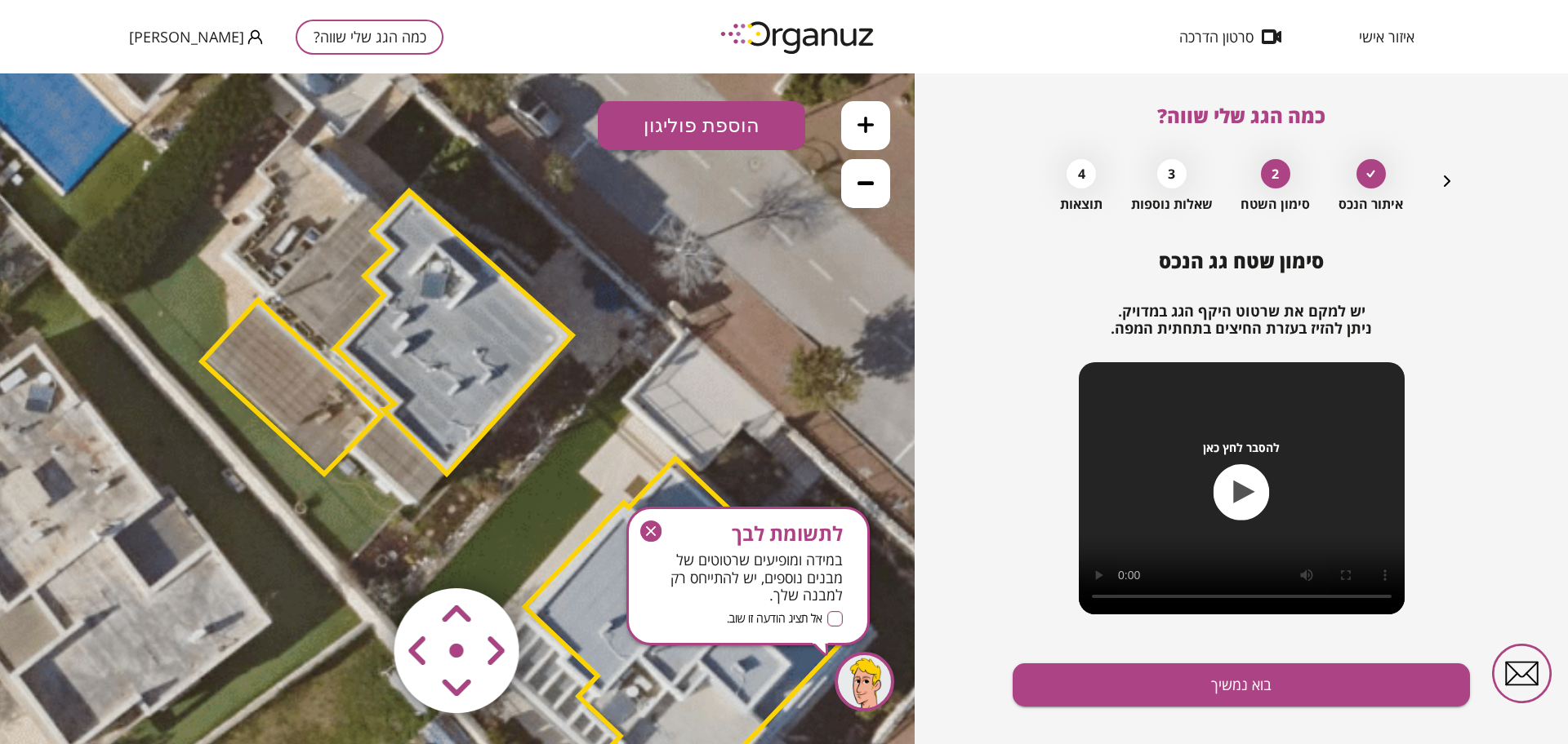
click at [504, 364] on polygon at bounding box center [453, 332] width 238 height 283
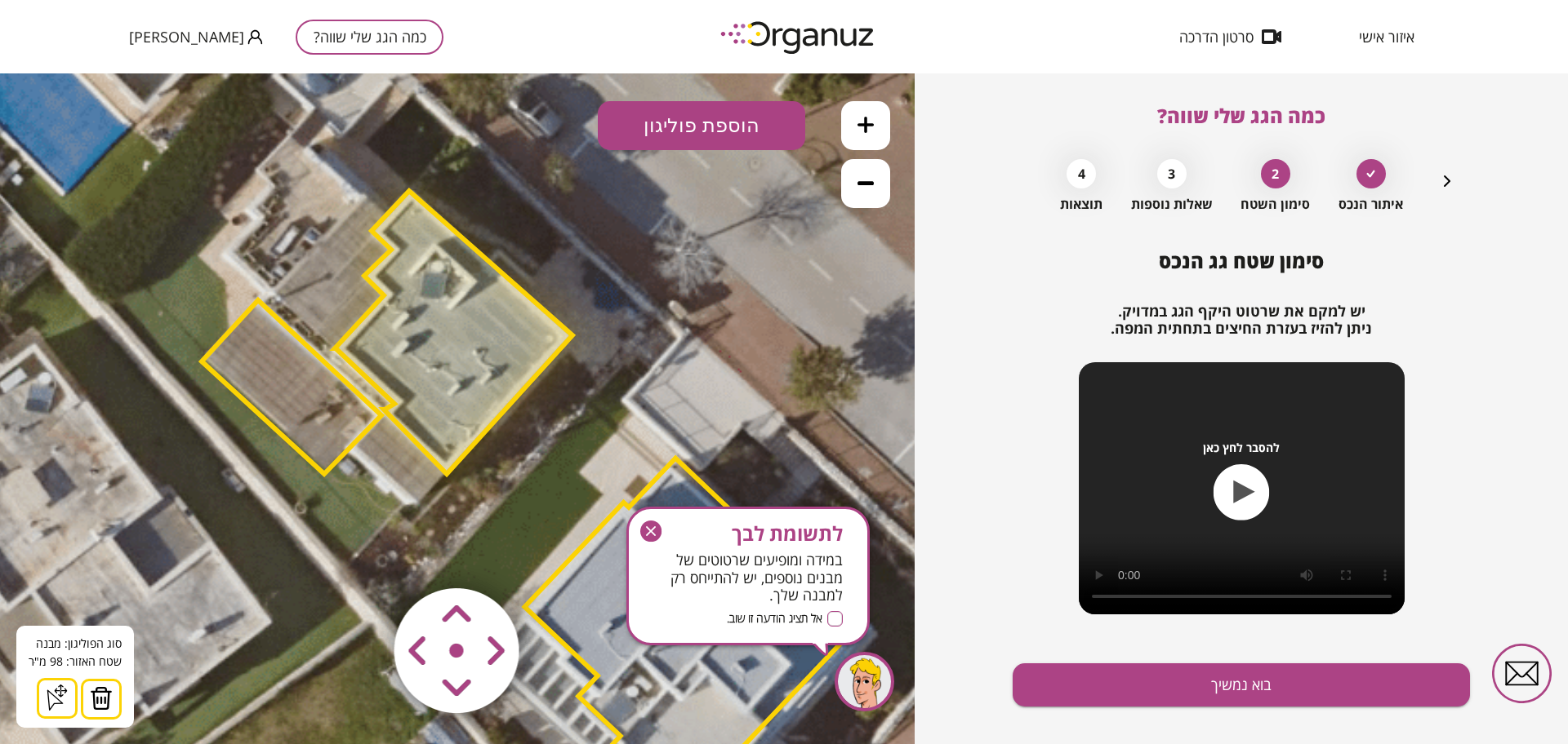
click at [360, 554] on area at bounding box center [360, 554] width 0 height 0
click at [675, 136] on button "הוספת פוליגון" at bounding box center [701, 125] width 208 height 49
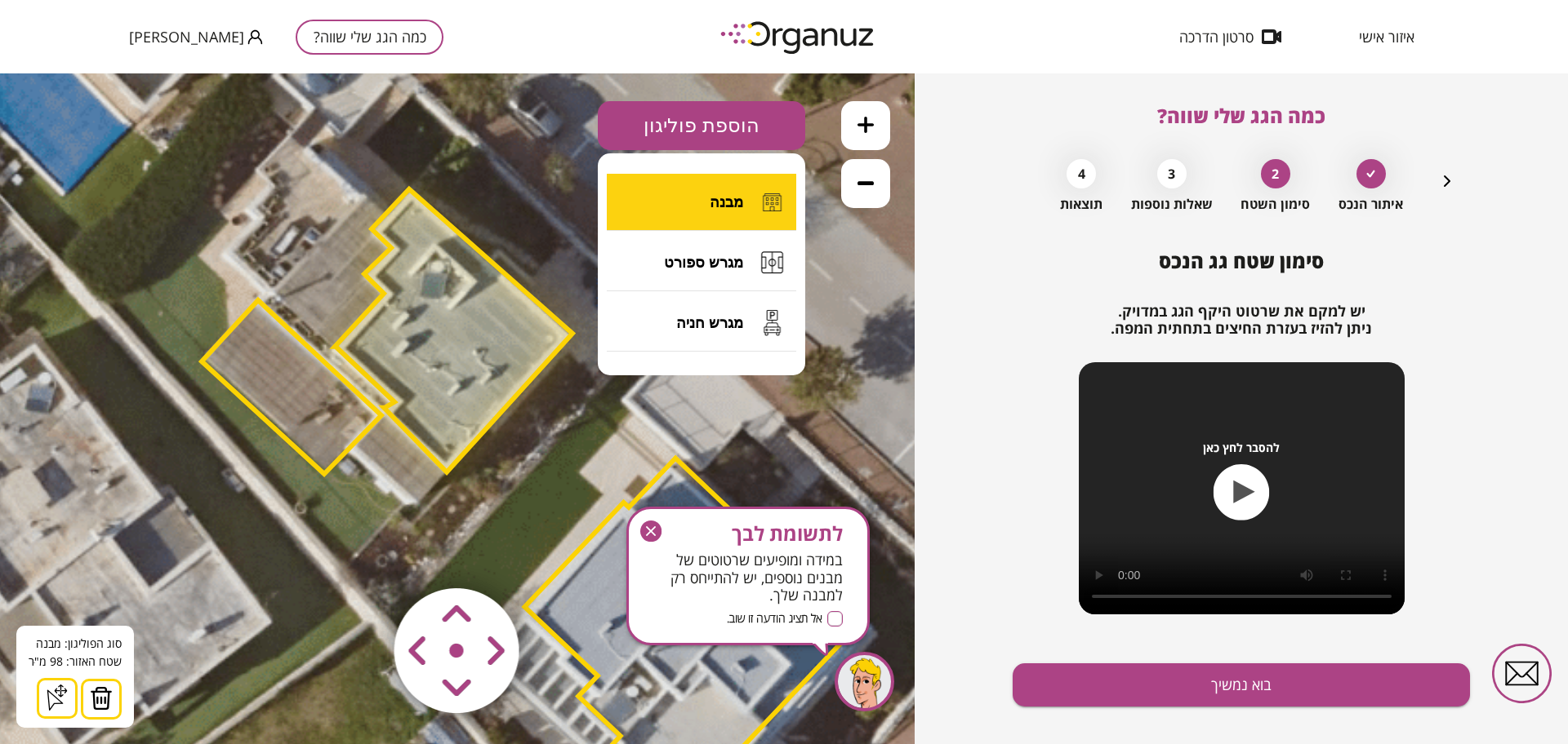
click at [683, 193] on button "מבנה" at bounding box center [700, 203] width 189 height 57
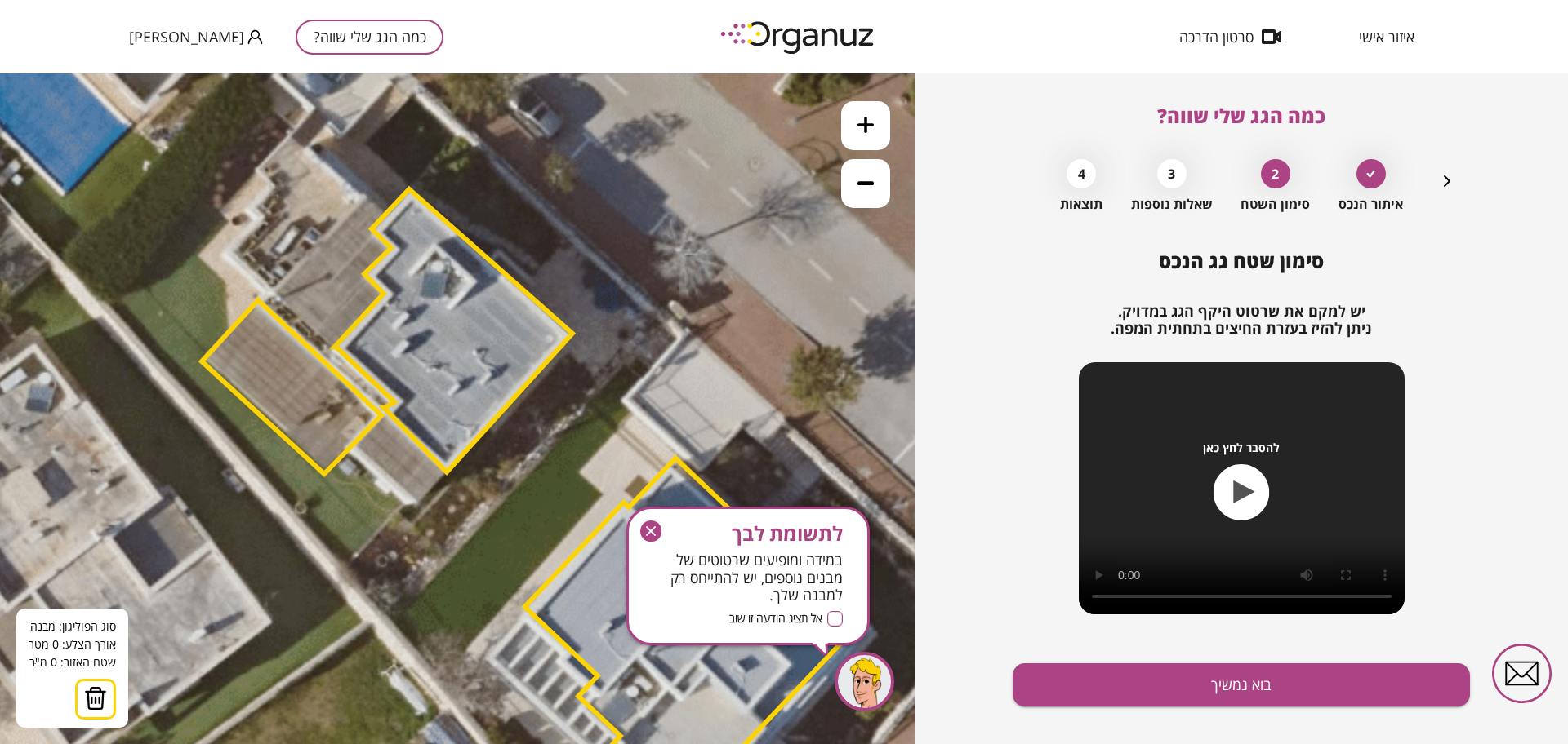
click at [387, 417] on icon at bounding box center [521, 491] width 2039 height 2038
click at [351, 454] on icon at bounding box center [521, 491] width 2039 height 2038
click at [417, 511] on polygon at bounding box center [384, 464] width 67 height 95
click at [450, 474] on polygon at bounding box center [400, 464] width 99 height 95
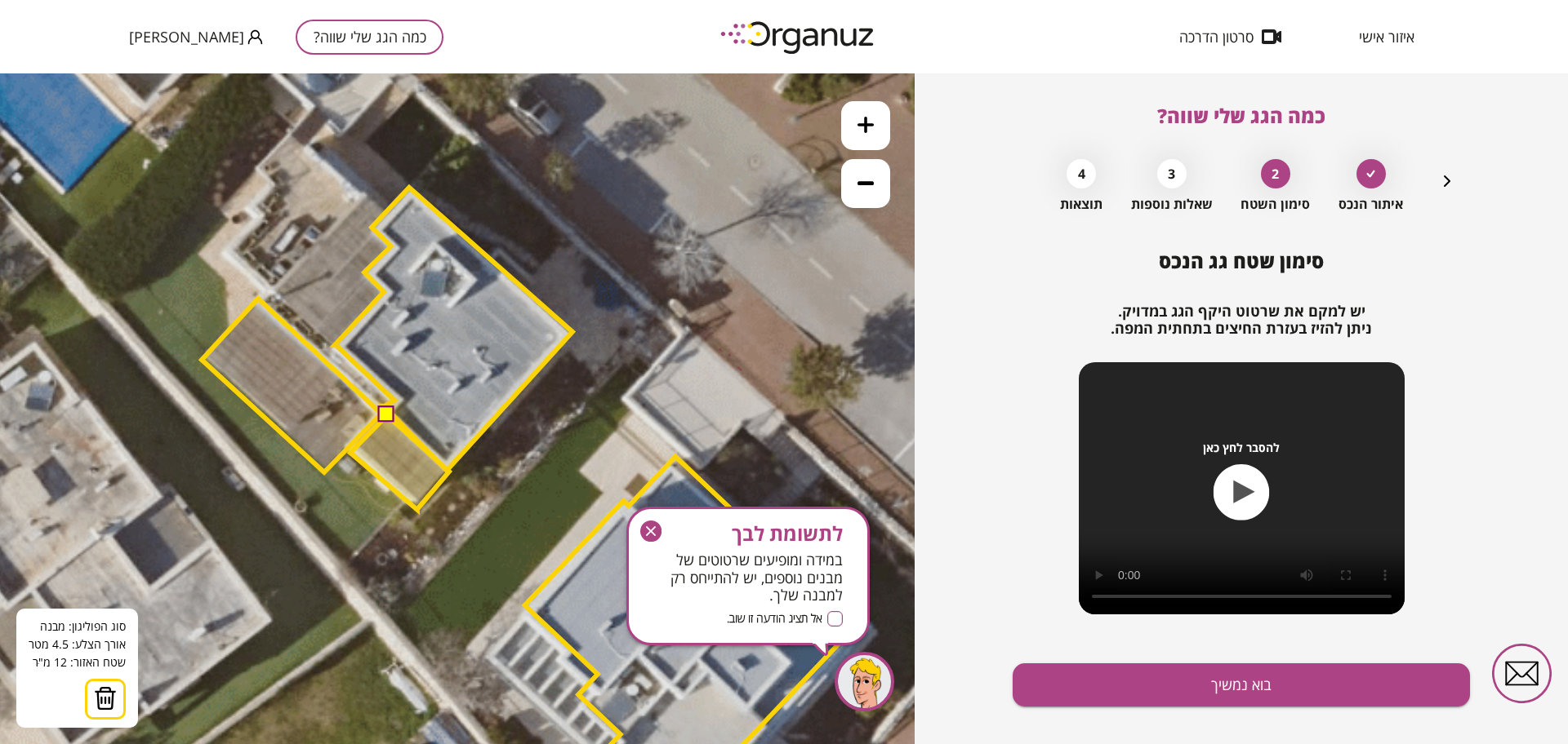
click at [393, 415] on button at bounding box center [386, 414] width 17 height 17
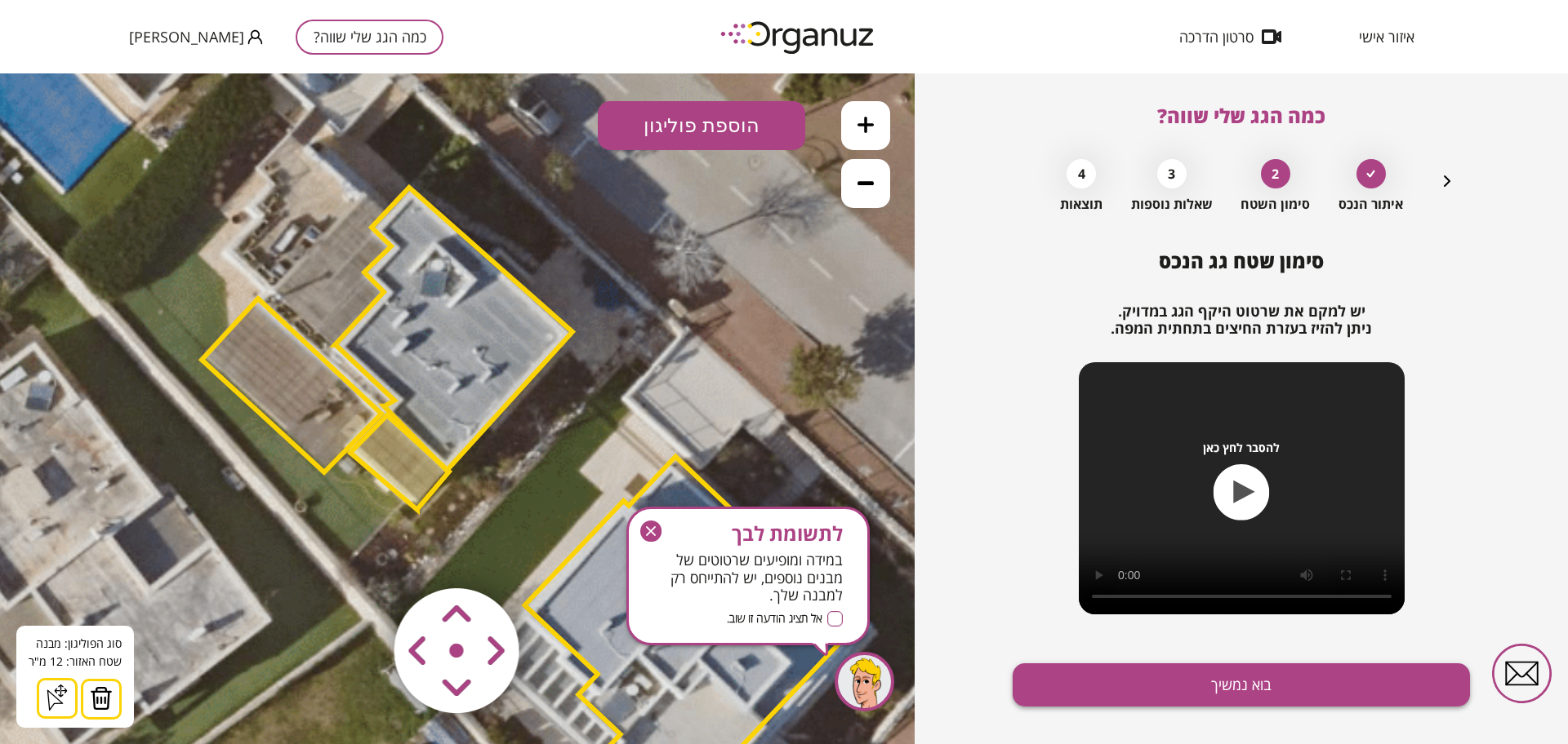
click at [1224, 684] on button "בוא נמשיך" at bounding box center [1241, 685] width 457 height 43
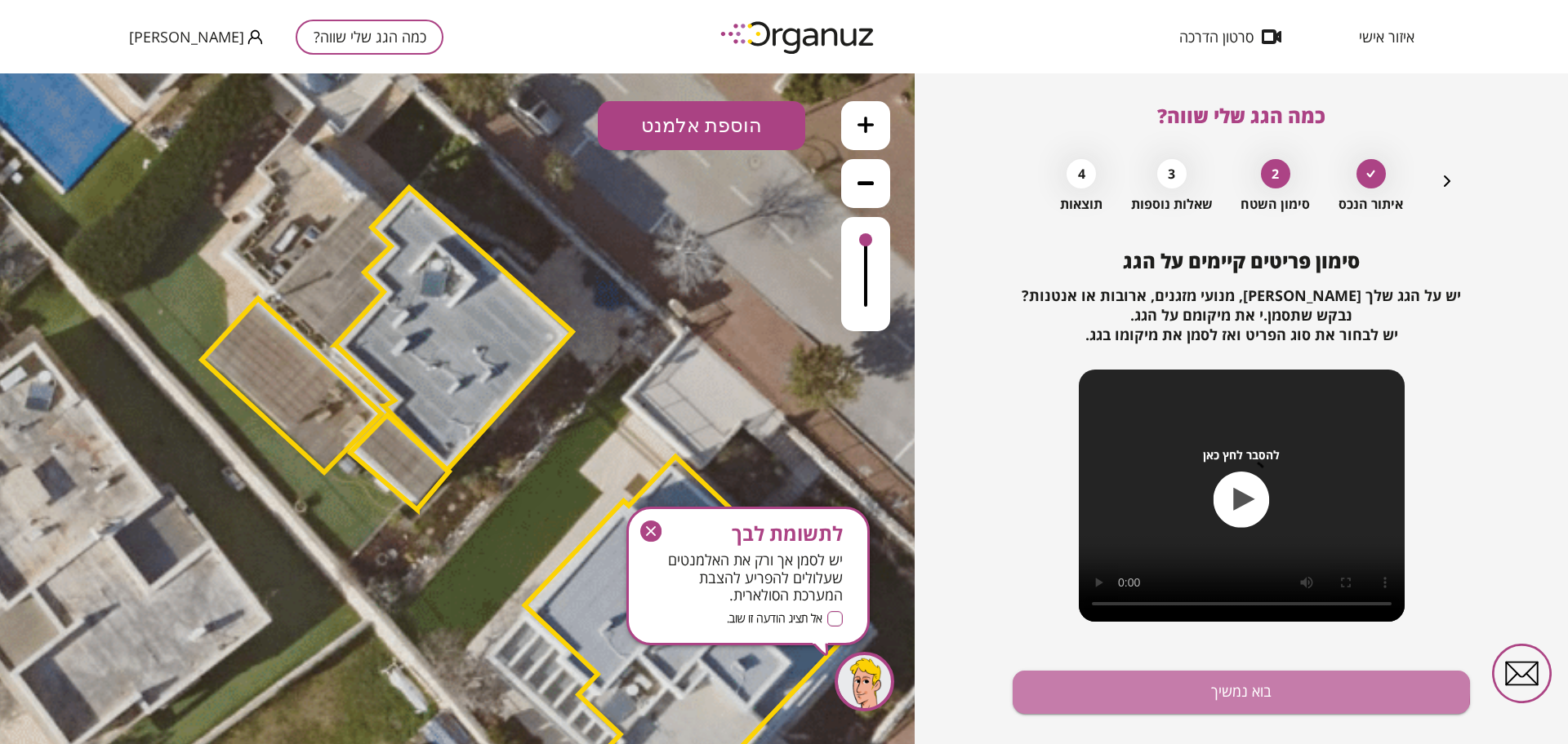
click at [1226, 689] on button "בוא נמשיך" at bounding box center [1241, 692] width 457 height 43
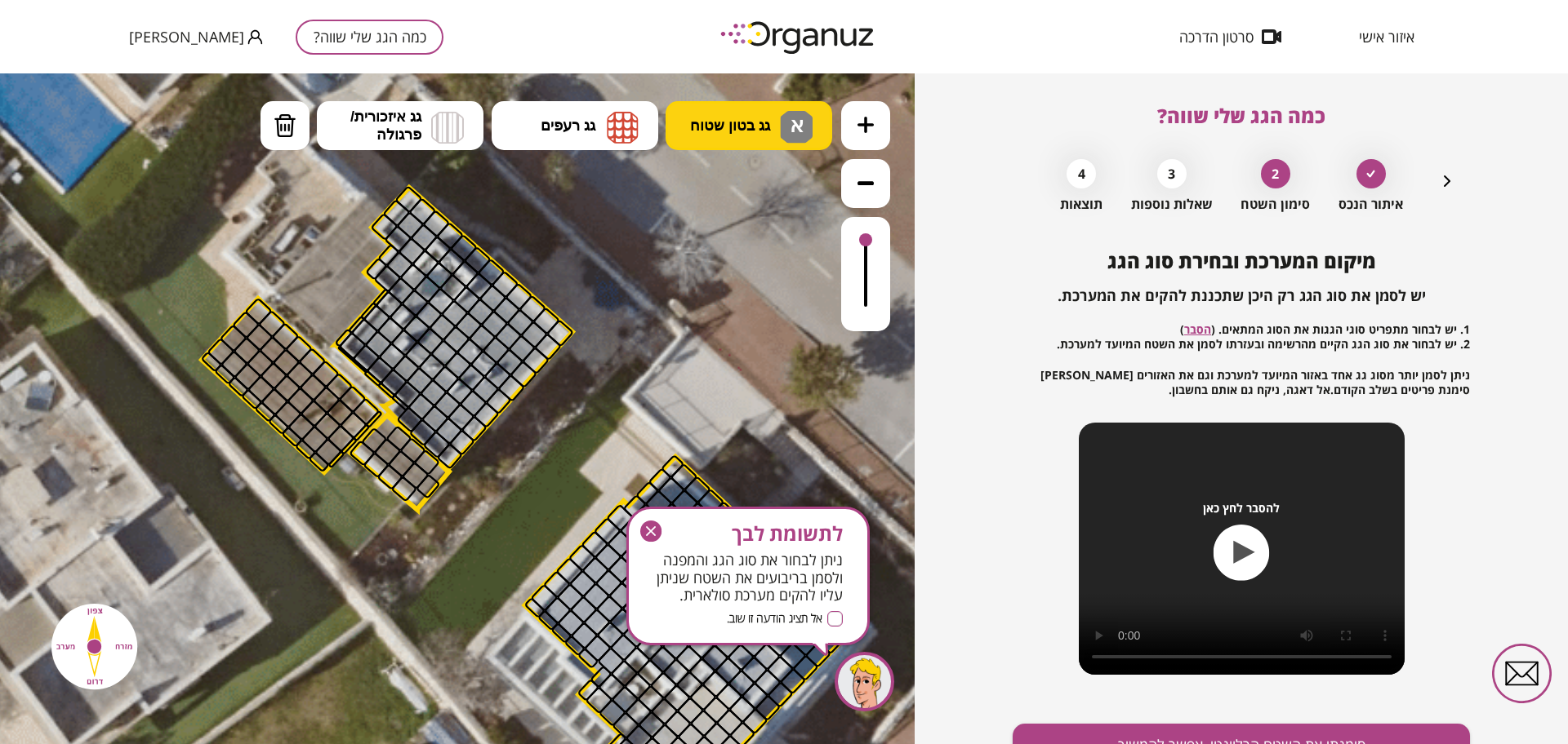
click at [796, 129] on span "א" at bounding box center [795, 122] width 18 height 20
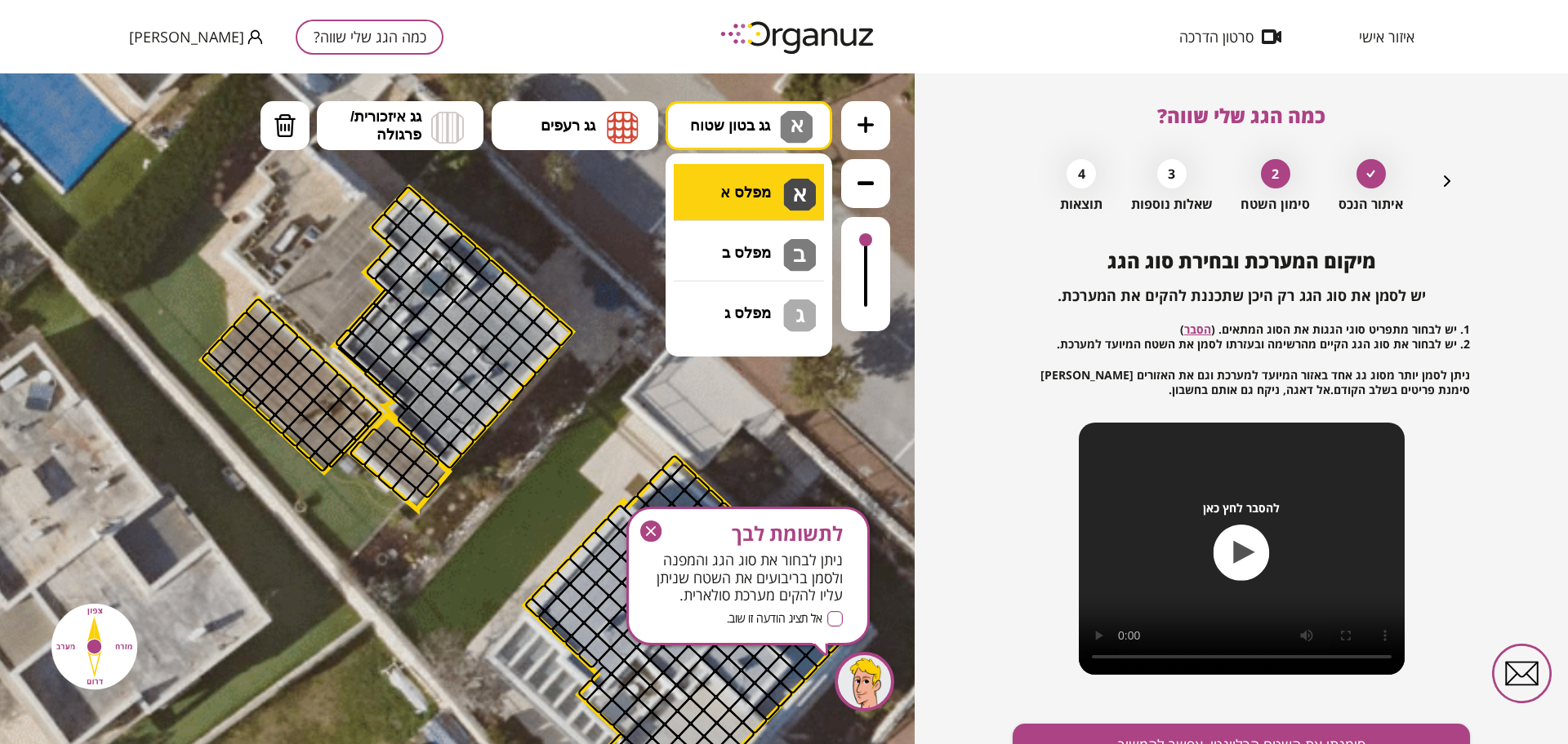
click at [769, 187] on div ".st0 { fill: #FFFFFF; } 12" at bounding box center [457, 408] width 915 height 671
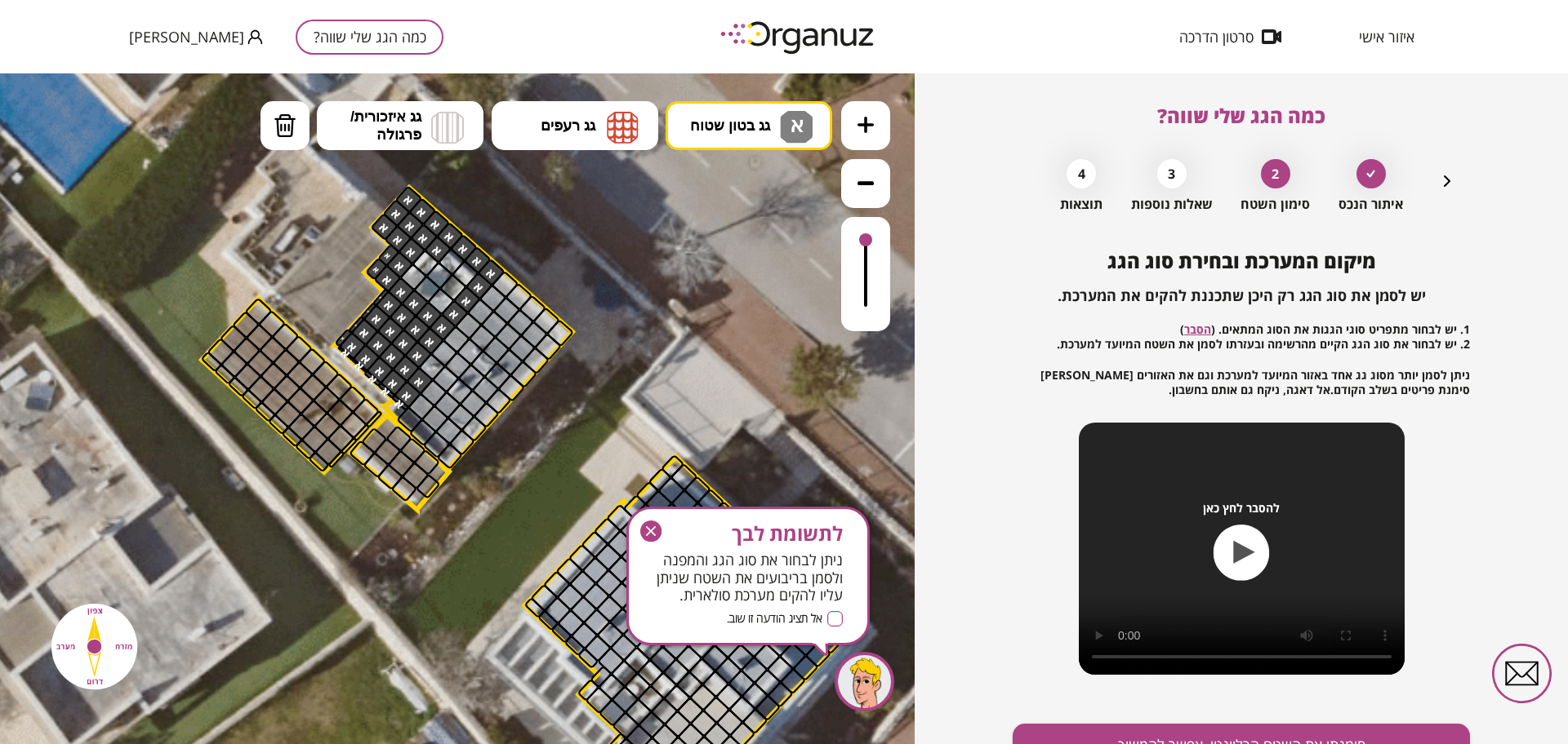
drag, startPoint x: 425, startPoint y: 230, endPoint x: 447, endPoint y: 220, distance: 24.2
click at [307, 127] on button "מחיקה" at bounding box center [285, 125] width 49 height 49
drag, startPoint x: 435, startPoint y: 244, endPoint x: 464, endPoint y: 252, distance: 30.1
click at [435, 245] on div at bounding box center [438, 249] width 28 height 28
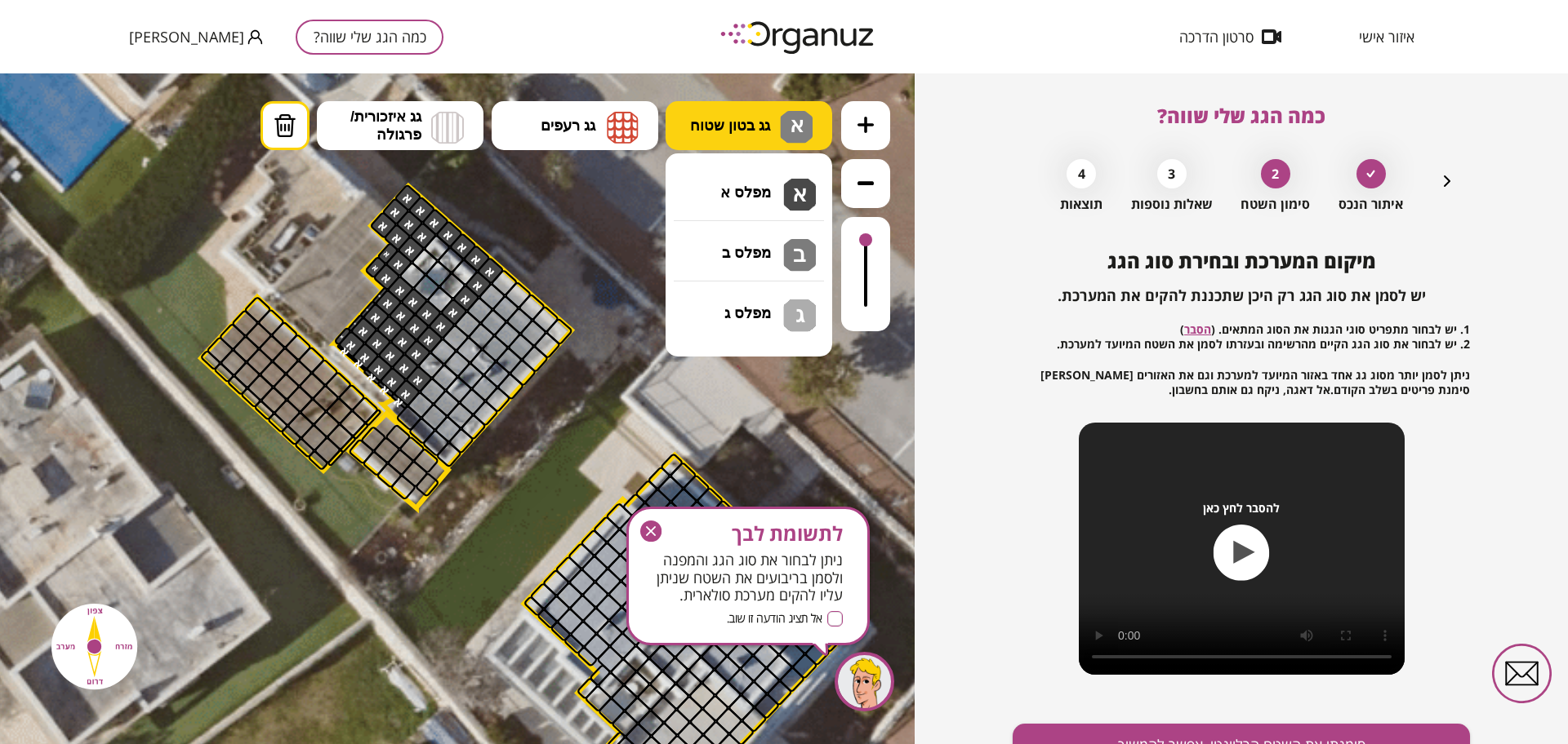
click at [774, 148] on button "גג בטון שטוח א" at bounding box center [748, 125] width 166 height 49
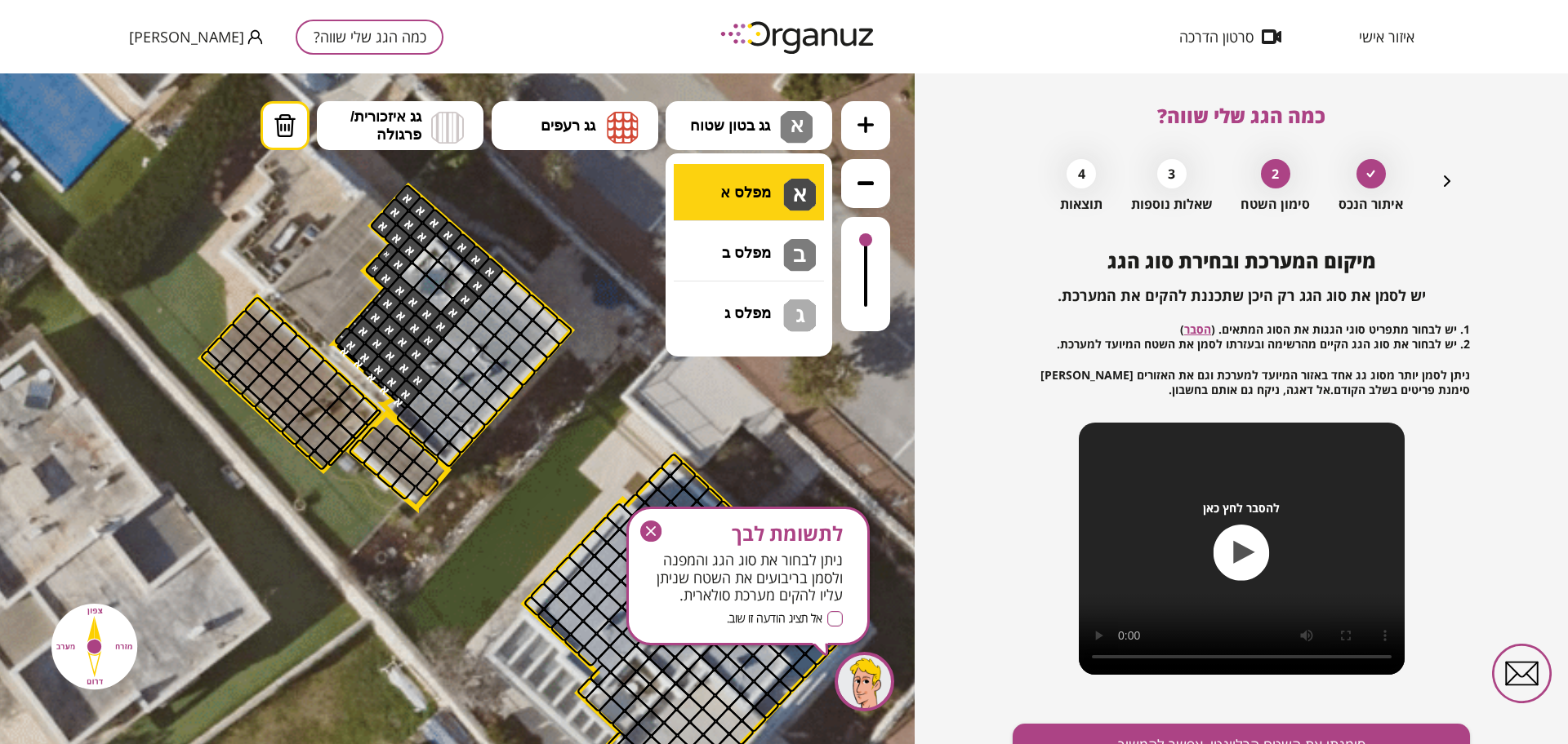
click at [778, 194] on div ".st0 { fill: #FFFFFF; } 12" at bounding box center [457, 408] width 915 height 671
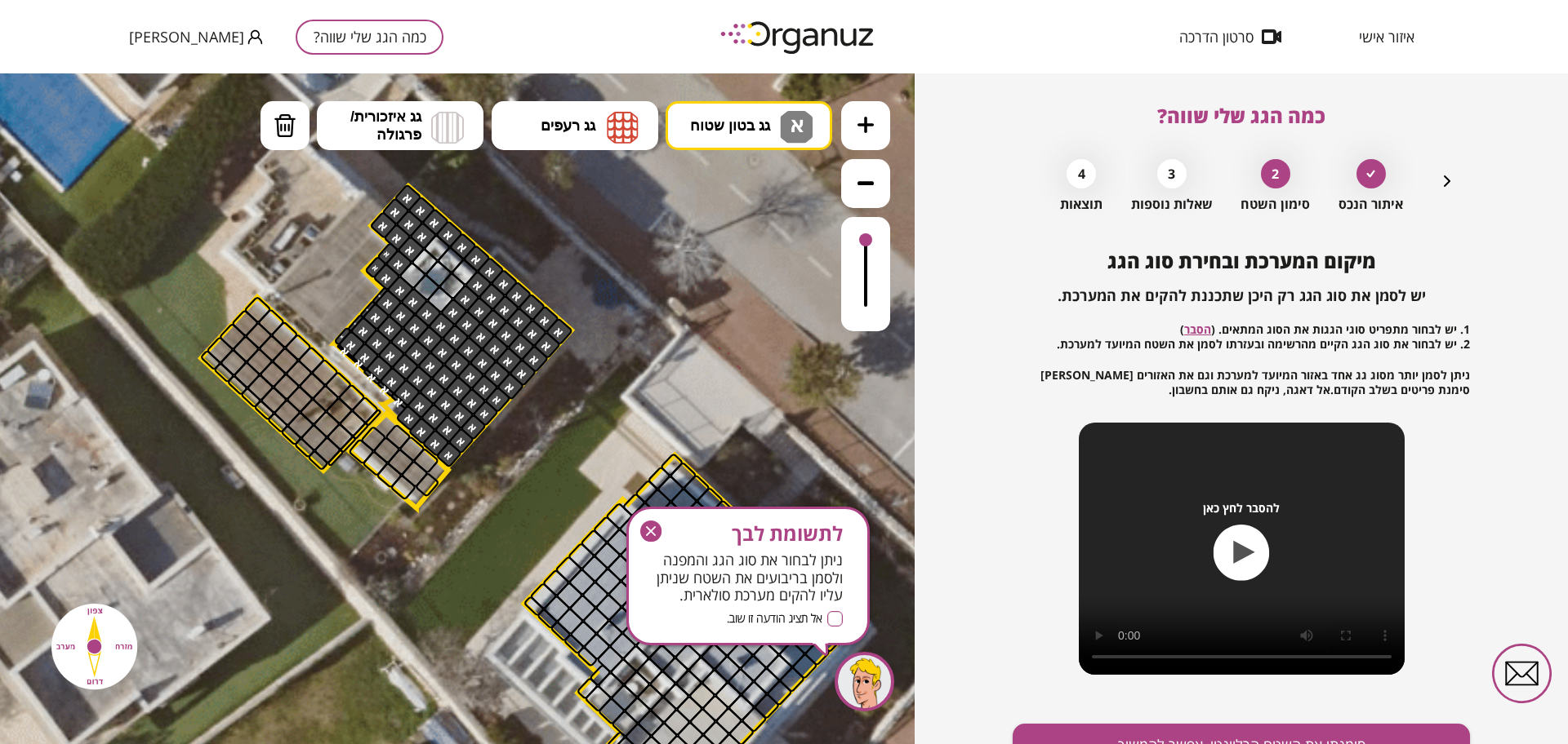
drag, startPoint x: 488, startPoint y: 297, endPoint x: 469, endPoint y: 353, distance: 59.1
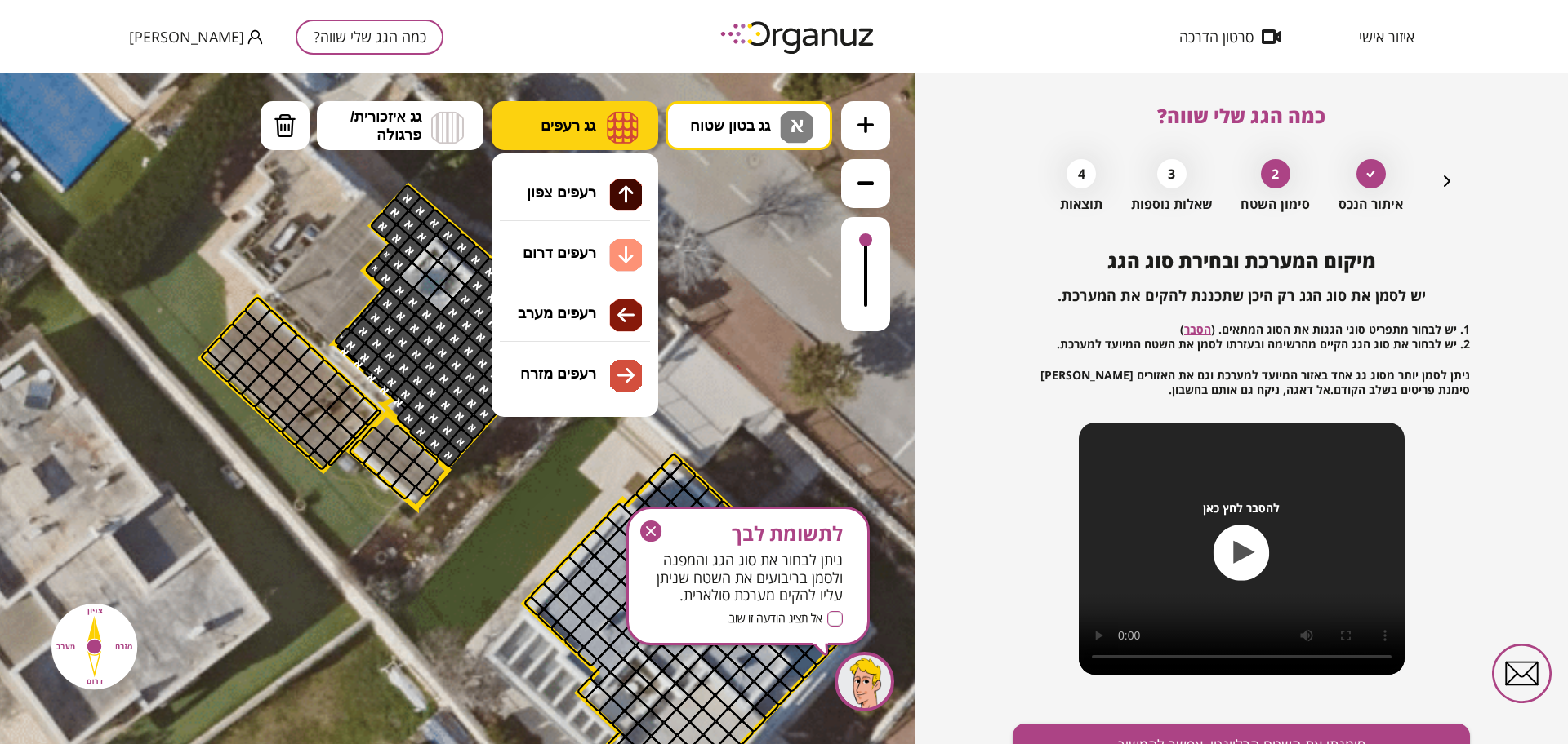
click at [569, 116] on button "גג רעפים" at bounding box center [575, 125] width 166 height 49
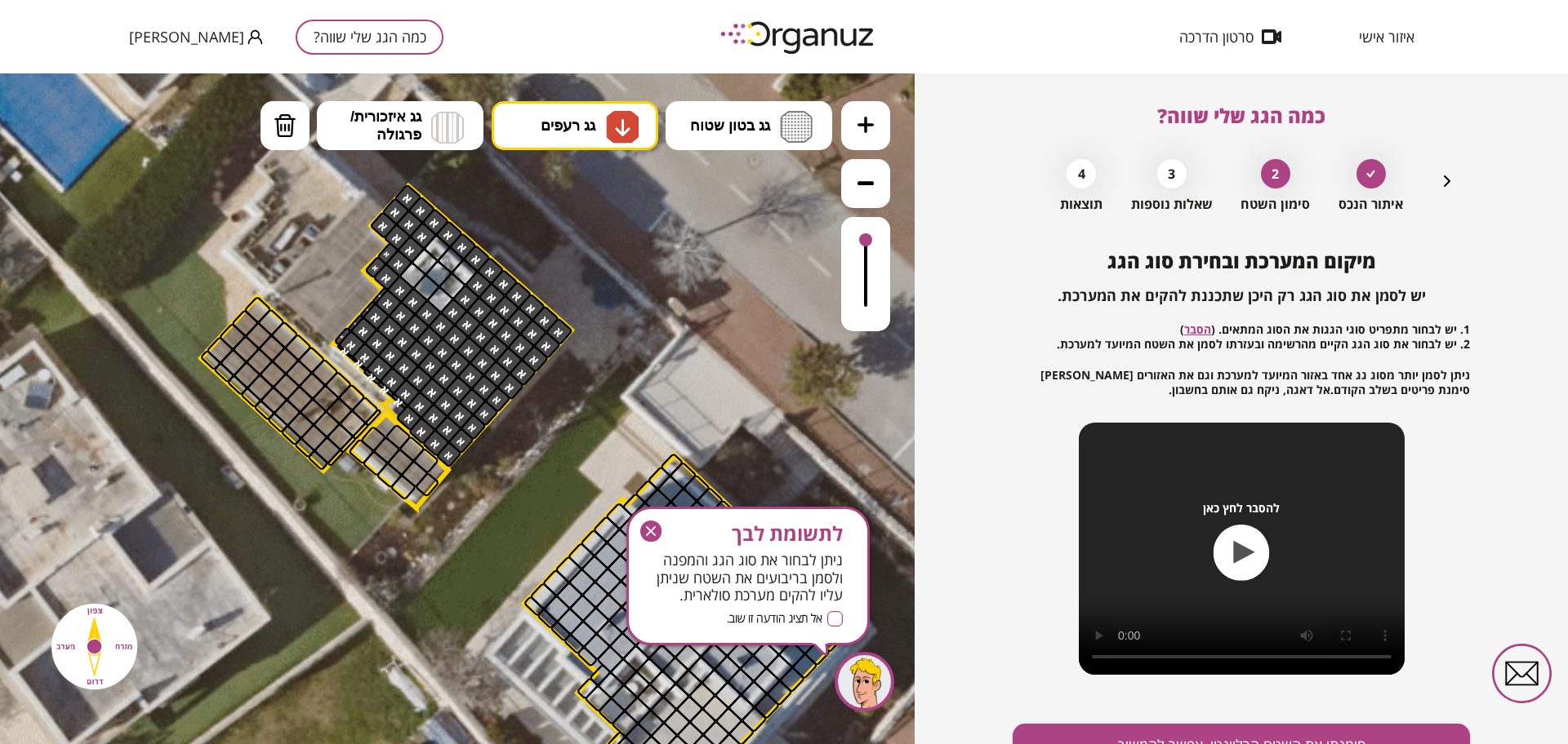
click at [587, 241] on div ".st0 { fill: #FFFFFF; } 12" at bounding box center [457, 408] width 915 height 671
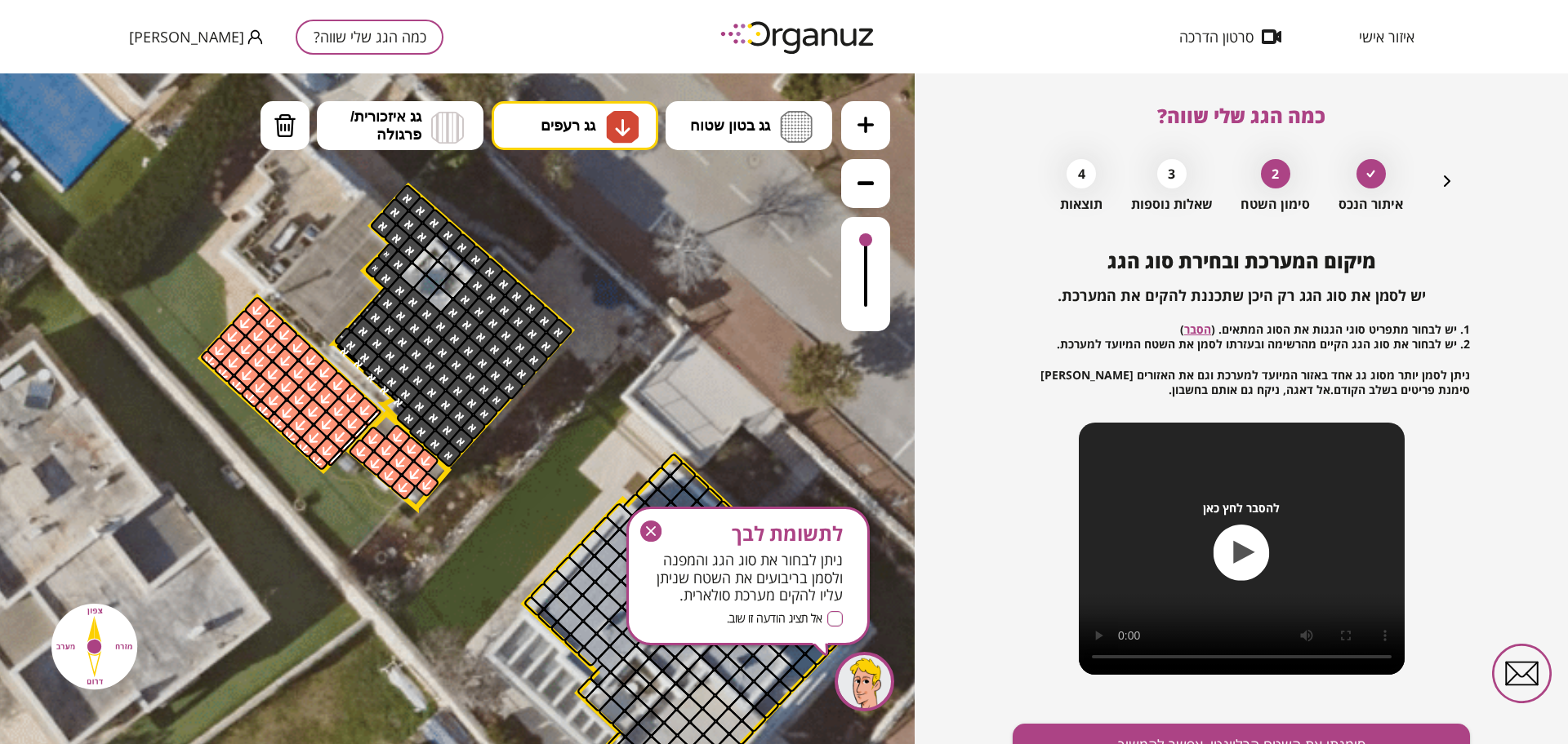
drag, startPoint x: 257, startPoint y: 303, endPoint x: 441, endPoint y: 485, distance: 258.8
click at [653, 528] on icon "button" at bounding box center [651, 532] width 22 height 22
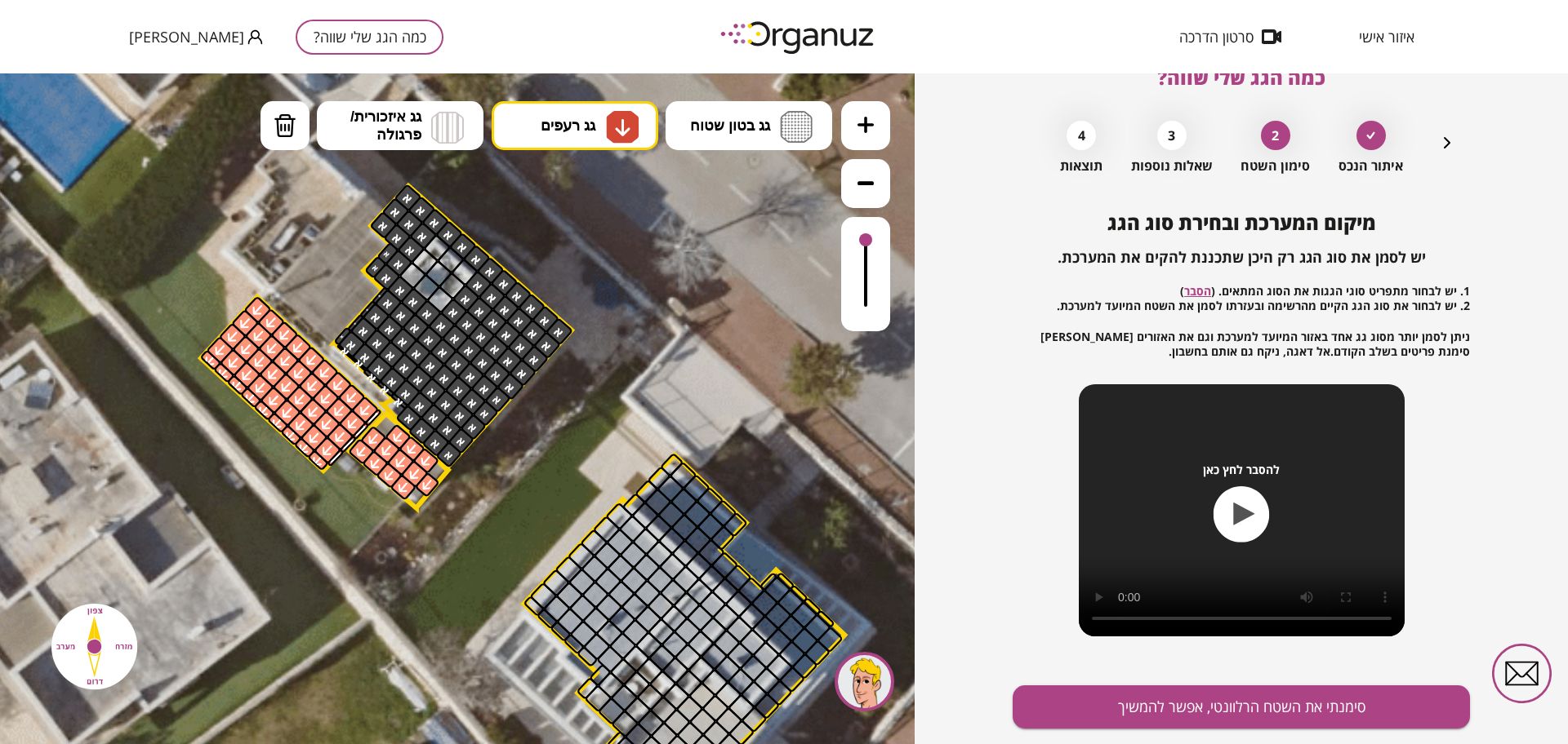
scroll to position [85, 0]
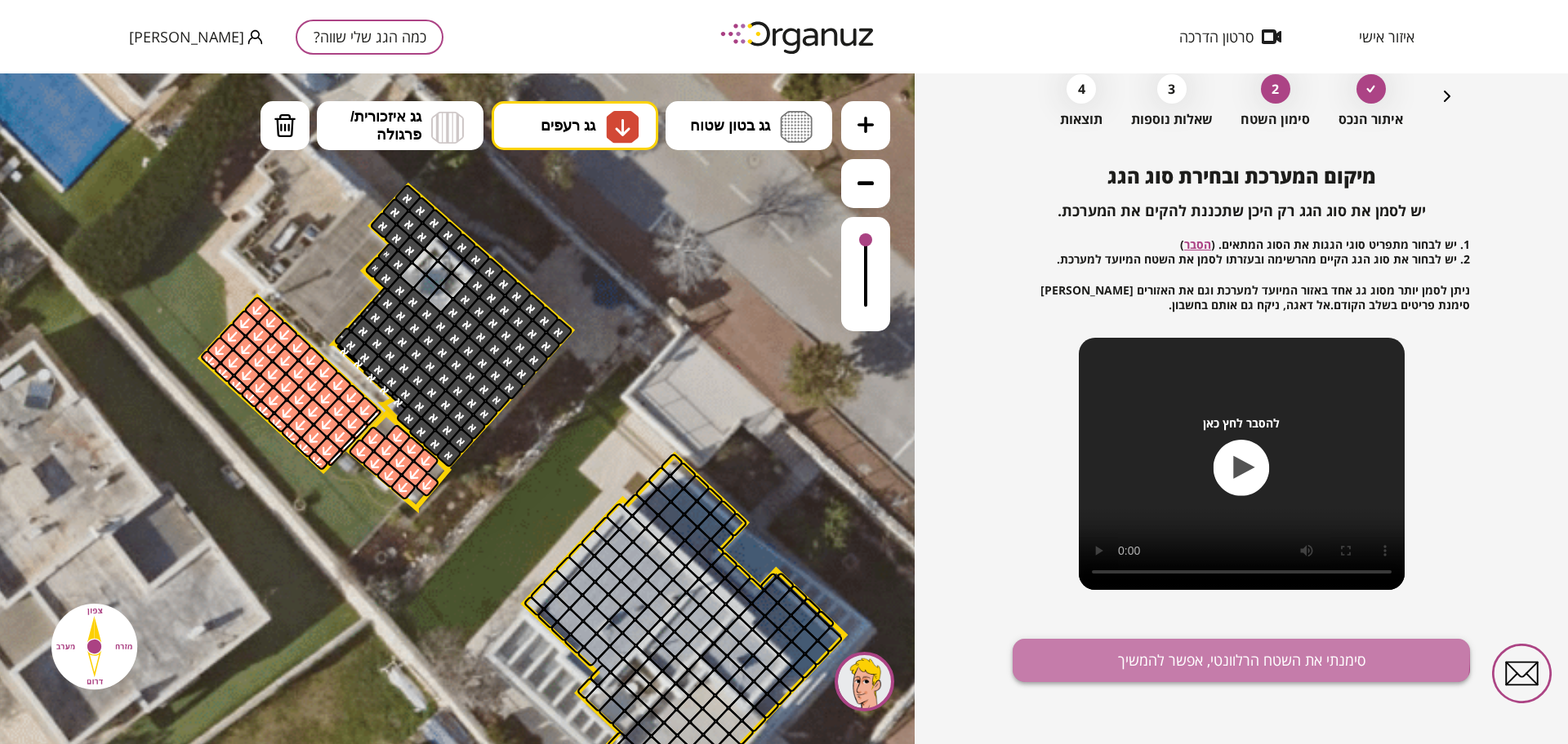
drag, startPoint x: 1156, startPoint y: 649, endPoint x: 1161, endPoint y: 664, distance: 15.8
click at [1156, 650] on button "סימנתי את השטח הרלוונטי, אפשר להמשיך" at bounding box center [1241, 661] width 457 height 43
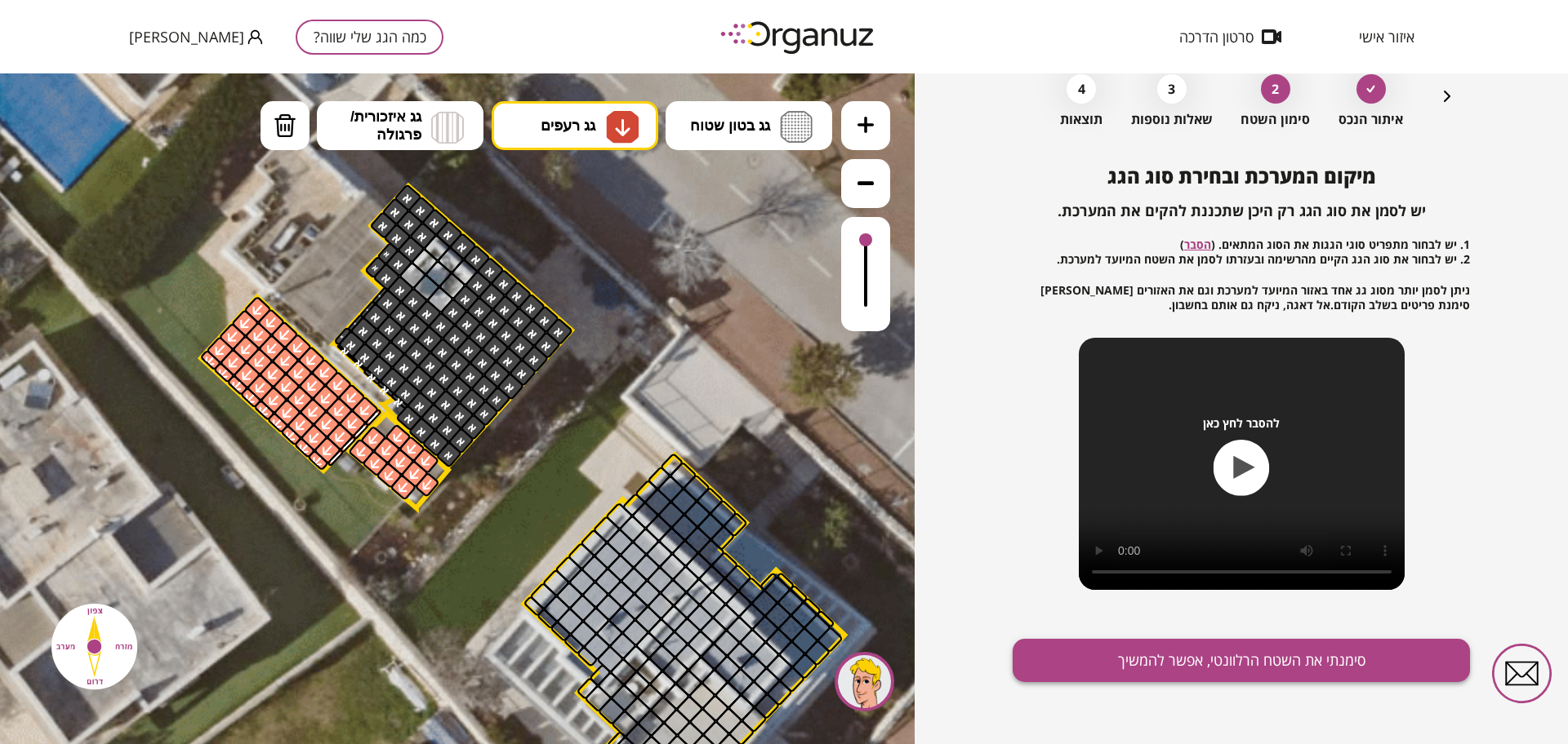
scroll to position [14, 0]
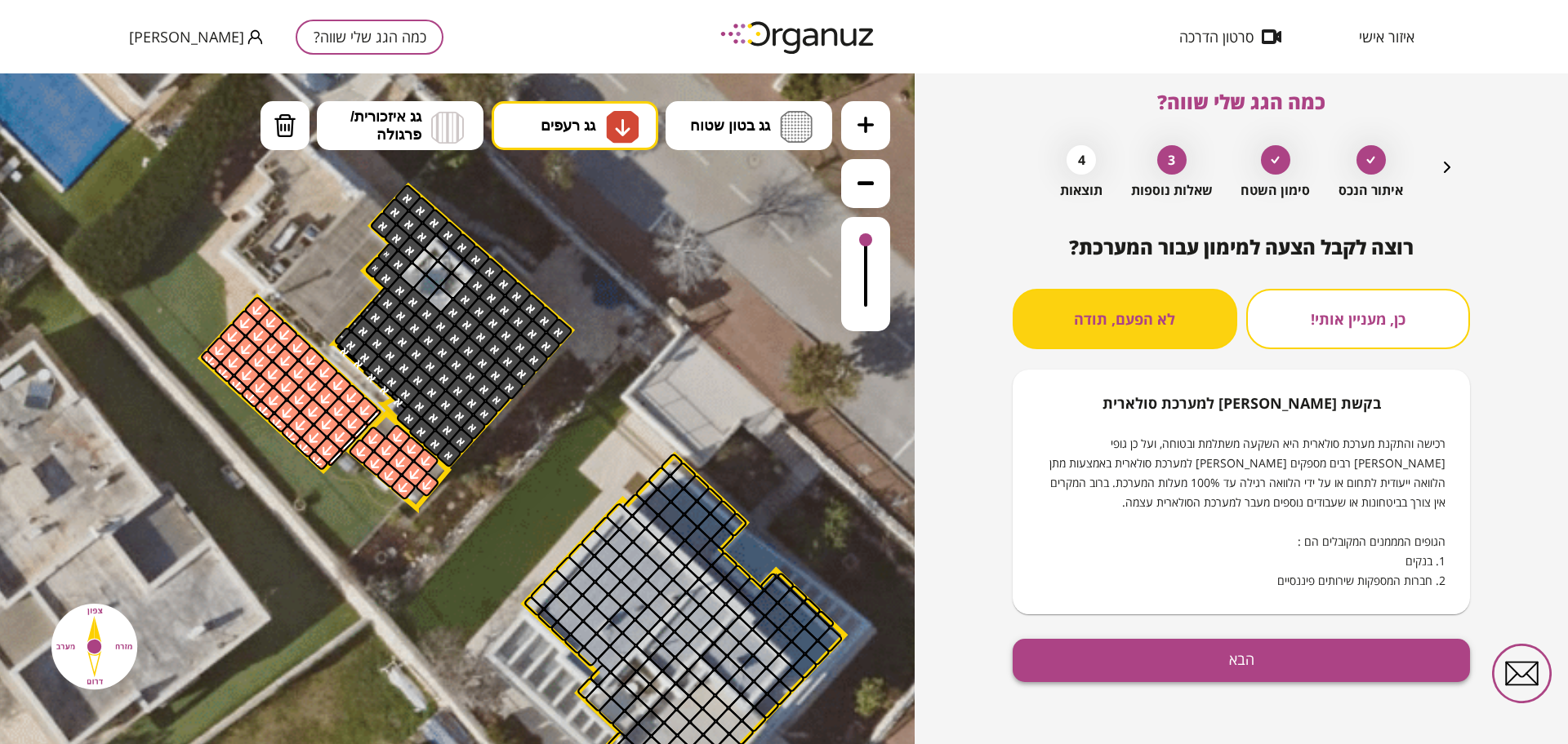
click at [1252, 670] on button "הבא" at bounding box center [1241, 661] width 457 height 43
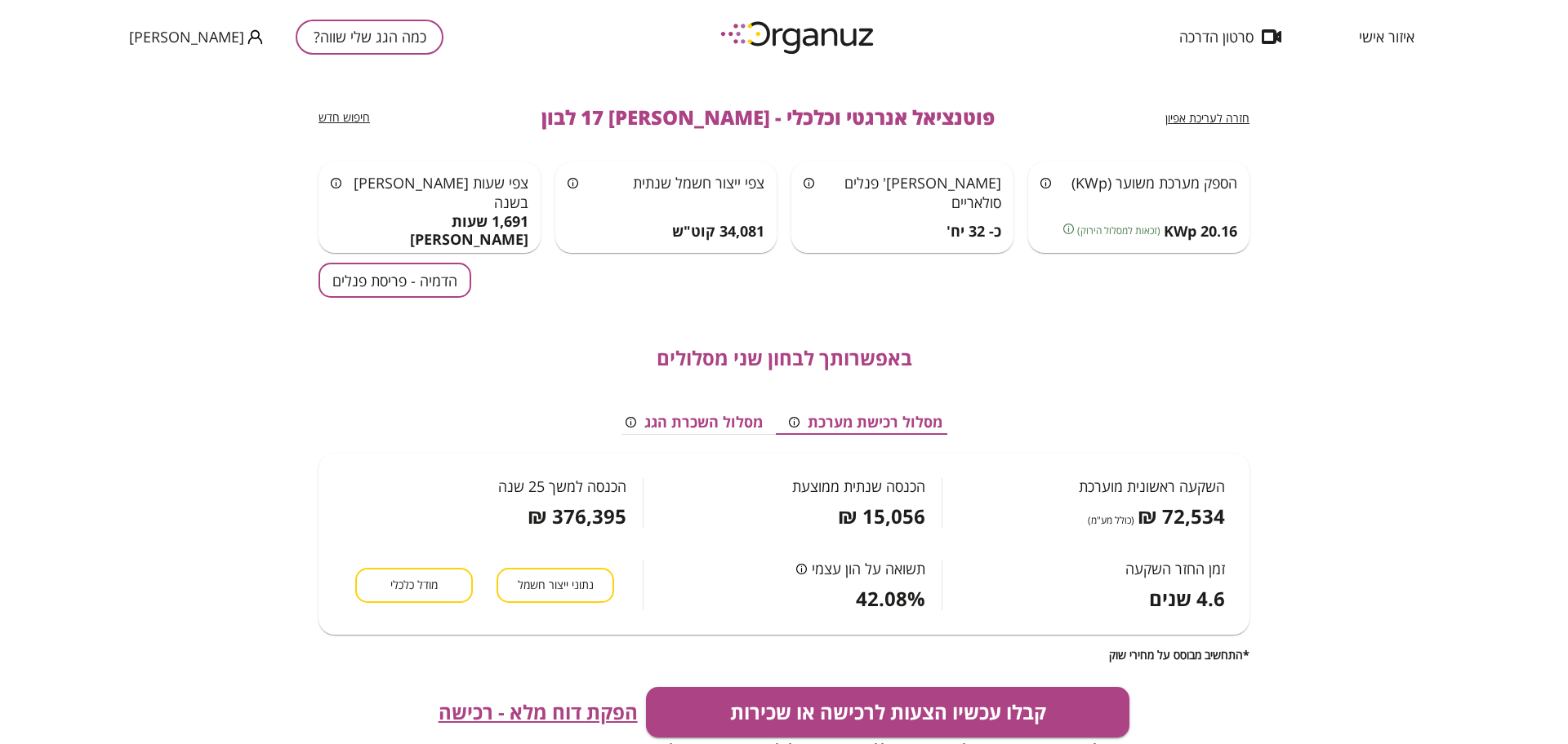
click at [1402, 32] on span "איזור אישי" at bounding box center [1386, 36] width 56 height 17
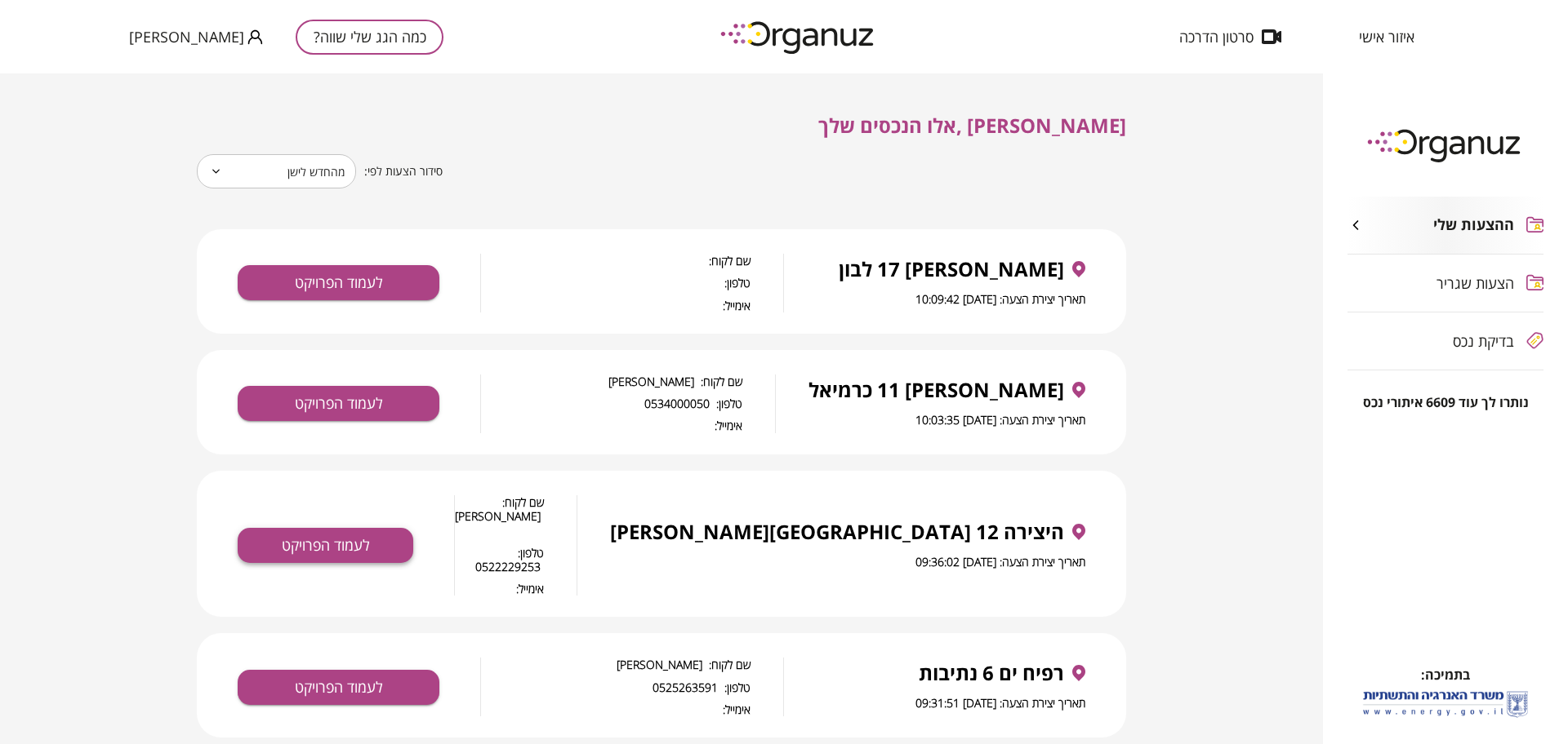
click at [299, 528] on button "לעמוד הפרויקט" at bounding box center [325, 545] width 175 height 35
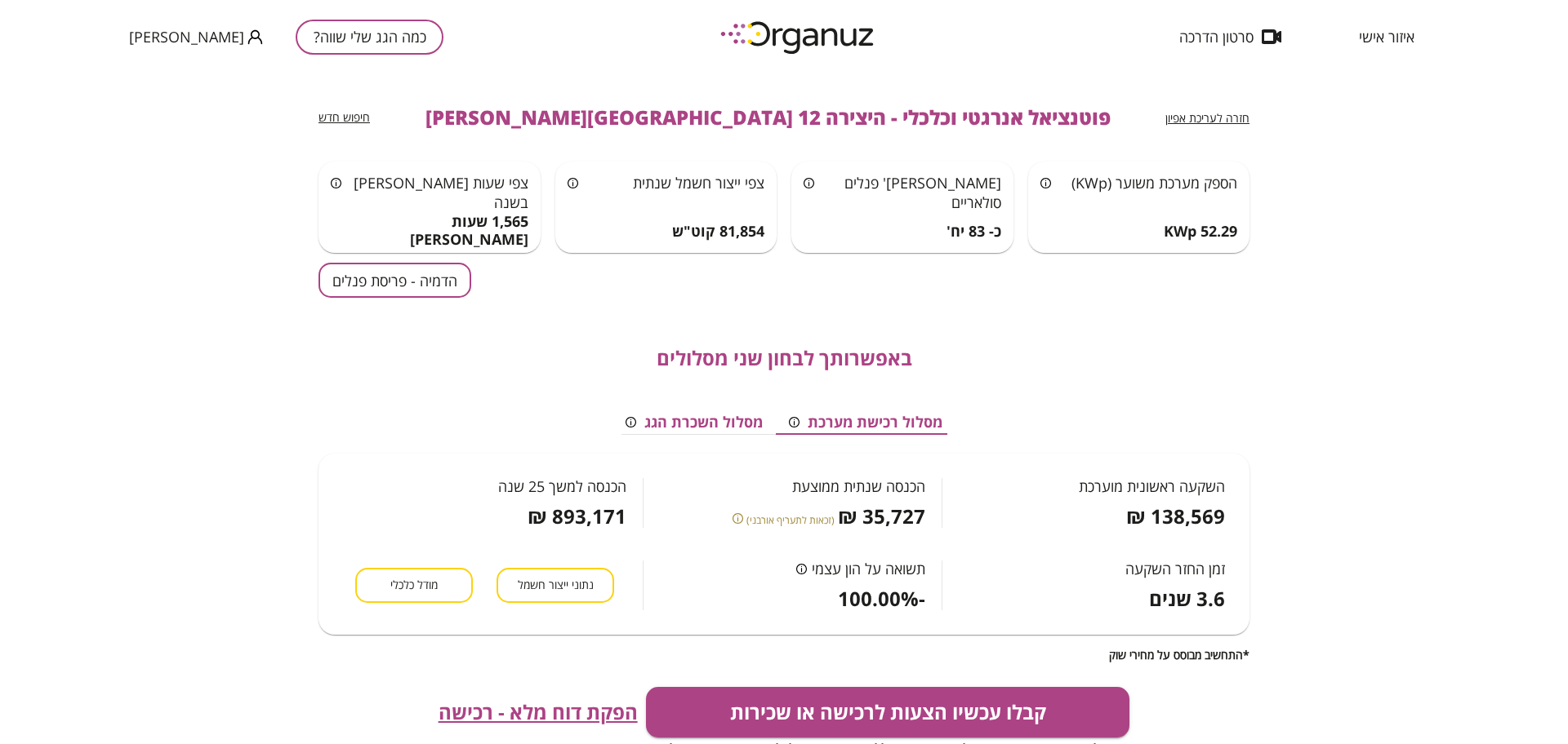
click at [378, 287] on button "הדמיה - פריסת פנלים" at bounding box center [395, 280] width 153 height 35
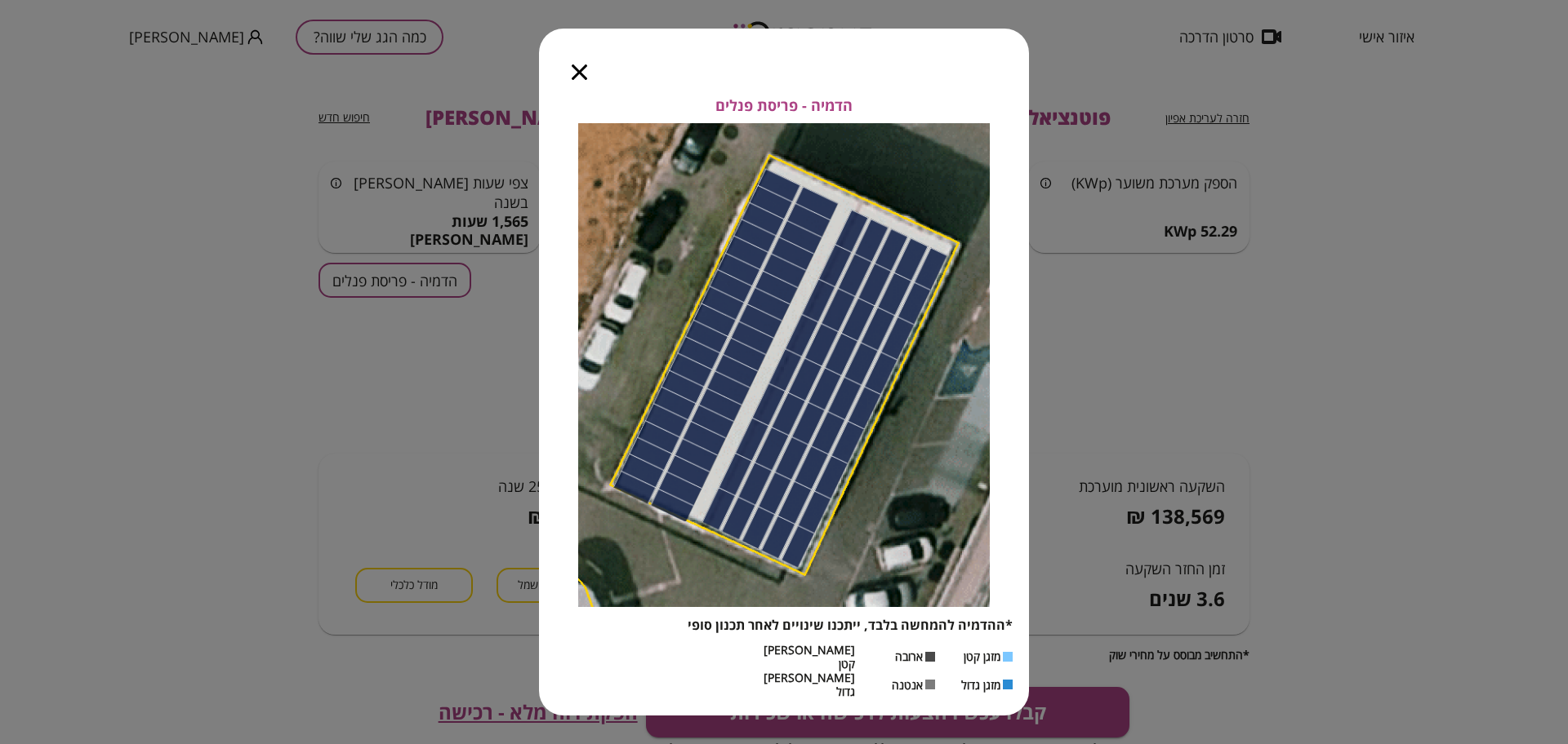
click at [582, 80] on icon "button" at bounding box center [580, 72] width 16 height 16
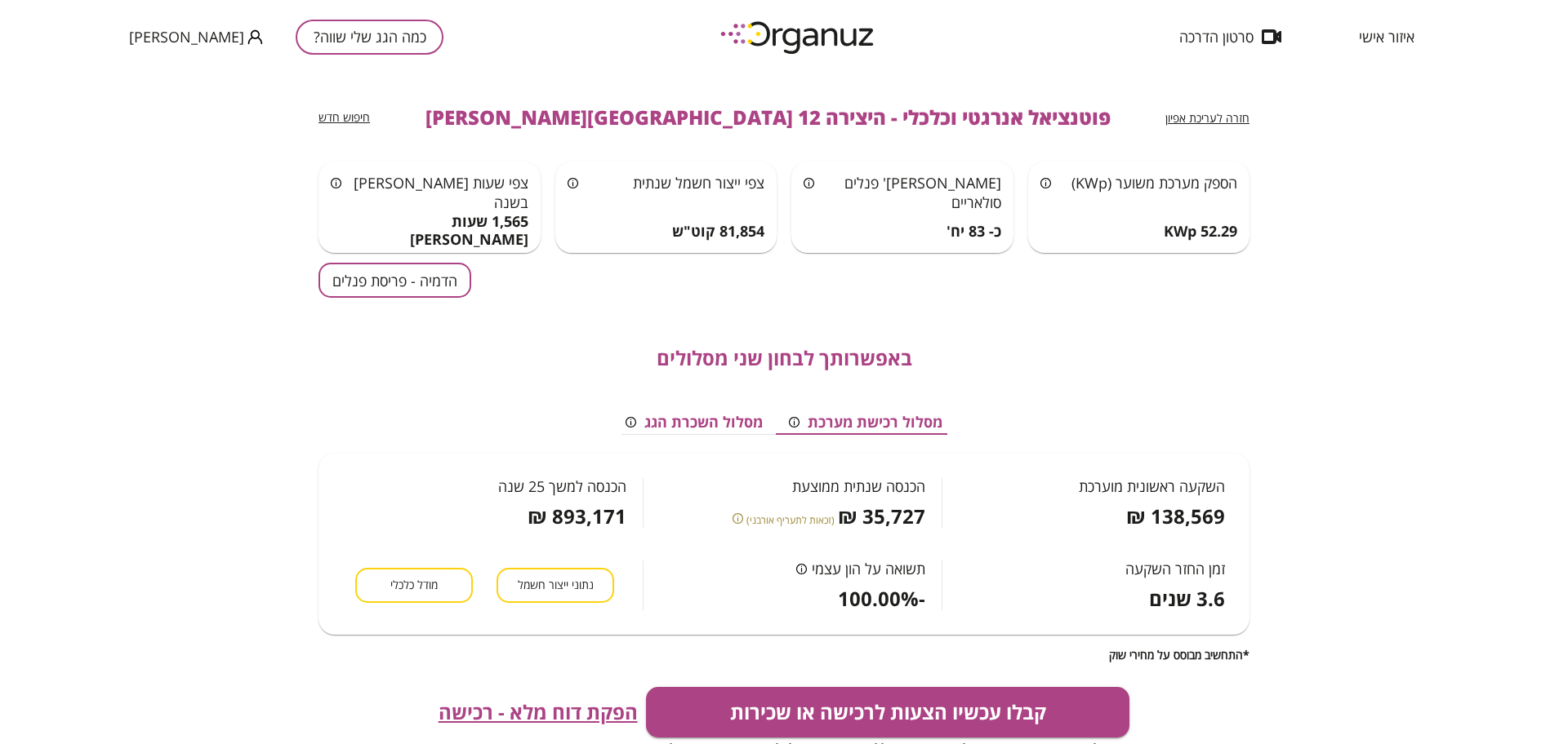
click at [1372, 32] on span "איזור אישי" at bounding box center [1386, 36] width 56 height 17
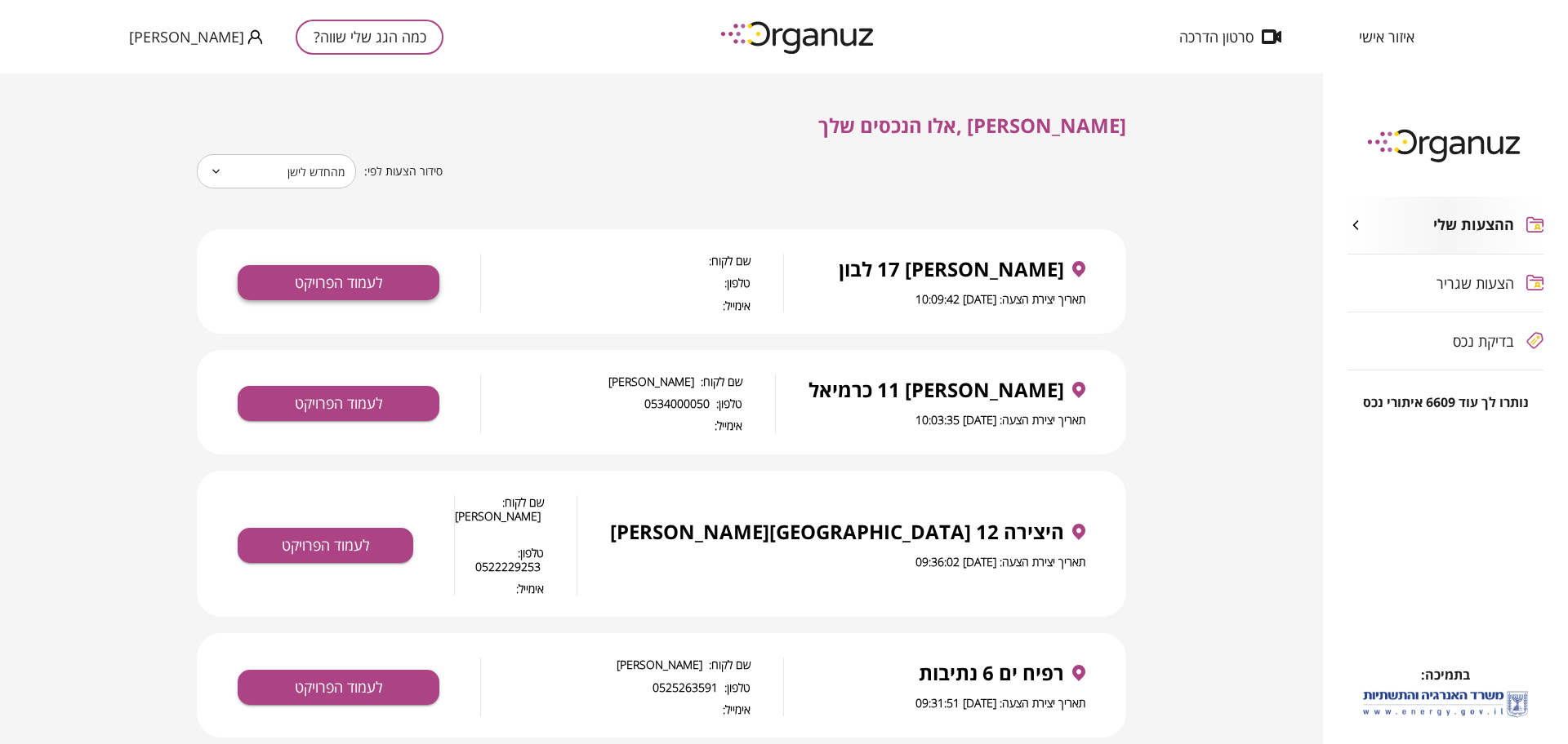
click at [383, 270] on button "לעמוד הפרויקט" at bounding box center [339, 283] width 202 height 35
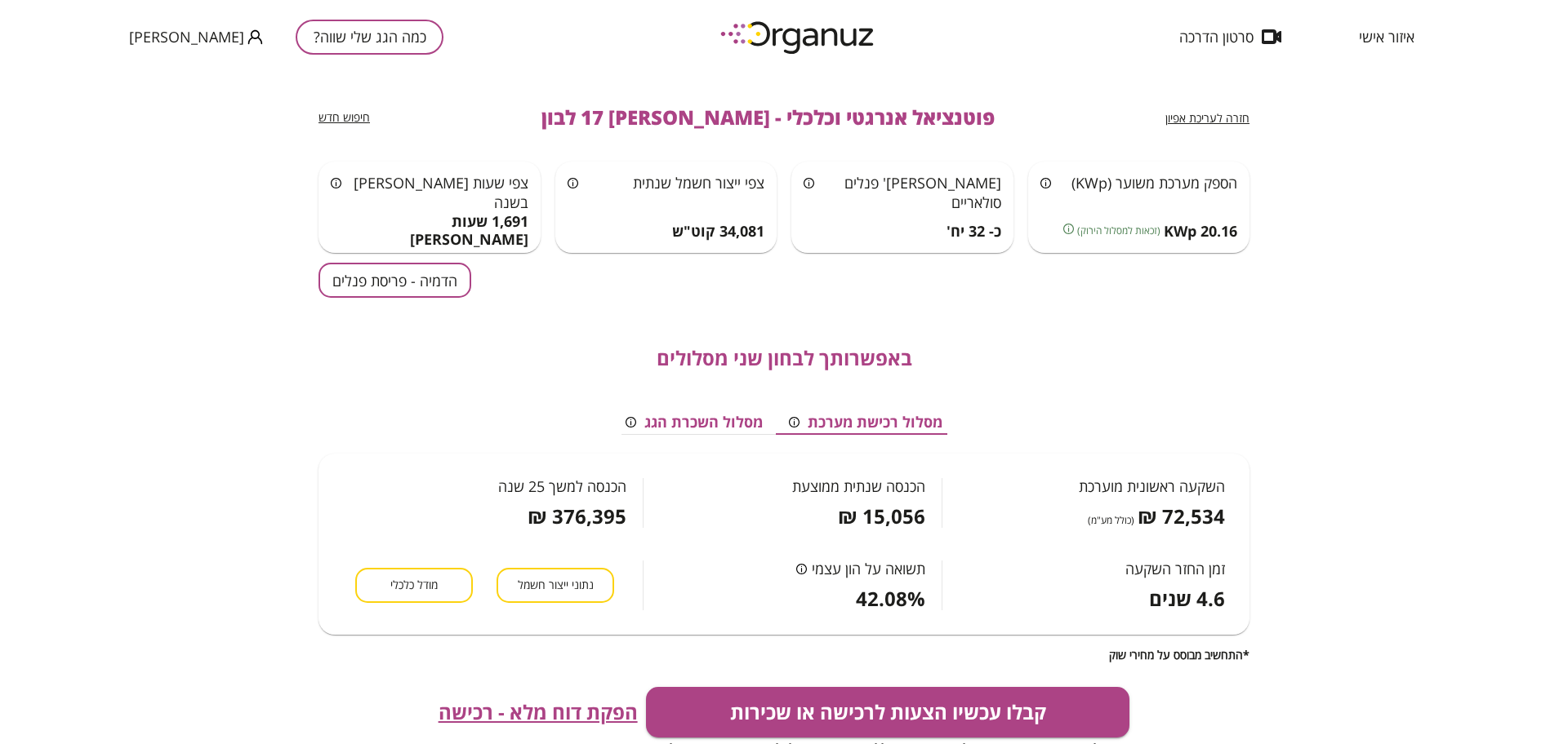
click at [415, 283] on button "הדמיה - פריסת פנלים" at bounding box center [395, 280] width 153 height 35
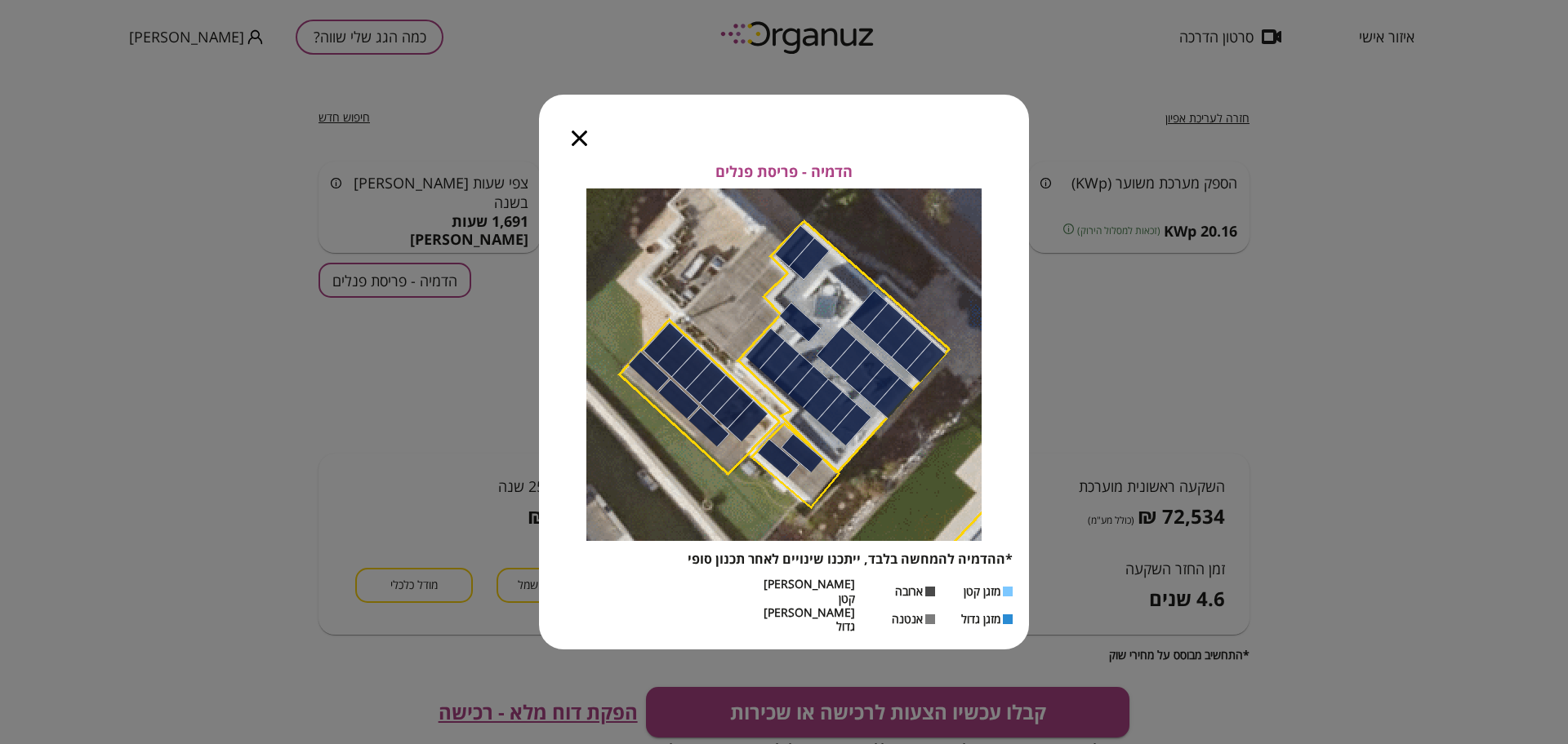
click at [582, 146] on icon "button" at bounding box center [580, 138] width 16 height 16
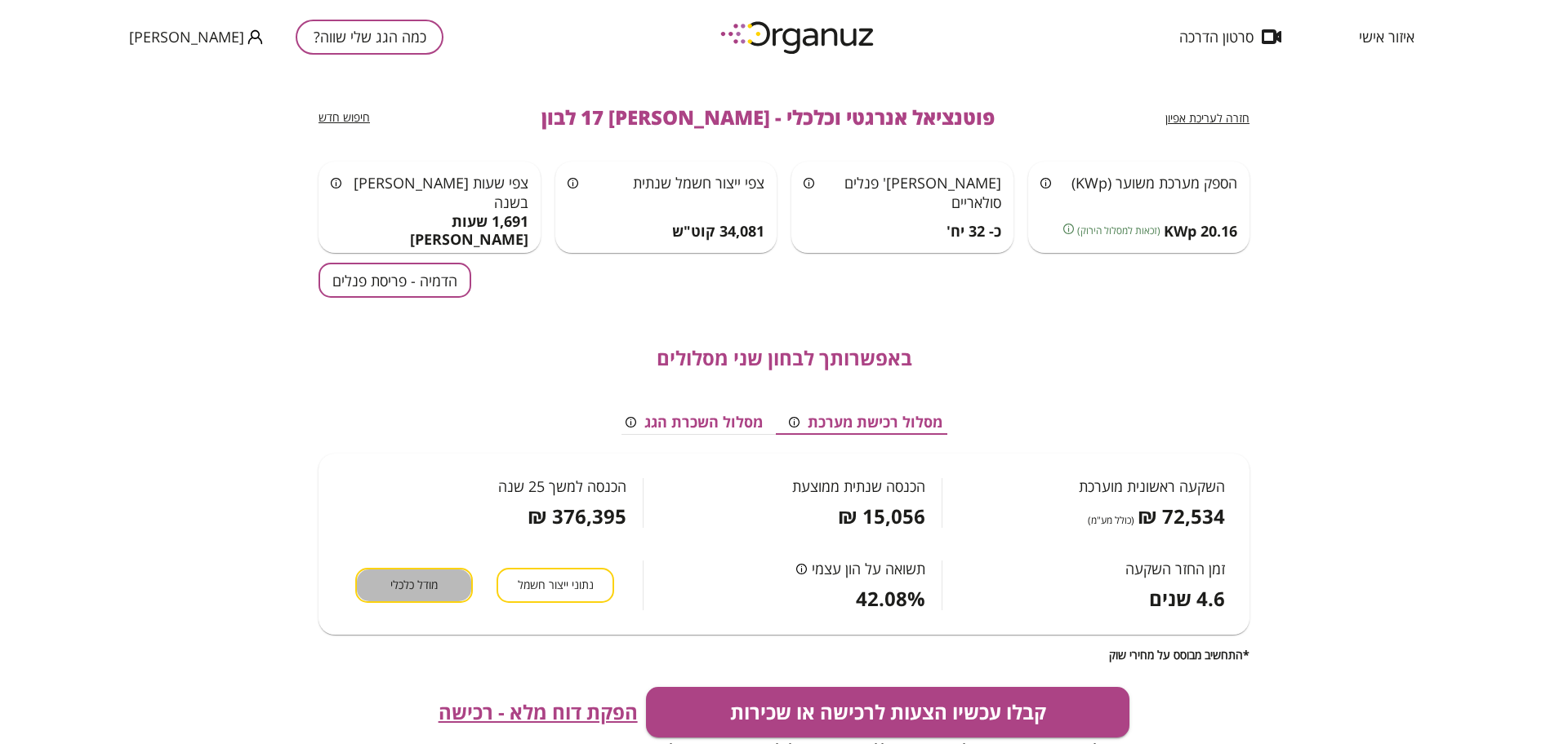
click at [441, 588] on button "מודל כלכלי" at bounding box center [414, 585] width 118 height 35
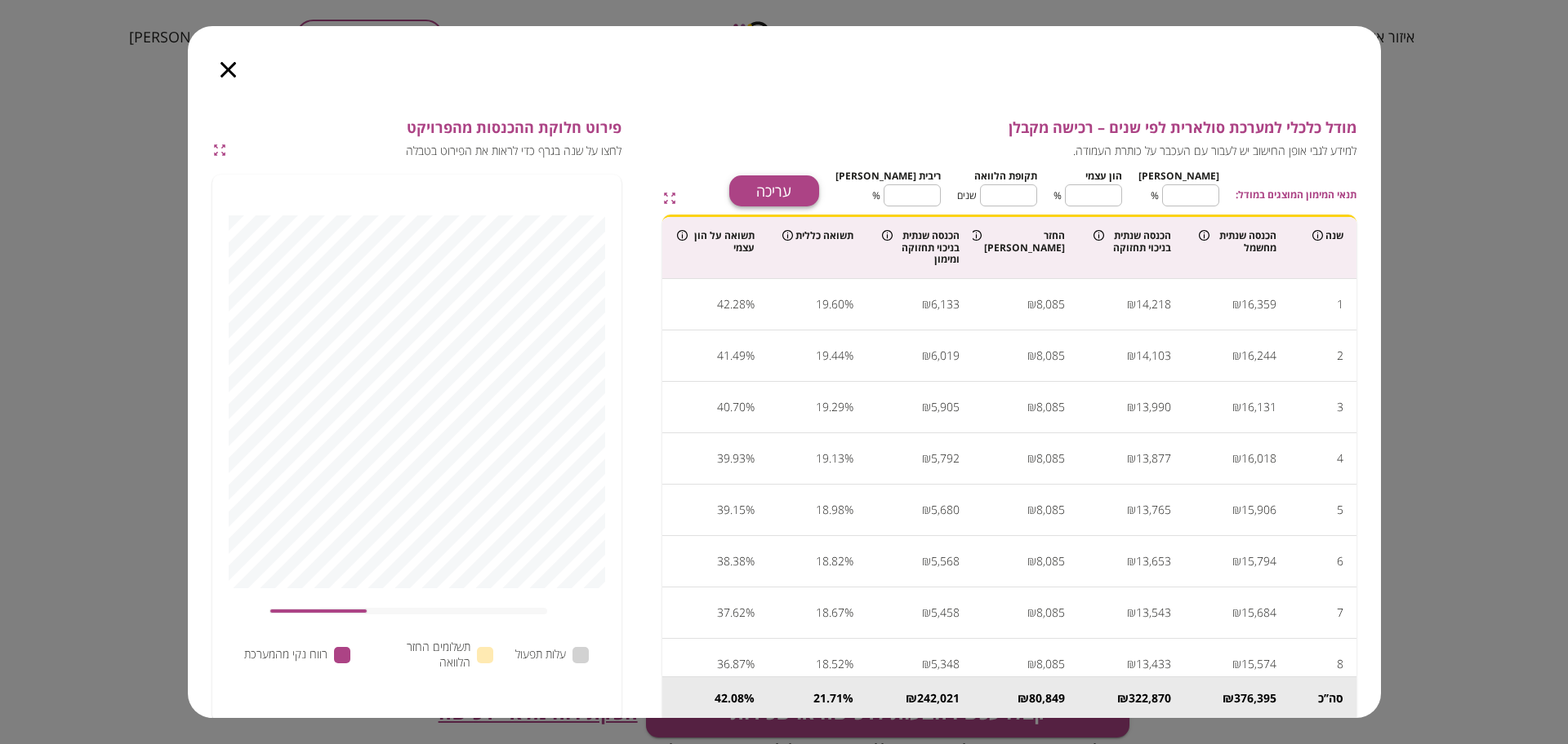
click at [807, 180] on button "עריכה" at bounding box center [774, 191] width 90 height 31
click at [1195, 196] on input "**" at bounding box center [1190, 196] width 57 height 43
type input "*"
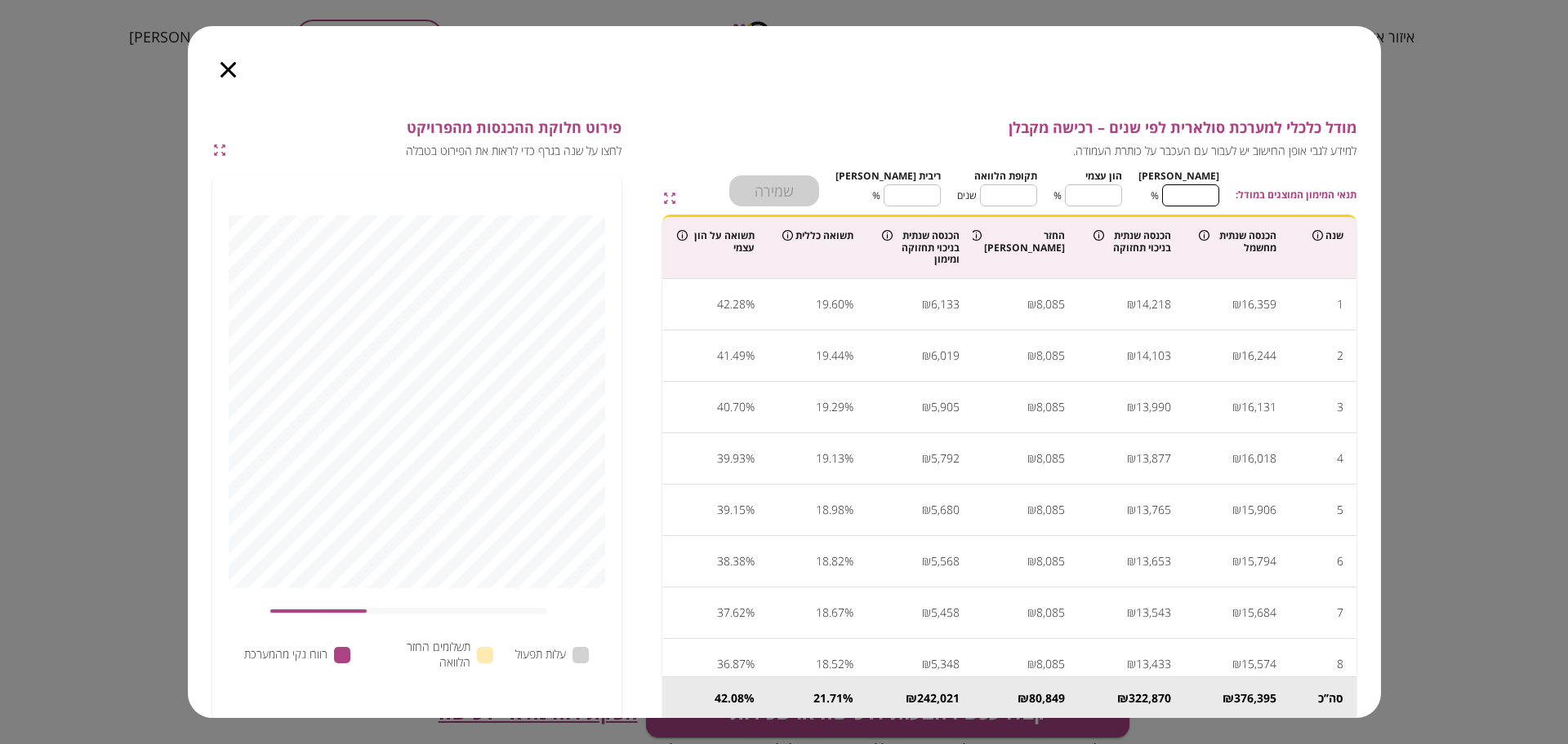
type input "***"
type input "*"
click at [1113, 192] on input "***" at bounding box center [1093, 196] width 57 height 43
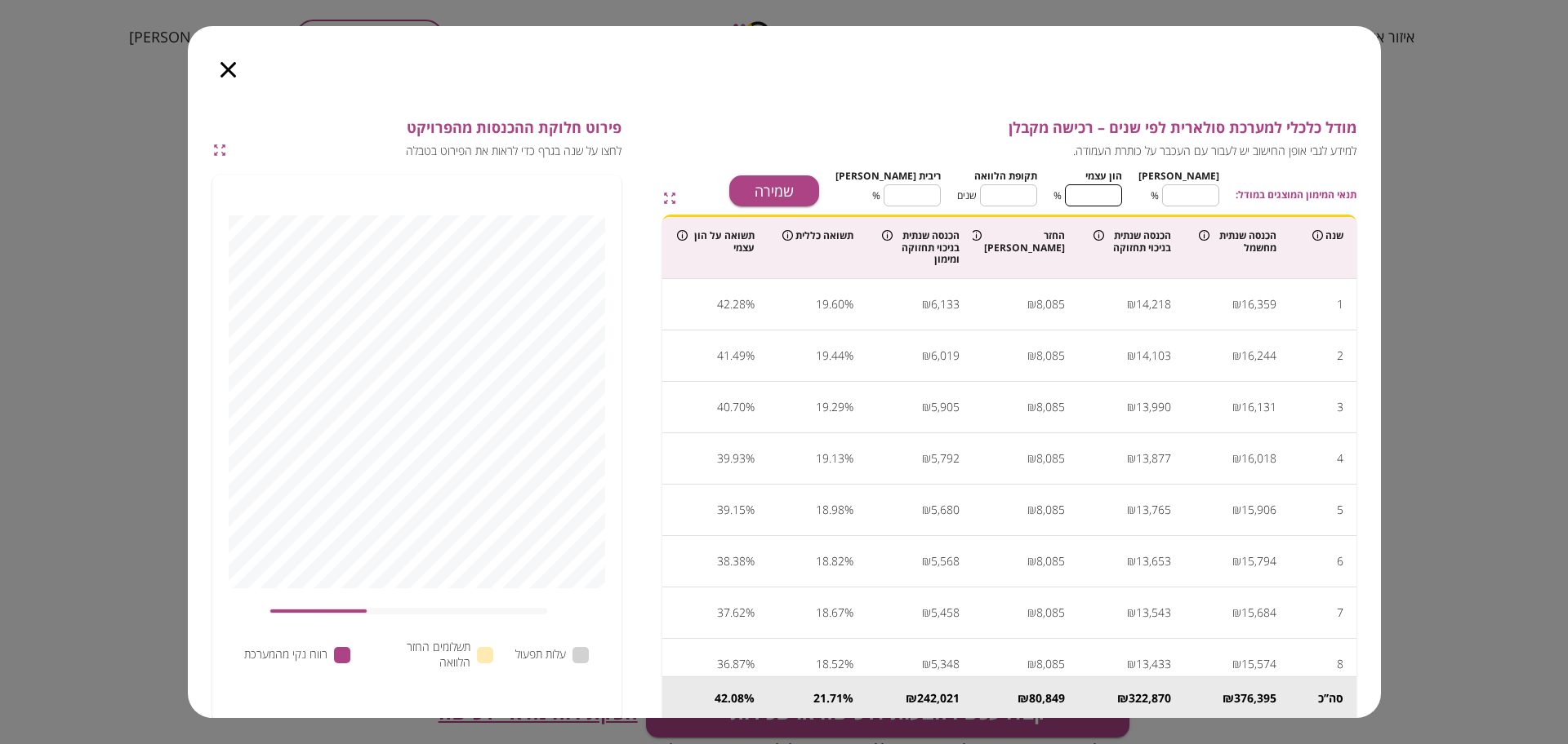
click at [1035, 195] on input "**" at bounding box center [1008, 196] width 57 height 43
type input "*"
click at [940, 193] on input "****" at bounding box center [912, 196] width 57 height 43
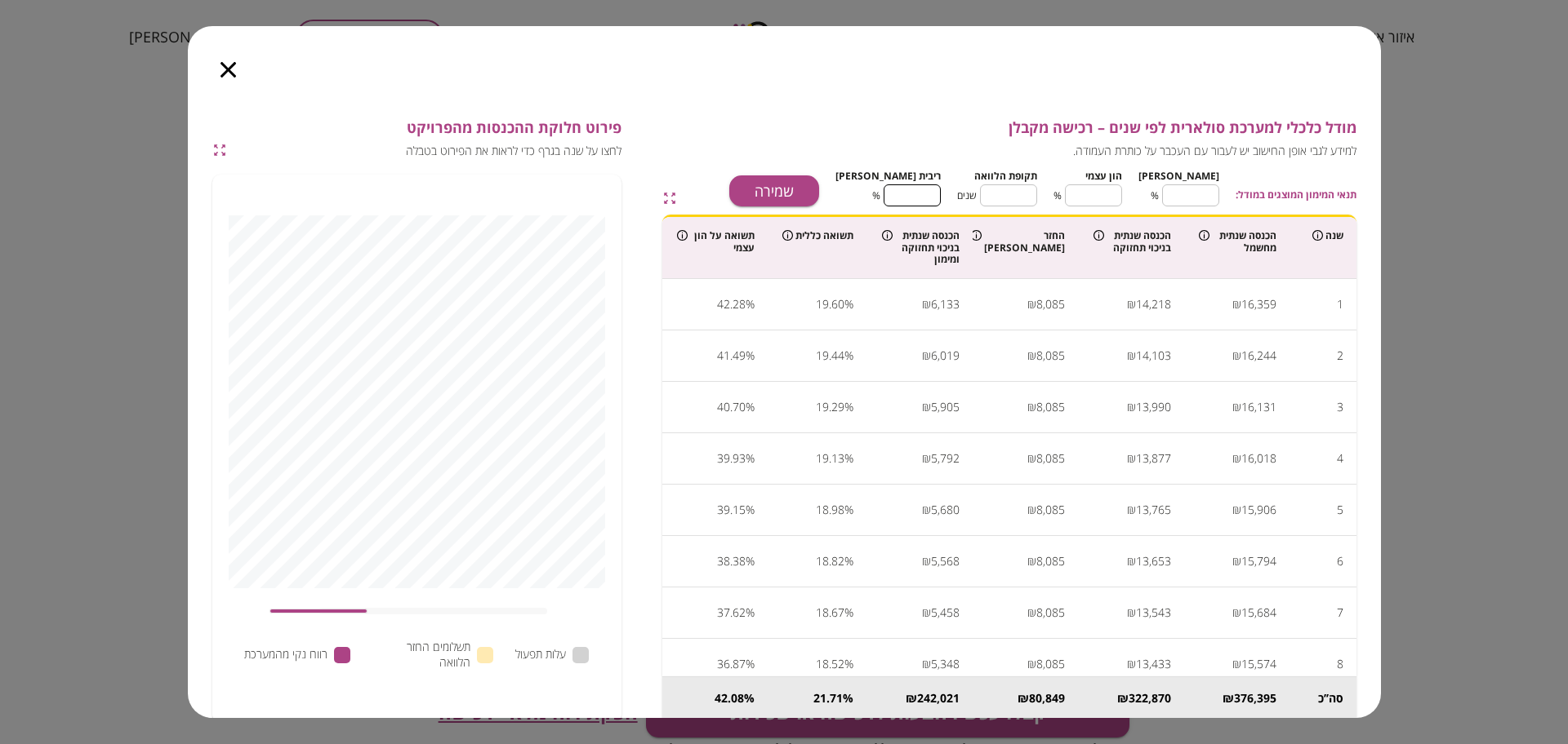
click at [940, 193] on input "****" at bounding box center [912, 196] width 57 height 43
click at [819, 192] on button "שמירה" at bounding box center [774, 191] width 90 height 31
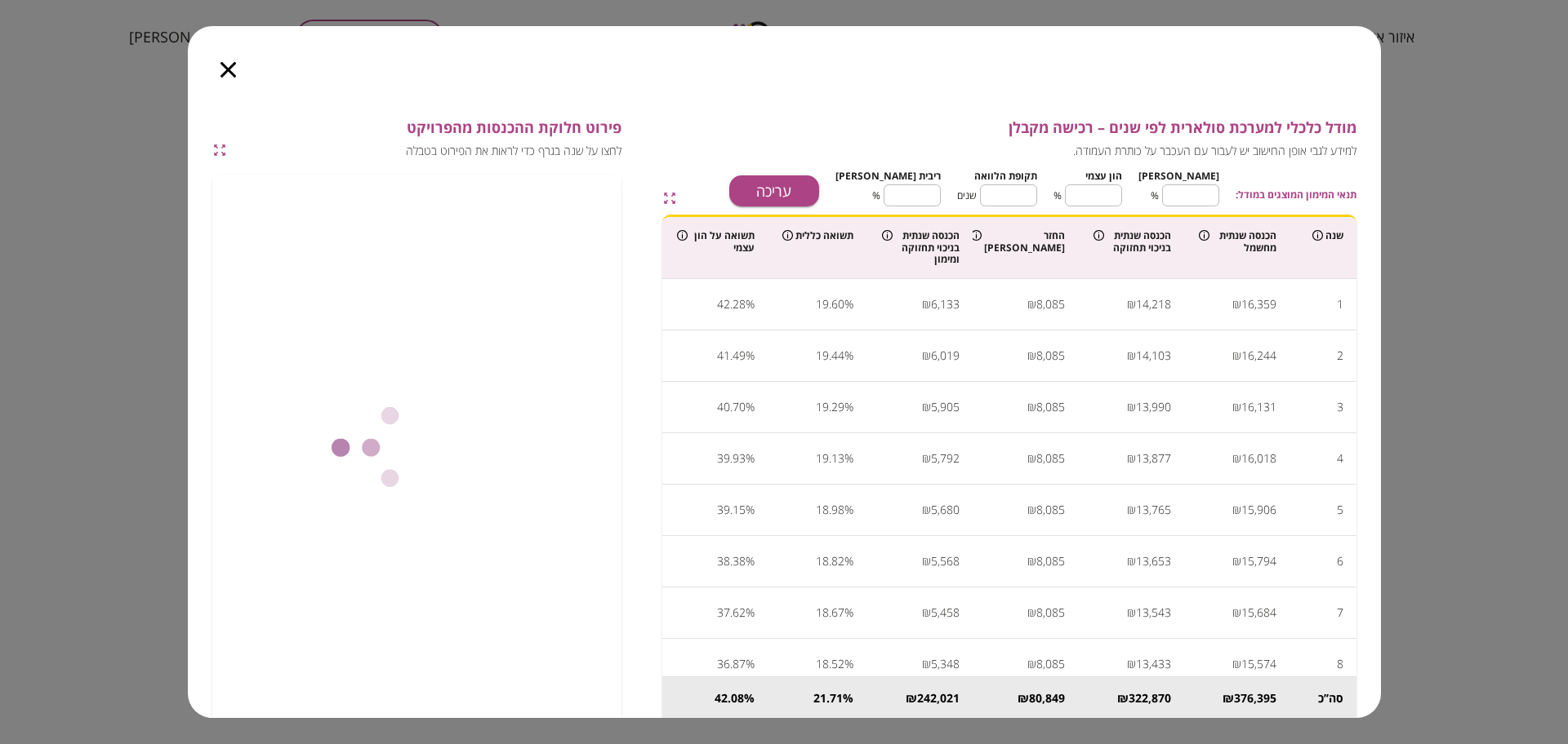
type input "****"
click at [224, 73] on icon "button" at bounding box center [228, 70] width 16 height 16
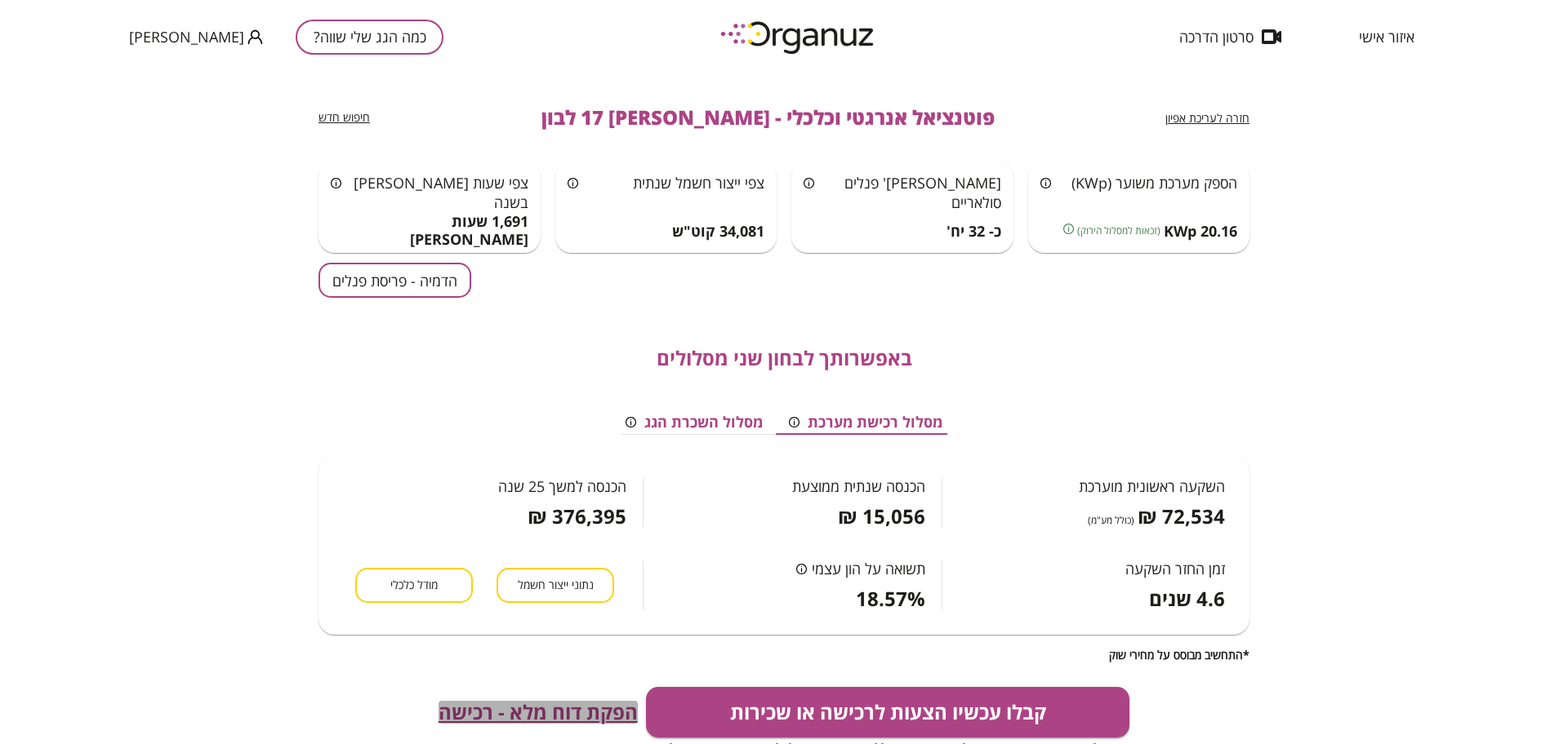
click at [502, 704] on span "הפקת דוח מלא - רכישה" at bounding box center [538, 712] width 199 height 23
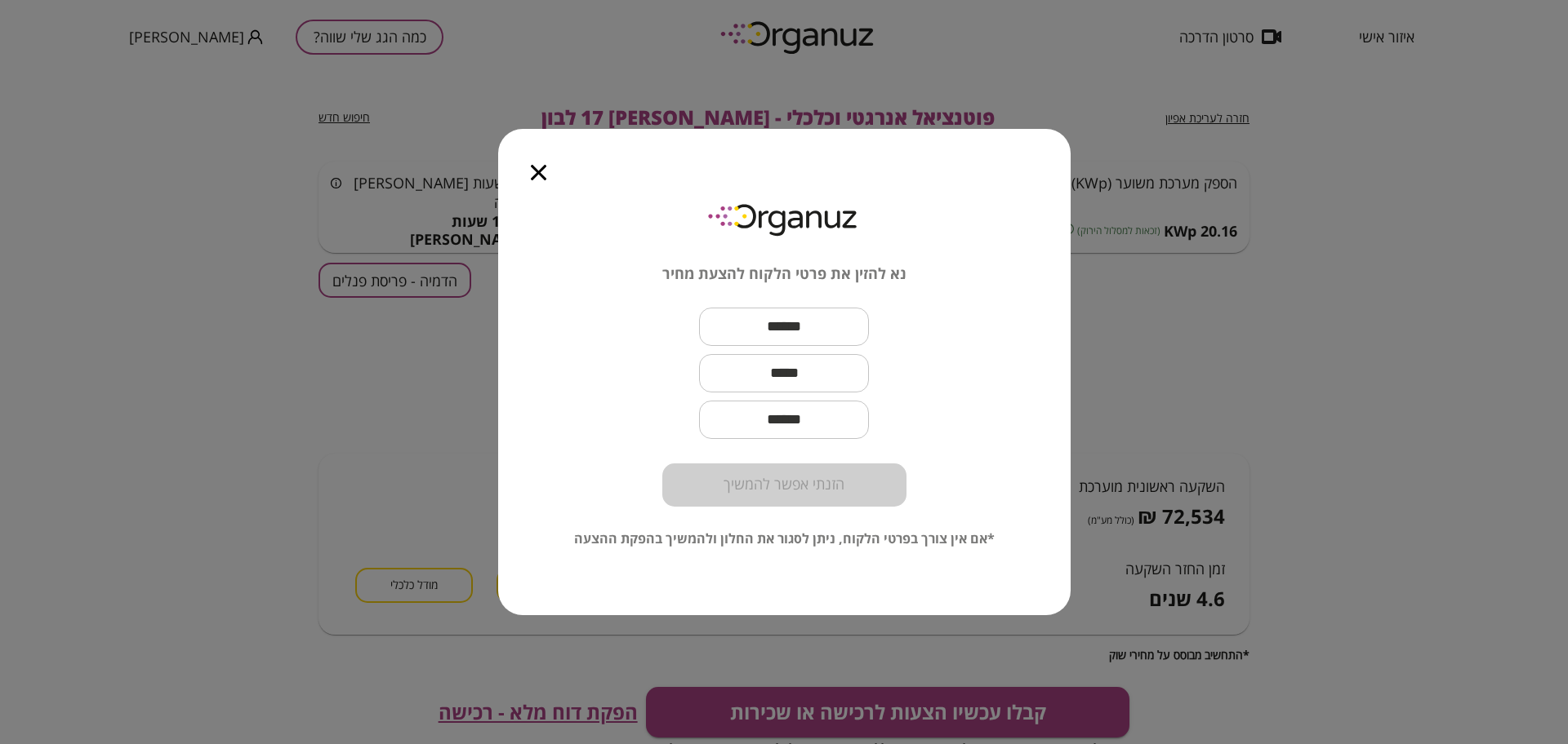
click at [766, 326] on input "text" at bounding box center [784, 326] width 169 height 48
paste input "**********"
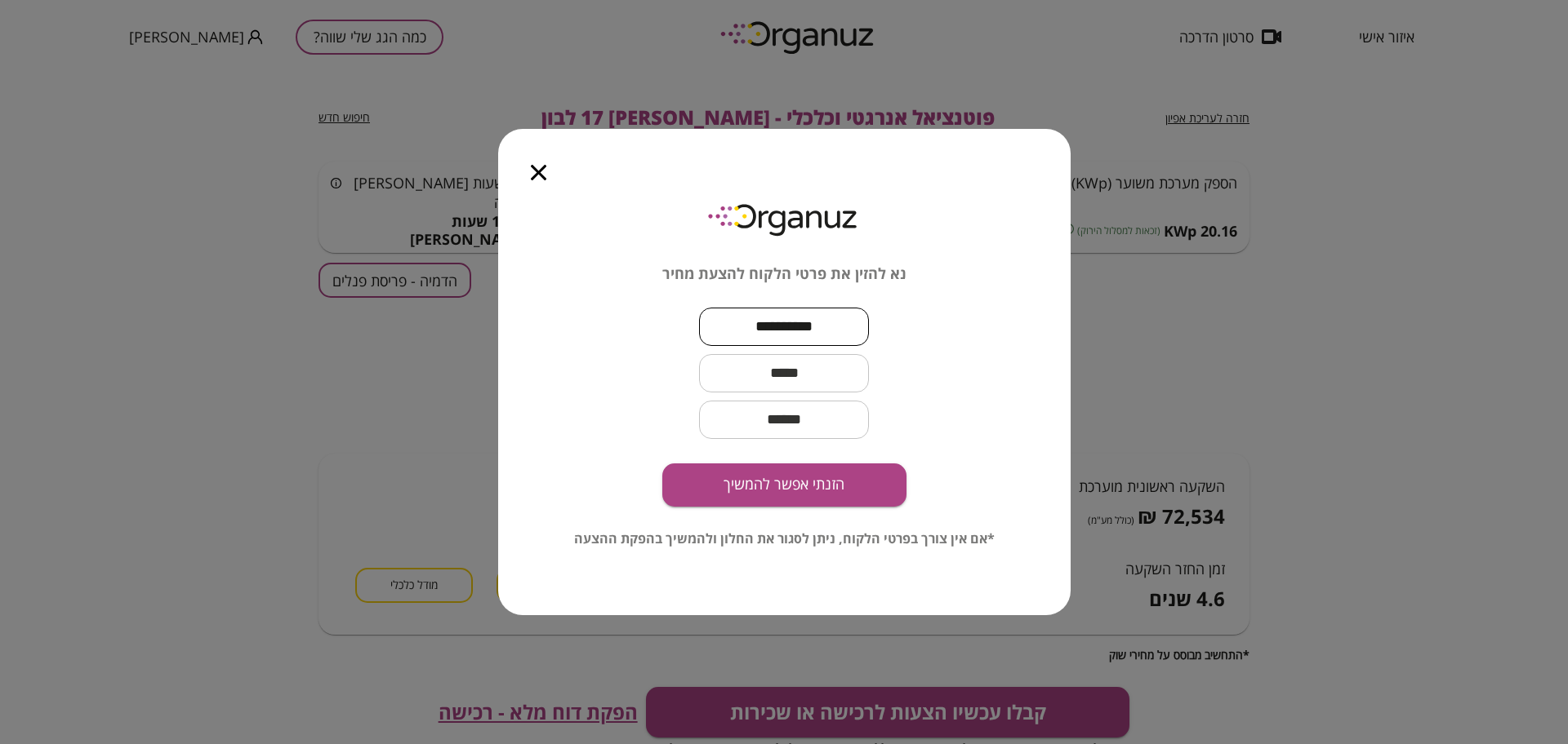
type input "**********"
click at [796, 376] on input "text" at bounding box center [784, 373] width 169 height 48
click at [864, 368] on input "text" at bounding box center [784, 373] width 169 height 48
paste input "**********"
type input "**********"
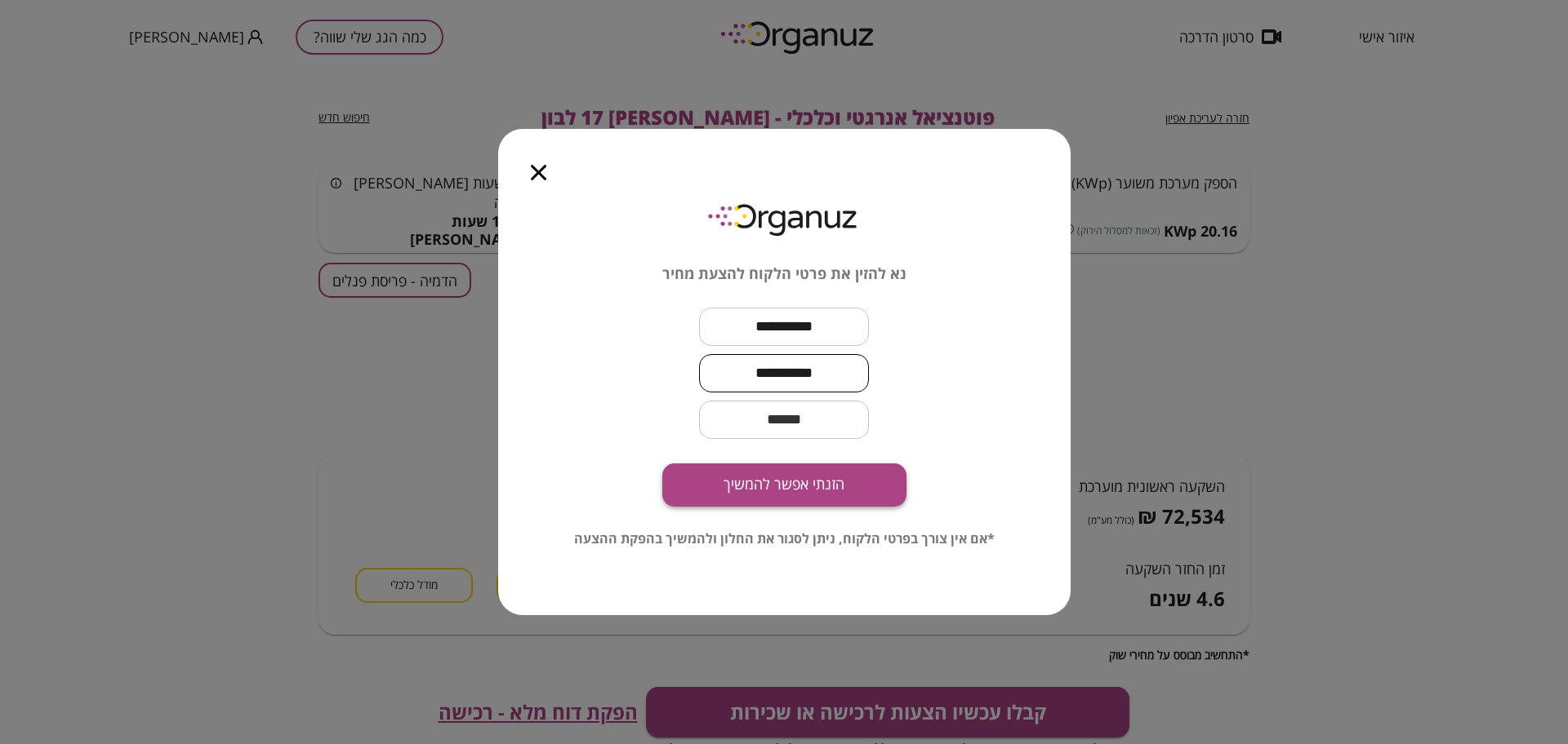
click at [807, 488] on button "הזנתי אפשר להמשיך" at bounding box center [784, 486] width 244 height 43
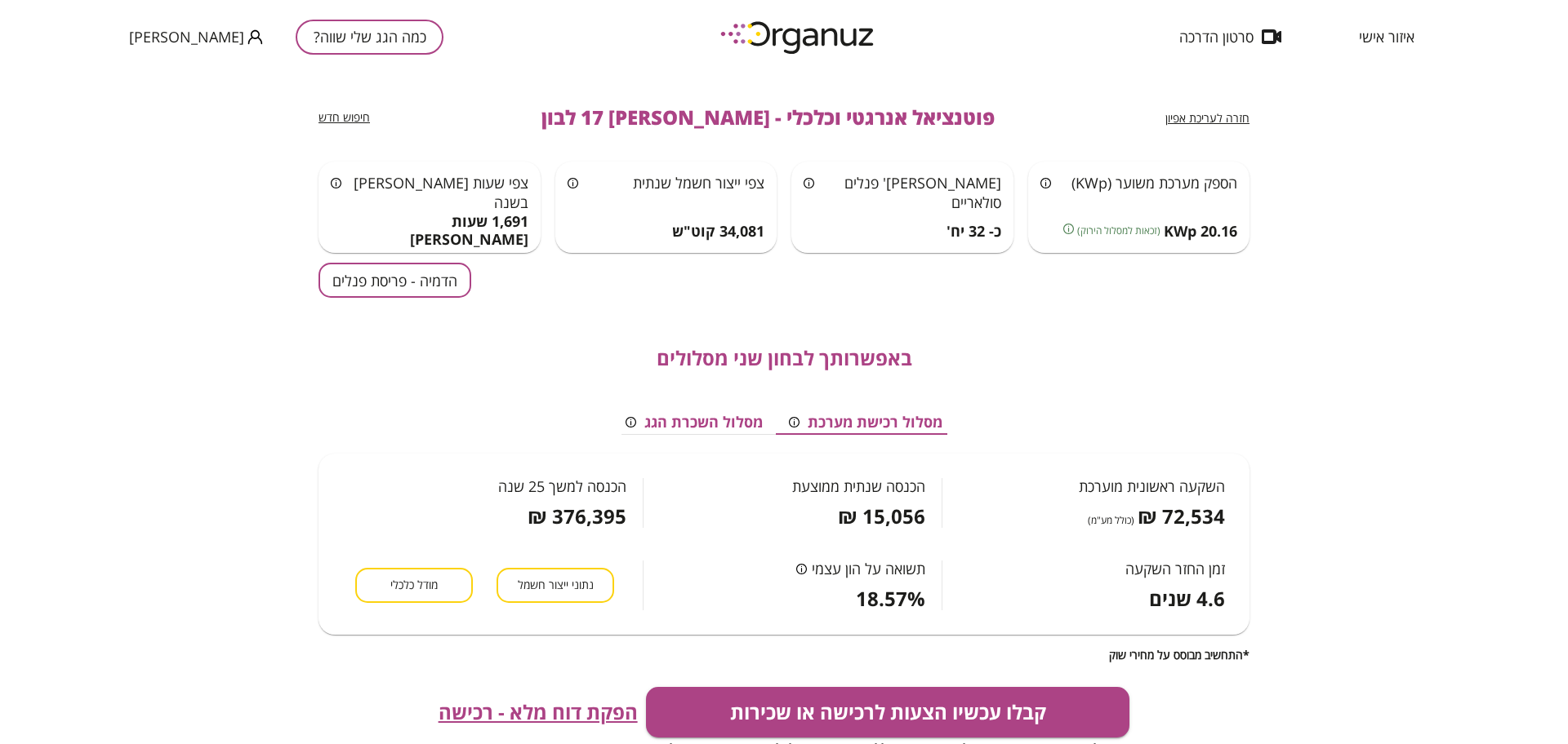
click at [319, 39] on button "כמה הגג שלי שווה?" at bounding box center [369, 37] width 148 height 35
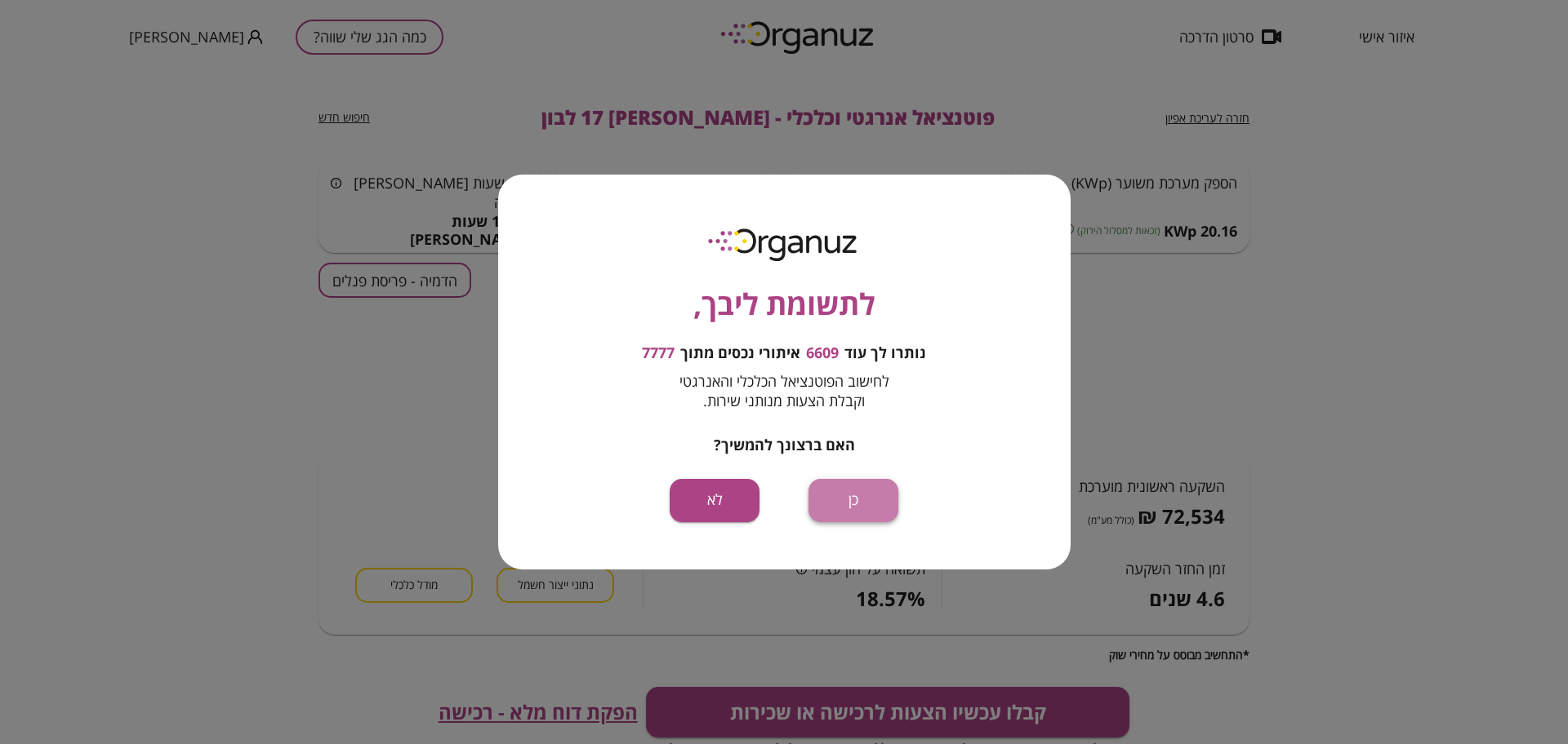
click at [866, 501] on button "כן" at bounding box center [853, 500] width 90 height 43
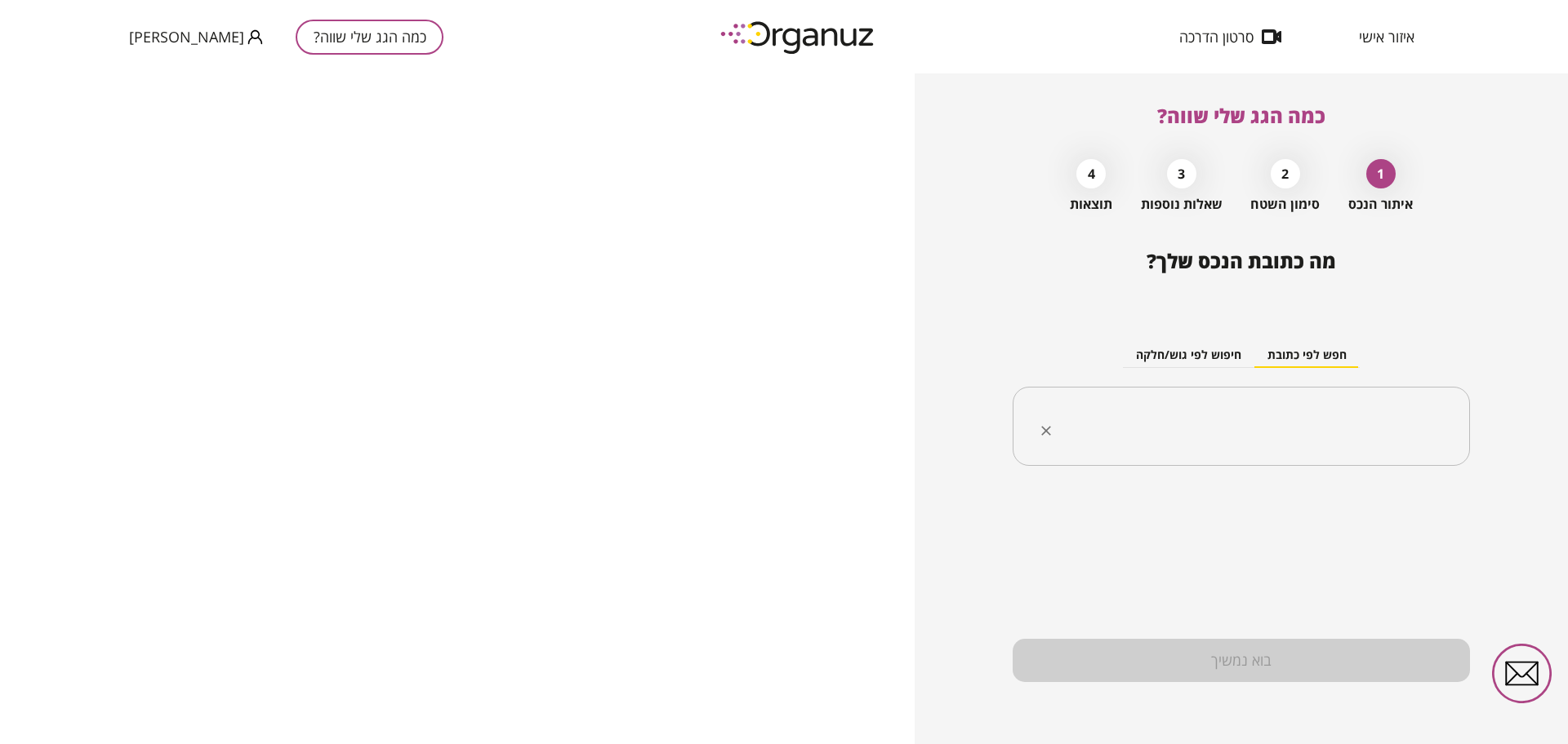
click at [1323, 437] on input "text" at bounding box center [1247, 427] width 405 height 41
paste input "**********"
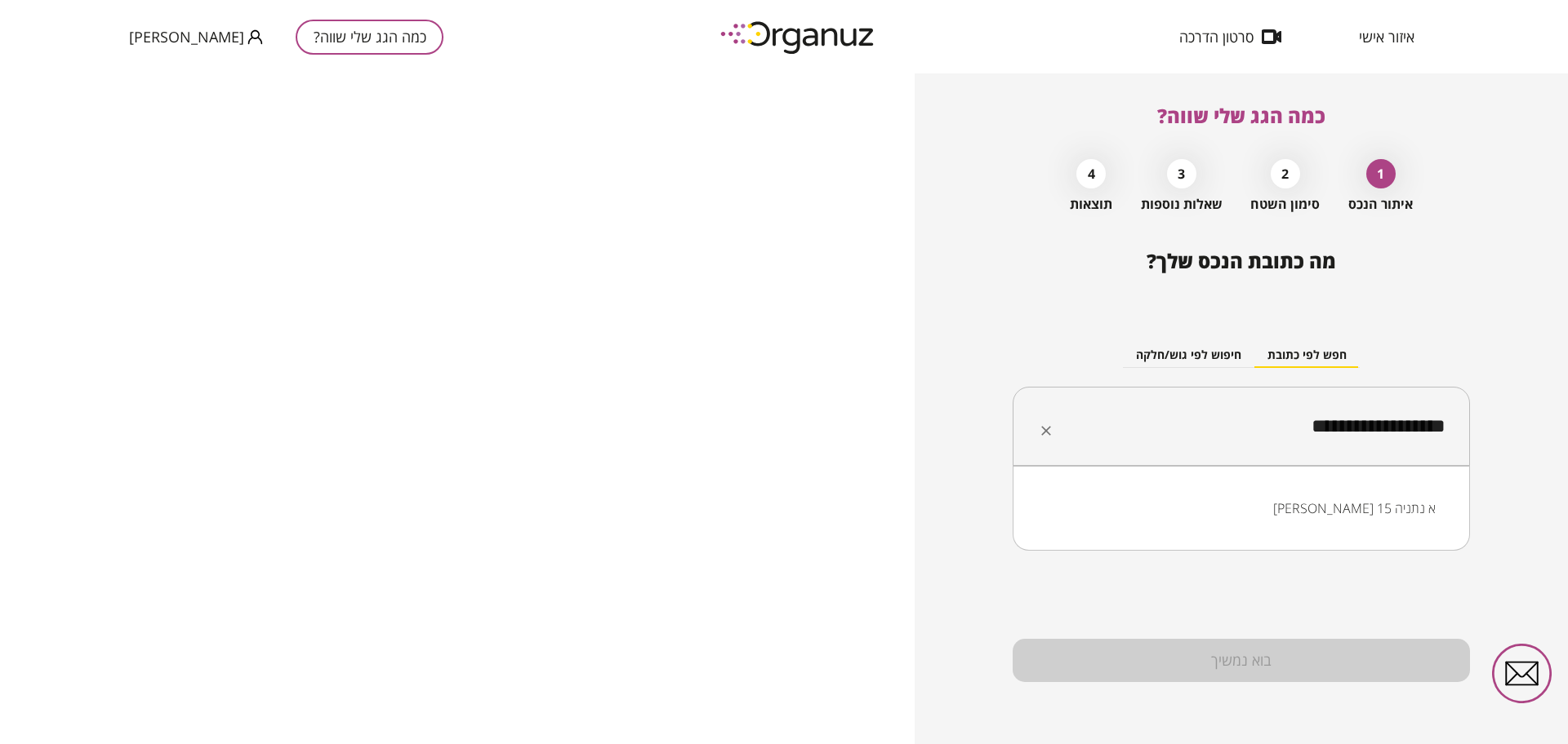
click at [1379, 501] on li "[PERSON_NAME] 15 א נתניה" at bounding box center [1240, 508] width 414 height 29
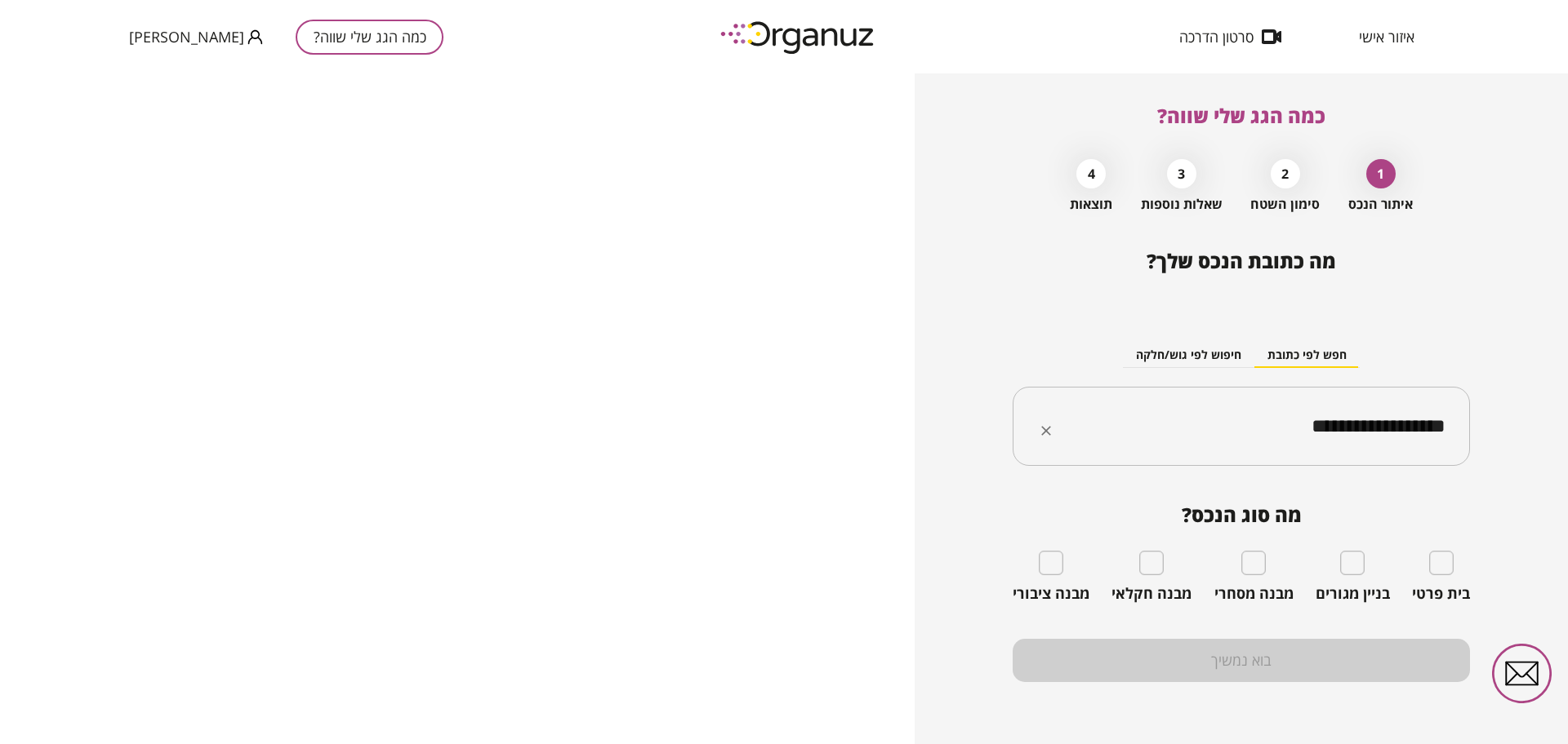
type input "**********"
click at [1507, 156] on div "**********" at bounding box center [1241, 408] width 653 height 671
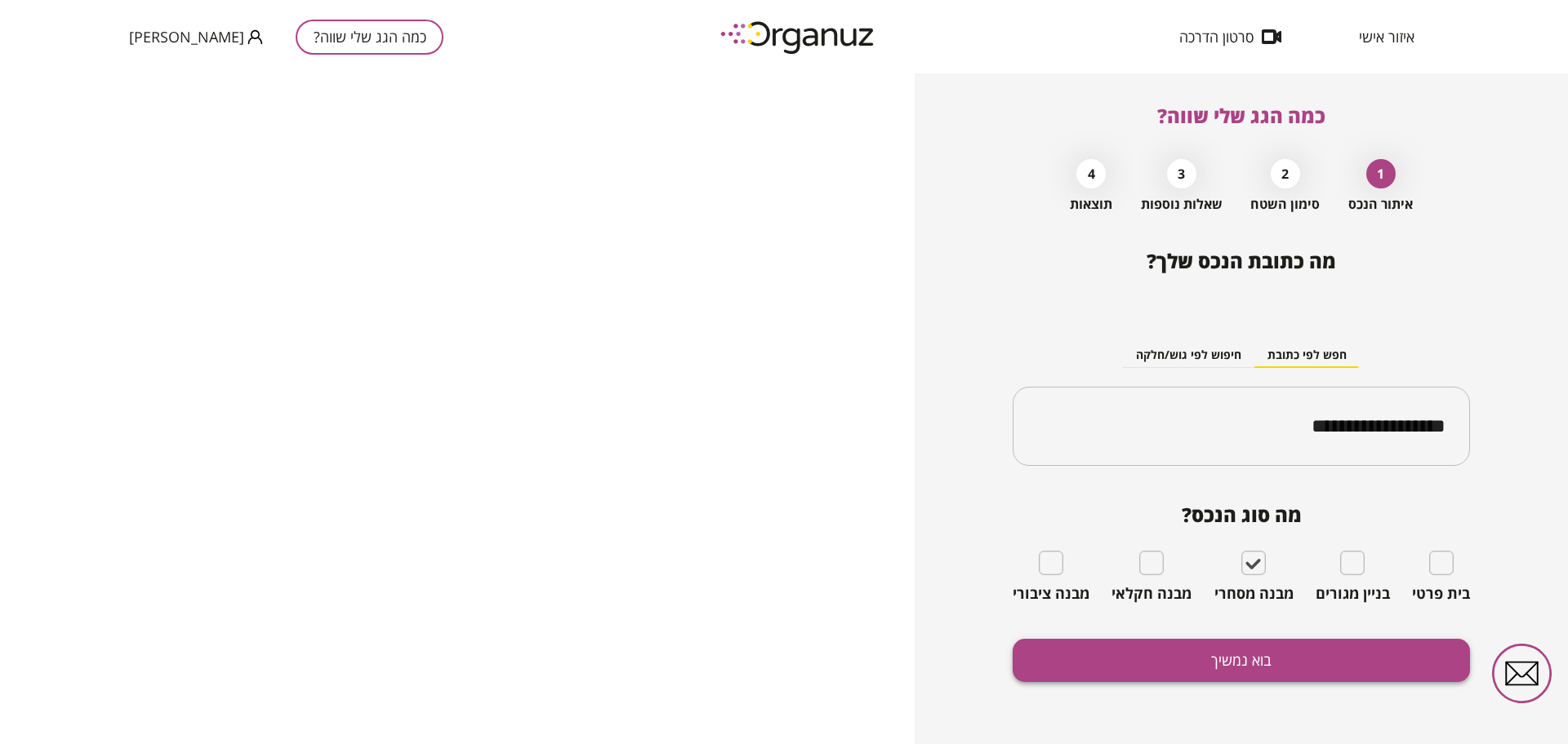
click at [1181, 653] on button "בוא נמשיך" at bounding box center [1241, 661] width 457 height 43
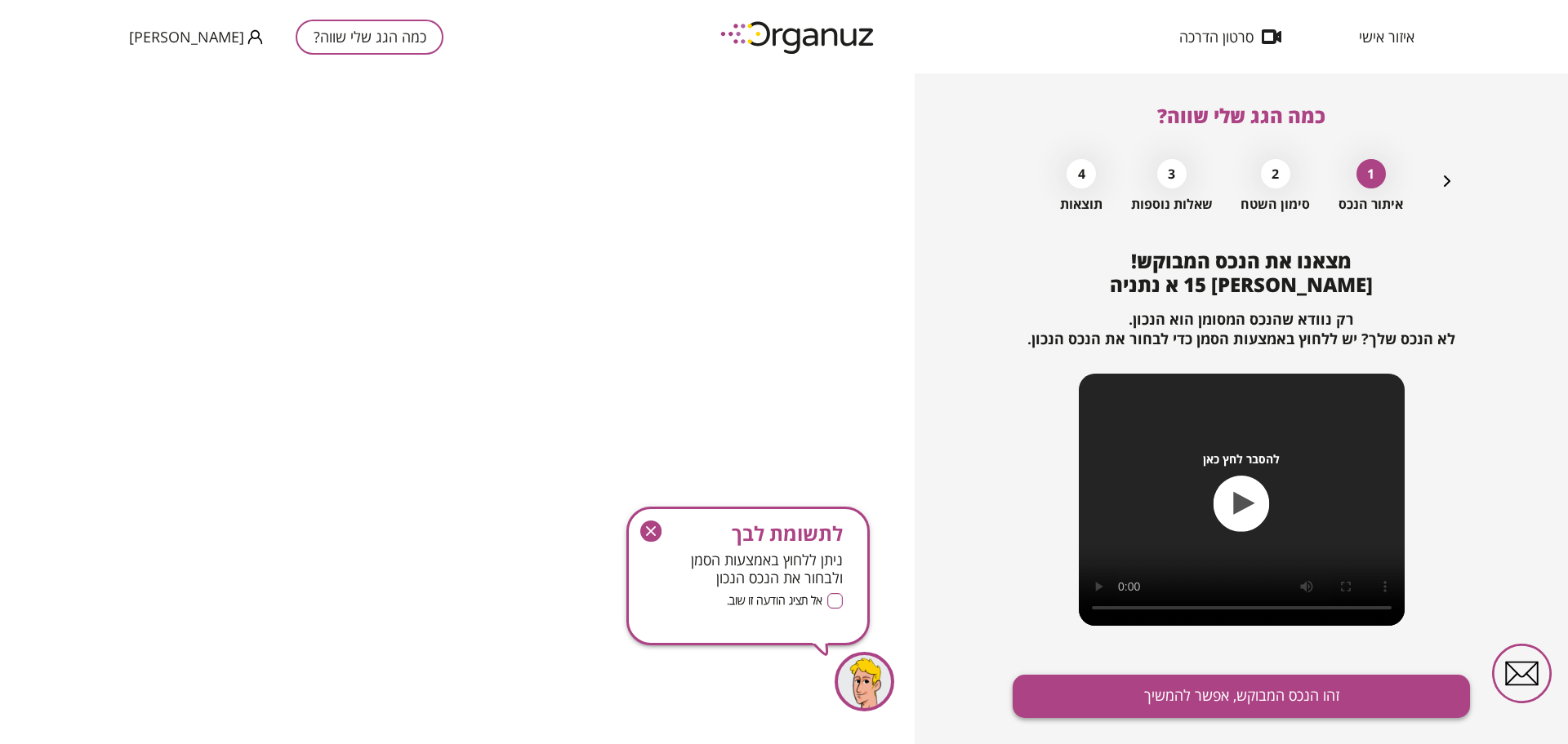
click at [1201, 696] on button "זהו הנכס המבוקש, אפשר להמשיך" at bounding box center [1241, 696] width 457 height 43
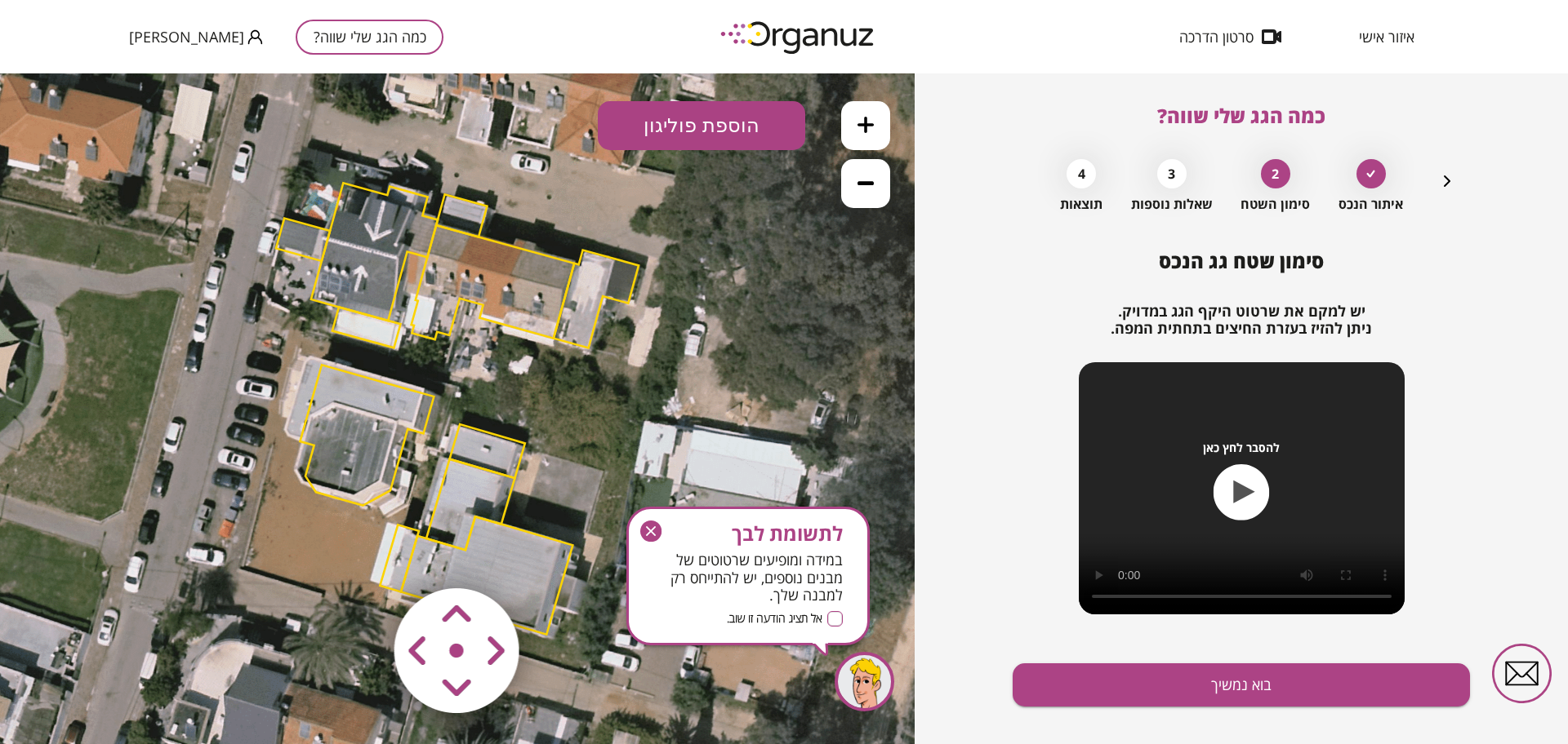
click at [874, 127] on button at bounding box center [866, 125] width 49 height 49
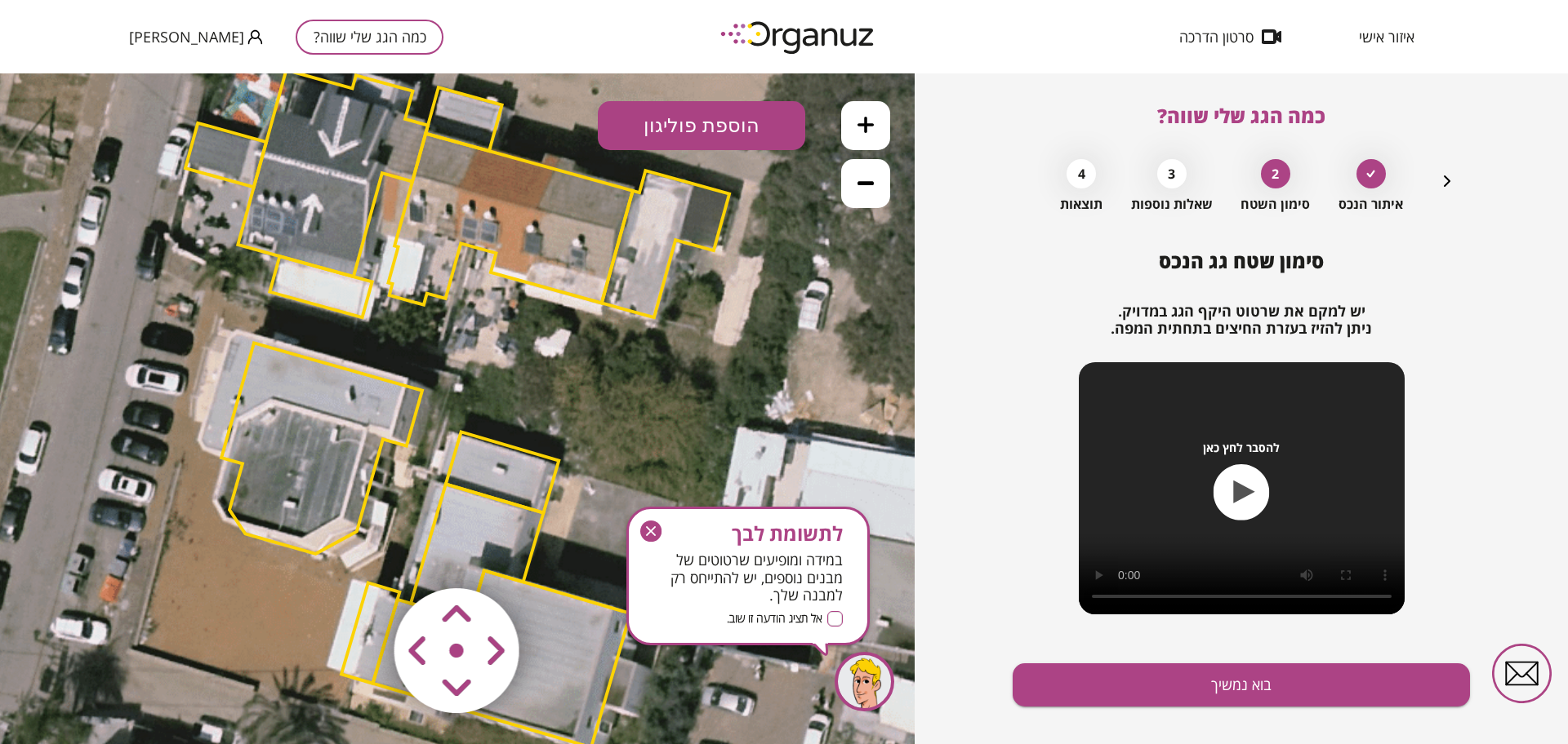
click at [874, 127] on button at bounding box center [866, 125] width 49 height 49
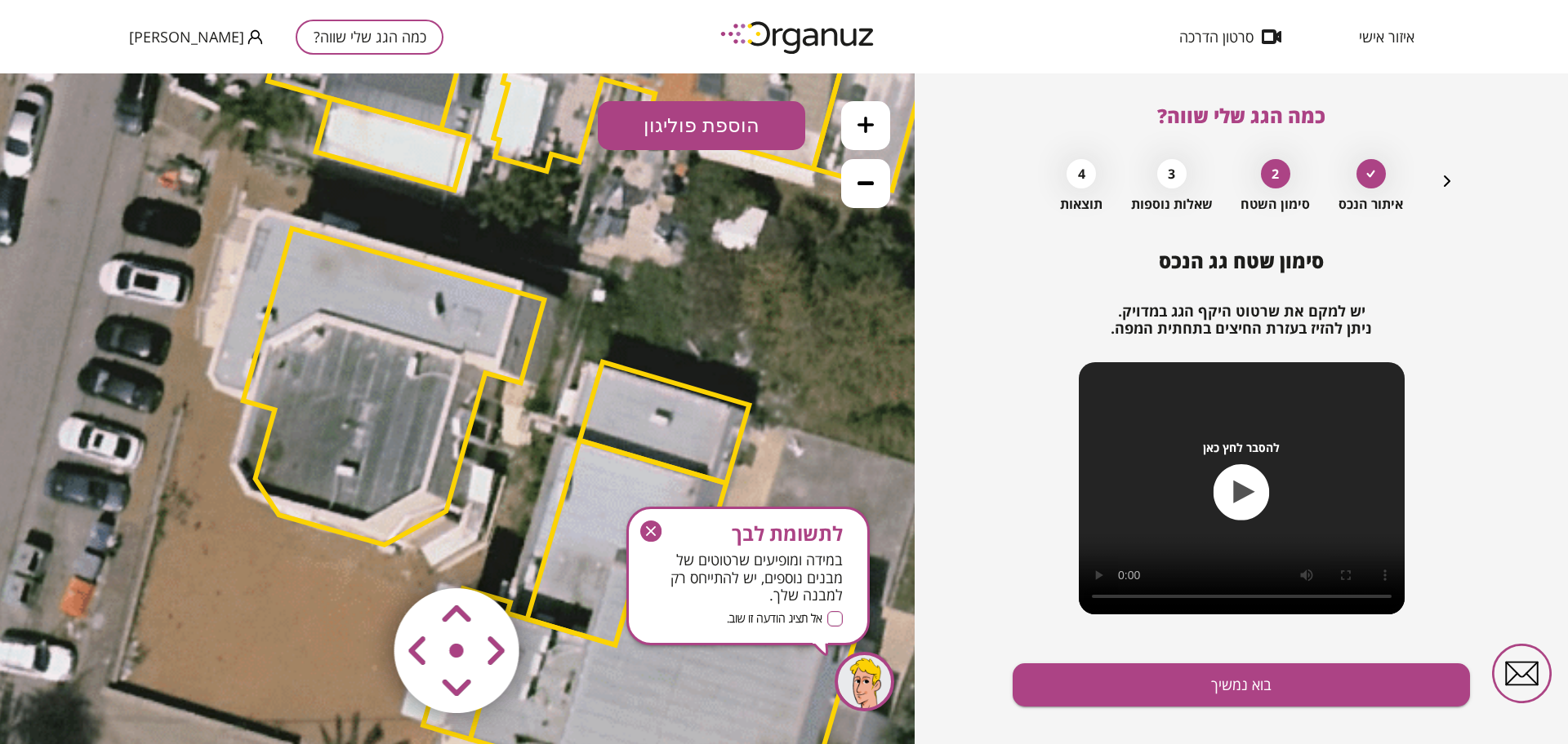
drag, startPoint x: 400, startPoint y: 464, endPoint x: 562, endPoint y: 421, distance: 167.6
click at [576, 382] on icon at bounding box center [593, 328] width 3086 height 3085
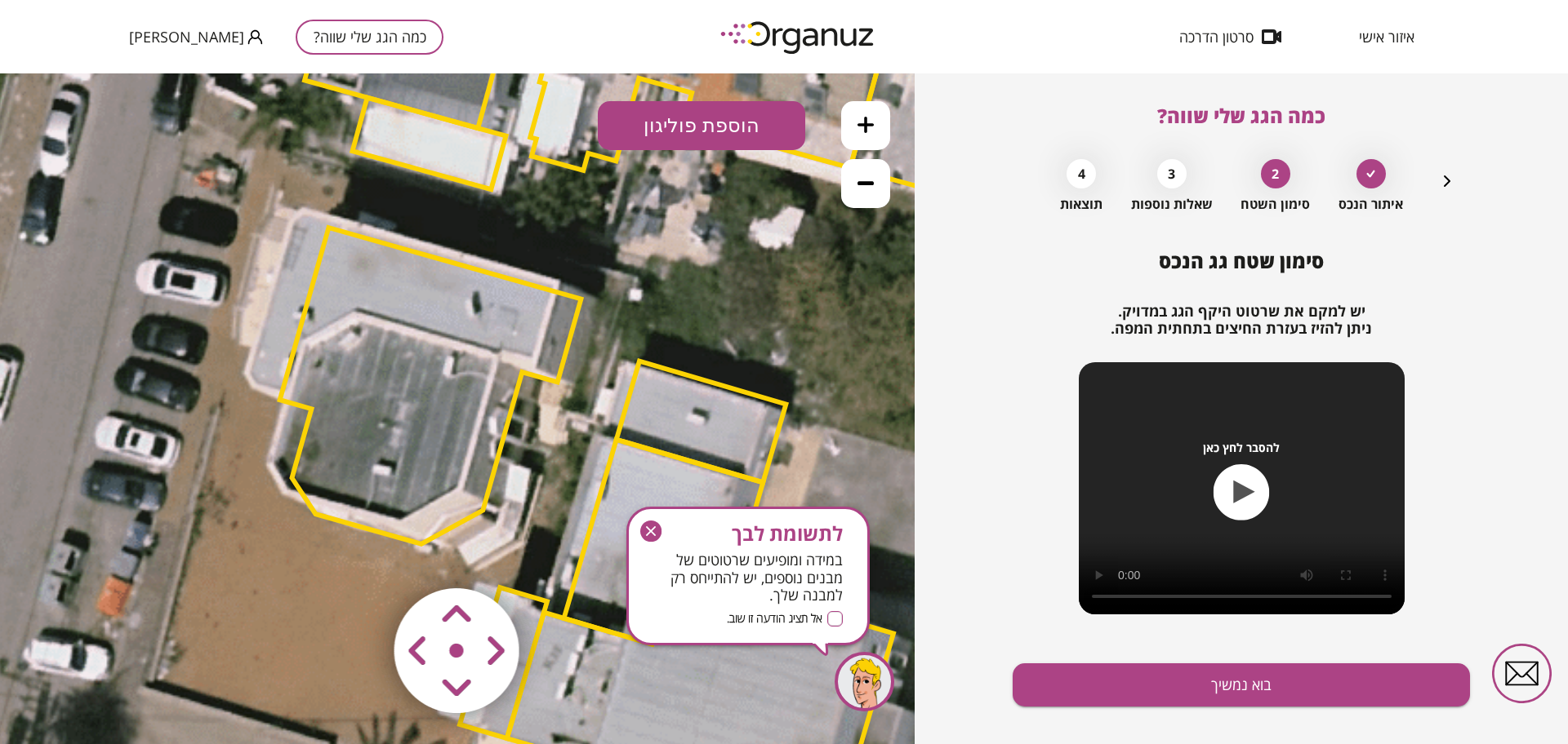
click at [360, 554] on area at bounding box center [360, 554] width 0 height 0
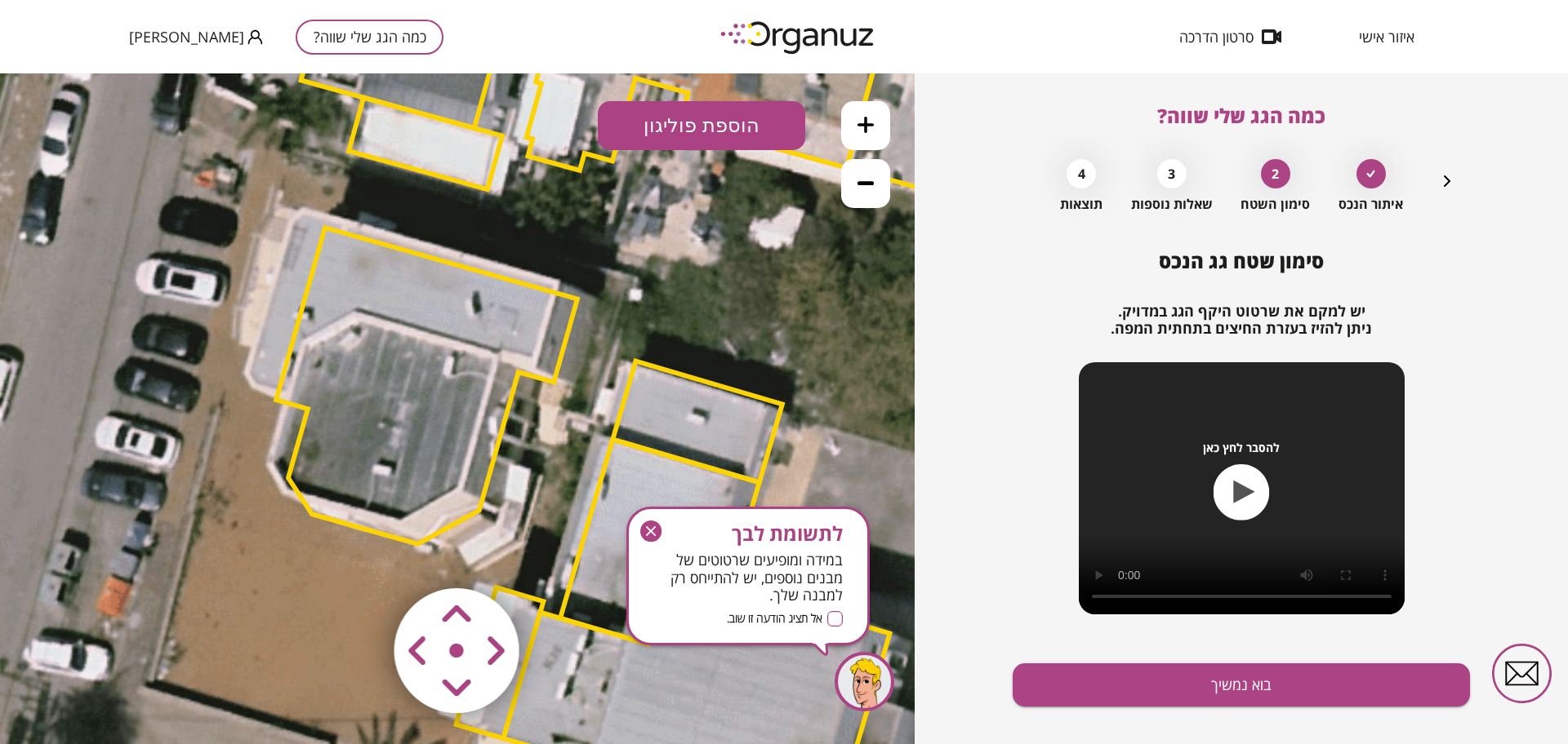
click at [360, 554] on area at bounding box center [360, 554] width 0 height 0
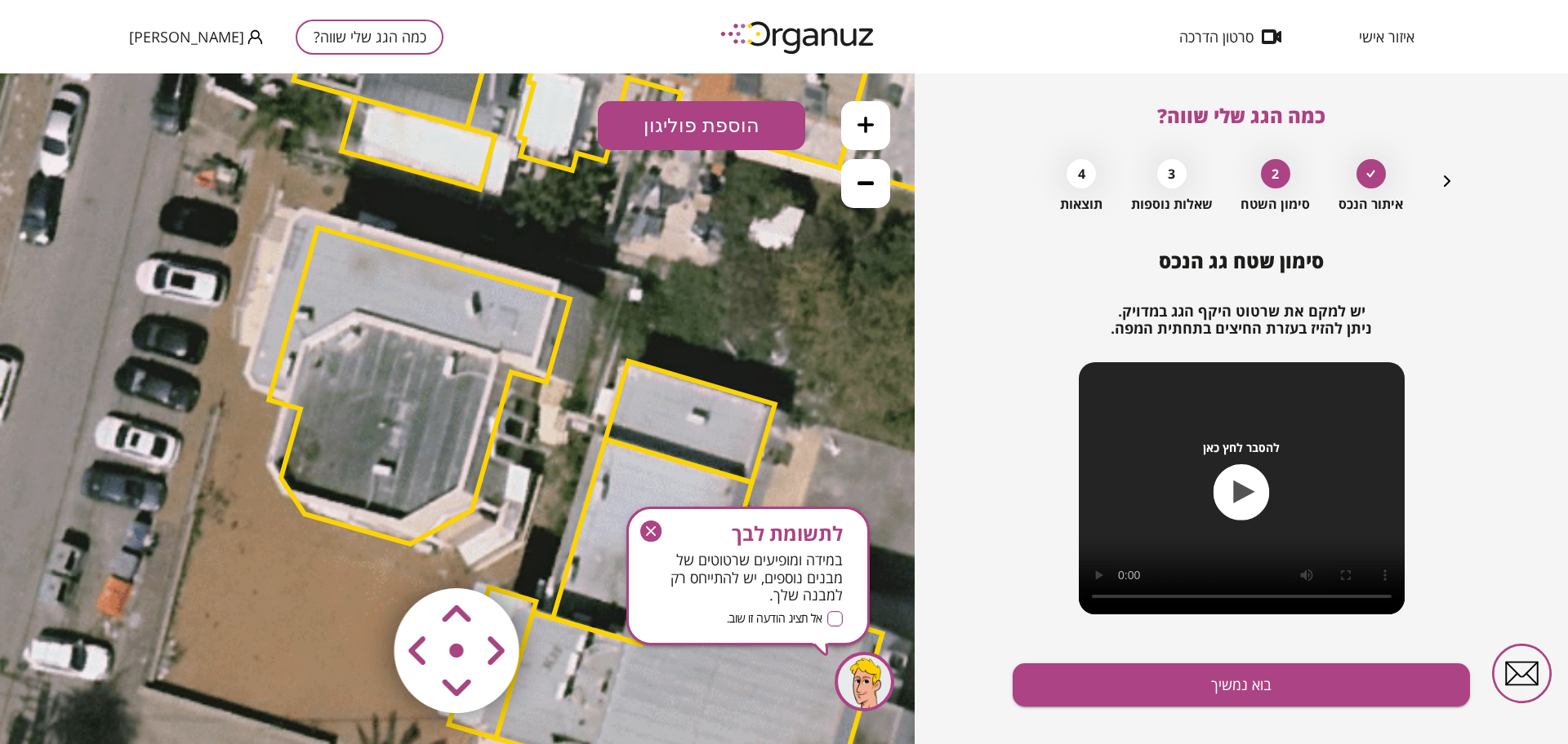
click at [360, 554] on area at bounding box center [360, 554] width 0 height 0
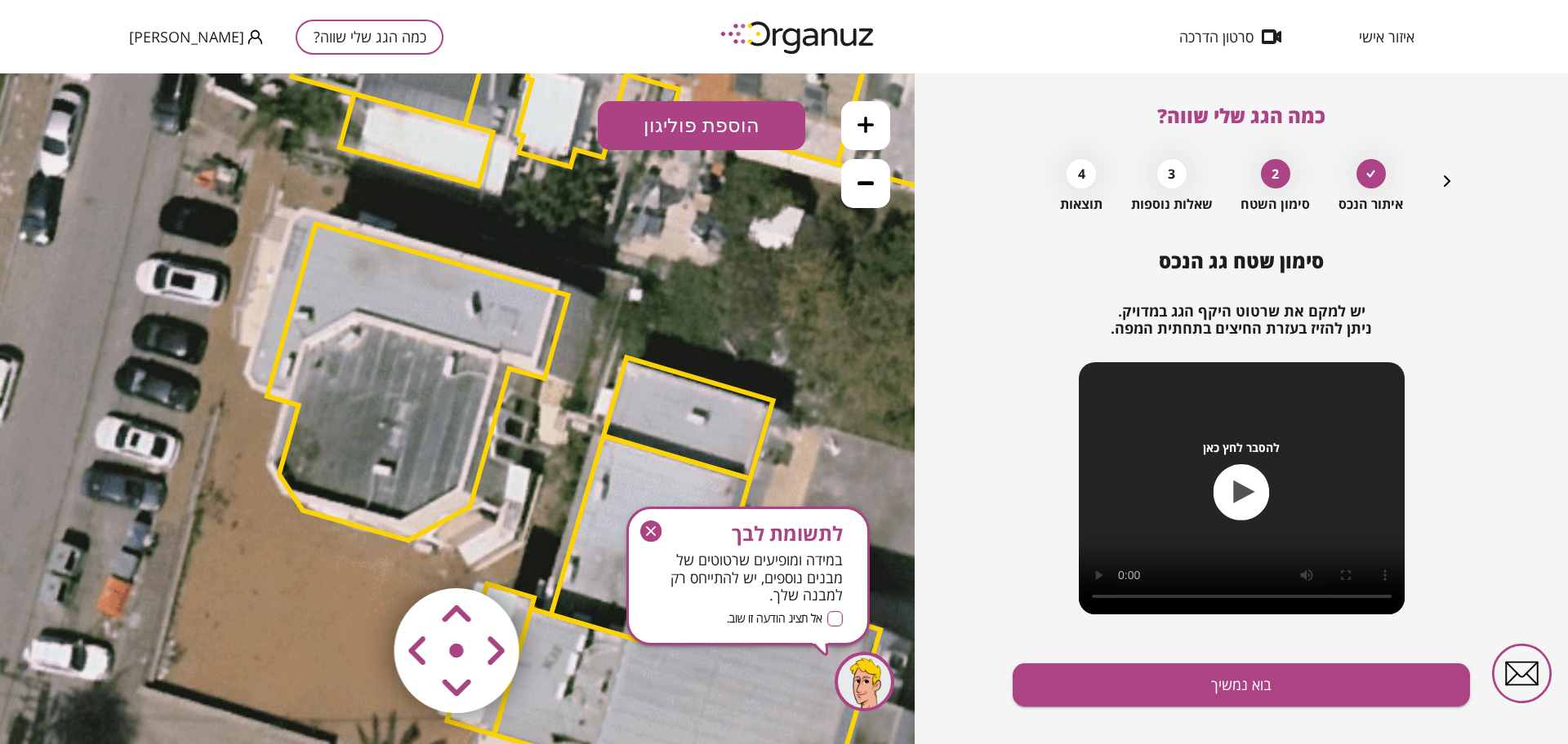
click at [360, 554] on area at bounding box center [360, 554] width 0 height 0
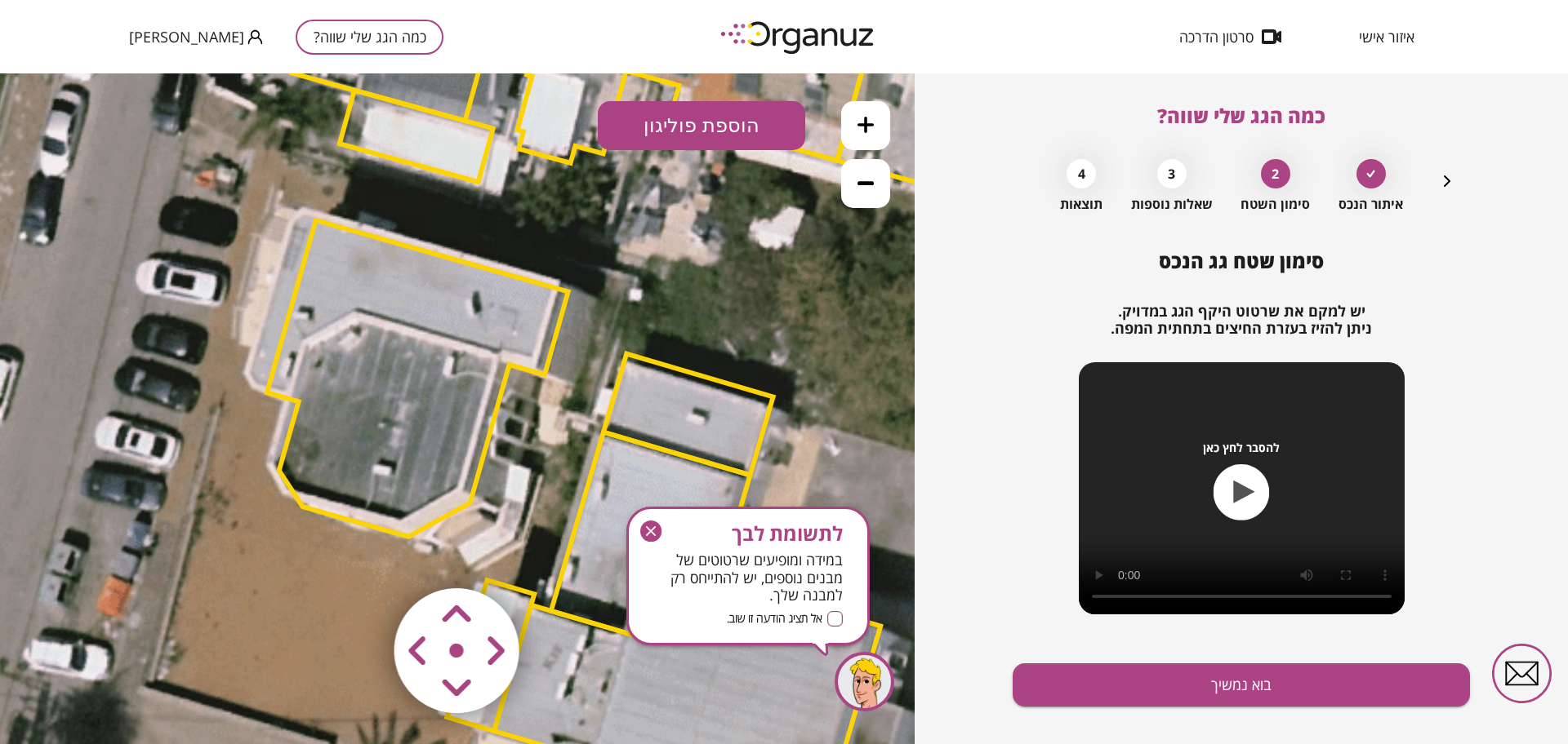
click at [360, 554] on area at bounding box center [360, 554] width 0 height 0
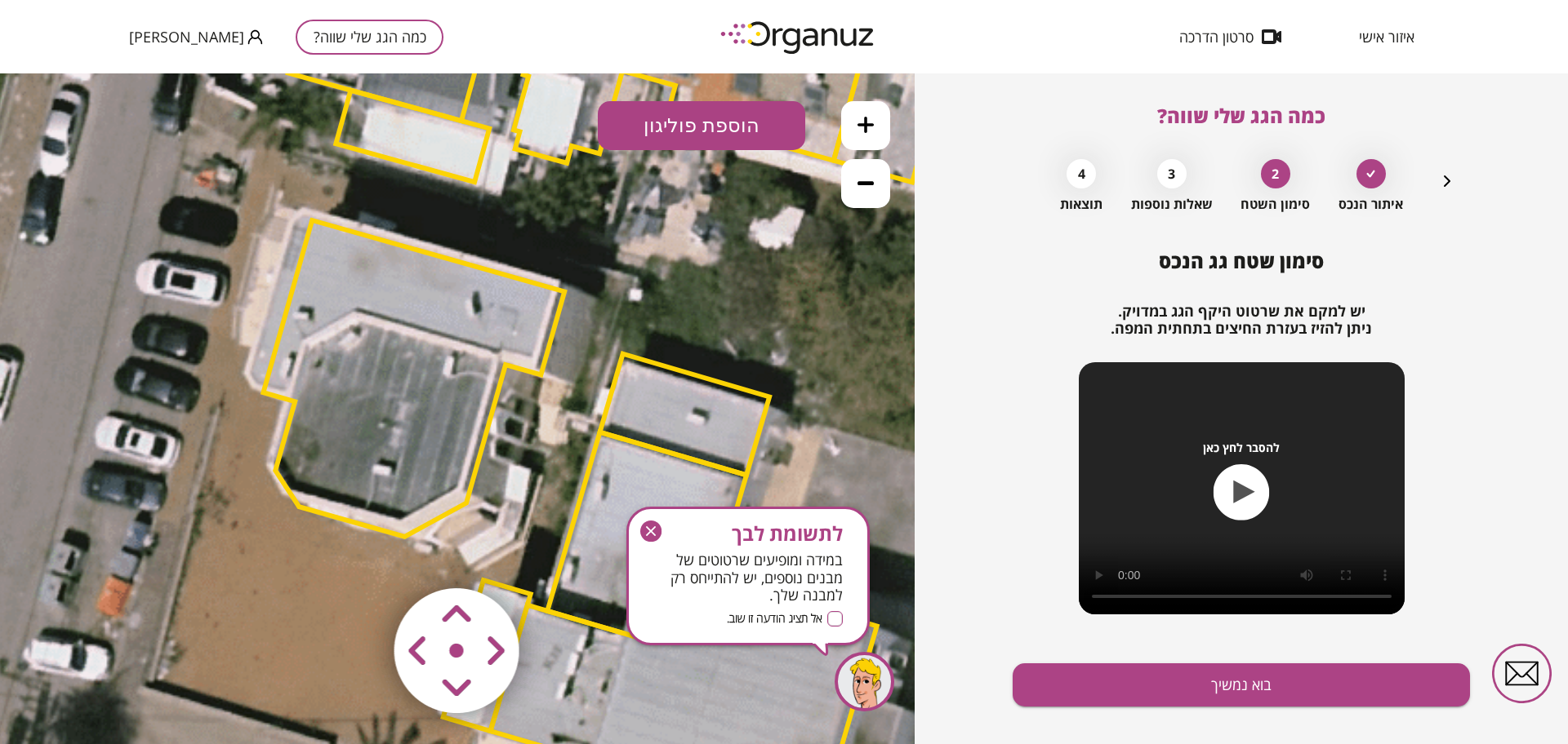
click at [360, 554] on area at bounding box center [360, 554] width 0 height 0
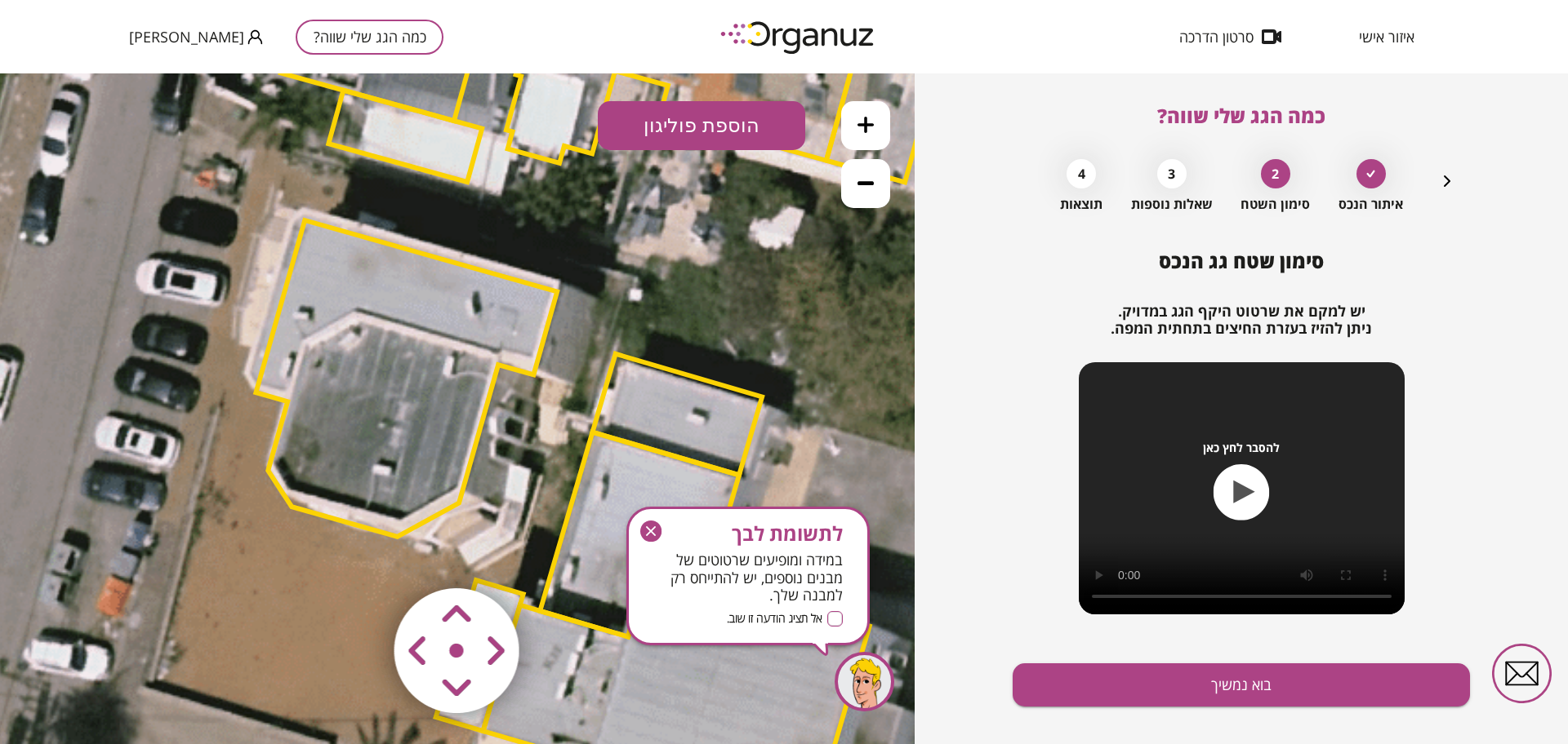
drag, startPoint x: 413, startPoint y: 648, endPoint x: 440, endPoint y: 614, distance: 43.4
click at [360, 554] on area at bounding box center [360, 554] width 0 height 0
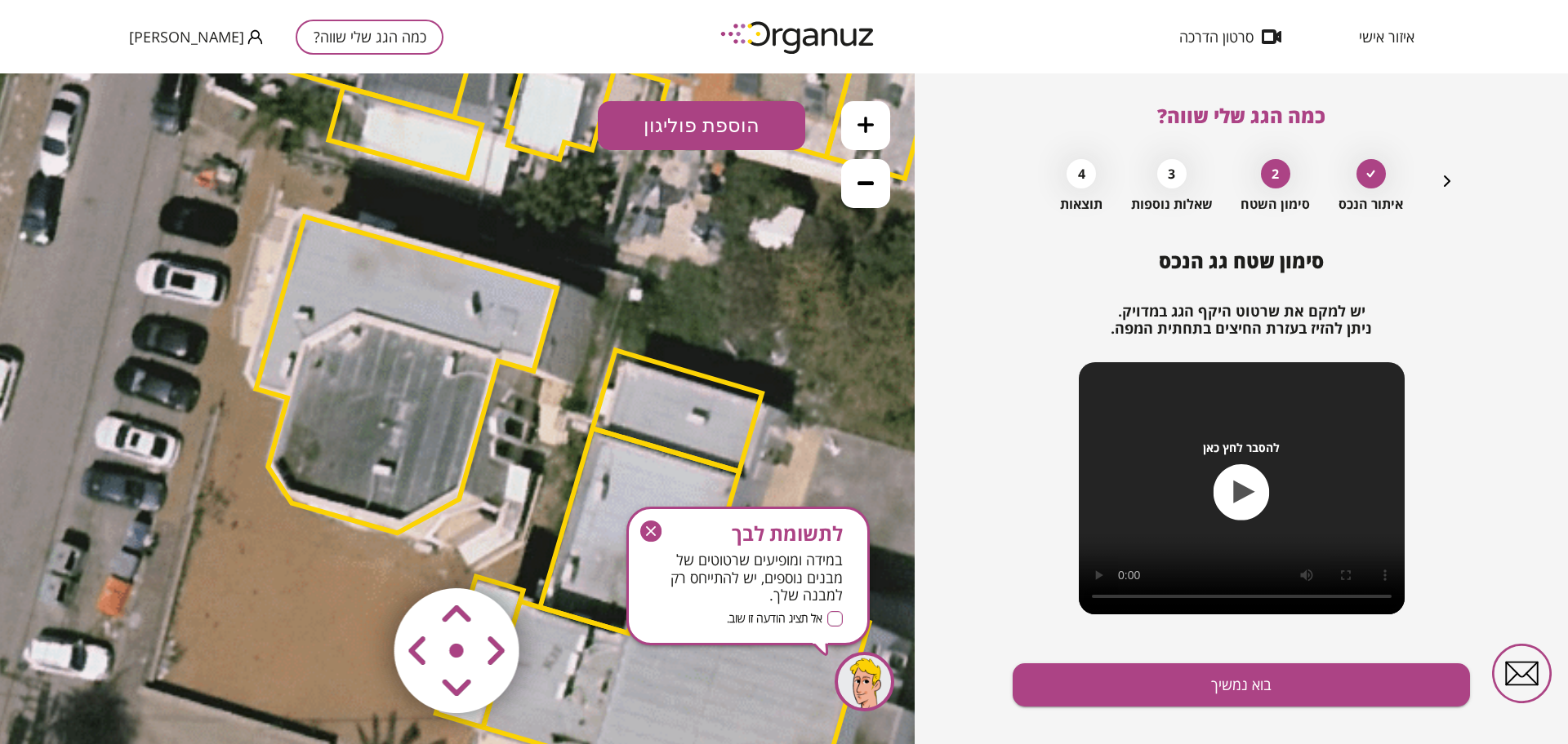
click at [360, 554] on area at bounding box center [360, 554] width 0 height 0
drag, startPoint x: 440, startPoint y: 614, endPoint x: 411, endPoint y: 660, distance: 54.4
click at [555, 554] on map at bounding box center [555, 554] width 0 height 0
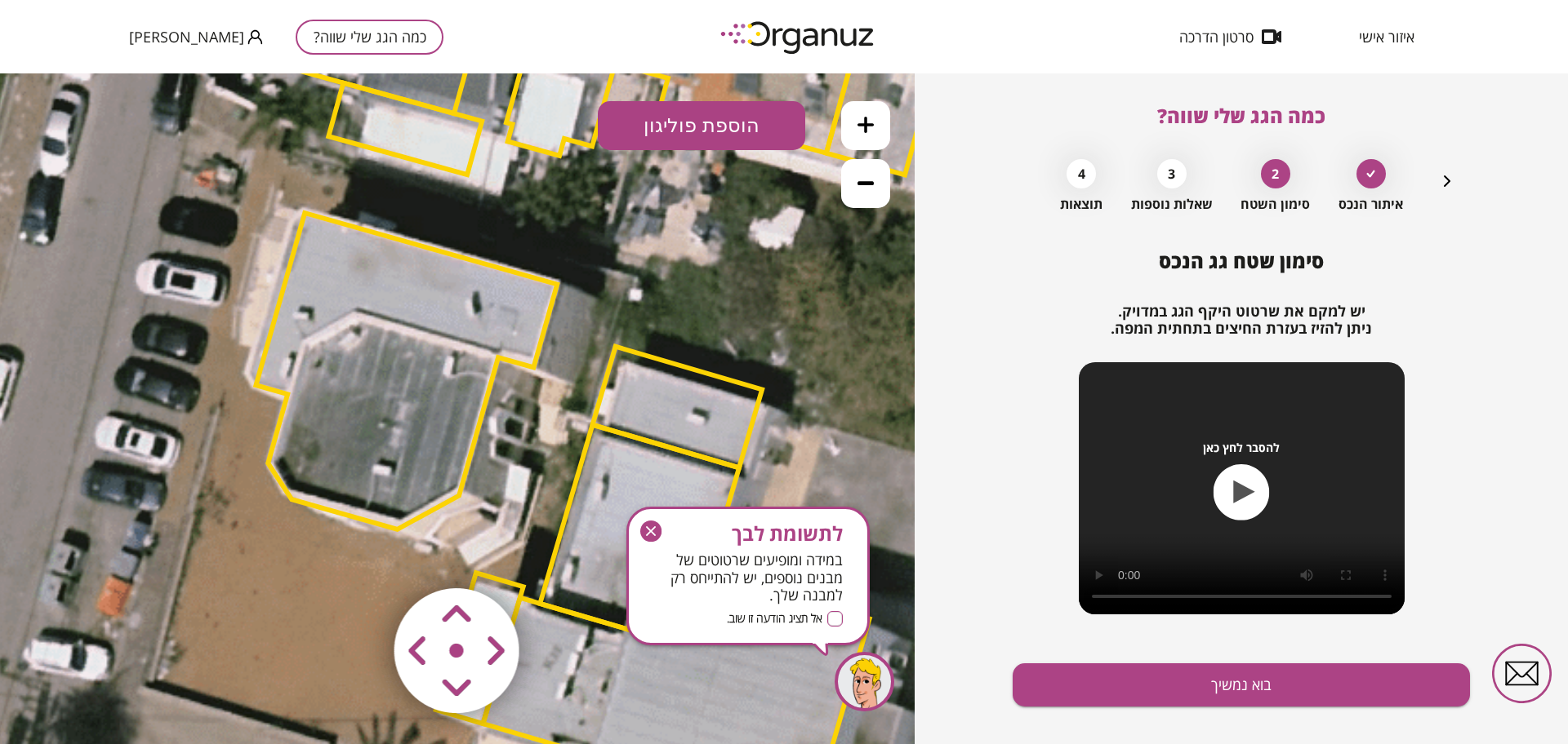
click at [360, 554] on area at bounding box center [360, 554] width 0 height 0
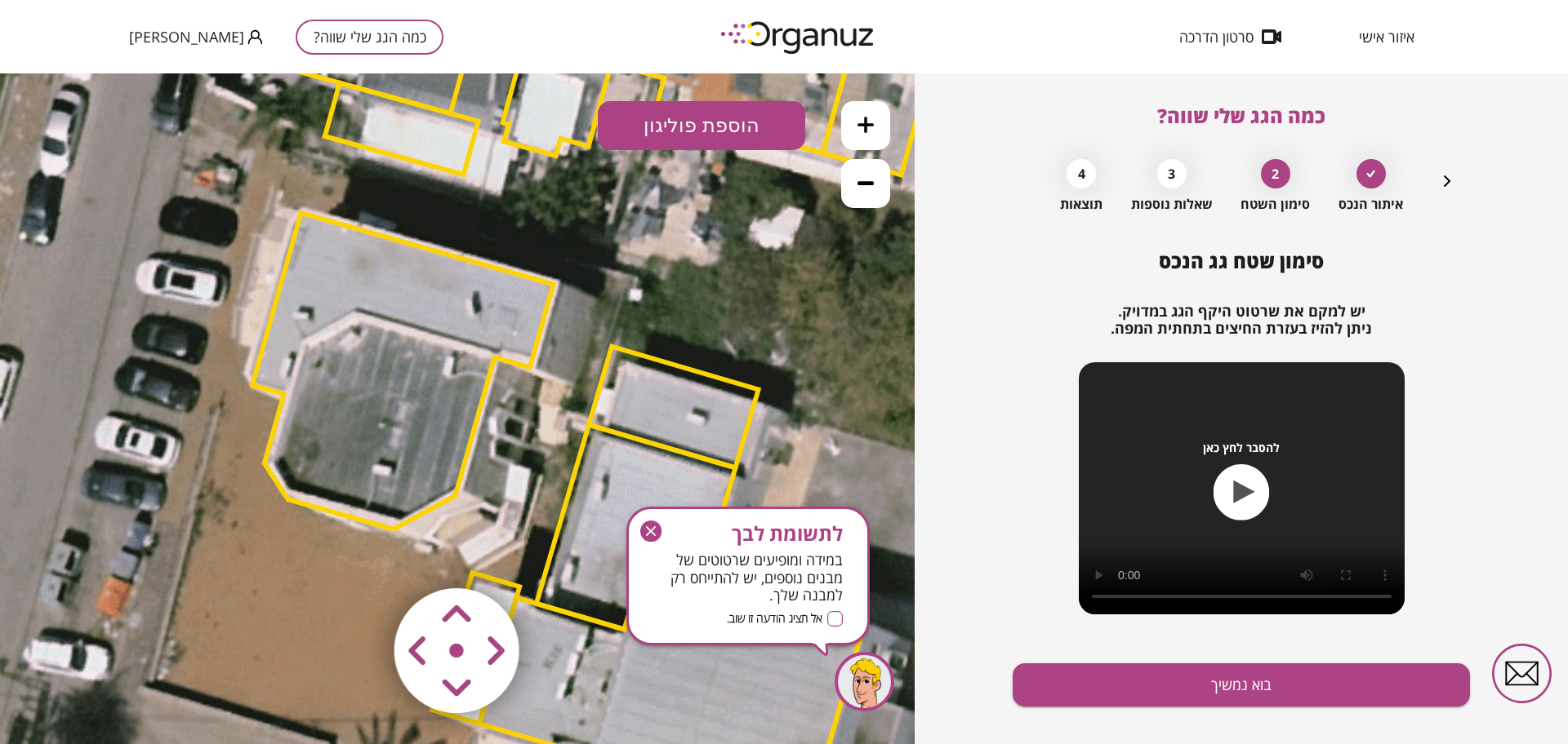
click at [360, 554] on area at bounding box center [360, 554] width 0 height 0
click at [646, 523] on icon "button" at bounding box center [651, 532] width 22 height 22
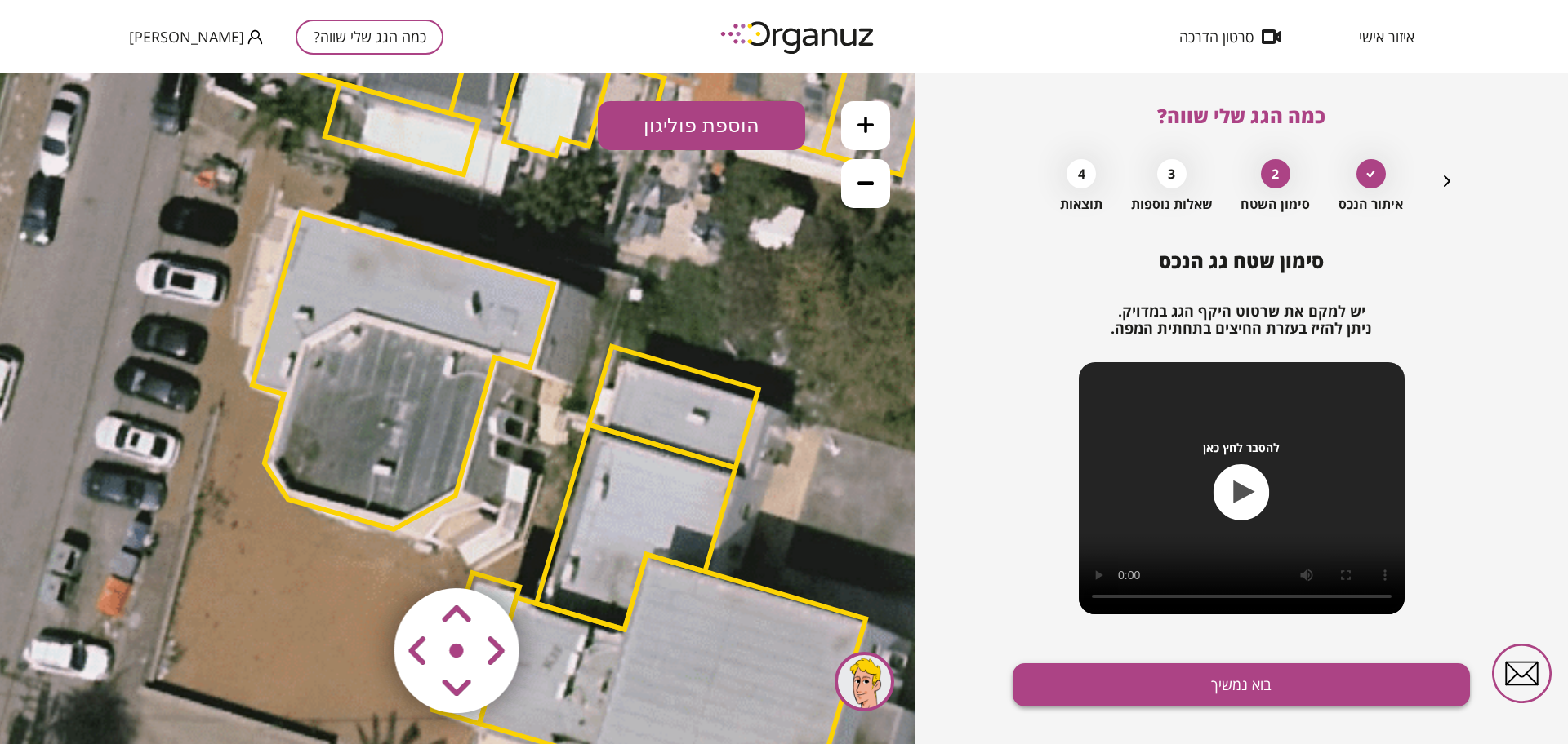
click at [1183, 674] on button "בוא נמשיך" at bounding box center [1241, 685] width 457 height 43
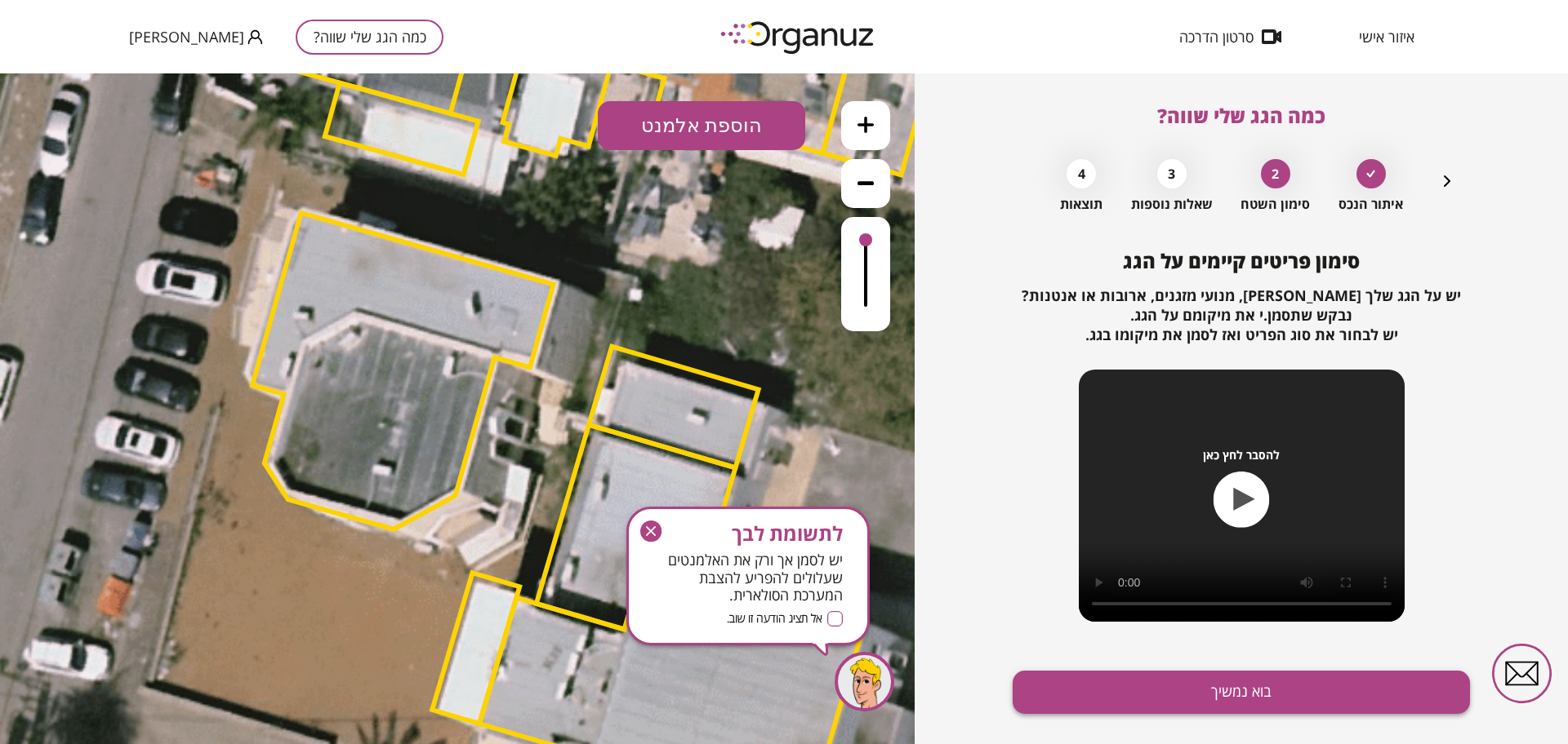
click at [1184, 704] on button "בוא נמשיך" at bounding box center [1241, 692] width 457 height 43
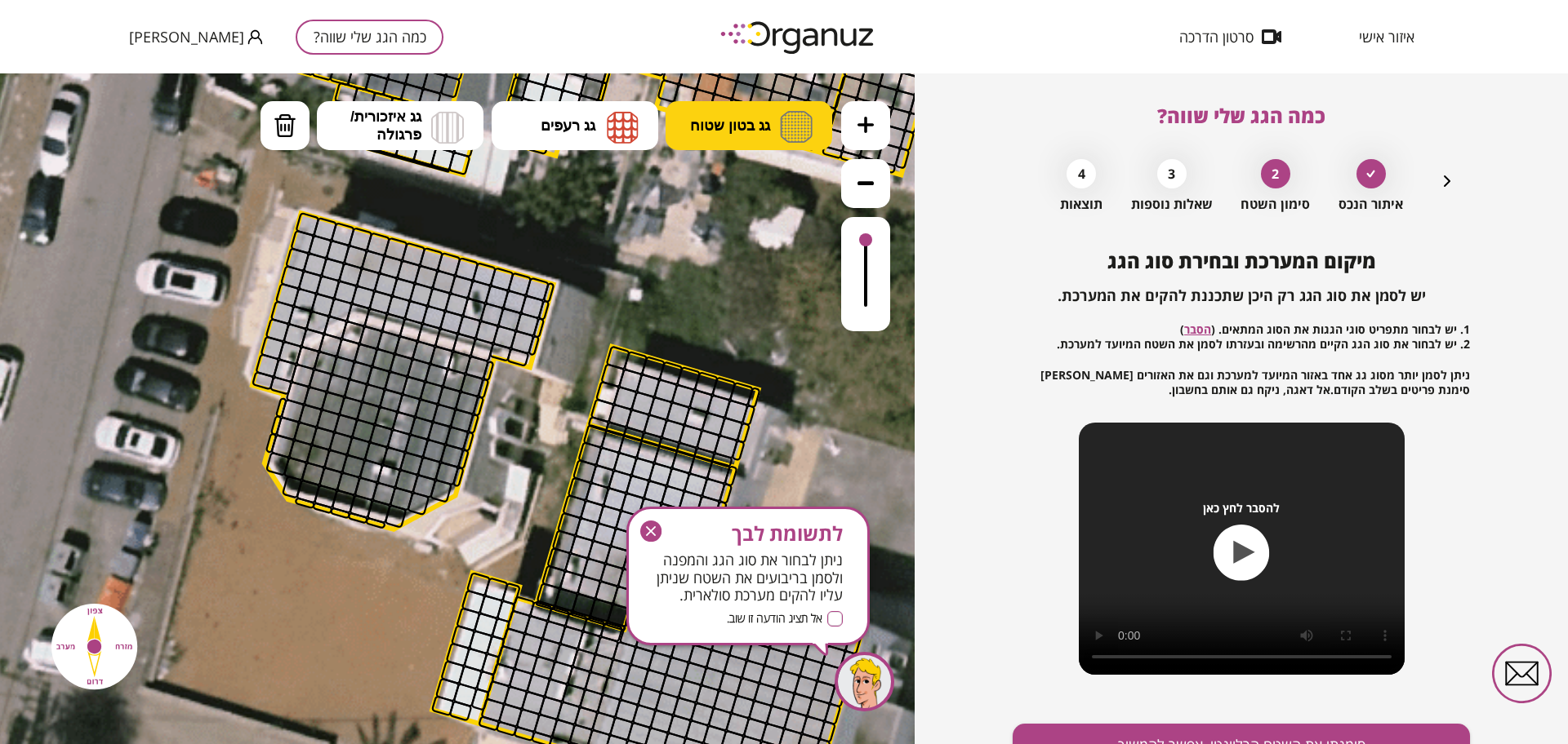
click at [736, 122] on span "גג בטון שטוח" at bounding box center [730, 125] width 80 height 18
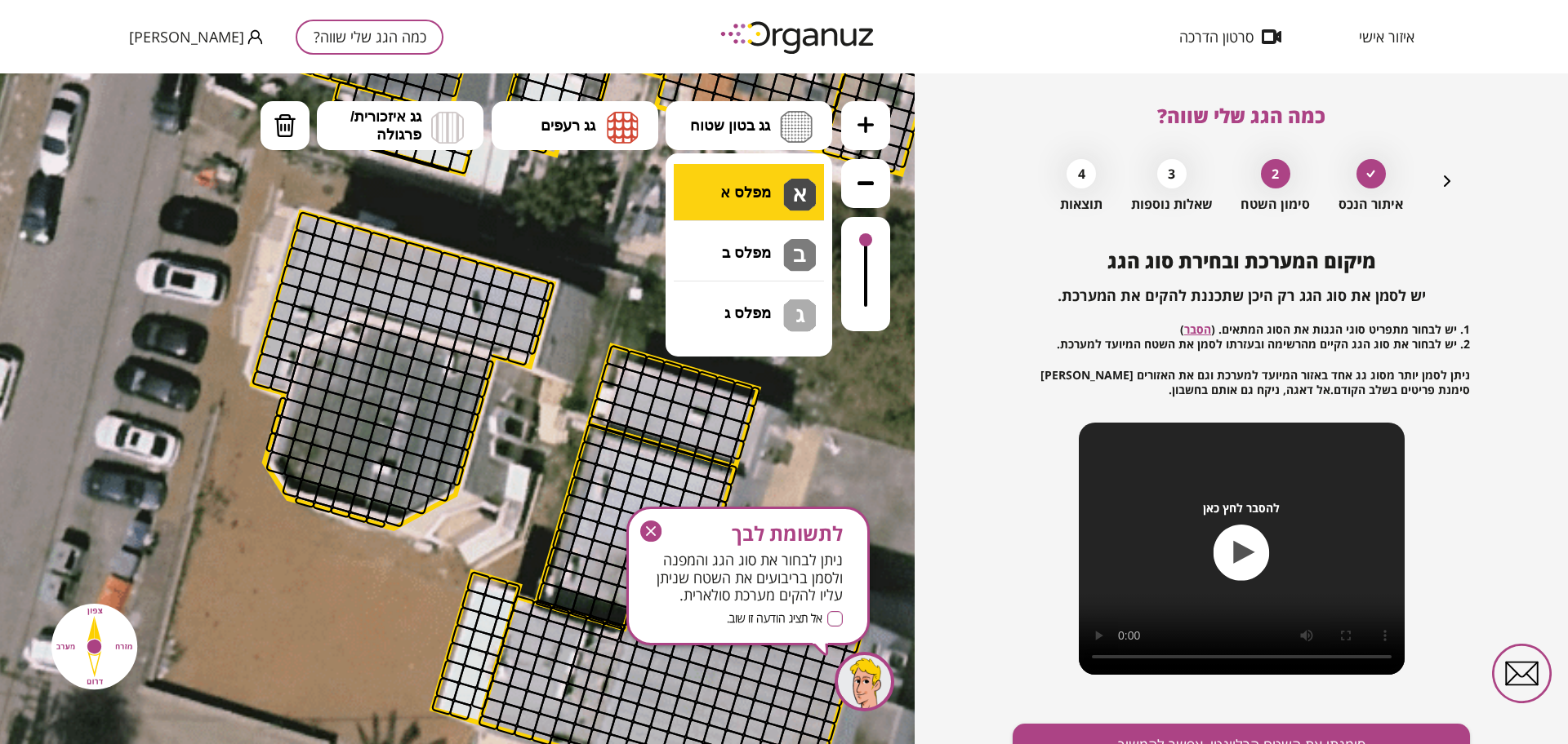
click at [741, 185] on div ".st0 { fill: #FFFFFF; } 10" at bounding box center [457, 408] width 915 height 671
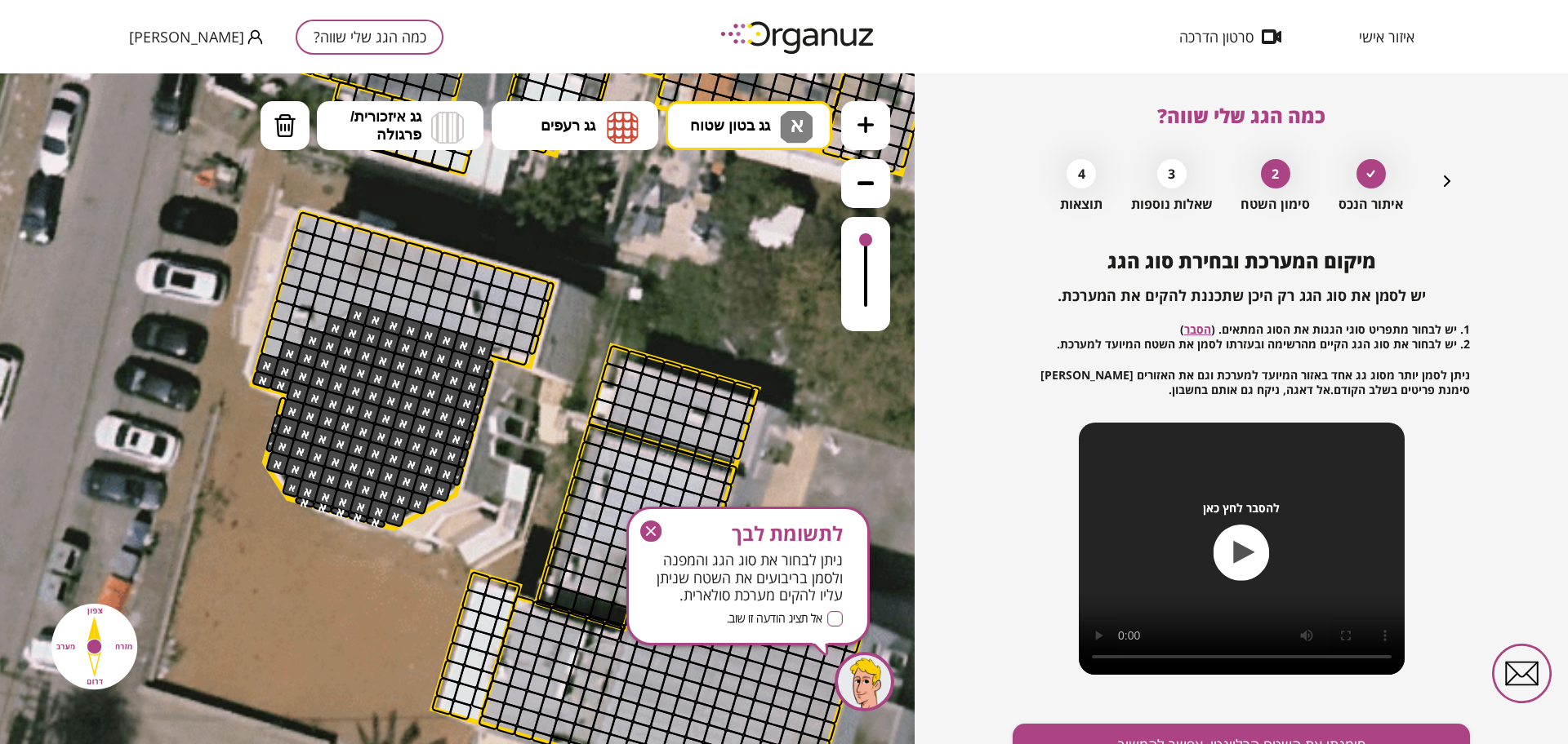
drag, startPoint x: 489, startPoint y: 371, endPoint x: 289, endPoint y: 362, distance: 200.2
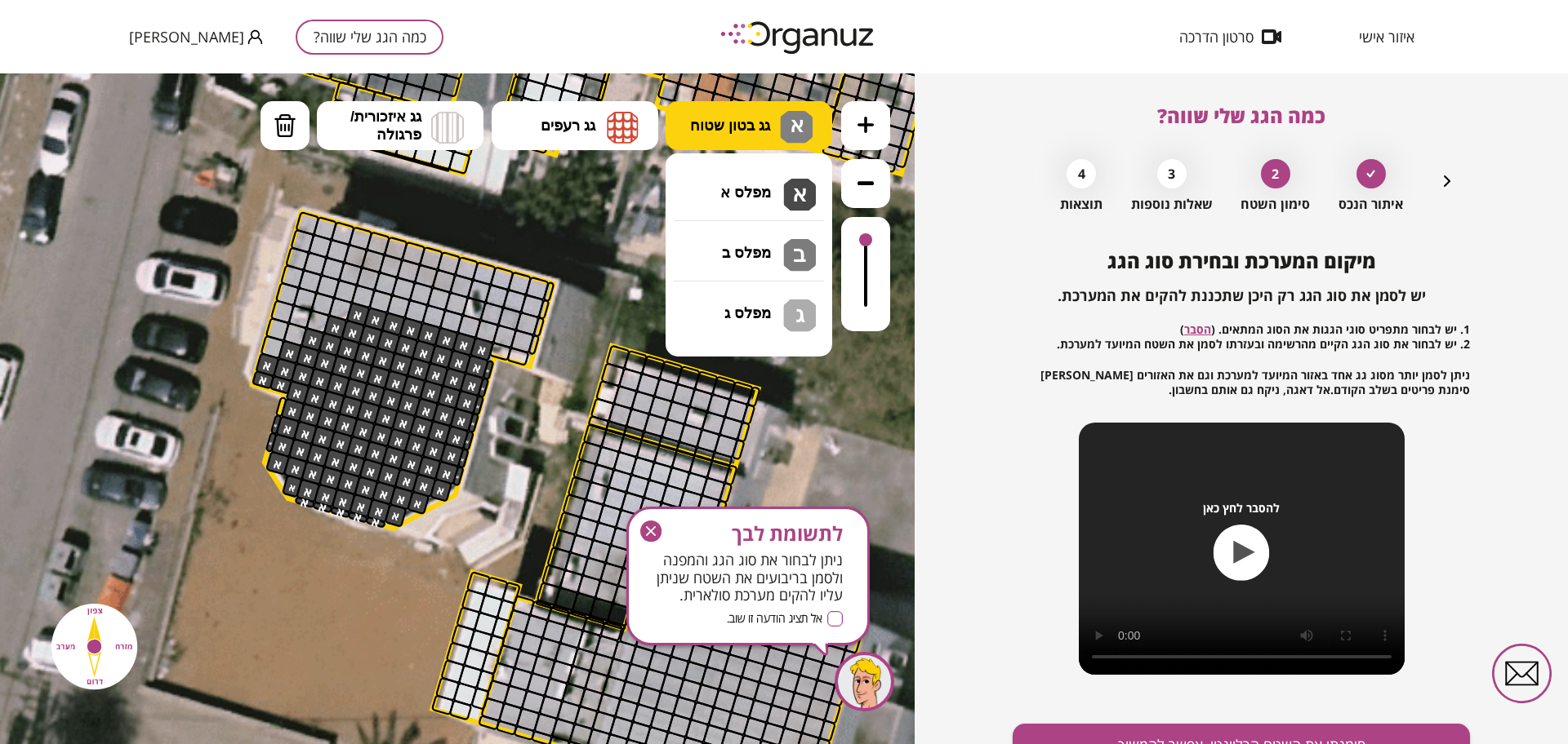
click at [760, 125] on span "גג בטון שטוח" at bounding box center [730, 125] width 80 height 18
click at [735, 238] on div ".st0 { fill: #FFFFFF; } 10" at bounding box center [457, 408] width 915 height 671
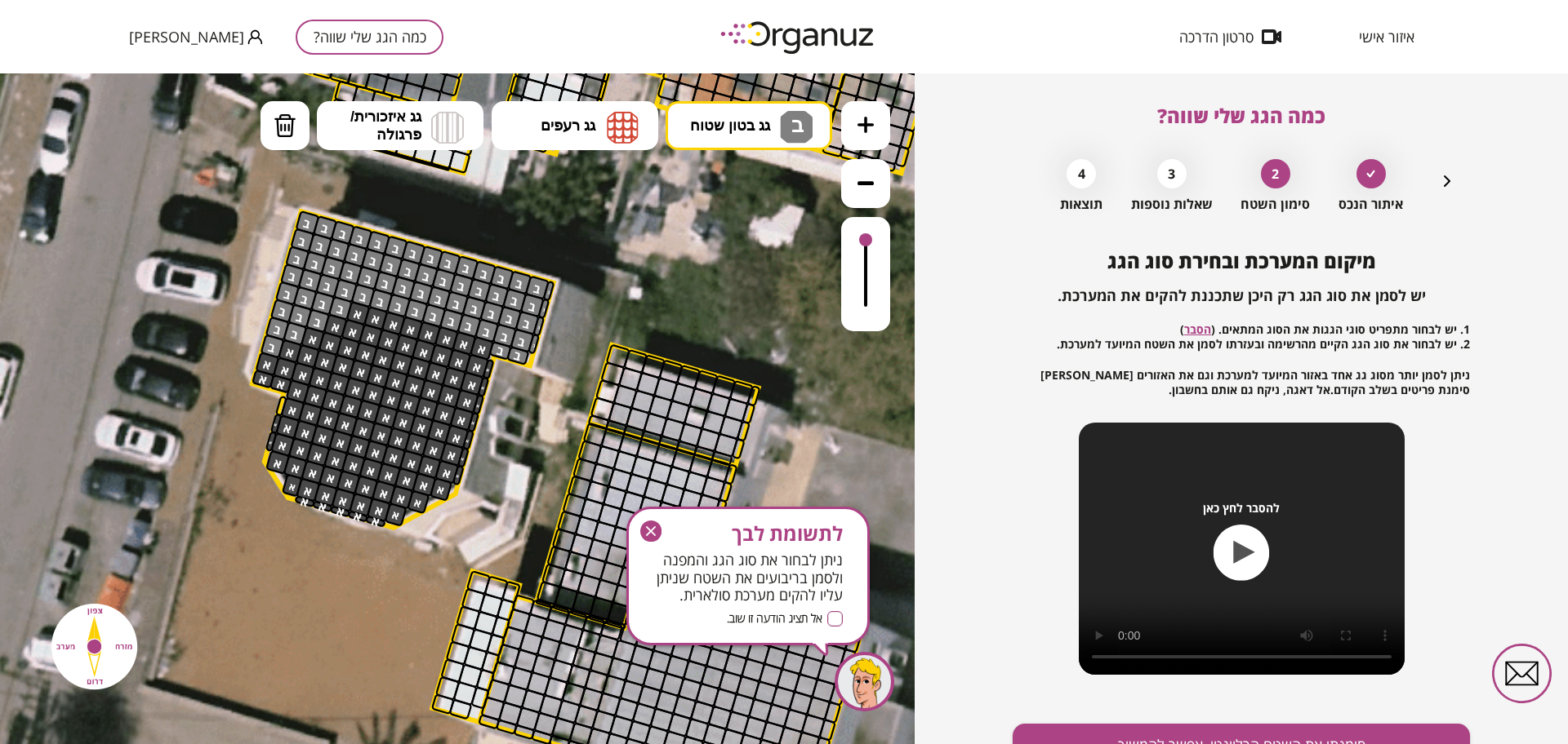
drag, startPoint x: 306, startPoint y: 221, endPoint x: 601, endPoint y: 406, distance: 348.2
click at [536, 374] on div ".st0 { fill: #FFFFFF; }" at bounding box center [630, 326] width 3086 height 3085
click at [645, 521] on icon "button" at bounding box center [651, 532] width 23 height 23
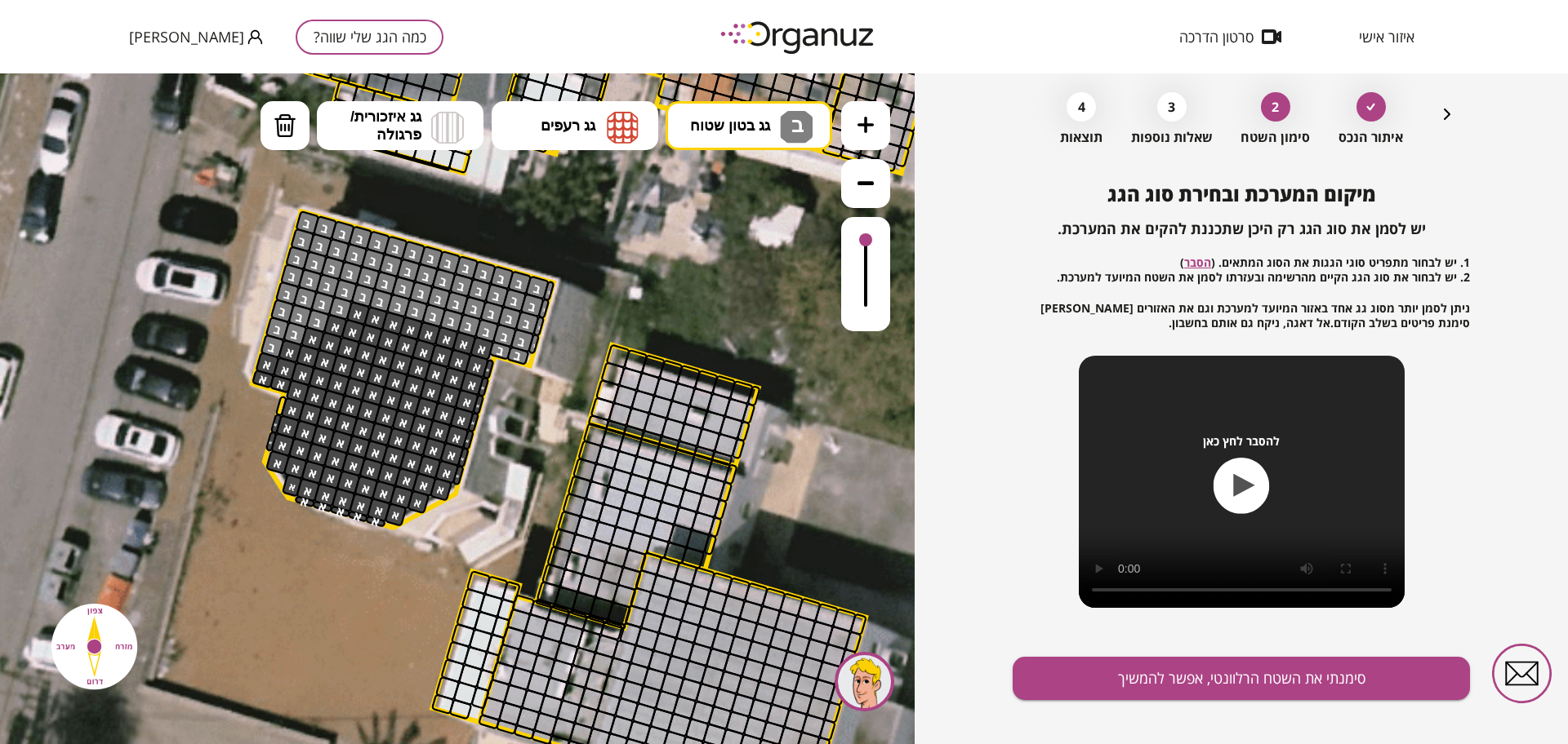
scroll to position [85, 0]
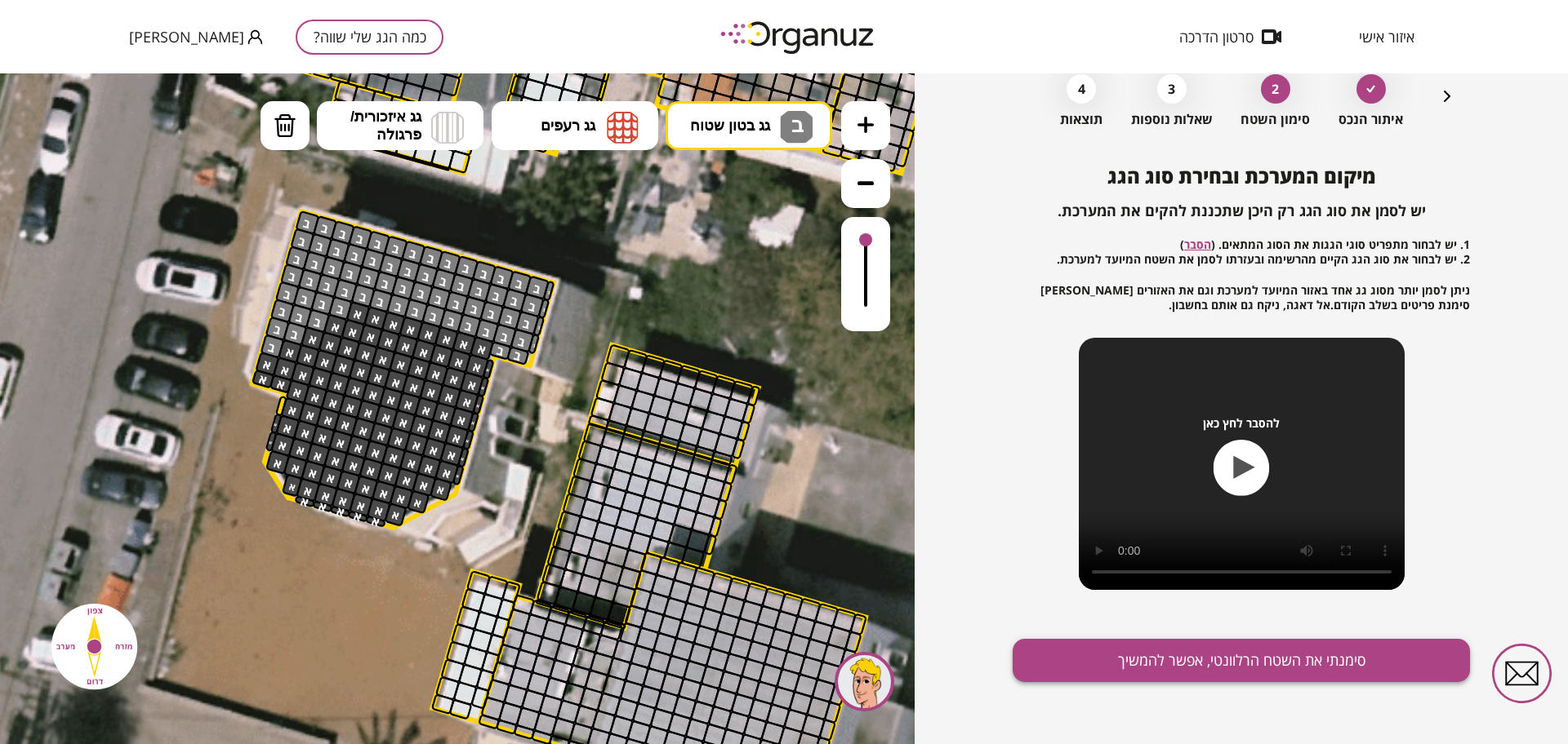
click at [1179, 667] on button "סימנתי את השטח הרלוונטי, אפשר להמשיך" at bounding box center [1241, 661] width 457 height 43
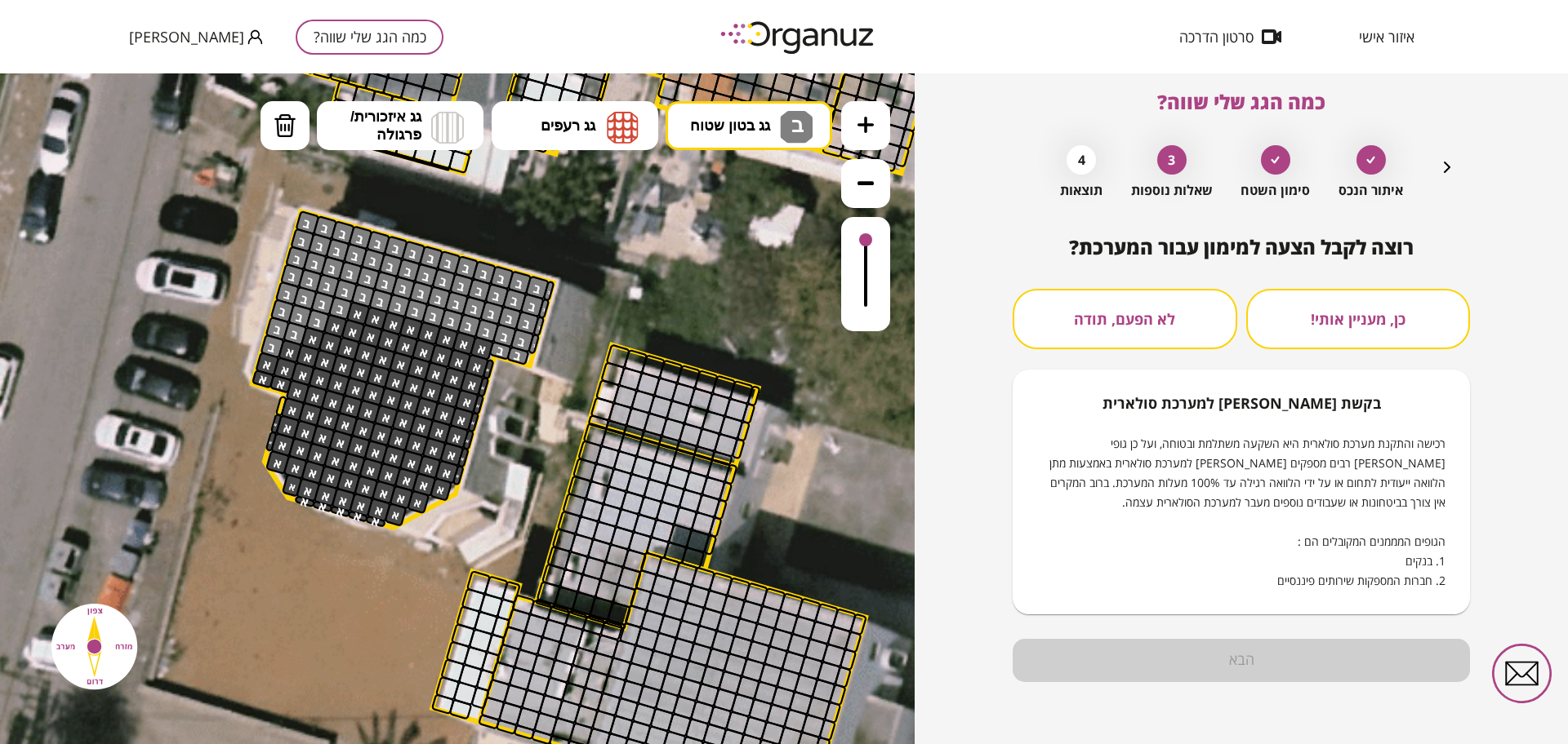
scroll to position [14, 0]
click at [1152, 308] on button "לא הפעם, תודה" at bounding box center [1124, 319] width 224 height 61
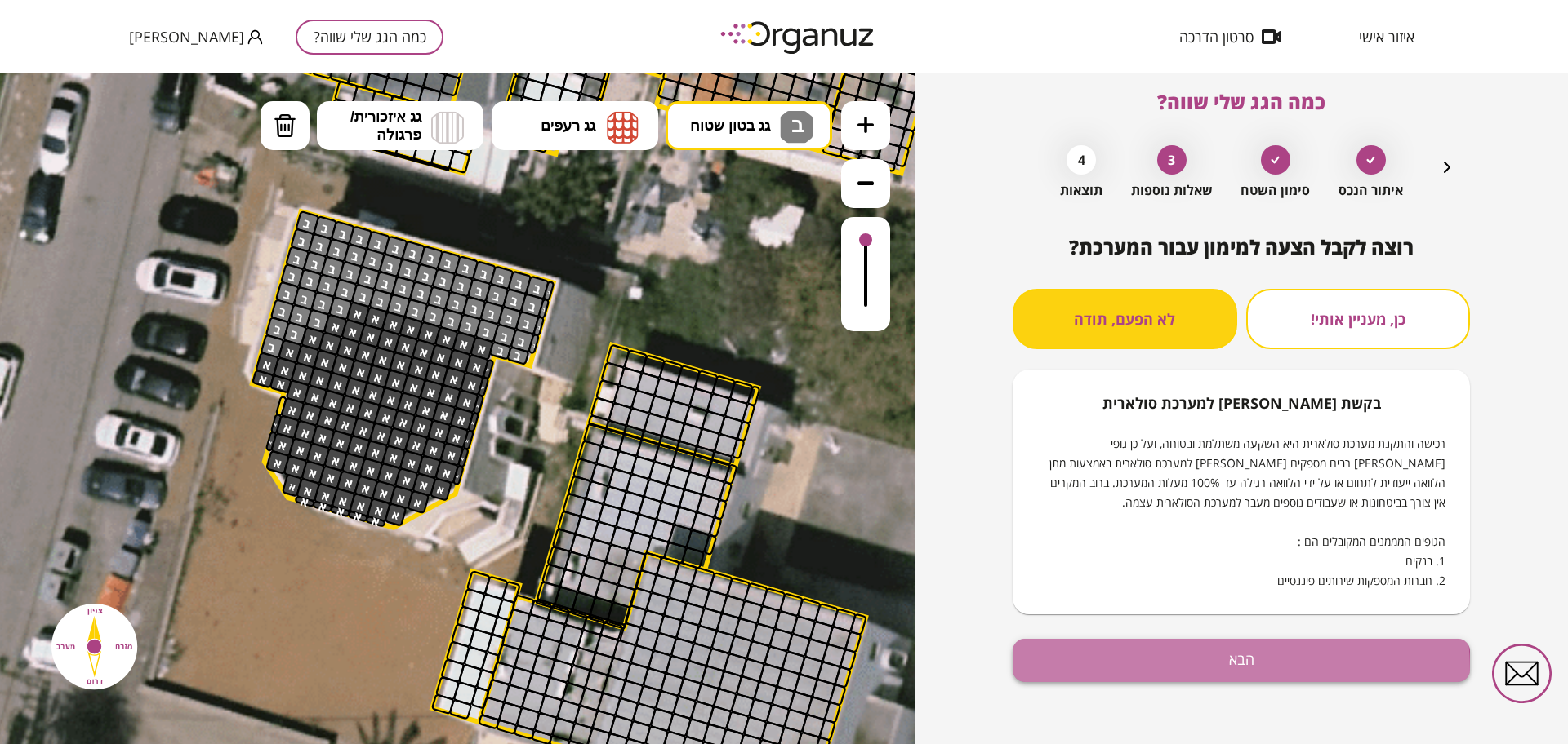
click at [1167, 671] on button "הבא" at bounding box center [1241, 661] width 457 height 43
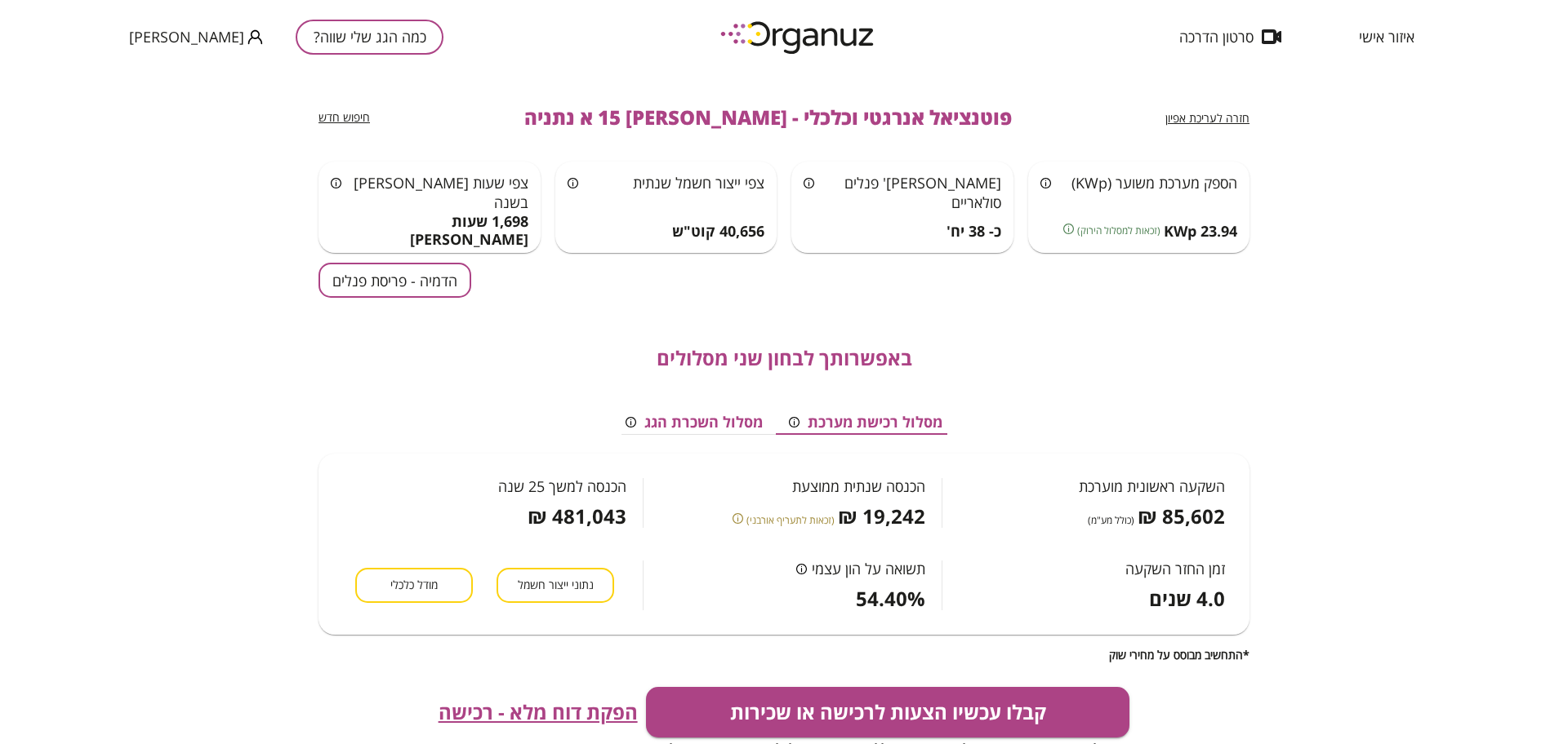
click at [387, 269] on button "הדמיה - פריסת פנלים" at bounding box center [395, 280] width 153 height 35
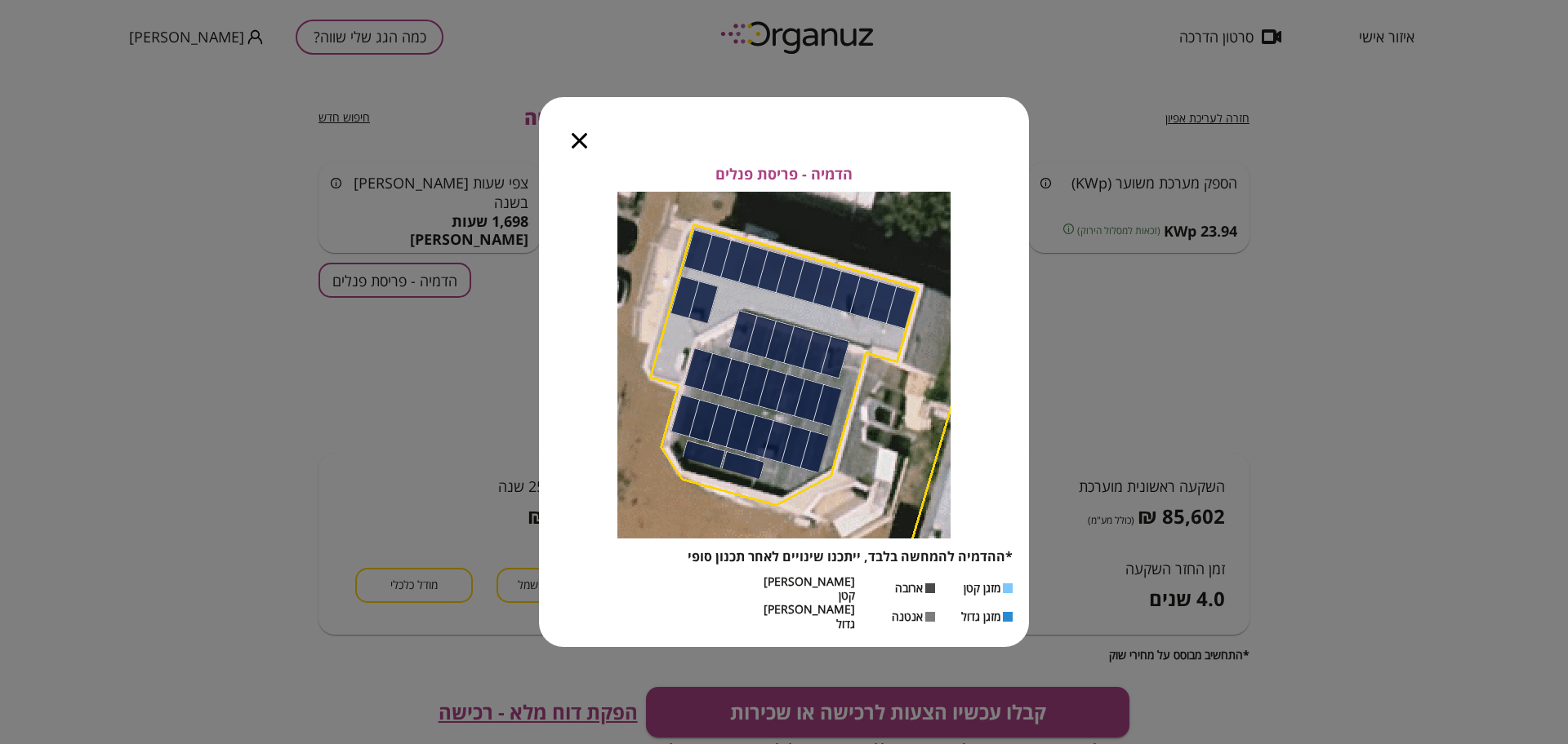
click at [578, 149] on icon "button" at bounding box center [580, 141] width 16 height 16
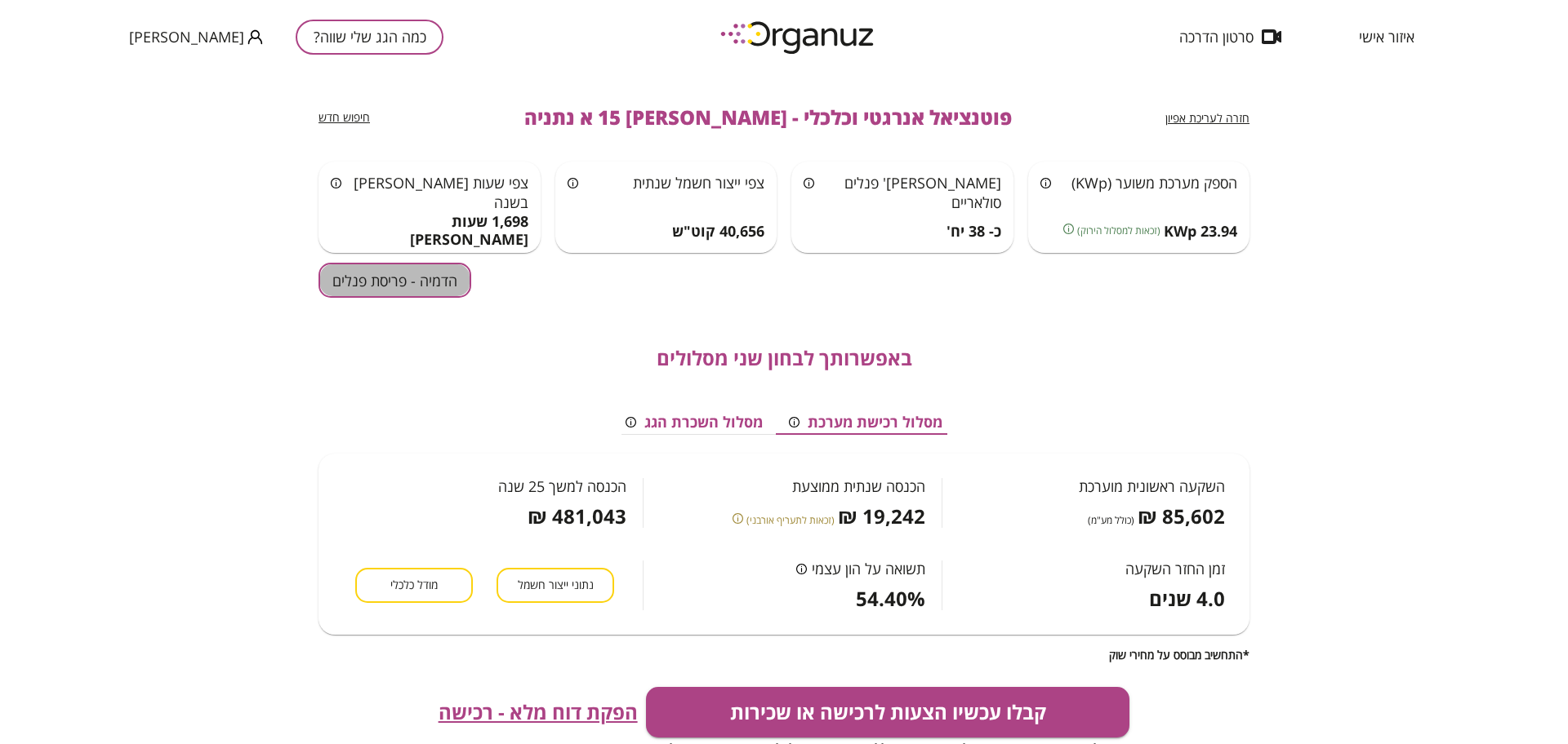
click at [330, 287] on button "הדמיה - פריסת פנלים" at bounding box center [395, 280] width 153 height 35
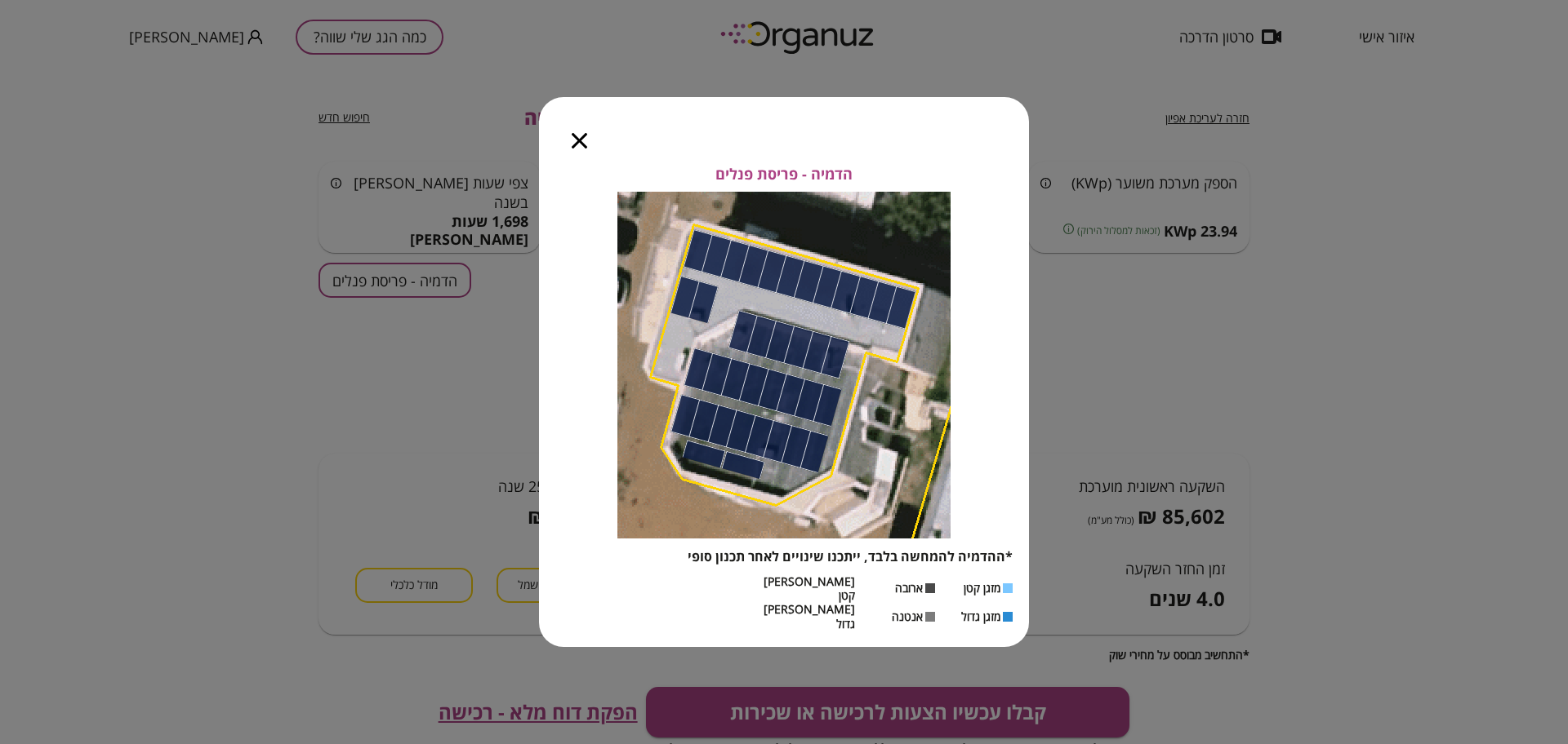
click at [576, 149] on icon "button" at bounding box center [580, 141] width 16 height 16
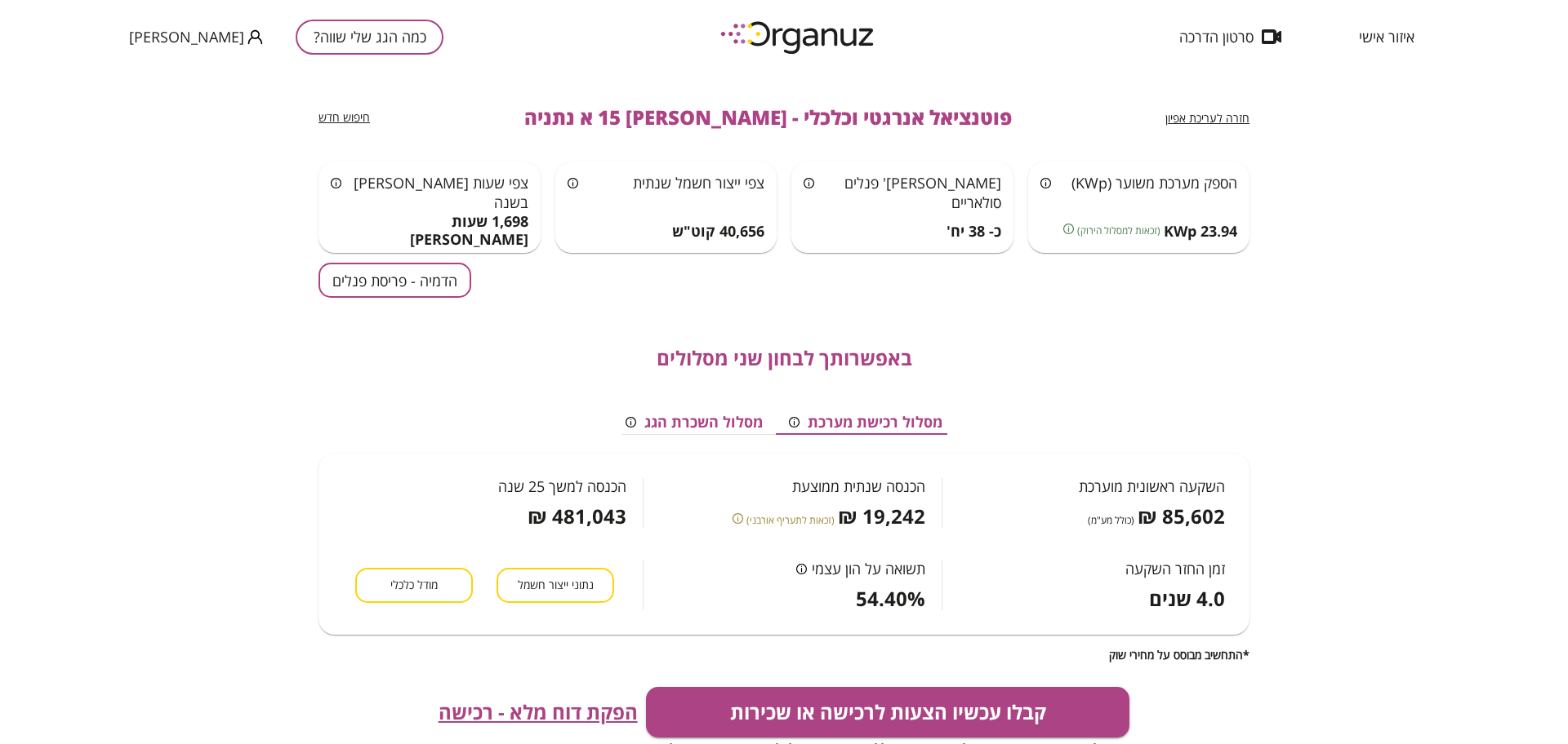
click at [1203, 124] on span "חזרה לעריכת אפיון" at bounding box center [1208, 118] width 84 height 16
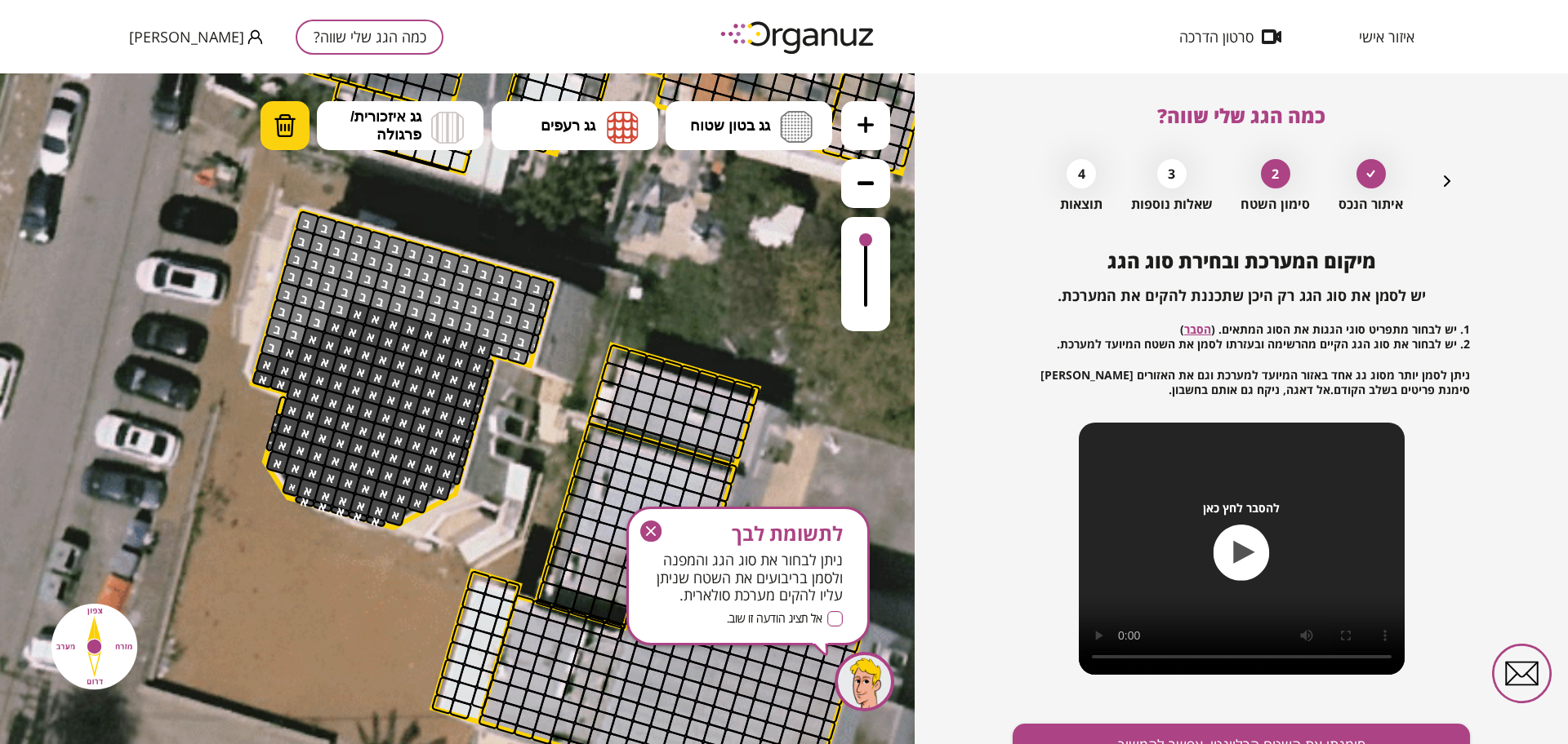
drag, startPoint x: 279, startPoint y: 127, endPoint x: 292, endPoint y: 143, distance: 20.6
click at [279, 126] on img at bounding box center [284, 125] width 23 height 24
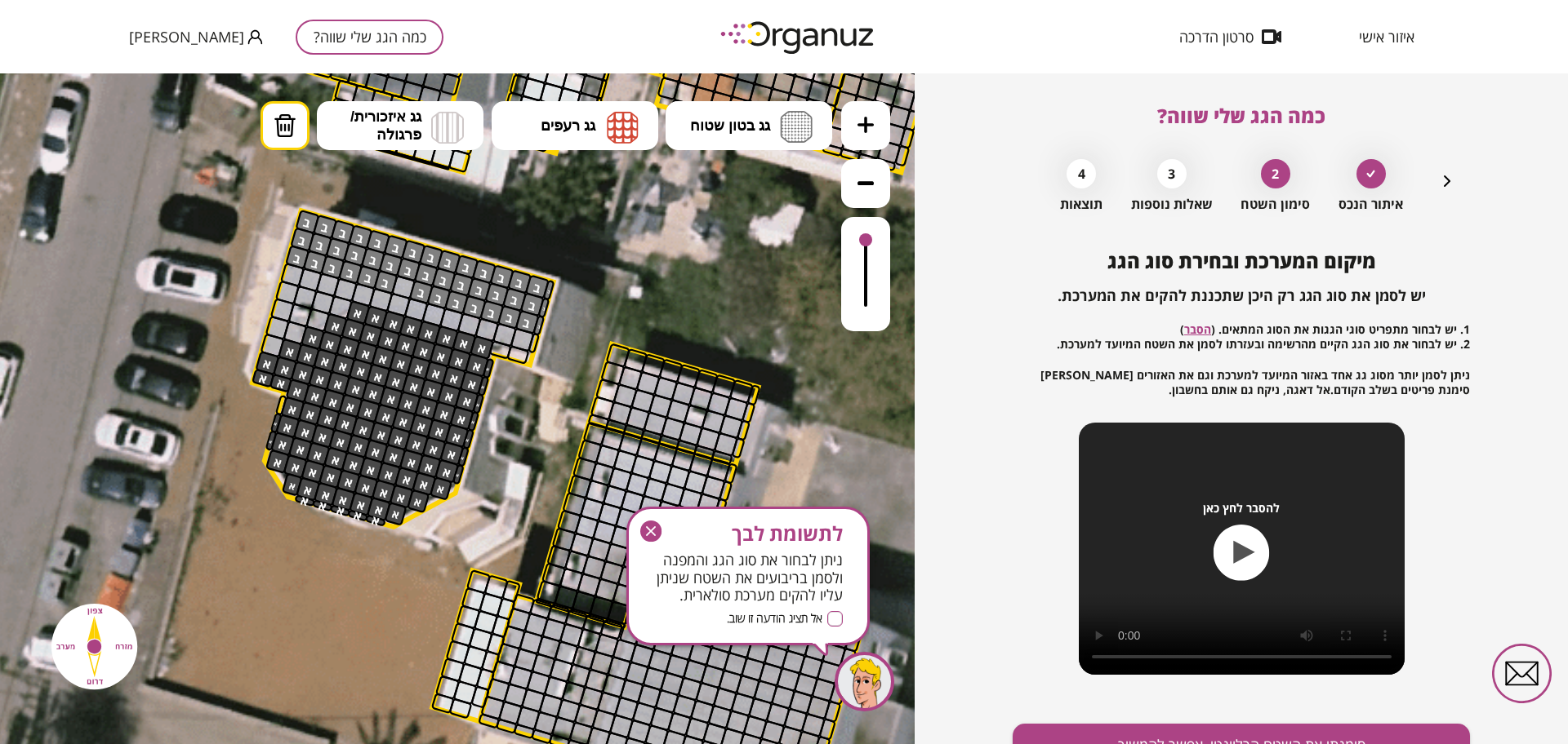
drag, startPoint x: 270, startPoint y: 342, endPoint x: 538, endPoint y: 345, distance: 268.0
click at [538, 345] on div ".st0 { fill: #FFFFFF; }" at bounding box center [630, 325] width 3086 height 3085
click at [773, 140] on button "גג בטון שטוח" at bounding box center [748, 125] width 166 height 49
click at [732, 243] on div ".st0 { fill: #FFFFFF; } 10" at bounding box center [457, 408] width 915 height 671
click at [399, 279] on div at bounding box center [404, 288] width 25 height 25
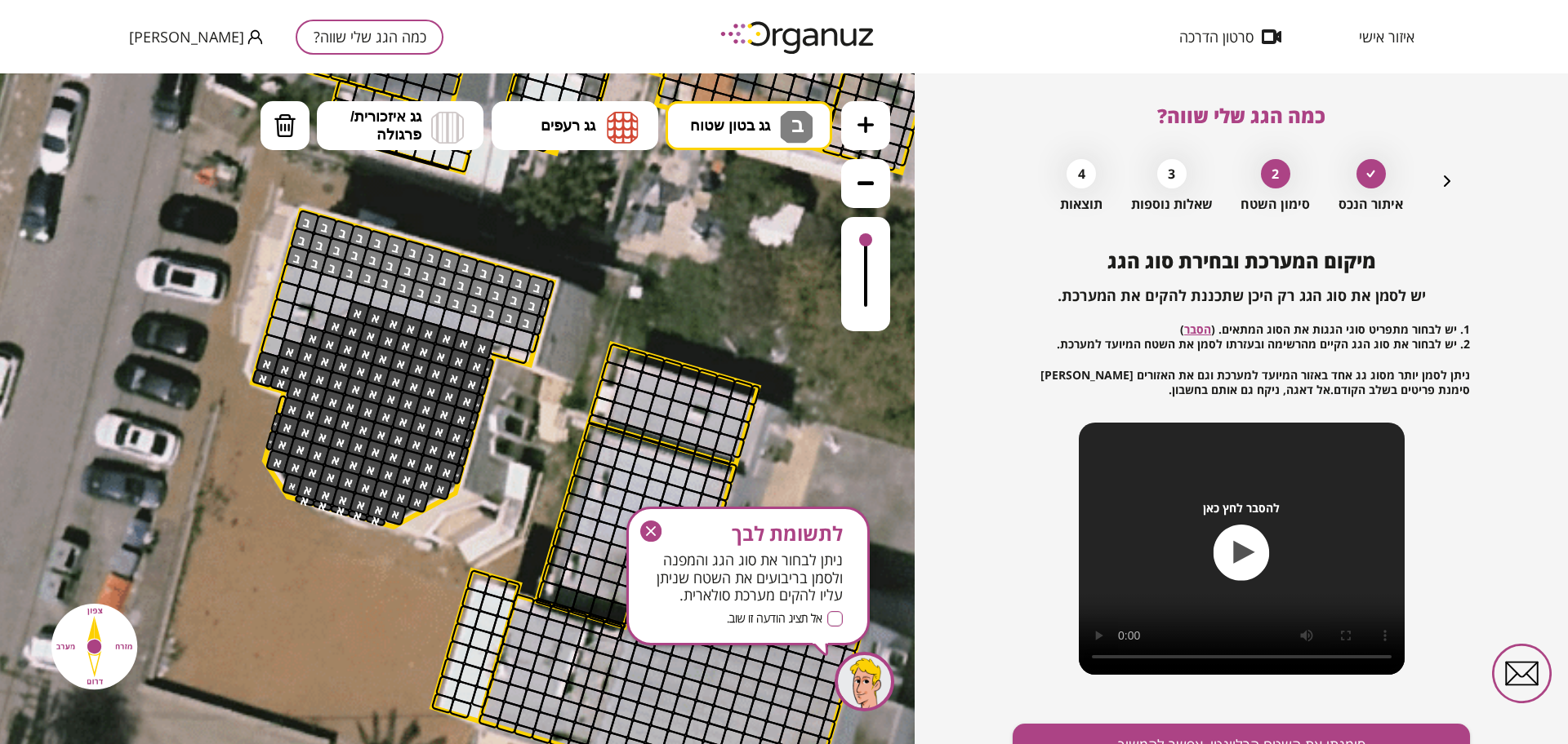
click at [645, 521] on icon "button" at bounding box center [651, 532] width 23 height 23
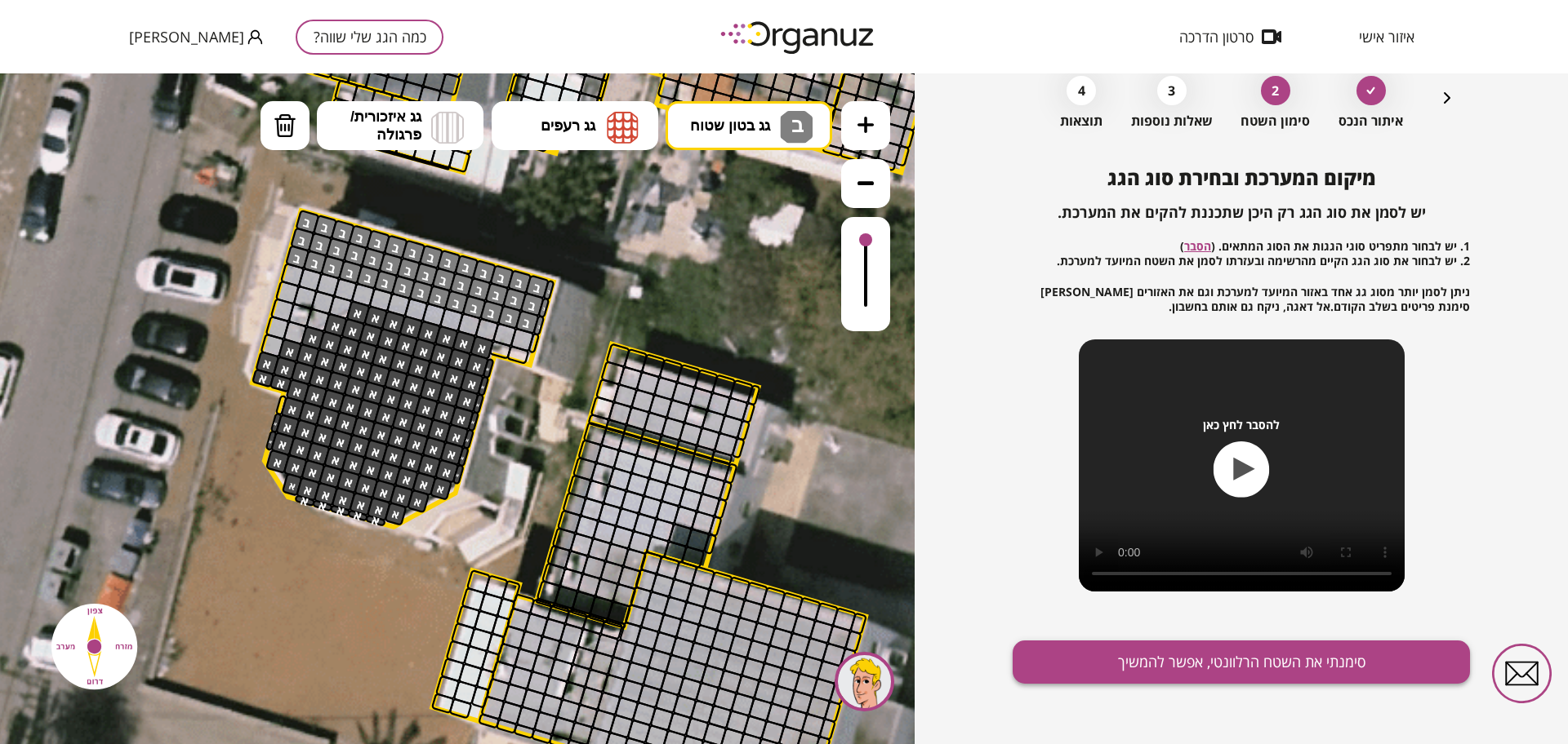
scroll to position [85, 0]
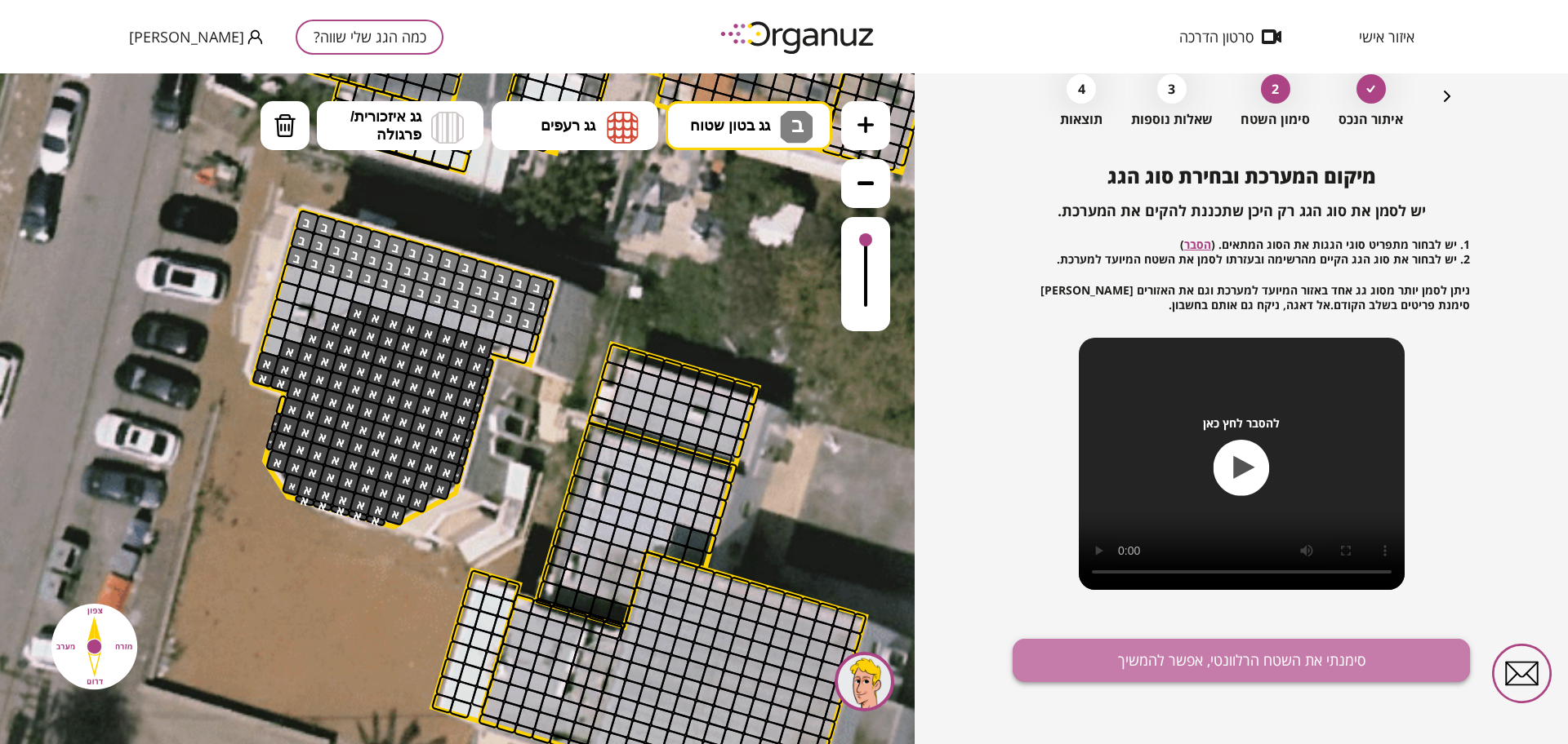
click at [1256, 665] on button "סימנתי את השטח הרלוונטי, אפשר להמשיך" at bounding box center [1241, 661] width 457 height 43
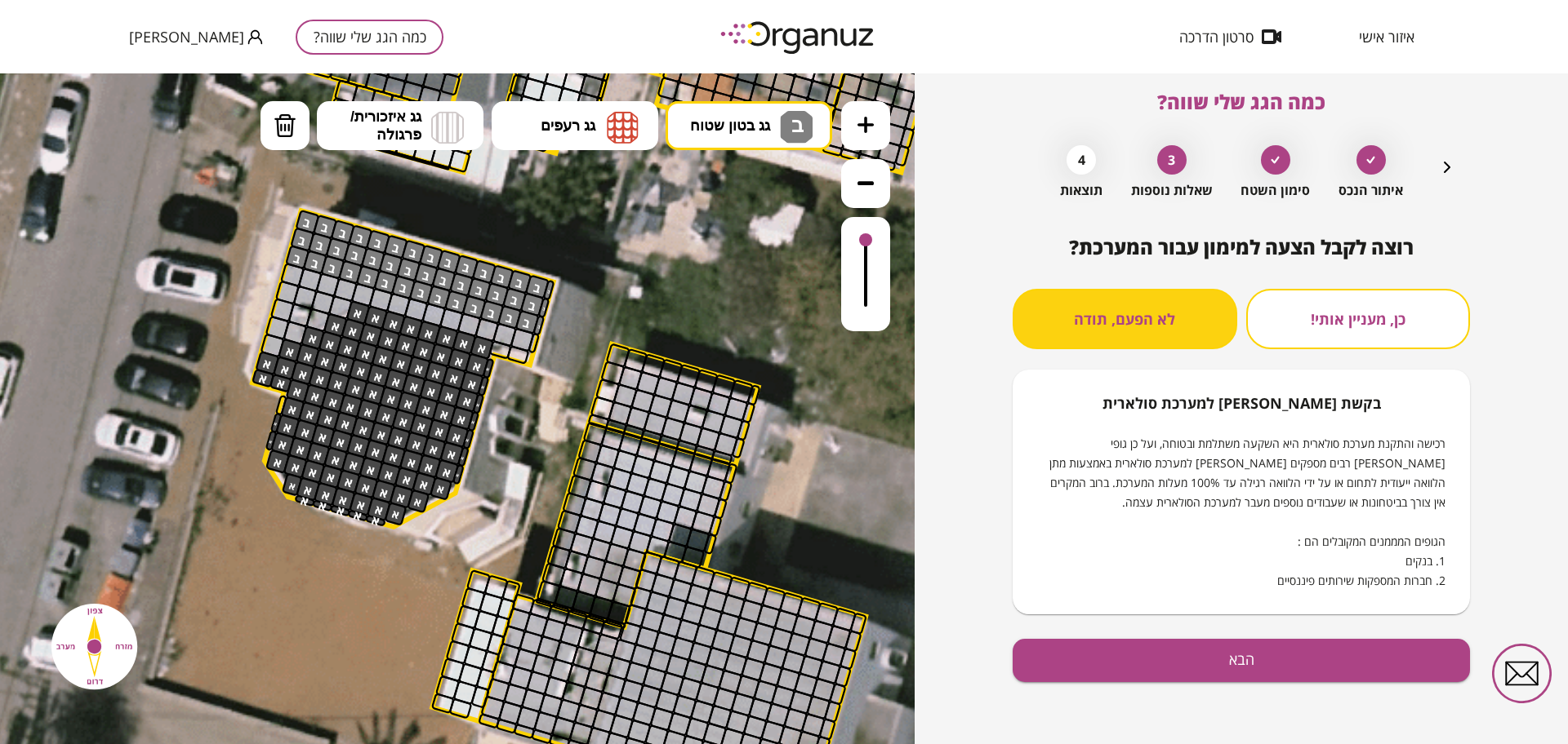
scroll to position [14, 0]
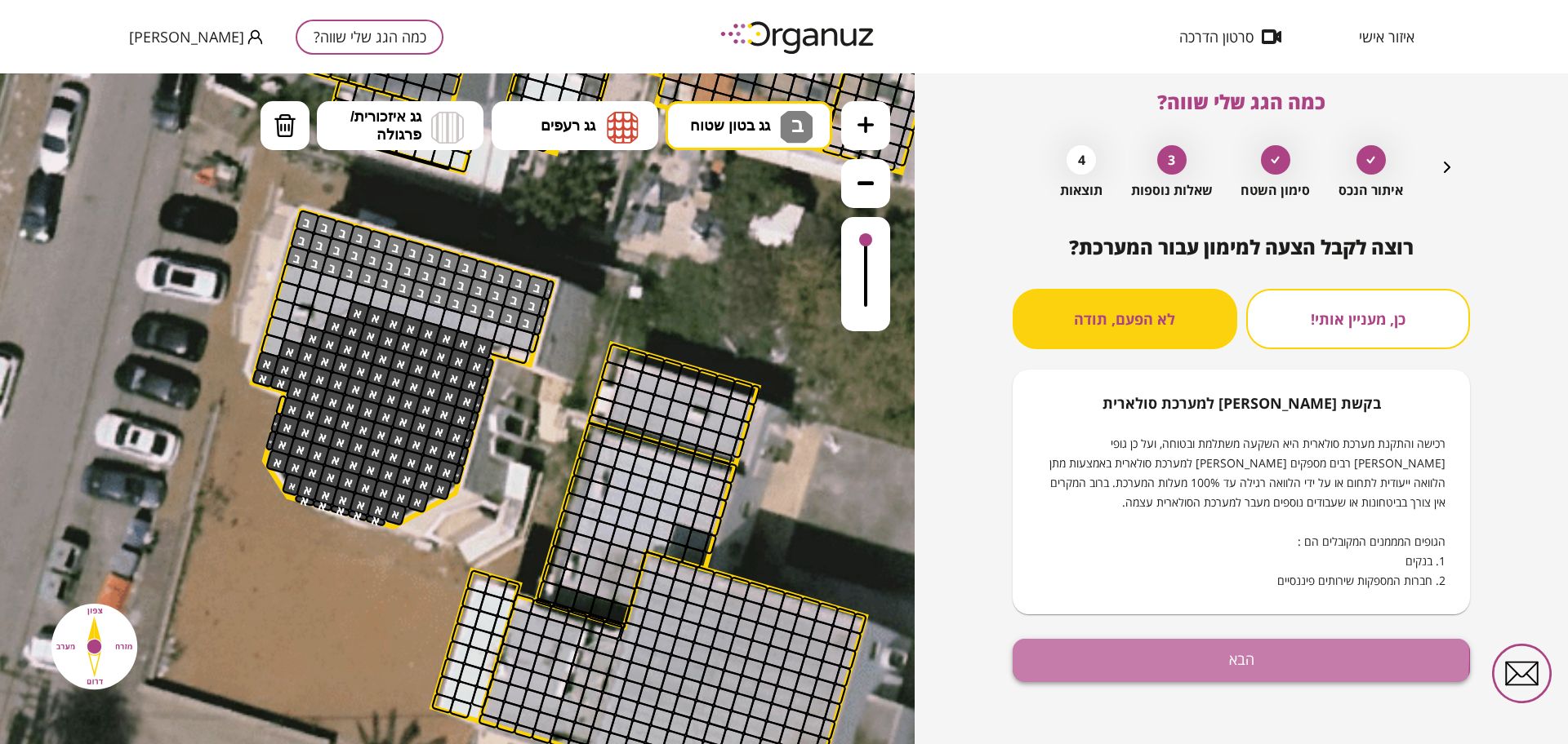
click at [1183, 657] on button "הבא" at bounding box center [1241, 661] width 457 height 43
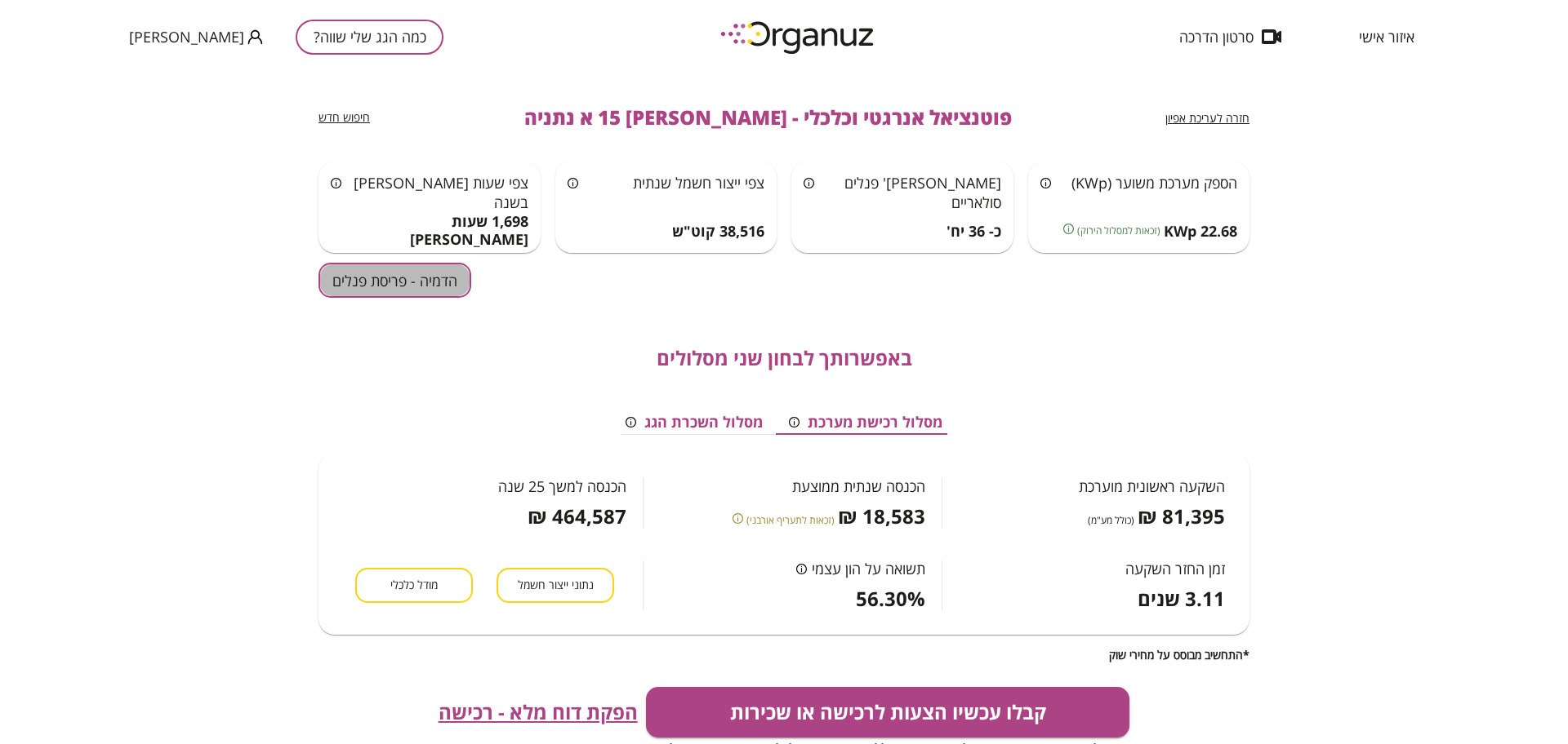
click at [441, 278] on button "הדמיה - פריסת פנלים" at bounding box center [395, 280] width 153 height 35
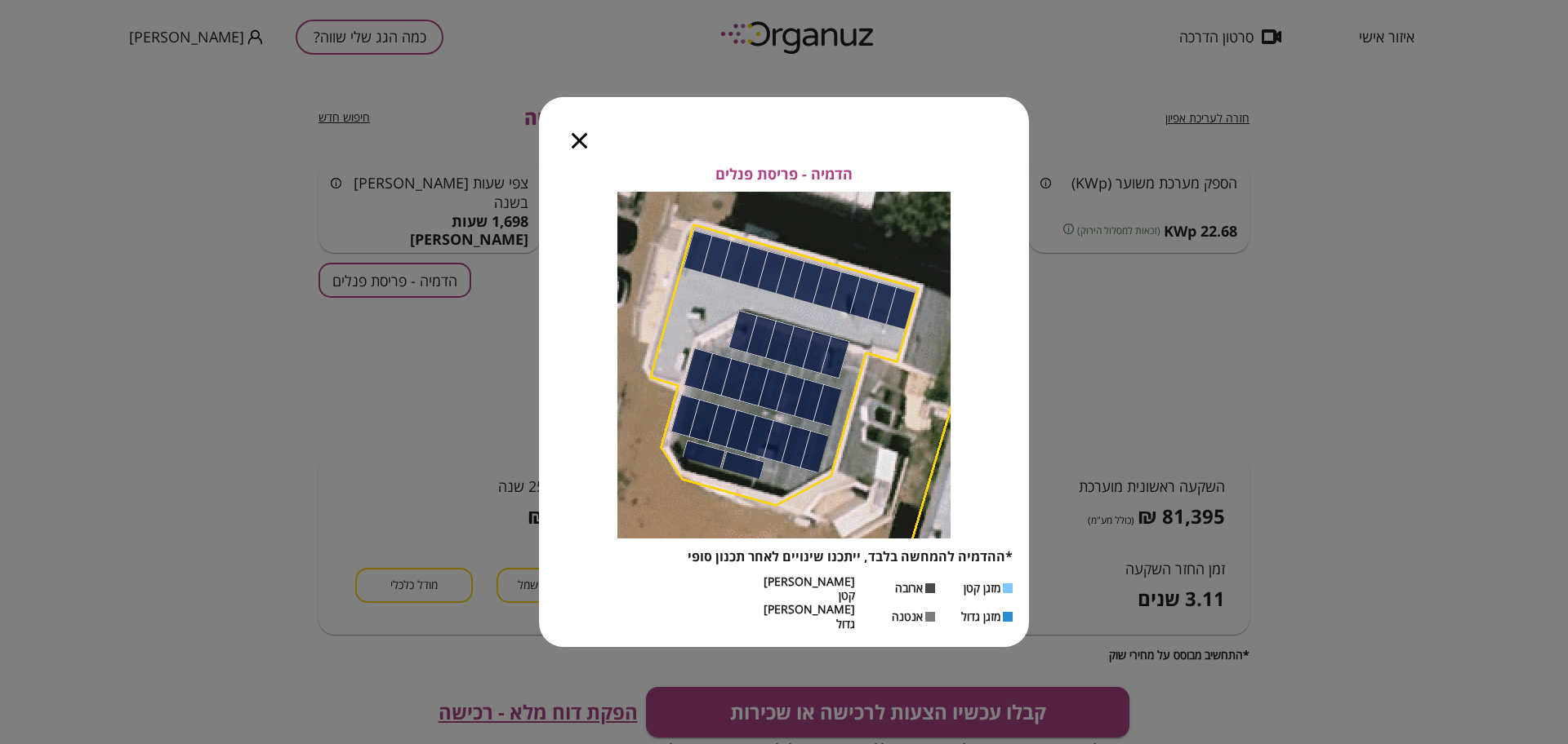
click at [582, 149] on icon "button" at bounding box center [580, 141] width 16 height 16
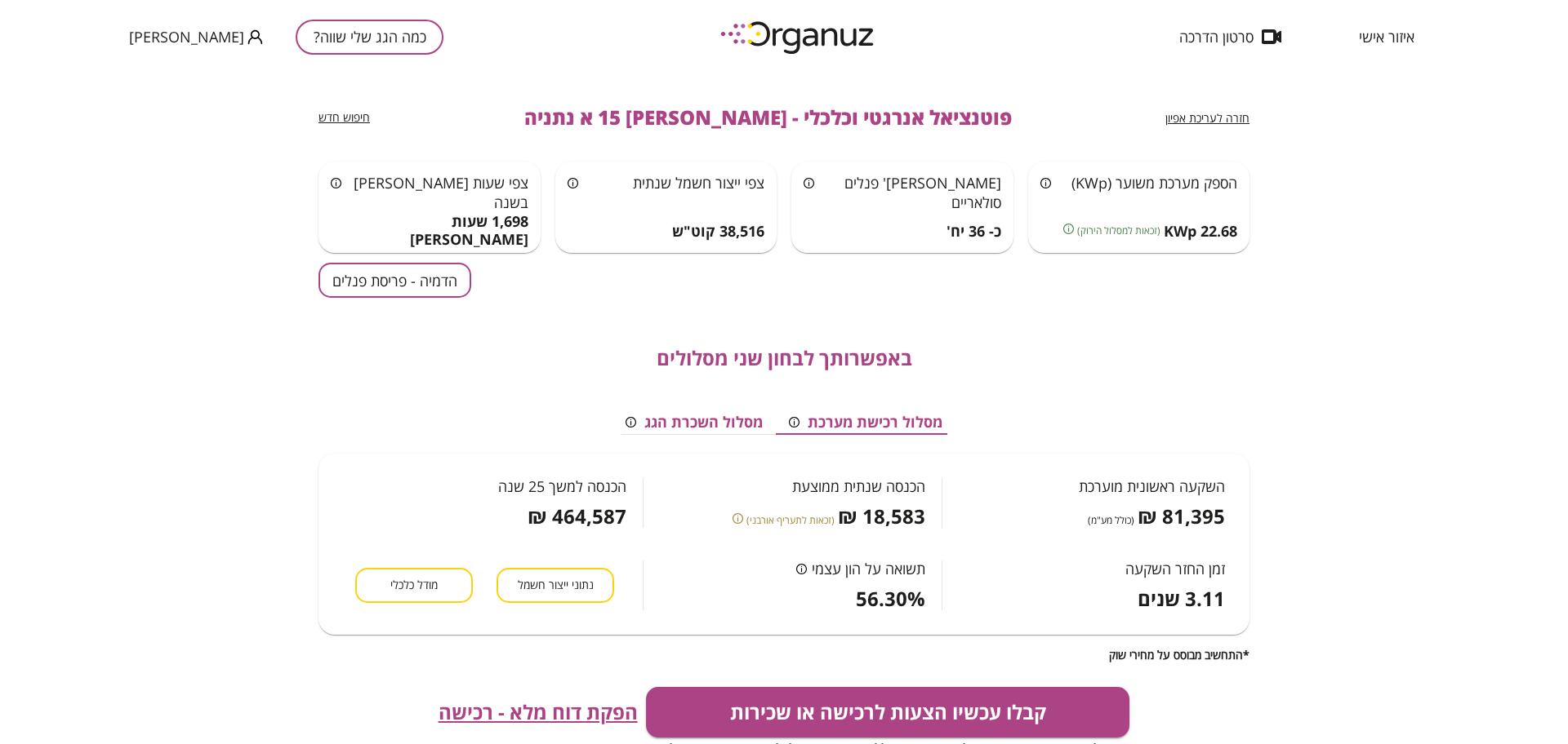
click at [421, 574] on button "מודל כלכלי" at bounding box center [414, 585] width 118 height 35
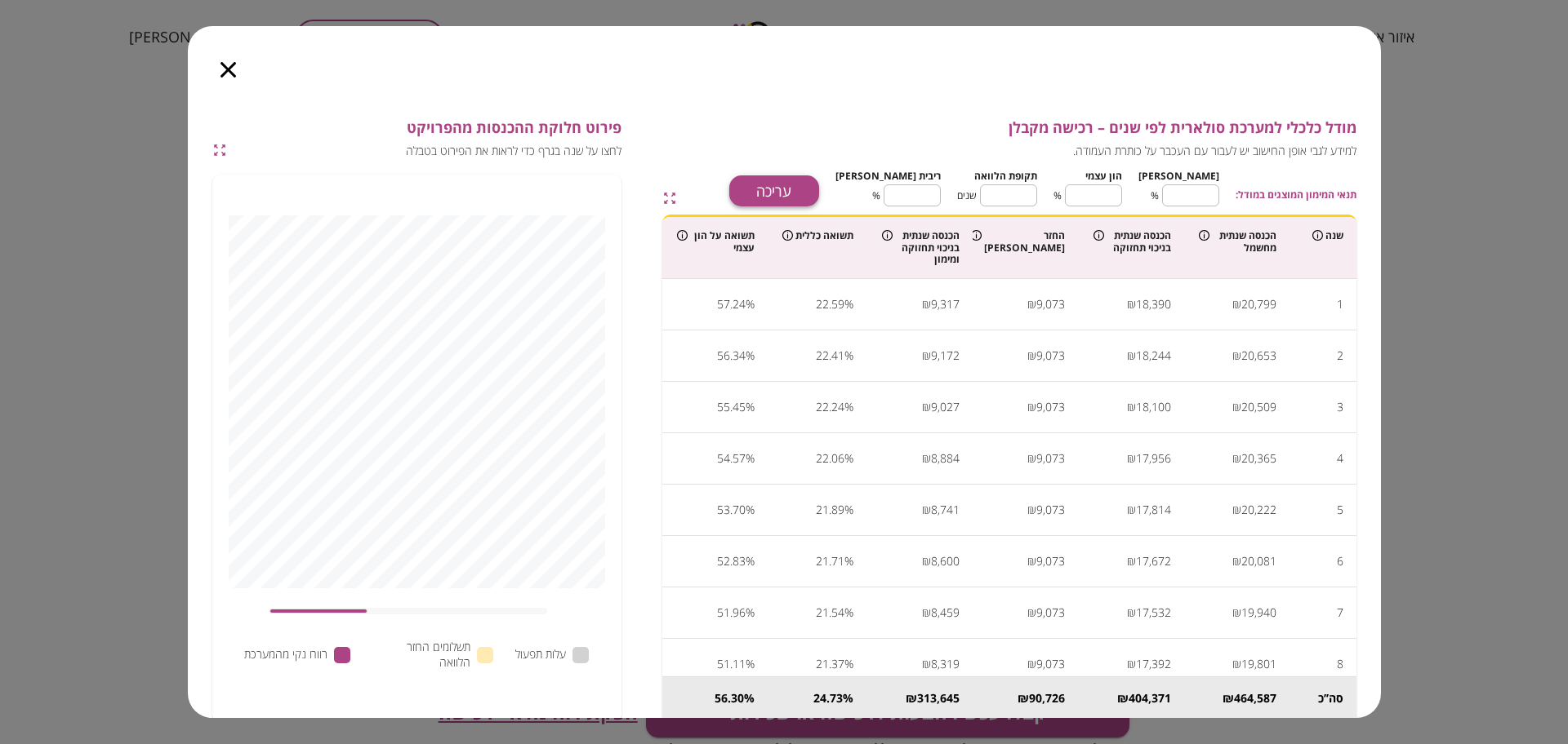
click at [819, 189] on button "עריכה" at bounding box center [774, 191] width 90 height 31
click at [1210, 198] on input "**" at bounding box center [1190, 196] width 57 height 43
type input "*"
type input "***"
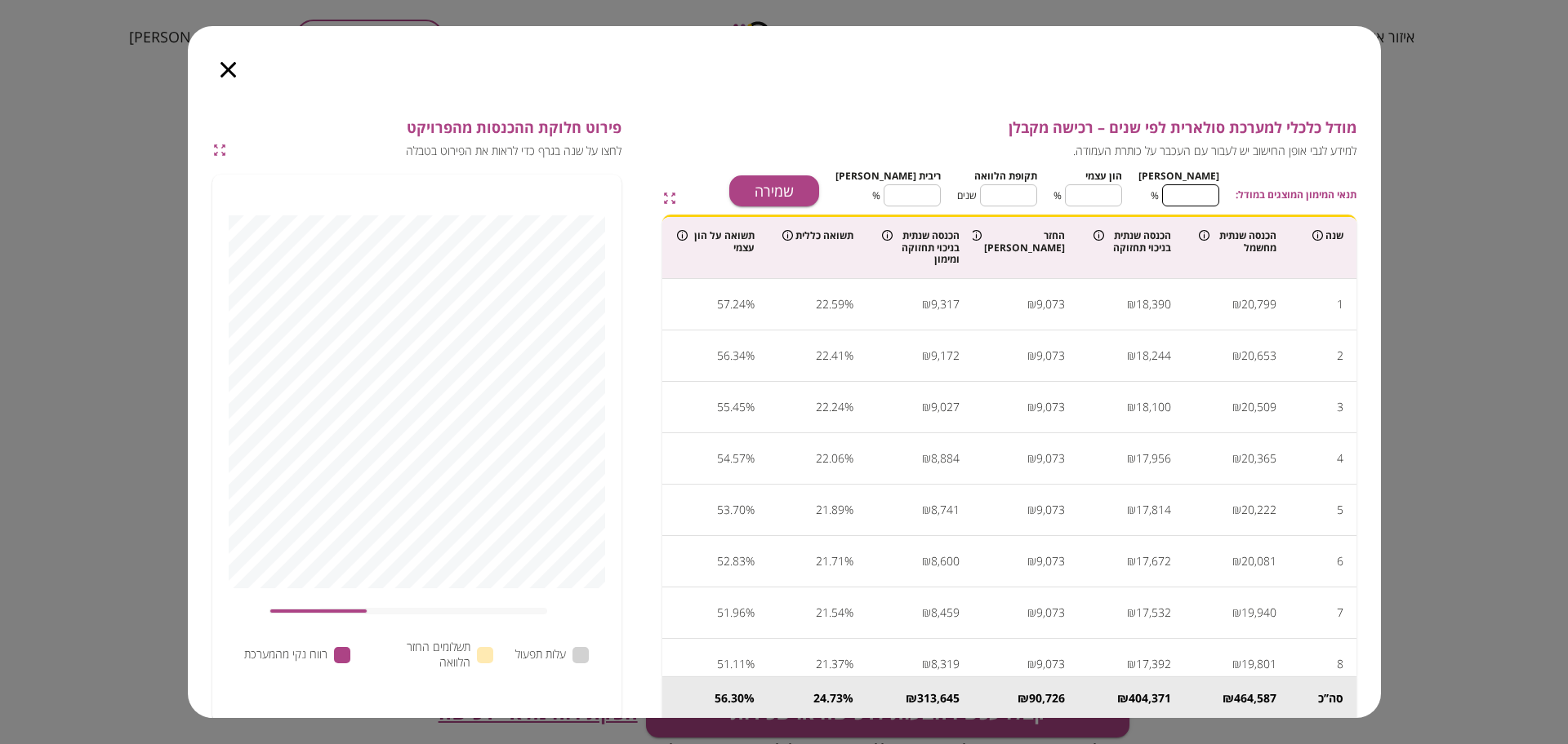
type input "*"
click at [1035, 199] on input "**" at bounding box center [1008, 196] width 57 height 43
type input "*"
click at [935, 201] on input "****" at bounding box center [912, 196] width 57 height 43
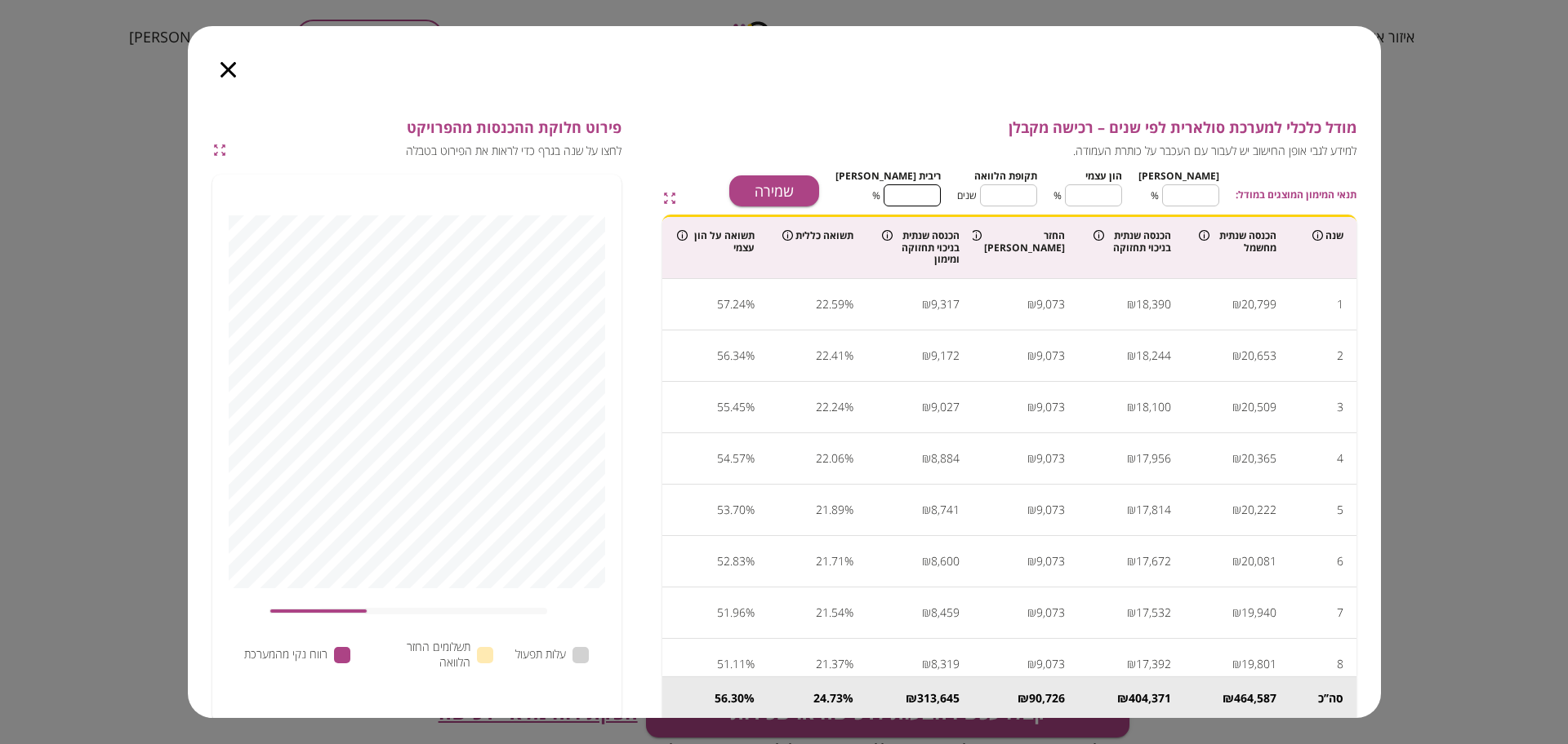
click at [935, 201] on input "****" at bounding box center [912, 196] width 57 height 43
click at [819, 185] on button "שמירה" at bounding box center [774, 191] width 90 height 31
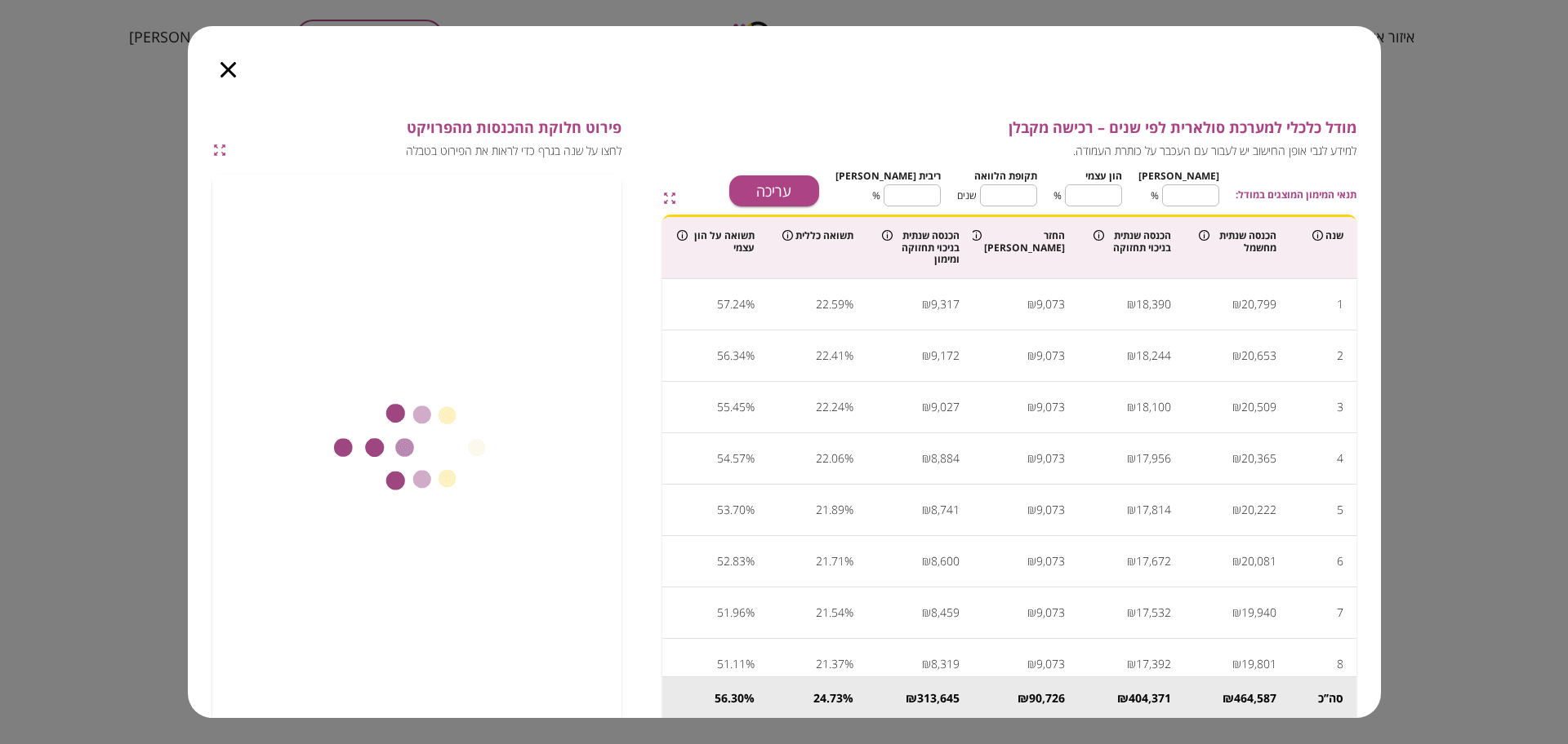
type input "****"
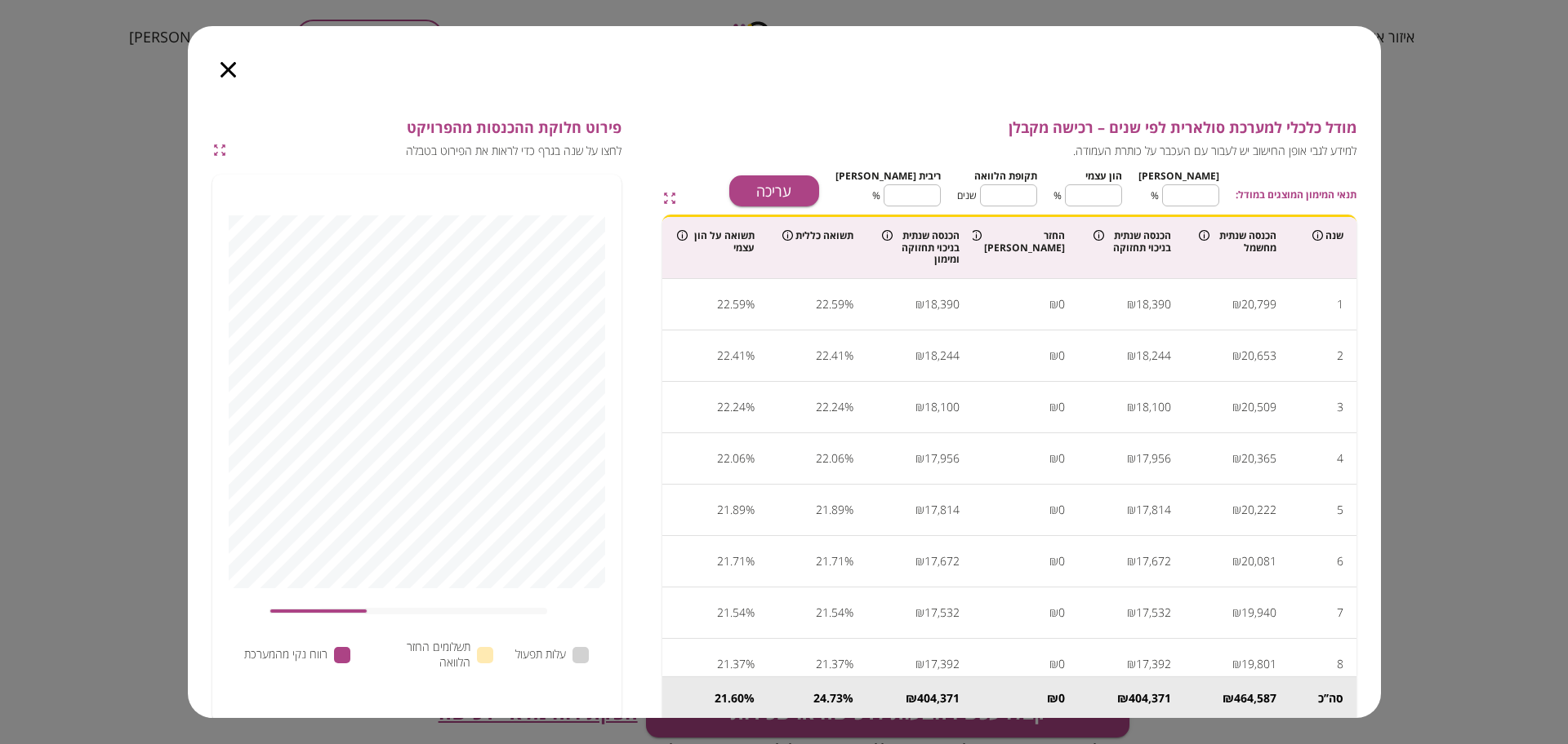
click at [227, 71] on icon "button" at bounding box center [228, 70] width 16 height 16
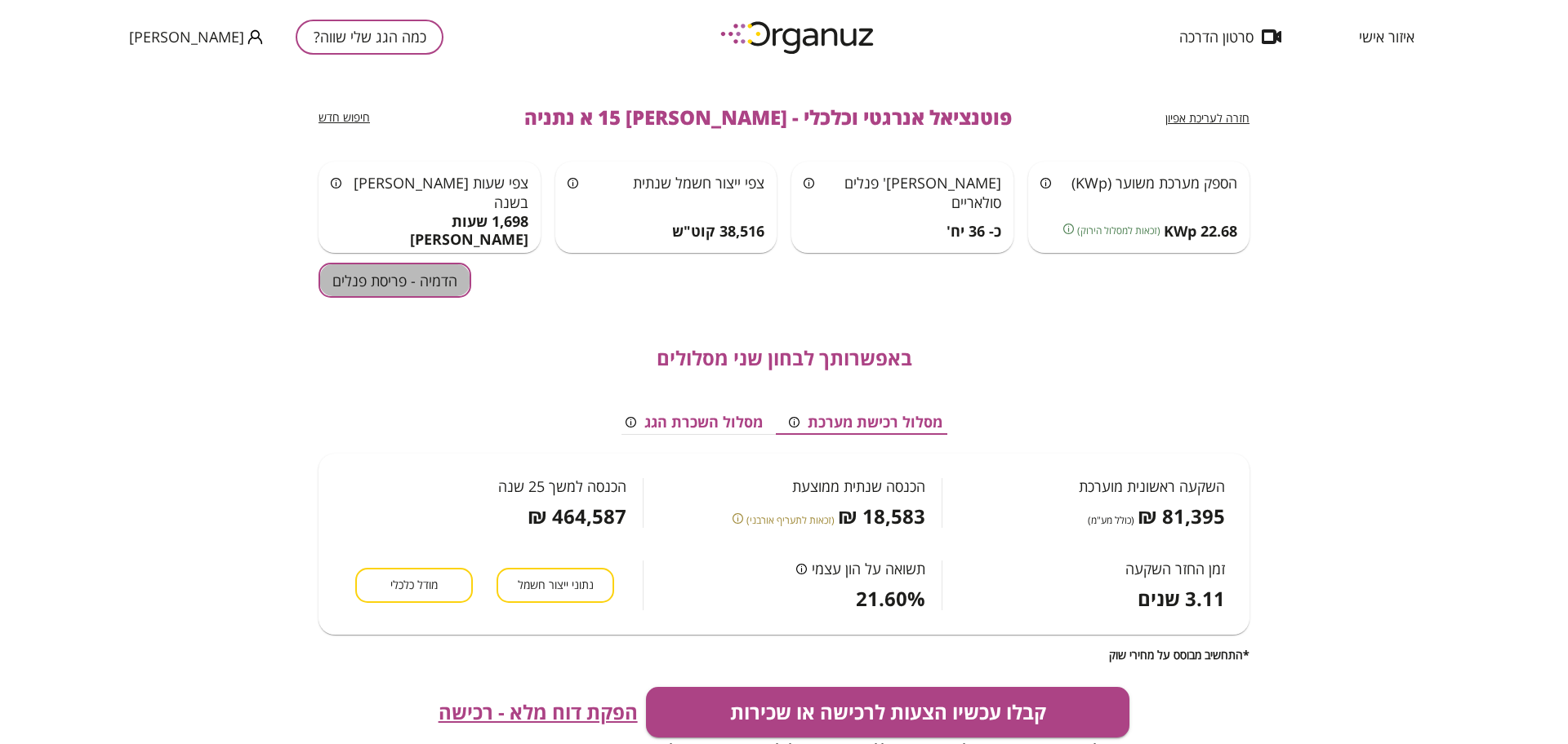
click at [399, 276] on button "הדמיה - פריסת פנלים" at bounding box center [395, 280] width 153 height 35
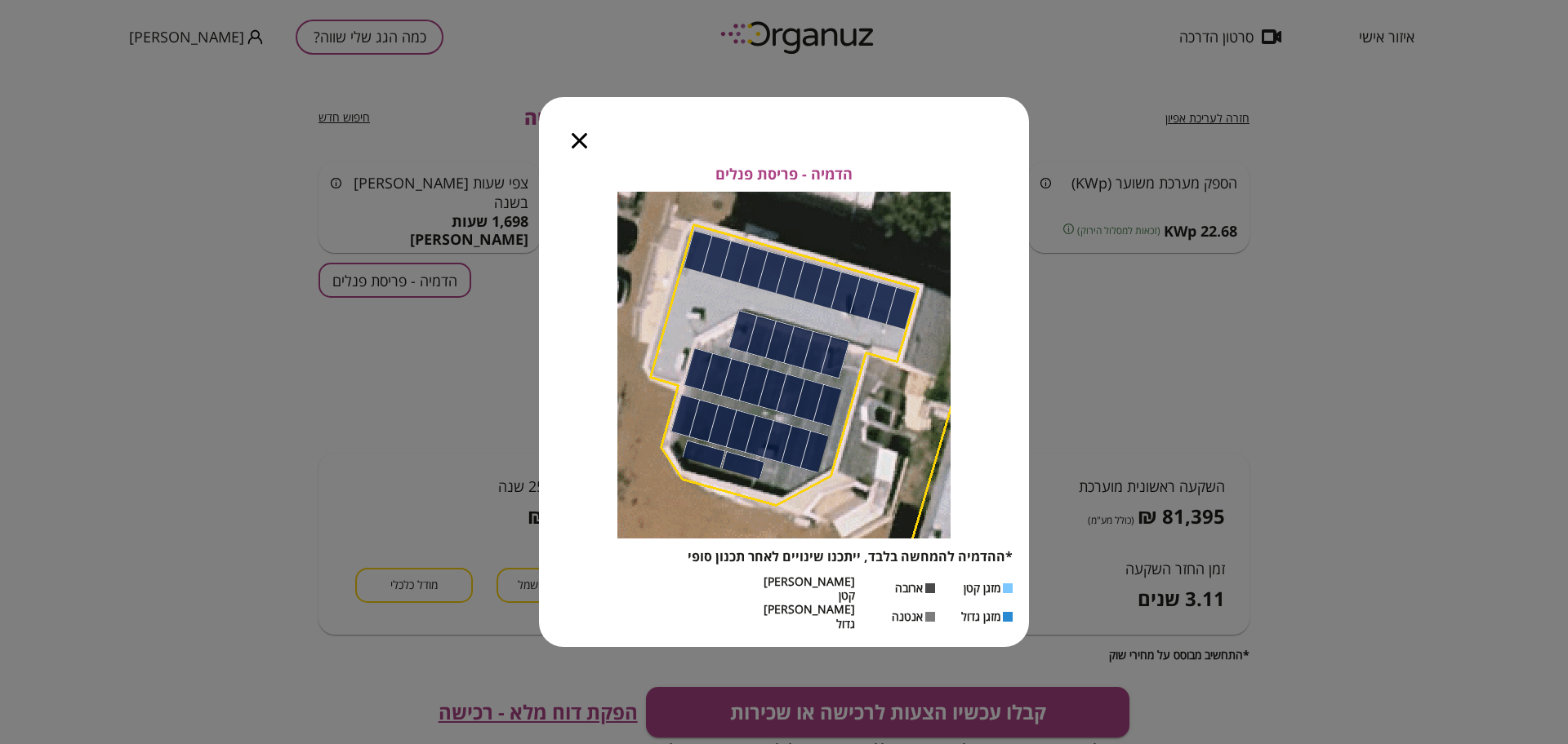
click at [584, 149] on icon "button" at bounding box center [580, 141] width 16 height 16
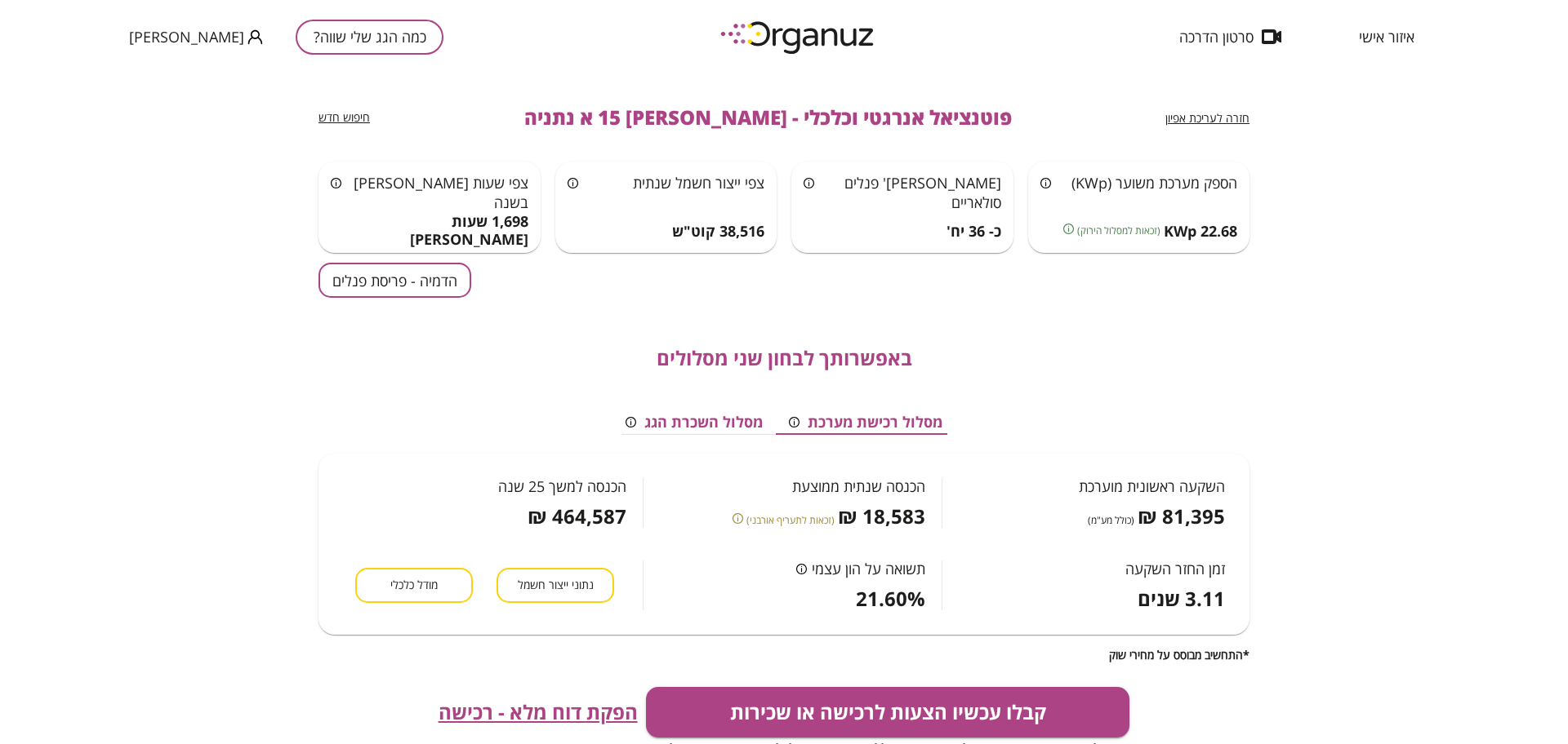
click at [447, 583] on button "מודל כלכלי" at bounding box center [414, 585] width 118 height 35
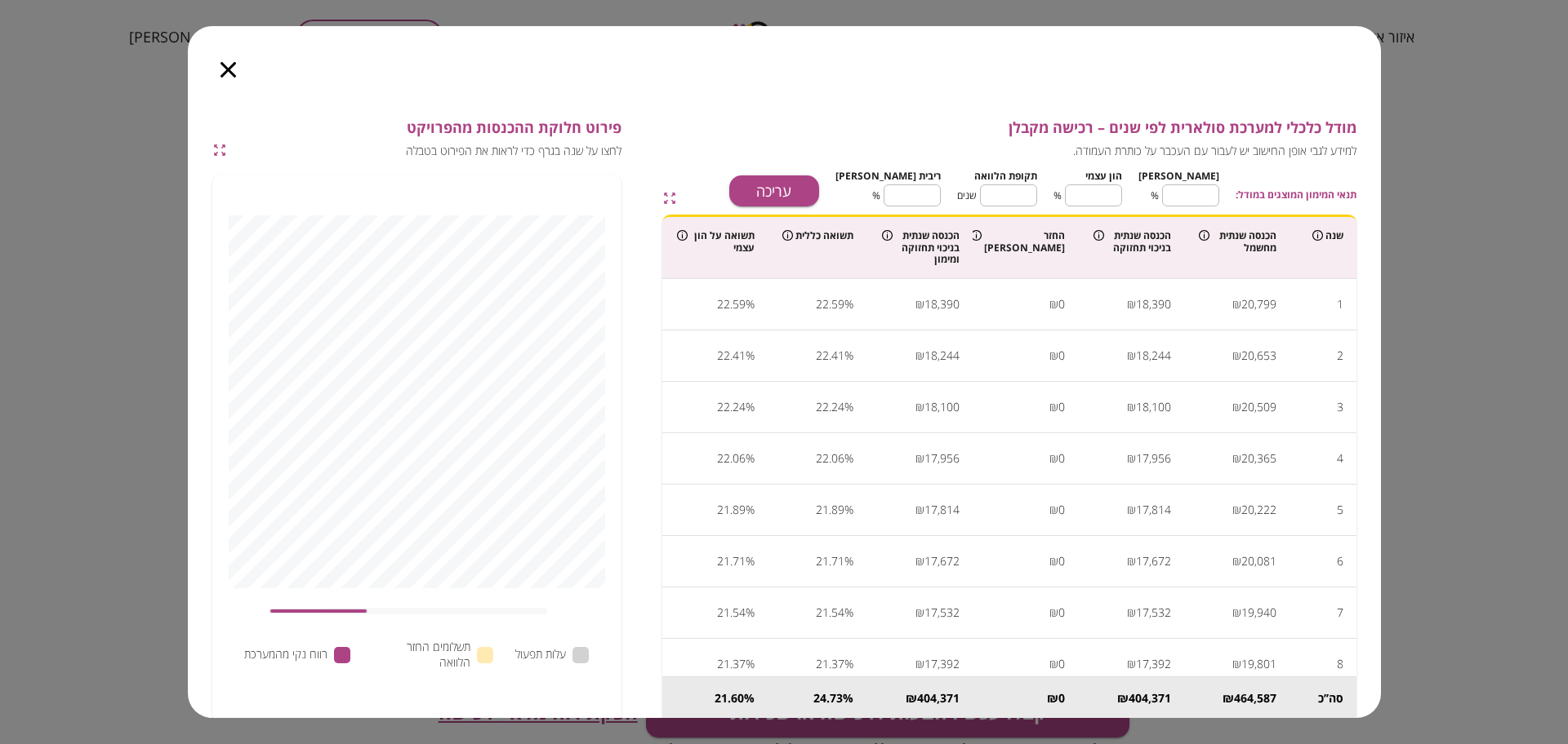
click at [231, 72] on icon "button" at bounding box center [228, 70] width 16 height 16
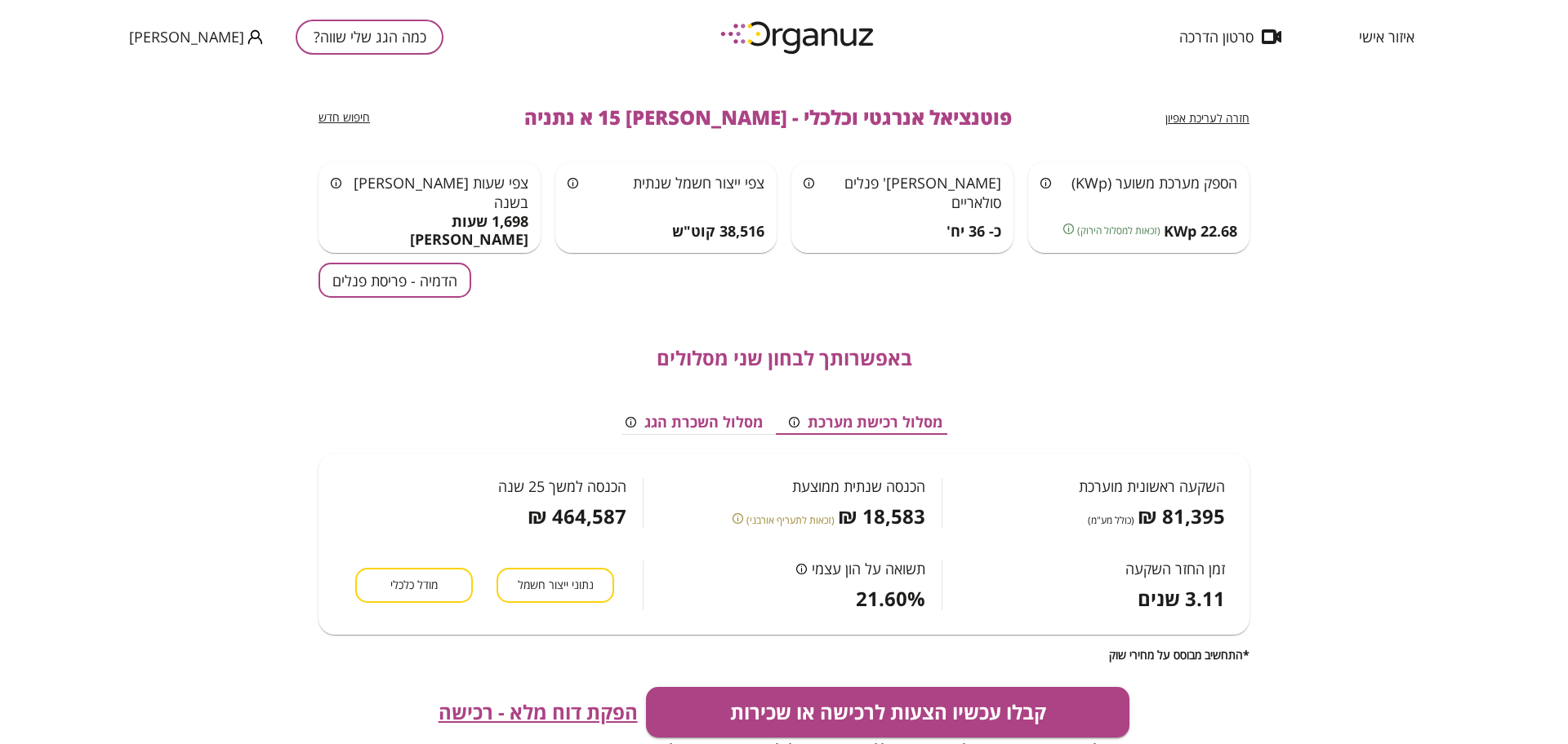
click at [582, 715] on span "הפקת דוח מלא - רכישה" at bounding box center [538, 712] width 199 height 23
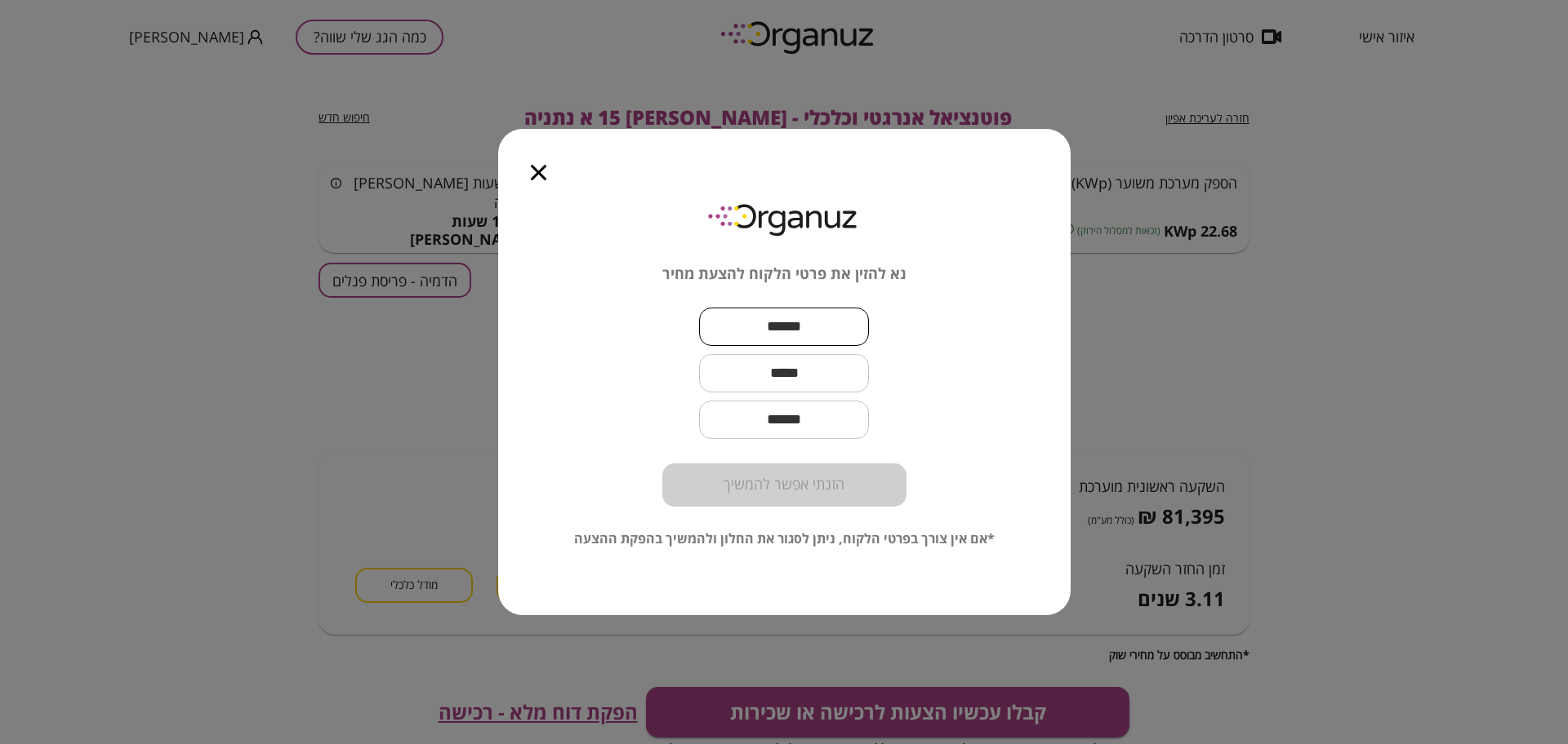
click at [792, 337] on input "text" at bounding box center [784, 326] width 169 height 48
click at [850, 338] on input "text" at bounding box center [784, 326] width 169 height 48
paste input "**********"
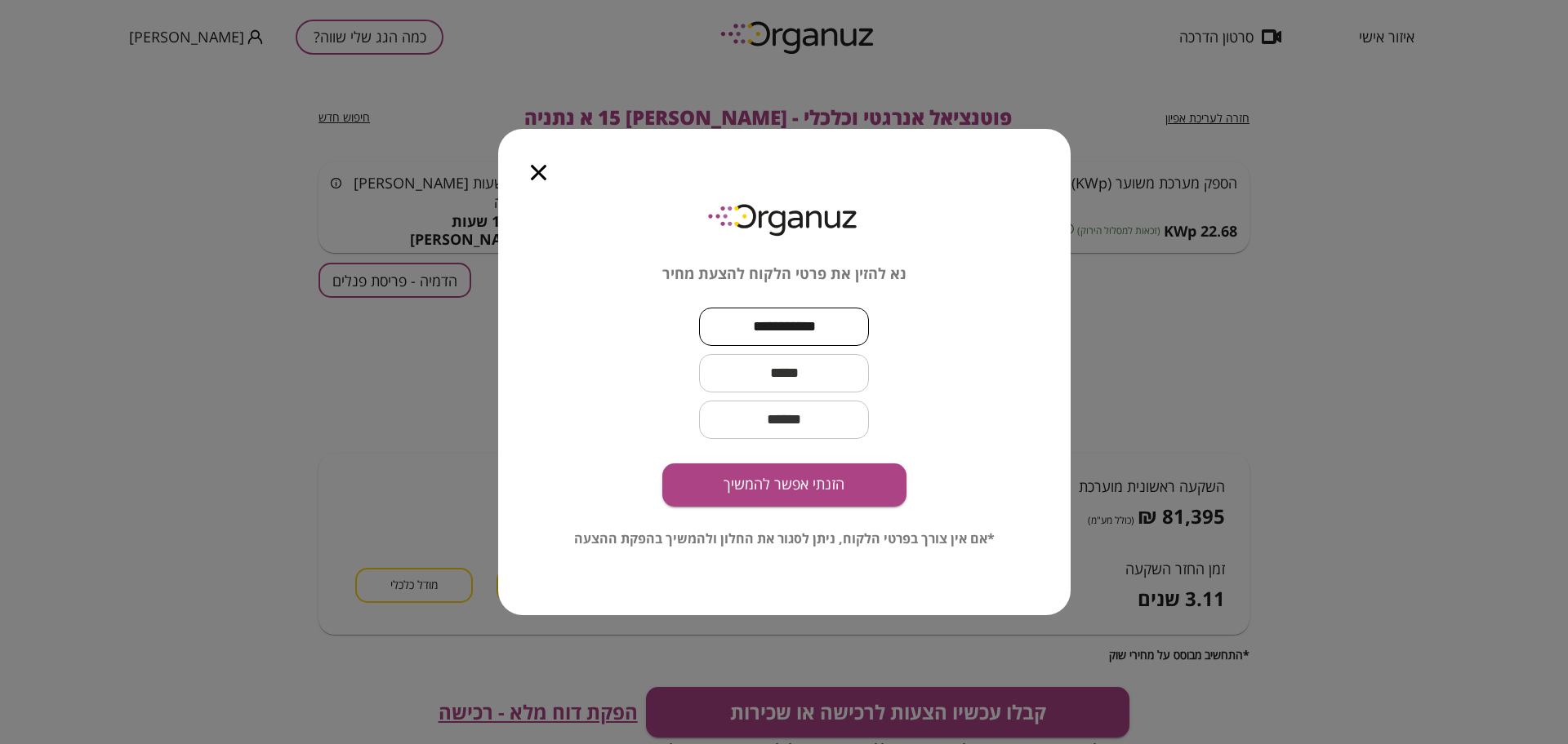
type input "**********"
click at [810, 375] on input "text" at bounding box center [784, 373] width 169 height 48
click at [853, 380] on input "text" at bounding box center [784, 373] width 169 height 48
paste input "**********"
type input "**********"
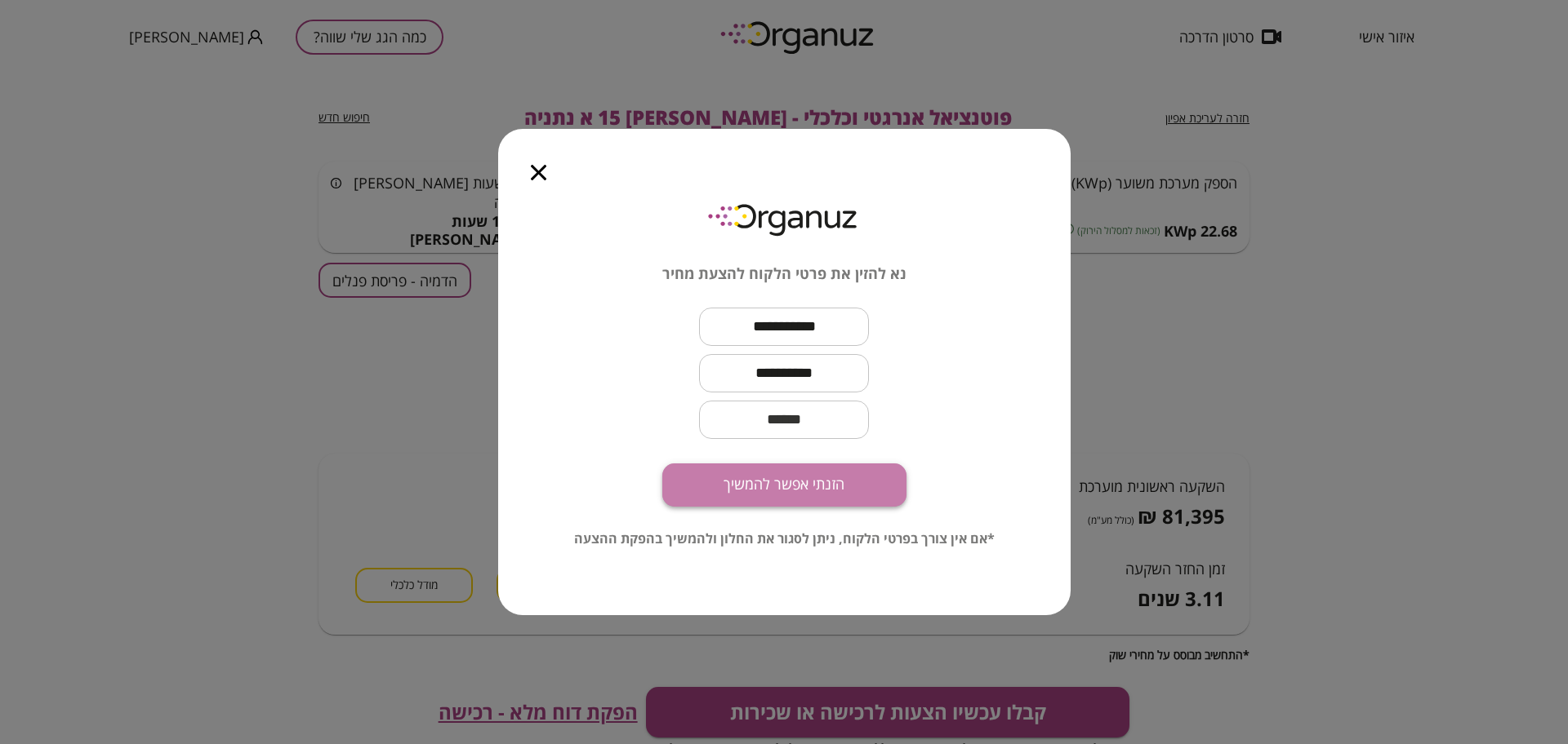
click at [857, 488] on button "הזנתי אפשר להמשיך" at bounding box center [784, 486] width 244 height 43
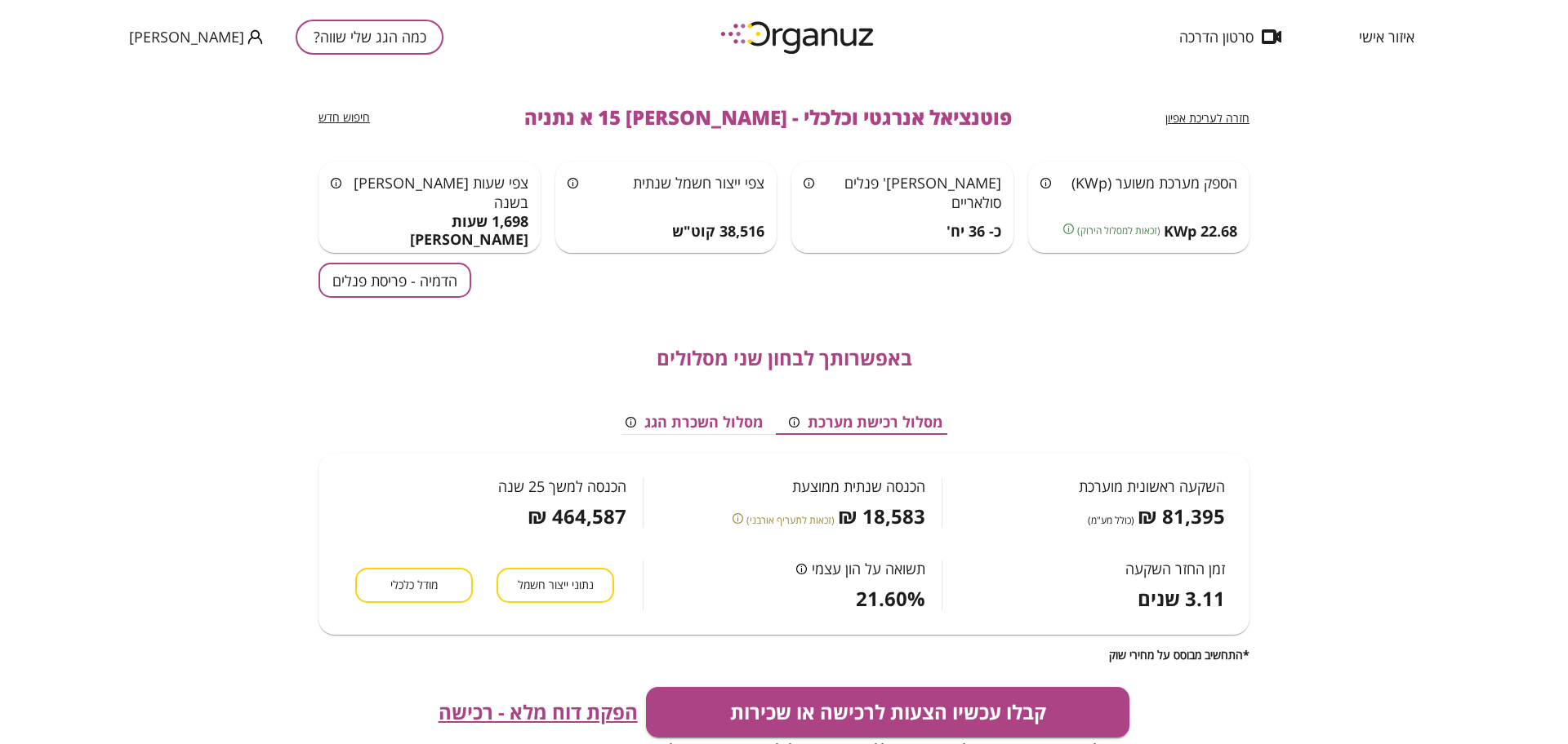
click at [495, 80] on div "חזרה לעריכת אפיון פוטנציאל אנרגטי וכלכלי - [PERSON_NAME] 15 א נתניה חיפוש חדש" at bounding box center [784, 117] width 930 height 88
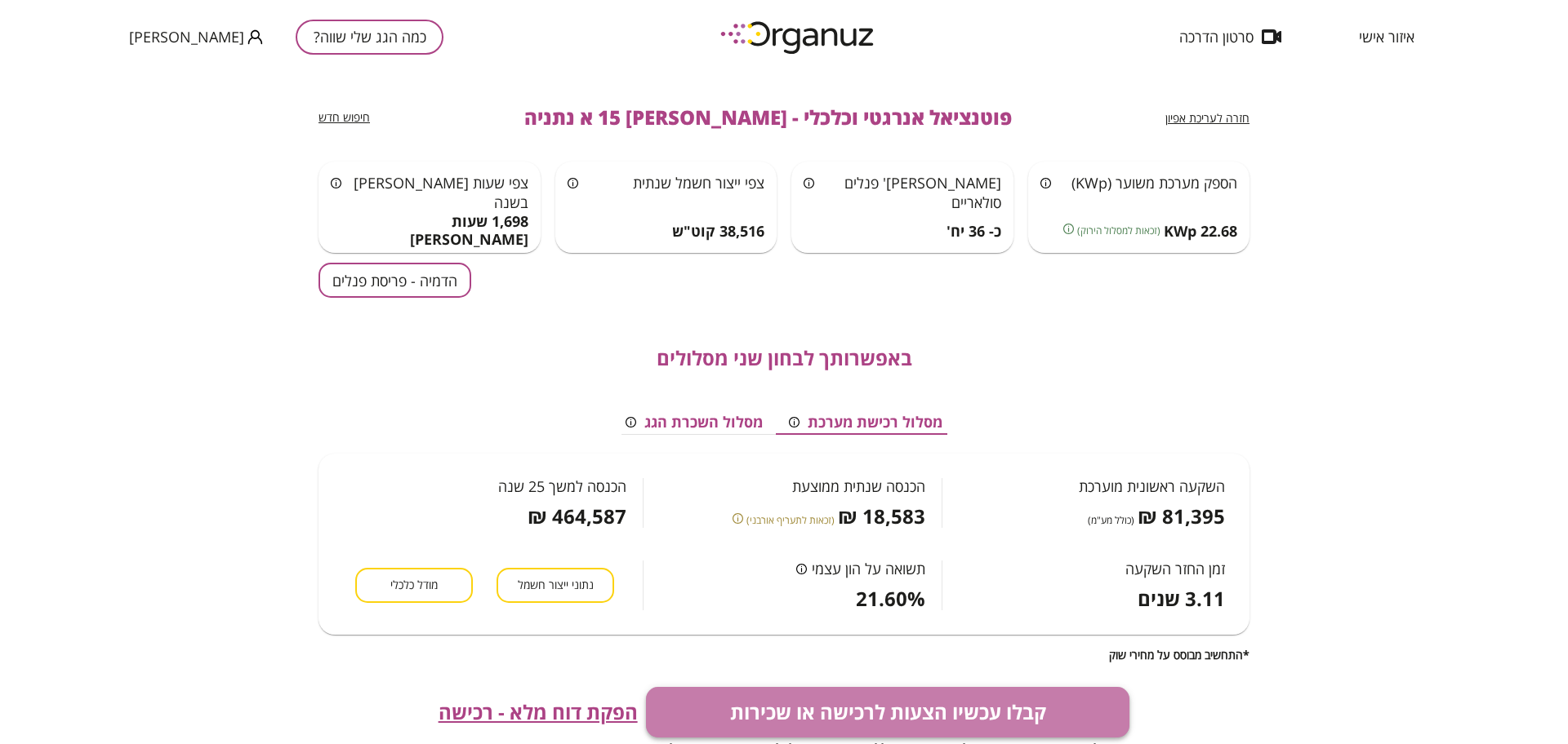
click at [775, 696] on button "קבלו עכשיו הצעות לרכישה או שכירות" at bounding box center [887, 713] width 484 height 51
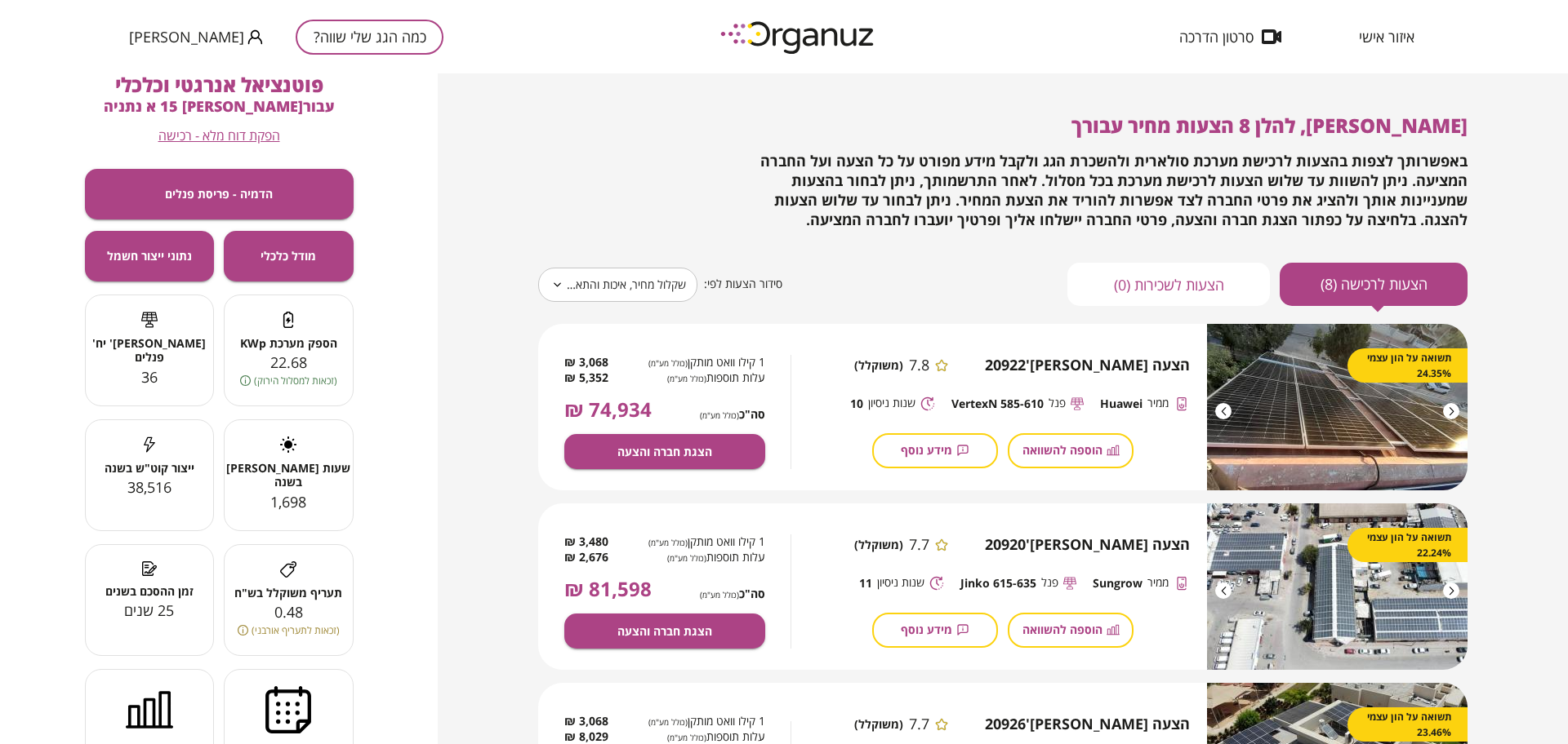
click at [621, 292] on body "**********" at bounding box center [784, 372] width 1568 height 744
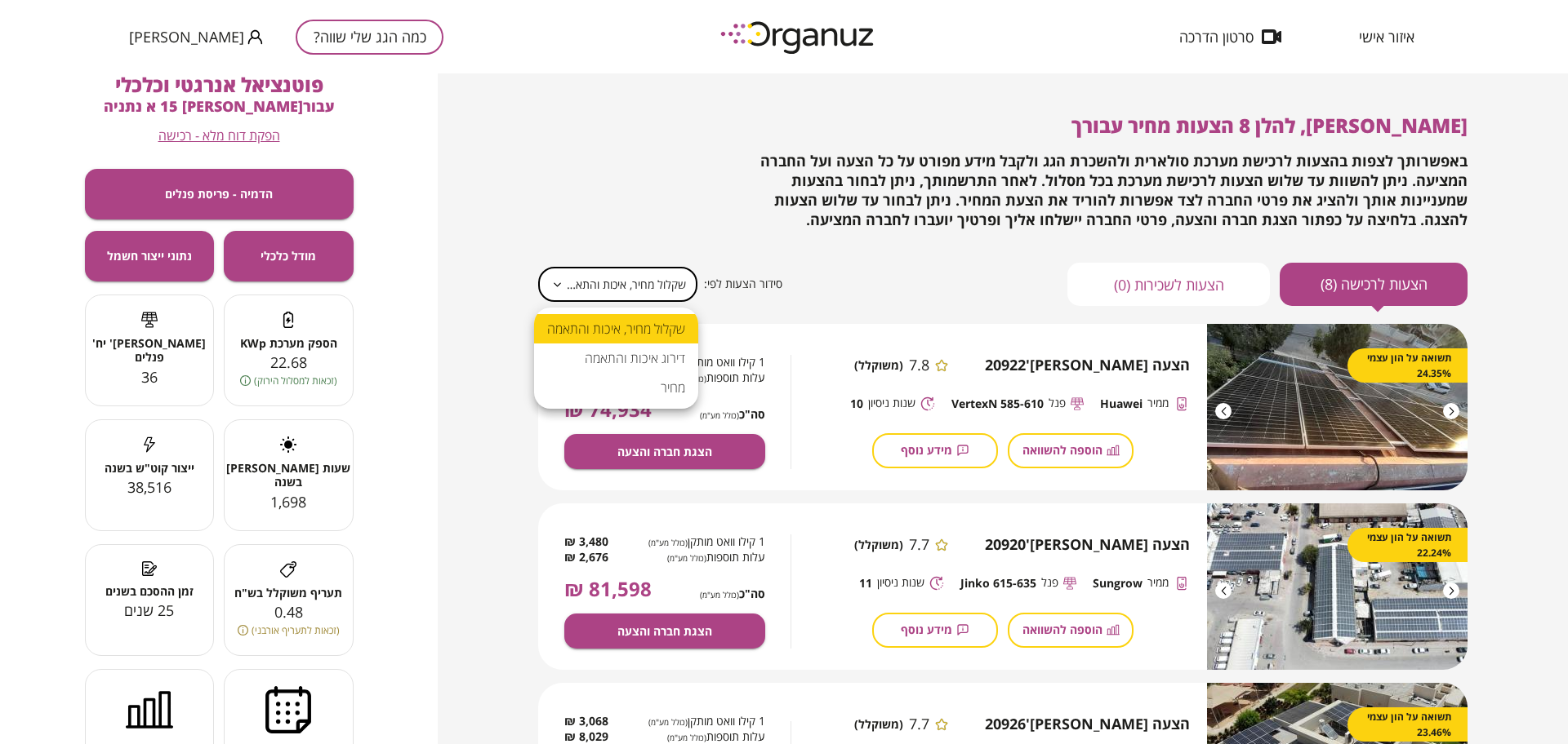
click at [671, 379] on li "מחיר" at bounding box center [616, 388] width 165 height 29
type input "*****"
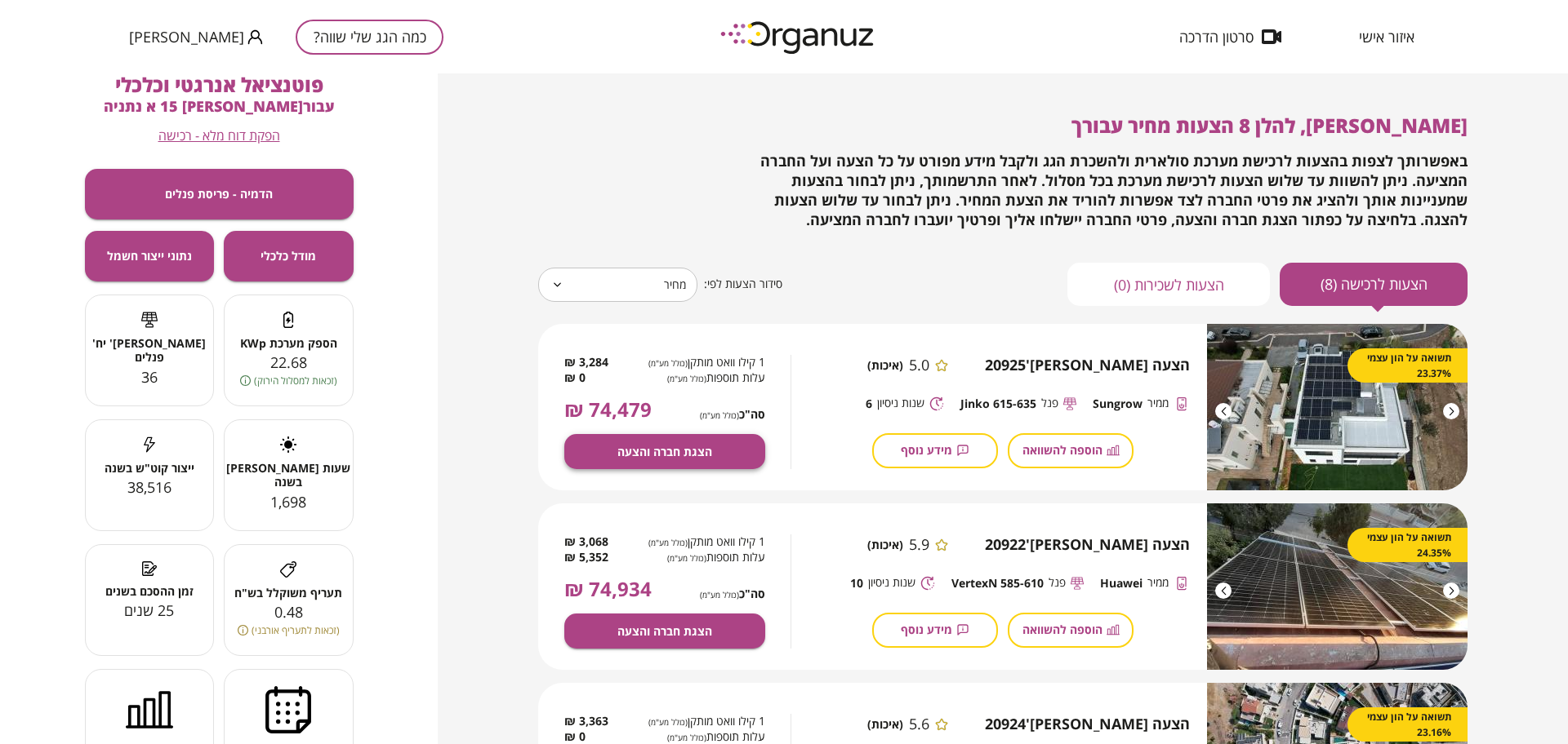
click at [689, 449] on span "הצגת חברה והצעה" at bounding box center [664, 451] width 95 height 14
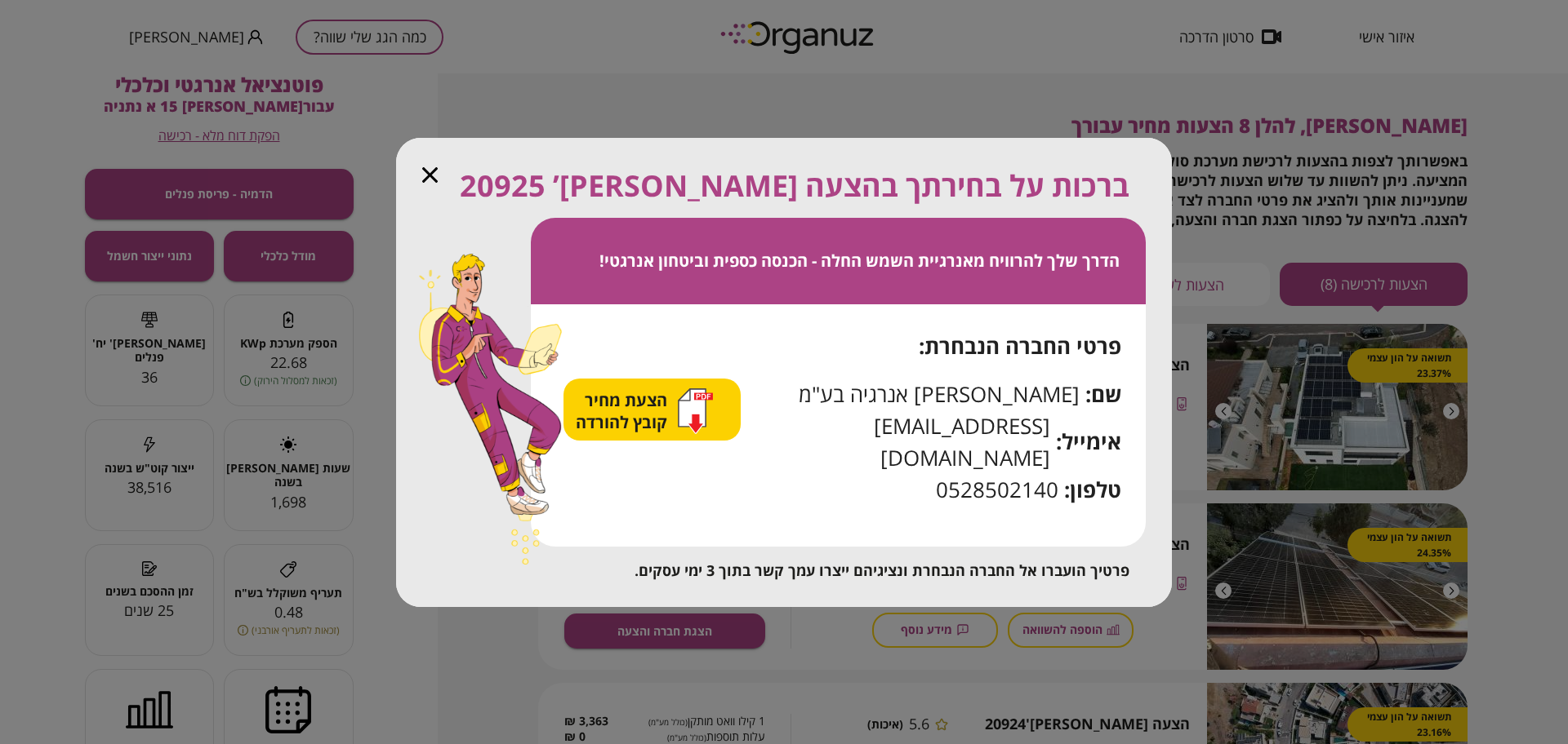
click at [671, 425] on span "הצעת מחיר קובץ להורדה" at bounding box center [624, 411] width 96 height 44
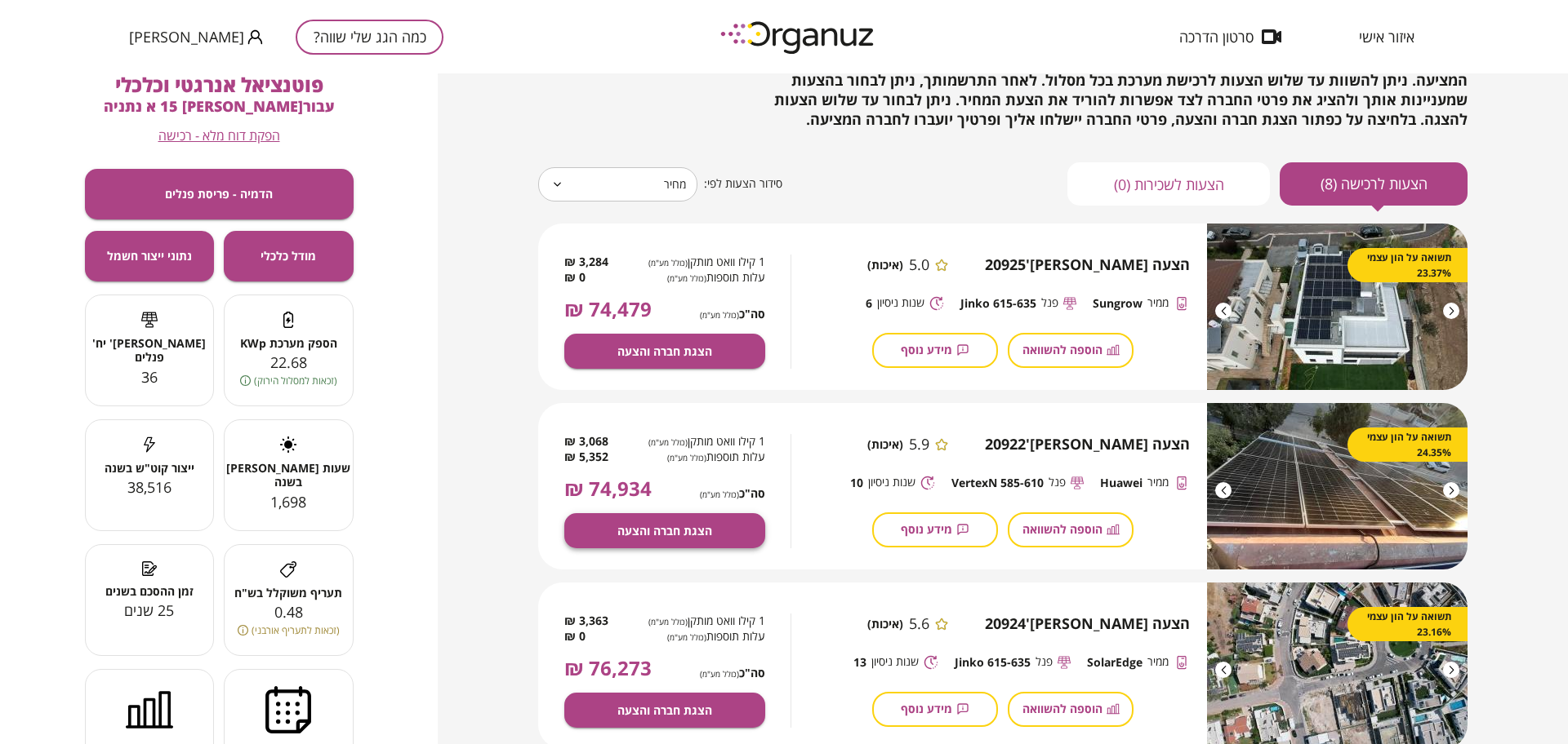
scroll to position [102, 0]
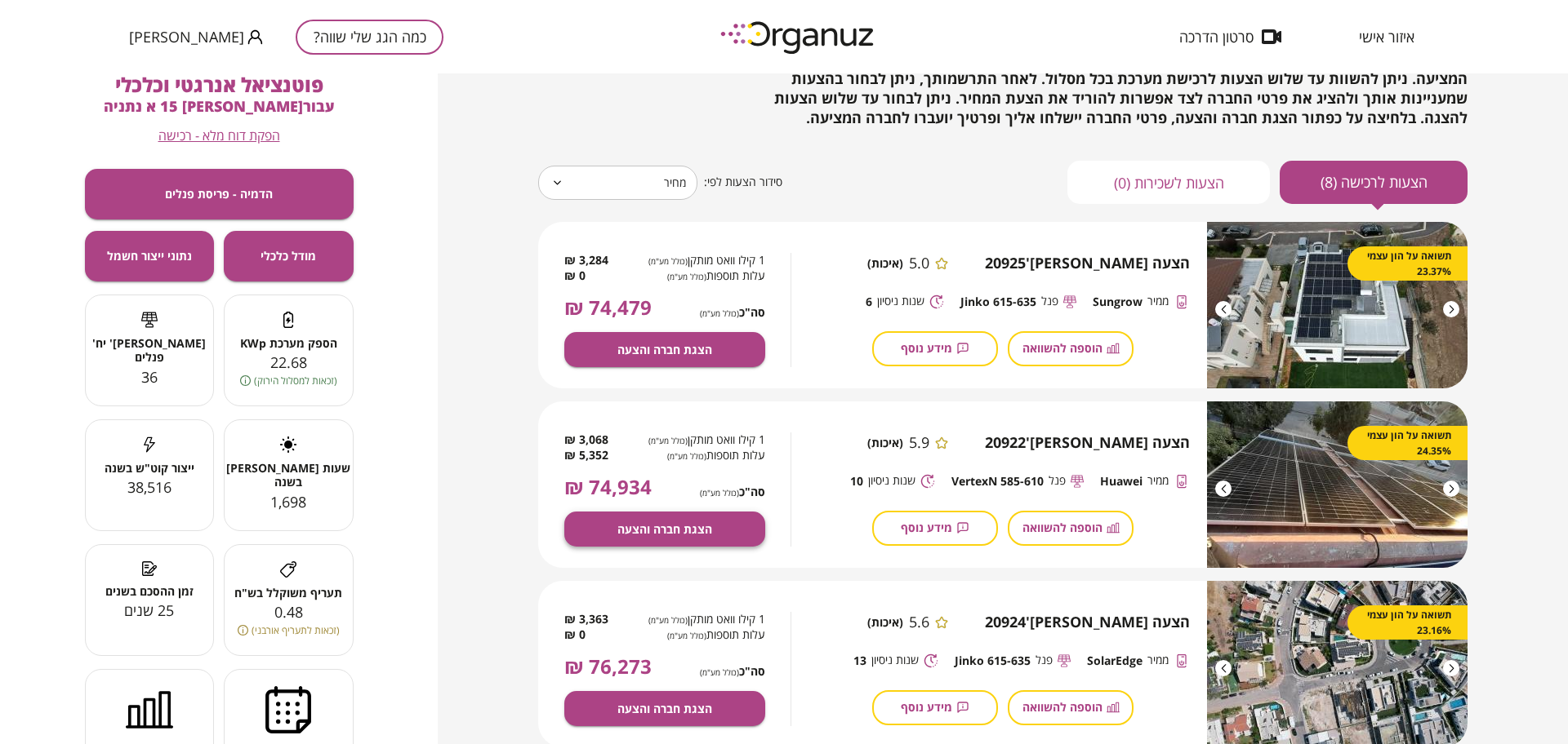
click at [700, 527] on span "הצגת חברה והצעה" at bounding box center [664, 530] width 95 height 14
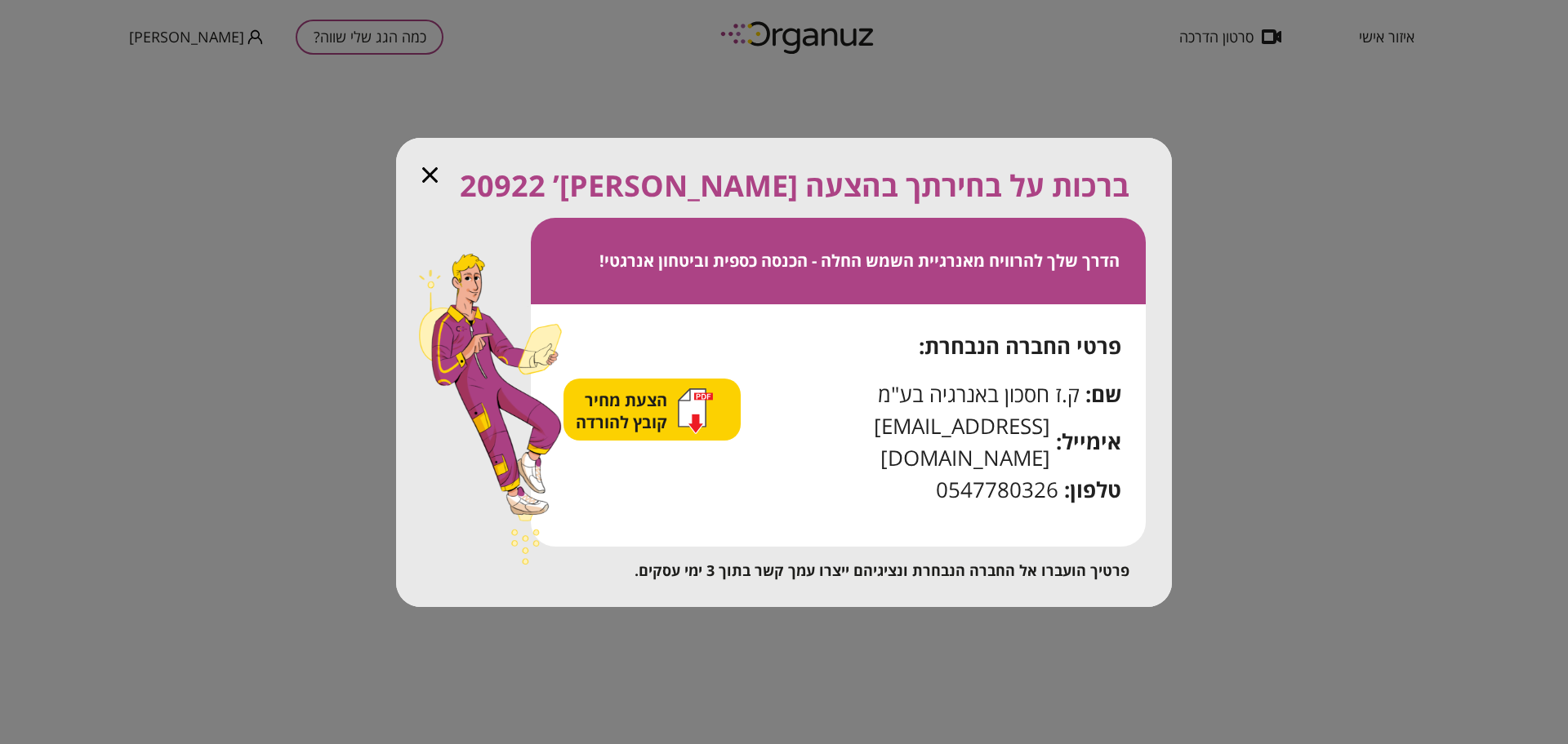
click at [686, 428] on div "הצעת מחיר קובץ להורדה" at bounding box center [644, 411] width 137 height 46
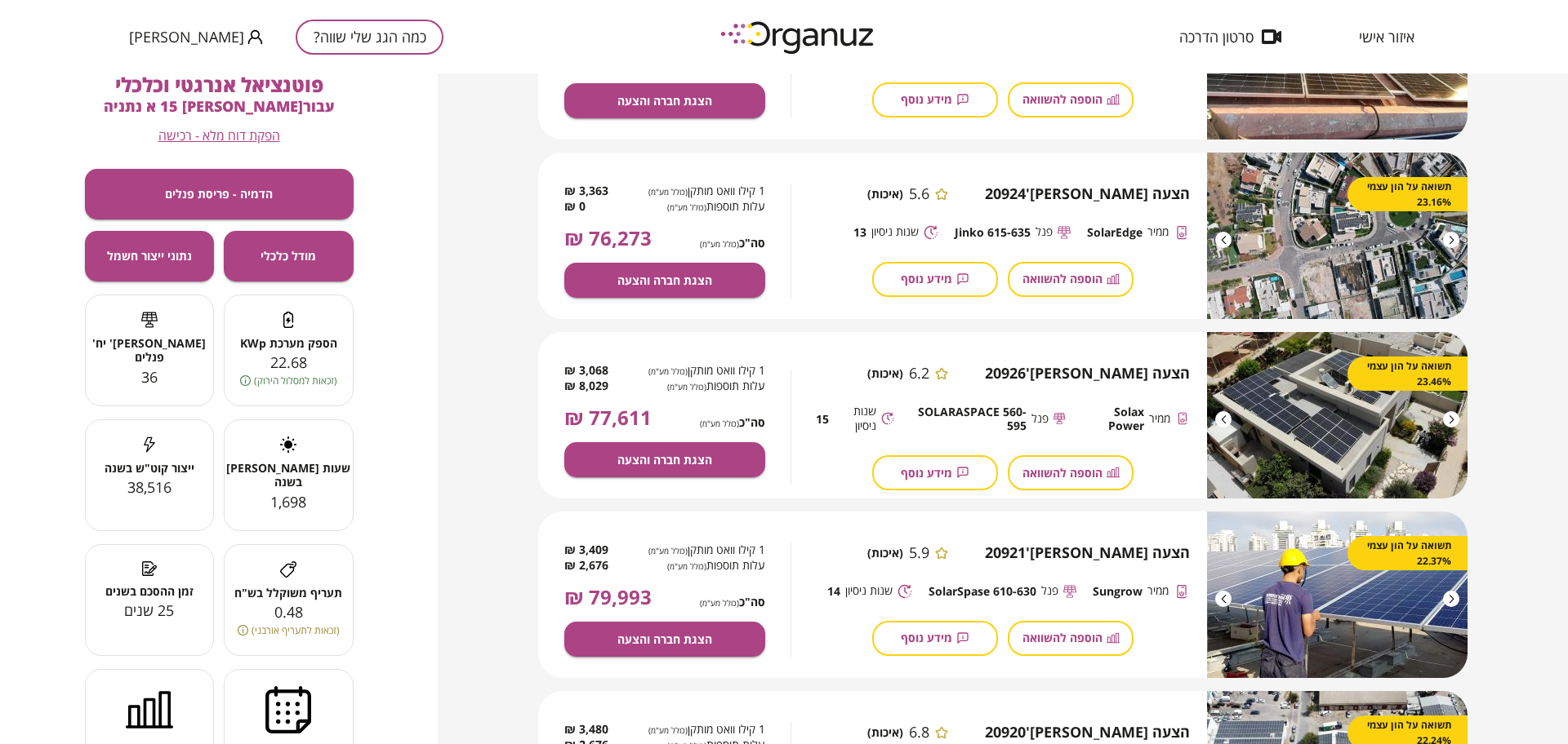
scroll to position [612, 0]
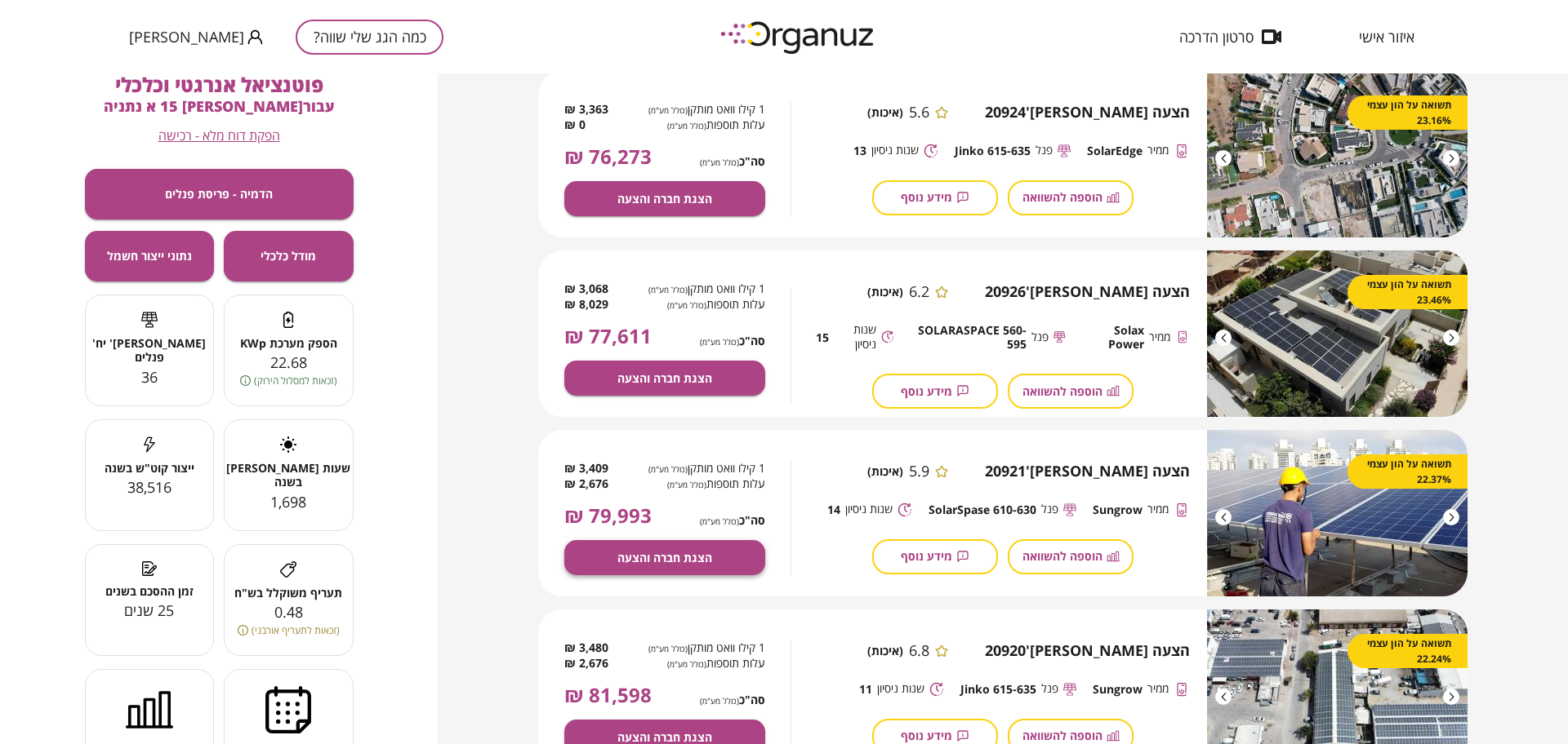
click at [668, 552] on span "הצגת חברה והצעה" at bounding box center [664, 558] width 95 height 14
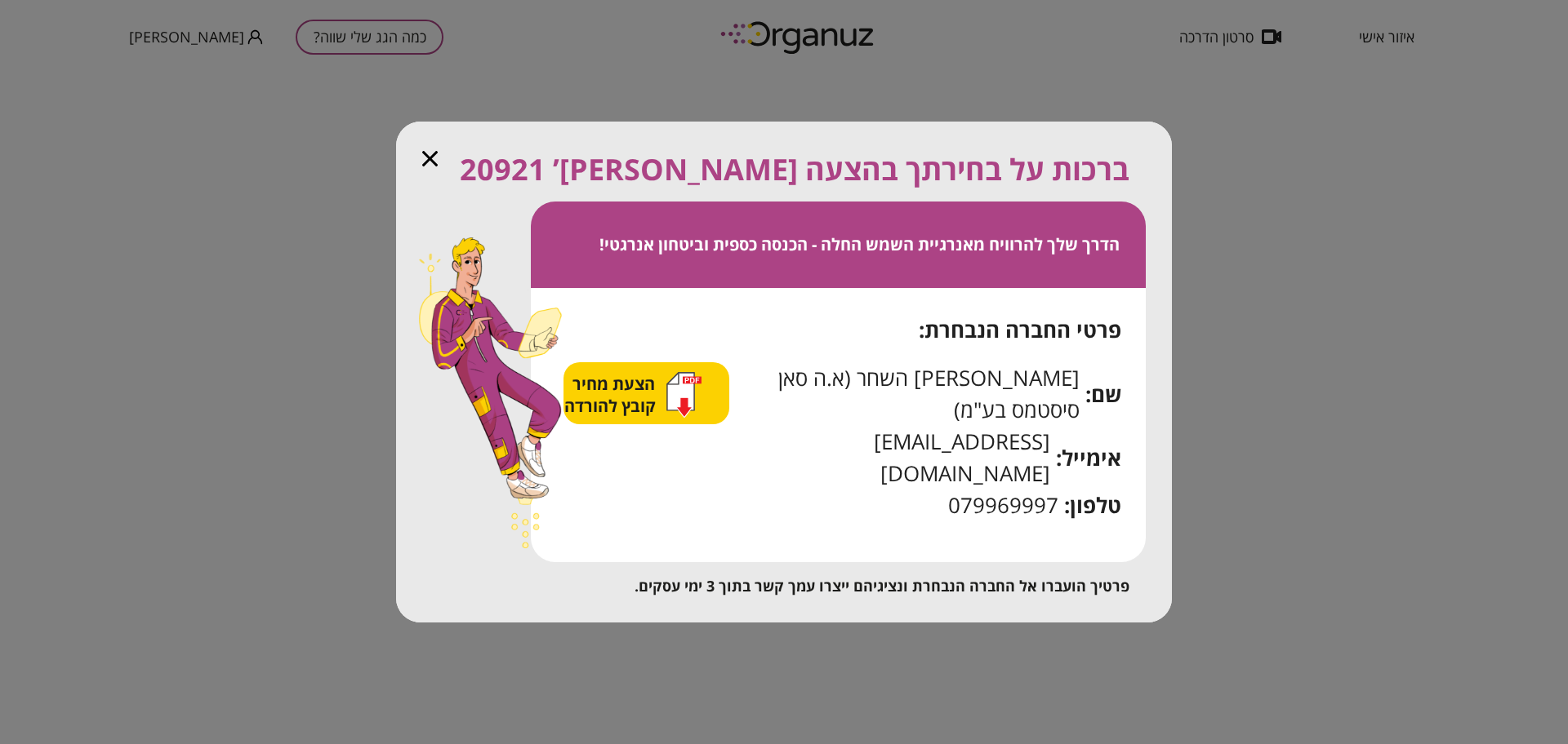
click at [644, 416] on span "הצעת מחיר קובץ להורדה" at bounding box center [612, 395] width 96 height 44
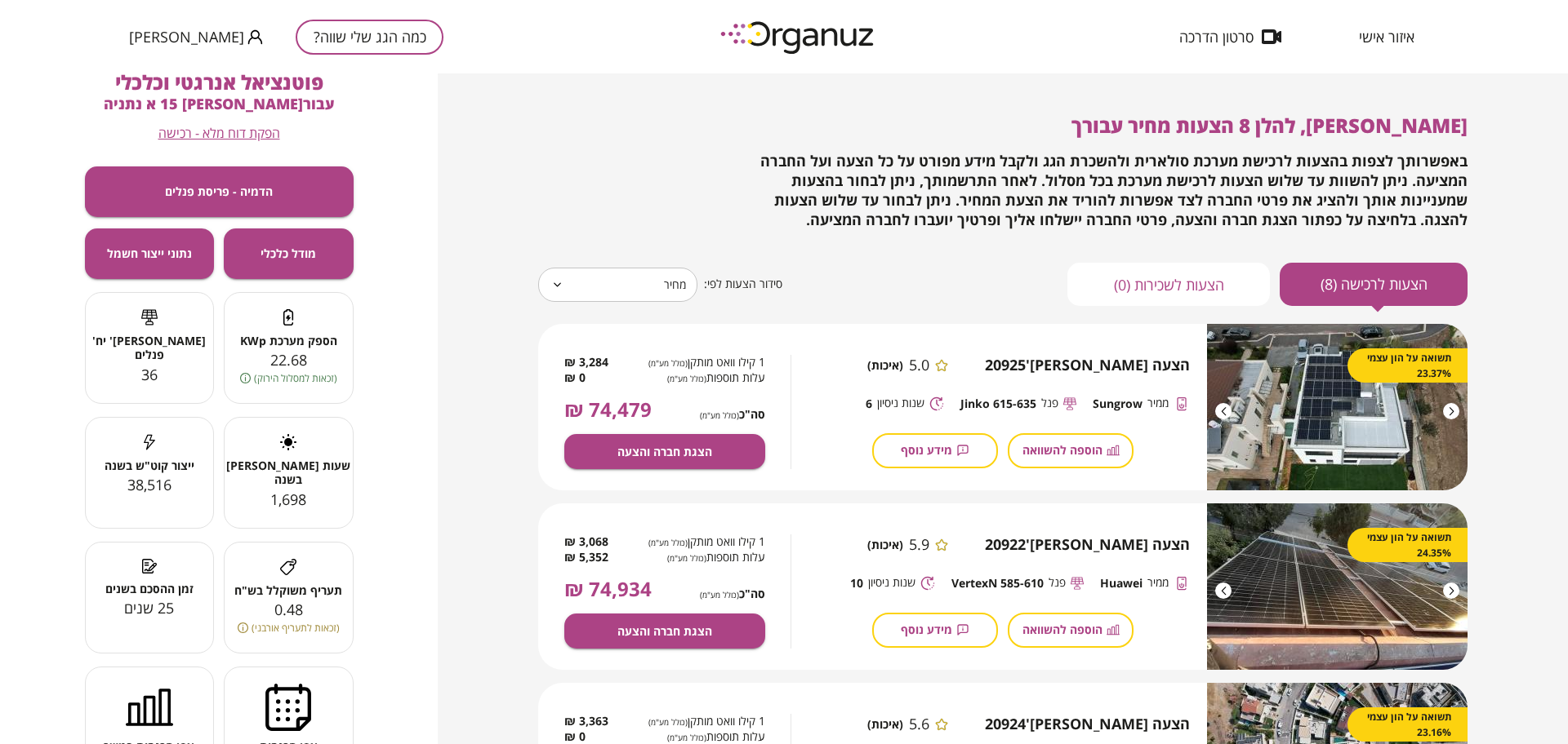
scroll to position [0, 0]
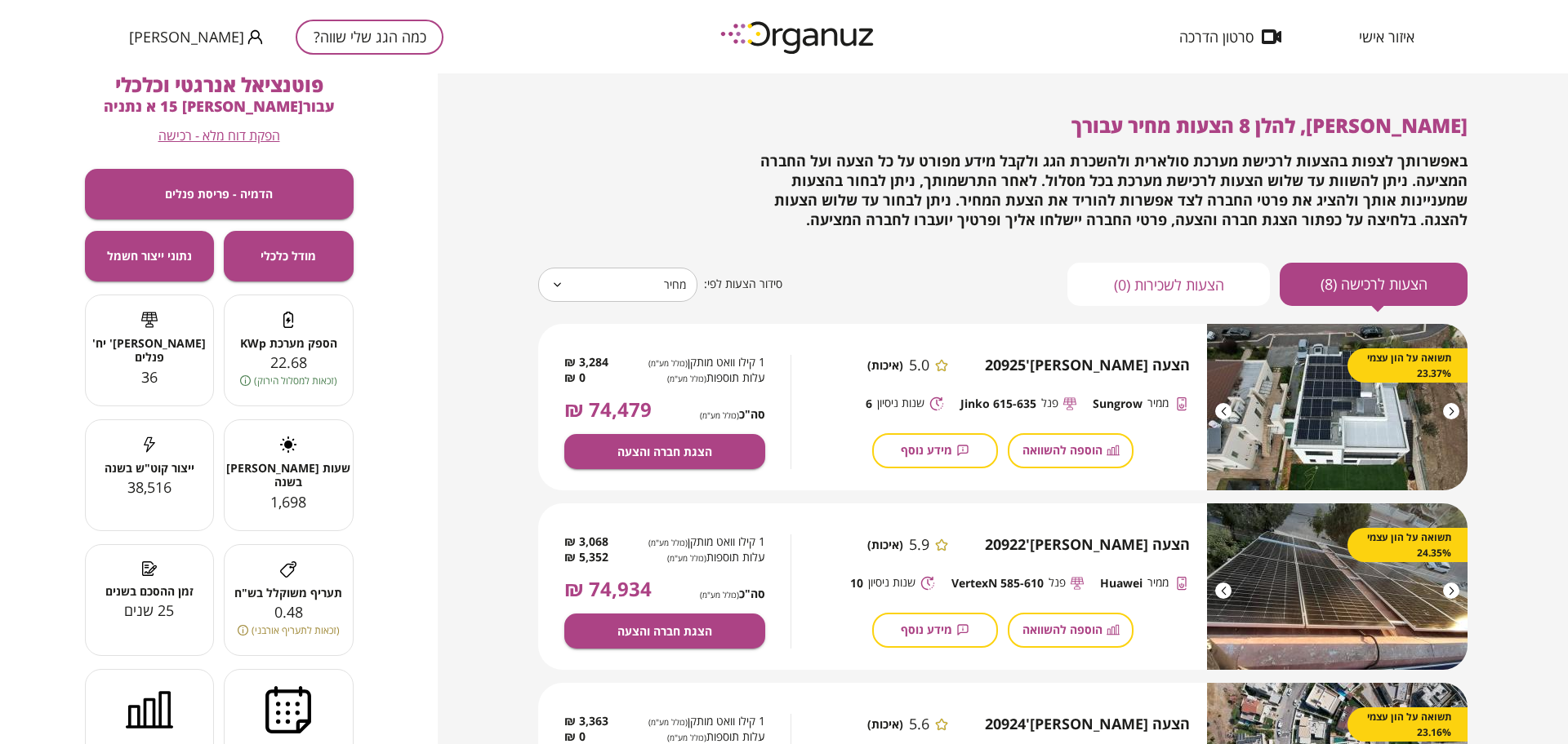
click at [1402, 34] on span "איזור אישי" at bounding box center [1386, 36] width 56 height 17
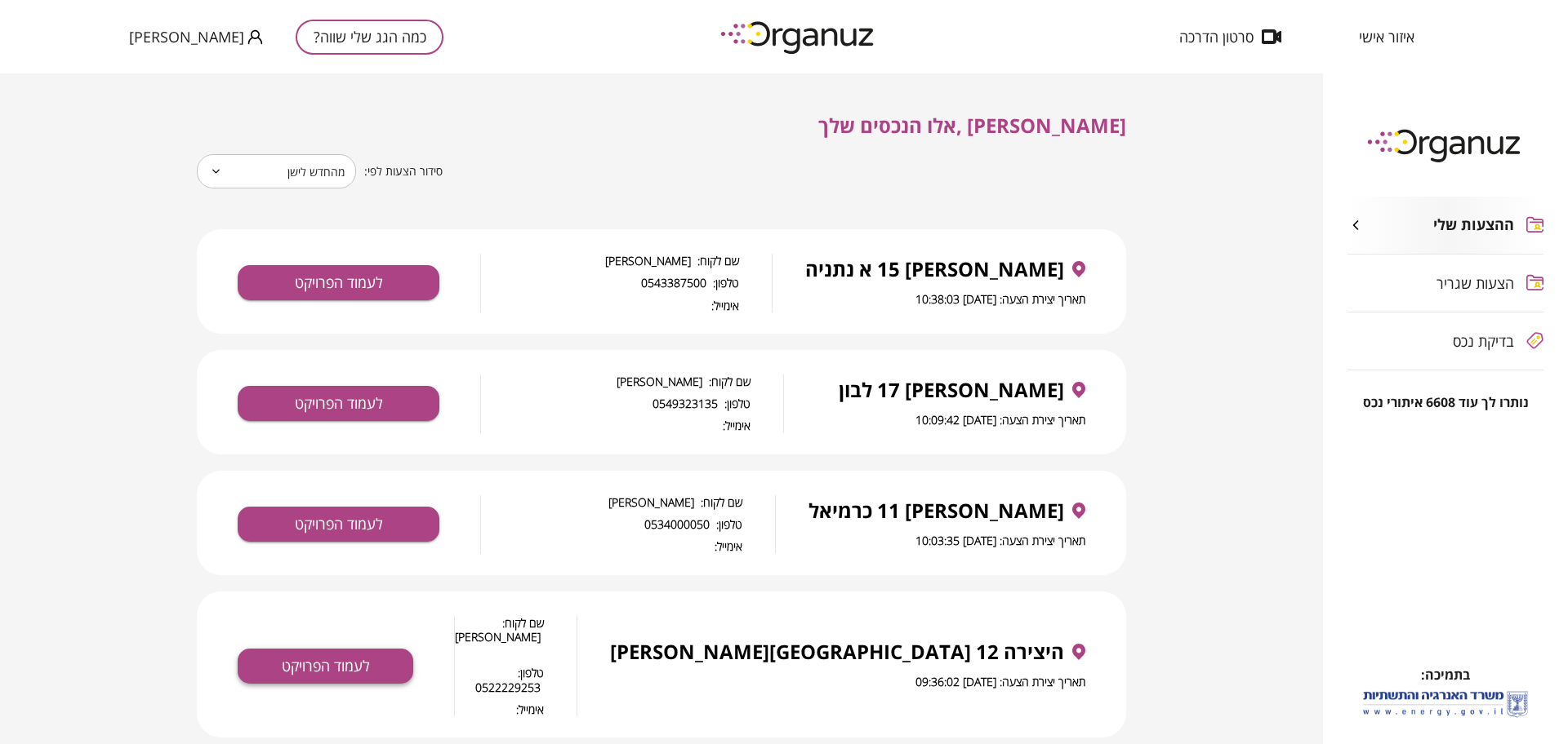
click at [413, 649] on button "לעמוד הפרויקט" at bounding box center [325, 667] width 175 height 35
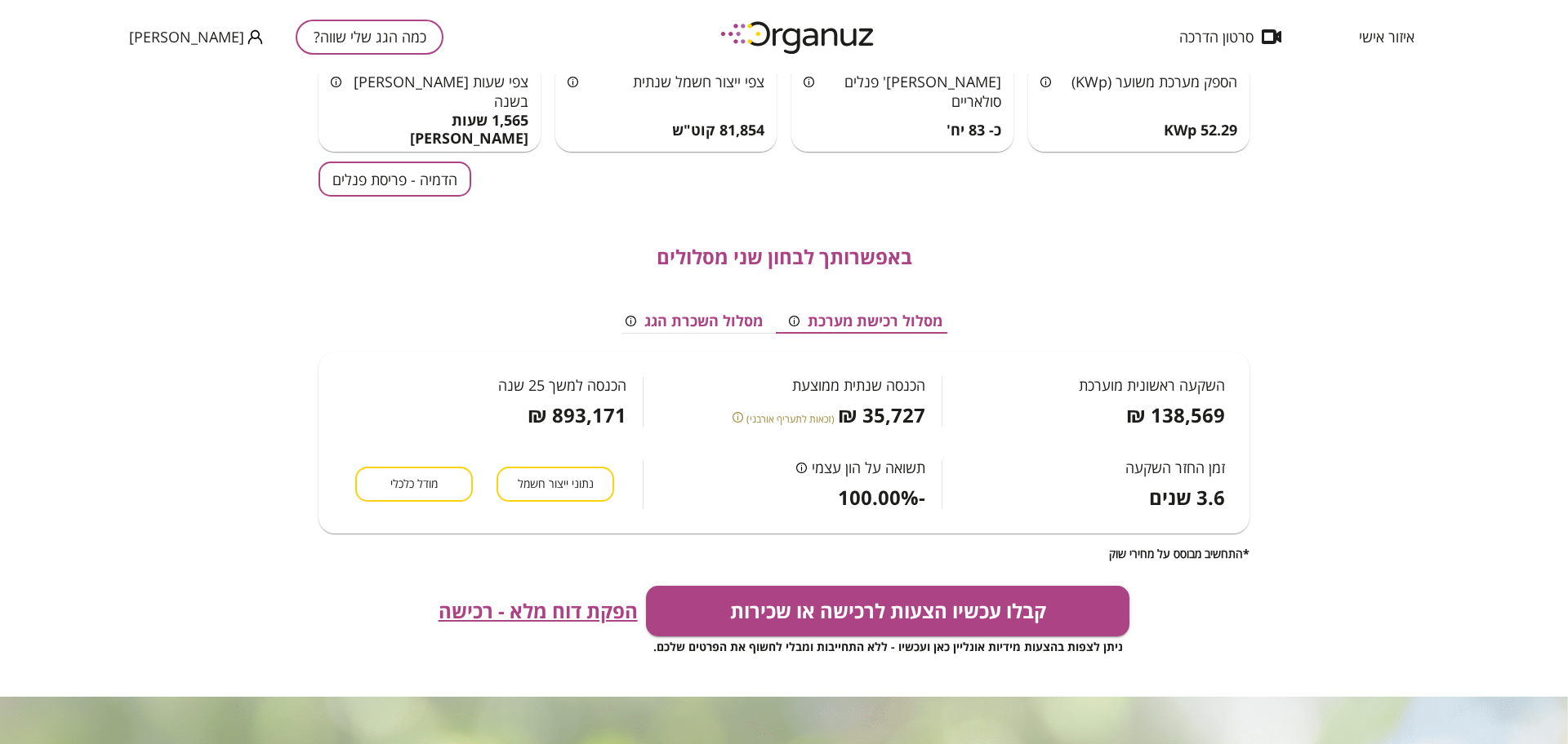
scroll to position [102, 0]
click at [557, 608] on span "הפקת דוח מלא - רכישה" at bounding box center [538, 610] width 199 height 23
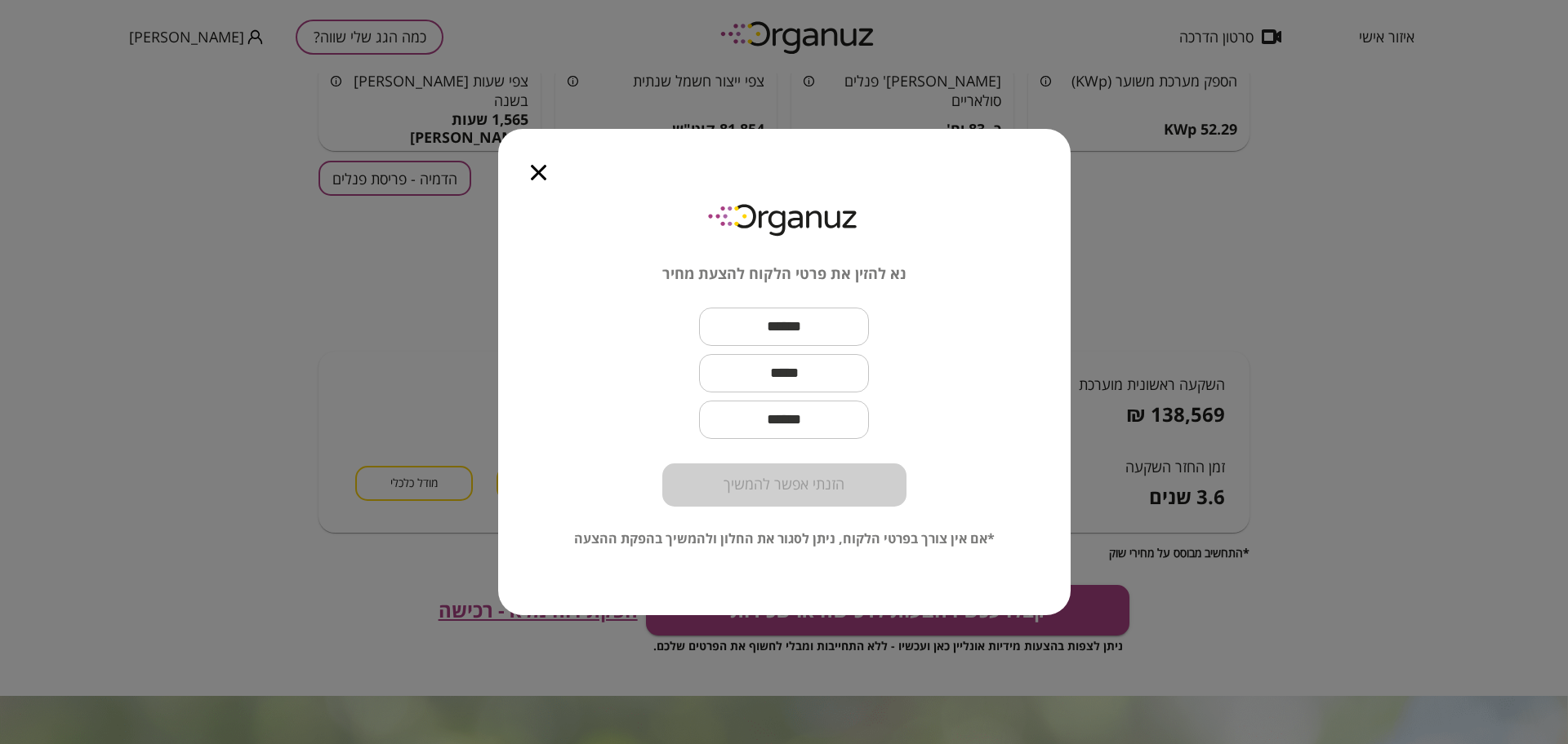
click at [542, 175] on icon "button" at bounding box center [539, 172] width 16 height 16
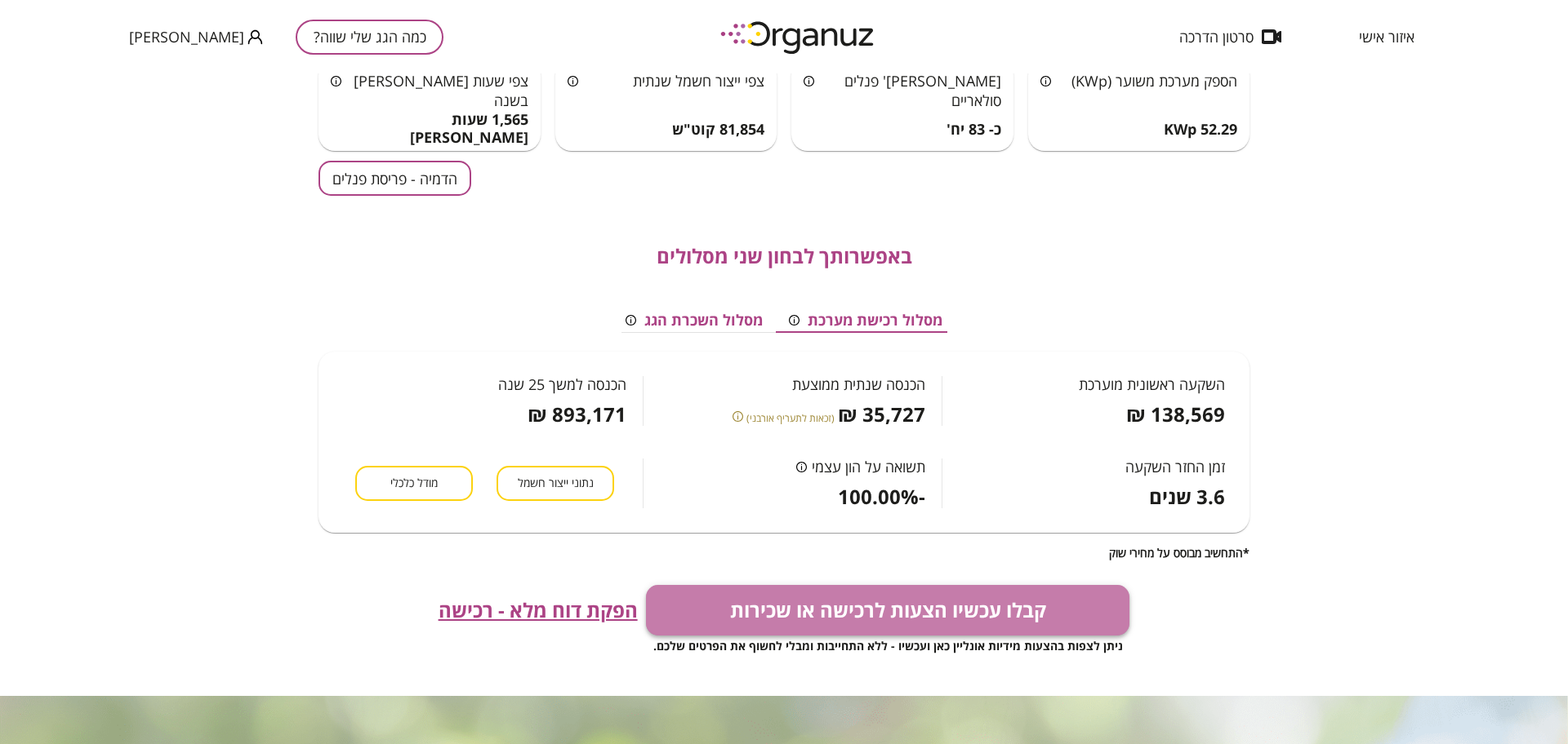
click at [892, 616] on button "קבלו עכשיו הצעות לרכישה או שכירות" at bounding box center [887, 611] width 484 height 51
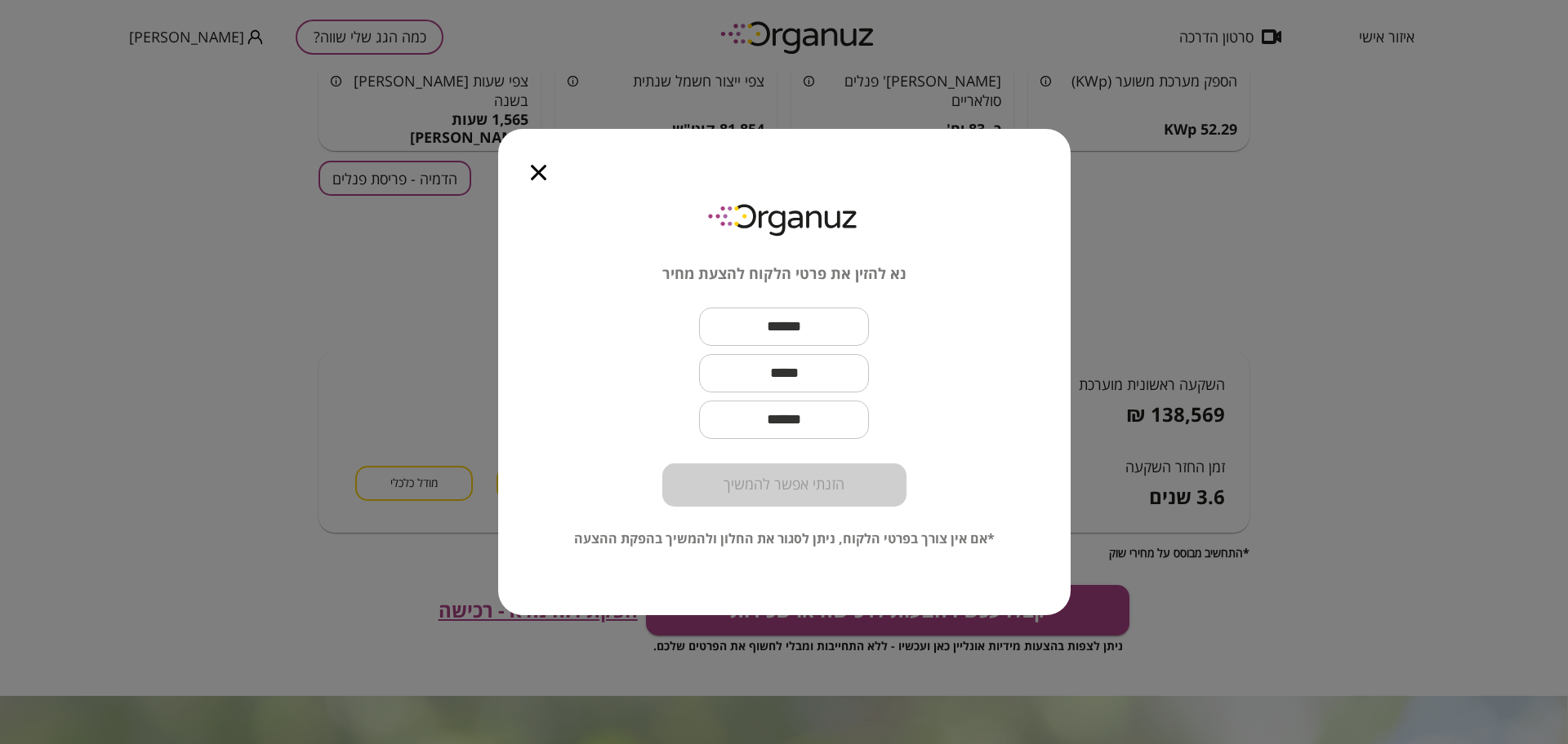
click at [817, 315] on input "text" at bounding box center [784, 326] width 169 height 48
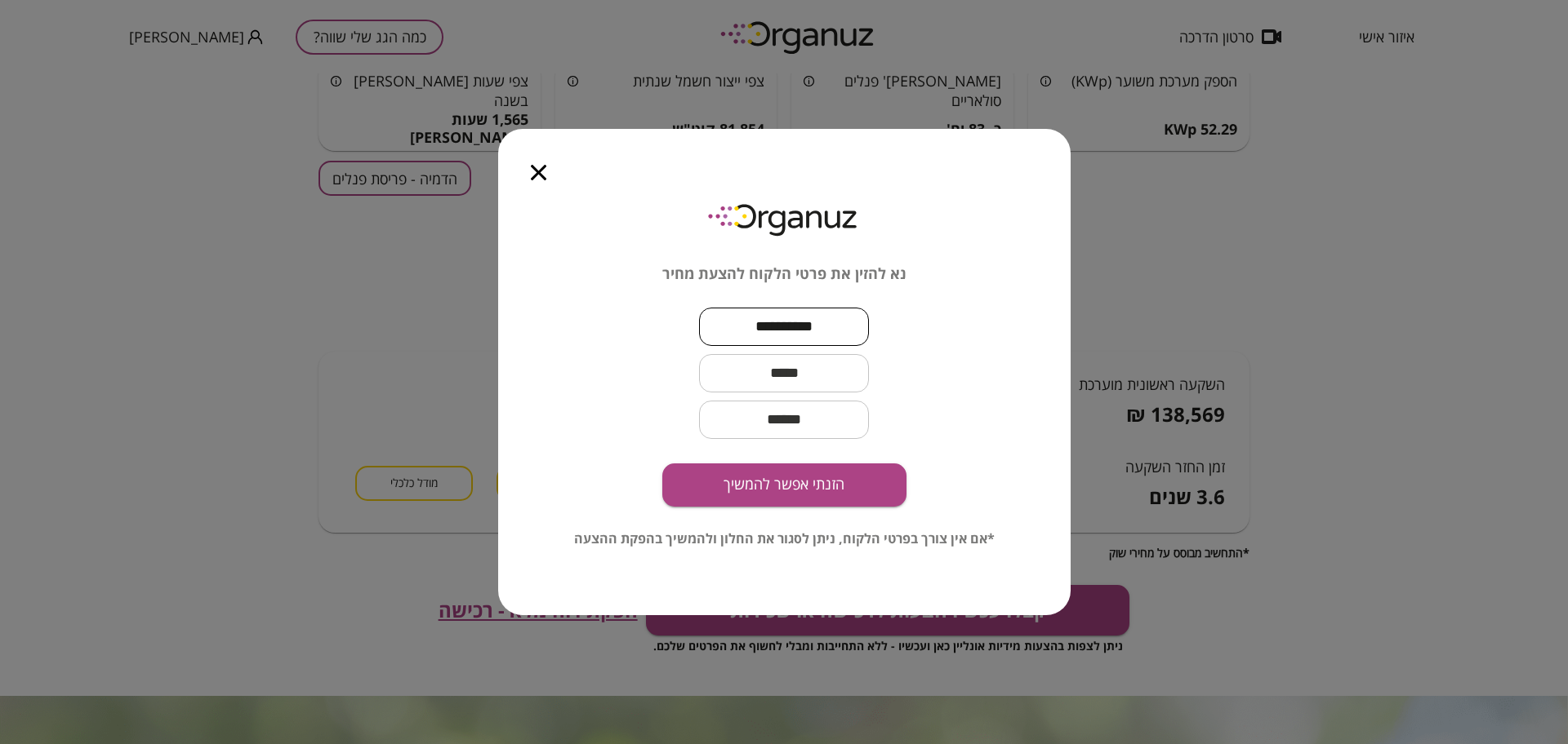
type input "*********"
click at [743, 366] on input "text" at bounding box center [784, 373] width 169 height 48
paste input "**********"
type input "**********"
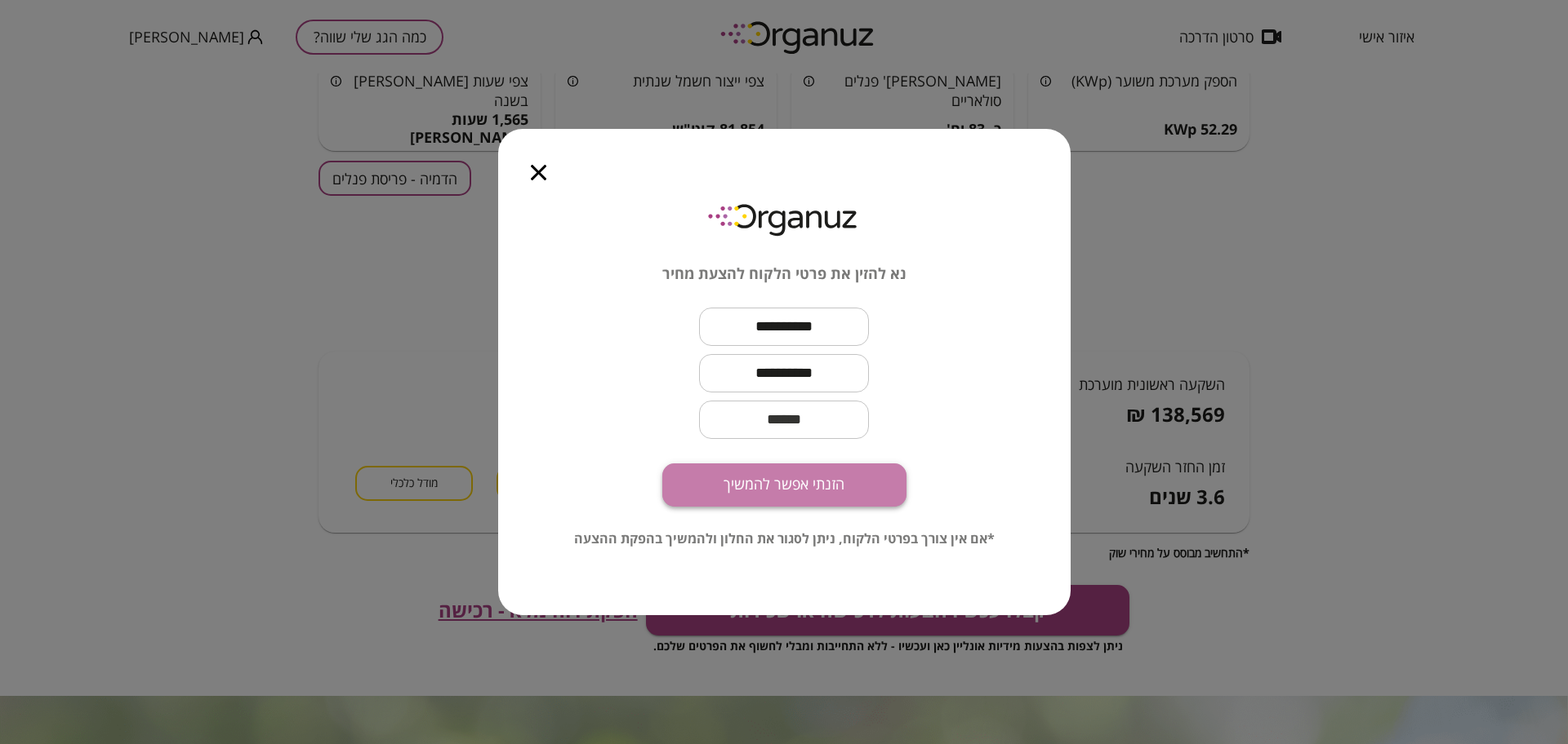
click at [859, 490] on button "הזנתי אפשר להמשיך" at bounding box center [784, 486] width 244 height 43
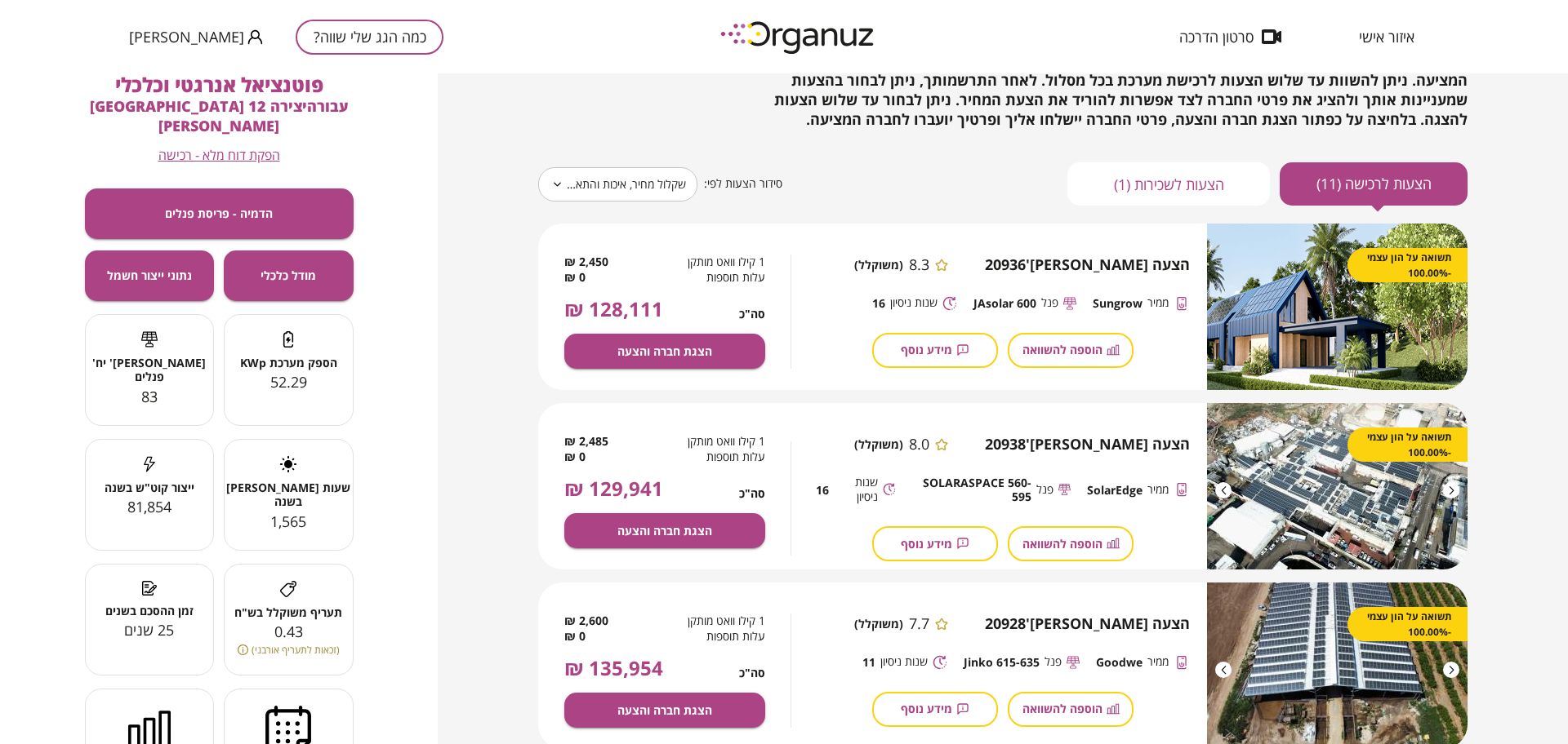
scroll to position [102, 0]
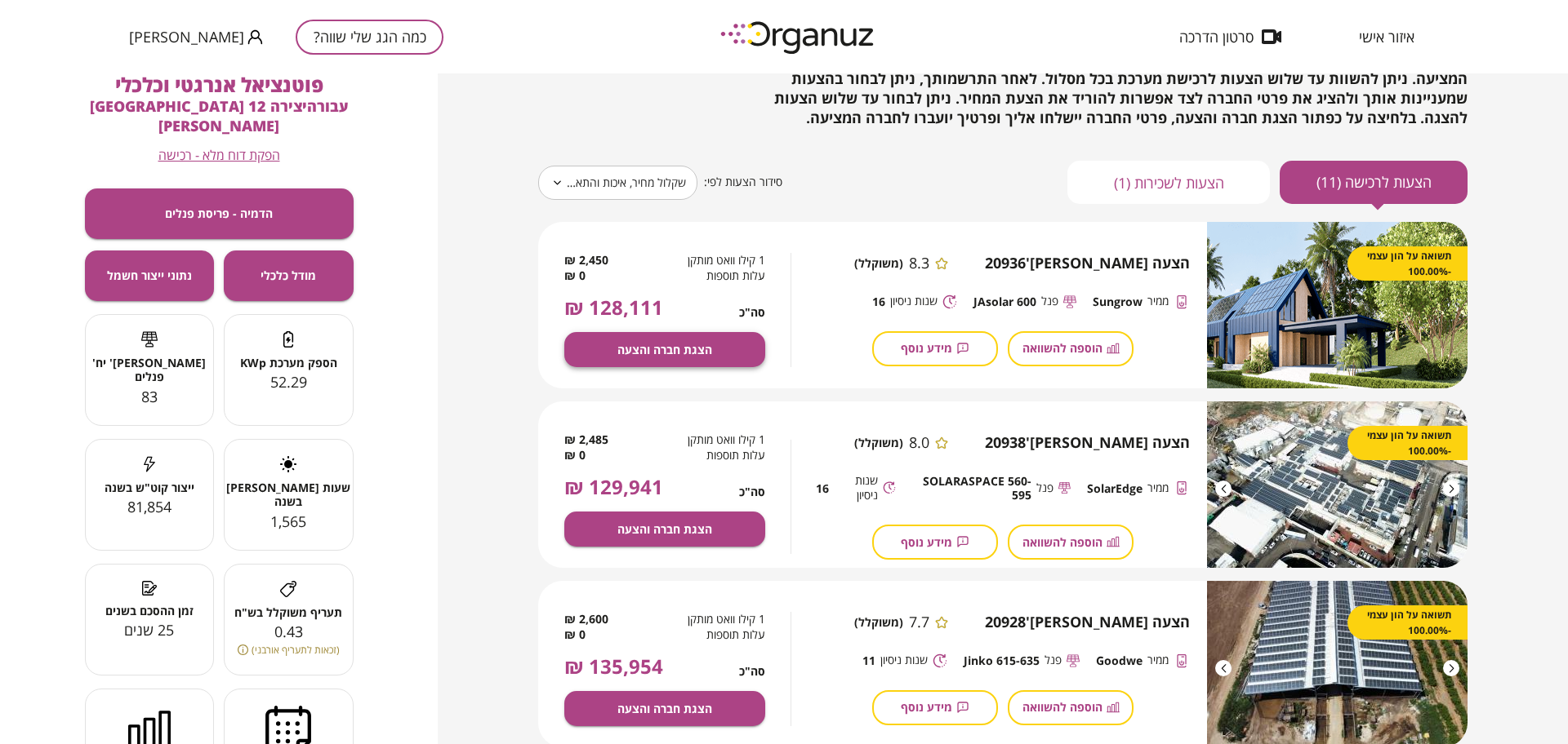
click at [644, 343] on span "הצגת חברה והצעה" at bounding box center [664, 349] width 95 height 14
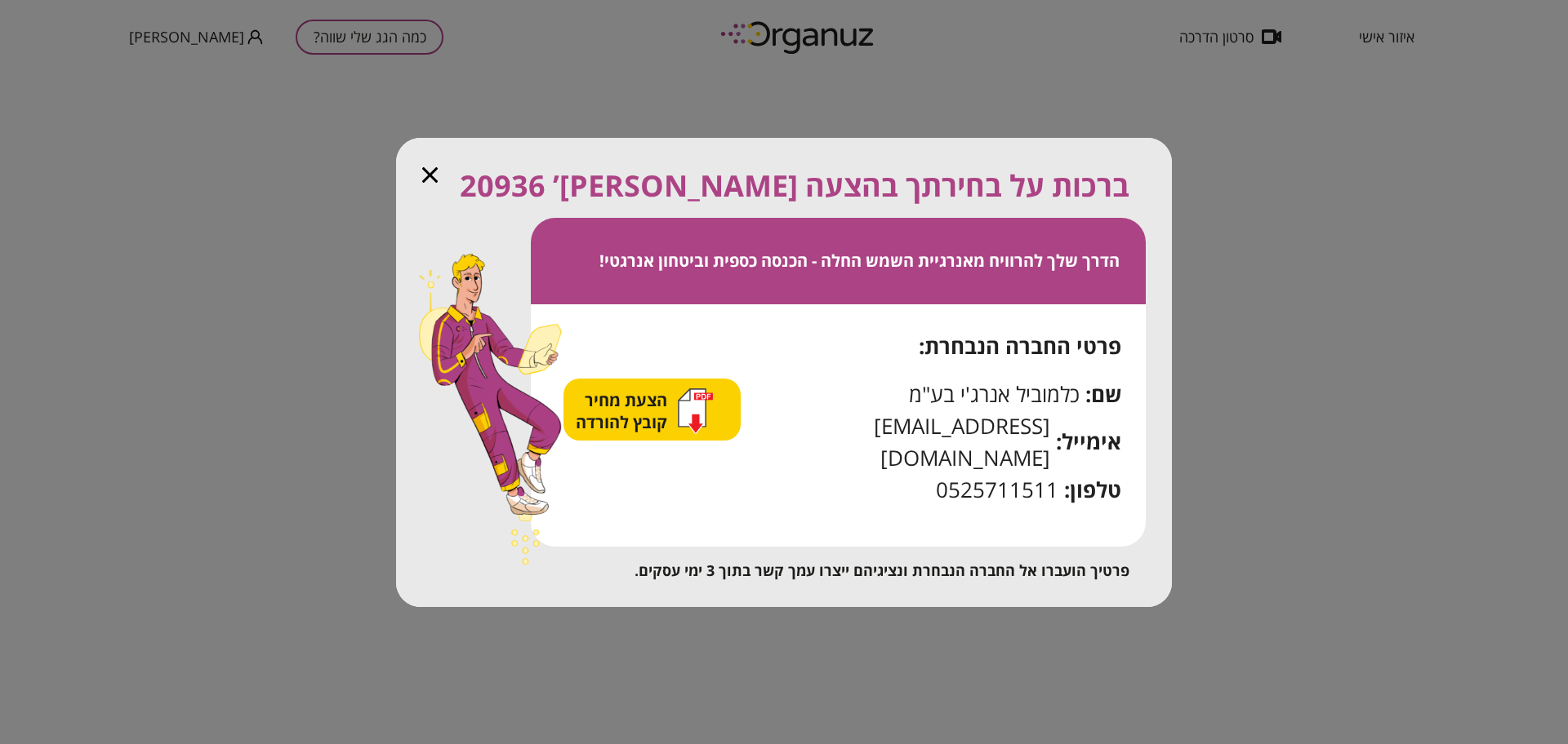
click at [632, 430] on span "הצעת מחיר קובץ להורדה" at bounding box center [624, 411] width 96 height 44
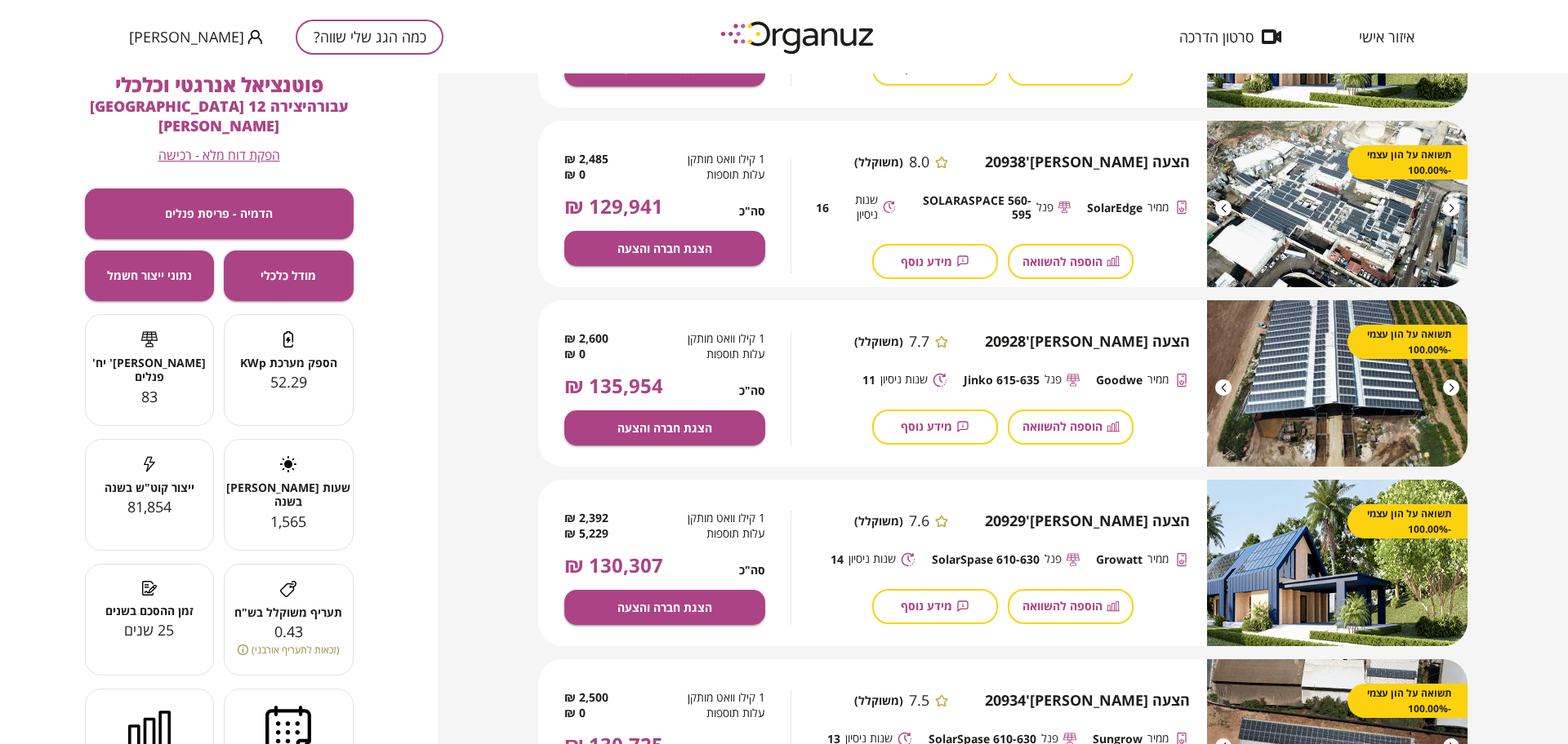
scroll to position [510, 0]
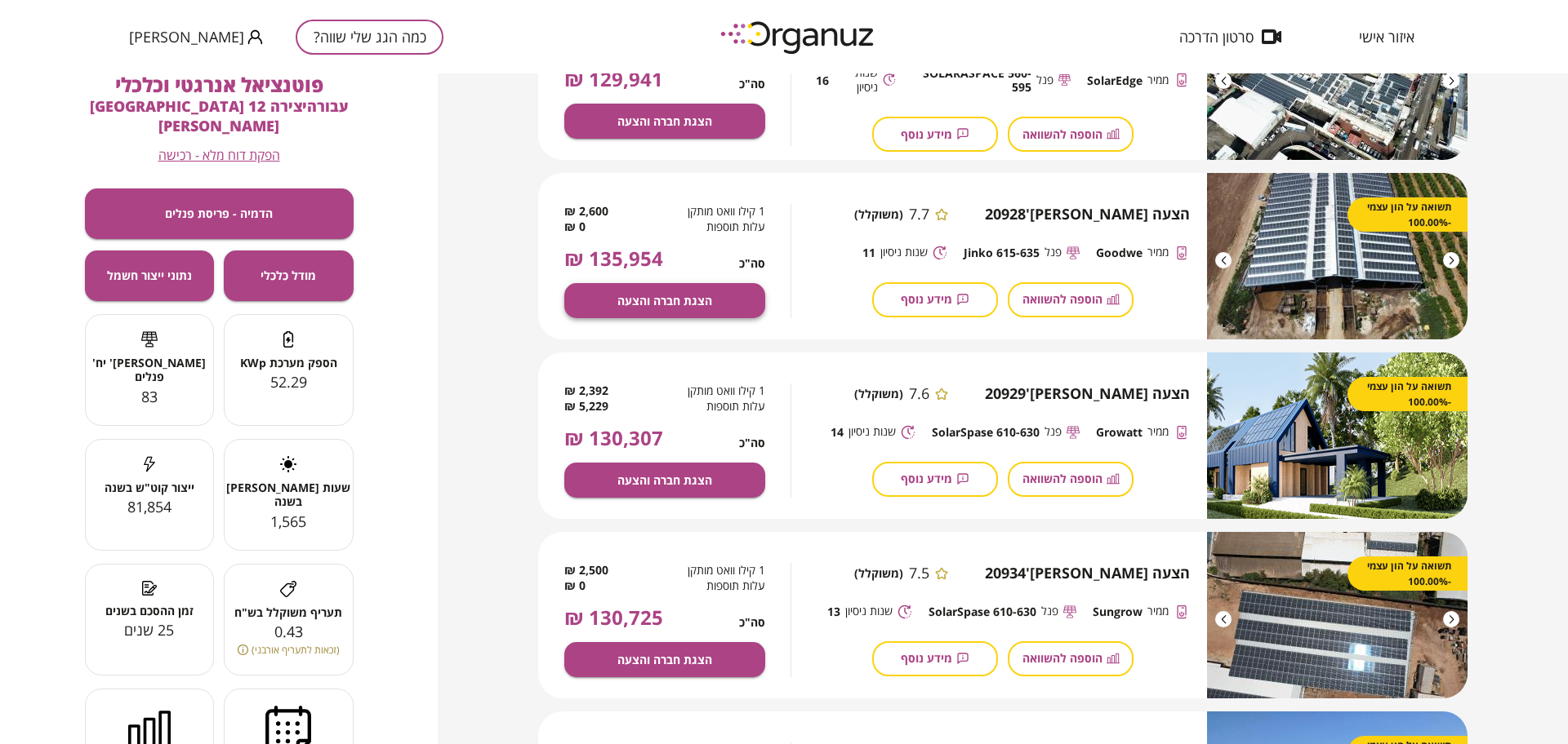
click at [727, 302] on button "הצגת חברה והצעה" at bounding box center [664, 301] width 201 height 35
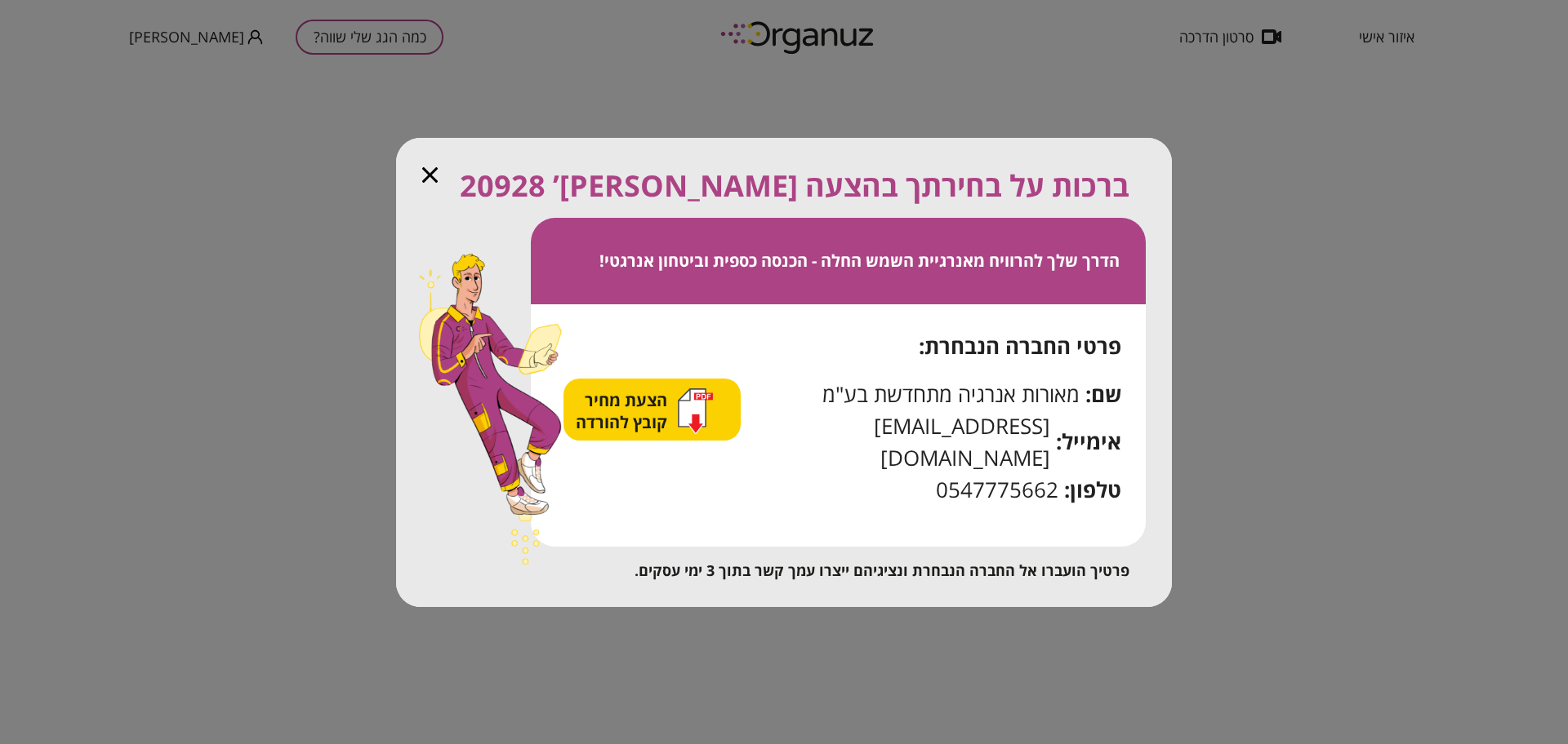
click at [656, 412] on span "הצעת מחיר קובץ להורדה" at bounding box center [624, 411] width 96 height 44
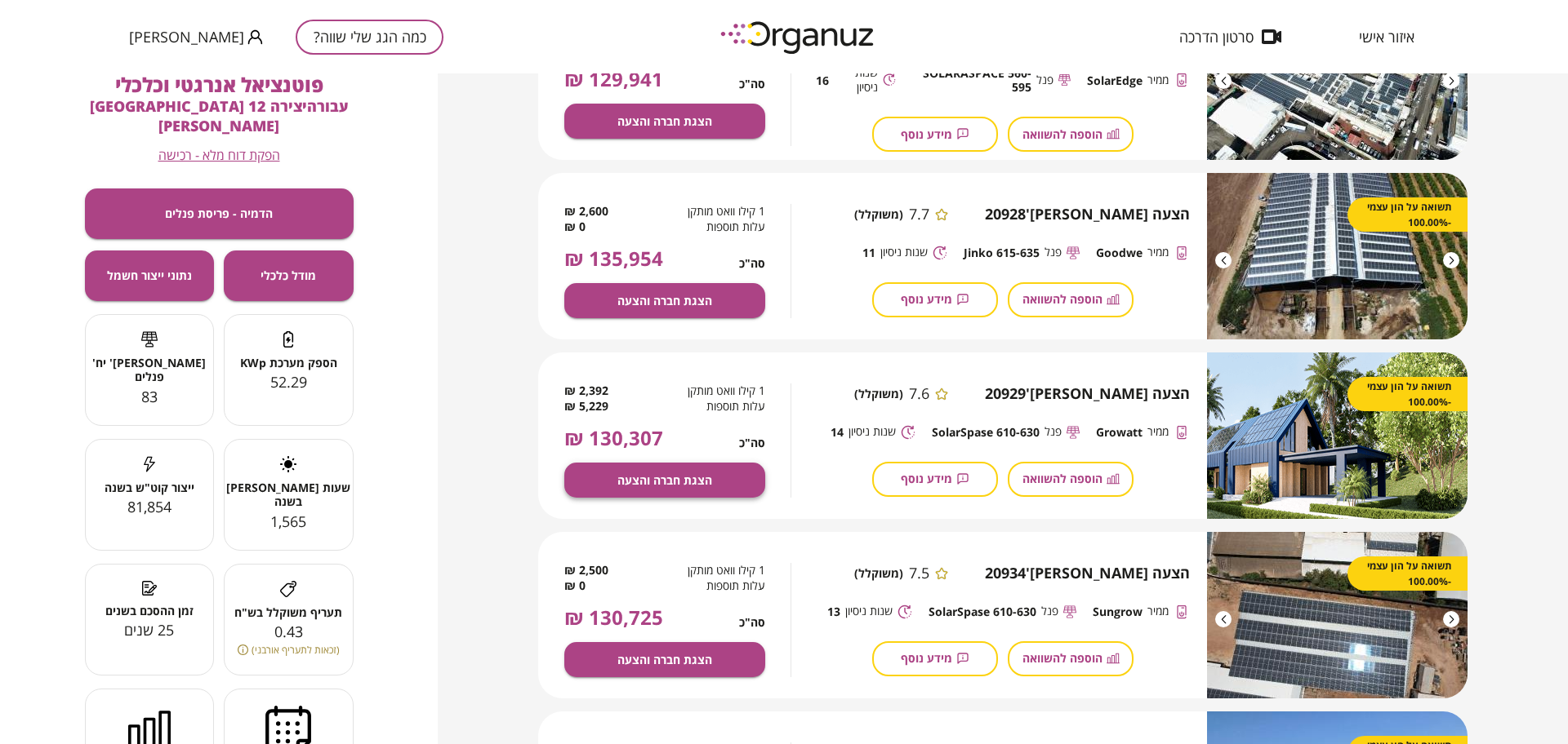
click at [650, 483] on span "הצגת חברה והצעה" at bounding box center [664, 481] width 95 height 14
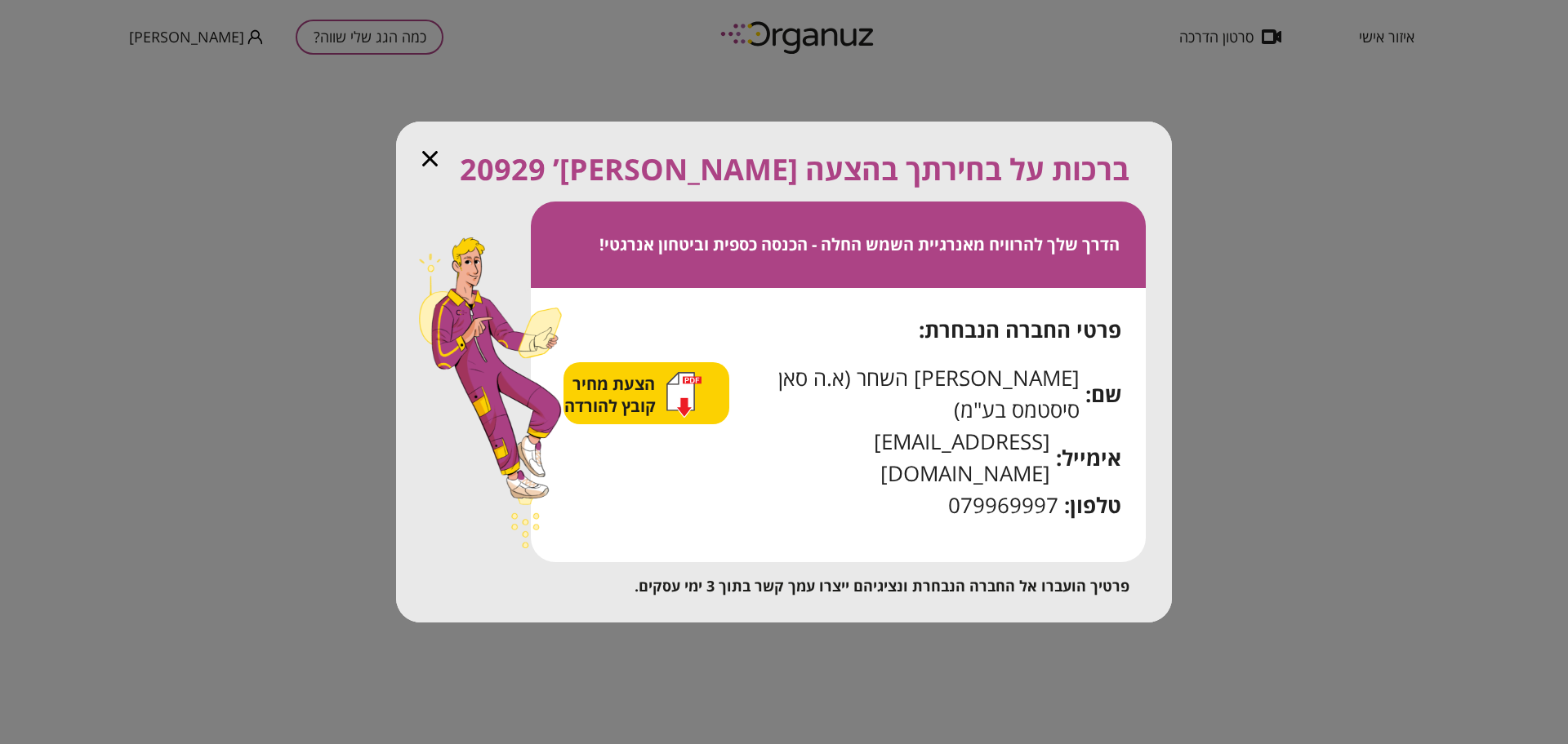
click at [650, 417] on span "הצעת מחיר קובץ להורדה" at bounding box center [612, 395] width 96 height 44
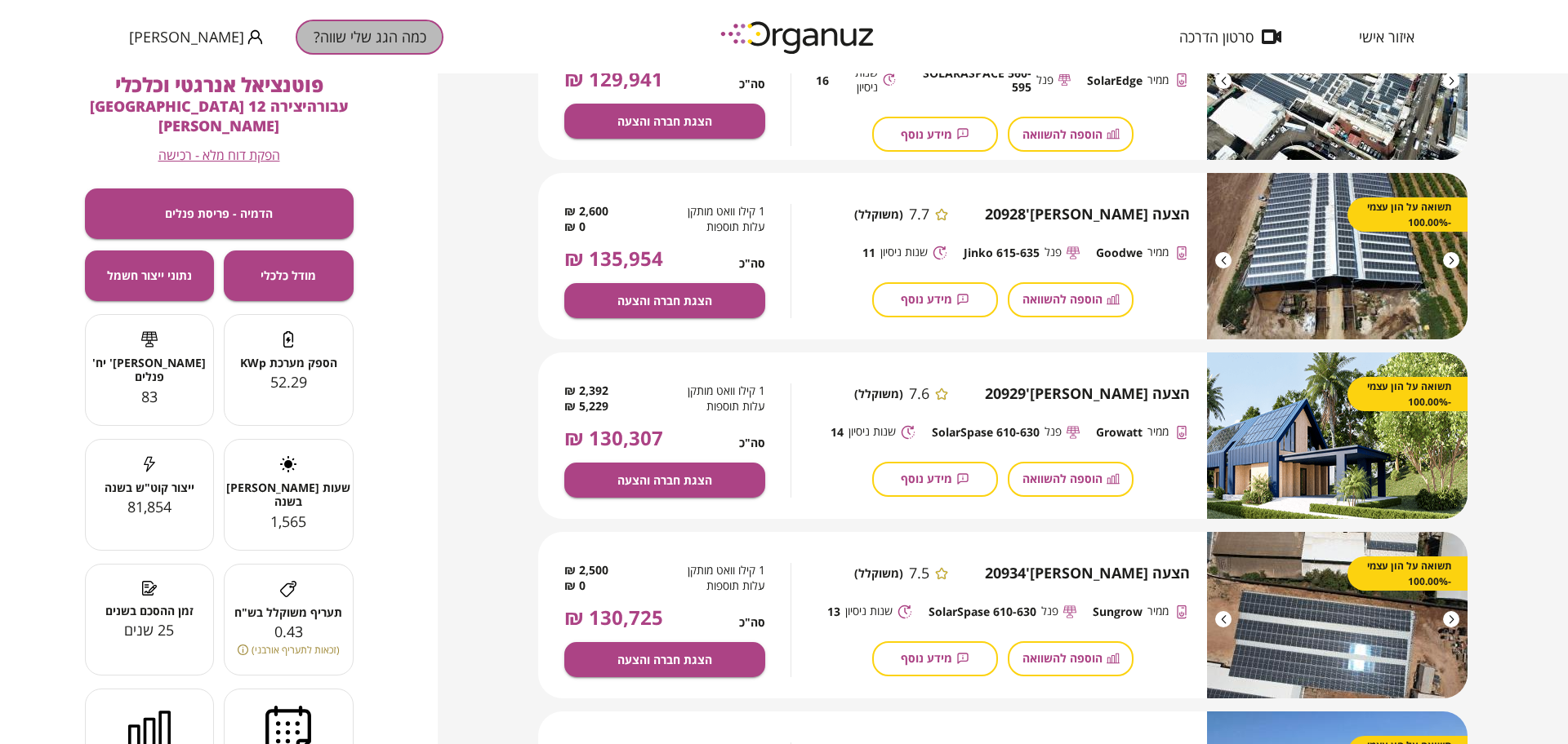
click at [318, 30] on button "כמה הגג שלי שווה?" at bounding box center [369, 37] width 148 height 35
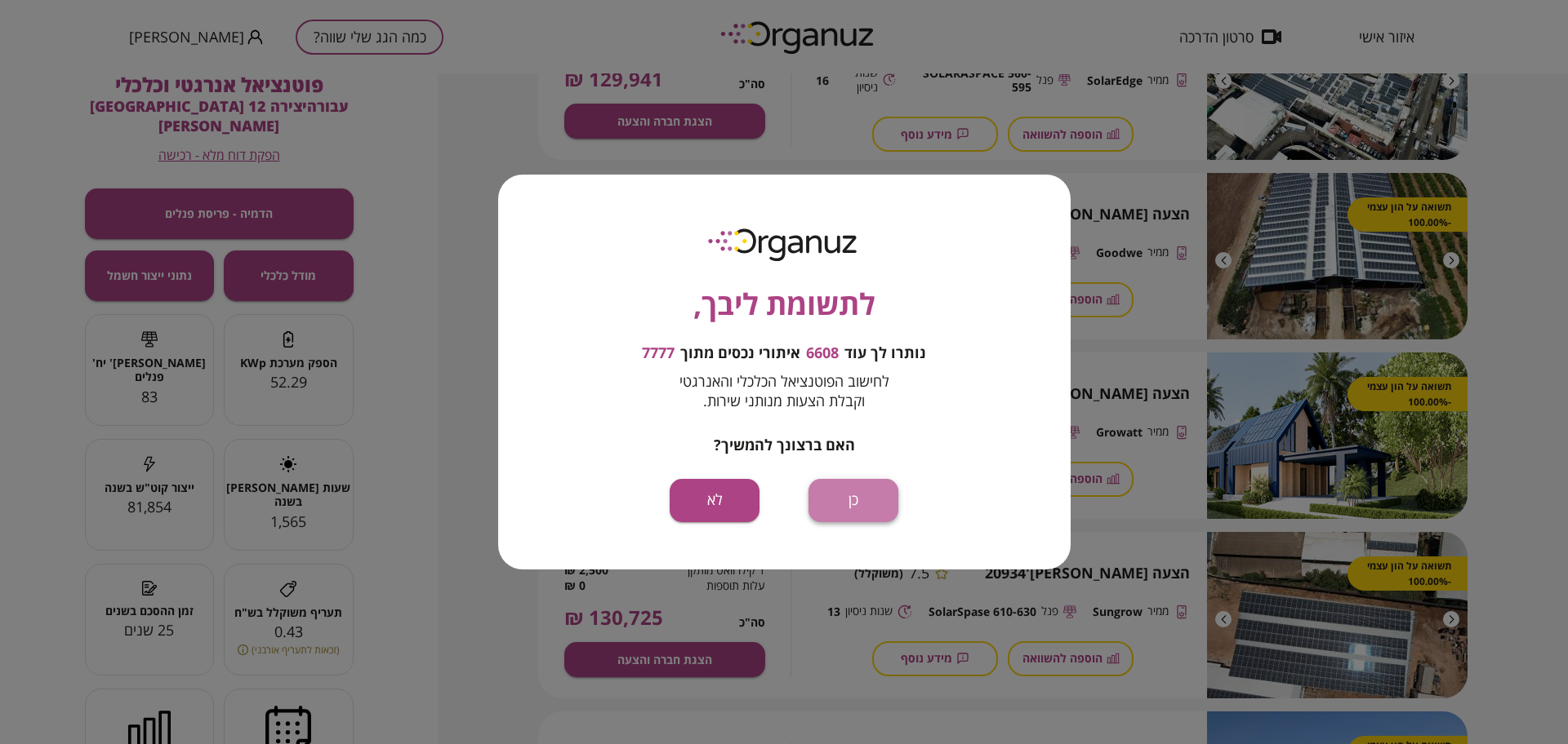
click at [868, 492] on button "כן" at bounding box center [853, 500] width 90 height 43
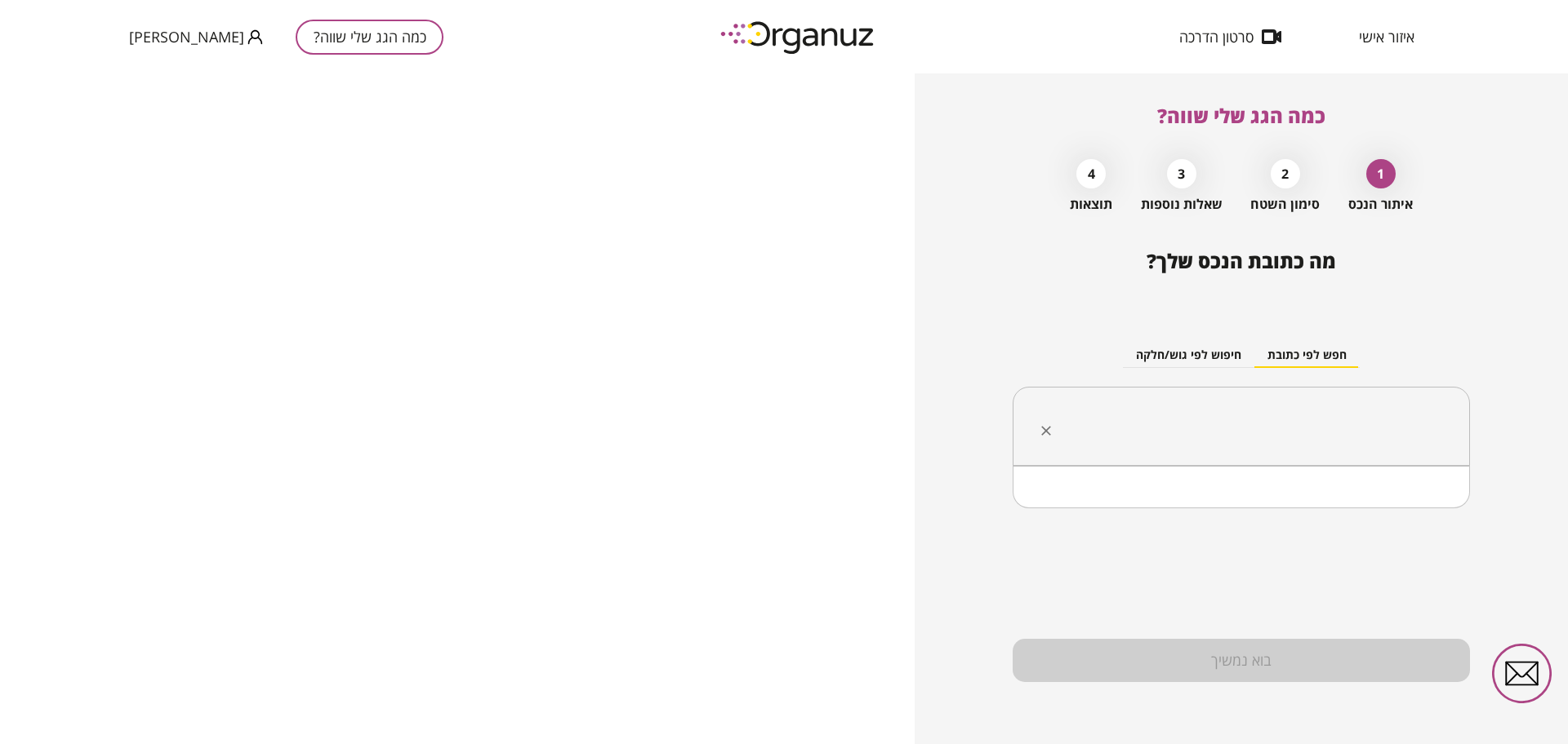
click at [1283, 421] on input "text" at bounding box center [1247, 427] width 405 height 41
paste input "**********"
click at [1411, 516] on li "מלצ'ט 23 [GEOGRAPHIC_DATA]" at bounding box center [1240, 508] width 414 height 29
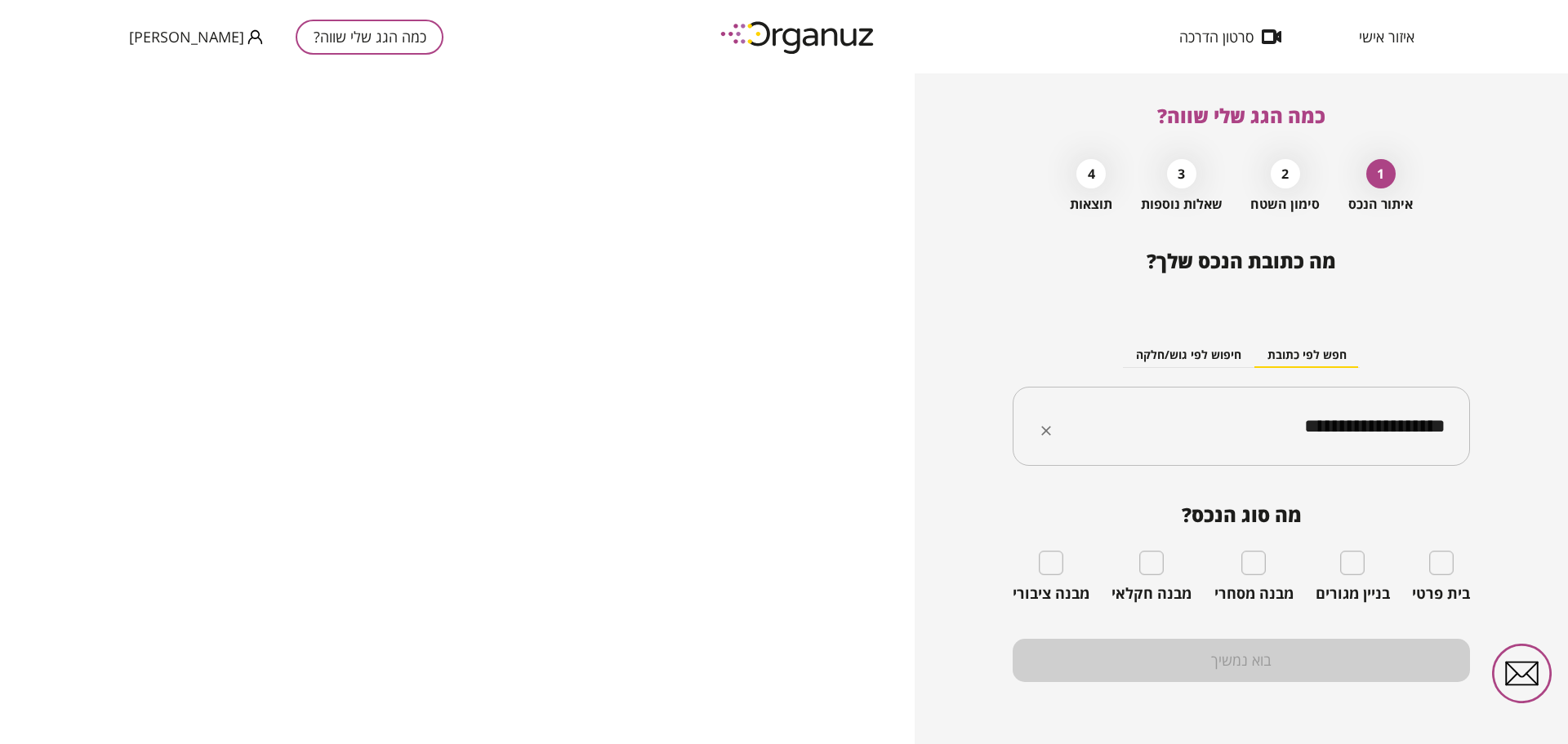
type input "**********"
click at [1481, 53] on div "איזור אישי סרטון הדרכה כמה הגג שלי שווה? רועי אזולאי" at bounding box center [784, 36] width 1568 height 73
click at [1313, 414] on input "**********" at bounding box center [1247, 427] width 405 height 41
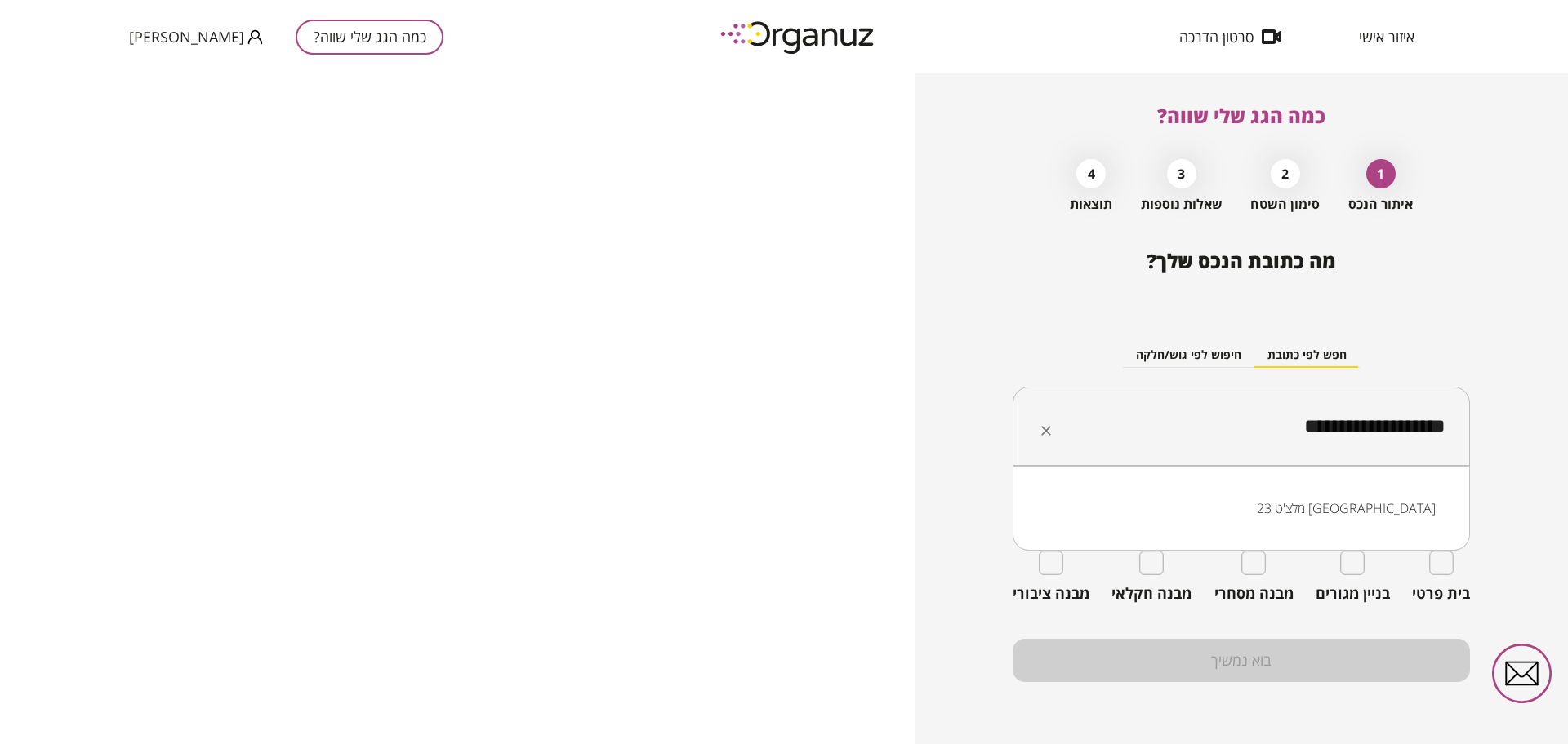
click at [1319, 495] on li "מלצ'ט 23 קריית אונו" at bounding box center [1240, 508] width 414 height 29
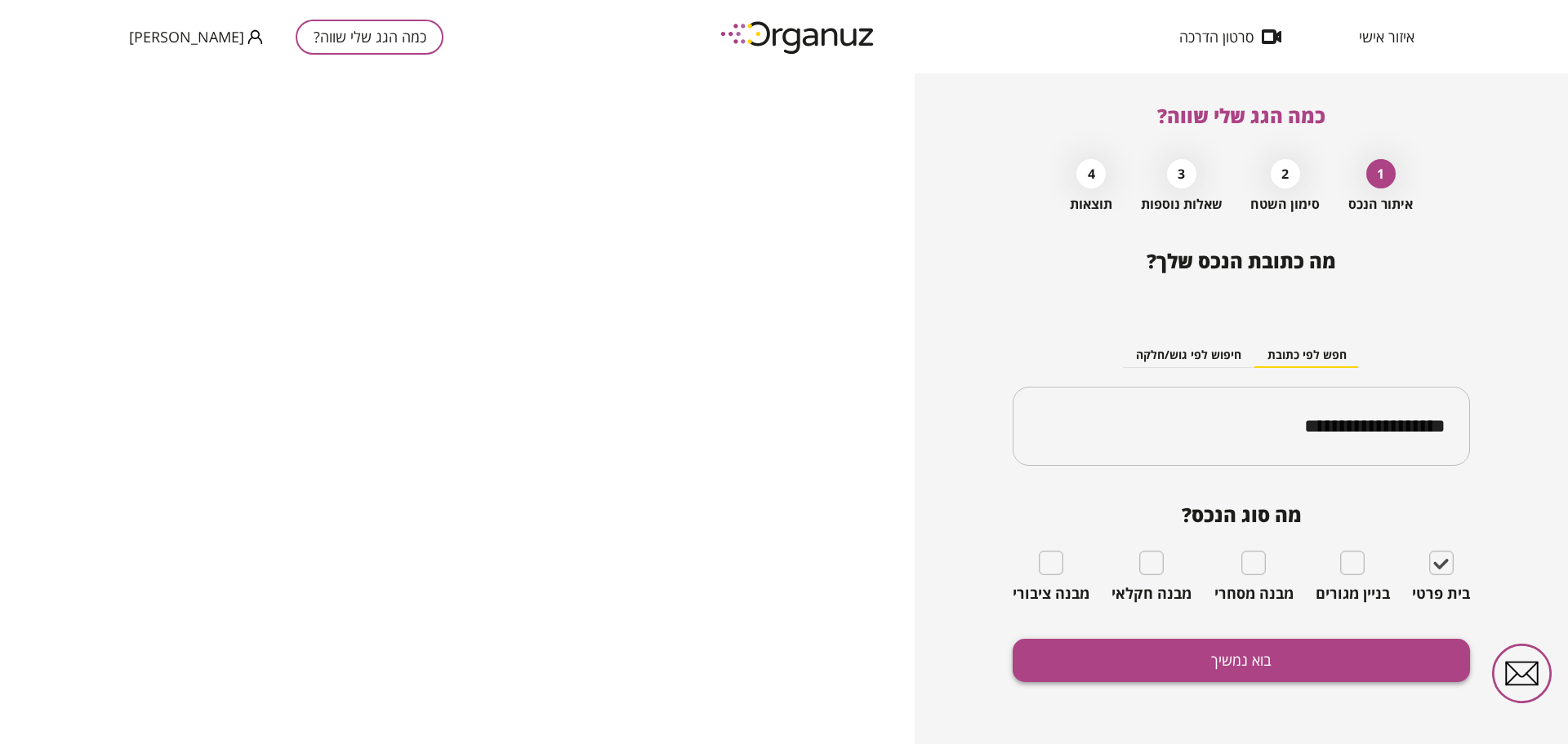
click at [1339, 657] on button "בוא נמשיך" at bounding box center [1241, 661] width 457 height 43
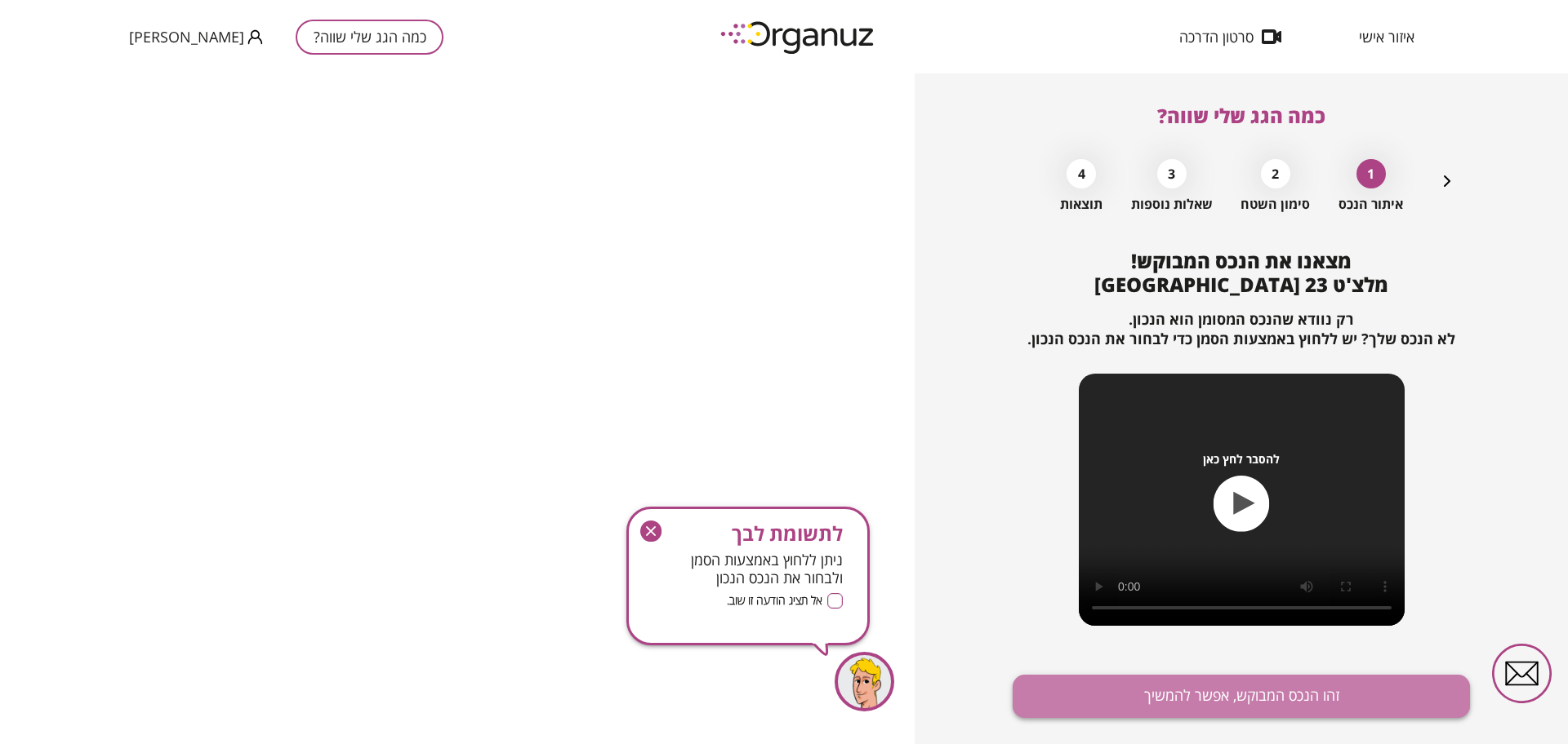
click at [1231, 674] on button "זהו הנכס המבוקש, אפשר להמשיך" at bounding box center [1241, 696] width 457 height 43
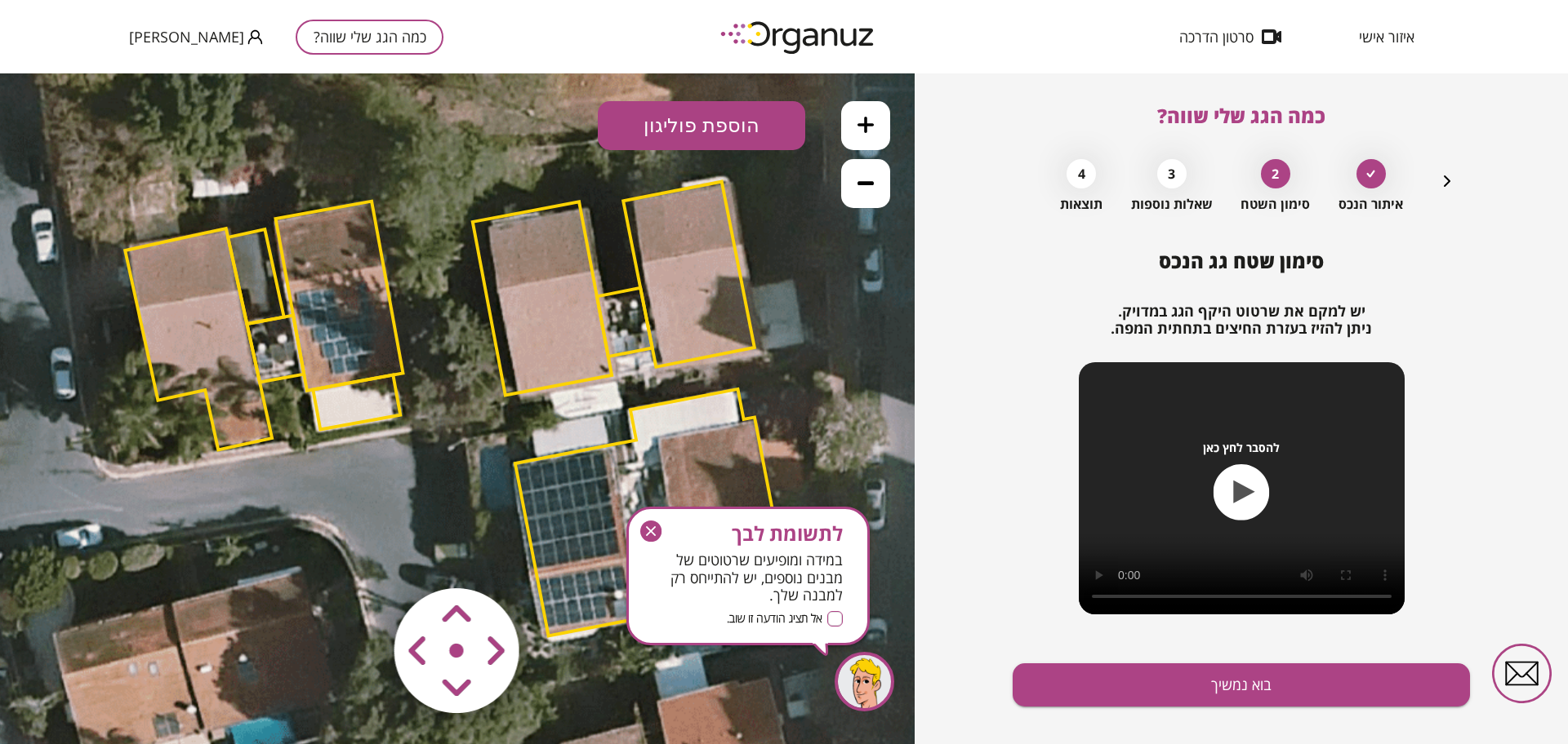
drag, startPoint x: 365, startPoint y: 474, endPoint x: 333, endPoint y: 490, distance: 35.8
click at [333, 490] on icon at bounding box center [459, 408] width 2020 height 2020
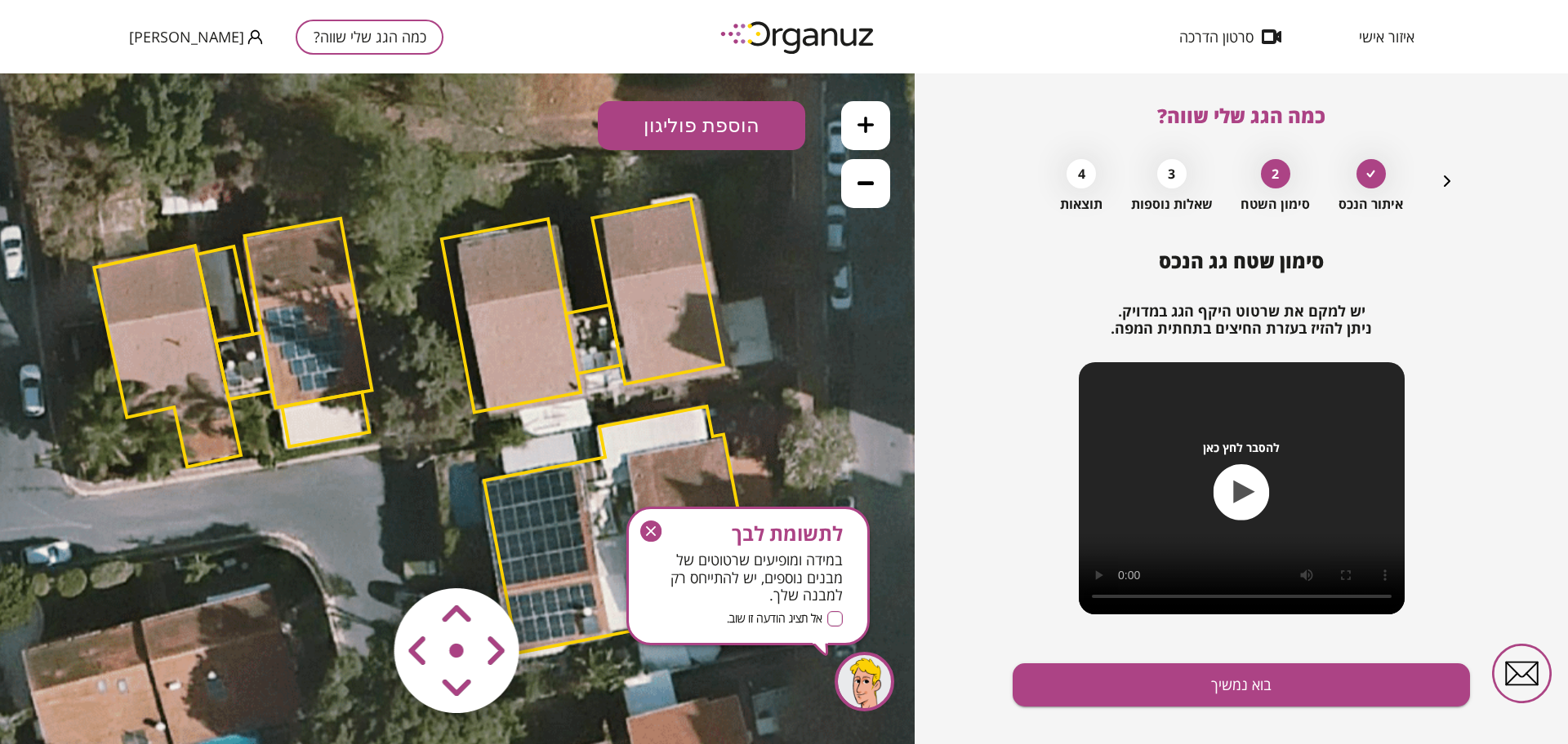
click at [360, 554] on area at bounding box center [360, 554] width 0 height 0
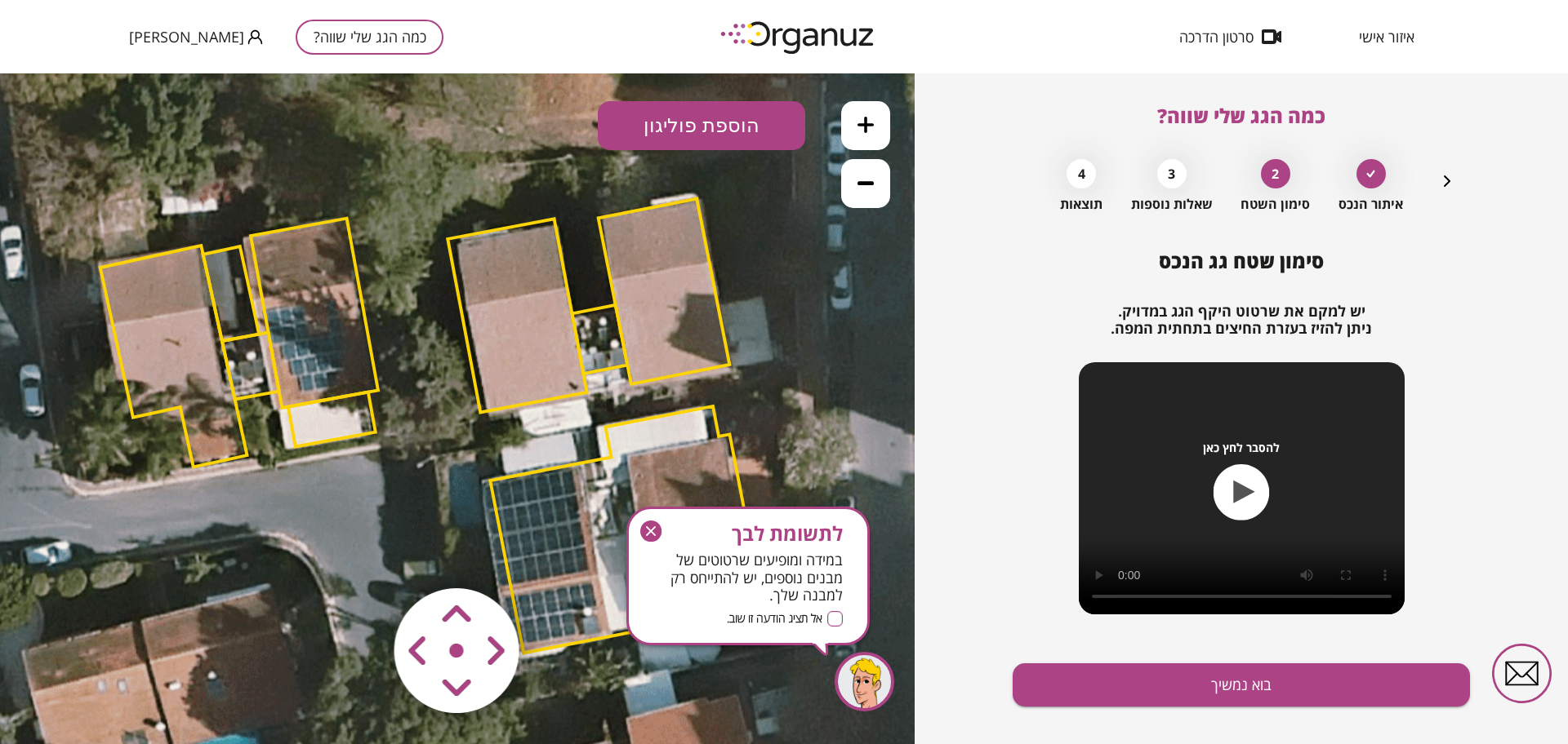
click at [360, 554] on area at bounding box center [360, 554] width 0 height 0
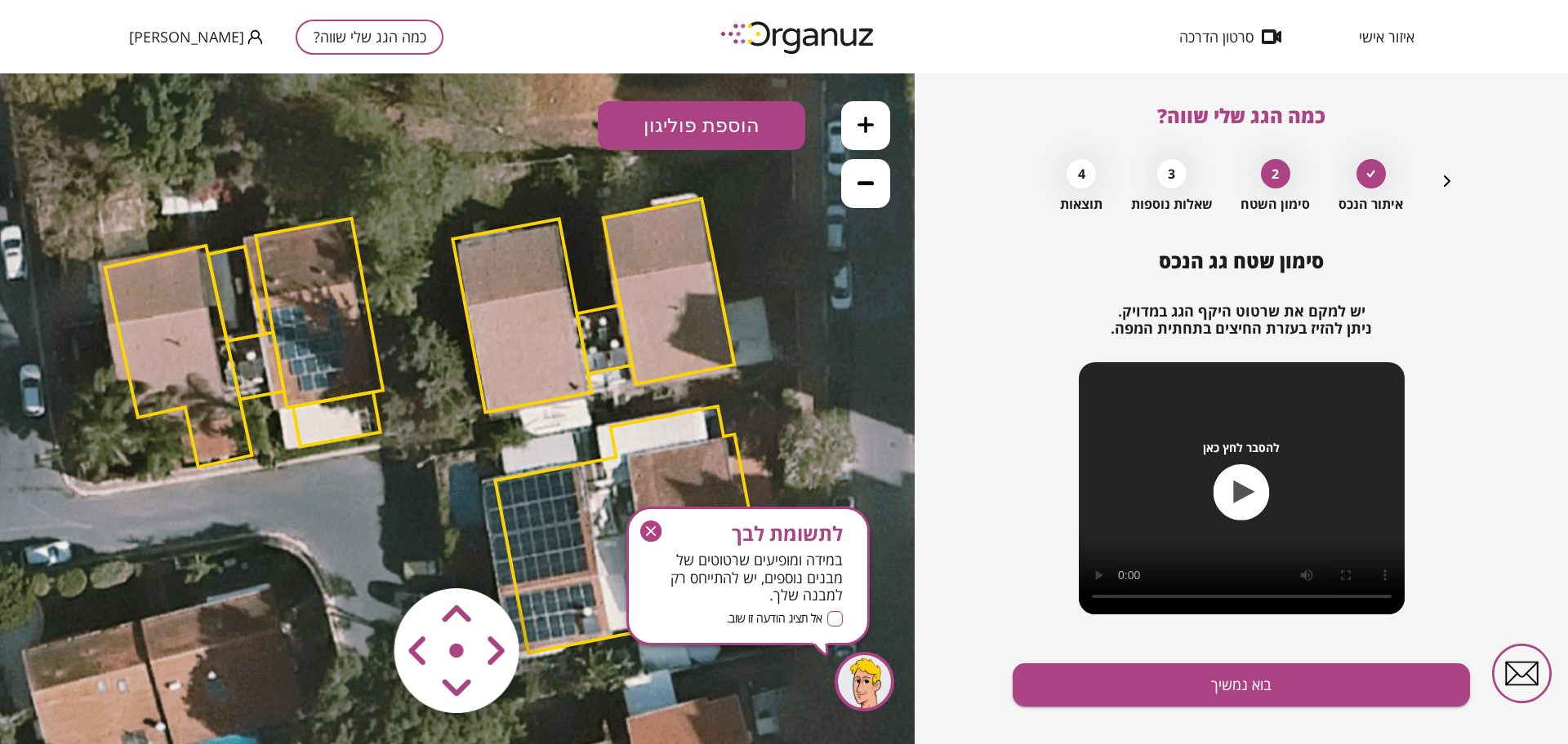
click at [360, 554] on area at bounding box center [360, 554] width 0 height 0
click at [660, 529] on icon "button" at bounding box center [651, 532] width 22 height 22
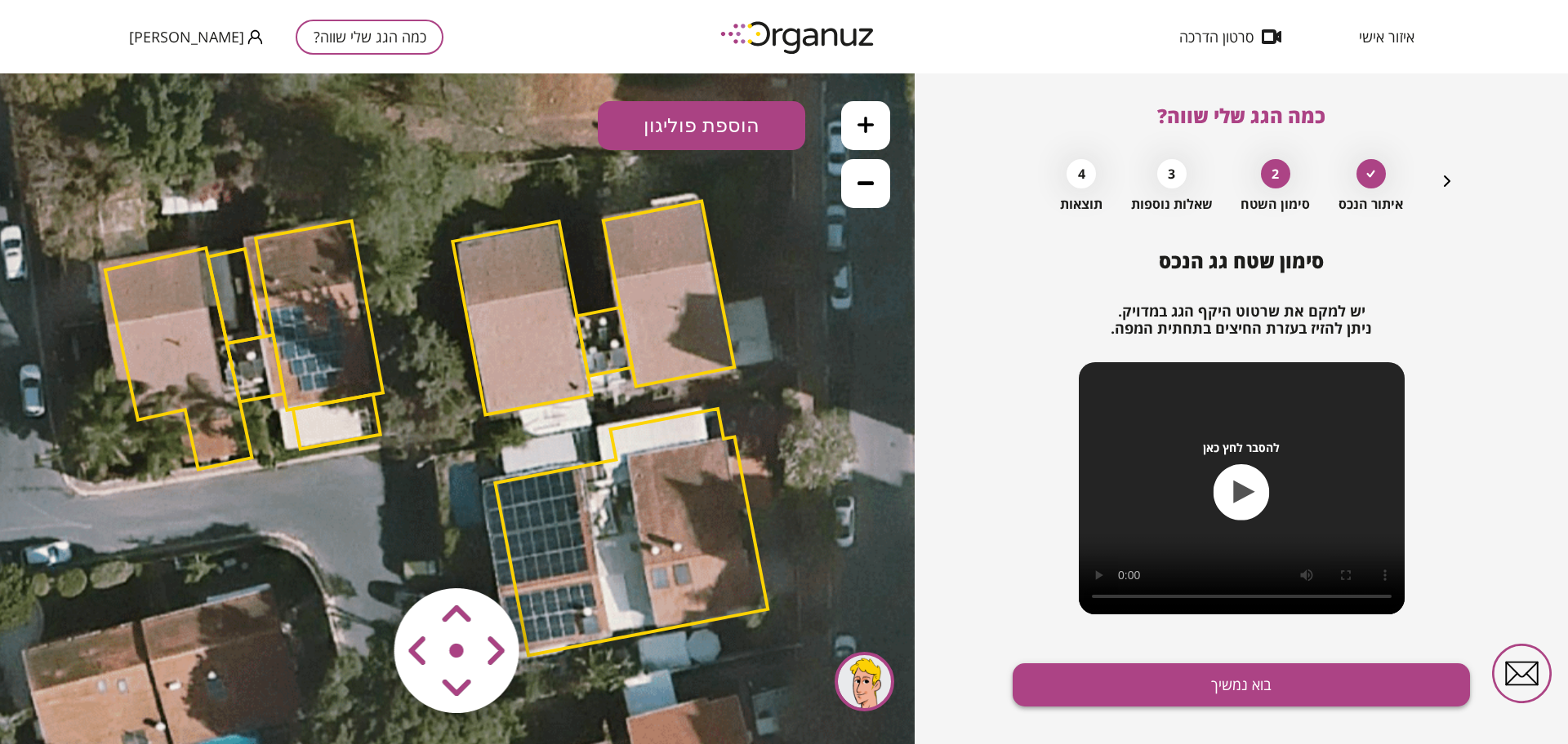
click at [1126, 686] on button "בוא נמשיך" at bounding box center [1241, 685] width 457 height 43
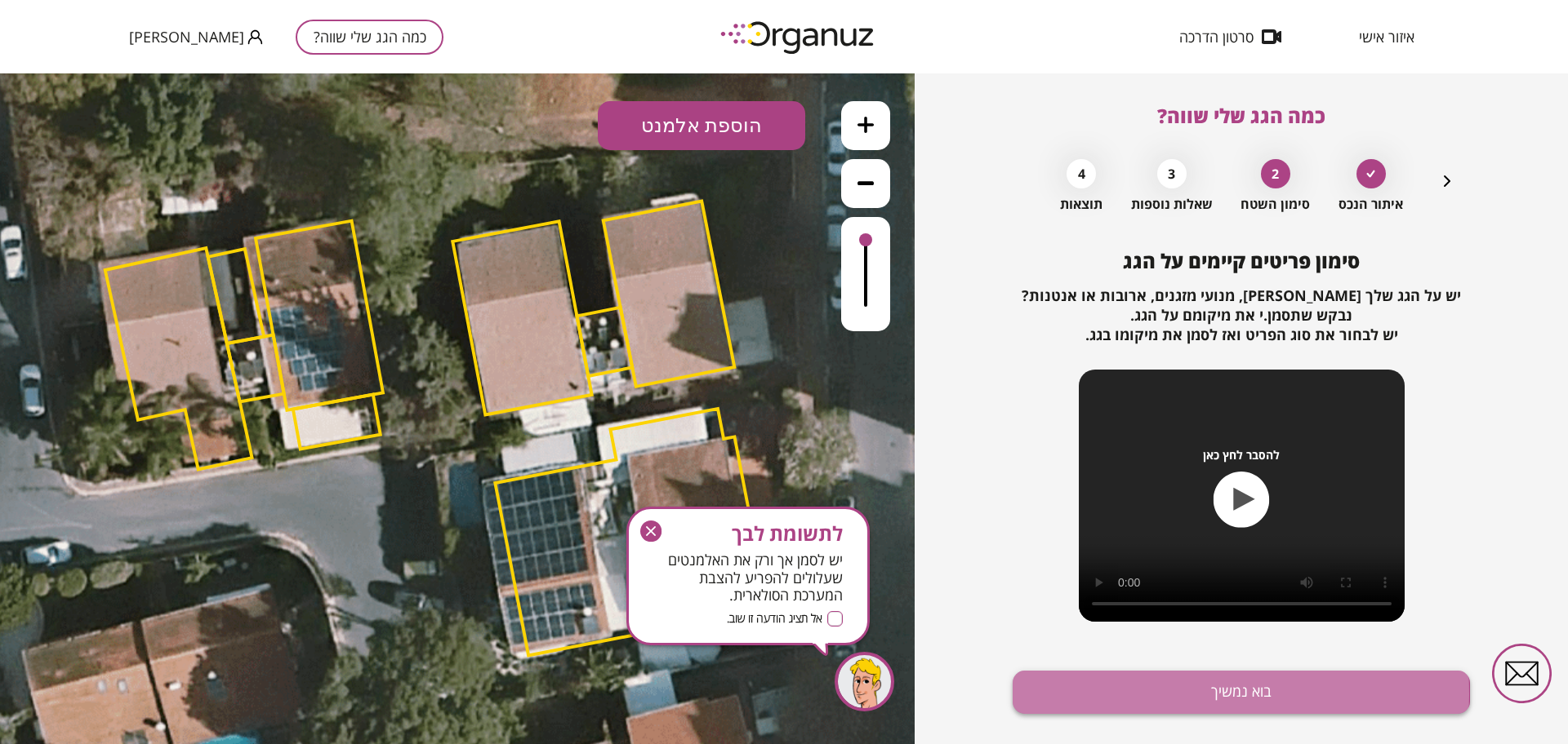
click at [1127, 694] on button "בוא נמשיך" at bounding box center [1241, 692] width 457 height 43
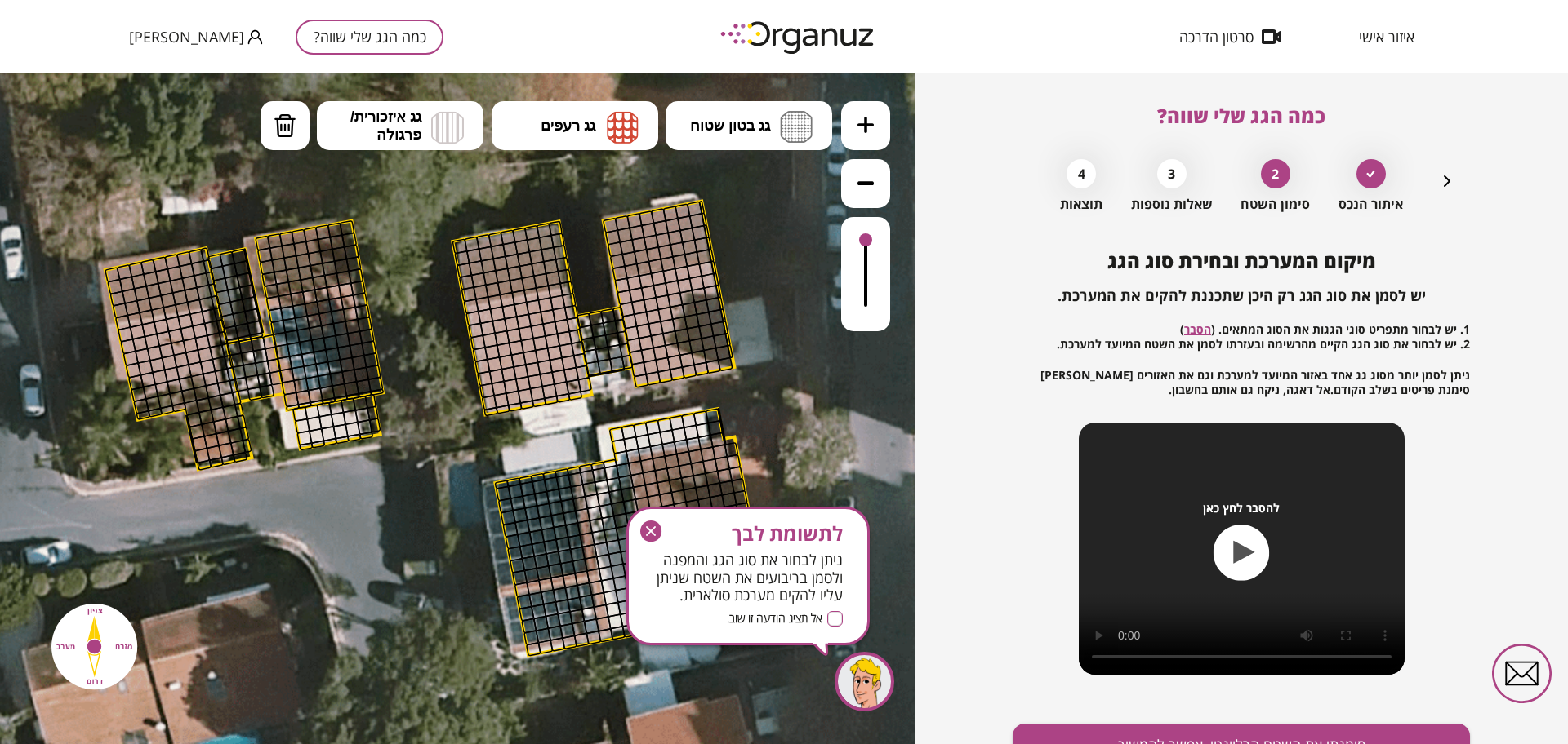
click at [851, 121] on button at bounding box center [866, 125] width 49 height 49
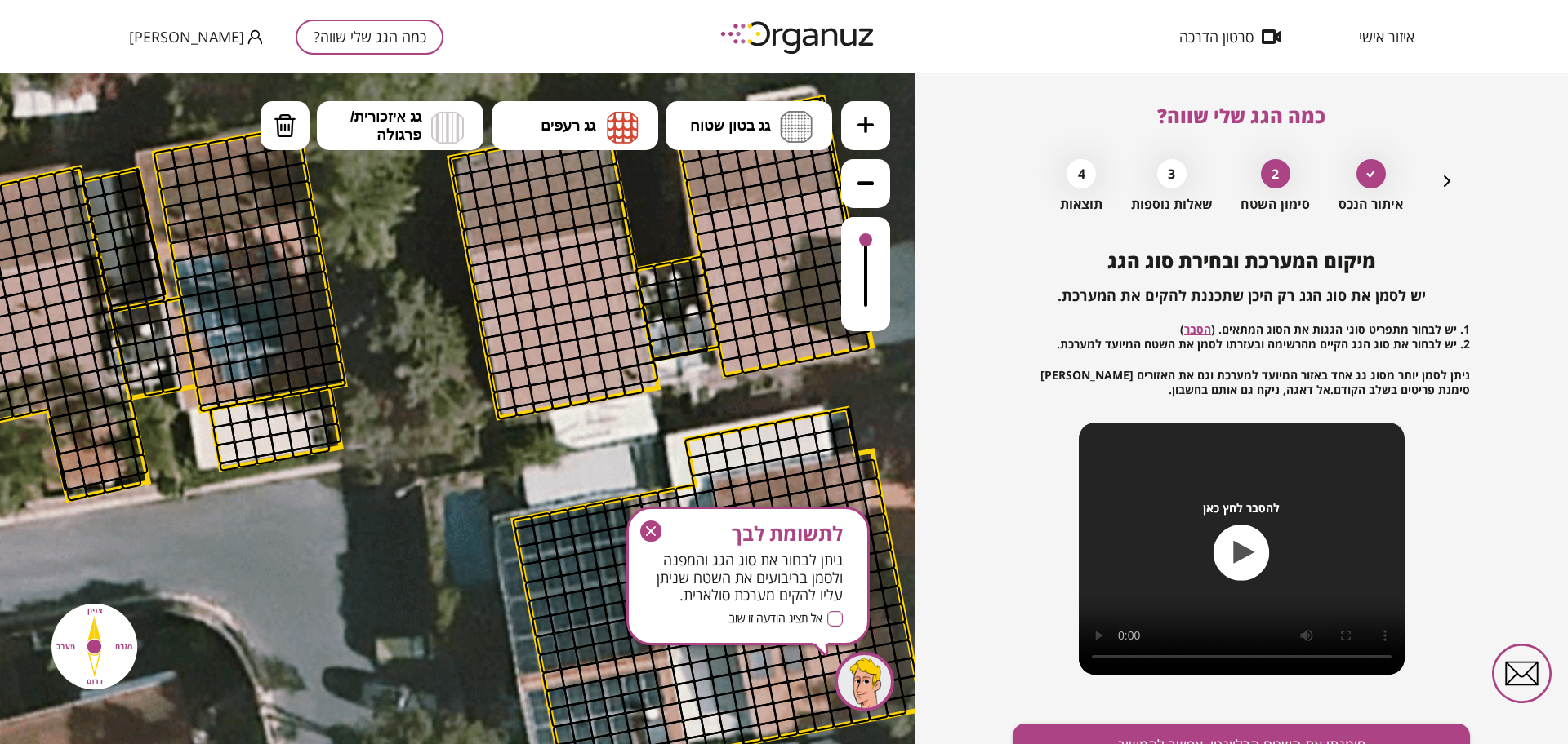
click at [659, 117] on ul "גג בטון שטוח מפלס א א מפלס ב ב מפלס ג ג גג רעפים רעפים צפון" at bounding box center [546, 127] width 572 height 53
click at [617, 120] on img at bounding box center [622, 126] width 32 height 32
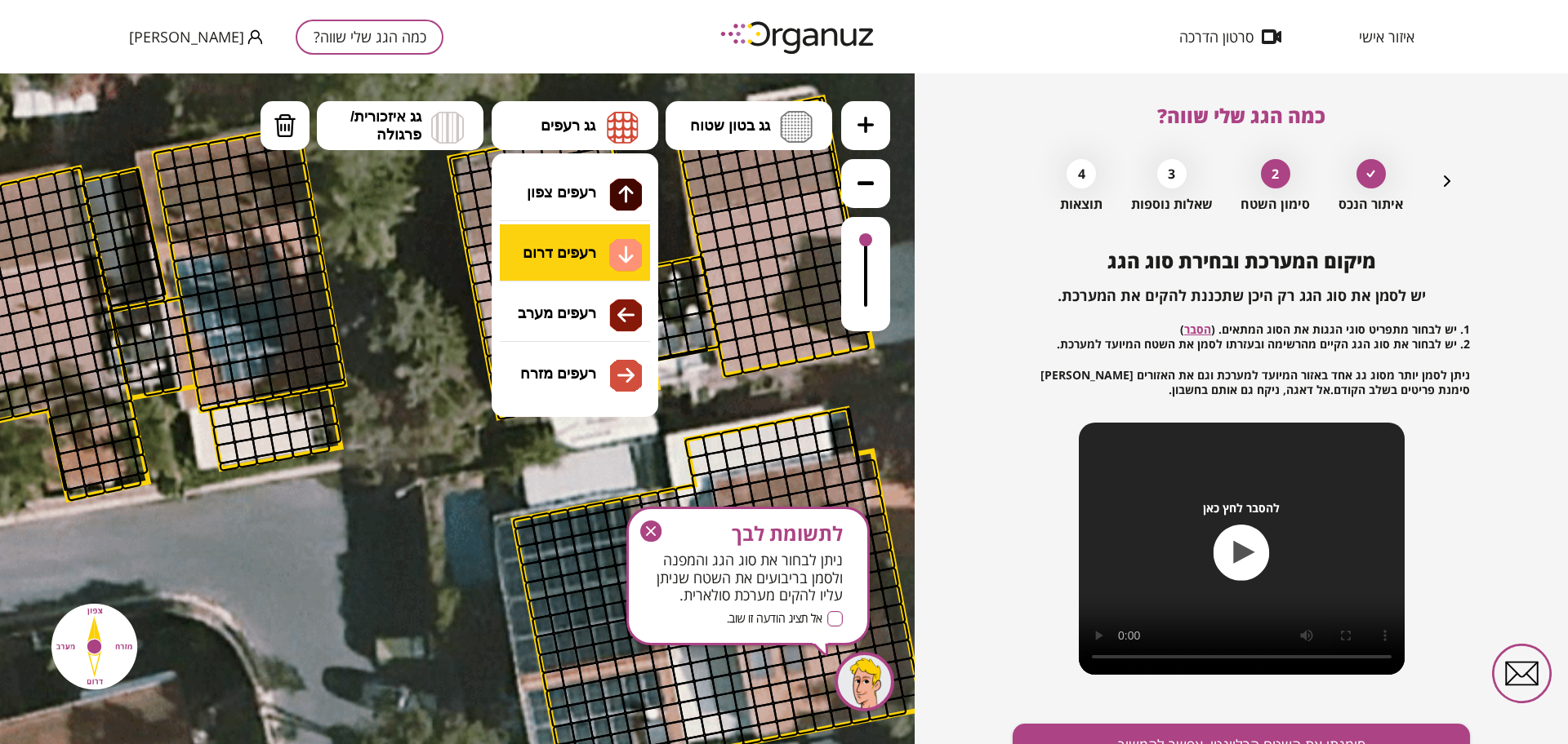
click at [605, 250] on div ".st0 { fill: #FFFFFF; } 10" at bounding box center [457, 408] width 915 height 671
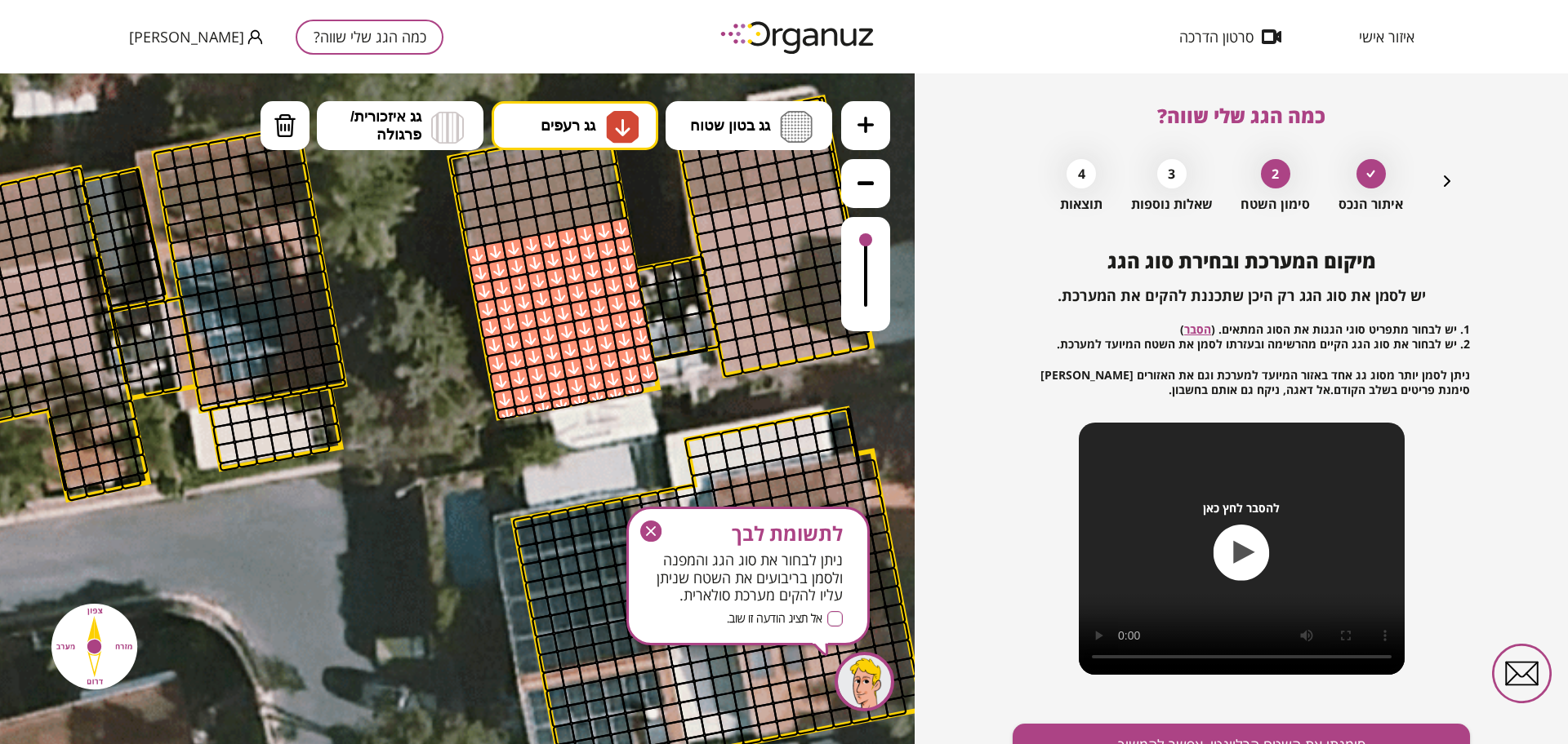
drag, startPoint x: 577, startPoint y: 242, endPoint x: 407, endPoint y: 266, distance: 171.7
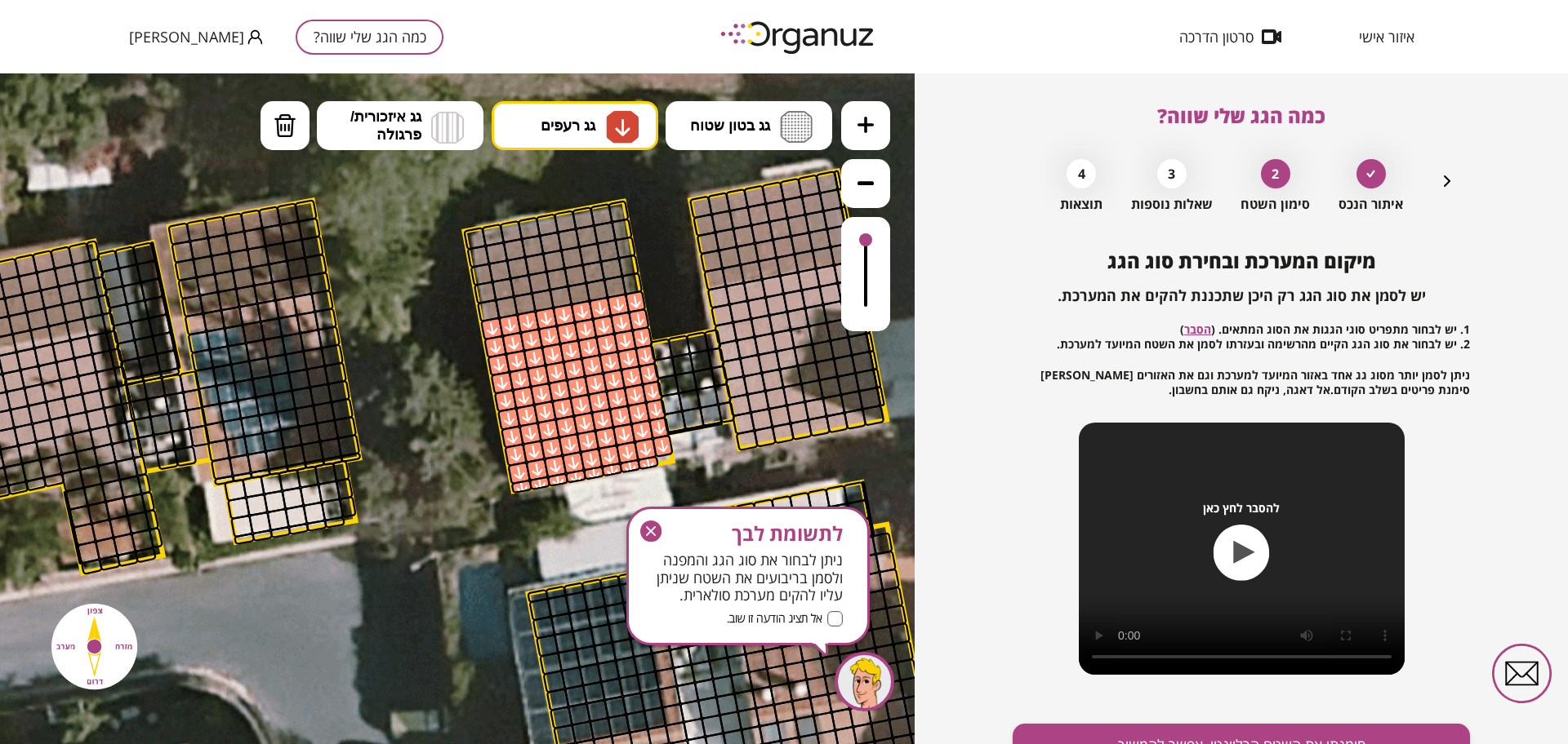
drag, startPoint x: 369, startPoint y: 264, endPoint x: 382, endPoint y: 372, distance: 108.8
click at [382, 375] on icon at bounding box center [428, 508] width 3031 height 3030
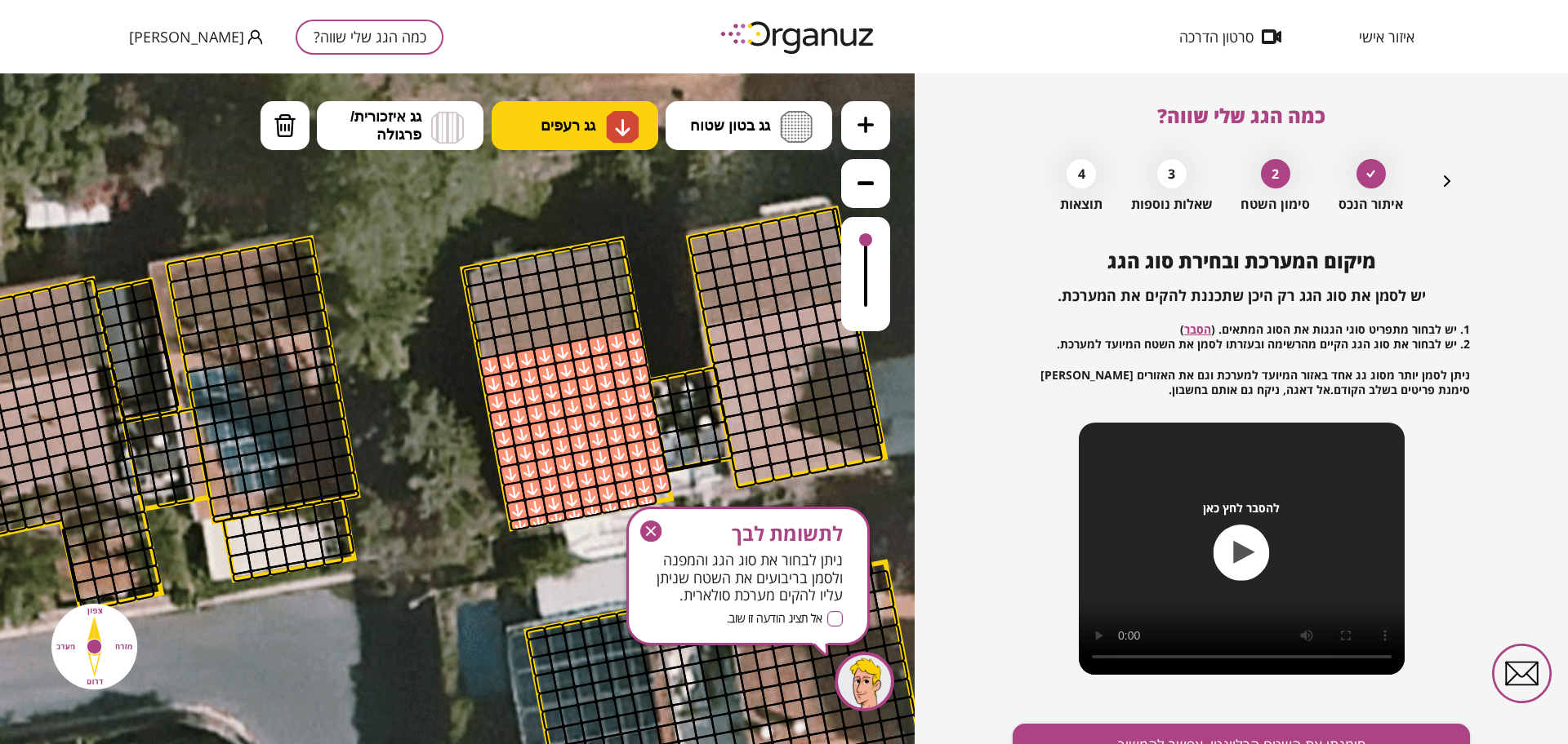
drag, startPoint x: 567, startPoint y: 150, endPoint x: 572, endPoint y: 116, distance: 34.4
click at [567, 147] on button "גג רעפים" at bounding box center [575, 125] width 166 height 49
click at [572, 115] on button "גג רעפים" at bounding box center [575, 125] width 166 height 49
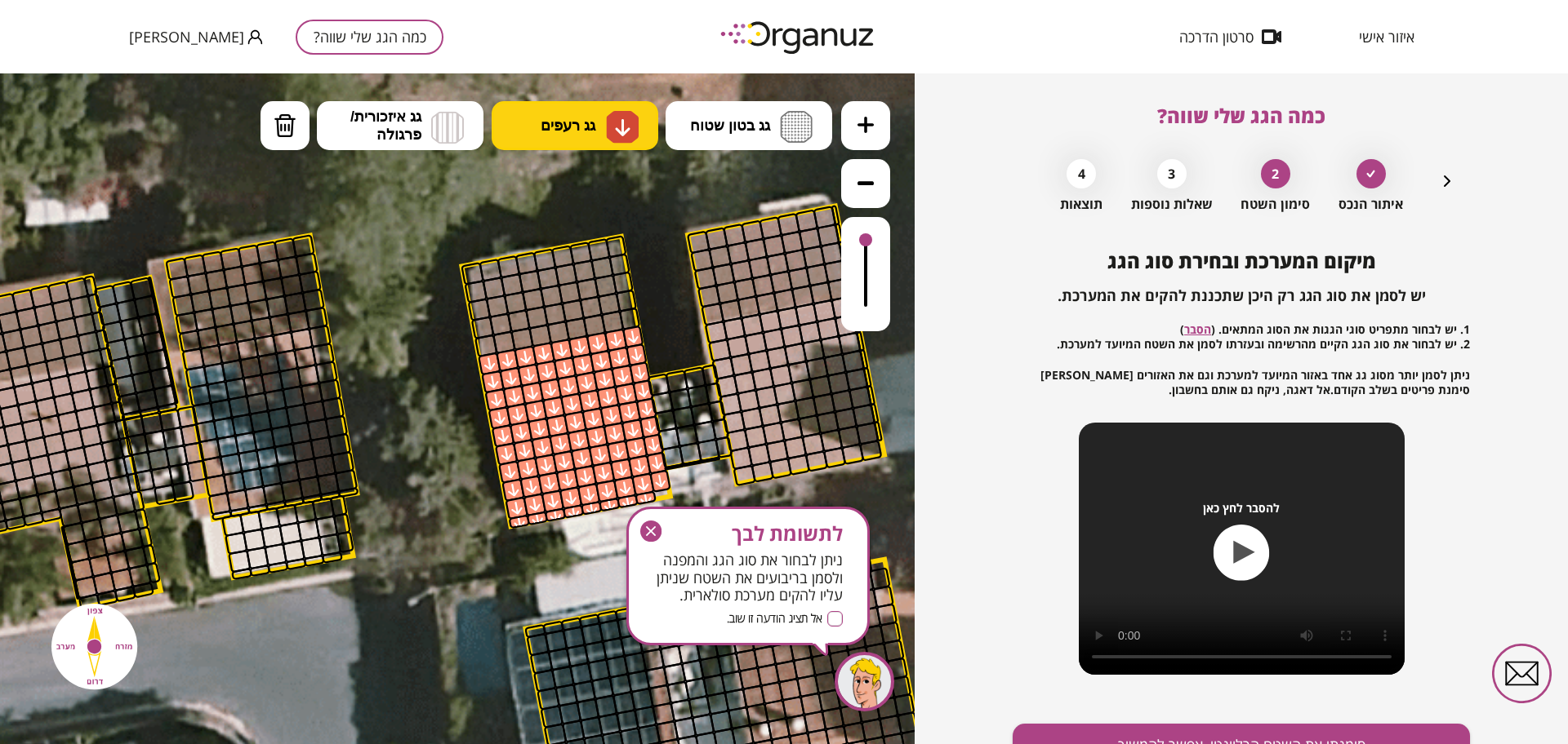
click at [585, 128] on span "גג רעפים" at bounding box center [568, 125] width 55 height 18
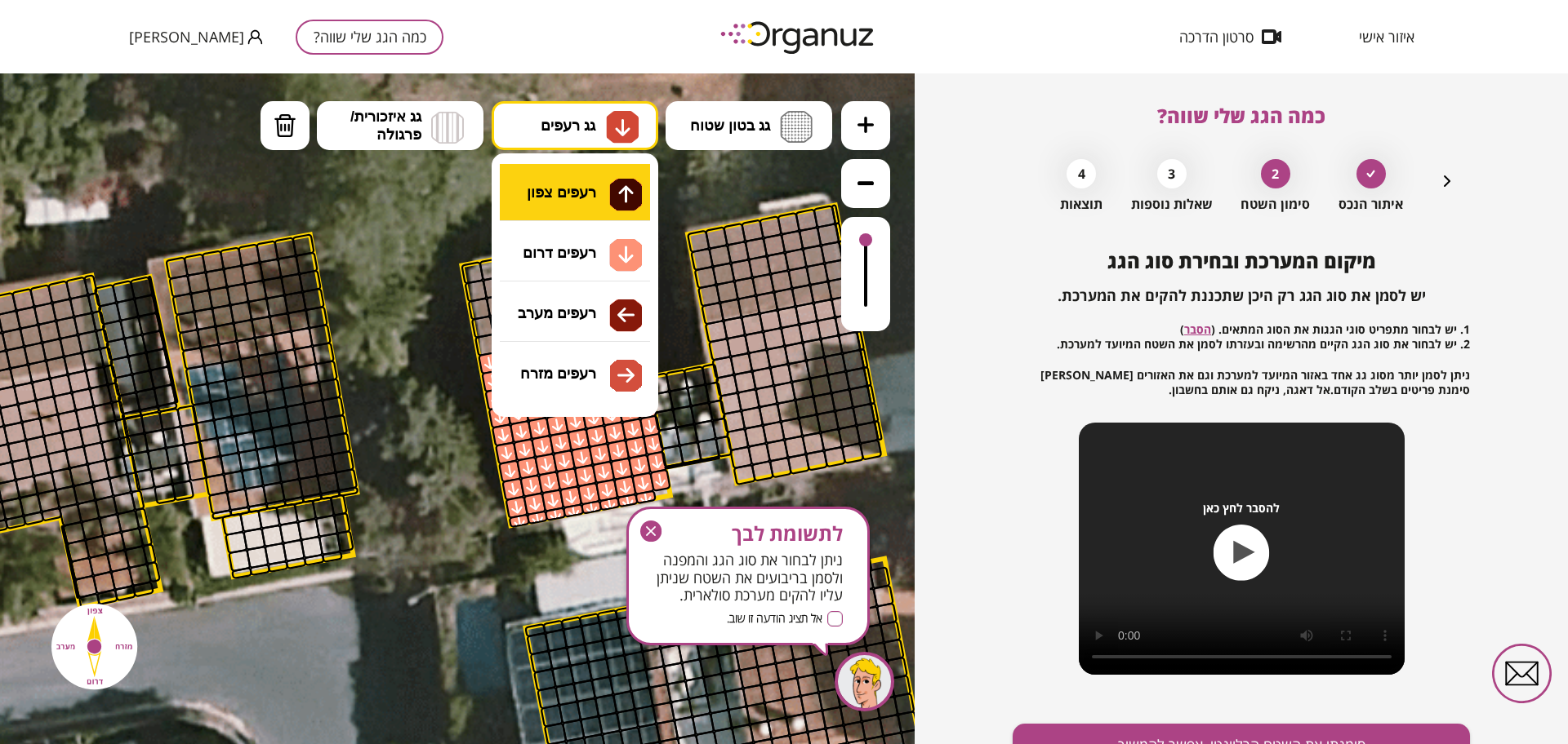
click at [594, 189] on div ".st0 { fill: #FFFFFF; } 10" at bounding box center [457, 408] width 915 height 671
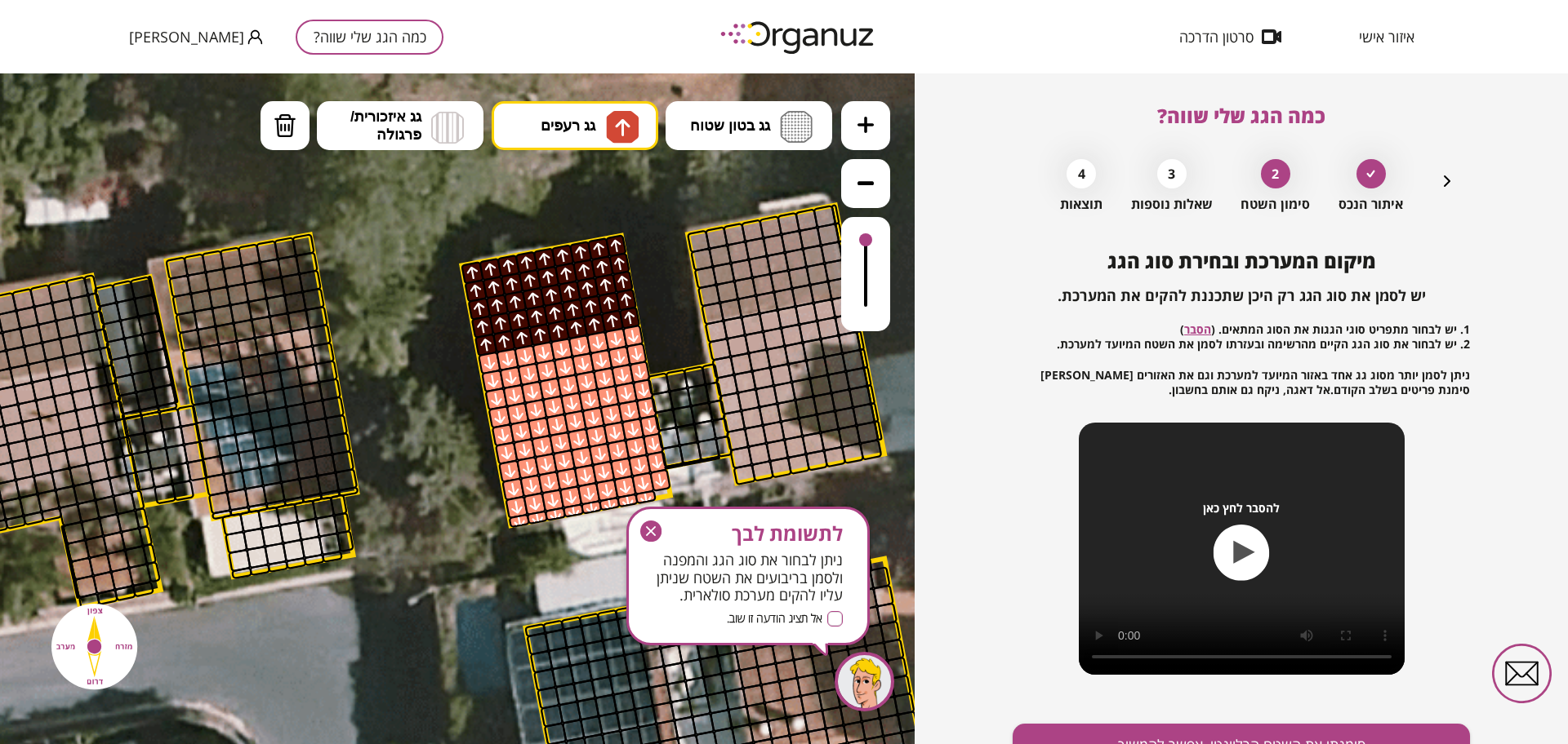
drag, startPoint x: 485, startPoint y: 337, endPoint x: 740, endPoint y: 366, distance: 256.6
click at [455, 282] on div ".st0 { fill: #FFFFFF; }" at bounding box center [426, 542] width 3031 height 3030
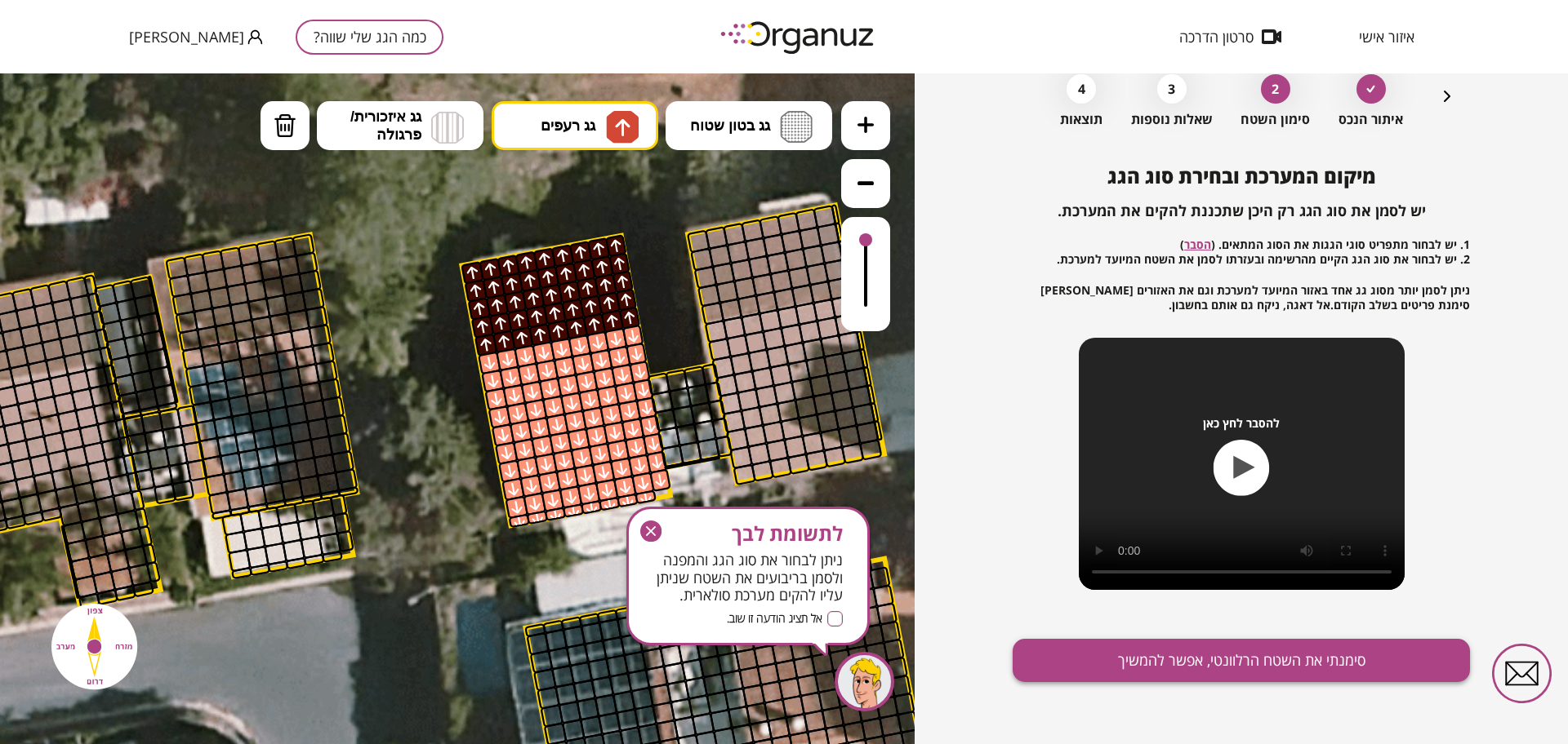
click at [1067, 639] on button "סימנתי את השטח הרלוונטי, אפשר להמשיך" at bounding box center [1241, 661] width 457 height 43
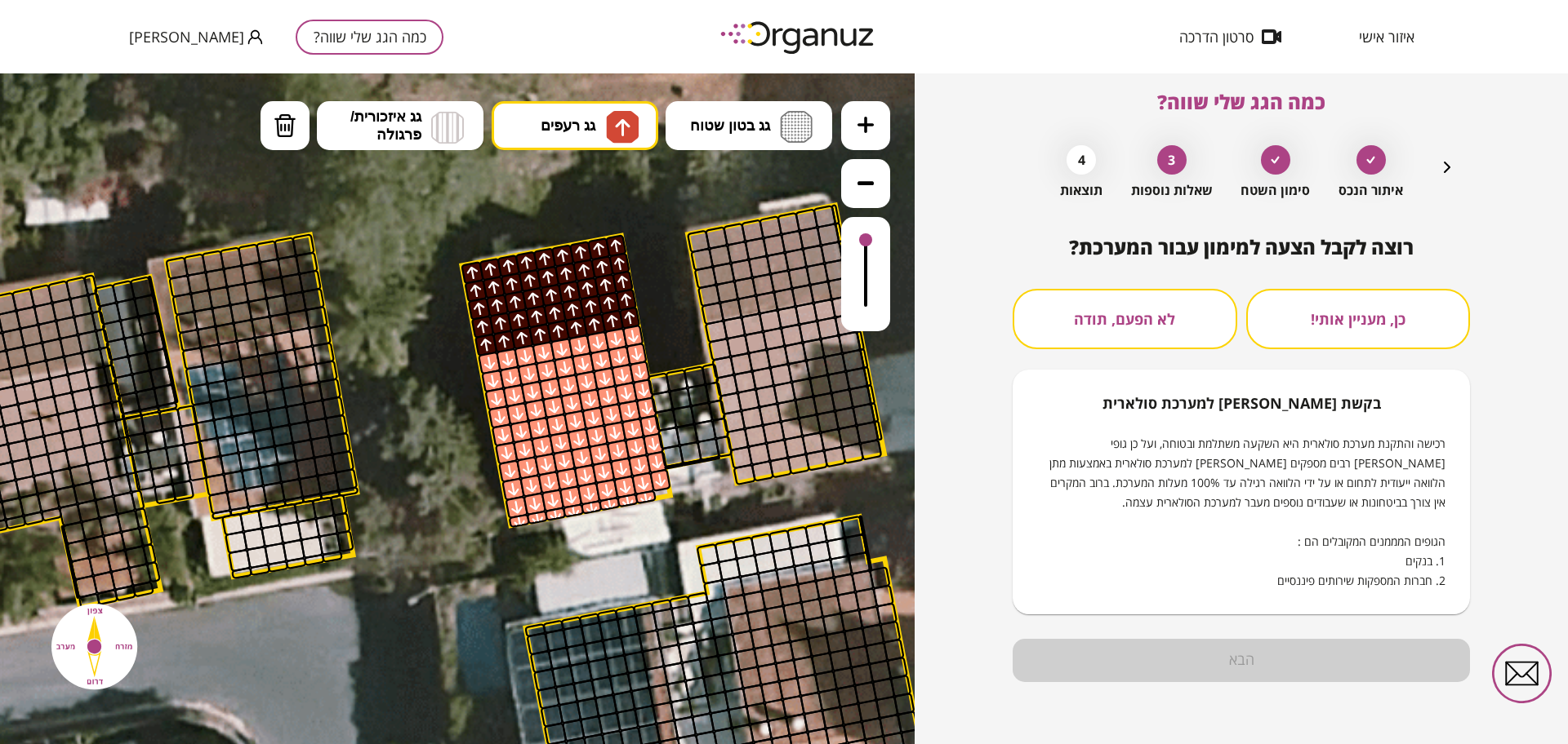
scroll to position [14, 0]
click at [1130, 334] on button "לא הפעם, תודה" at bounding box center [1124, 319] width 224 height 61
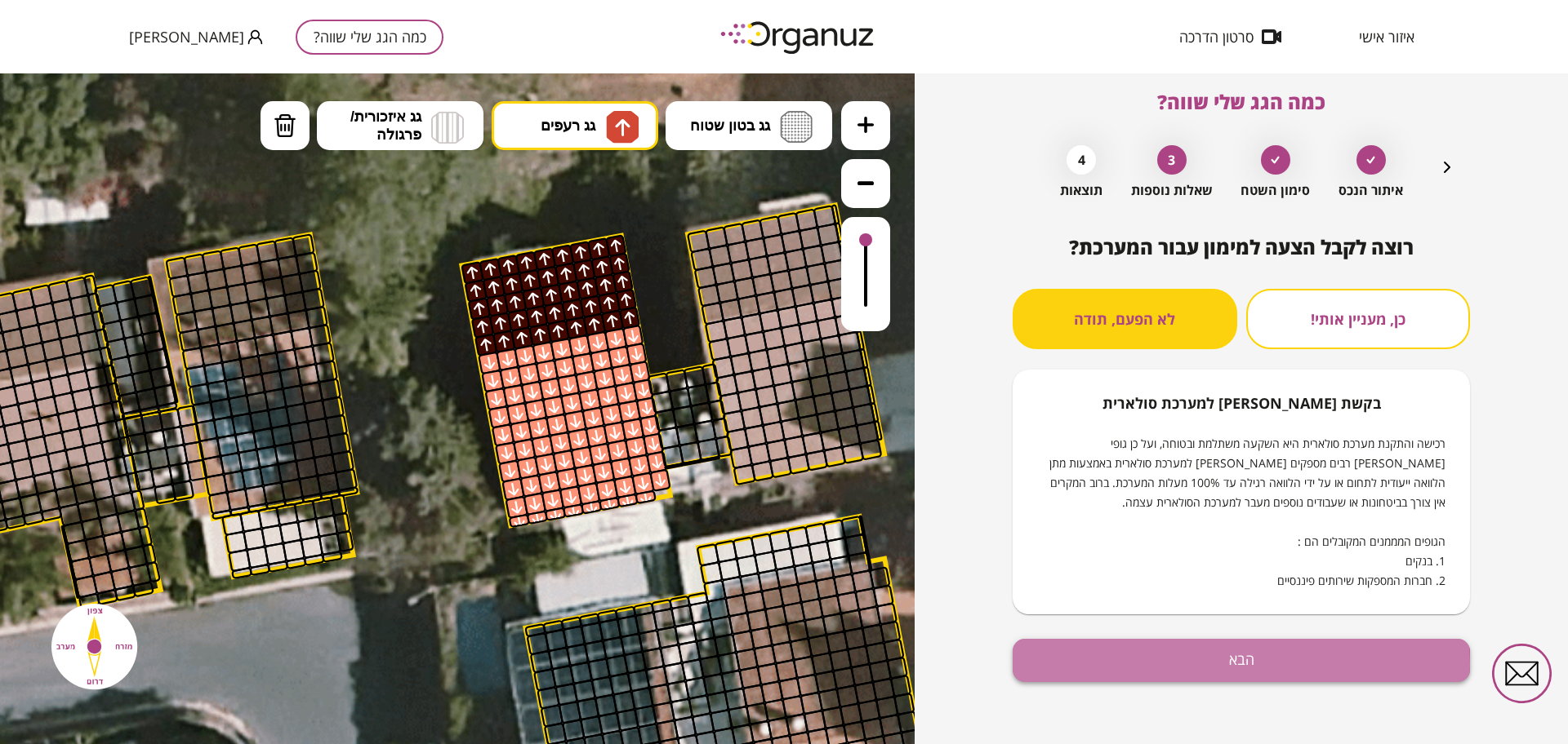
click at [1233, 665] on button "הבא" at bounding box center [1241, 661] width 457 height 43
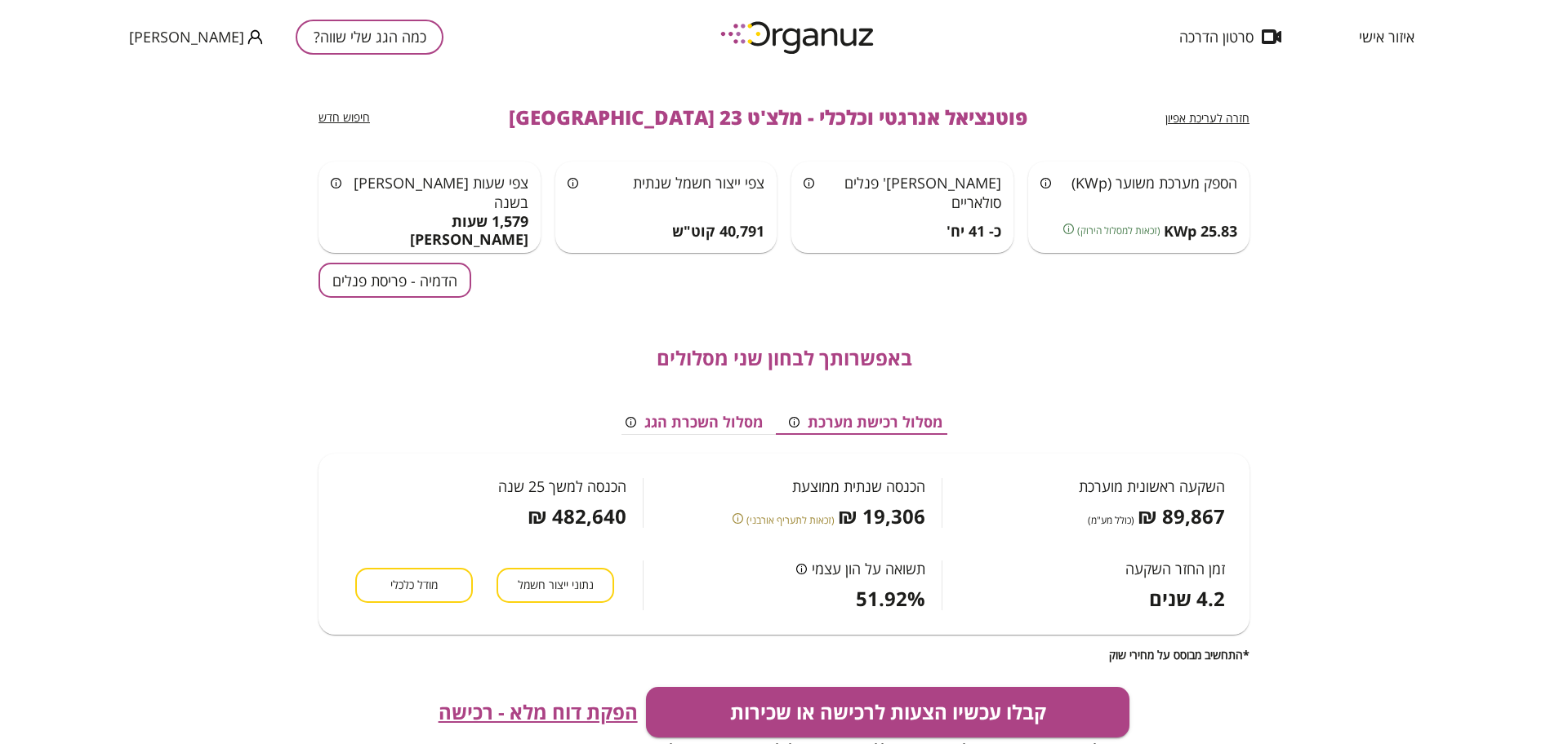
click at [450, 274] on button "הדמיה - פריסת פנלים" at bounding box center [395, 280] width 153 height 35
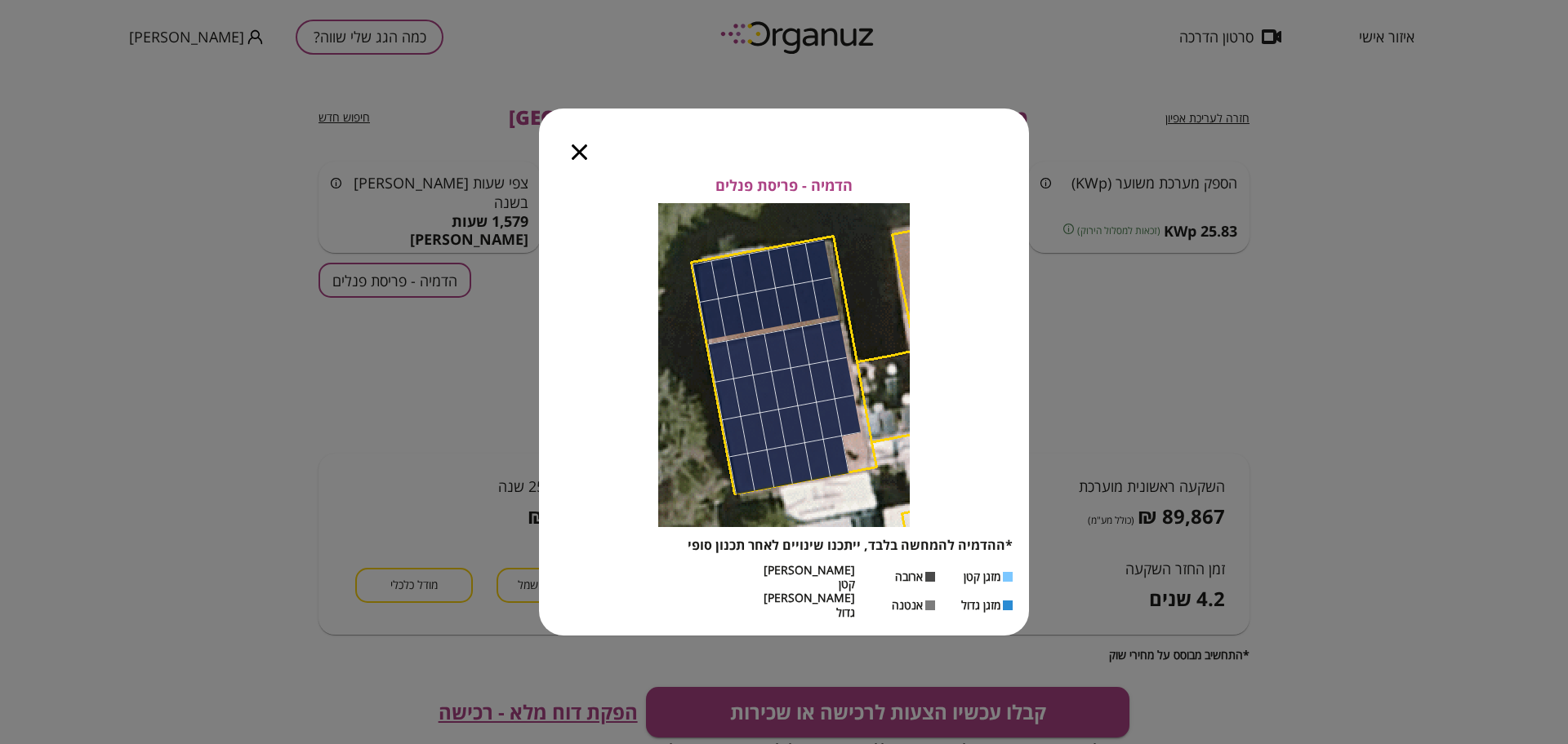
click at [584, 160] on icon "button" at bounding box center [580, 153] width 16 height 16
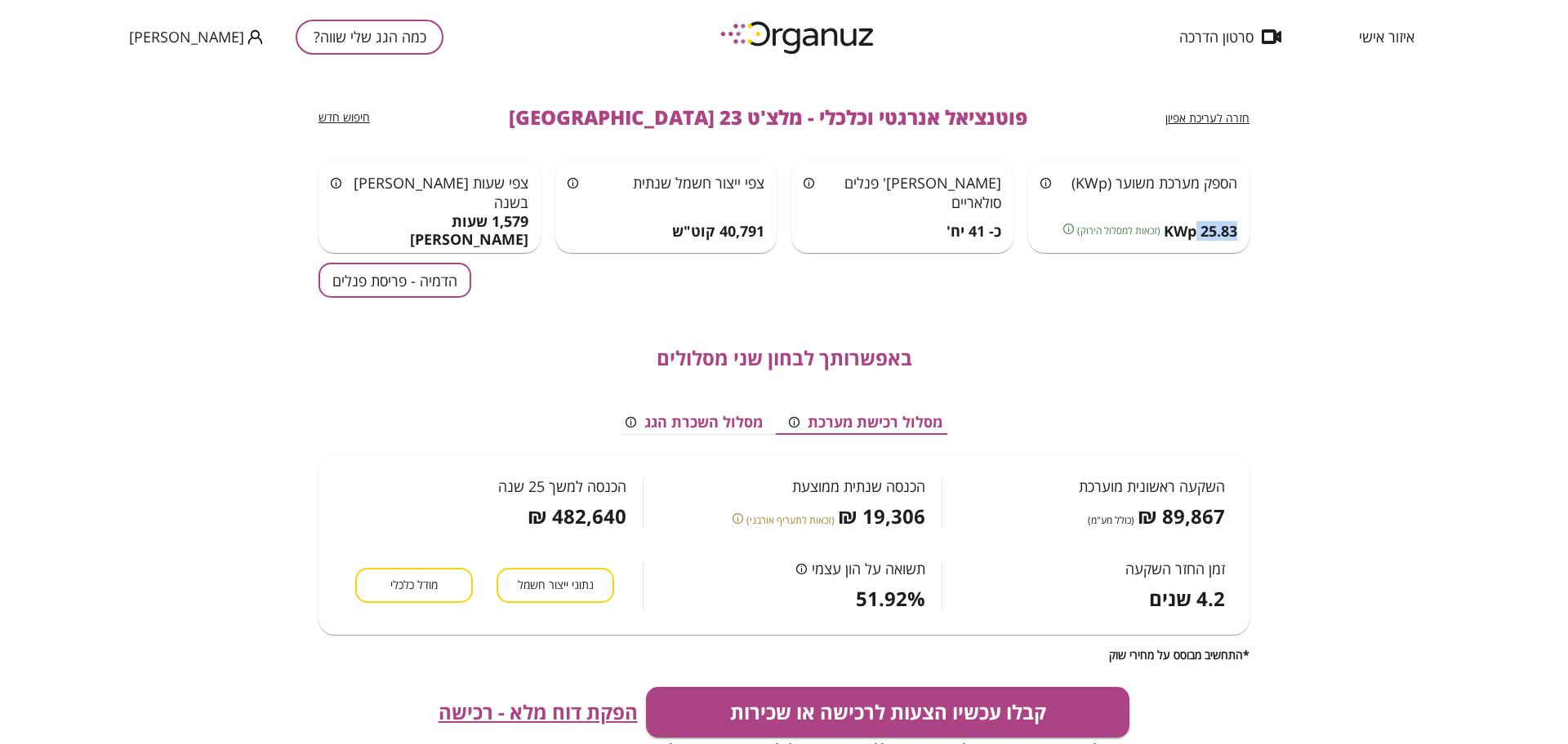
drag, startPoint x: 1198, startPoint y: 232, endPoint x: 1242, endPoint y: 218, distance: 46.2
click at [1242, 218] on div "הספק מערכת משוער (KWp) 25.83 KWp (זכאות למסלול הירוק)" at bounding box center [1139, 207] width 222 height 91
click at [1269, 246] on div "חזרה לעריכת אפיון פוטנציאל אנרגטי וכלכלי - מלצ'ט 23 קריית אונו חיפוש חדש הספק מ…" at bounding box center [784, 408] width 1568 height 671
drag, startPoint x: 1201, startPoint y: 235, endPoint x: 1244, endPoint y: 237, distance: 43.0
click at [1244, 237] on div "הספק מערכת משוער (KWp) 25.83 KWp (זכאות למסלול הירוק)" at bounding box center [1139, 207] width 222 height 91
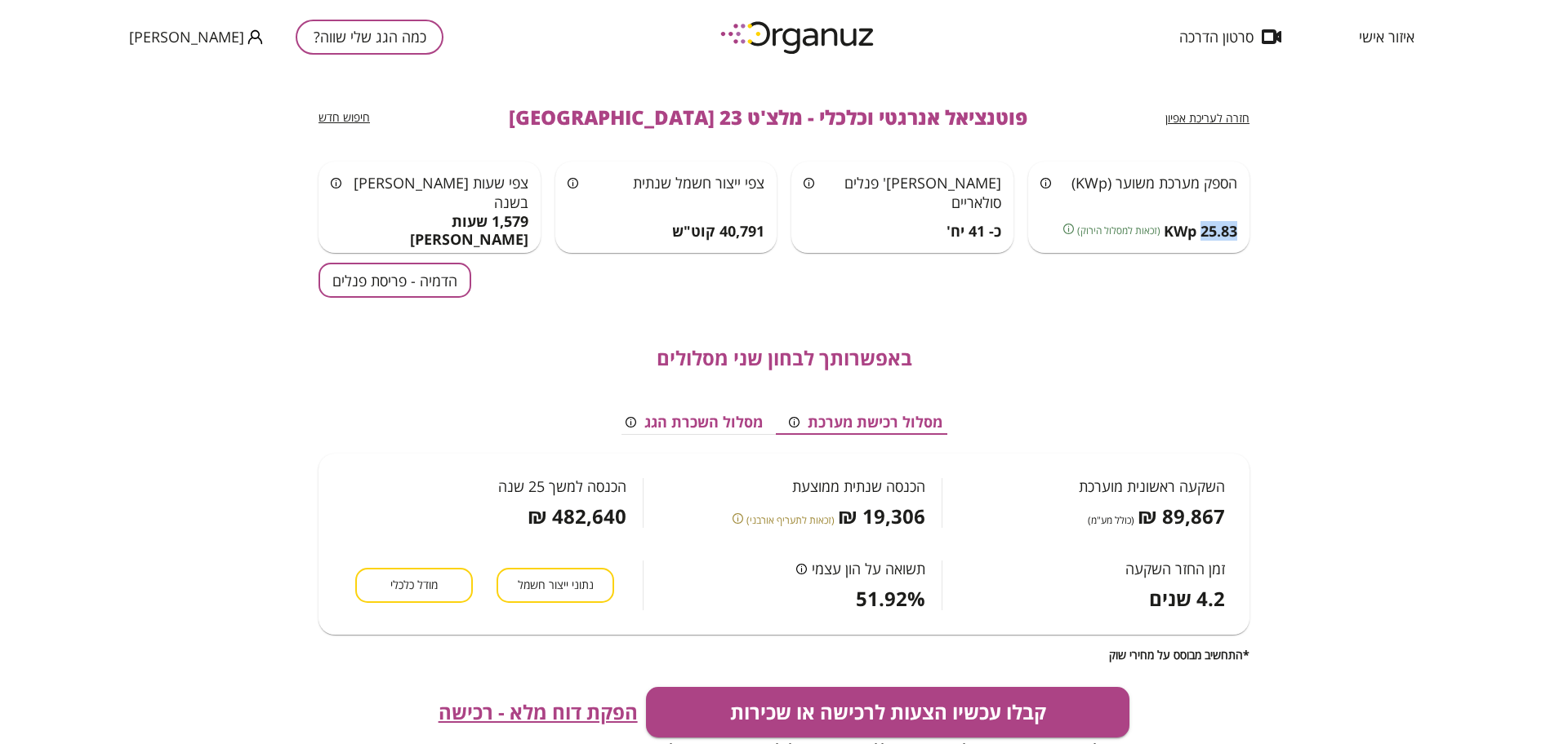
click at [371, 271] on button "הדמיה - פריסת פנלים" at bounding box center [395, 280] width 153 height 35
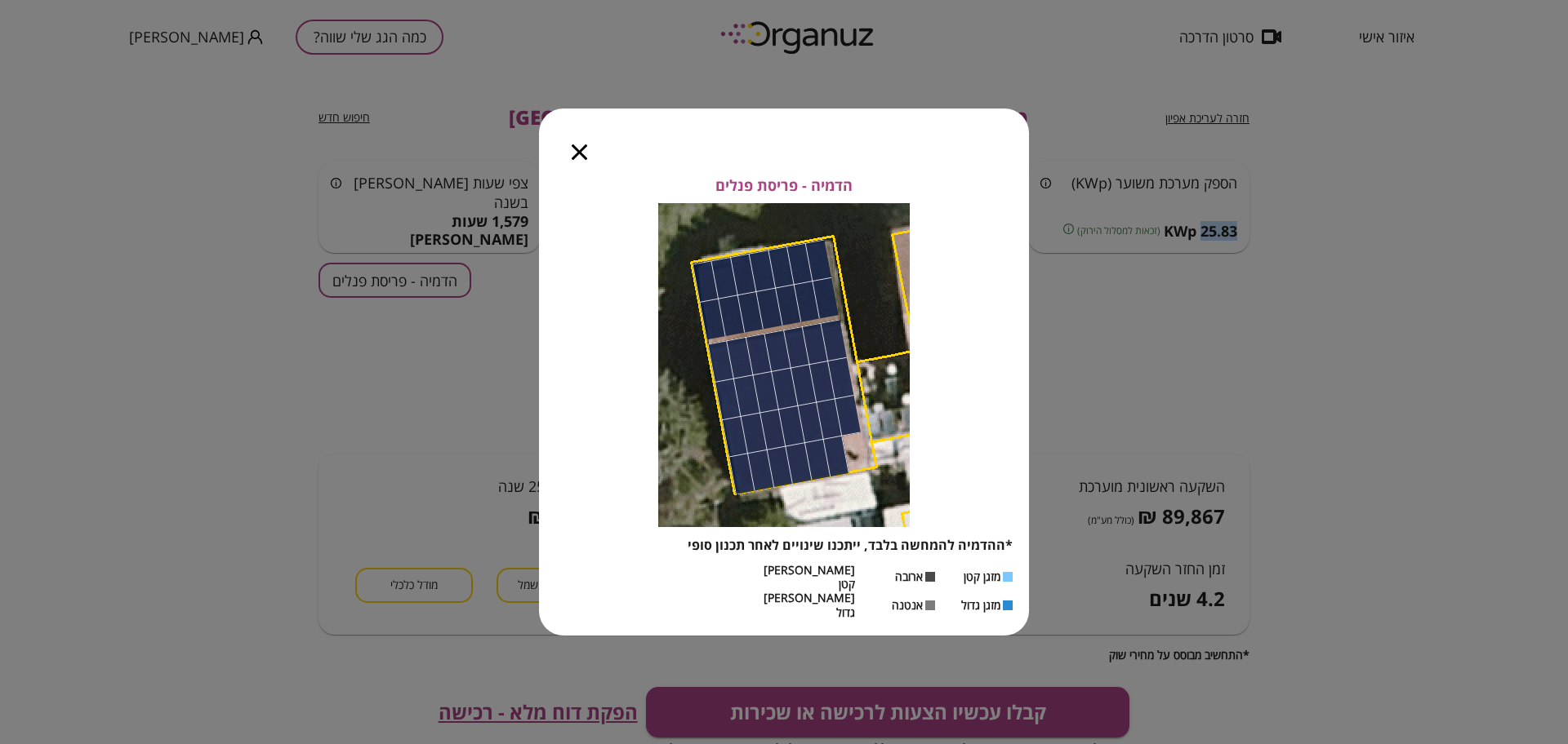
click at [574, 160] on icon "button" at bounding box center [580, 153] width 16 height 16
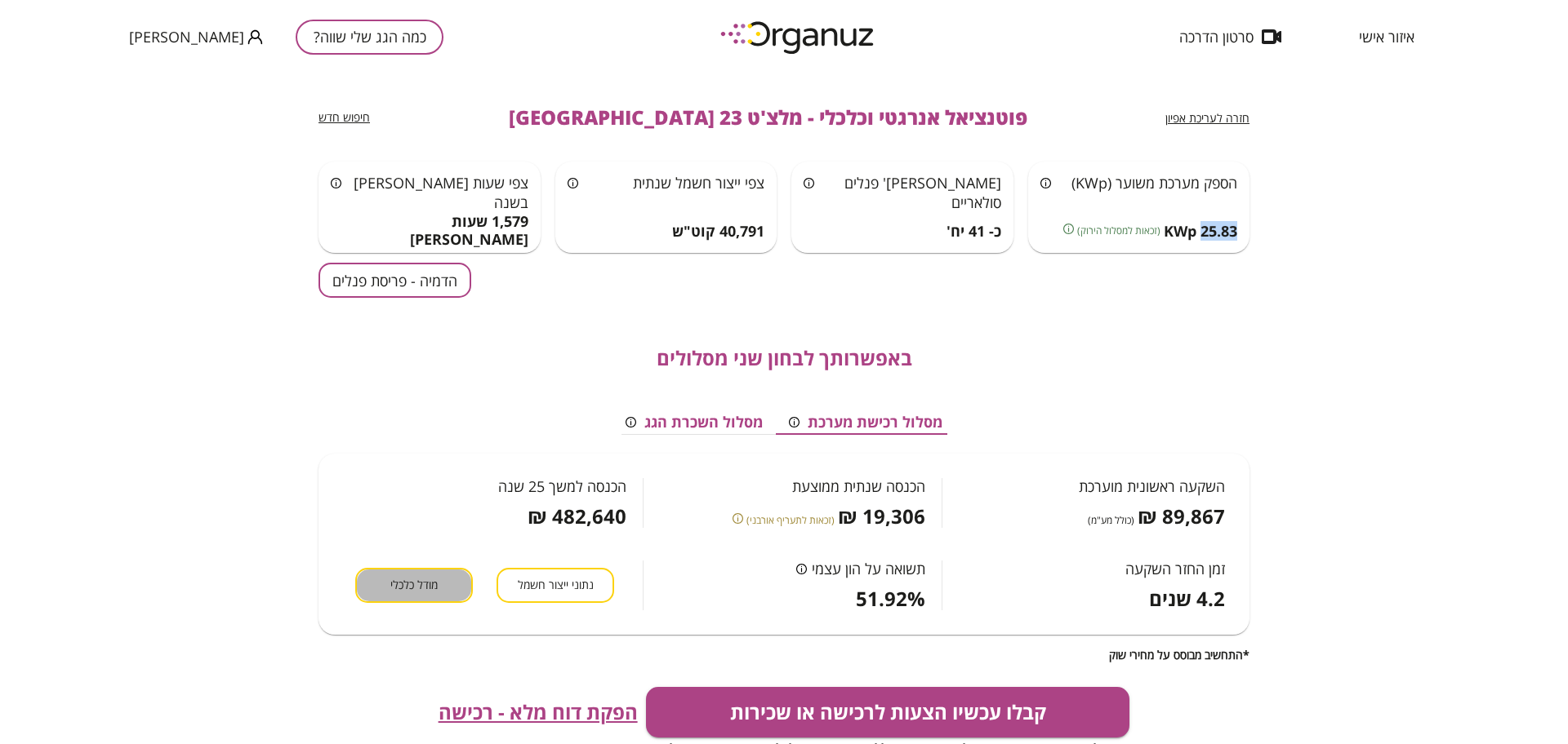
click at [446, 581] on button "מודל כלכלי" at bounding box center [414, 585] width 118 height 35
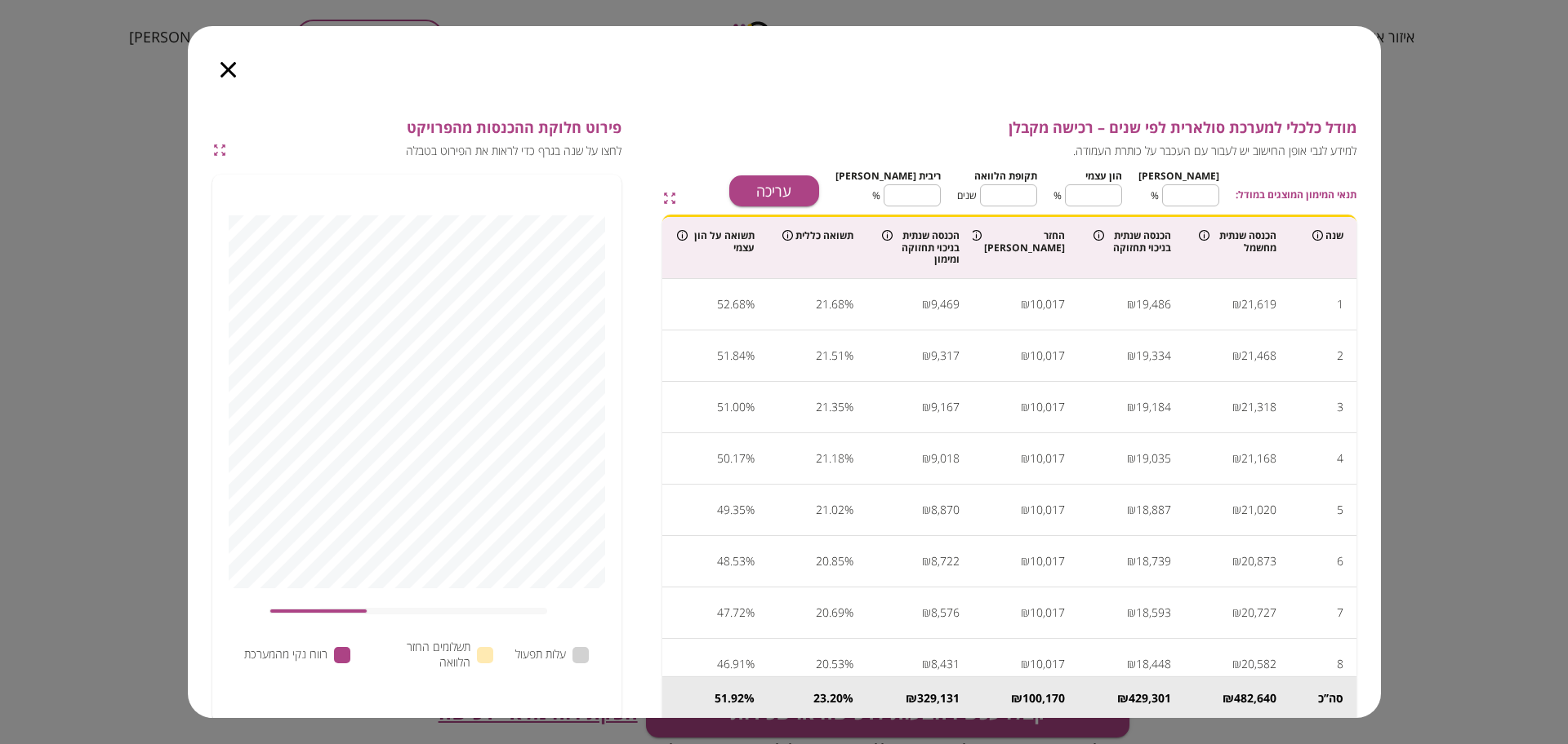
click at [224, 62] on div at bounding box center [228, 61] width 81 height 69
click at [214, 61] on div at bounding box center [228, 61] width 81 height 69
click at [223, 65] on icon "button" at bounding box center [228, 70] width 16 height 16
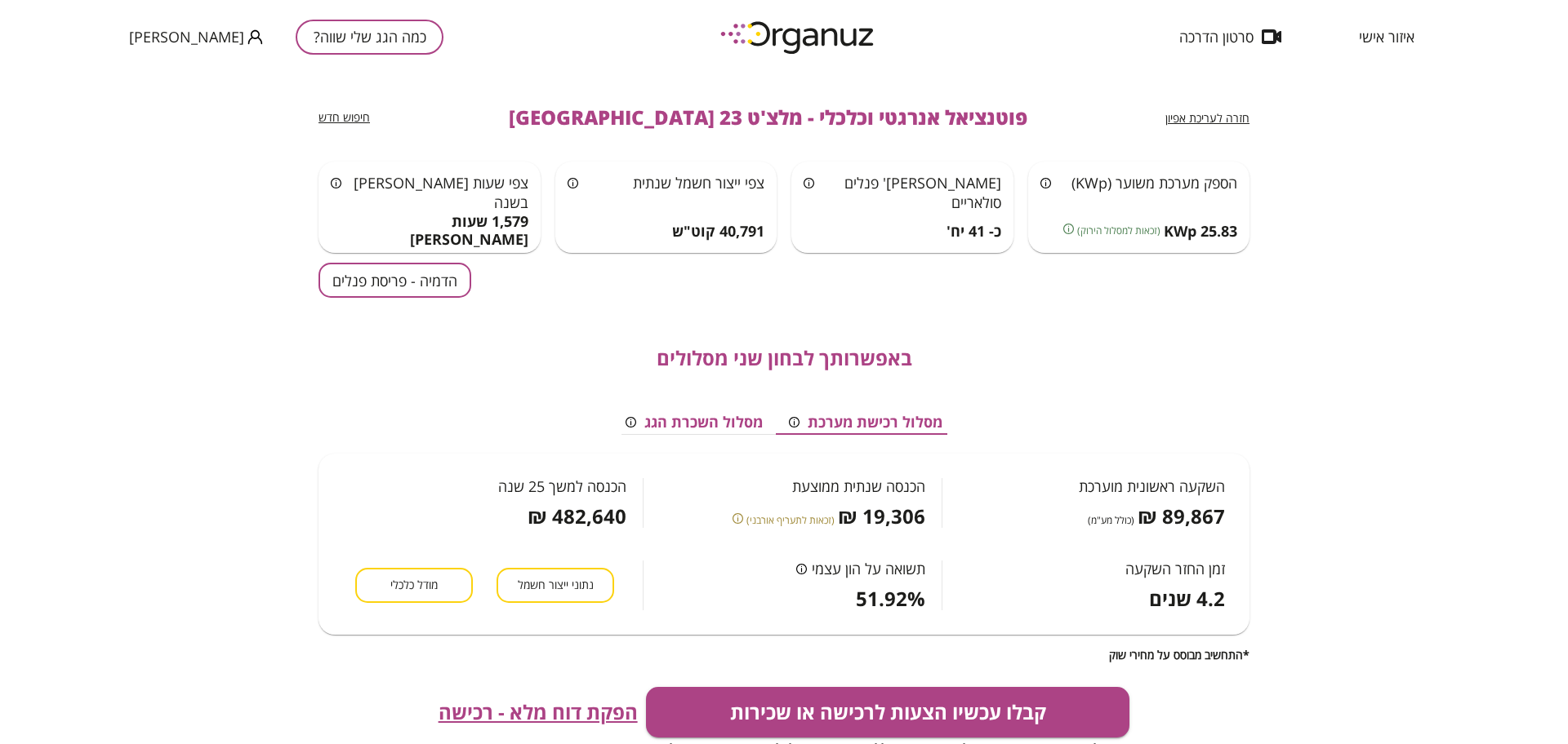
click at [1534, 99] on div "חזרה לעריכת אפיון פוטנציאל אנרגטי וכלכלי - מלצ'ט 23 קריית אונו חיפוש חדש הספק מ…" at bounding box center [784, 408] width 1568 height 671
click at [304, 40] on button "כמה הגג שלי שווה?" at bounding box center [369, 37] width 148 height 35
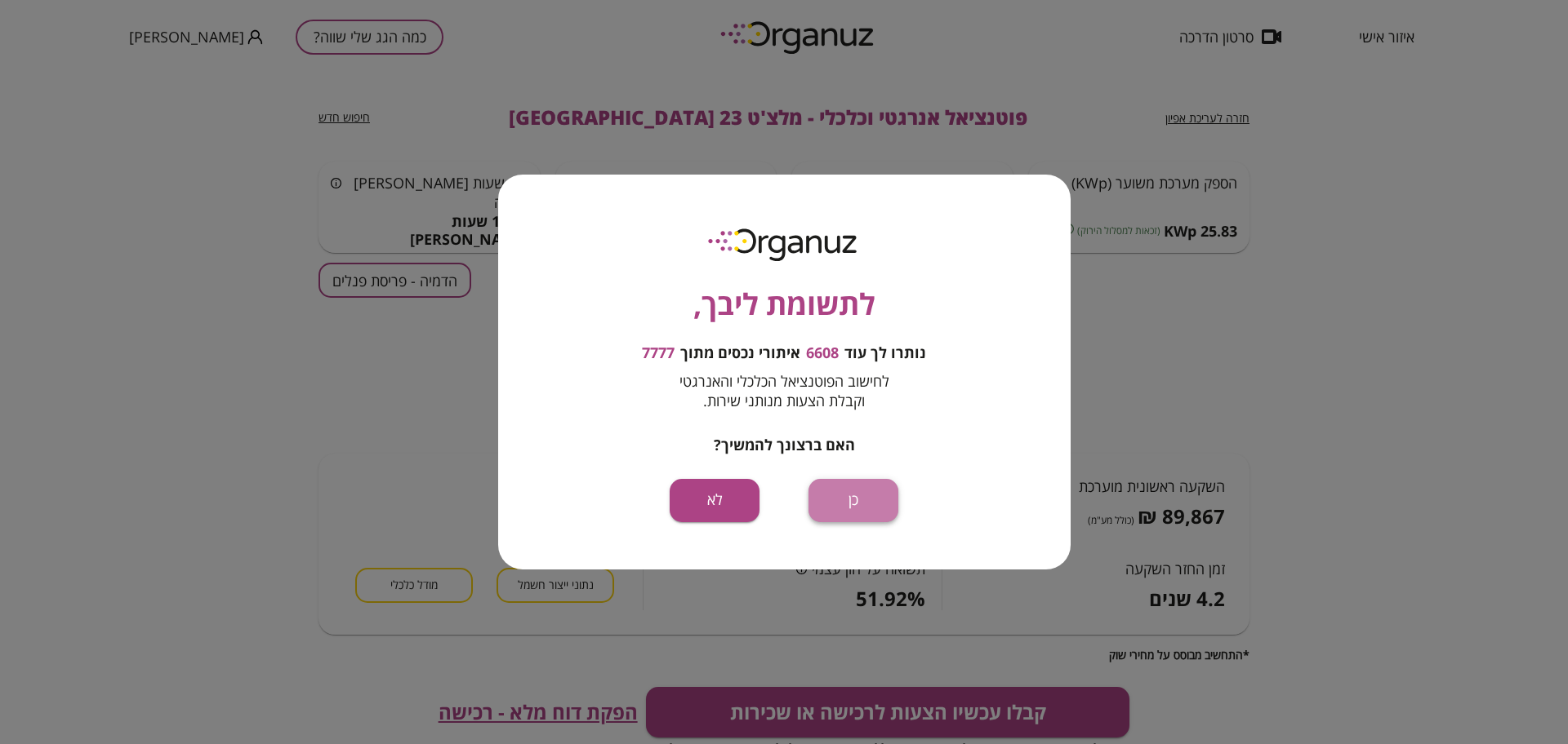
click at [867, 505] on button "כן" at bounding box center [853, 500] width 90 height 43
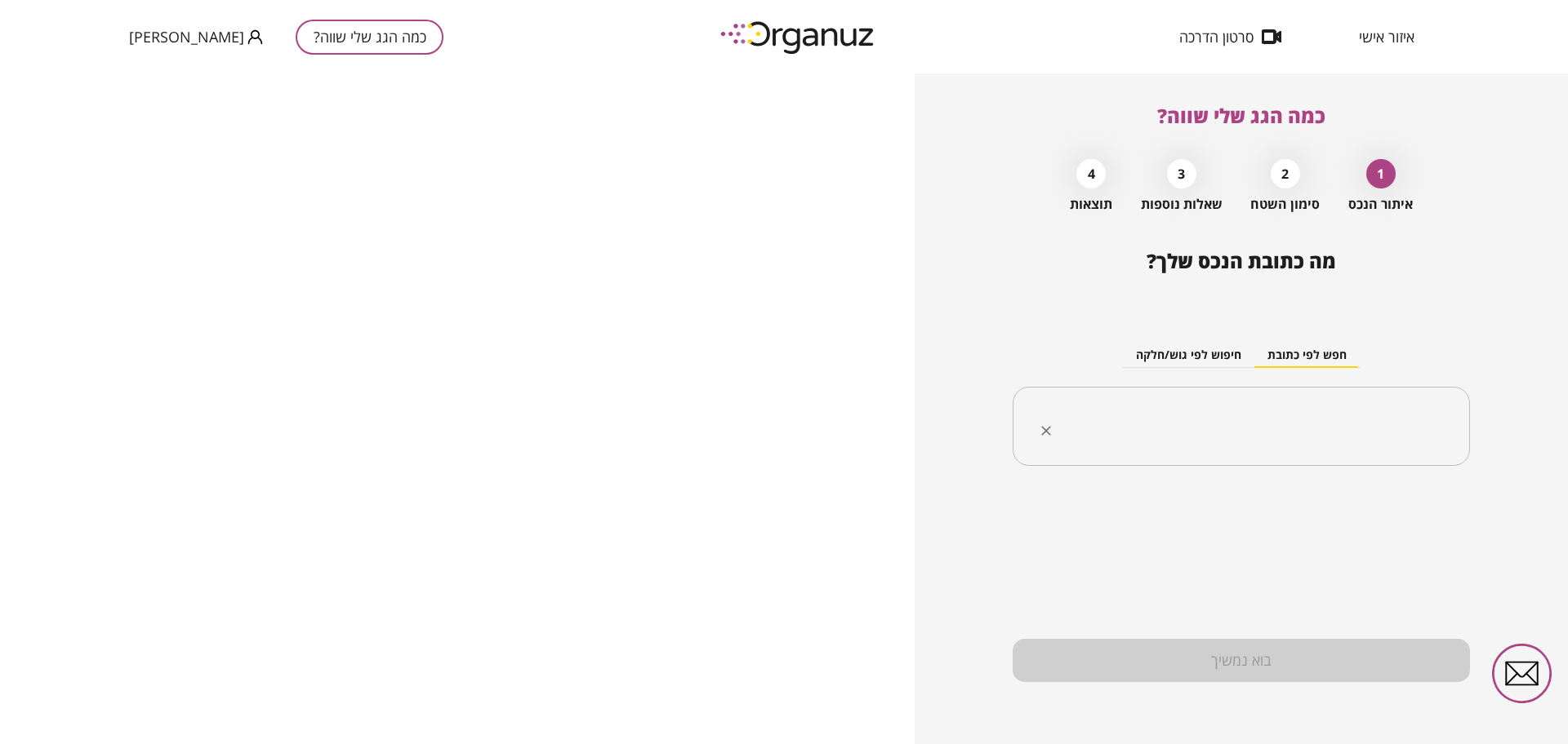
click at [1349, 414] on input "text" at bounding box center [1247, 427] width 405 height 41
paste input "******"
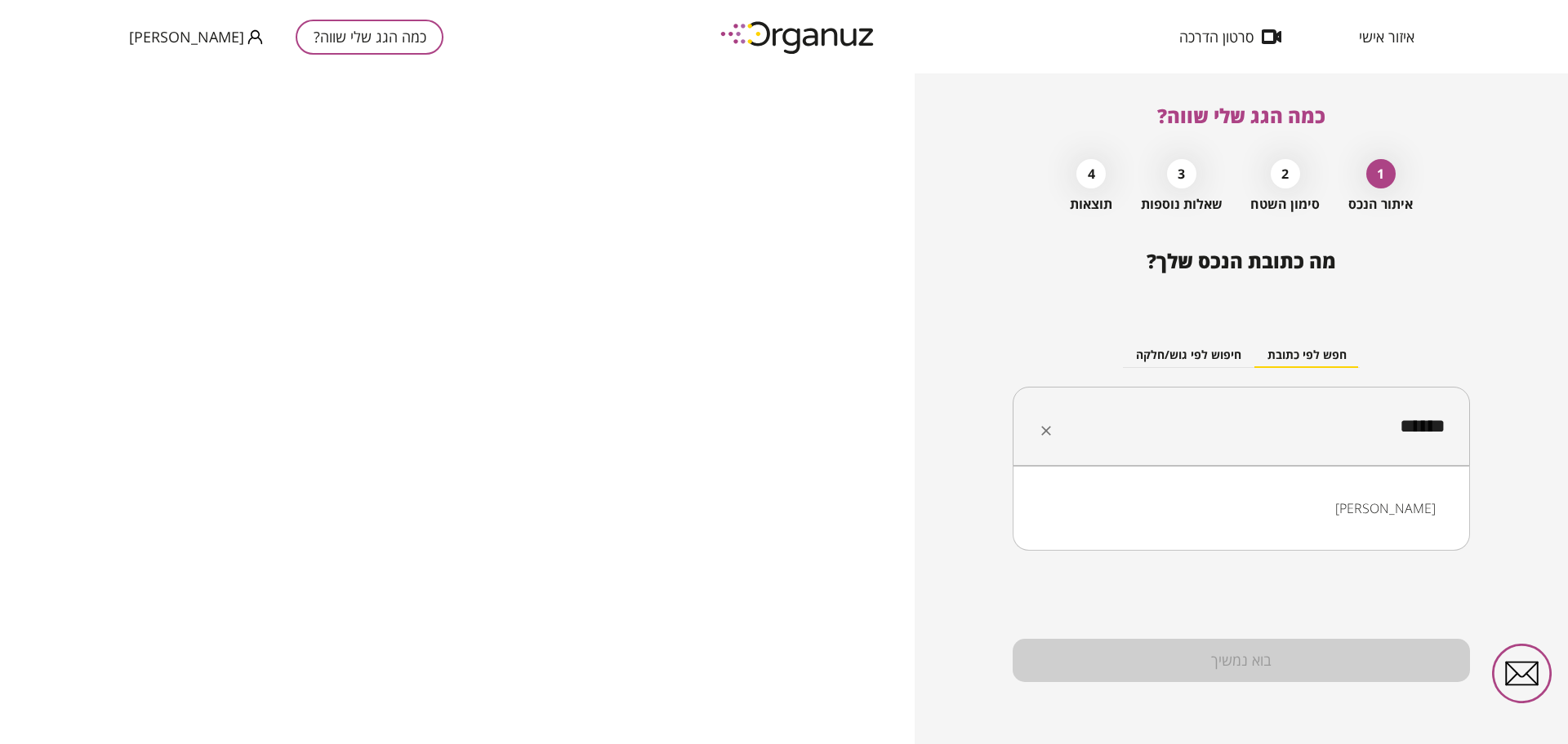
click at [1419, 508] on li "סאג'ור" at bounding box center [1240, 508] width 414 height 29
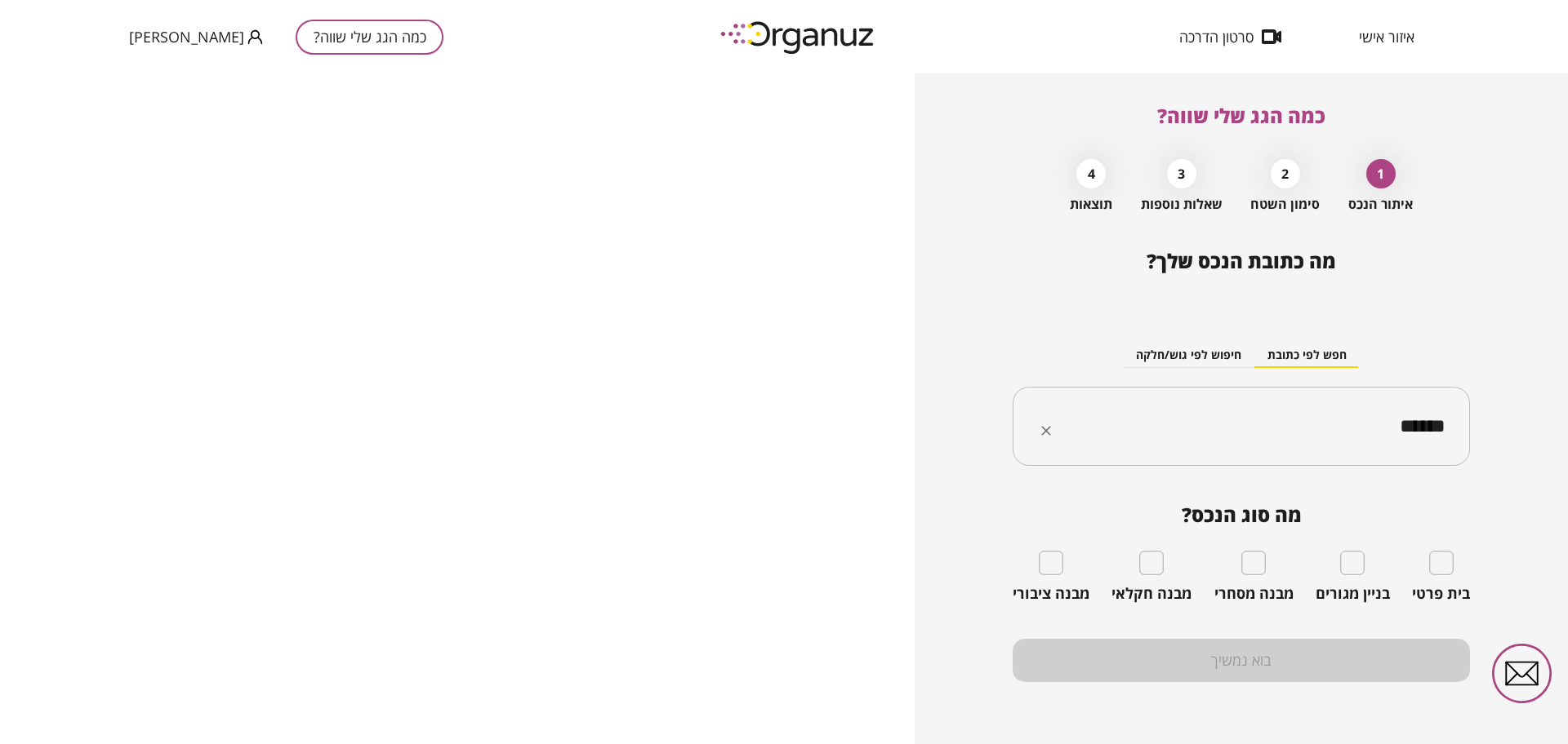
drag, startPoint x: 1513, startPoint y: 130, endPoint x: 1510, endPoint y: 150, distance: 20.2
click at [1513, 130] on div "כמה הגג שלי שווה? 1 איתור הנכס 2 סימון השטח 3 שאלות נוספות 4 תוצאות מה כתובת הנ…" at bounding box center [1241, 408] width 653 height 671
click at [1318, 448] on div "****** ​" at bounding box center [1241, 427] width 457 height 80
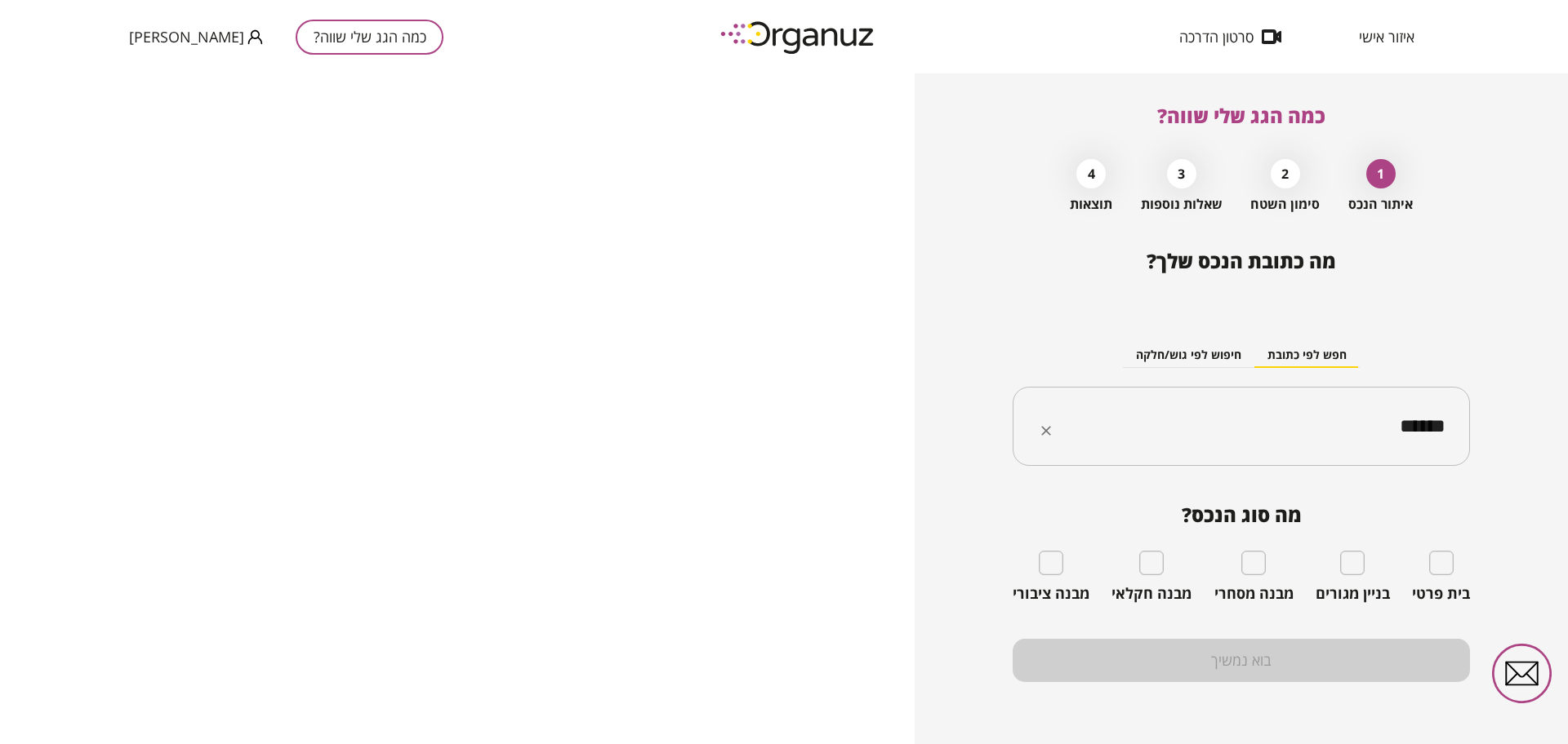
click at [1349, 435] on input "******" at bounding box center [1247, 427] width 405 height 41
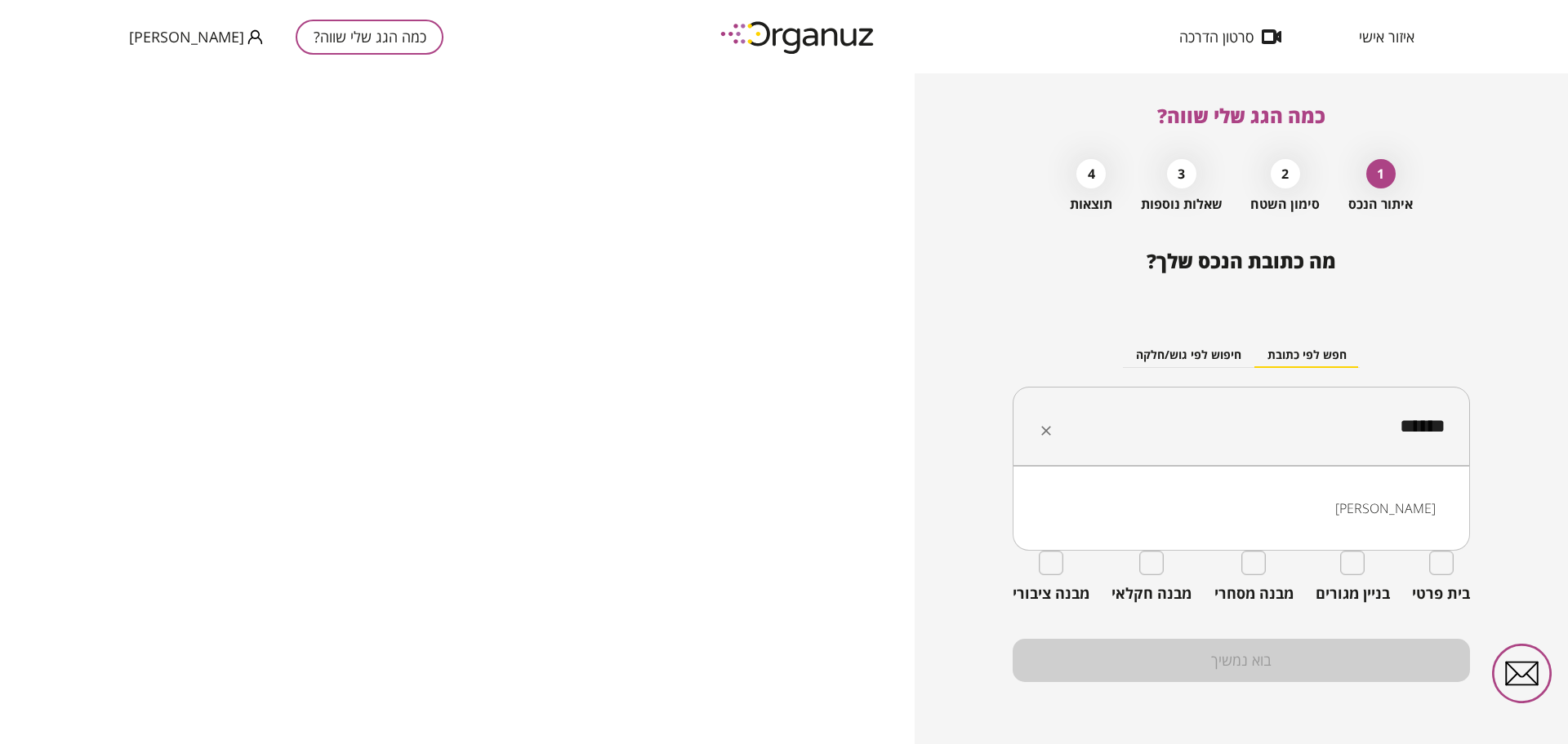
click at [1349, 435] on input "******" at bounding box center [1247, 427] width 405 height 41
paste input "********"
click at [1390, 513] on li "רפאל איתן רמלה" at bounding box center [1240, 508] width 414 height 29
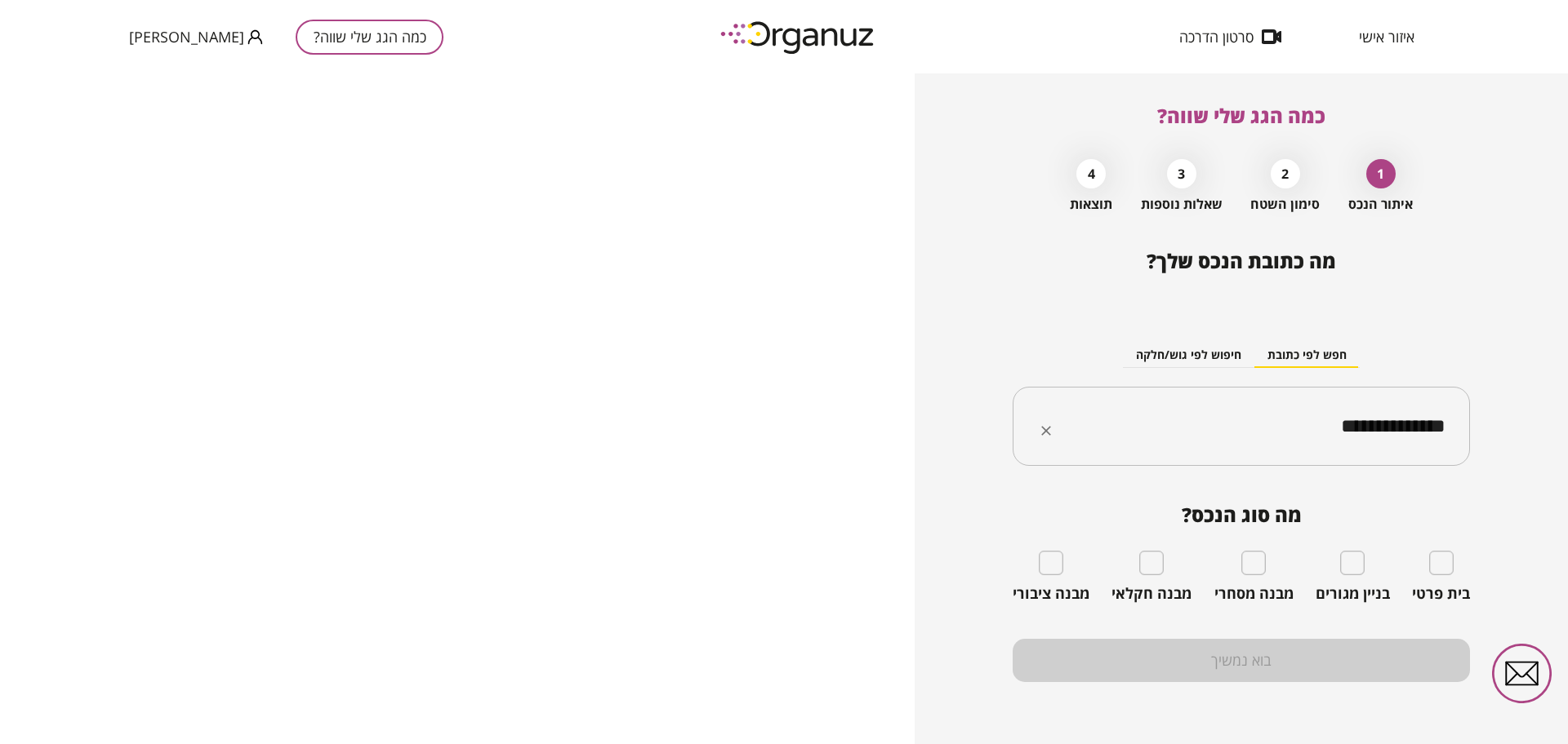
type input "**********"
click at [1505, 149] on div "**********" at bounding box center [1241, 408] width 653 height 671
